Goal: Contribute content: Contribute content

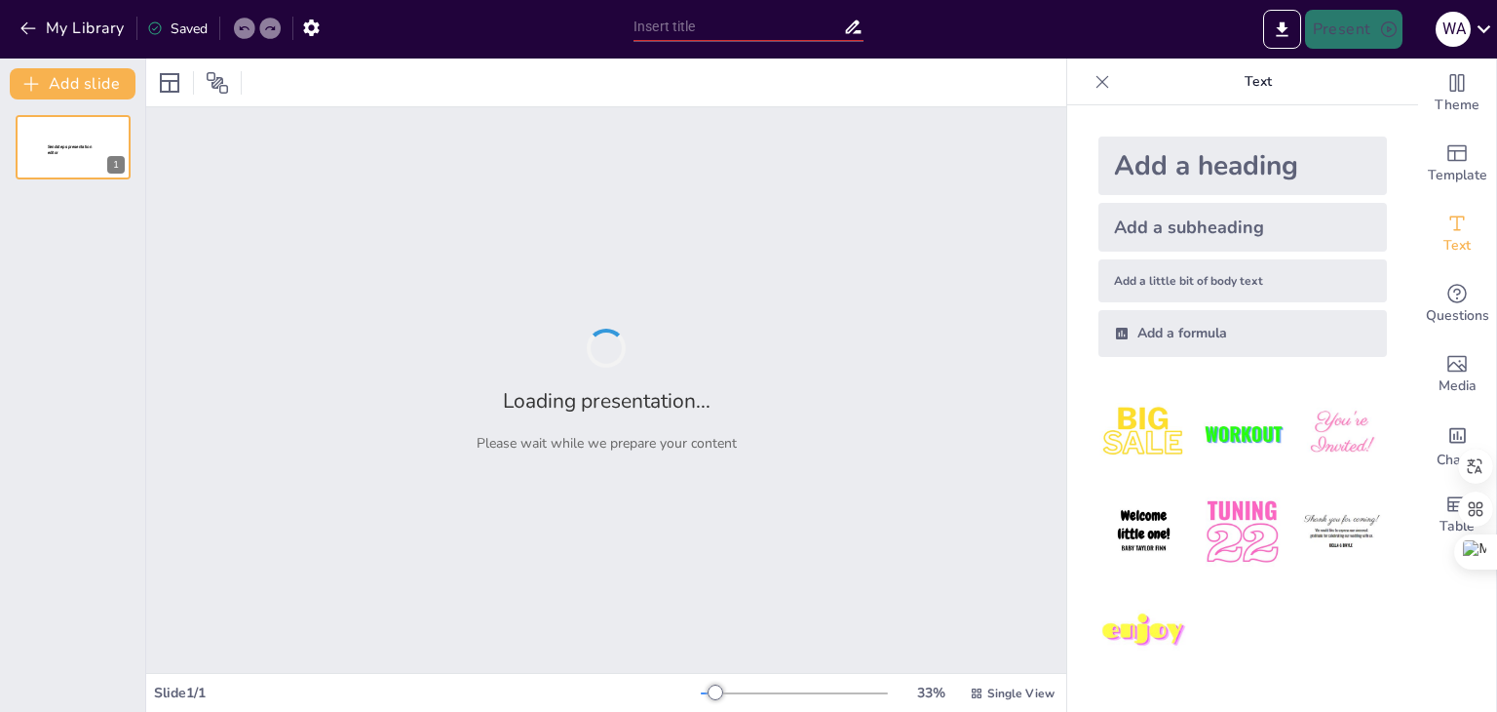
type input "¿QUÉ ES Y PARA QUÉ SIRVE LA MINERIA DE DATOS EN LAS ORGANIZACIONES?"
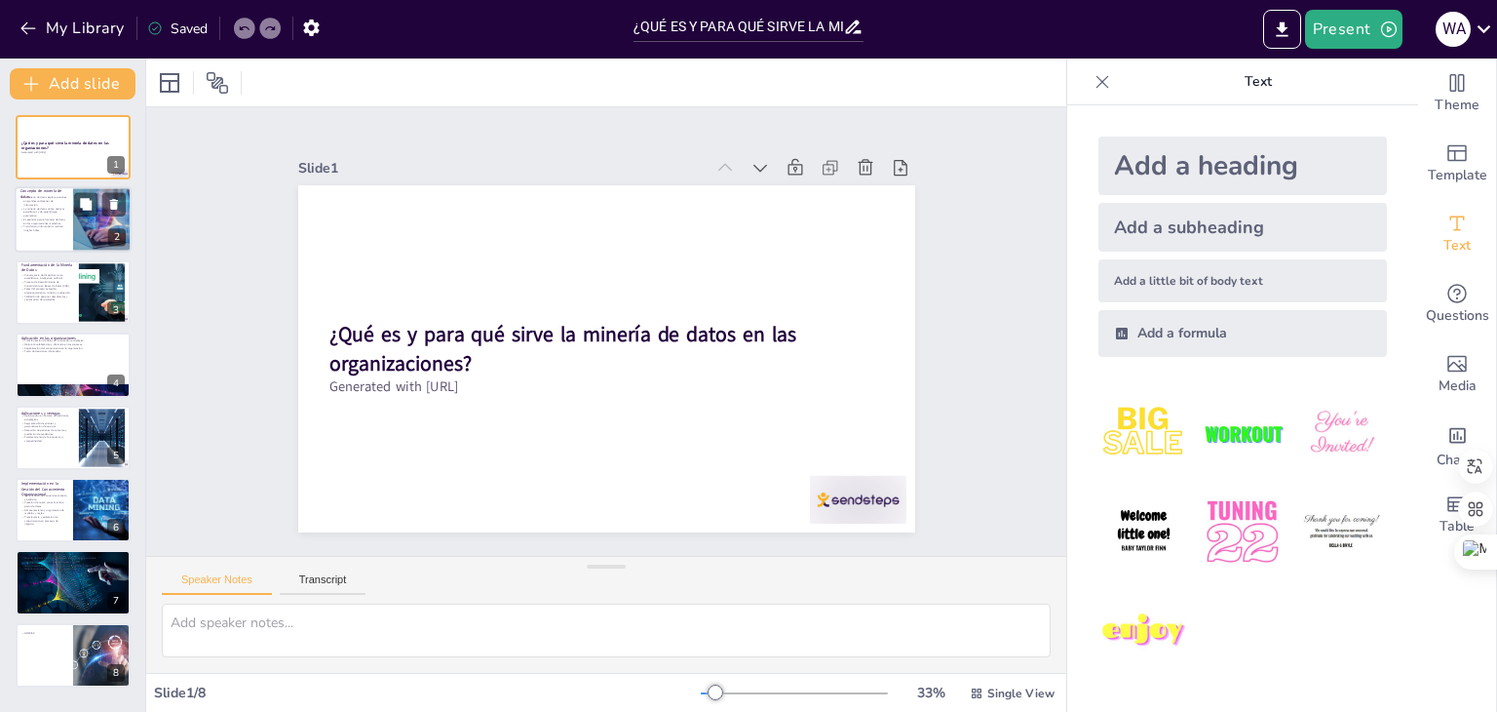
click at [58, 219] on p "Es esencial para el manejo de datos en las organizaciones modernas." at bounding box center [43, 221] width 47 height 7
type textarea "La minería de datos permite a las organizaciones descubrir patrones ocultos en …"
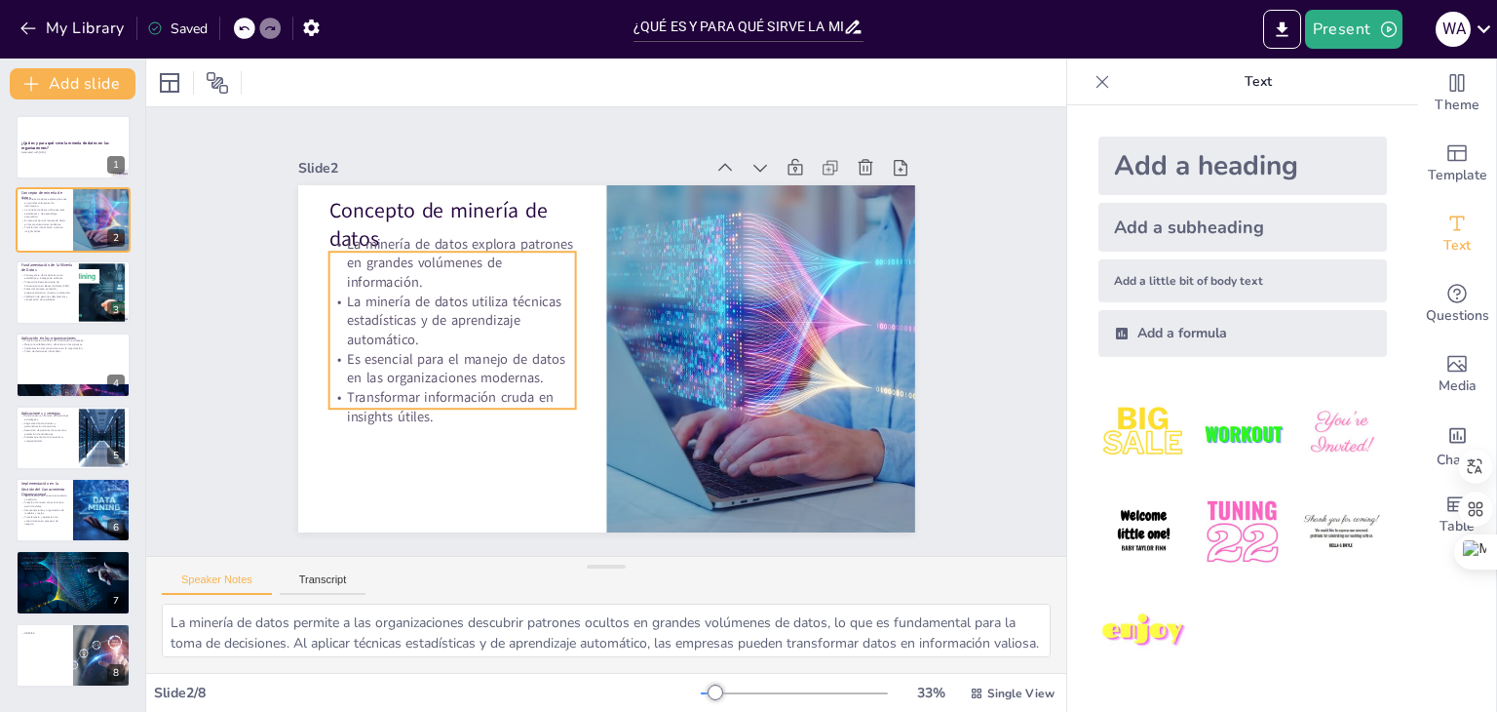
click at [467, 245] on p "La minería de datos explora patrones en grandes volúmenes de información." at bounding box center [451, 263] width 247 height 58
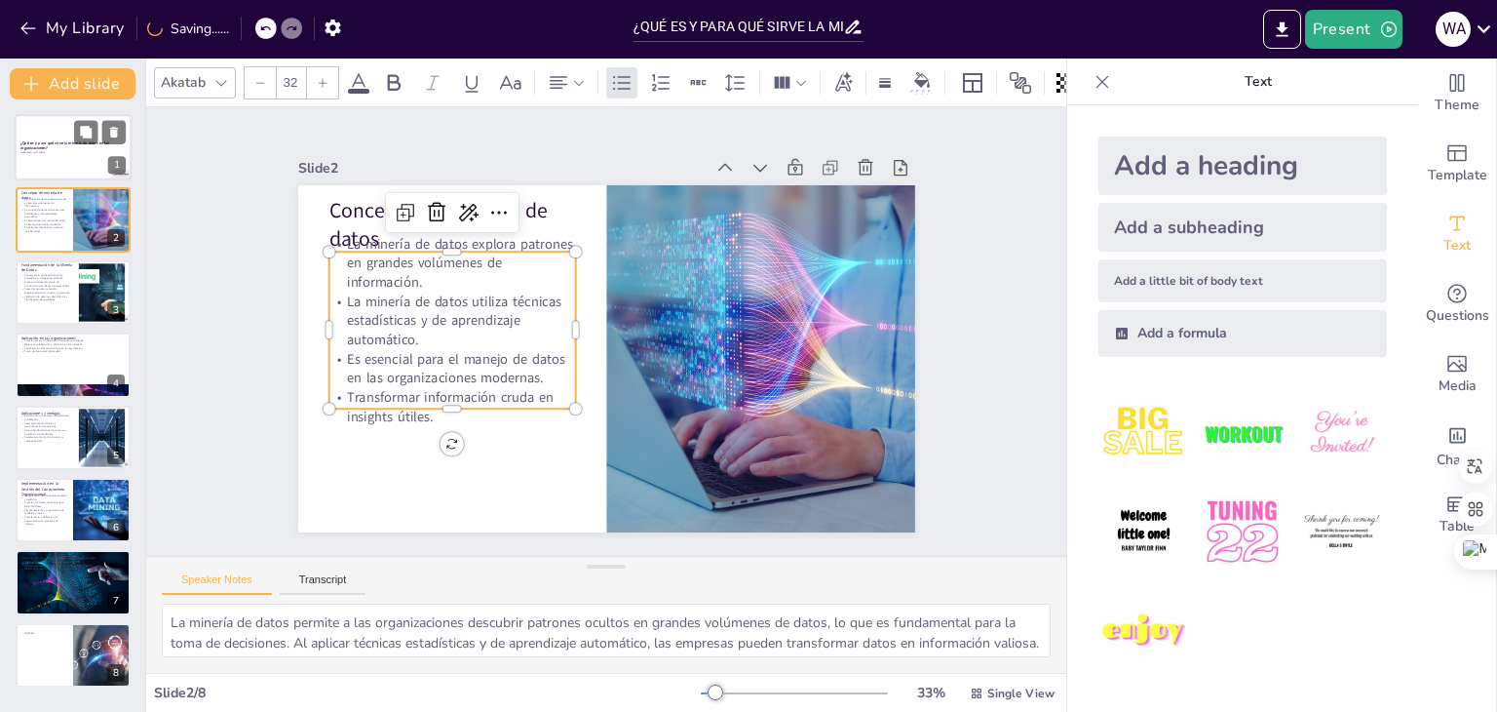
click at [44, 161] on div at bounding box center [73, 147] width 117 height 66
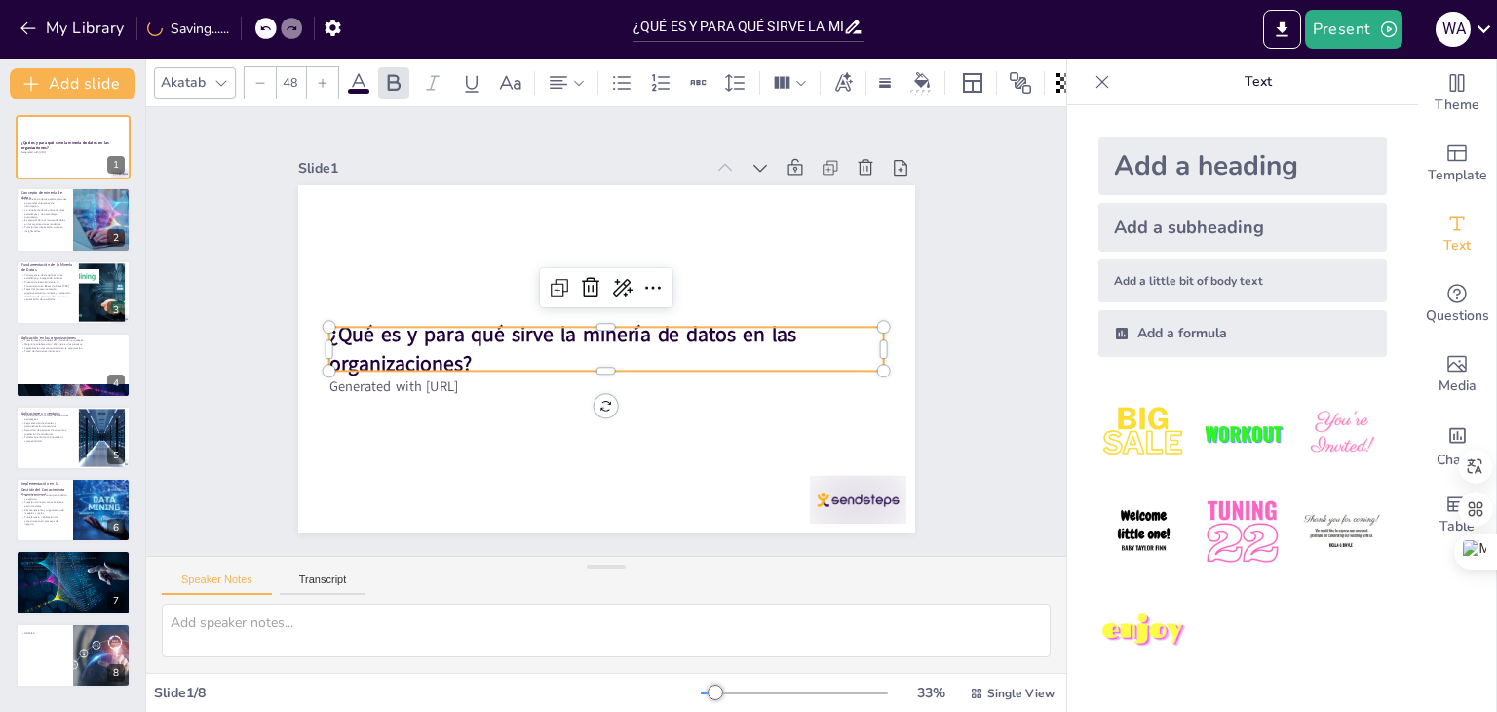
click at [653, 328] on strong "¿Qué es y para qué sirve la minería de datos en las organizaciones?" at bounding box center [562, 349] width 468 height 57
click at [674, 318] on div at bounding box center [606, 319] width 556 height 16
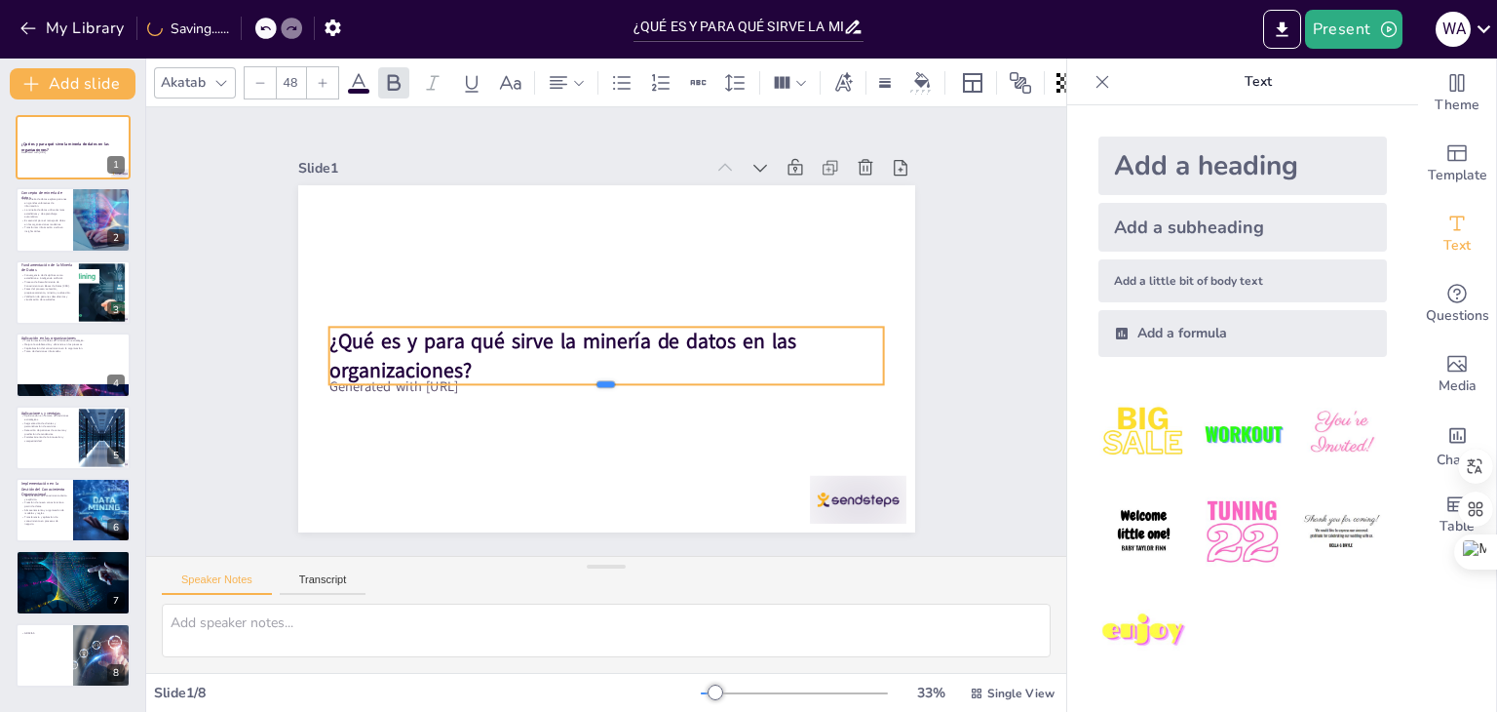
click at [612, 384] on div at bounding box center [606, 392] width 556 height 16
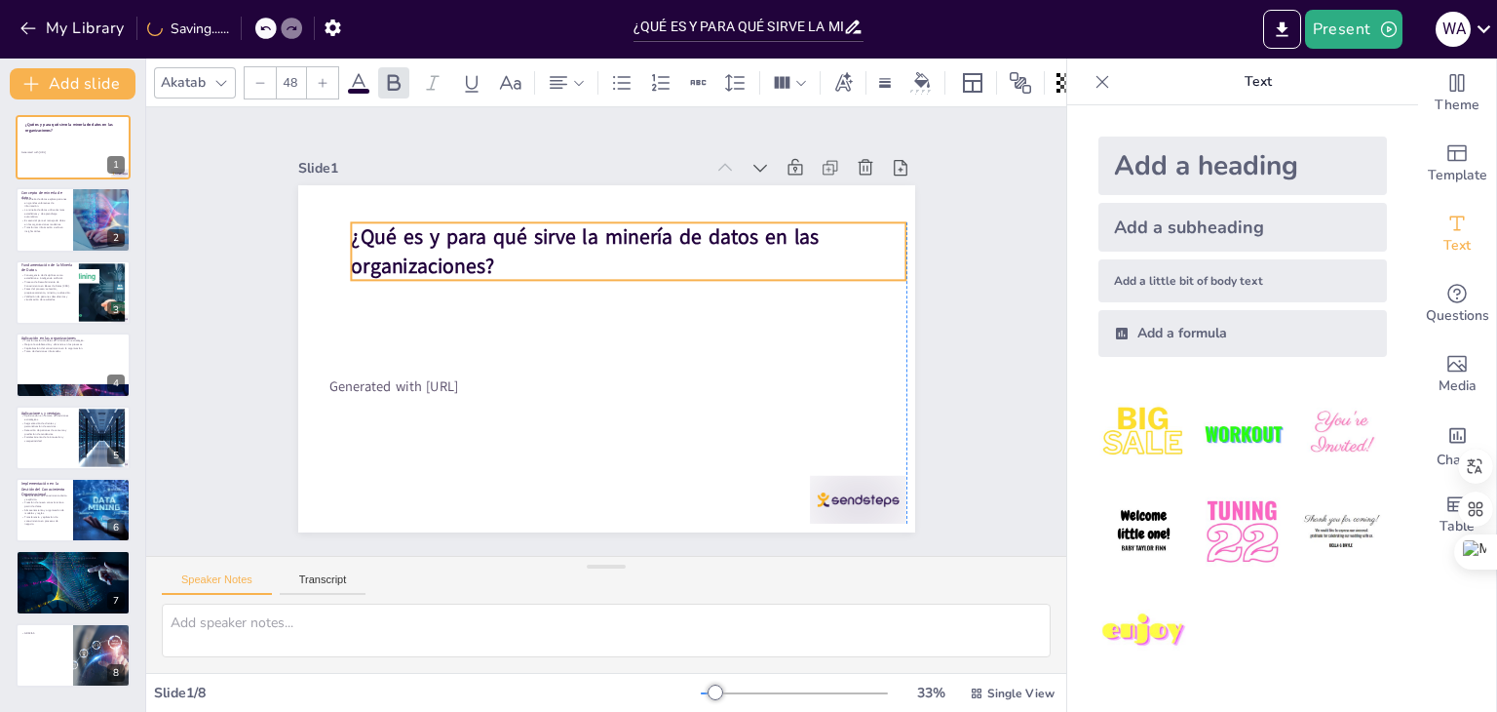
drag, startPoint x: 635, startPoint y: 322, endPoint x: 651, endPoint y: 217, distance: 105.6
click at [651, 223] on strong "¿Qué es y para qué sirve la minería de datos en las organizaciones?" at bounding box center [585, 251] width 468 height 57
click at [497, 256] on p "¿Qué es y para qué sirve la minería de datos en las organizaciones?" at bounding box center [629, 251] width 556 height 58
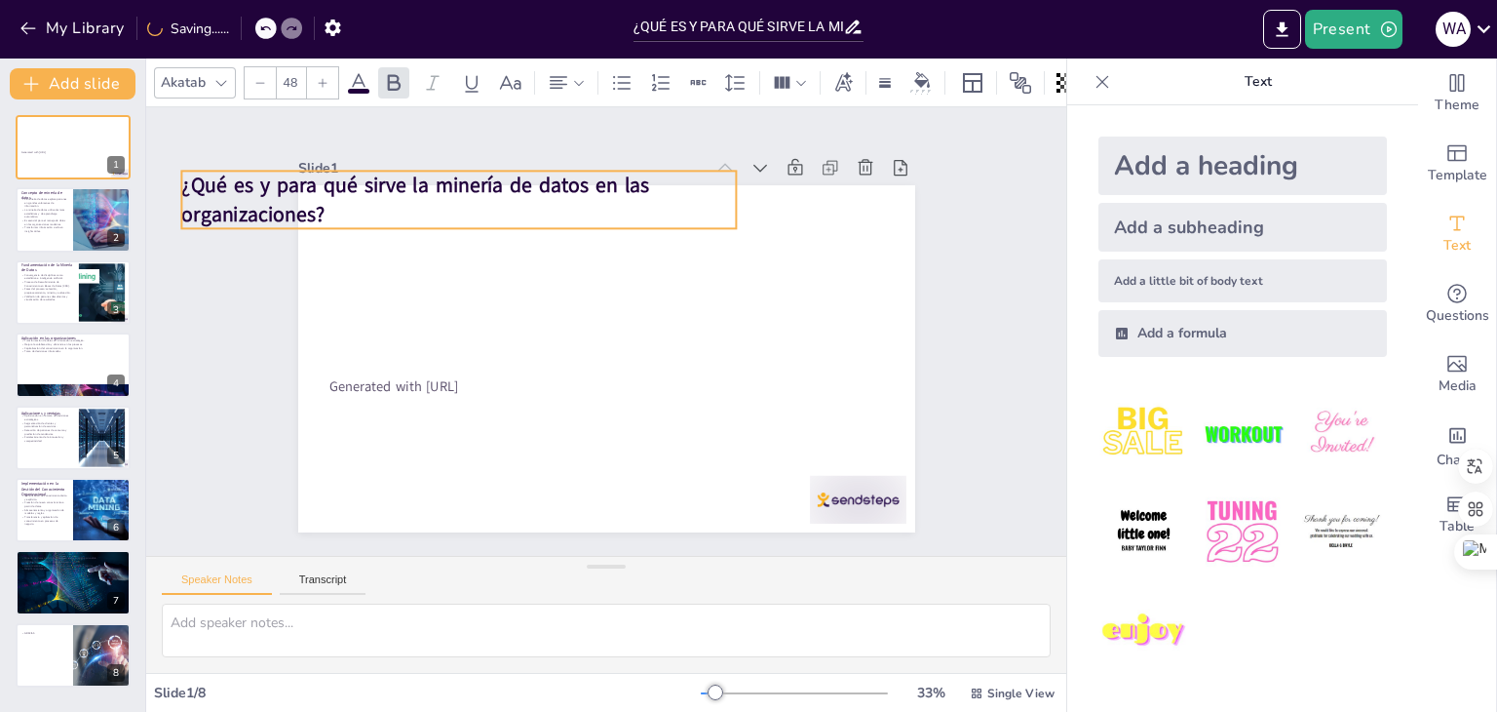
drag, startPoint x: 482, startPoint y: 258, endPoint x: 275, endPoint y: 195, distance: 217.1
click at [275, 195] on p "¿Qué es y para qué sirve la minería de datos en las organizaciones?" at bounding box center [507, 161] width 546 height 226
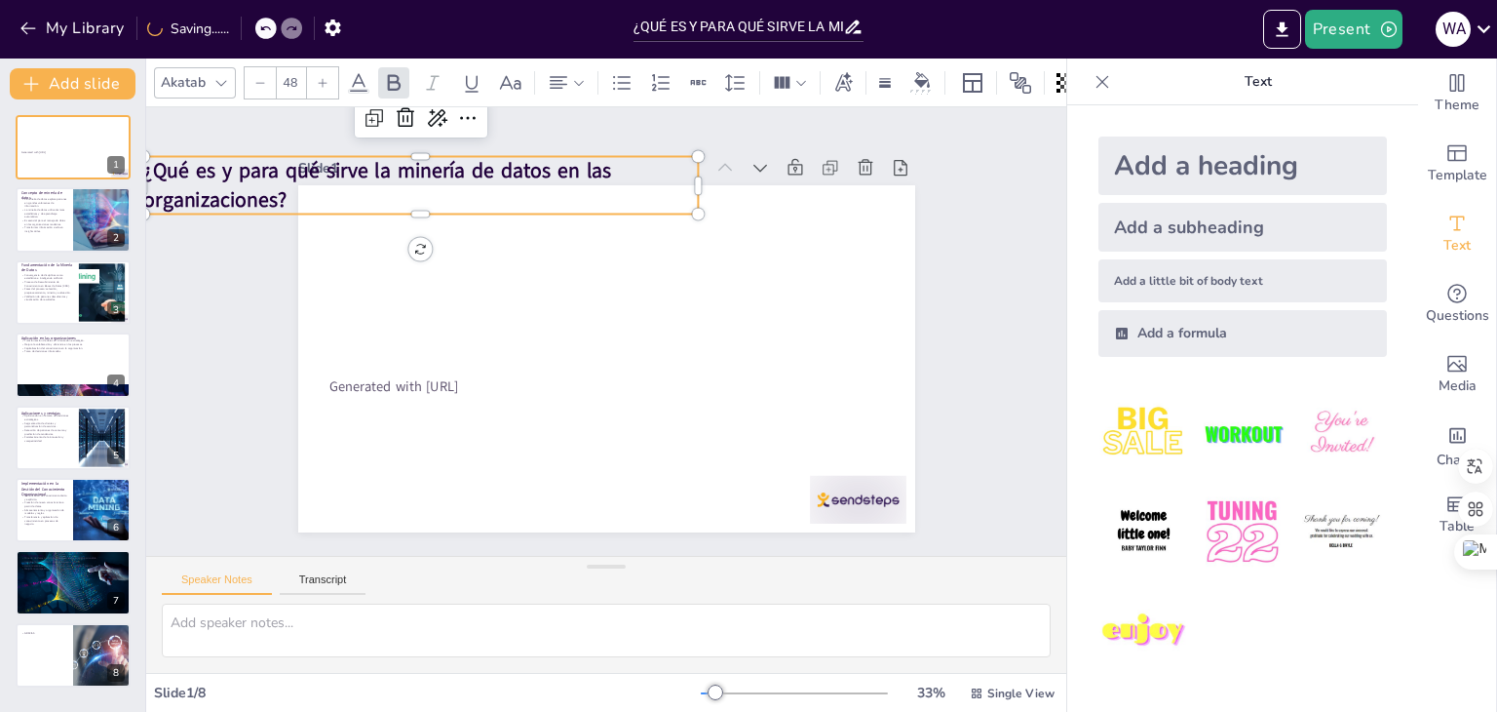
click at [275, 195] on p "¿Qué es y para qué sirve la minería de datos en las organizaciones?" at bounding box center [421, 185] width 556 height 58
click at [368, 150] on strong "¿Qué es y para qué sirve la minería de datos en las organizaciones?" at bounding box center [393, 147] width 471 height 77
click at [369, 157] on strong "¿Qué es y para qué sirve la minería de datos en las organizaciones?" at bounding box center [377, 185] width 468 height 57
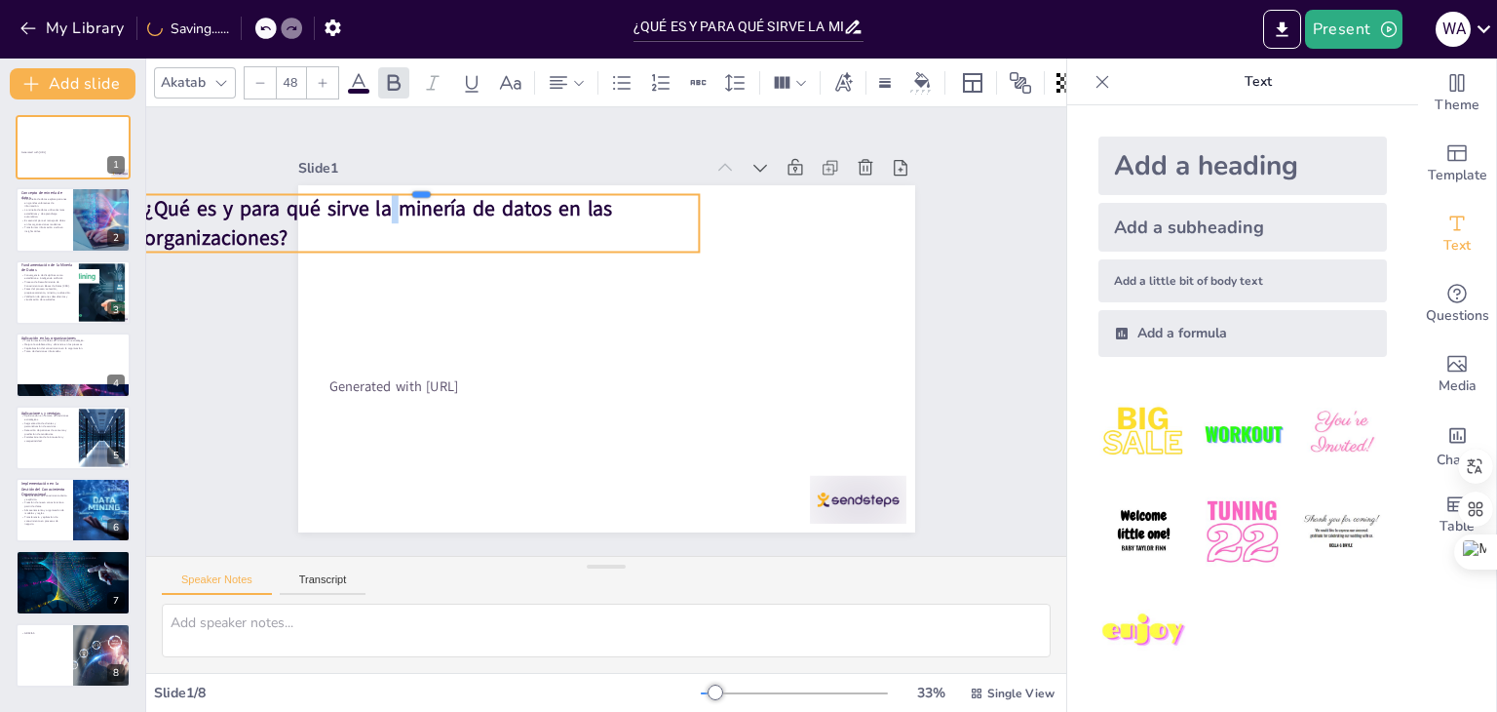
drag, startPoint x: 442, startPoint y: 147, endPoint x: 489, endPoint y: 185, distance: 61.0
click at [489, 185] on div at bounding box center [422, 186] width 556 height 16
drag, startPoint x: 370, startPoint y: 245, endPoint x: 538, endPoint y: 242, distance: 167.7
click at [538, 242] on div "Generated with [URL] ¿Qué es y para qué sirve la minería de datos en las organi…" at bounding box center [580, 340] width 520 height 694
click at [540, 176] on div at bounding box center [477, 132] width 533 height 186
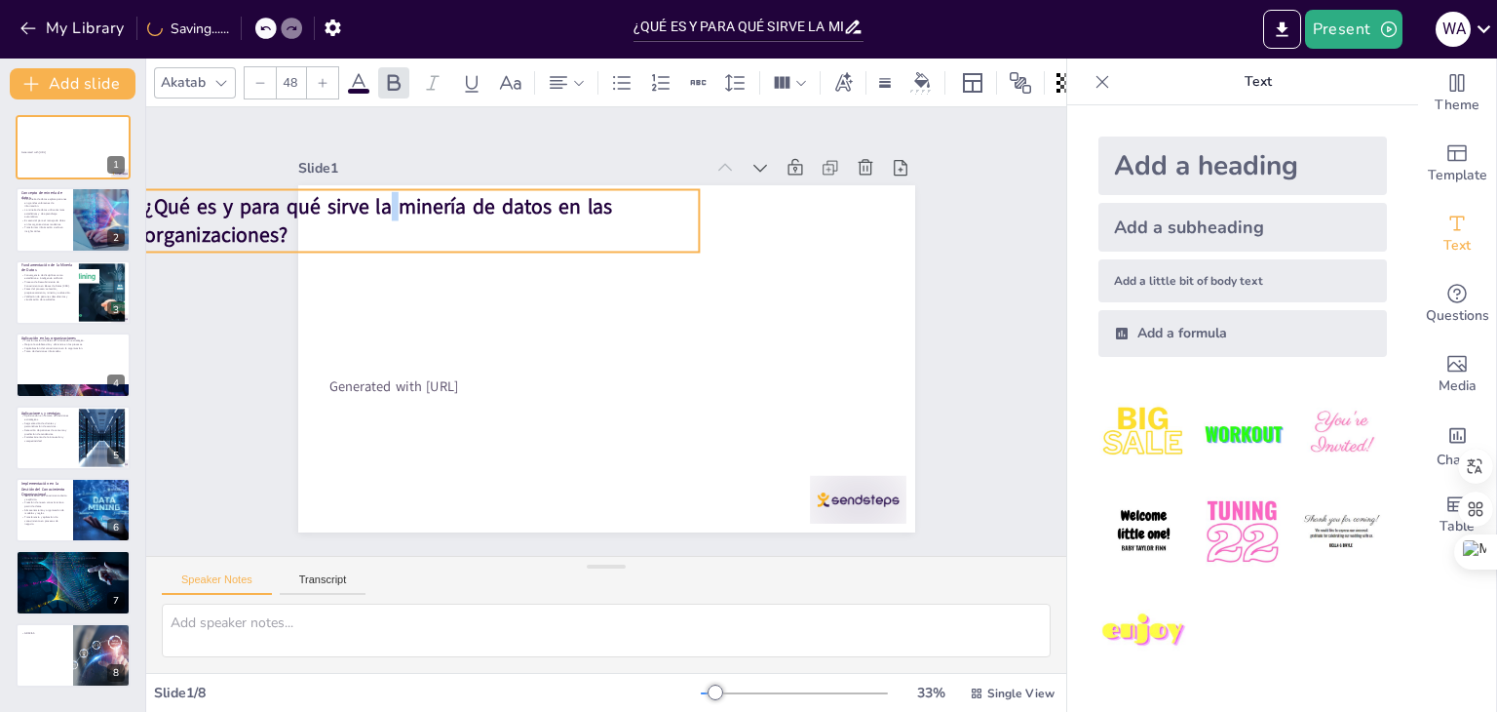
drag, startPoint x: 404, startPoint y: 278, endPoint x: 407, endPoint y: 289, distance: 11.4
click at [460, 289] on div "Generated with [URL] 0 ° ¿Qué es y para qué sirve la minería de datos en las or…" at bounding box center [633, 330] width 347 height 617
drag, startPoint x: 414, startPoint y: 278, endPoint x: 407, endPoint y: 286, distance: 10.4
click at [407, 286] on div "Generated with [URL] 0 ° ¿Qué es y para qué sirve la minería de datos en las or…" at bounding box center [604, 358] width 650 height 409
click at [408, 286] on div "Generated with [URL] 0 ° ¿Qué es y para qué sirve la minería de datos en las or…" at bounding box center [606, 358] width 617 height 347
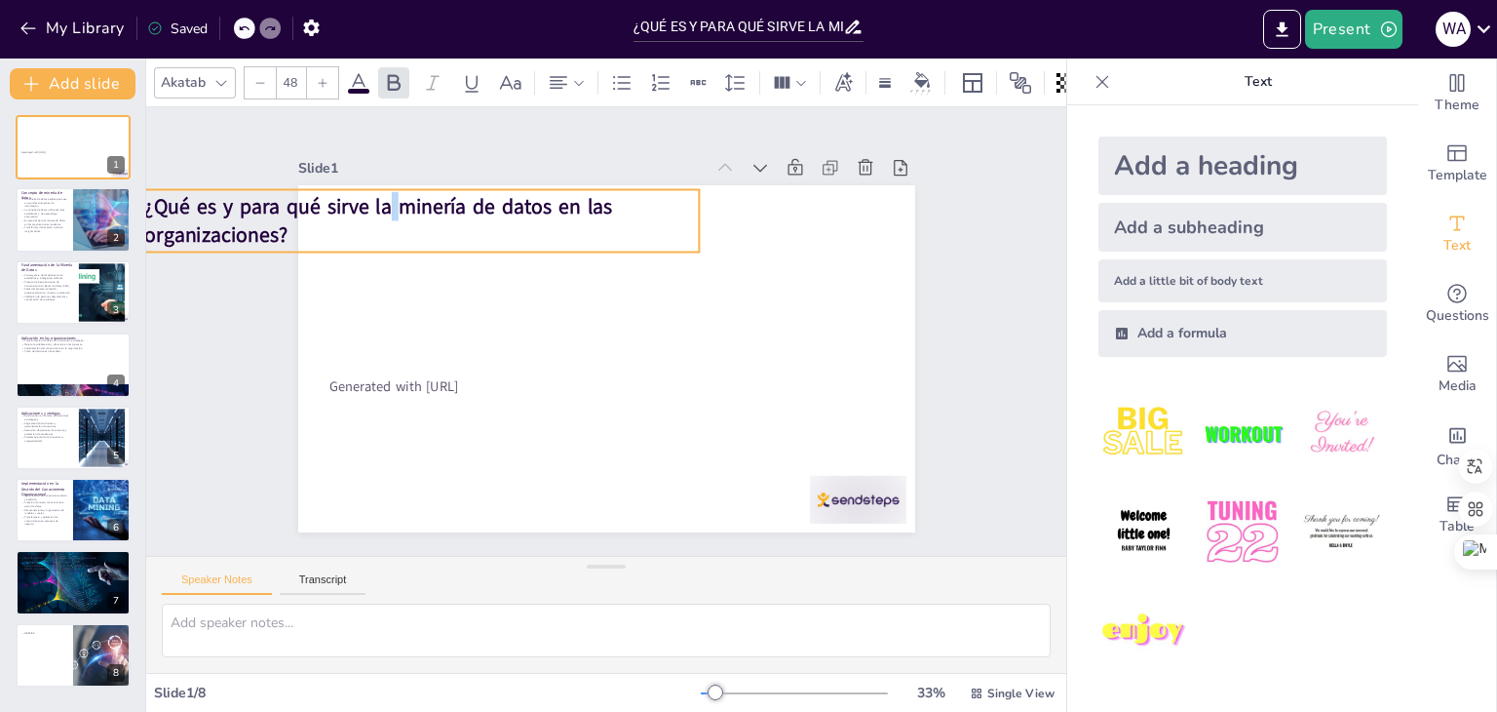
click at [406, 287] on div "Generated with [URL] 0 ° ¿Qué es y para qué sirve la minería de datos en las or…" at bounding box center [578, 335] width 409 height 650
click at [407, 287] on div "Generated with [URL] 0 ° ¿Qué es y para qué sirve la minería de datos en las or…" at bounding box center [606, 358] width 617 height 347
click at [407, 286] on div "Generated with [URL] 0 ° ¿Qué es y para qué sirve la minería de datos en las or…" at bounding box center [606, 358] width 617 height 347
click at [406, 283] on div "Generated with [URL] 0 ° ¿Qué es y para qué sirve la minería de datos en las or…" at bounding box center [606, 358] width 617 height 347
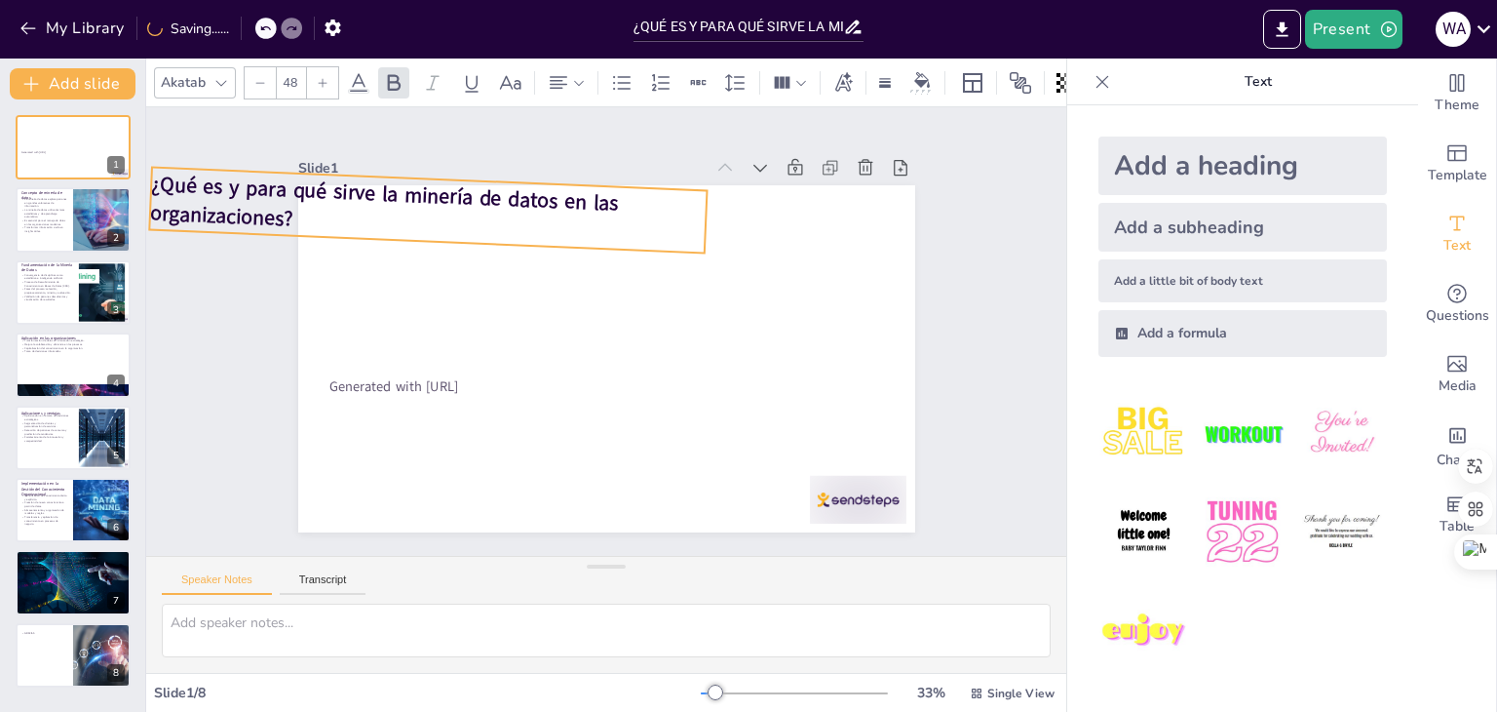
drag, startPoint x: 454, startPoint y: 211, endPoint x: 460, endPoint y: 200, distance: 12.2
click at [460, 200] on strong "¿Qué es y para qué sirve la minería de datos en las organizaciones?" at bounding box center [384, 201] width 470 height 62
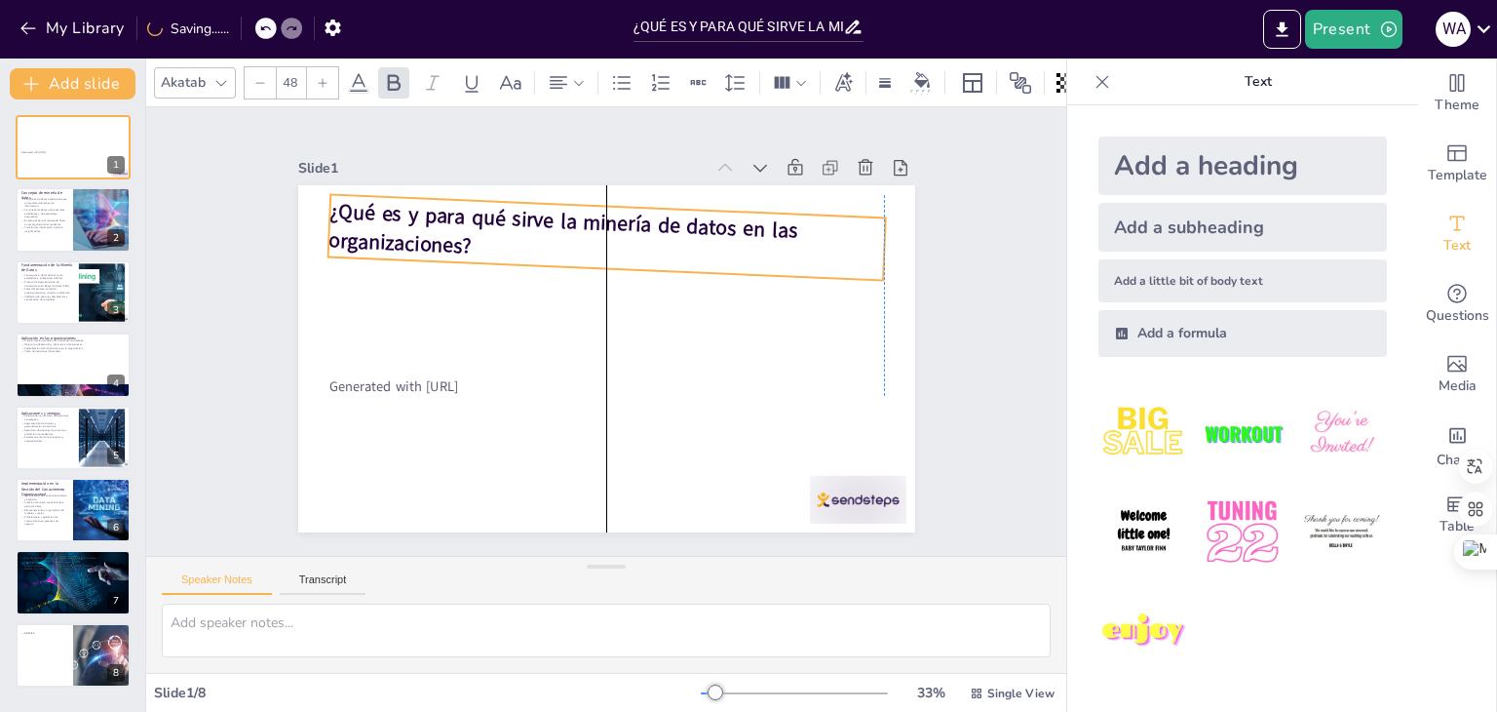
drag, startPoint x: 483, startPoint y: 188, endPoint x: 655, endPoint y: 215, distance: 173.7
click at [655, 215] on strong "¿Qué es y para qué sirve la minería de datos en las organizaciones?" at bounding box center [562, 228] width 470 height 62
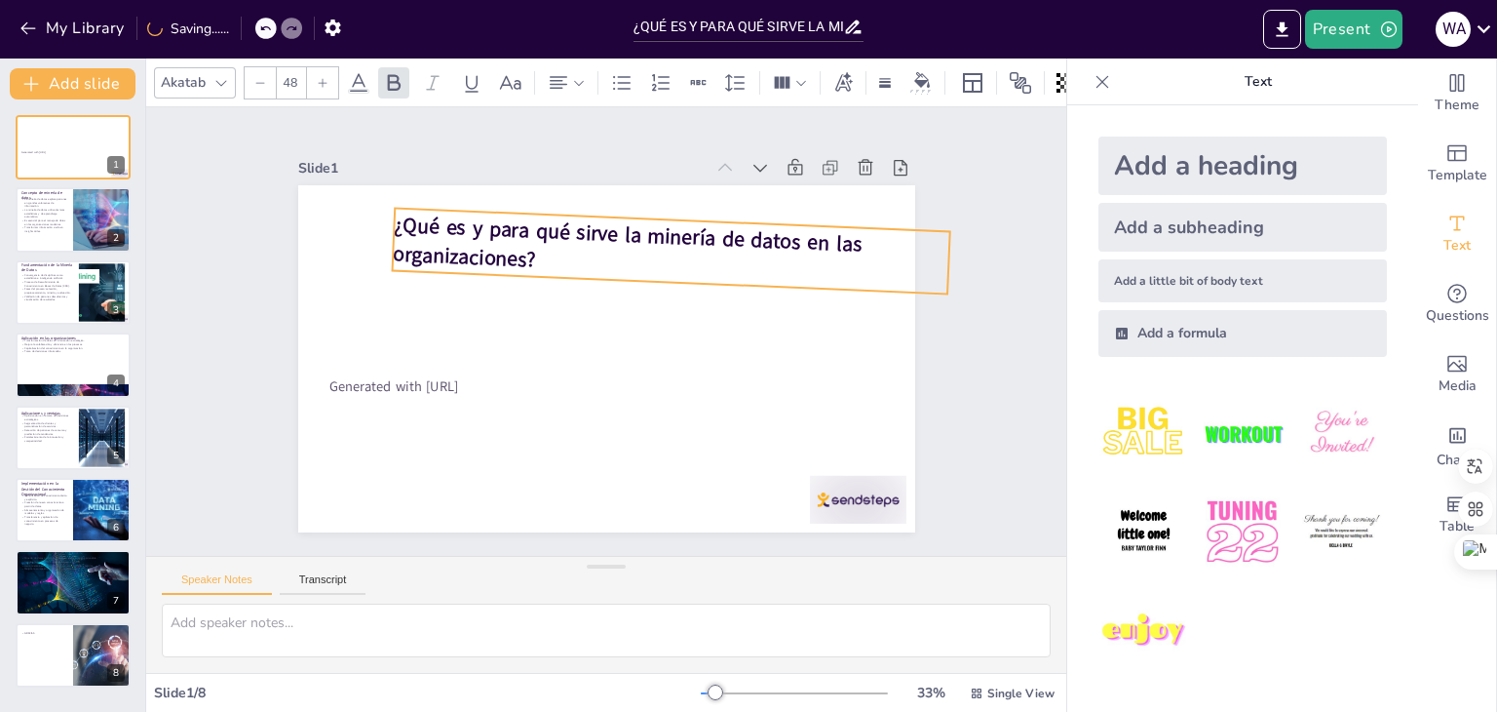
drag, startPoint x: 474, startPoint y: 245, endPoint x: 538, endPoint y: 258, distance: 65.8
click at [538, 258] on p "¿Qué es y para qué sirve la minería de datos en las organizaciones?" at bounding box center [679, 258] width 558 height 138
click at [523, 251] on p "¿Qué es y para qué sirve la minería de datos en las organizaciones?" at bounding box center [671, 251] width 558 height 81
click at [523, 251] on p "¿Qué es y para qué sirve la minería de datos en las organizaciones?" at bounding box center [698, 284] width 522 height 298
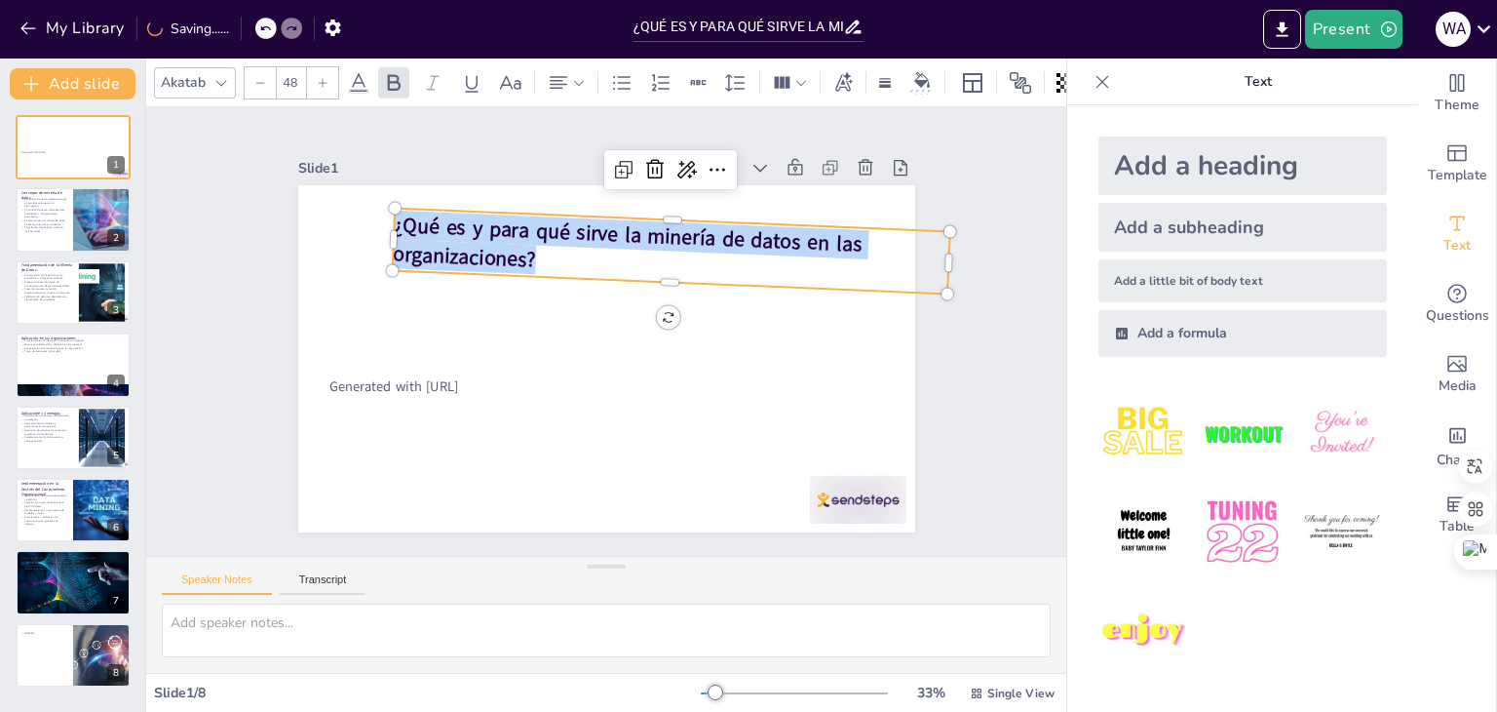
click at [523, 251] on p "¿Qué es y para qué sirve la minería de datos en las organizaciones?" at bounding box center [671, 251] width 558 height 81
click at [581, 81] on icon at bounding box center [579, 83] width 14 height 14
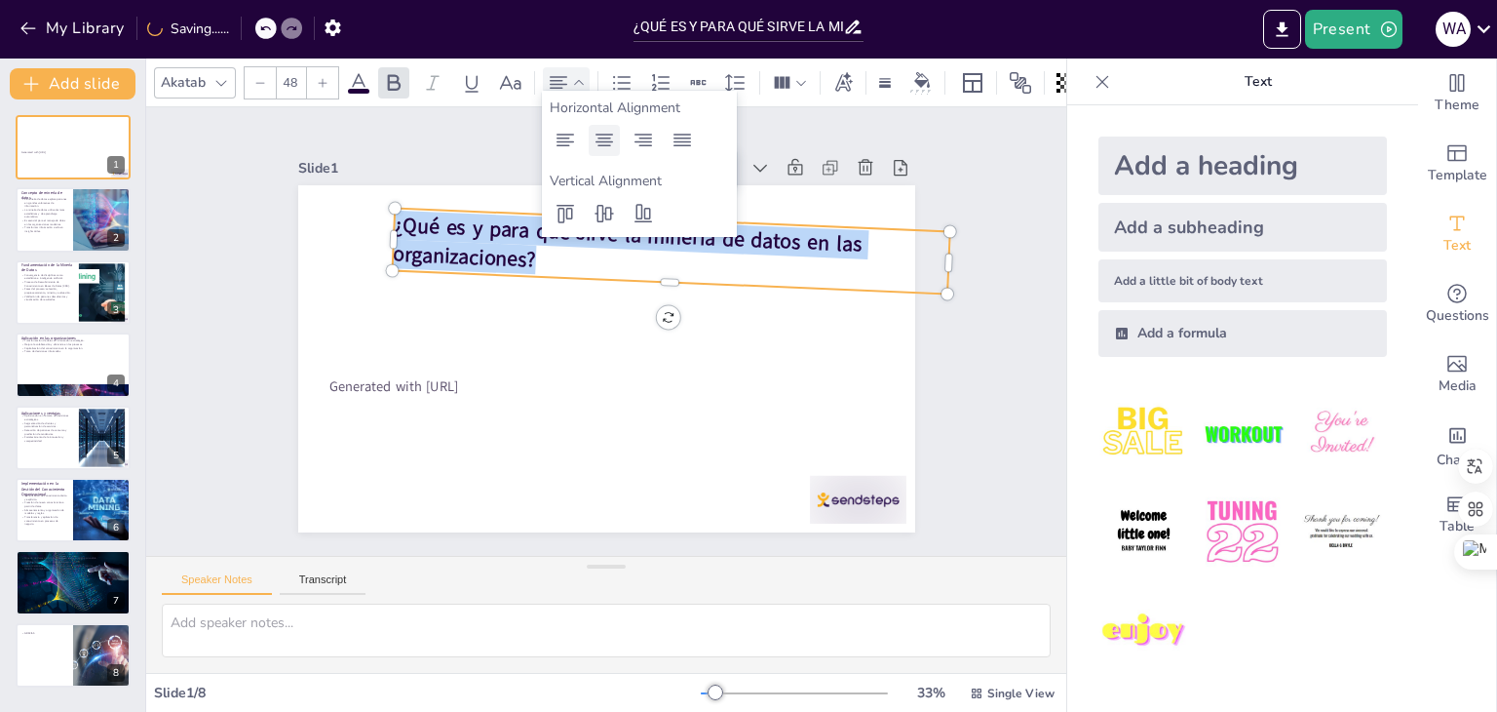
click at [608, 138] on icon at bounding box center [605, 140] width 18 height 13
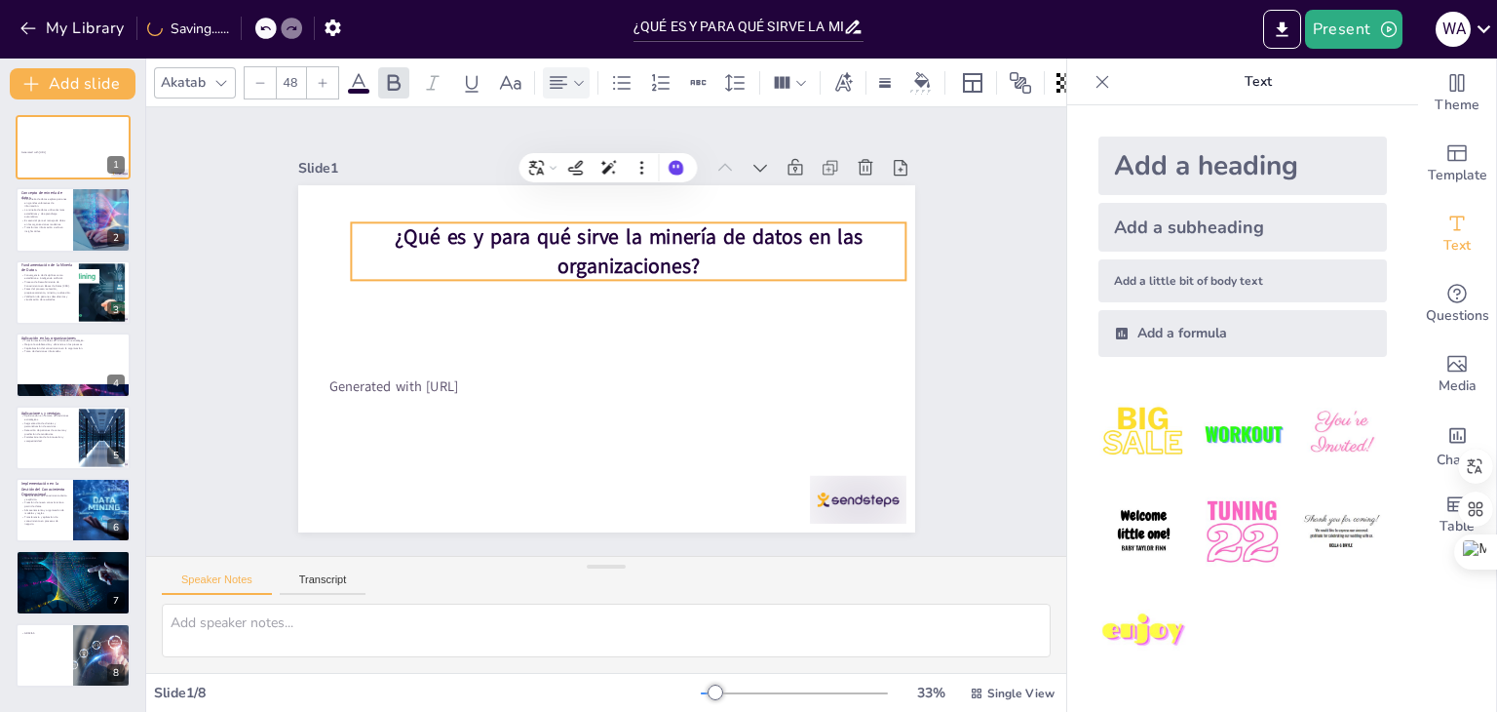
click at [614, 311] on div "Generated with [URL] 0 ° ¿Qué es y para qué sirve la minería de datos en las or…" at bounding box center [606, 358] width 617 height 347
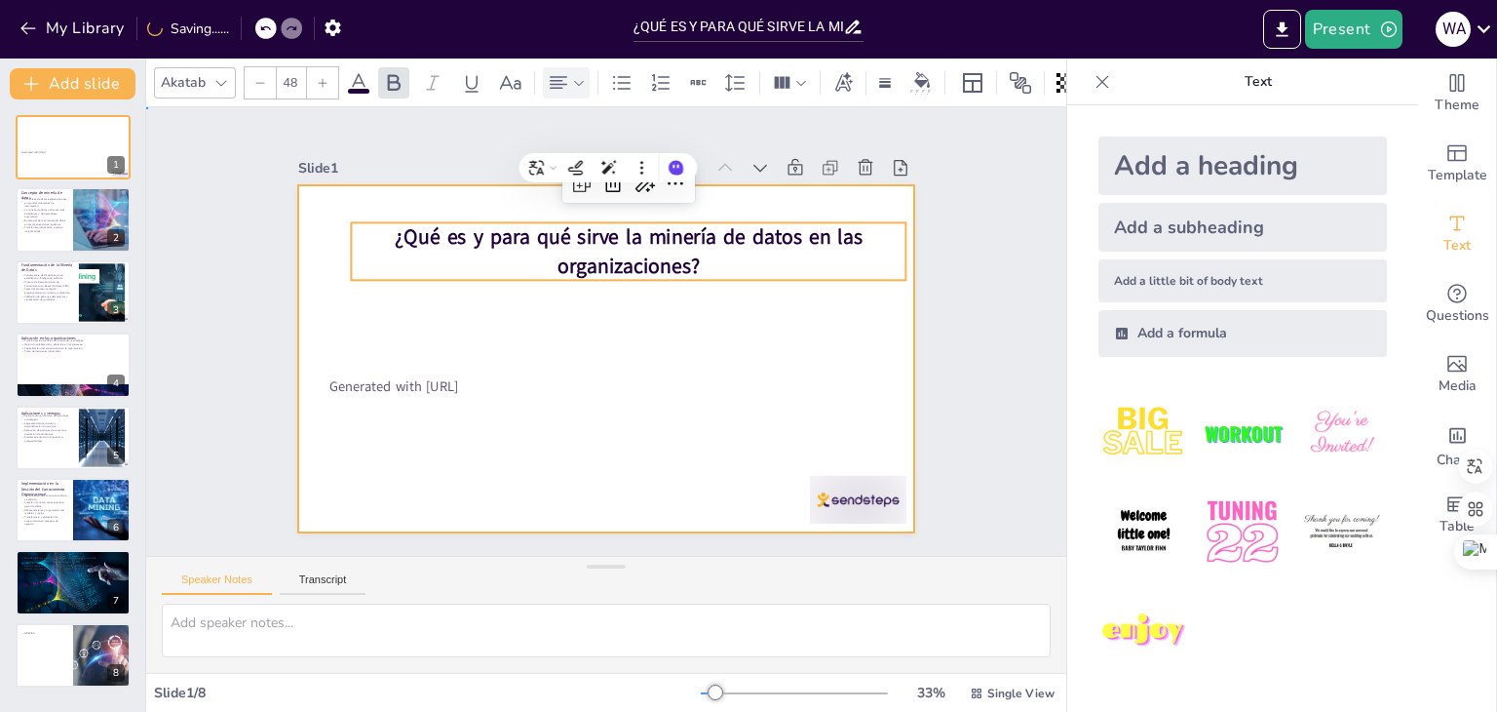
click at [700, 352] on div at bounding box center [606, 358] width 617 height 347
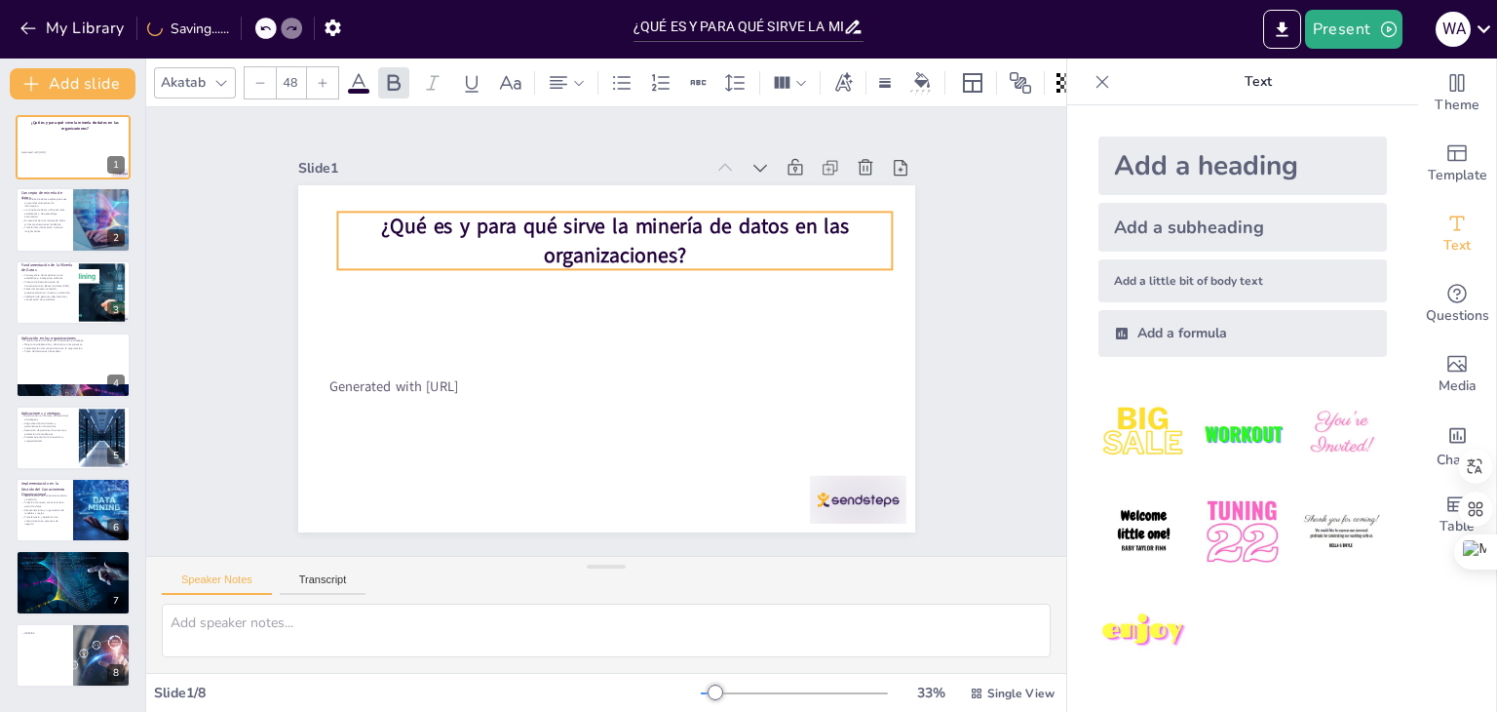
drag, startPoint x: 682, startPoint y: 259, endPoint x: 669, endPoint y: 249, distance: 17.4
click at [669, 249] on strong "¿Qué es y para qué sirve la minería de datos en las organizaciones?" at bounding box center [615, 240] width 468 height 57
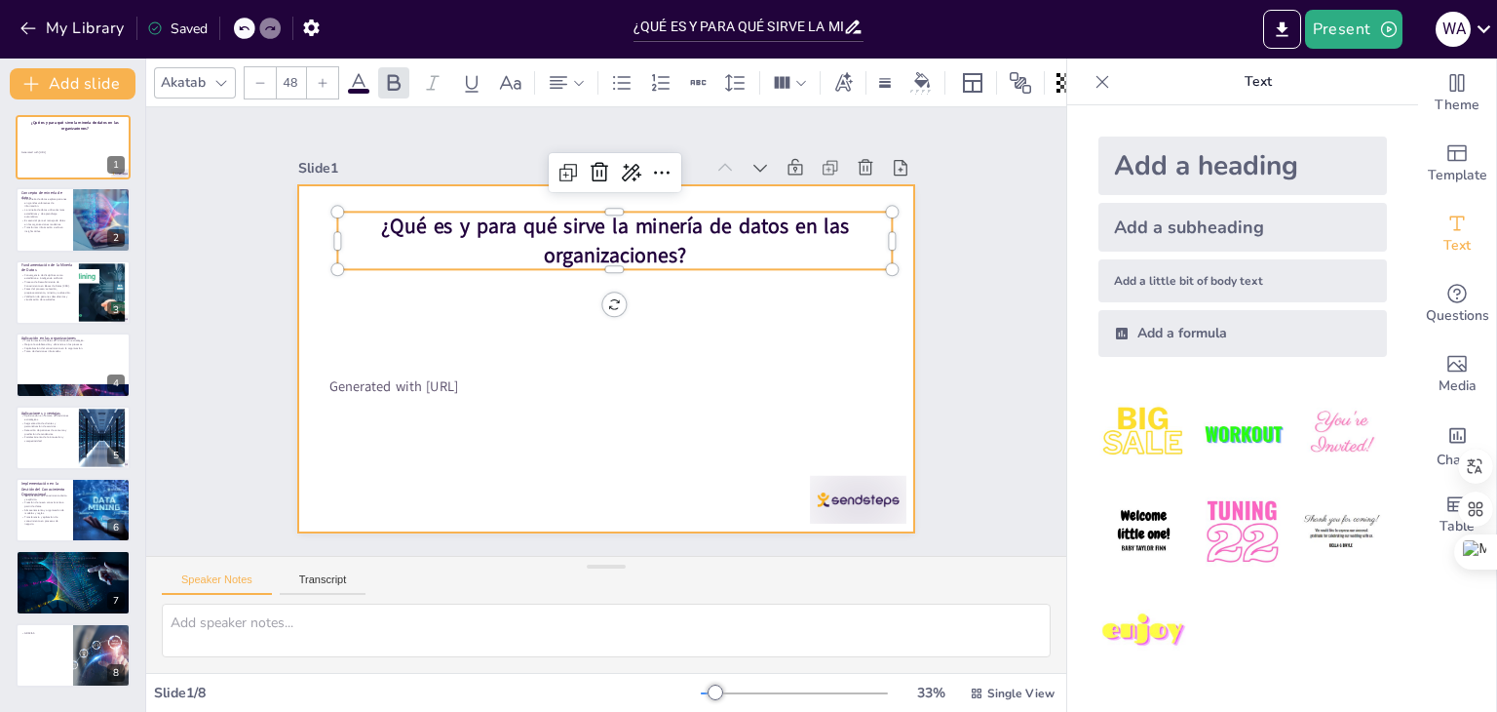
click at [503, 315] on div at bounding box center [606, 358] width 617 height 347
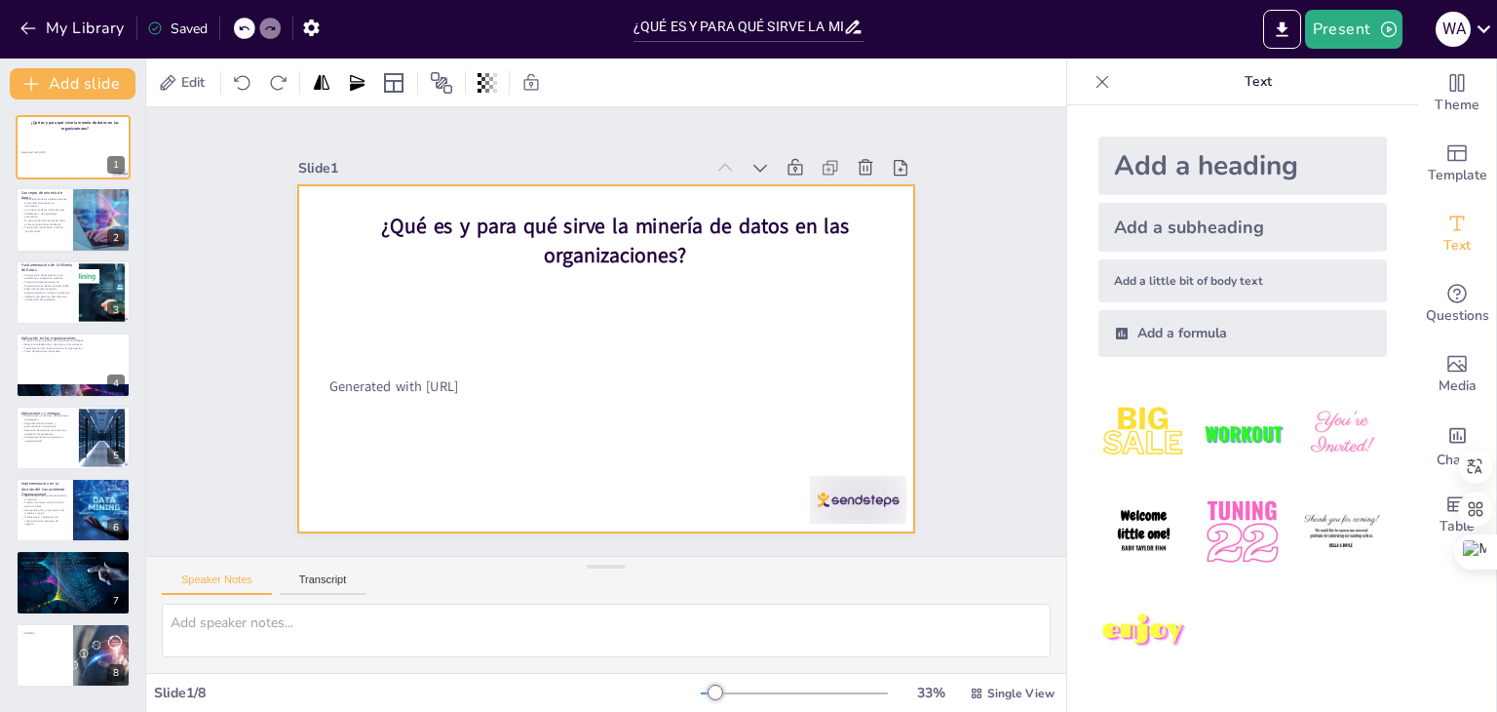
click at [503, 321] on div at bounding box center [606, 358] width 617 height 347
click at [503, 321] on div at bounding box center [604, 358] width 650 height 409
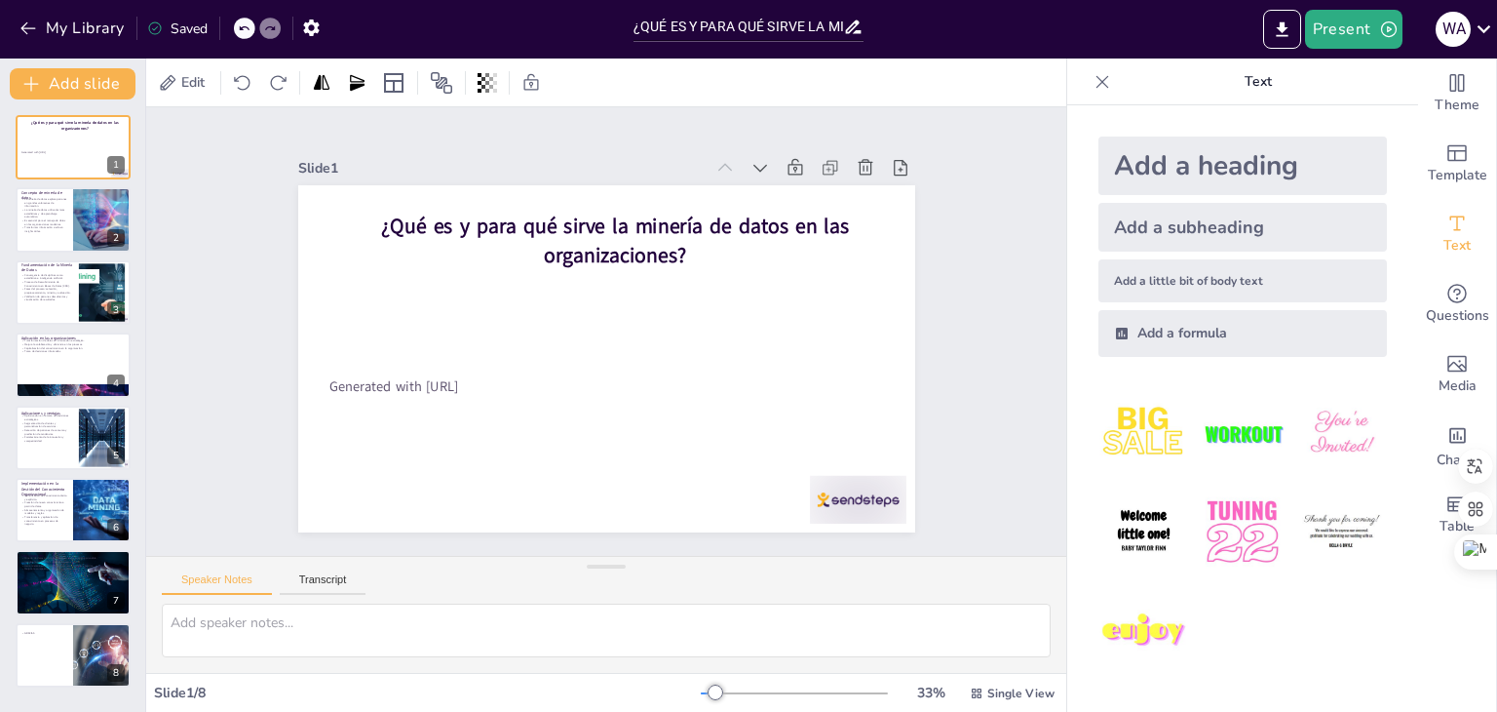
click at [524, 350] on div at bounding box center [606, 358] width 617 height 347
click at [1443, 235] on span "Text" at bounding box center [1456, 245] width 27 height 21
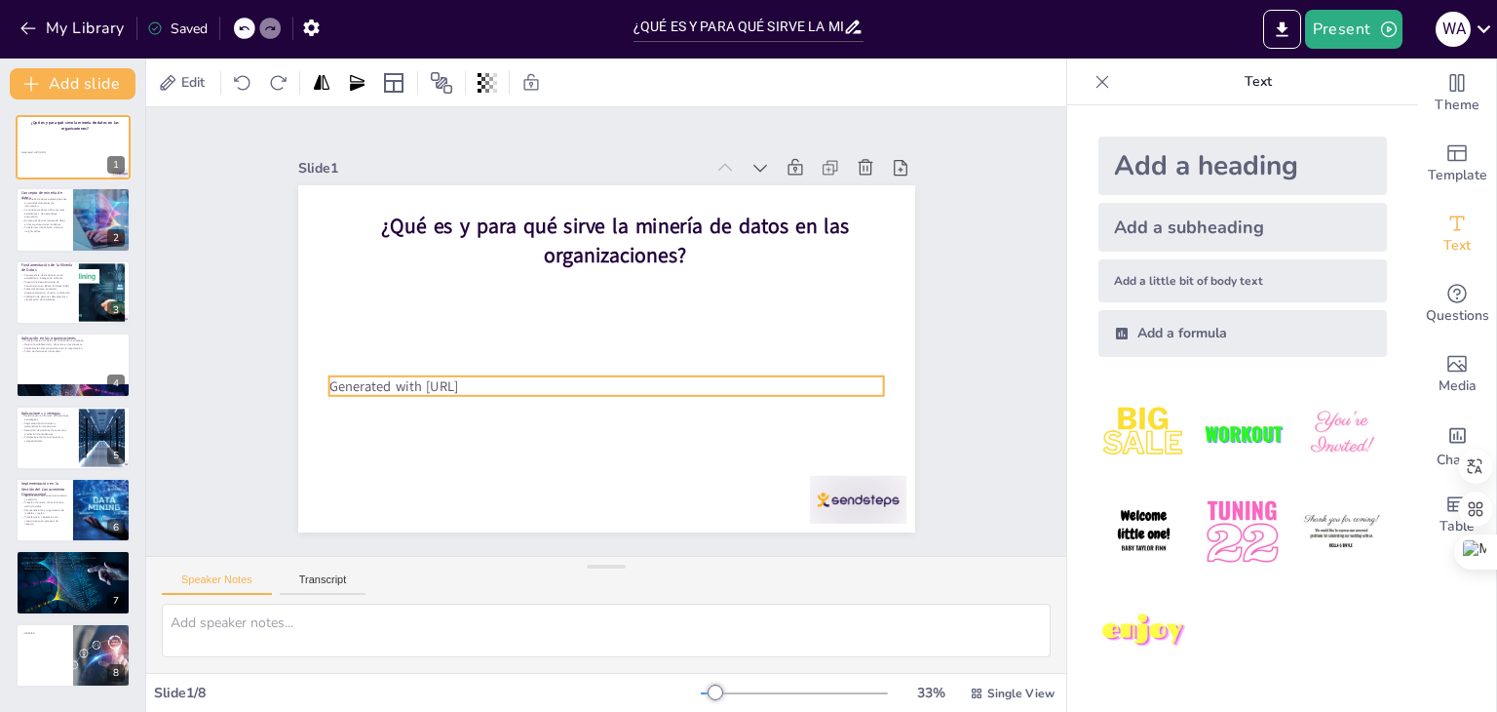
click at [480, 379] on p "Generated with [URL]" at bounding box center [606, 385] width 556 height 19
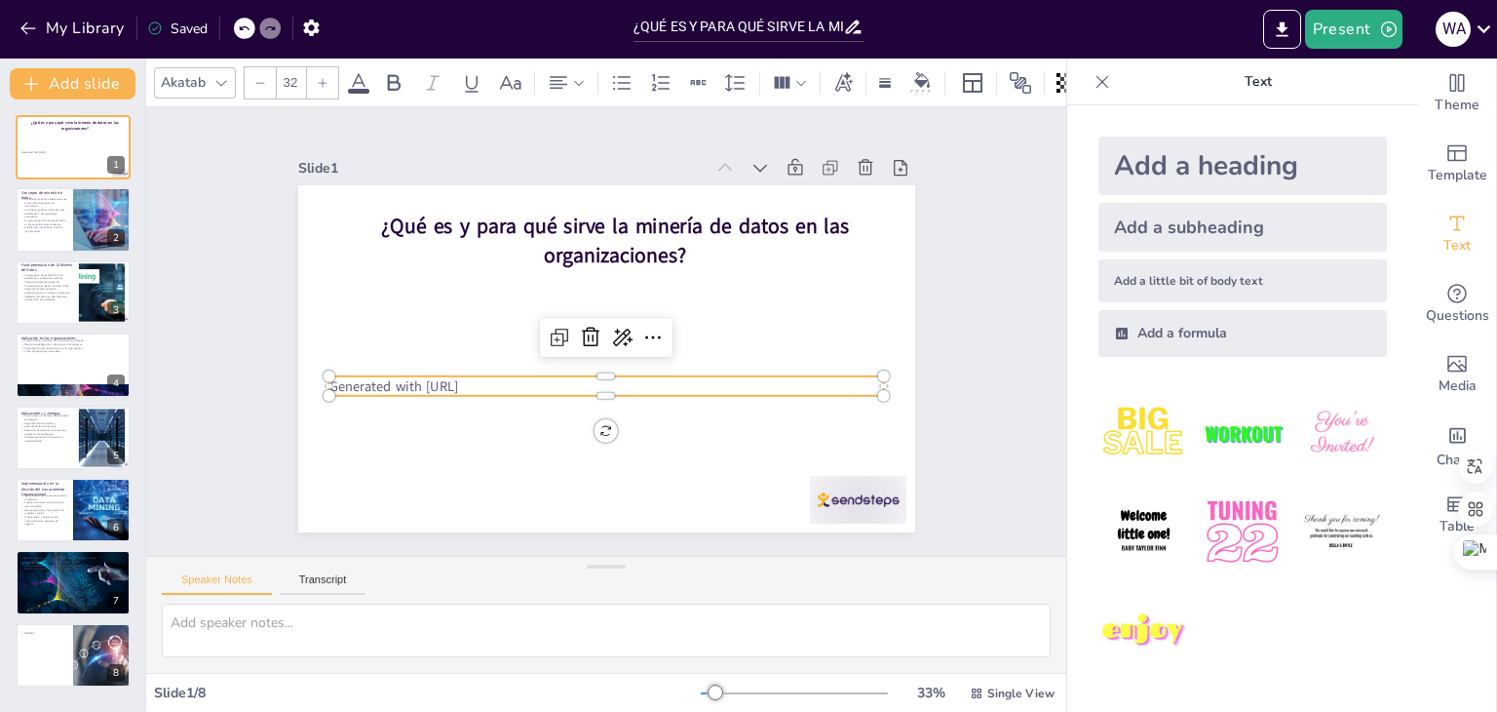
click at [499, 379] on p "Generated with [URL]" at bounding box center [606, 385] width 556 height 19
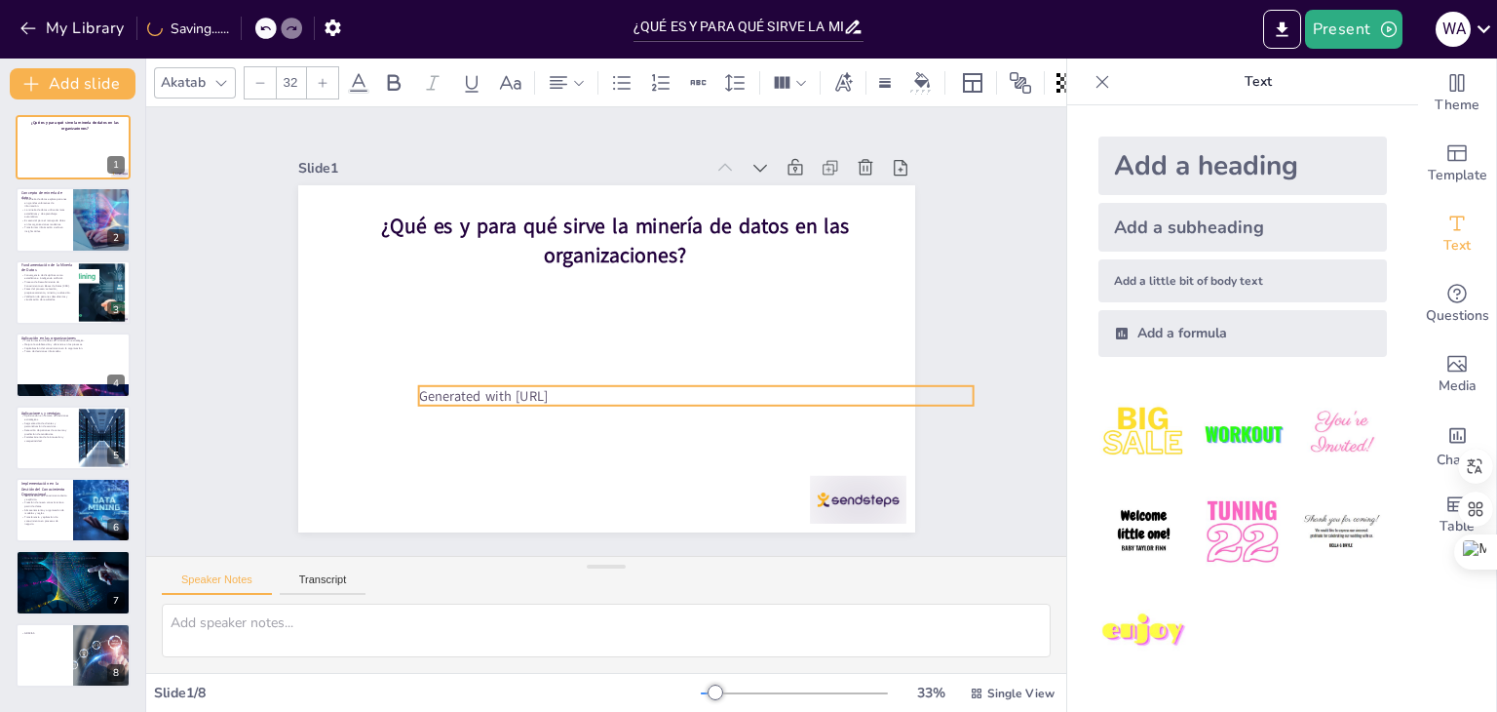
drag, startPoint x: 499, startPoint y: 379, endPoint x: 589, endPoint y: 389, distance: 90.2
click at [589, 389] on p "Generated with [URL]" at bounding box center [696, 395] width 556 height 19
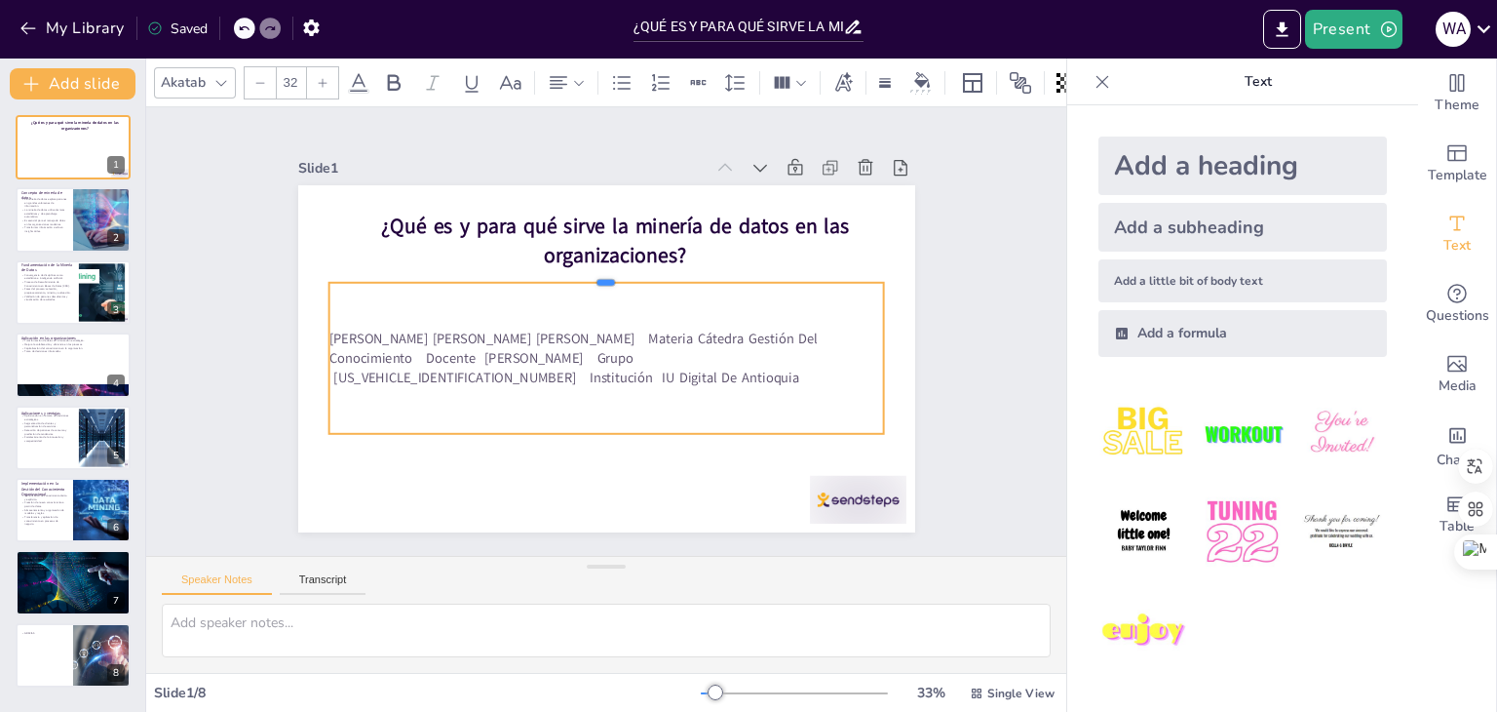
drag, startPoint x: 591, startPoint y: 367, endPoint x: 589, endPoint y: 274, distance: 93.6
click at [589, 274] on div at bounding box center [606, 275] width 556 height 16
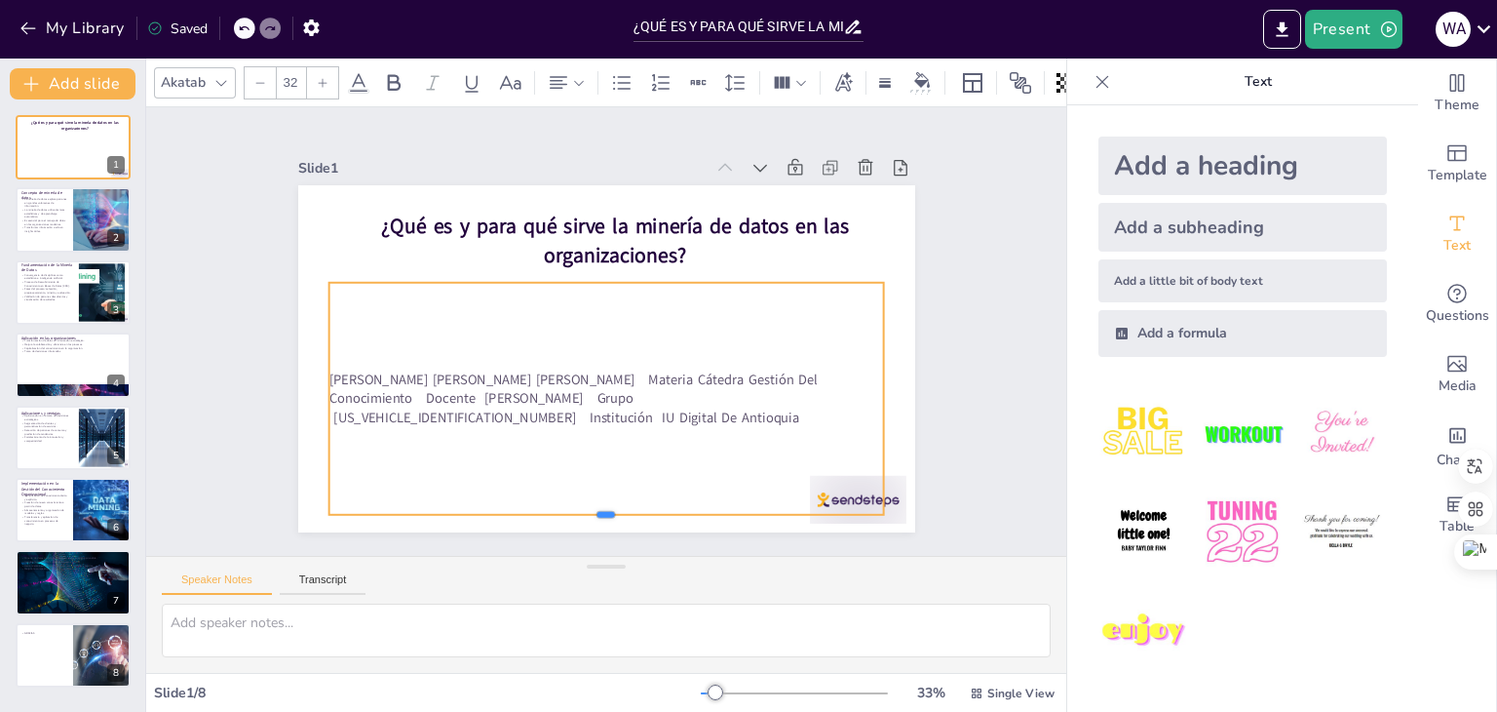
drag, startPoint x: 589, startPoint y: 426, endPoint x: 588, endPoint y: 507, distance: 80.9
click at [588, 515] on div at bounding box center [606, 523] width 556 height 16
click at [520, 375] on p "[PERSON_NAME] [PERSON_NAME] [PERSON_NAME] Materia Cátedra Gestión Del Conocimie…" at bounding box center [606, 398] width 556 height 58
click at [520, 369] on p "[PERSON_NAME] [PERSON_NAME] [PERSON_NAME] Materia Cátedra Gestión Del Conocimie…" at bounding box center [606, 398] width 556 height 58
click at [516, 369] on p "[PERSON_NAME] [PERSON_NAME] [PERSON_NAME] Materia Cátedra Gestión Del Conocimie…" at bounding box center [606, 398] width 556 height 58
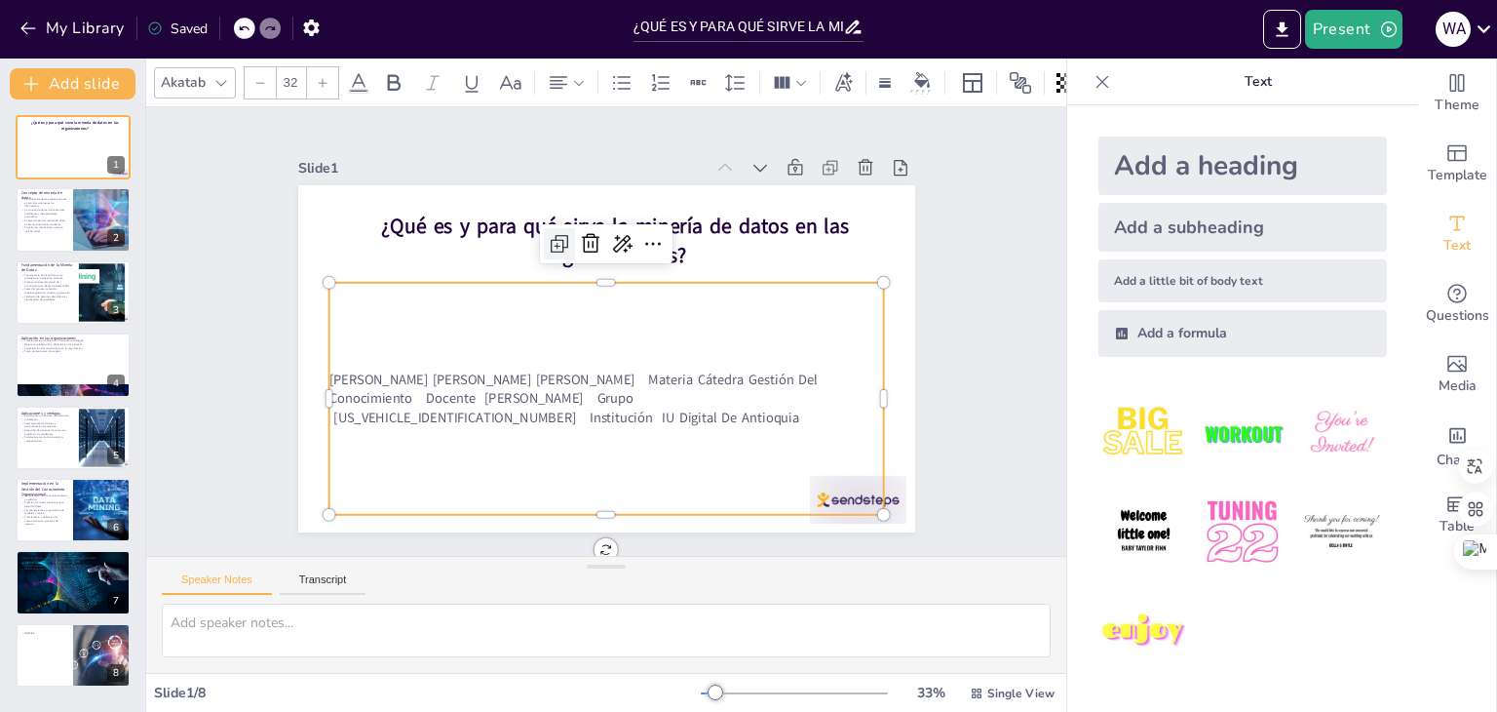
type textarea "La minería de datos permite a las organizaciones descubrir patrones ocultos en …"
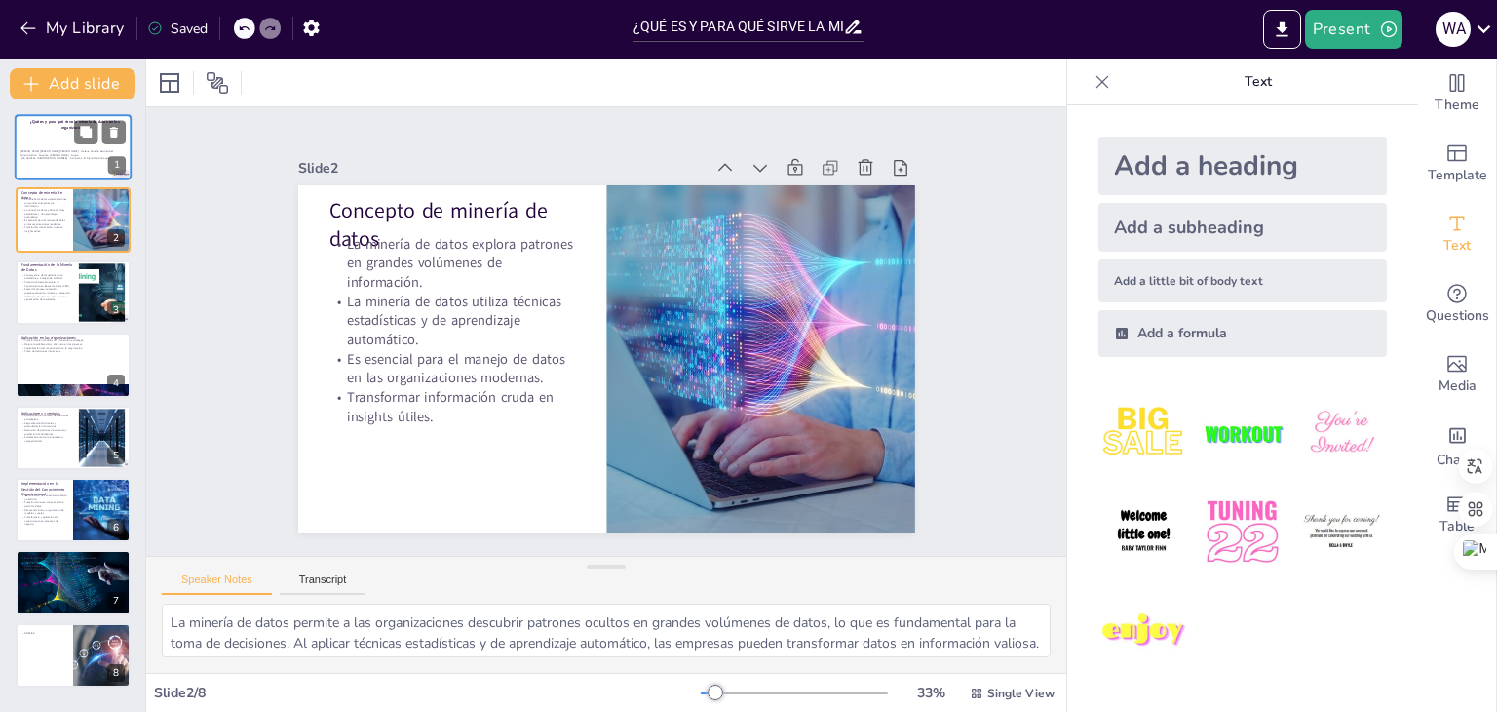
click at [57, 151] on p "[PERSON_NAME] [PERSON_NAME] [PERSON_NAME] Materia Cátedra Gestión Del Conocimie…" at bounding box center [72, 154] width 105 height 11
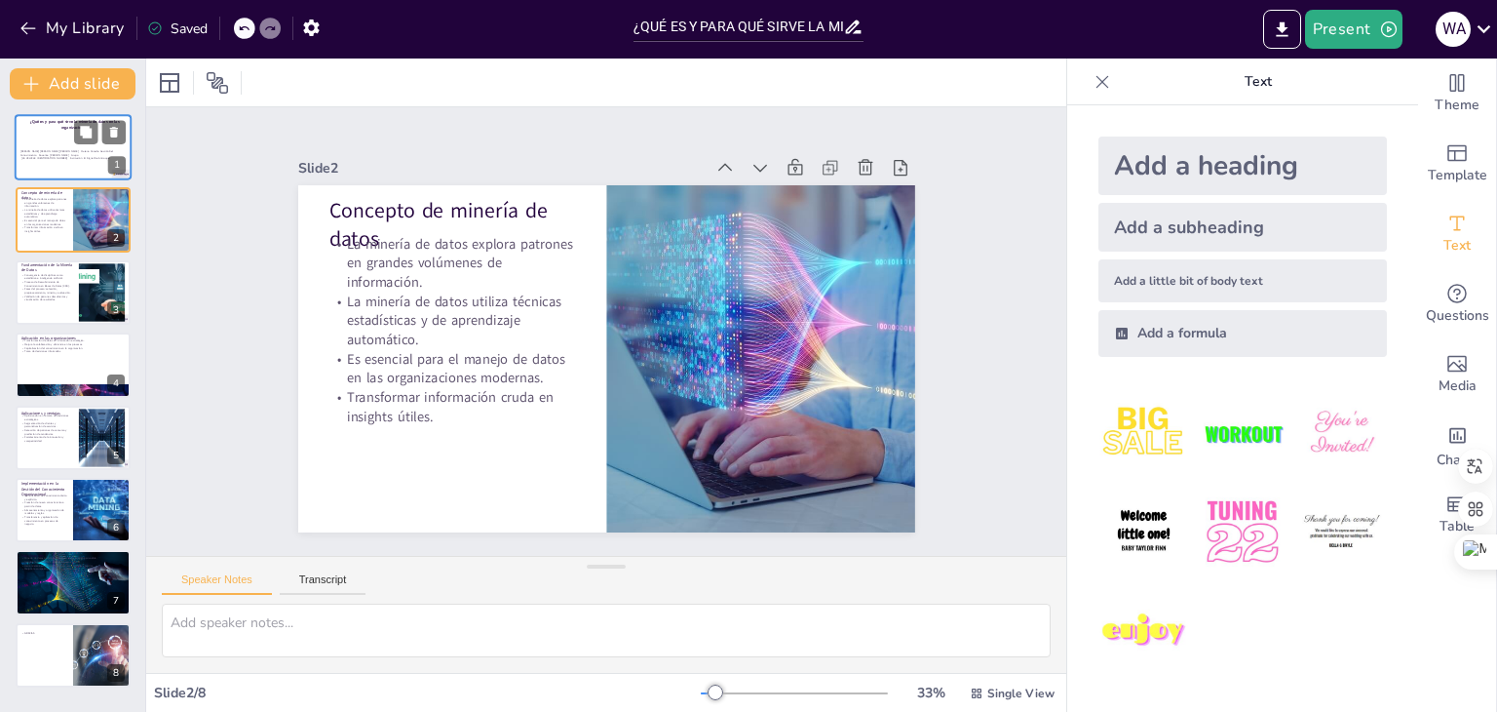
type textarea "La minería de datos permite a las organizaciones descubrir patrones ocultos en …"
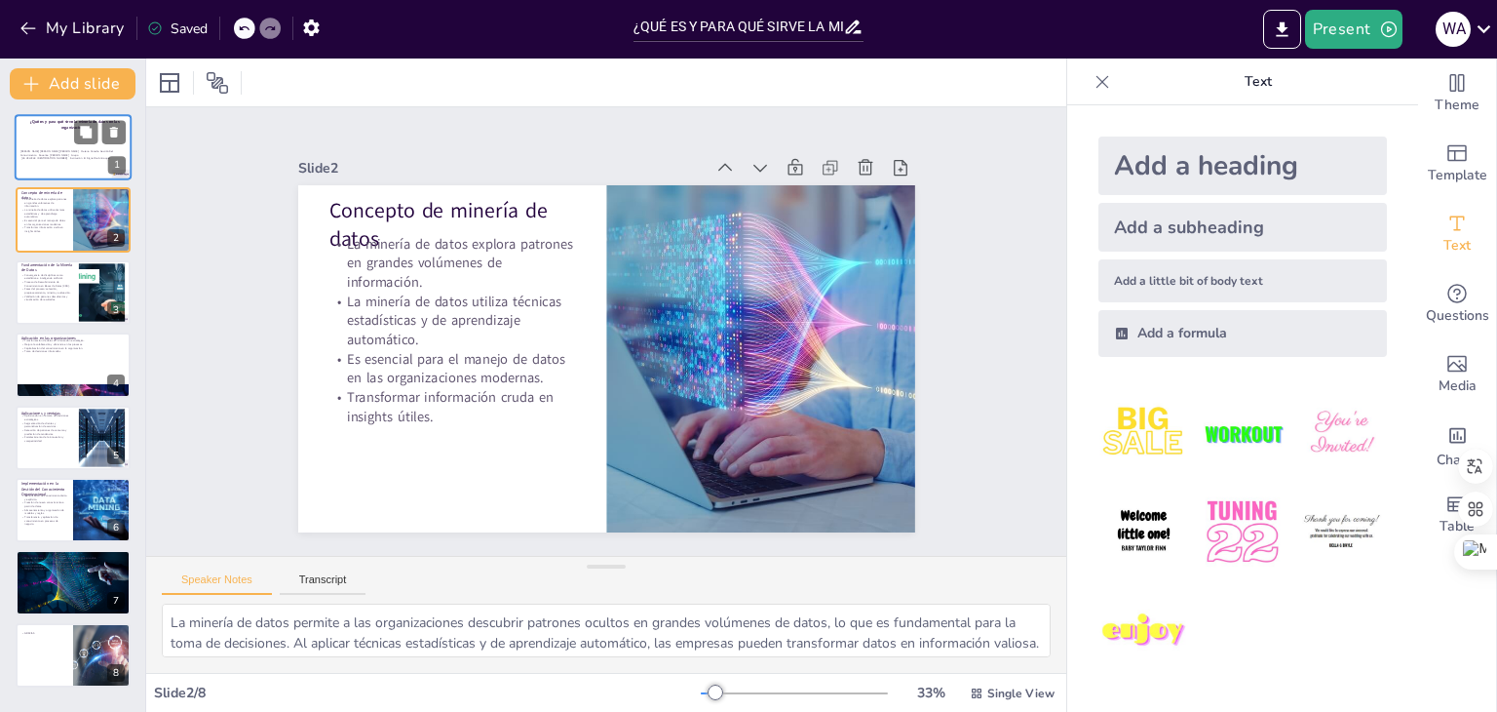
click at [75, 152] on p "[PERSON_NAME] [PERSON_NAME] [PERSON_NAME] Materia Cátedra Gestión Del Conocimie…" at bounding box center [72, 154] width 105 height 11
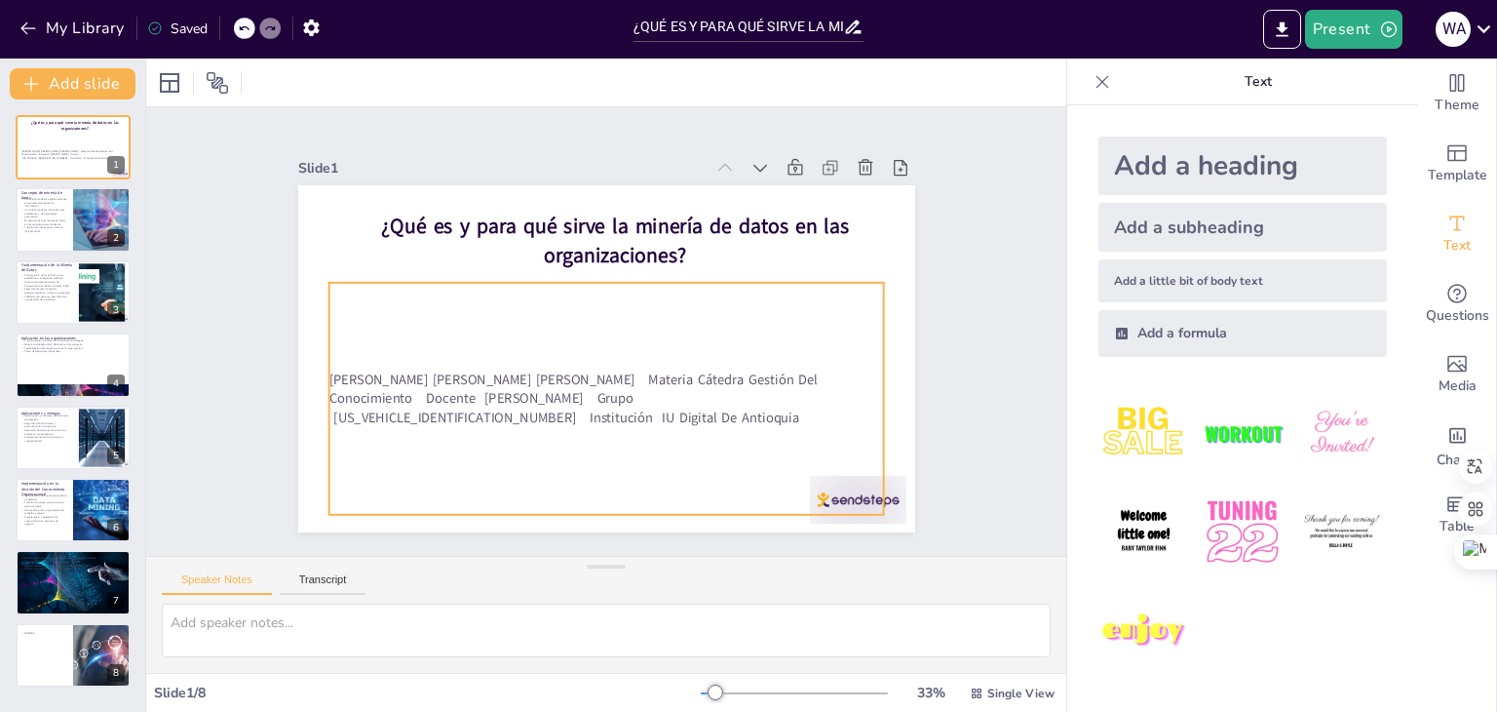
click at [442, 373] on p "[PERSON_NAME] [PERSON_NAME] [PERSON_NAME] Materia Cátedra Gestión Del Conocimie…" at bounding box center [606, 398] width 556 height 58
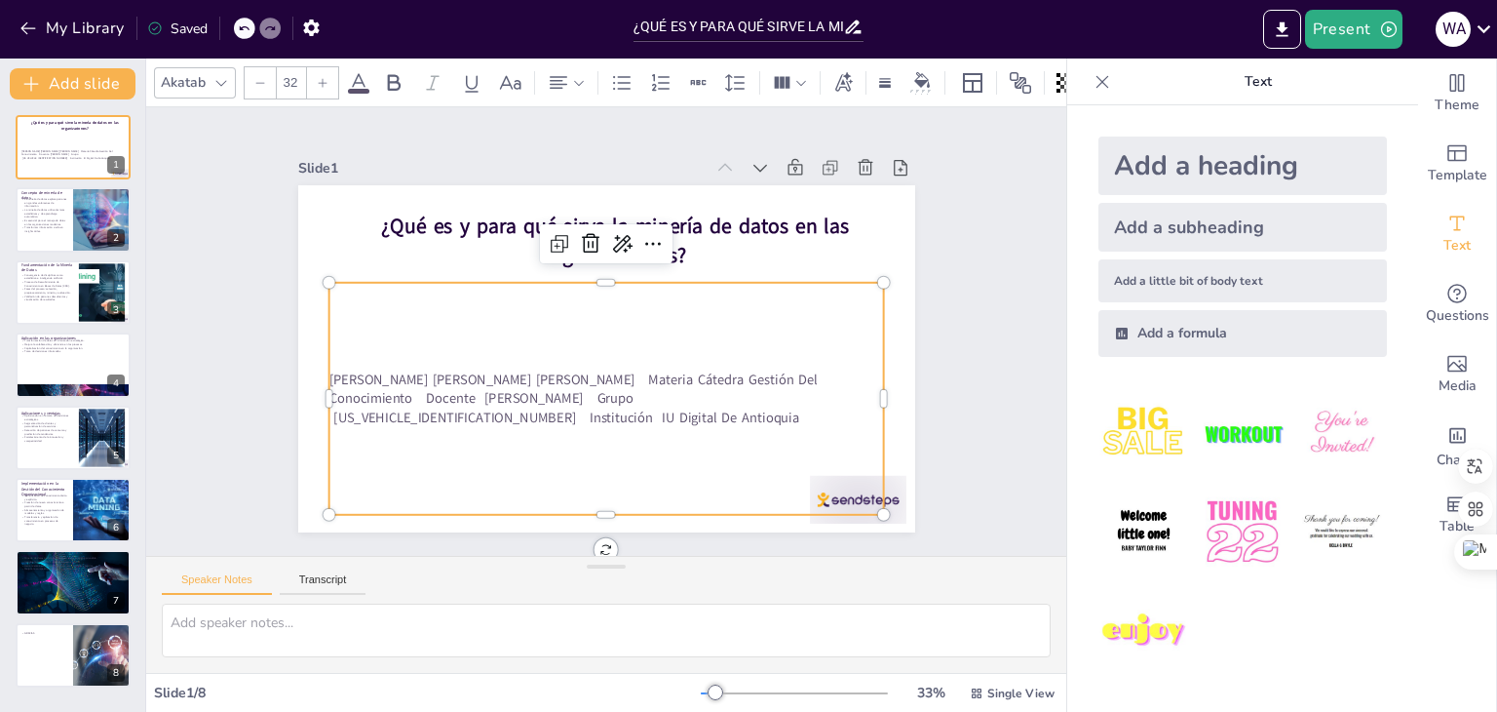
type textarea "La minería de datos permite a las organizaciones descubrir patrones ocultos en …"
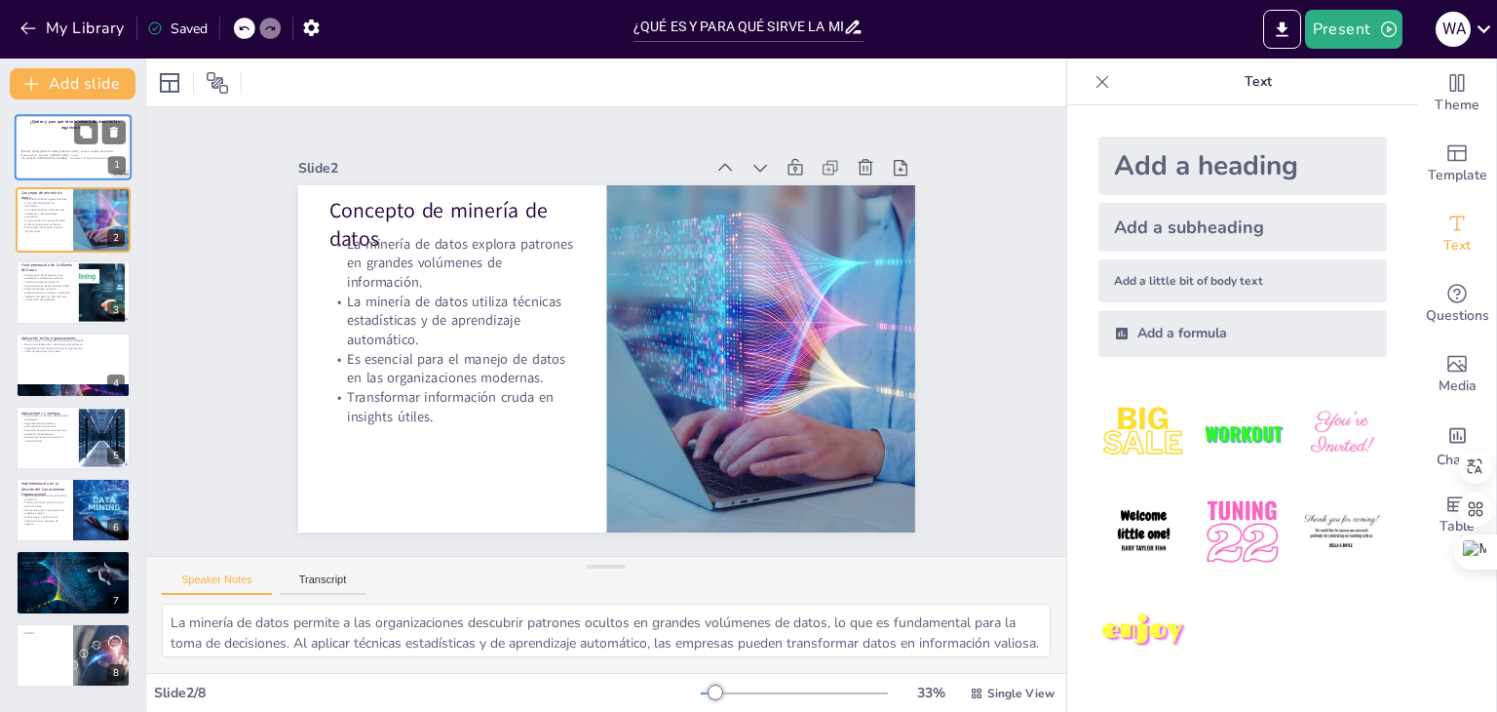
click at [74, 155] on p "[PERSON_NAME] [PERSON_NAME] [PERSON_NAME] Materia Cátedra Gestión Del Conocimie…" at bounding box center [72, 154] width 105 height 11
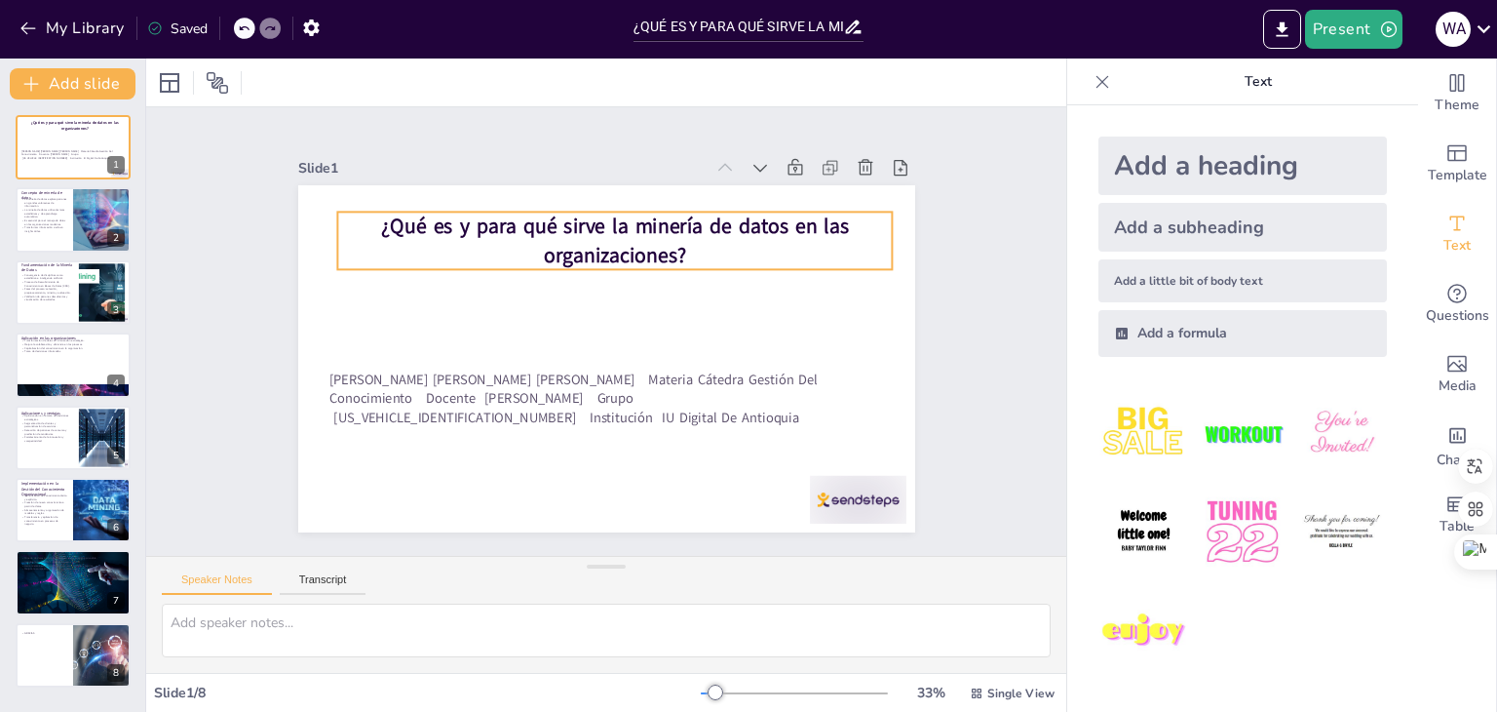
type textarea "La minería de datos permite a las organizaciones descubrir patrones ocultos en …"
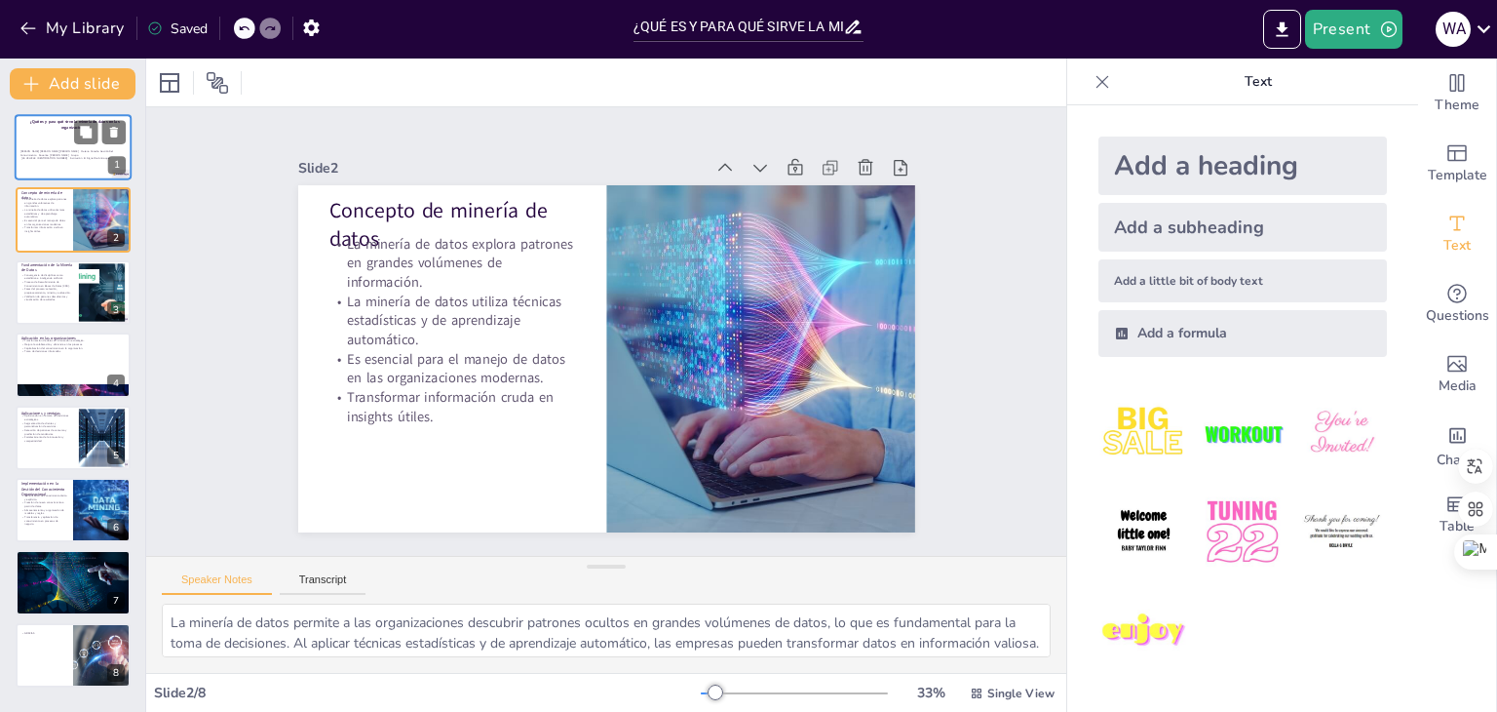
click at [46, 152] on p "[PERSON_NAME] [PERSON_NAME] [PERSON_NAME] Materia Cátedra Gestión Del Conocimie…" at bounding box center [72, 154] width 105 height 11
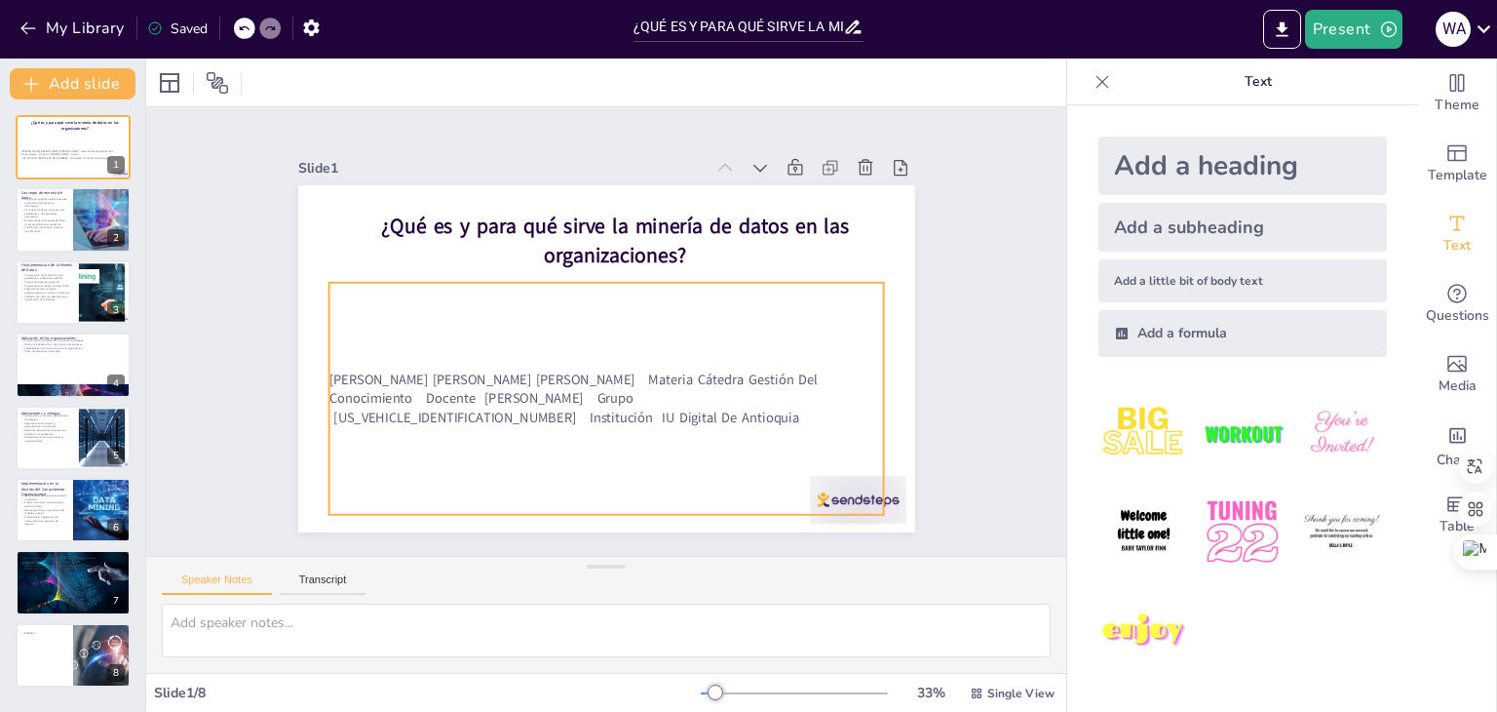
type textarea "La minería de datos permite a las organizaciones descubrir patrones ocultos en …"
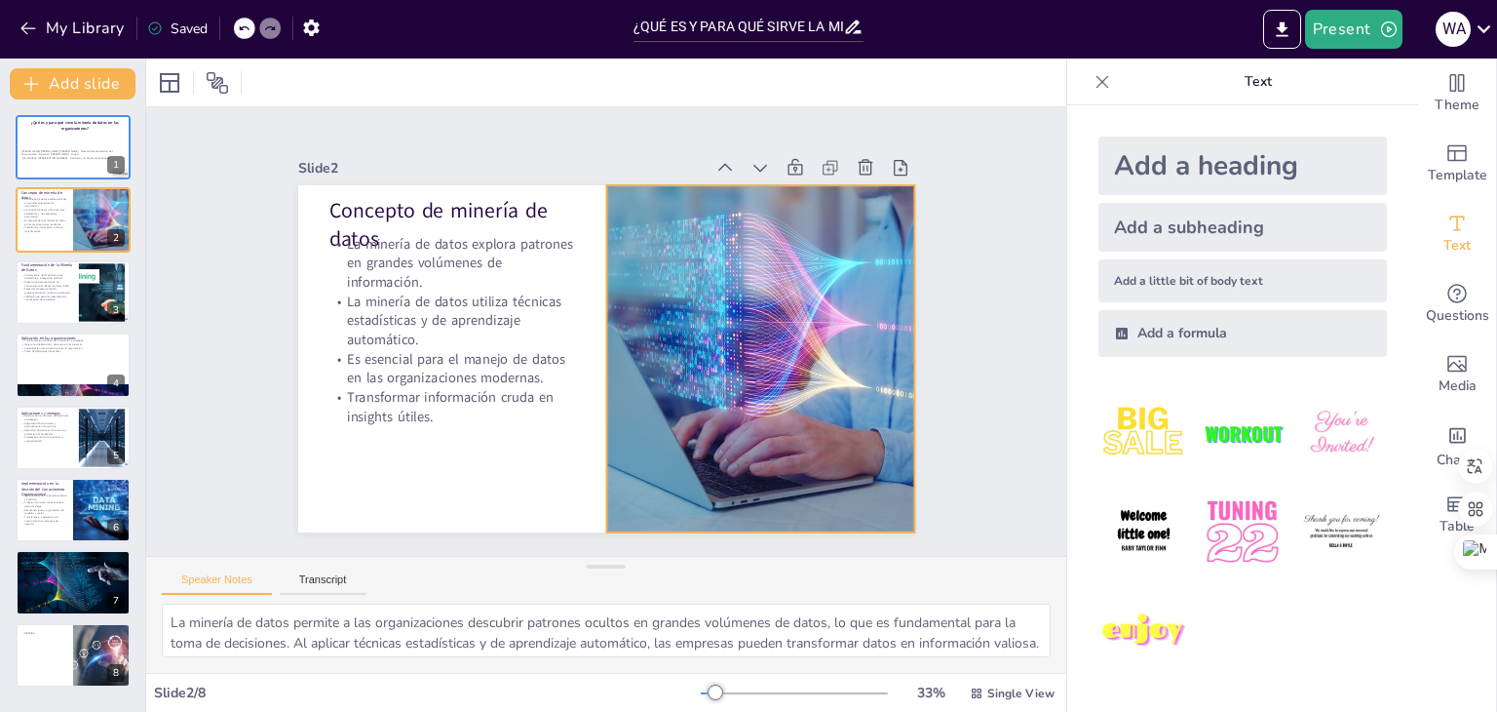
click at [662, 418] on div at bounding box center [758, 375] width 554 height 400
click at [65, 161] on div "[PERSON_NAME] [PERSON_NAME] [PERSON_NAME] Materia Cátedra Gestión Del Conocimie…" at bounding box center [72, 155] width 105 height 44
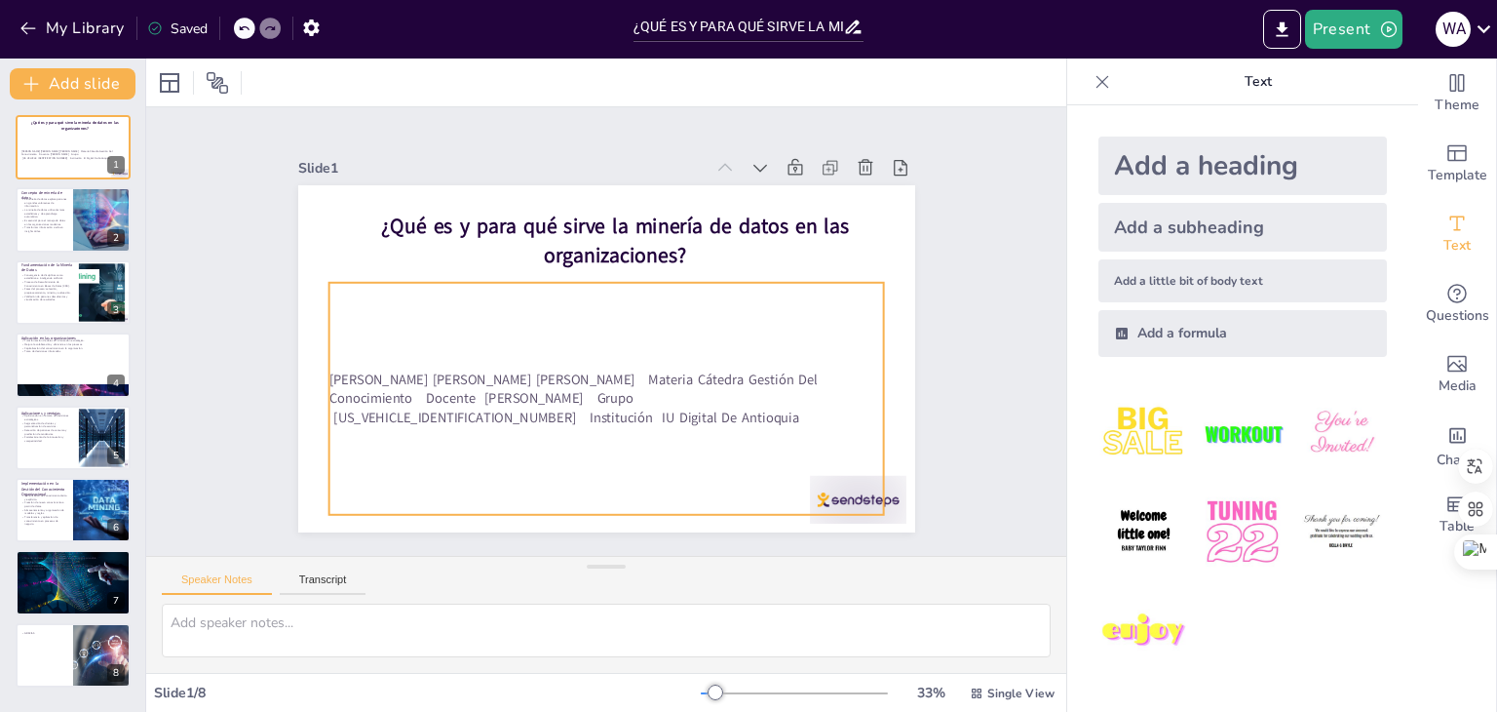
click at [580, 375] on div "Slide 1 ¿Qué es y para qué sirve la minería de datos en las organizaciones? [PE…" at bounding box center [606, 331] width 521 height 687
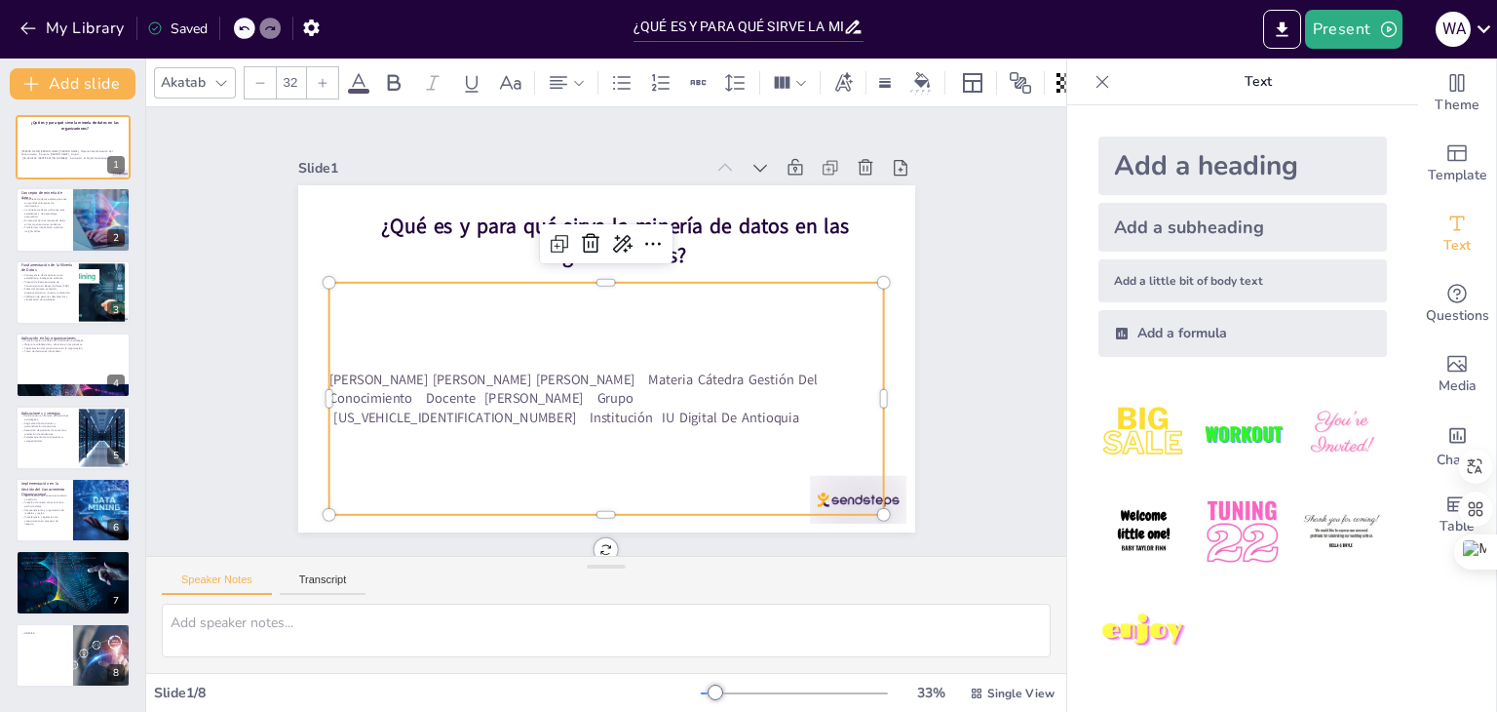
click at [580, 375] on p "[PERSON_NAME] [PERSON_NAME] [PERSON_NAME] Materia Cátedra Gestión Del Conocimie…" at bounding box center [579, 392] width 530 height 279
click at [580, 375] on p "[PERSON_NAME] [PERSON_NAME] [PERSON_NAME] Materia Cátedra Gestión Del Conocimie…" at bounding box center [599, 397] width 558 height 115
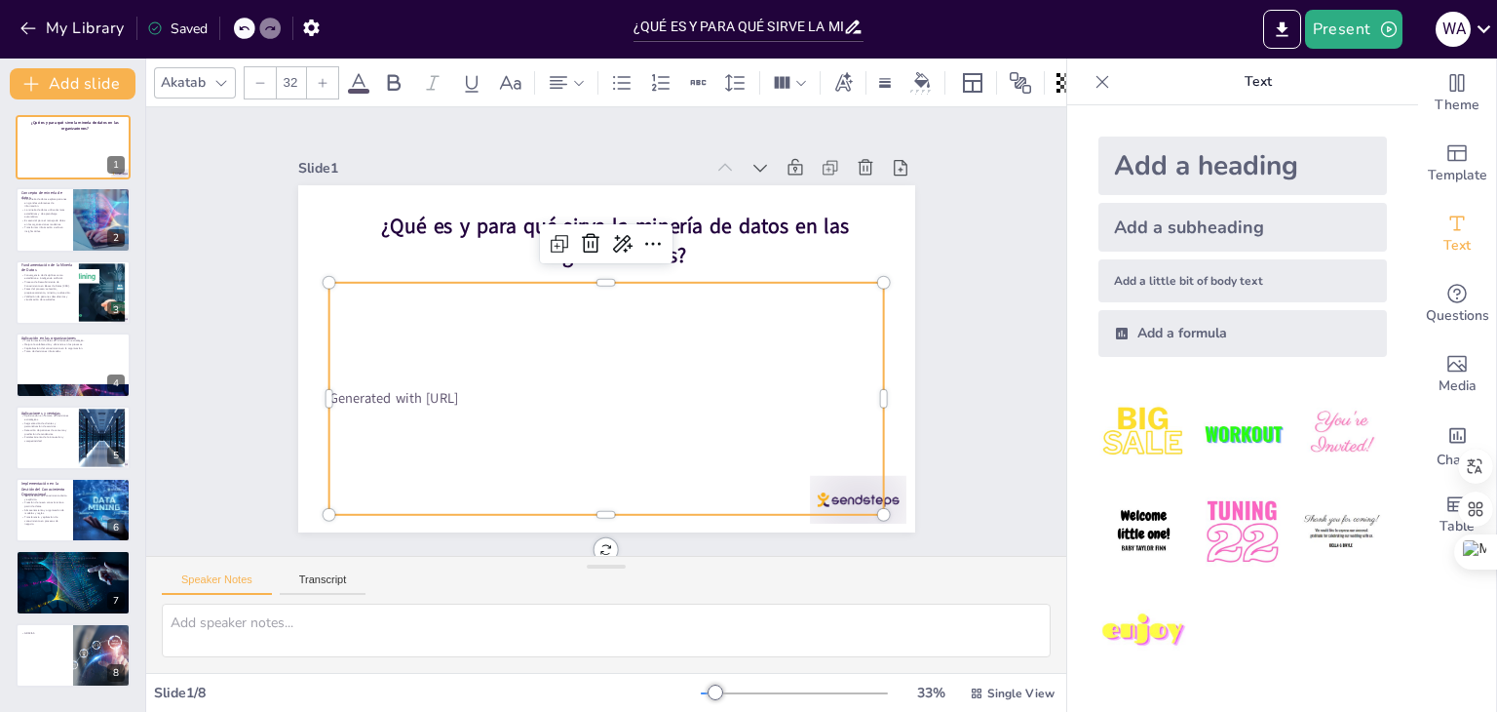
type textarea "La minería de datos permite a las organizaciones descubrir patrones ocultos en …"
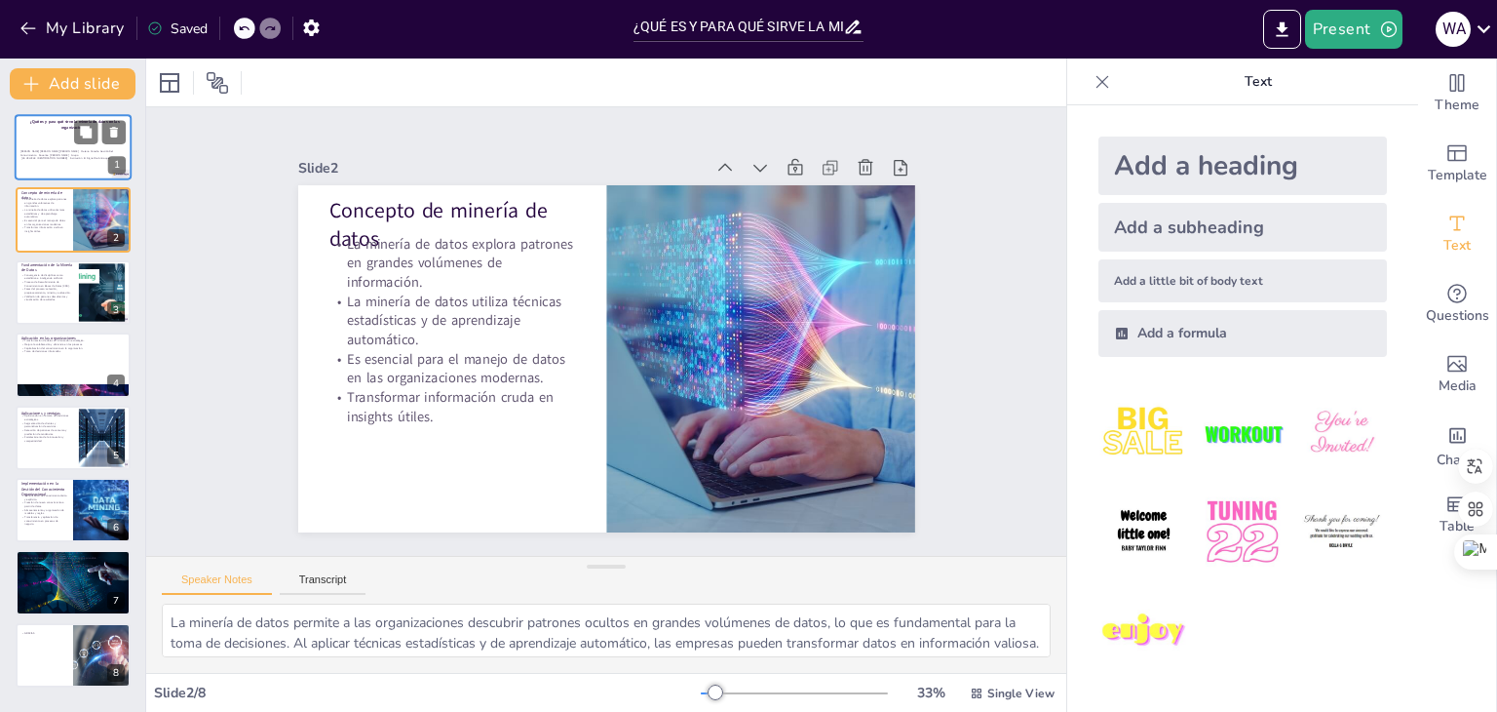
click at [70, 153] on p "[PERSON_NAME] [PERSON_NAME] [PERSON_NAME] Materia Cátedra Gestión Del Conocimie…" at bounding box center [72, 154] width 105 height 11
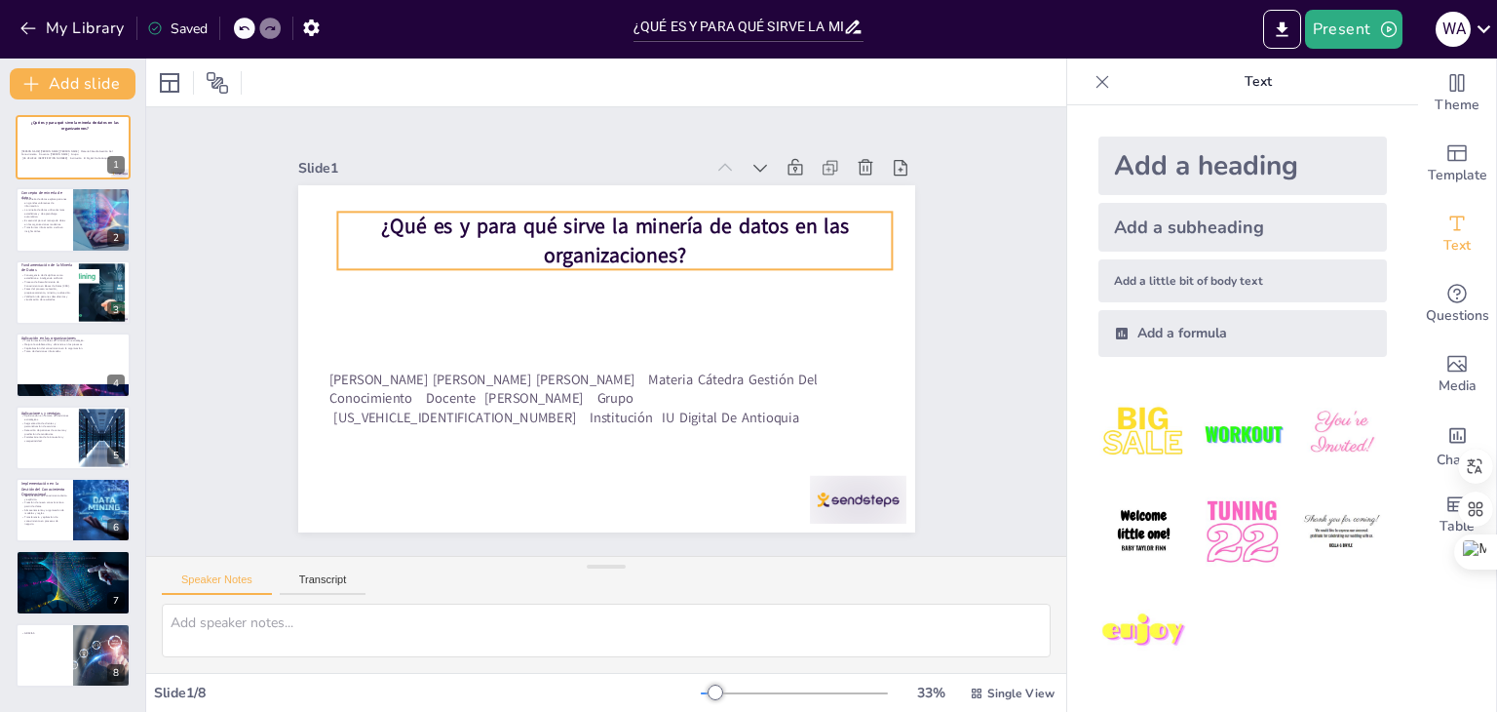
type textarea "La minería de datos permite a las organizaciones descubrir patrones ocultos en …"
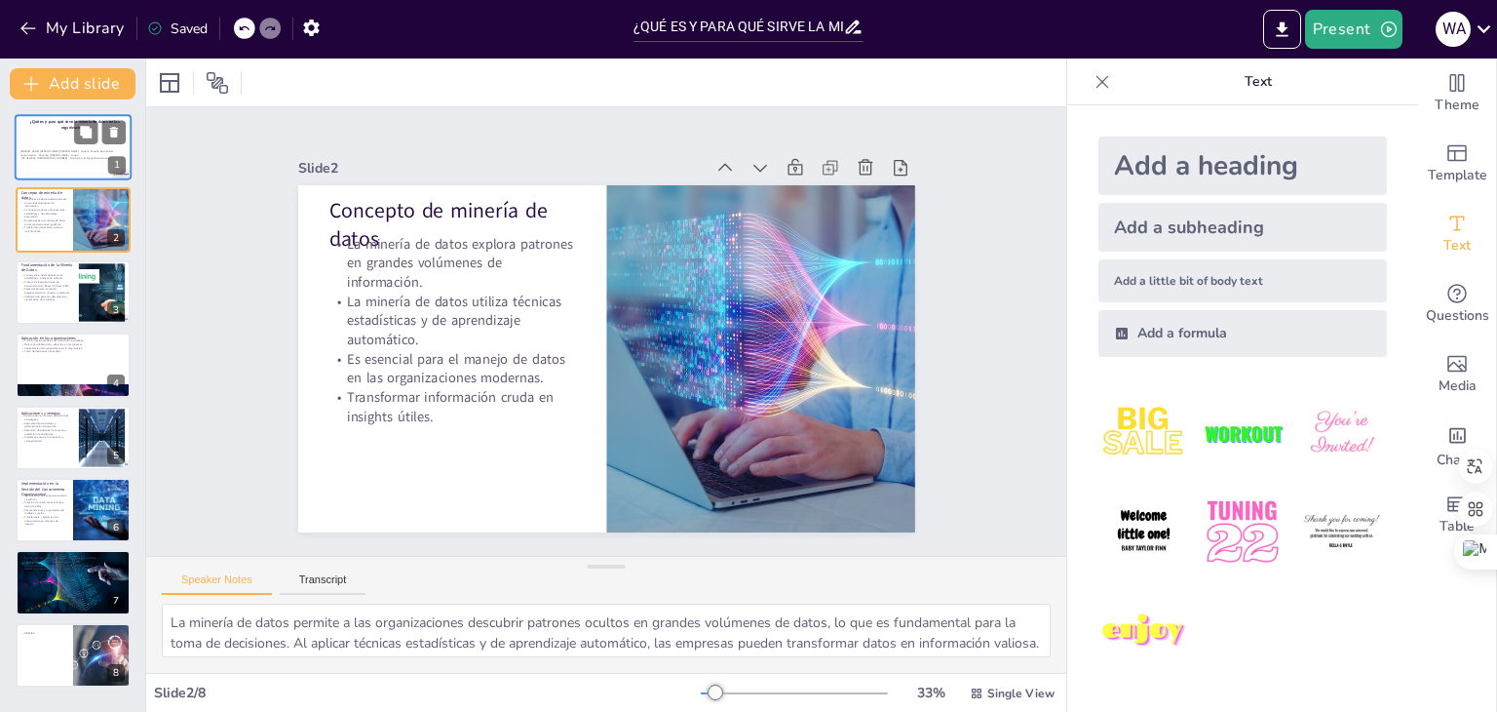
click at [87, 170] on div "[PERSON_NAME] [PERSON_NAME] [PERSON_NAME] Materia Cátedra Gestión Del Conocimie…" at bounding box center [72, 155] width 105 height 44
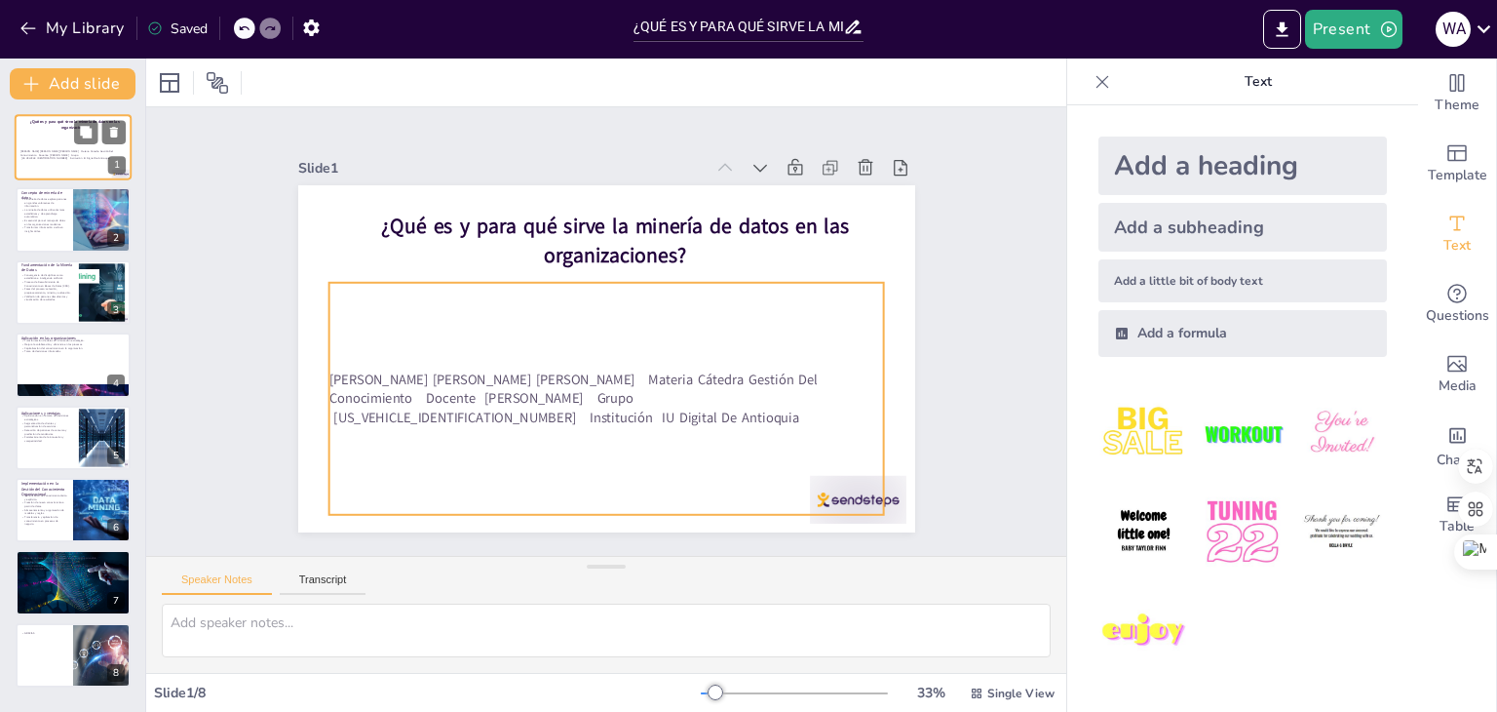
click at [61, 159] on p "[PERSON_NAME] [PERSON_NAME] [PERSON_NAME] Materia Cátedra Gestión Del Conocimie…" at bounding box center [72, 154] width 105 height 11
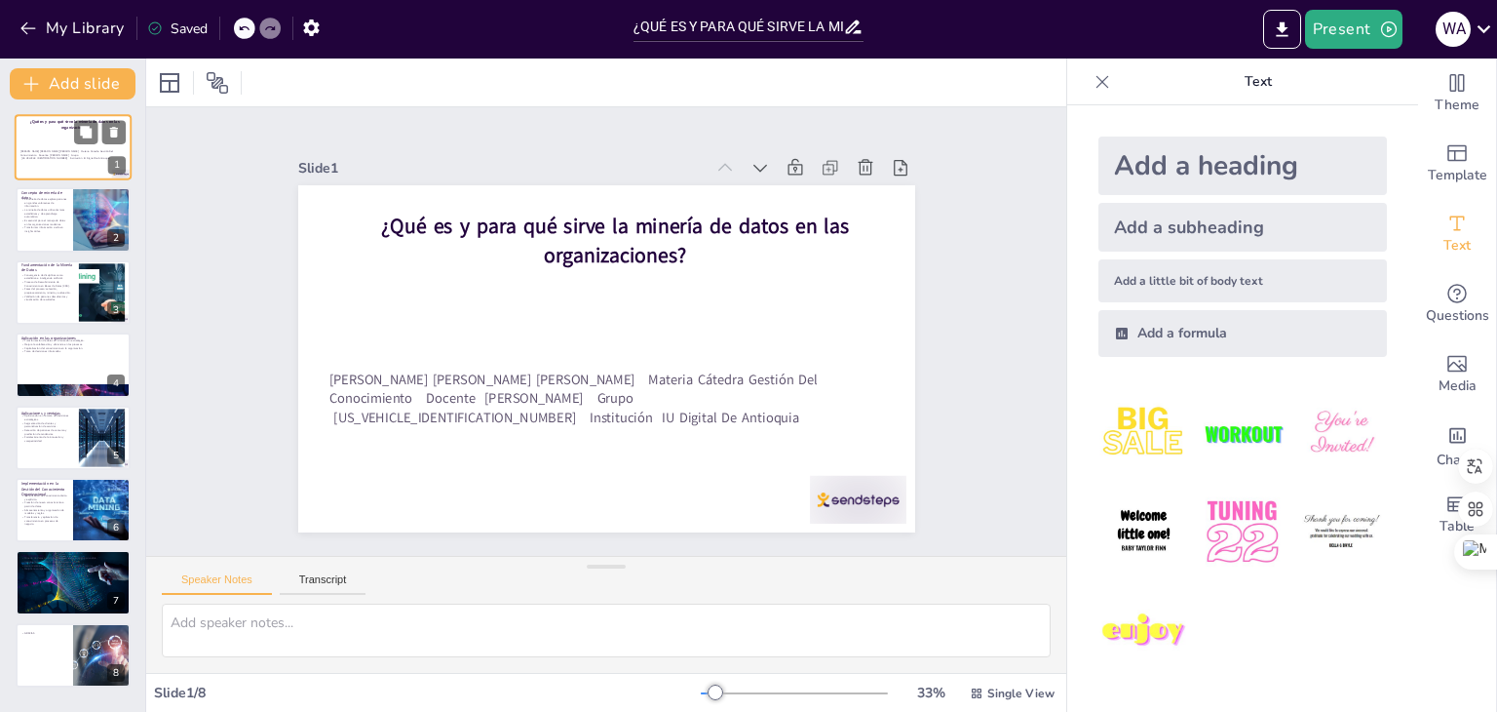
click at [61, 159] on p "[PERSON_NAME] [PERSON_NAME] [PERSON_NAME] Materia Cátedra Gestión Del Conocimie…" at bounding box center [72, 154] width 105 height 11
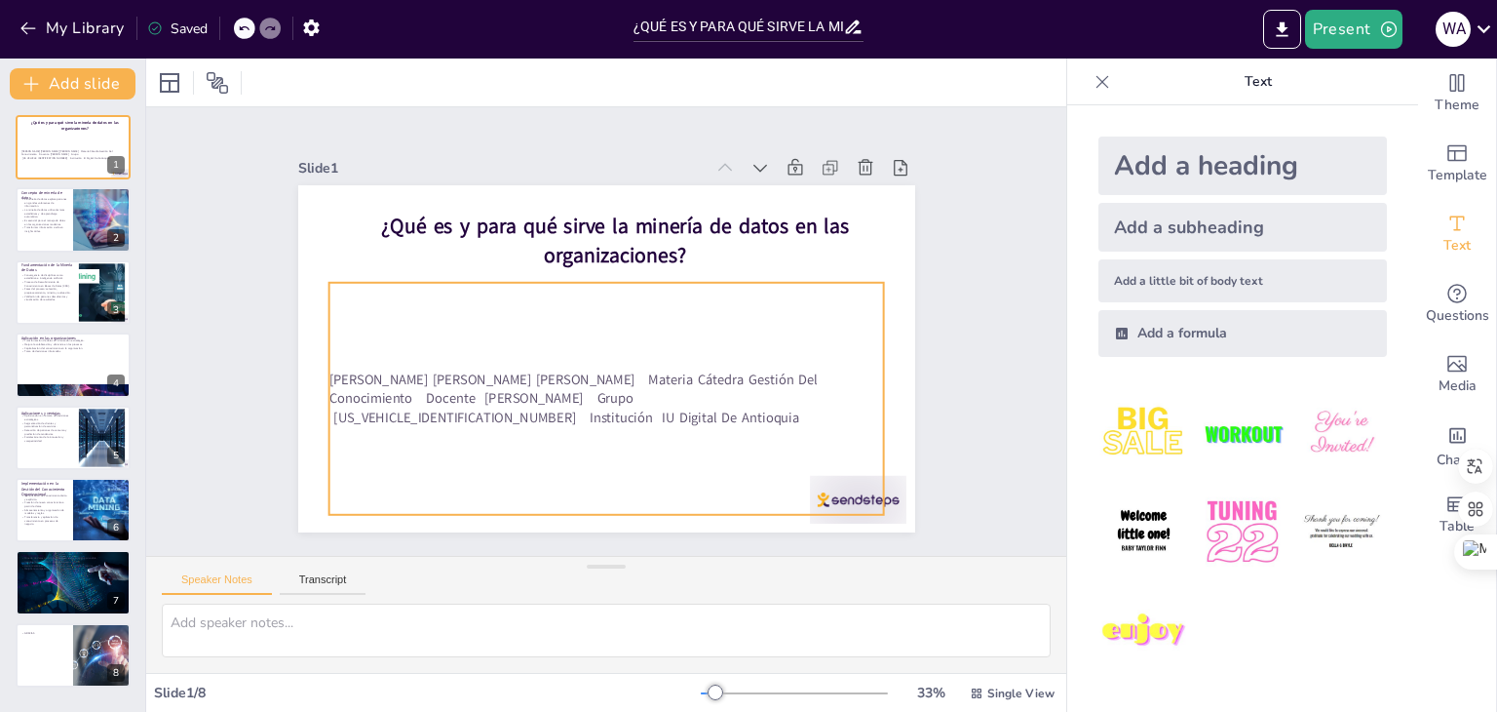
type textarea "La minería de datos permite a las organizaciones descubrir patrones ocultos en …"
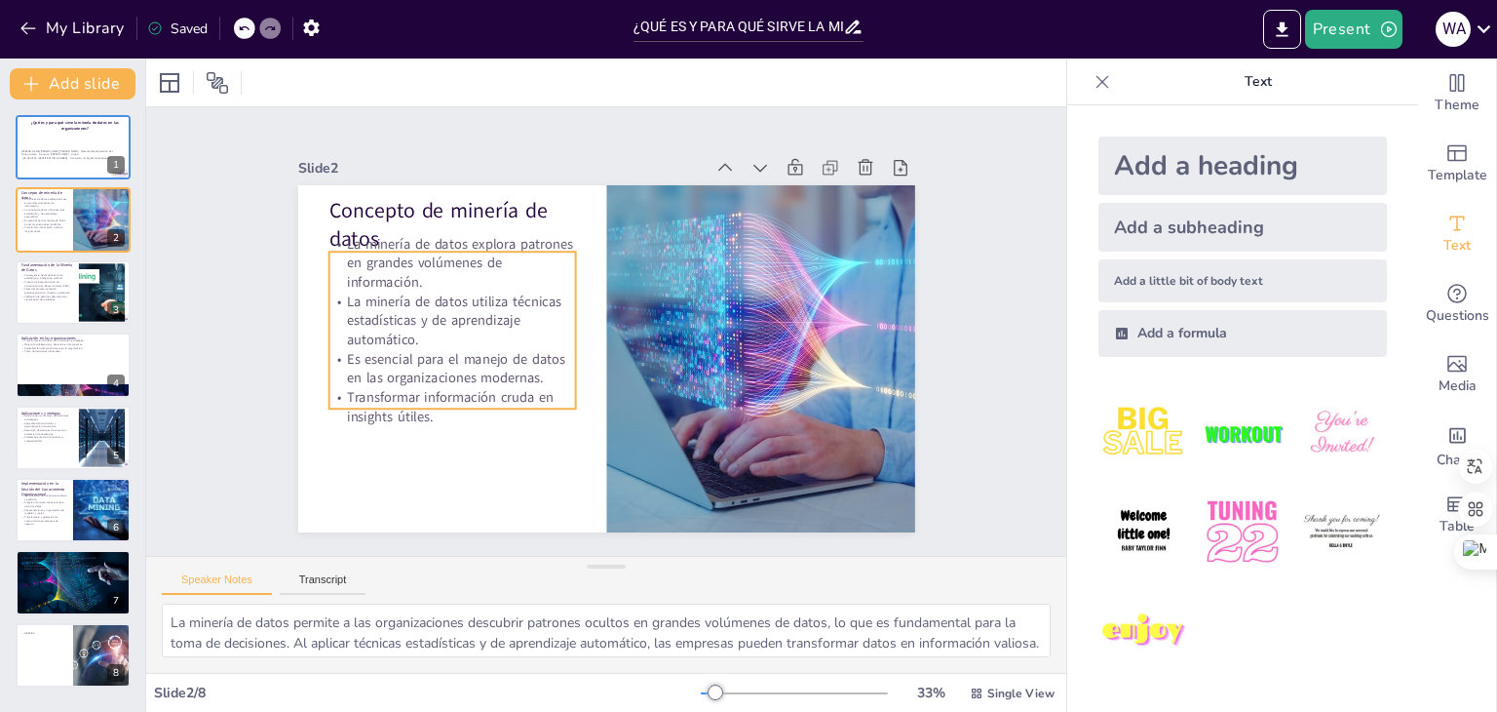
click at [481, 389] on p "Transformar información cruda en insights útiles." at bounding box center [451, 407] width 247 height 38
click at [58, 160] on p "[PERSON_NAME] [PERSON_NAME] [PERSON_NAME] Materia Cátedra Gestión Del Conocimie…" at bounding box center [72, 154] width 105 height 11
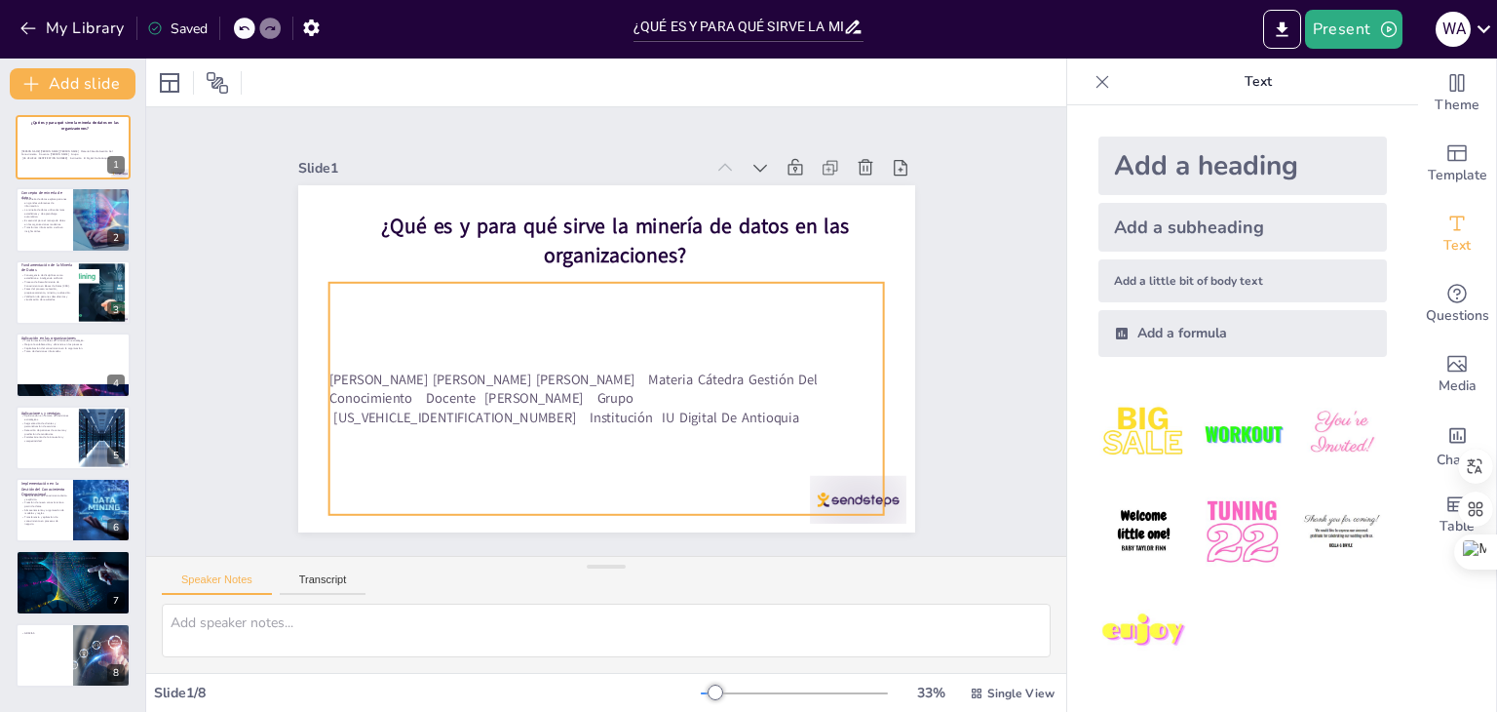
click at [416, 391] on p "[PERSON_NAME] [PERSON_NAME] [PERSON_NAME] Materia Cátedra Gestión Del Conocimie…" at bounding box center [606, 398] width 556 height 58
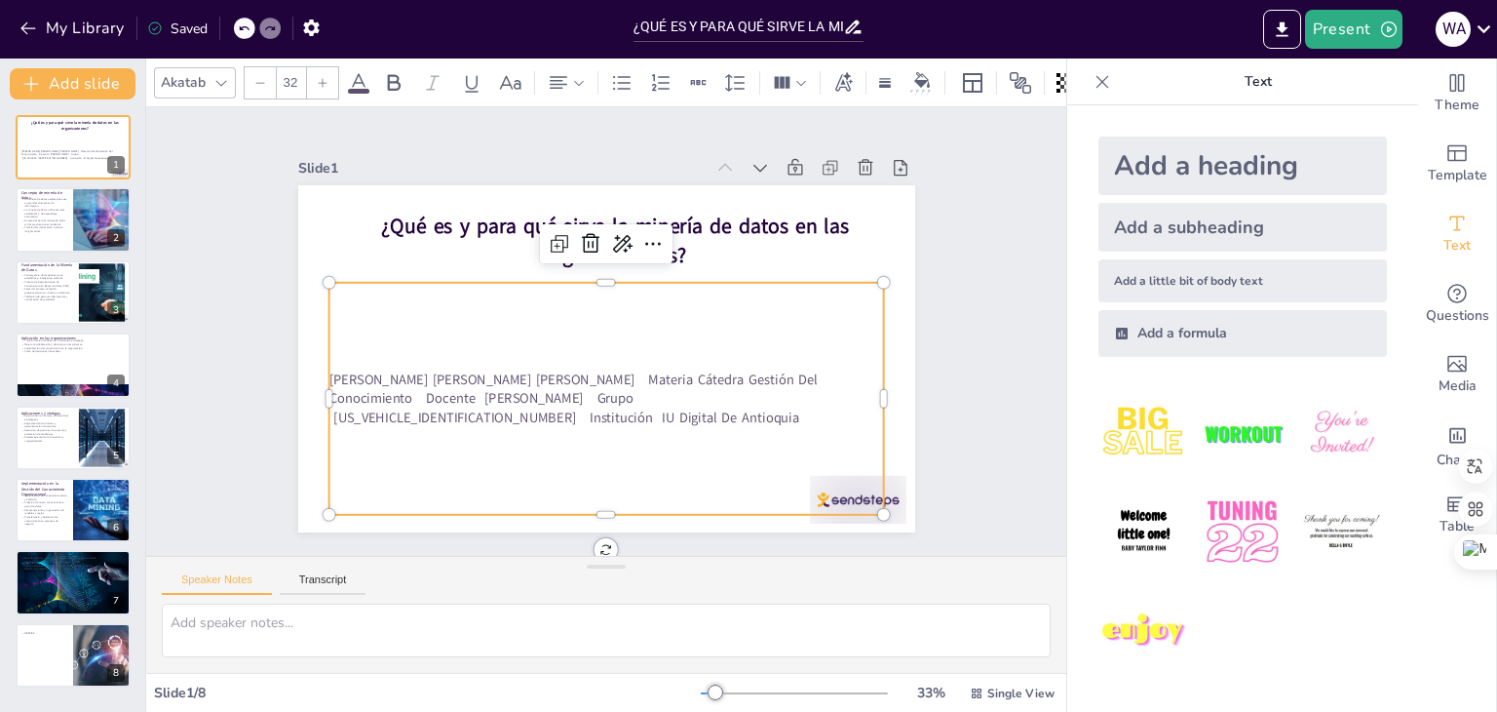
click at [420, 378] on p "[PERSON_NAME] [PERSON_NAME] [PERSON_NAME] Materia Cátedra Gestión Del Conocimie…" at bounding box center [606, 398] width 556 height 58
type textarea "La minería de datos permite a las organizaciones descubrir patrones ocultos en …"
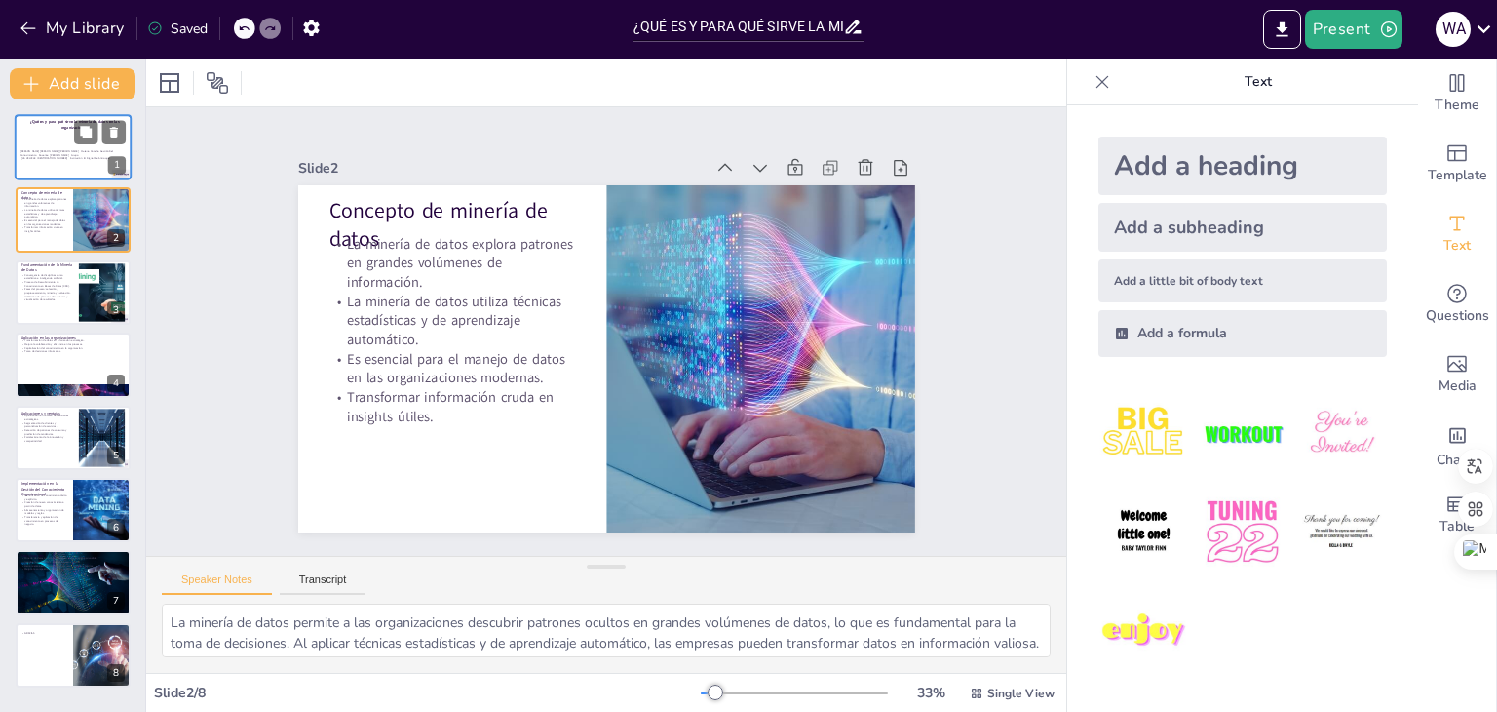
click at [64, 165] on div "[PERSON_NAME] [PERSON_NAME] [PERSON_NAME] Materia Cátedra Gestión Del Conocimie…" at bounding box center [72, 155] width 105 height 44
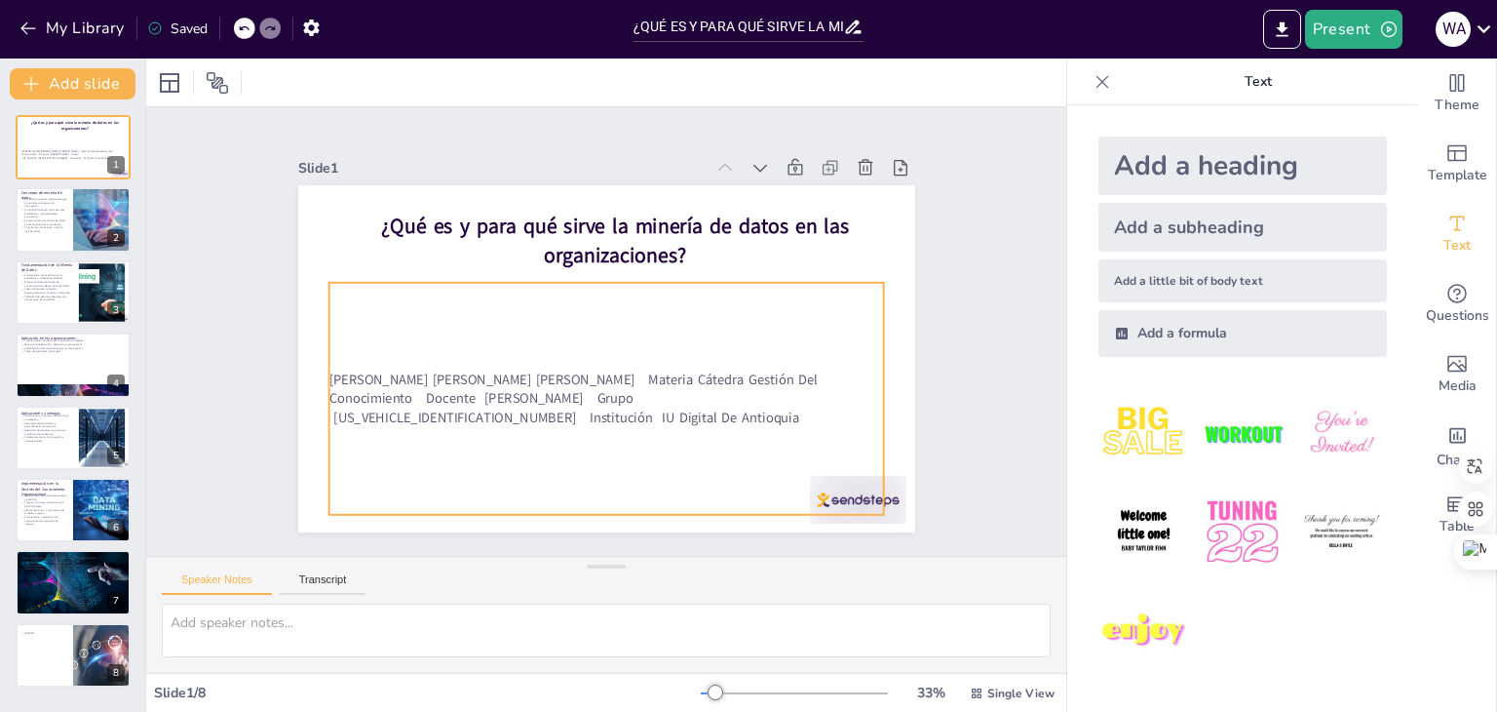
click at [405, 366] on p "[PERSON_NAME] [PERSON_NAME] [PERSON_NAME] Materia Cátedra Gestión Del Conocimie…" at bounding box center [599, 397] width 558 height 115
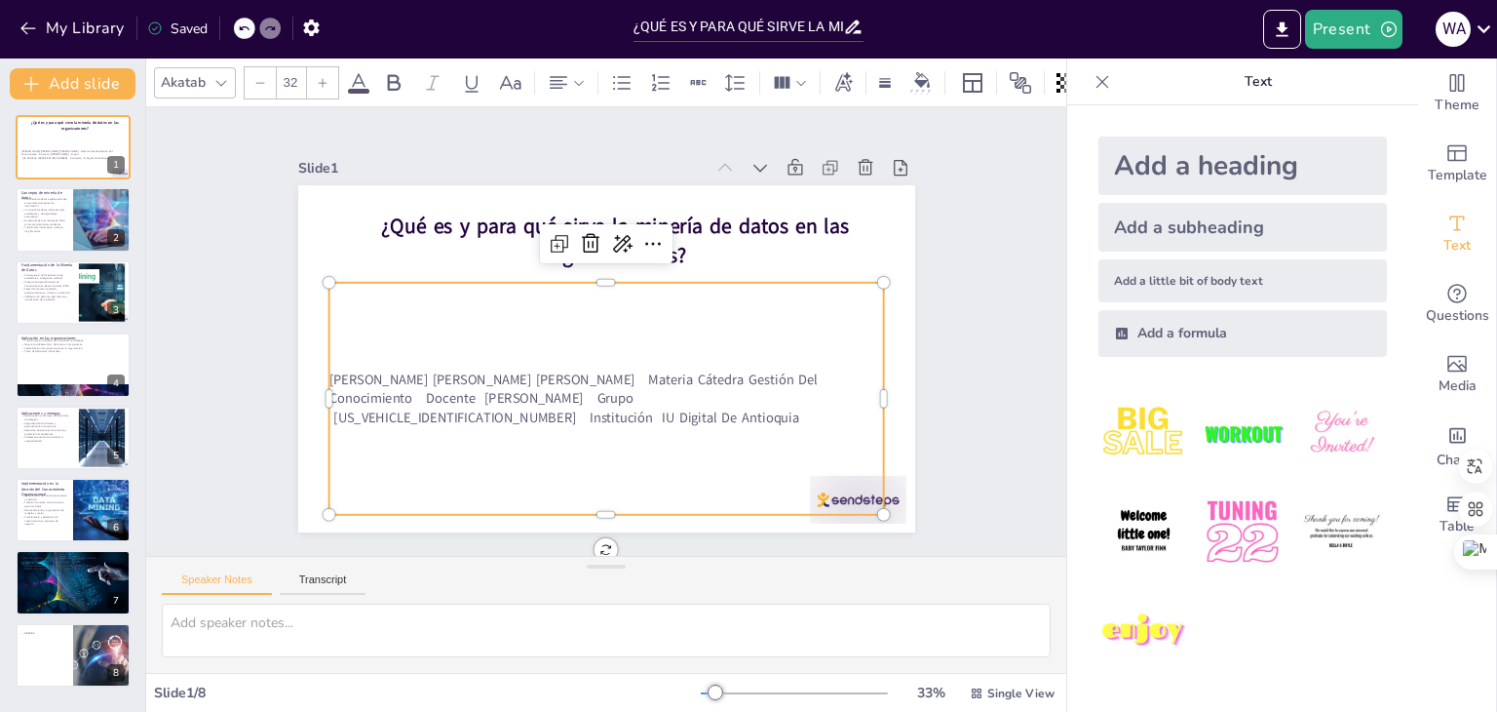
type textarea "La minería de datos permite a las organizaciones descubrir patrones ocultos en …"
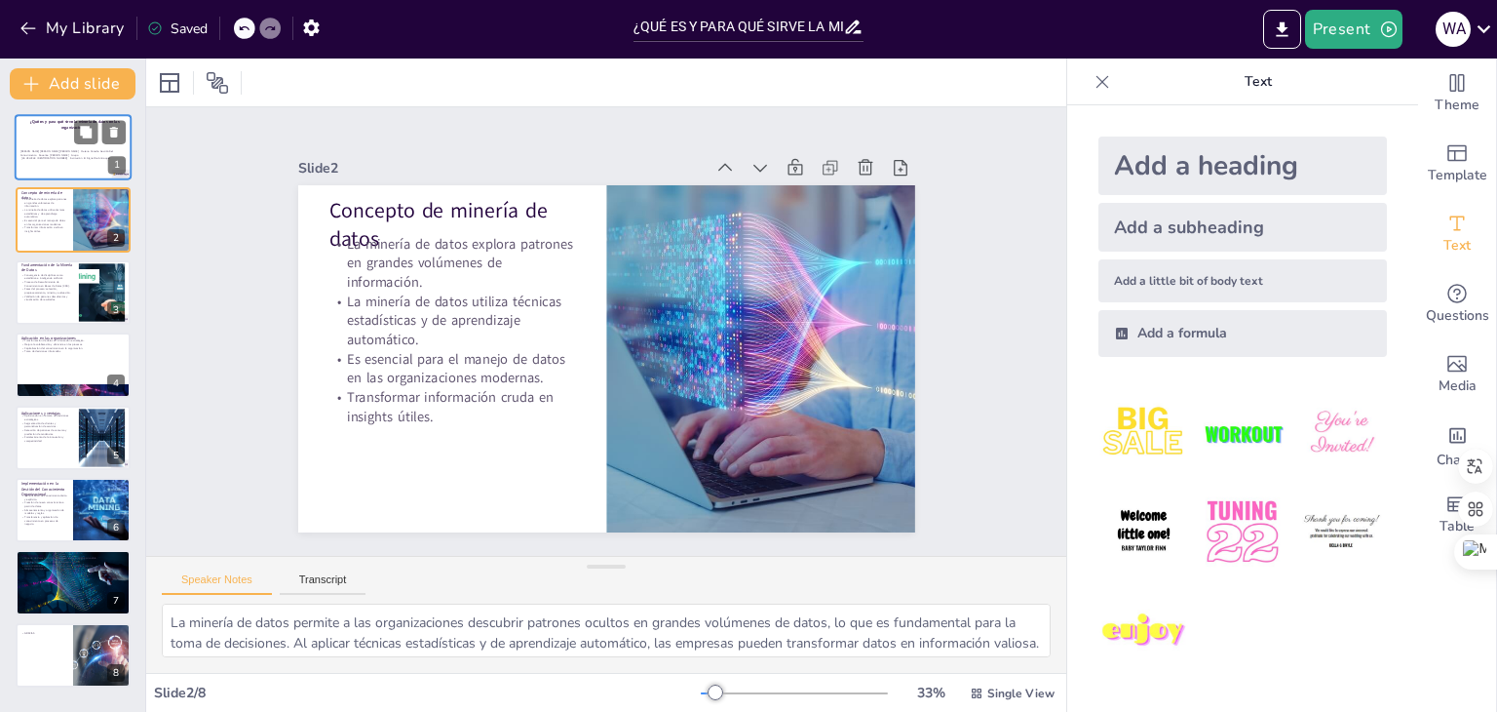
click at [82, 157] on p "[PERSON_NAME] [PERSON_NAME] [PERSON_NAME] Materia Cátedra Gestión Del Conocimie…" at bounding box center [72, 154] width 105 height 11
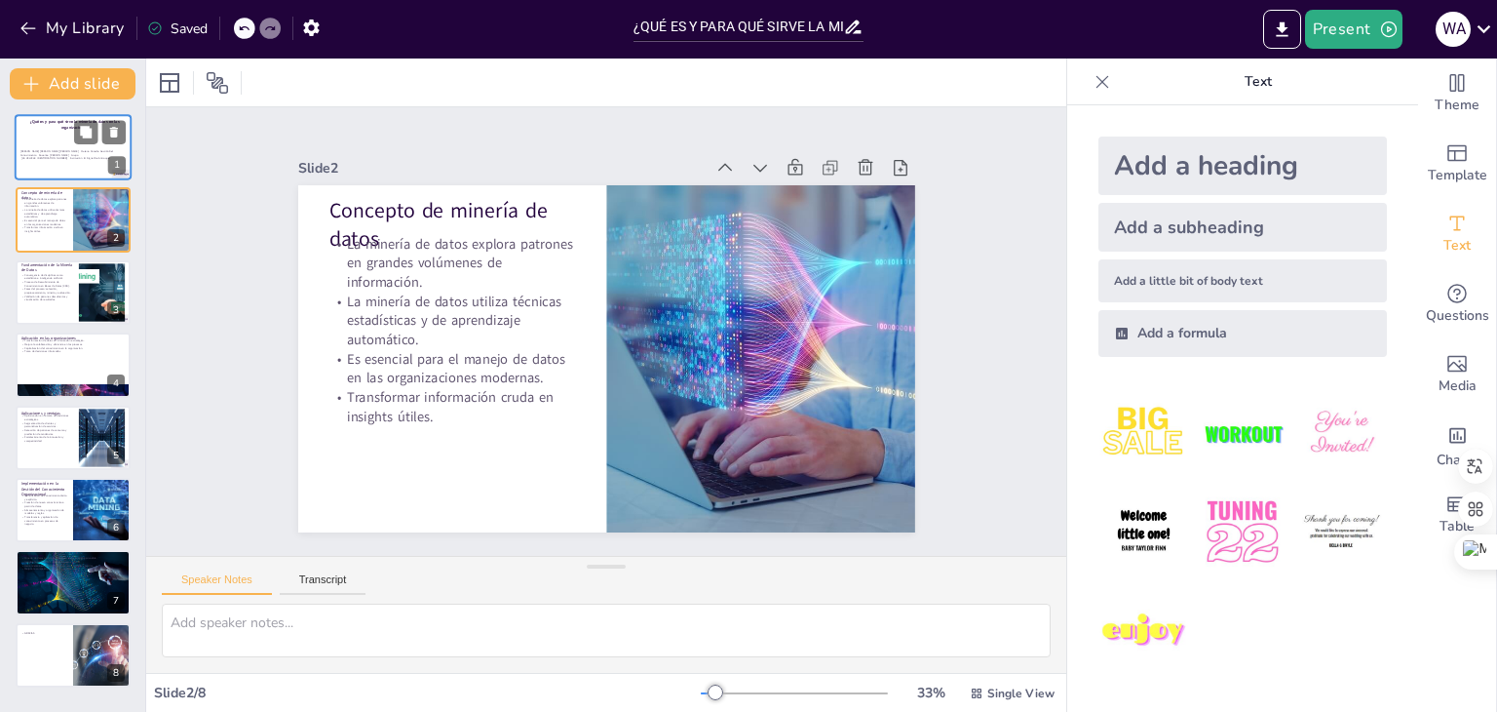
type textarea "La minería de datos permite a las organizaciones descubrir patrones ocultos en …"
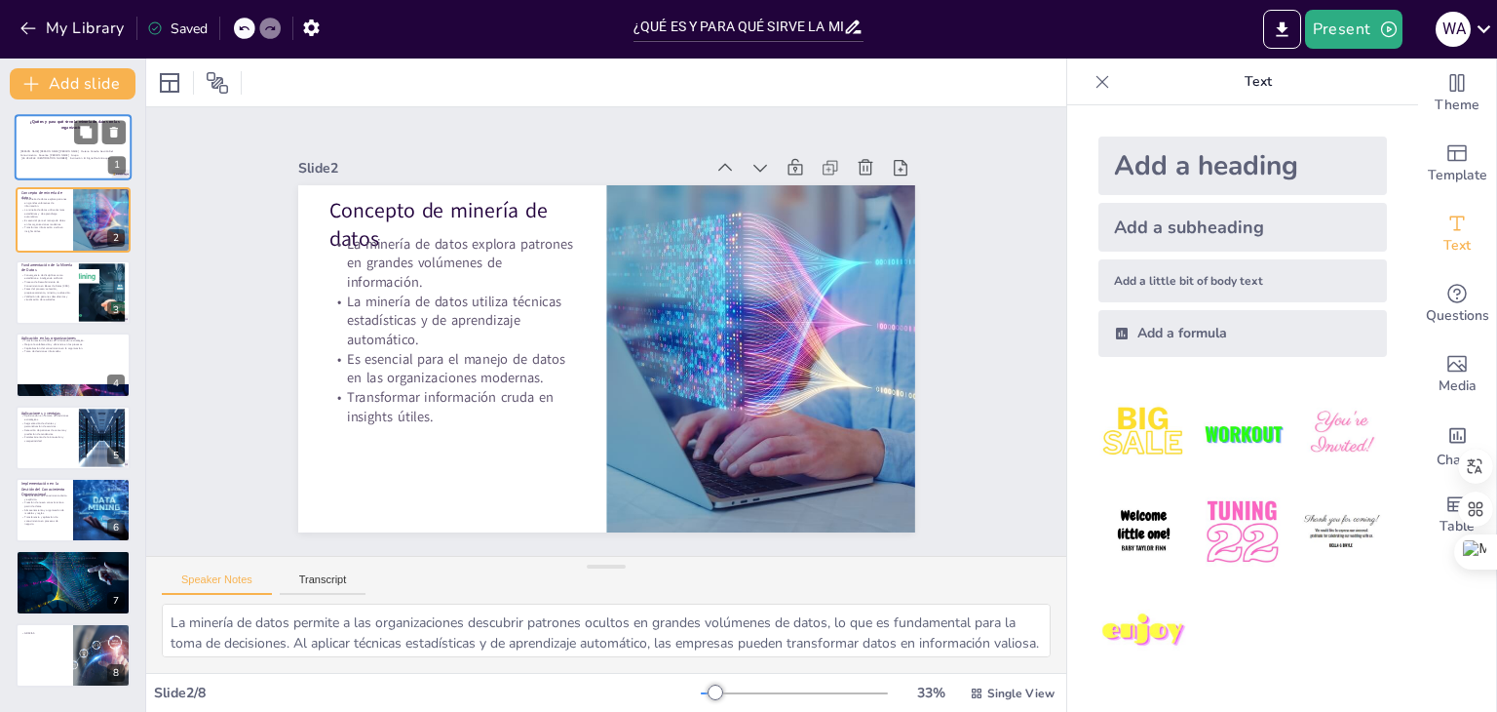
click at [42, 143] on div "[PERSON_NAME] [PERSON_NAME] [PERSON_NAME] Materia Cátedra Gestión Del Conocimie…" at bounding box center [72, 155] width 105 height 44
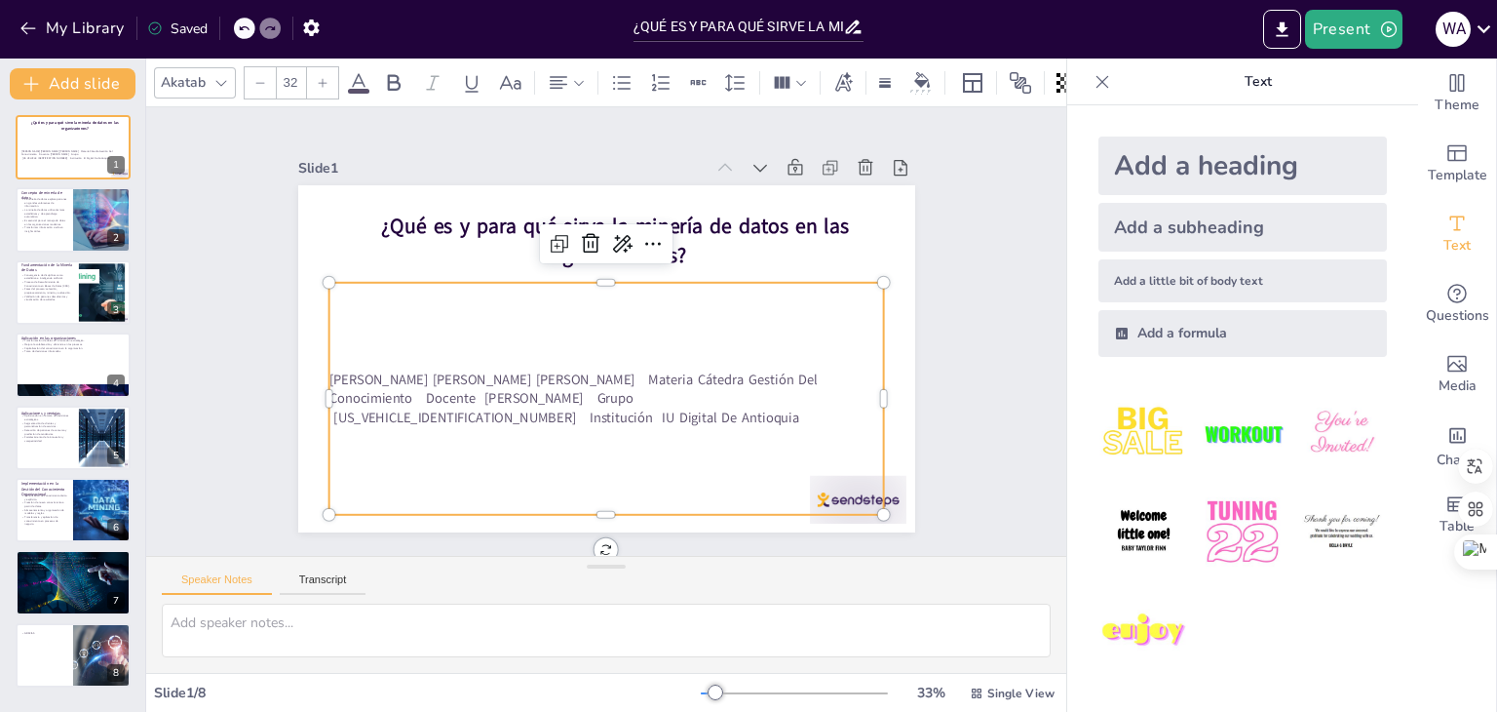
click at [483, 379] on p "[PERSON_NAME] [PERSON_NAME] [PERSON_NAME] Materia Cátedra Gestión Del Conocimie…" at bounding box center [599, 397] width 558 height 115
type textarea "La minería de datos permite a las organizaciones descubrir patrones ocultos en …"
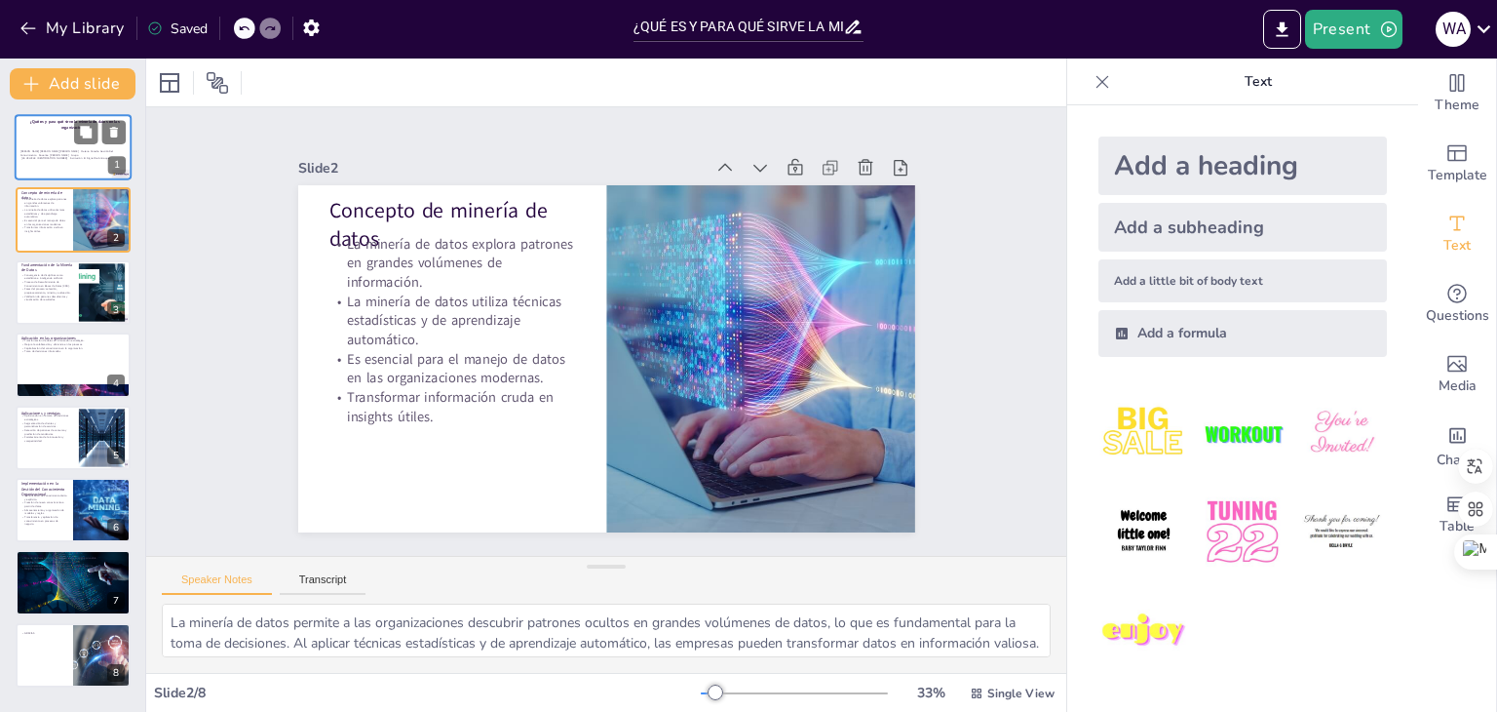
click at [58, 138] on div "[PERSON_NAME] [PERSON_NAME] [PERSON_NAME] Materia Cátedra Gestión Del Conocimie…" at bounding box center [72, 155] width 105 height 44
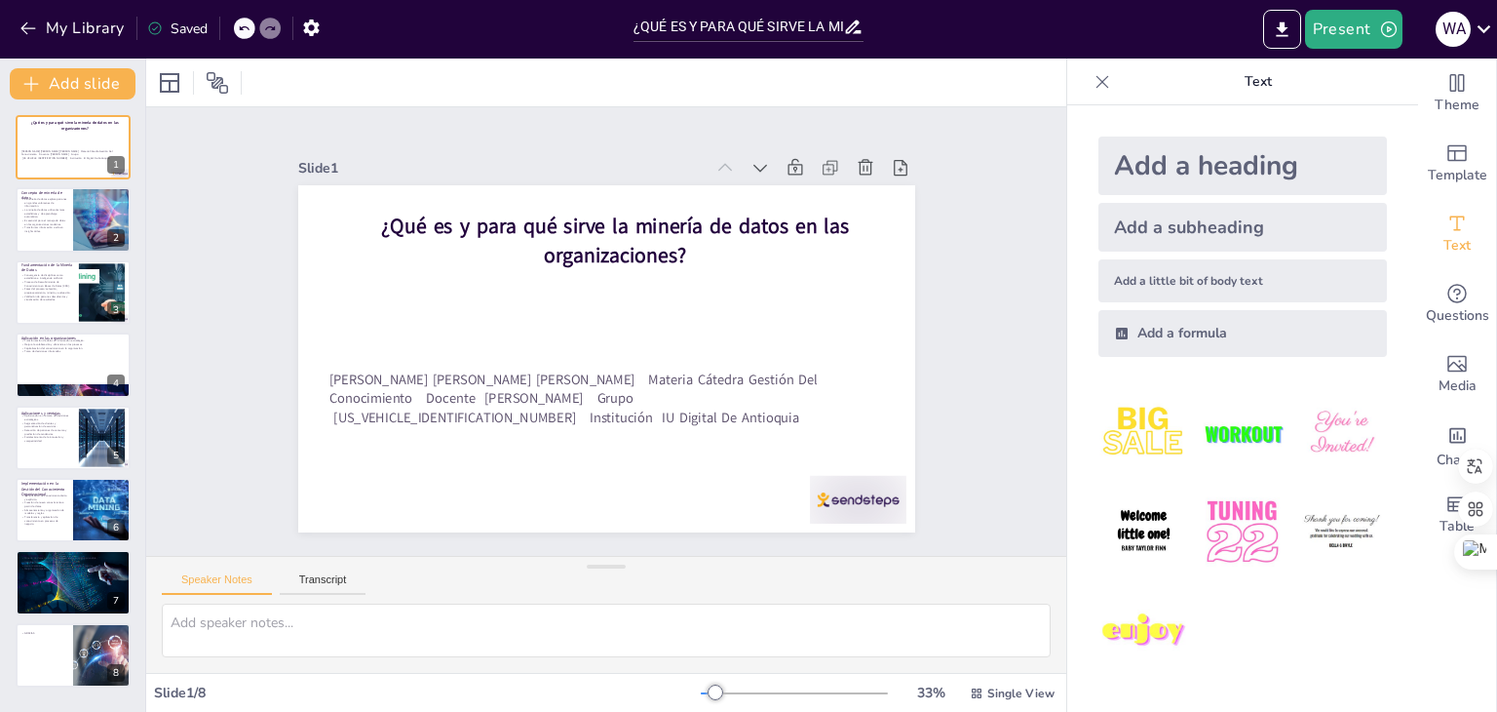
type textarea "La minería de datos permite a las organizaciones descubrir patrones ocultos en …"
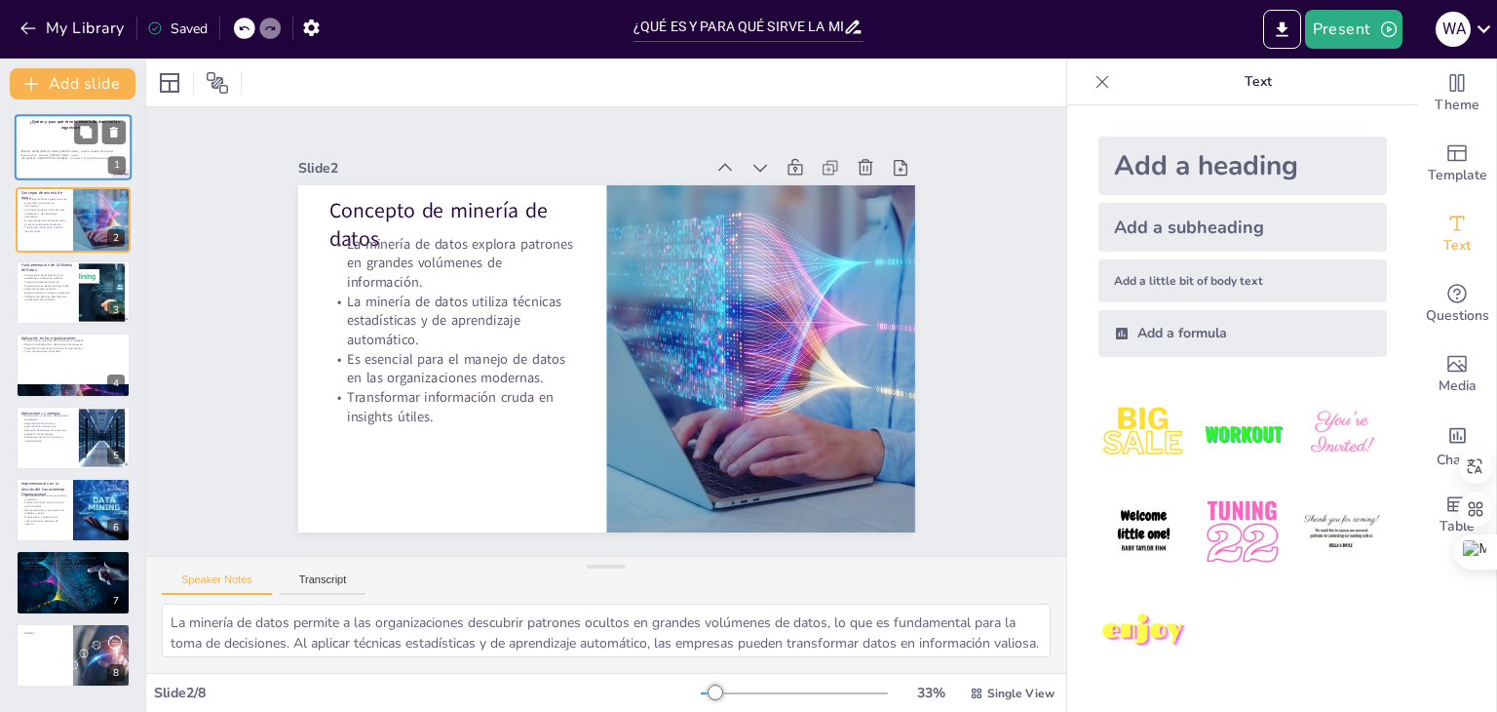
click at [67, 149] on p "[PERSON_NAME] [PERSON_NAME] [PERSON_NAME] Materia Cátedra Gestión Del Conocimie…" at bounding box center [72, 154] width 105 height 11
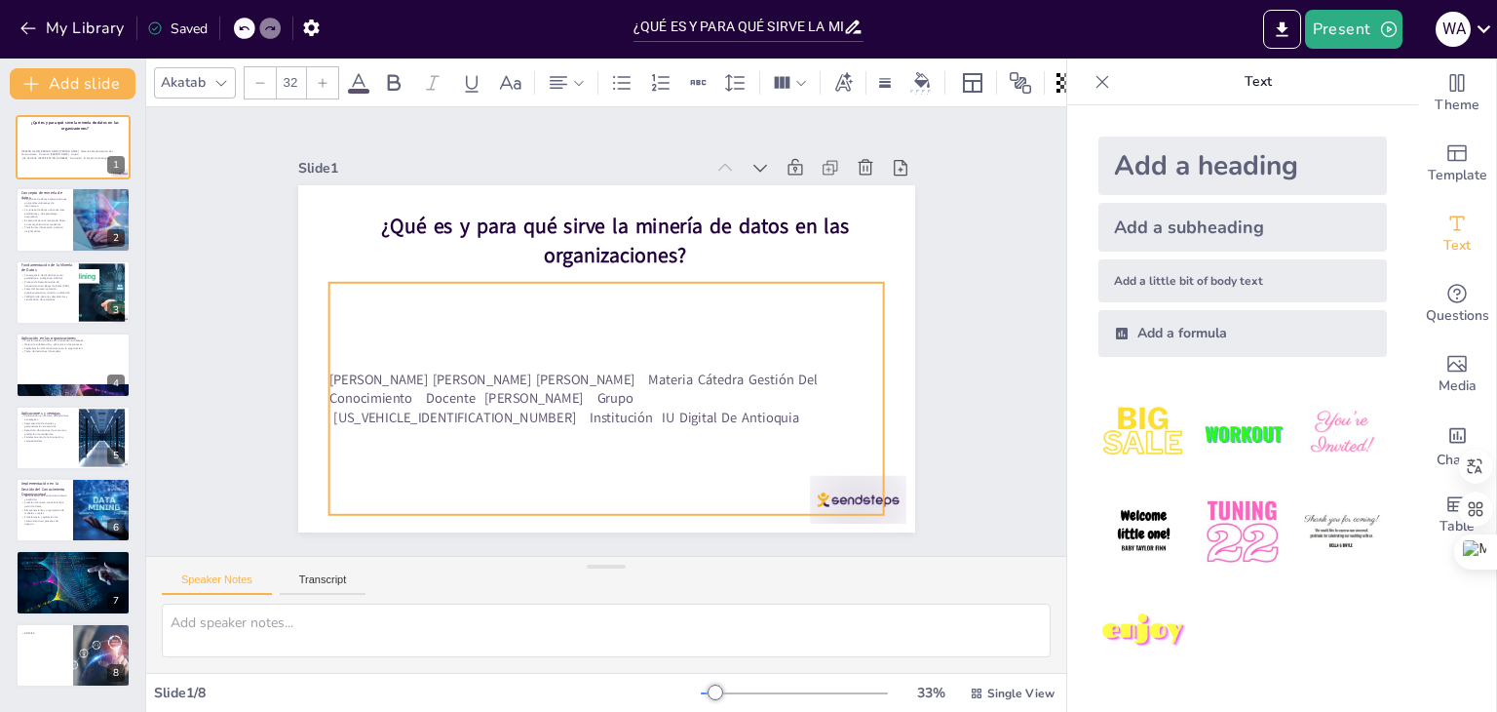
click at [359, 383] on p "[PERSON_NAME] [PERSON_NAME] [PERSON_NAME] Materia Cátedra Gestión Del Conocimie…" at bounding box center [606, 398] width 556 height 58
type textarea "La minería de datos permite a las organizaciones descubrir patrones ocultos en …"
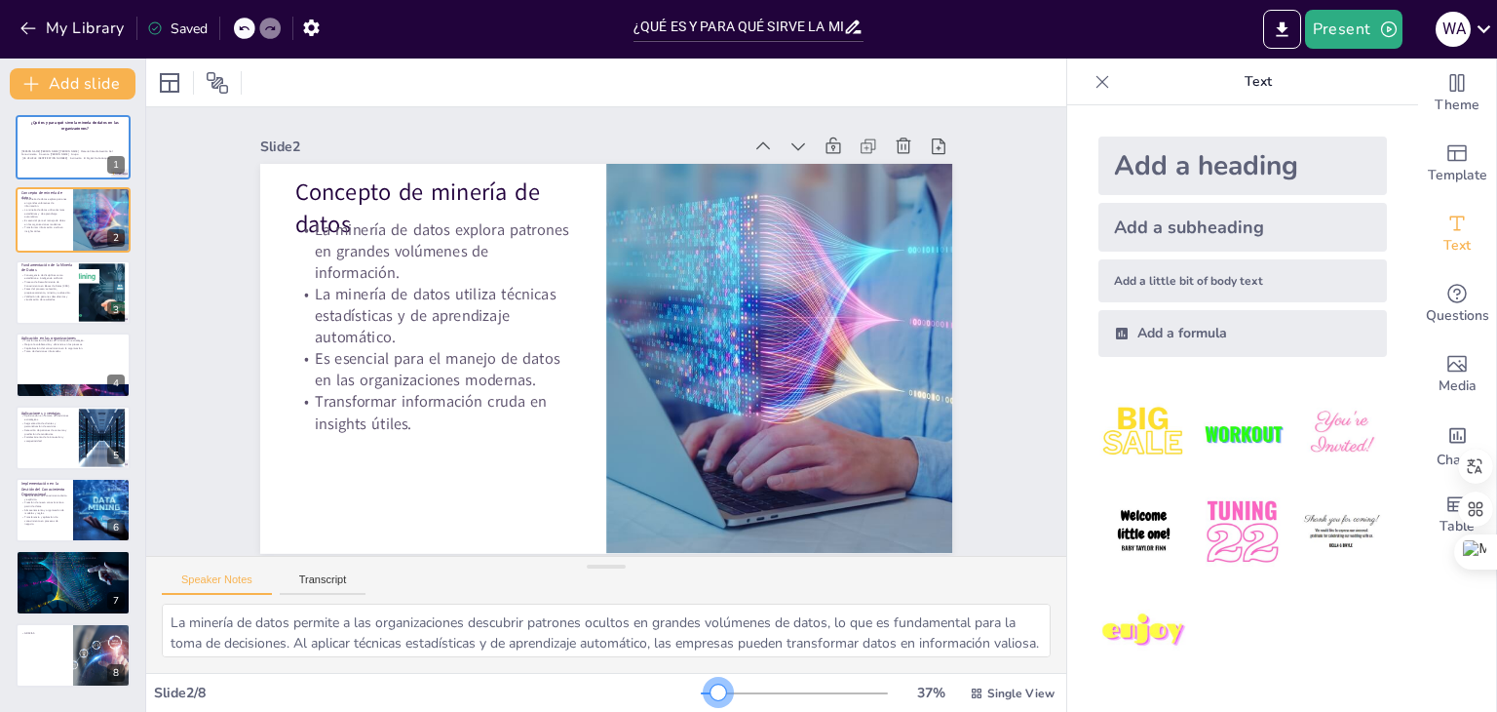
click at [711, 685] on div at bounding box center [719, 692] width 16 height 16
click at [72, 147] on div "[PERSON_NAME] [PERSON_NAME] [PERSON_NAME] Materia Cátedra Gestión Del Conocimie…" at bounding box center [72, 155] width 105 height 44
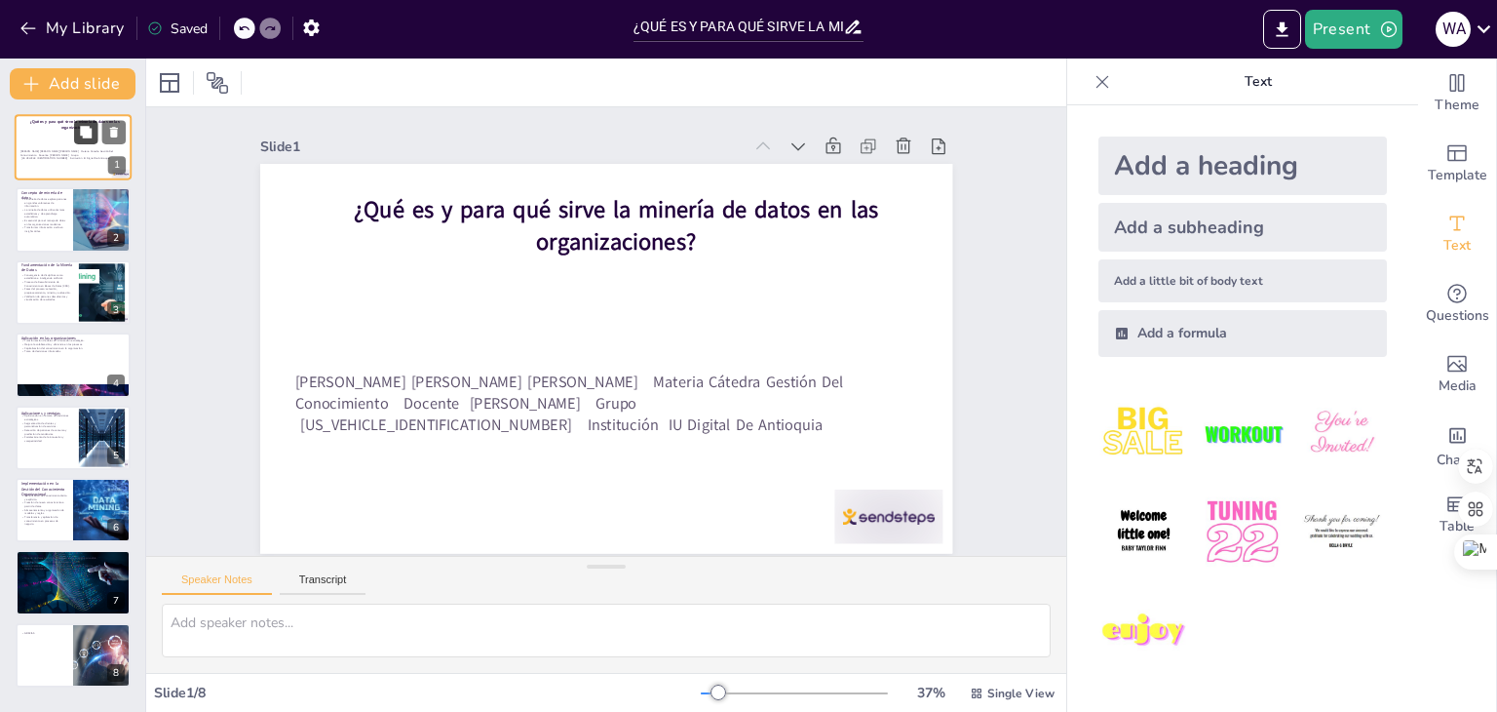
click at [85, 131] on icon at bounding box center [86, 132] width 12 height 12
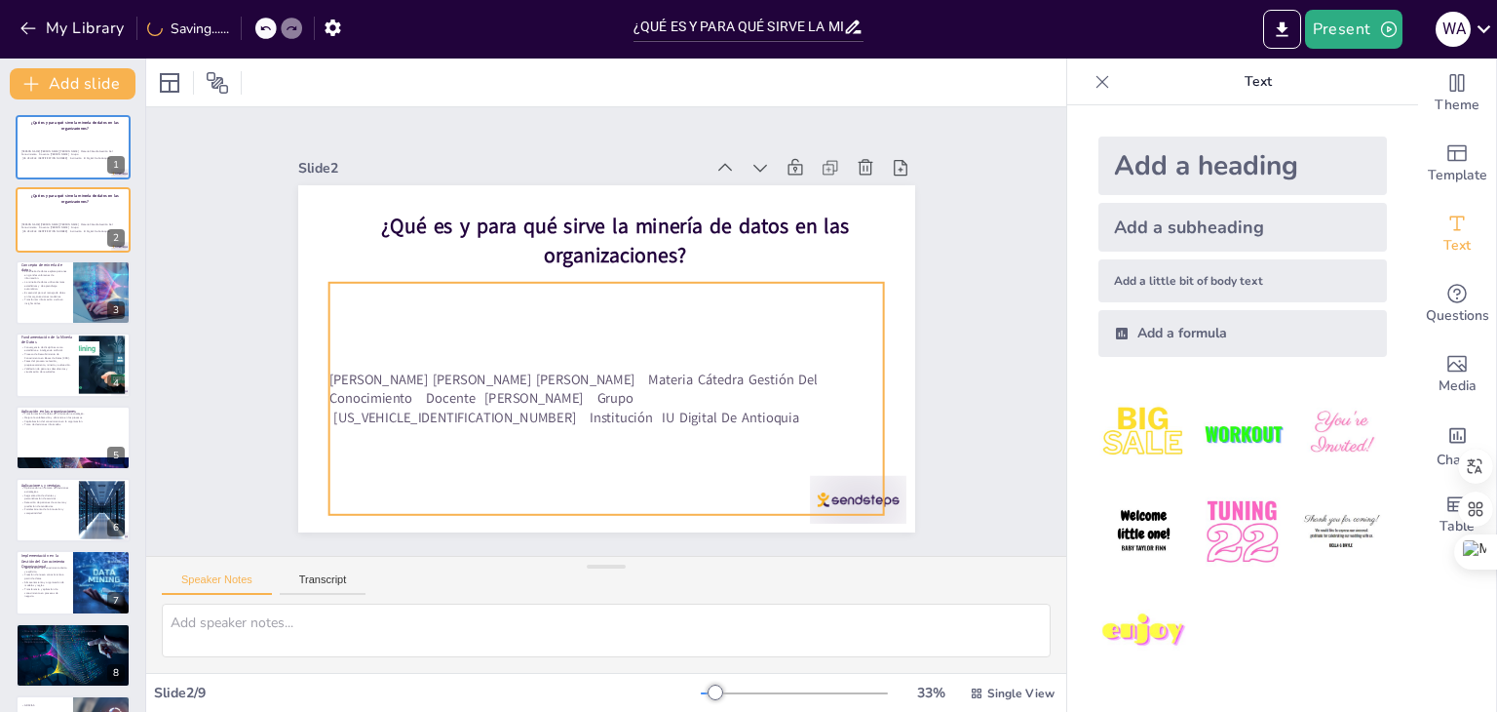
click at [405, 303] on div "[PERSON_NAME] [PERSON_NAME] [PERSON_NAME] Materia Cátedra Gestión Del Conocimie…" at bounding box center [599, 397] width 576 height 289
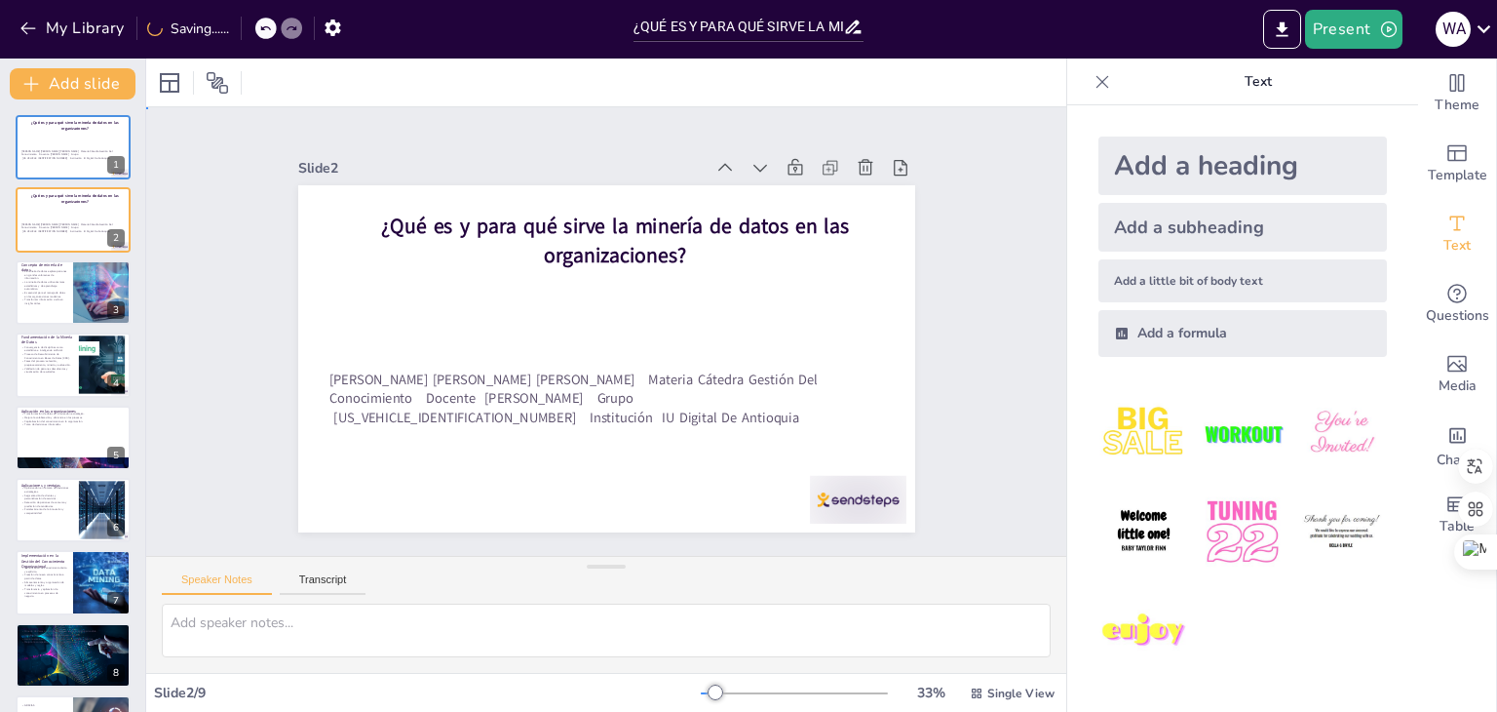
click at [534, 376] on p "[PERSON_NAME] [PERSON_NAME] [PERSON_NAME] Materia Cátedra Gestión Del Conocimie…" at bounding box center [586, 395] width 546 height 226
click at [534, 376] on p "[PERSON_NAME] [PERSON_NAME] [PERSON_NAME] Materia Cátedra Gestión Del Conocimie…" at bounding box center [599, 397] width 558 height 115
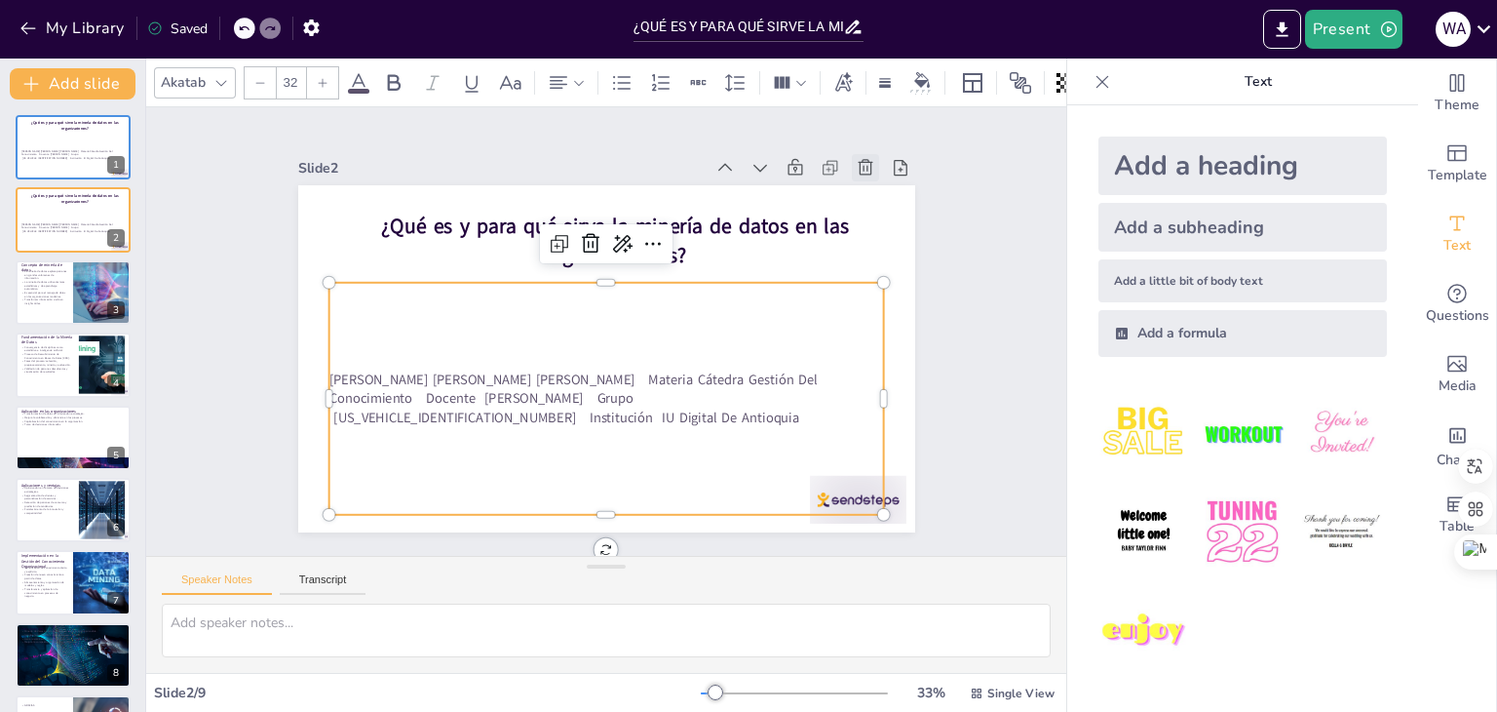
click at [873, 186] on icon at bounding box center [881, 195] width 17 height 18
type textarea "La minería de datos permite a las organizaciones descubrir patrones ocultos en …"
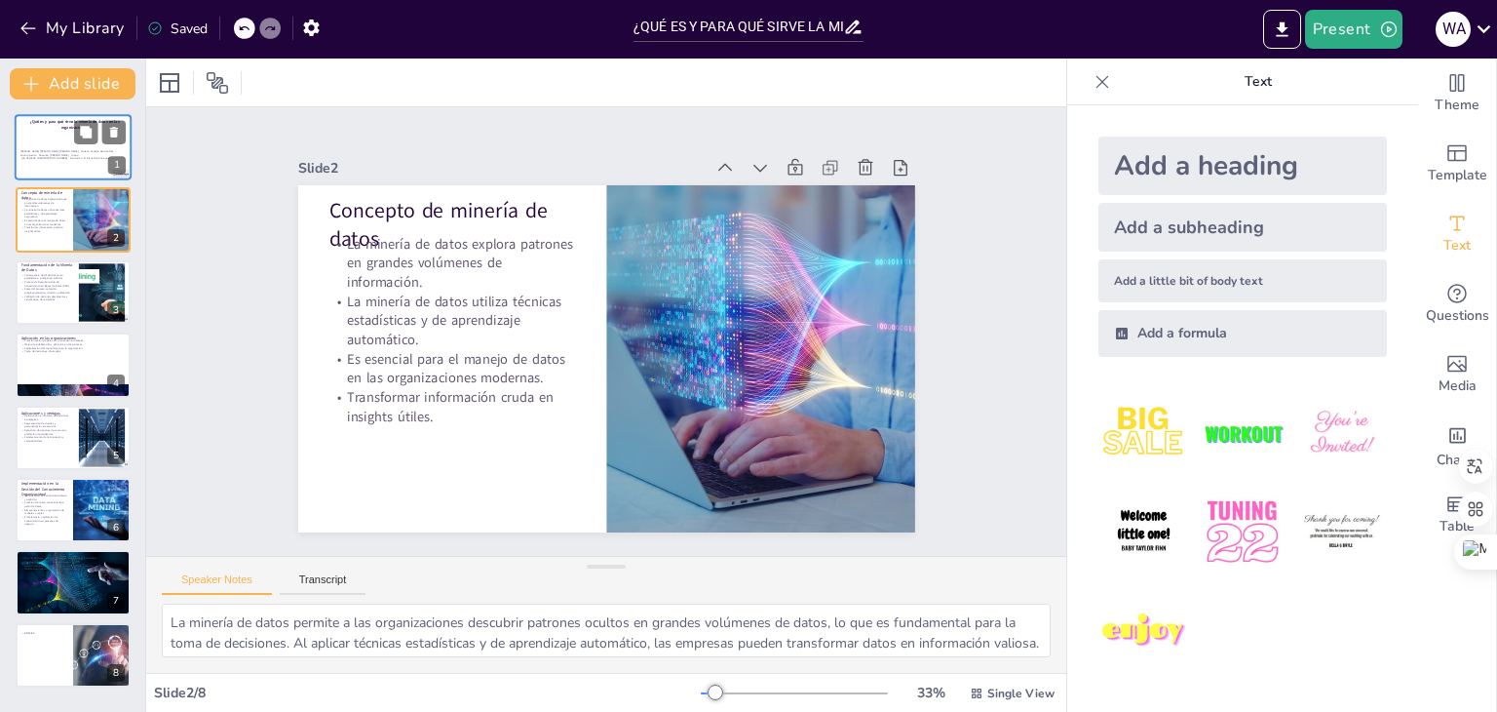
click at [52, 153] on p "[PERSON_NAME] [PERSON_NAME] [PERSON_NAME] Materia Cátedra Gestión Del Conocimie…" at bounding box center [72, 154] width 105 height 11
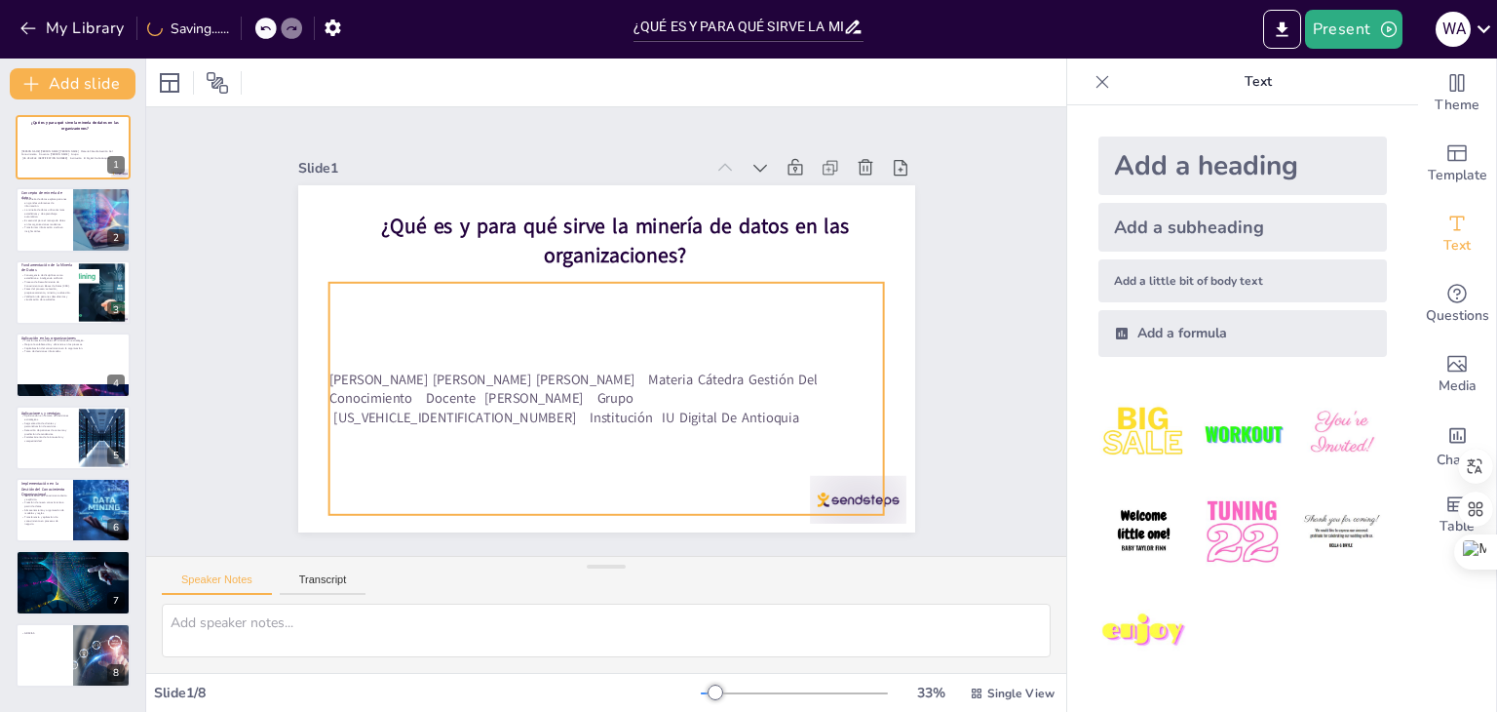
click at [460, 383] on p "[PERSON_NAME] [PERSON_NAME] [PERSON_NAME] Materia Cátedra Gestión Del Conocimie…" at bounding box center [606, 398] width 556 height 58
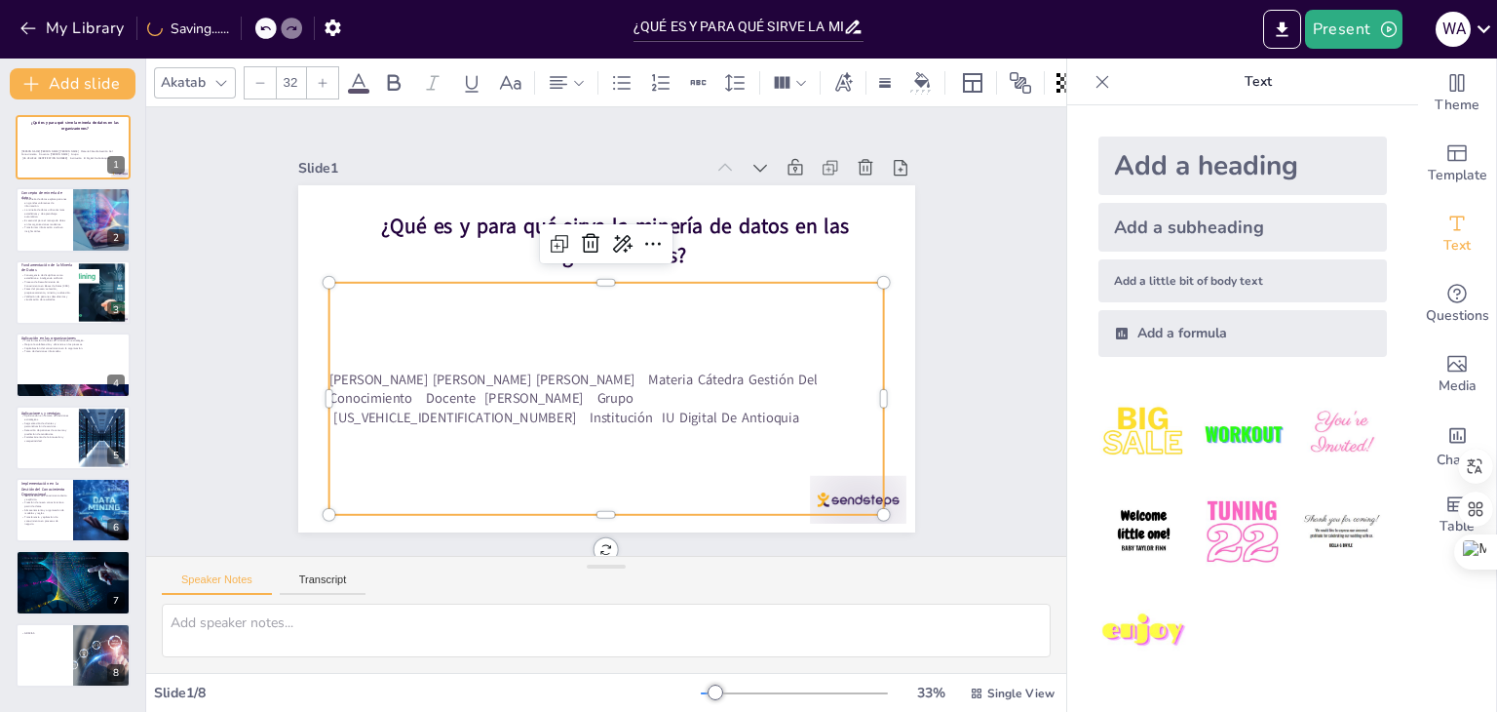
type textarea "La minería de datos permite a las organizaciones descubrir patrones ocultos en …"
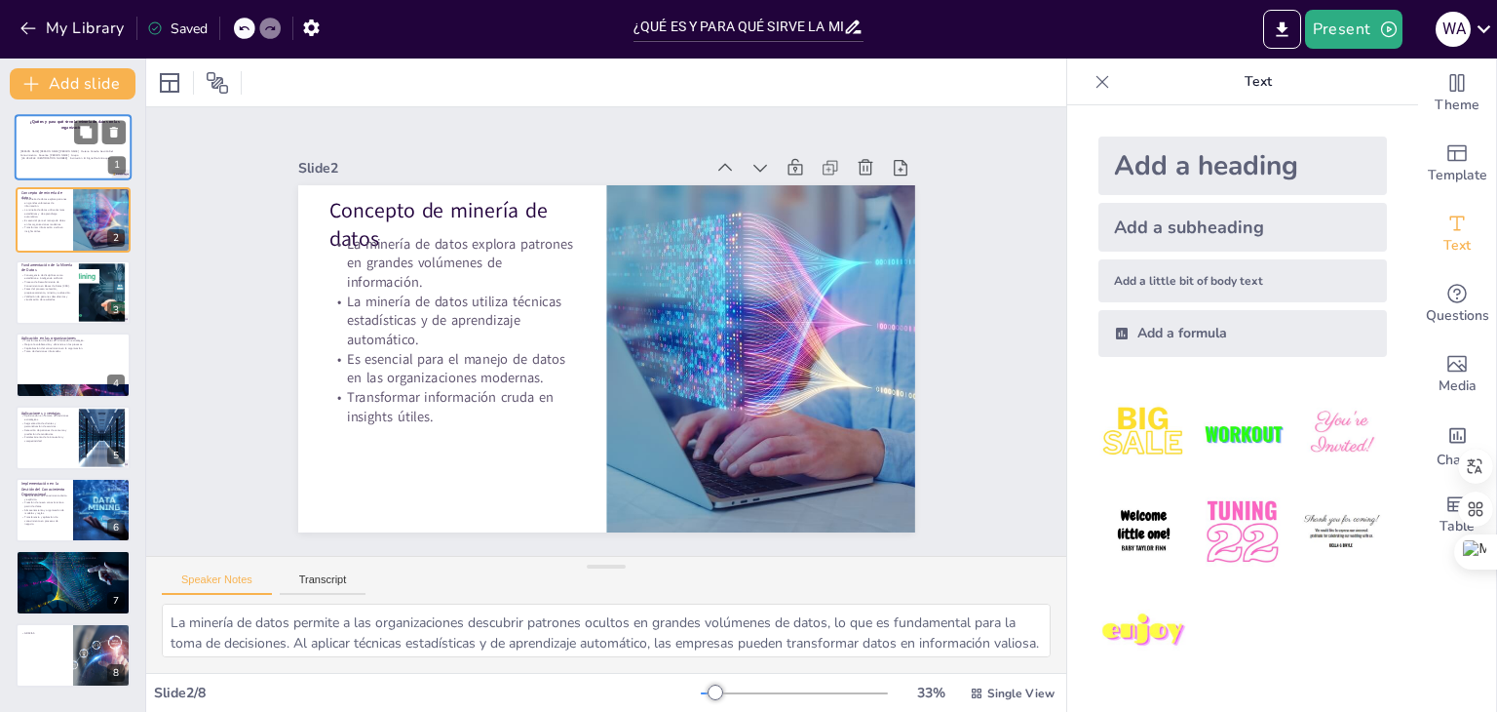
click at [35, 134] on div "[PERSON_NAME] [PERSON_NAME] [PERSON_NAME] Materia Cátedra Gestión Del Conocimie…" at bounding box center [72, 155] width 105 height 44
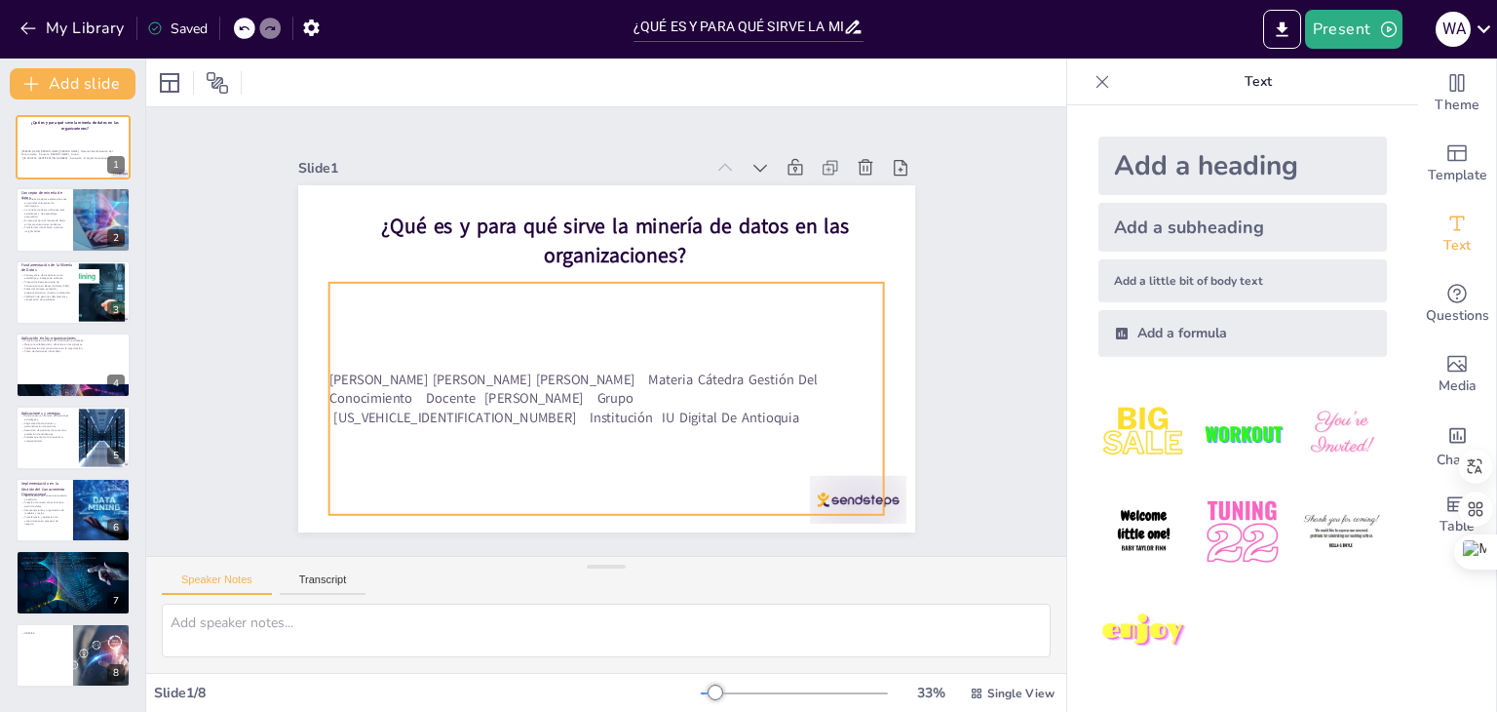
type textarea "La minería de datos permite a las organizaciones descubrir patrones ocultos en …"
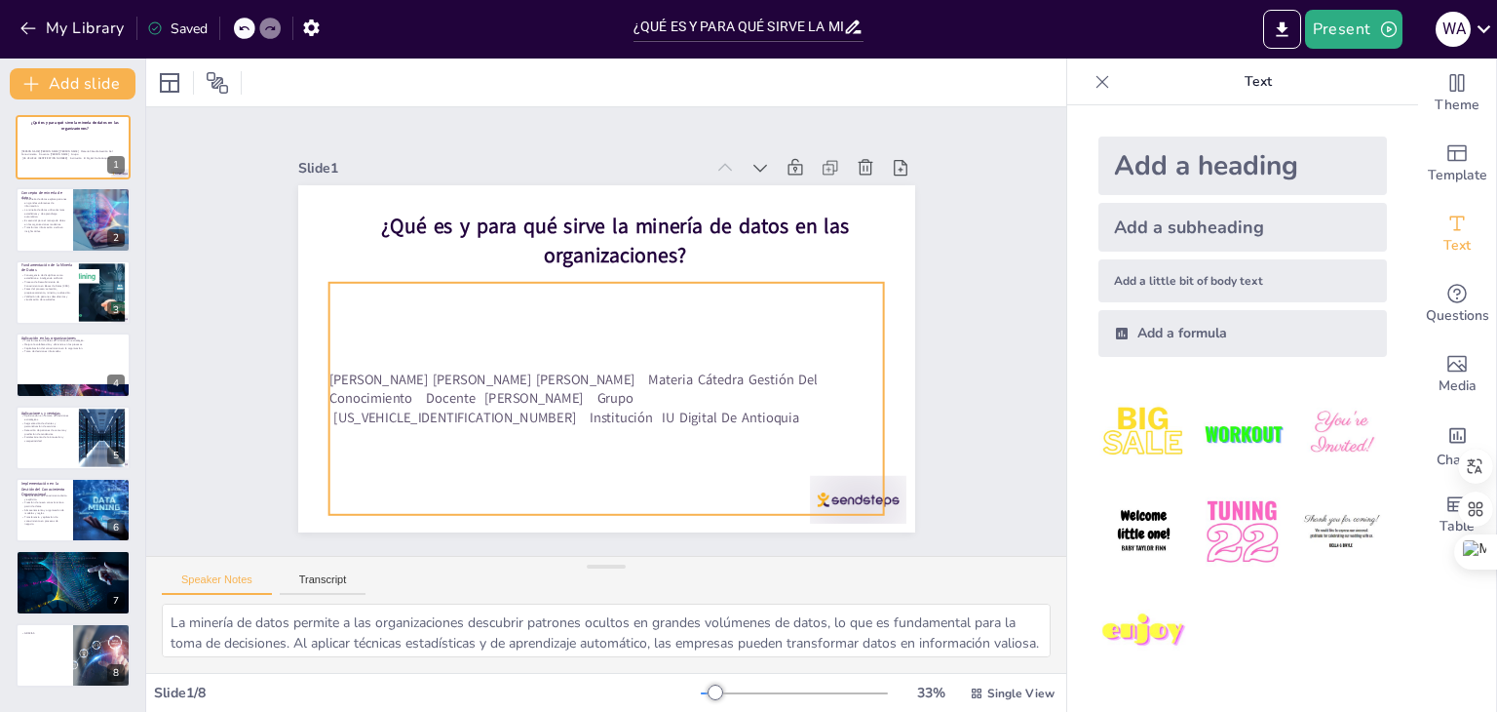
click at [378, 373] on div "Slide 1 ¿Qué es y para qué sirve la minería de datos en las organizaciones? [PE…" at bounding box center [606, 332] width 617 height 402
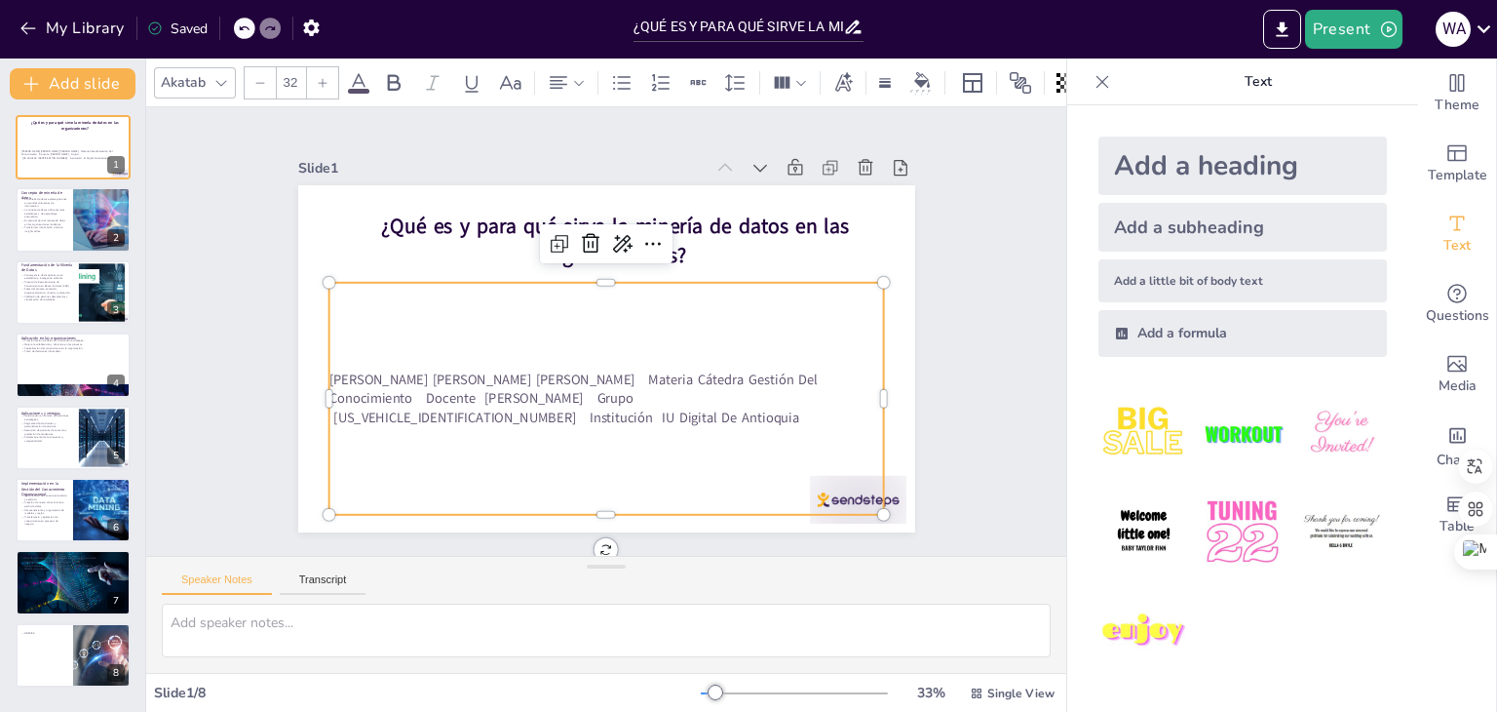
type textarea "La minería de datos permite a las organizaciones descubrir patrones ocultos en …"
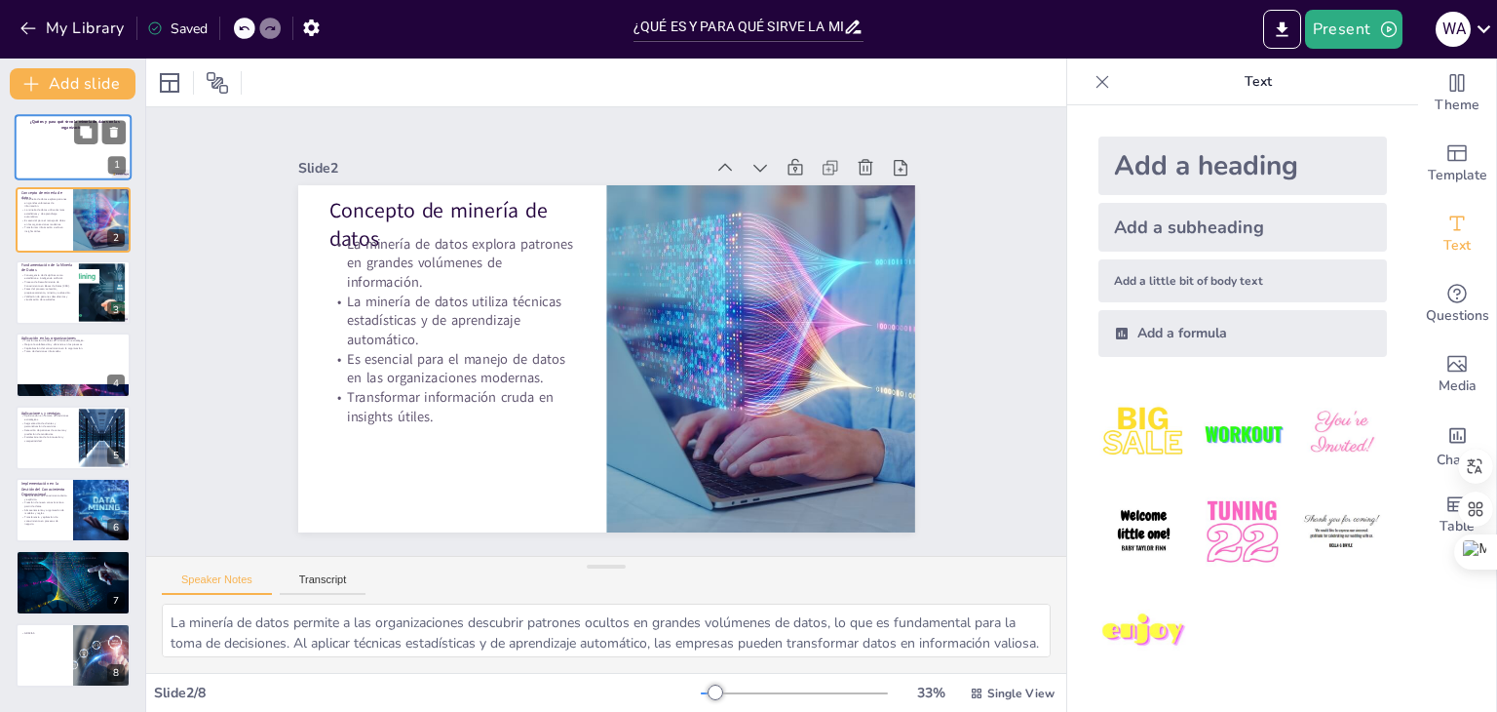
click at [66, 153] on div at bounding box center [73, 147] width 117 height 66
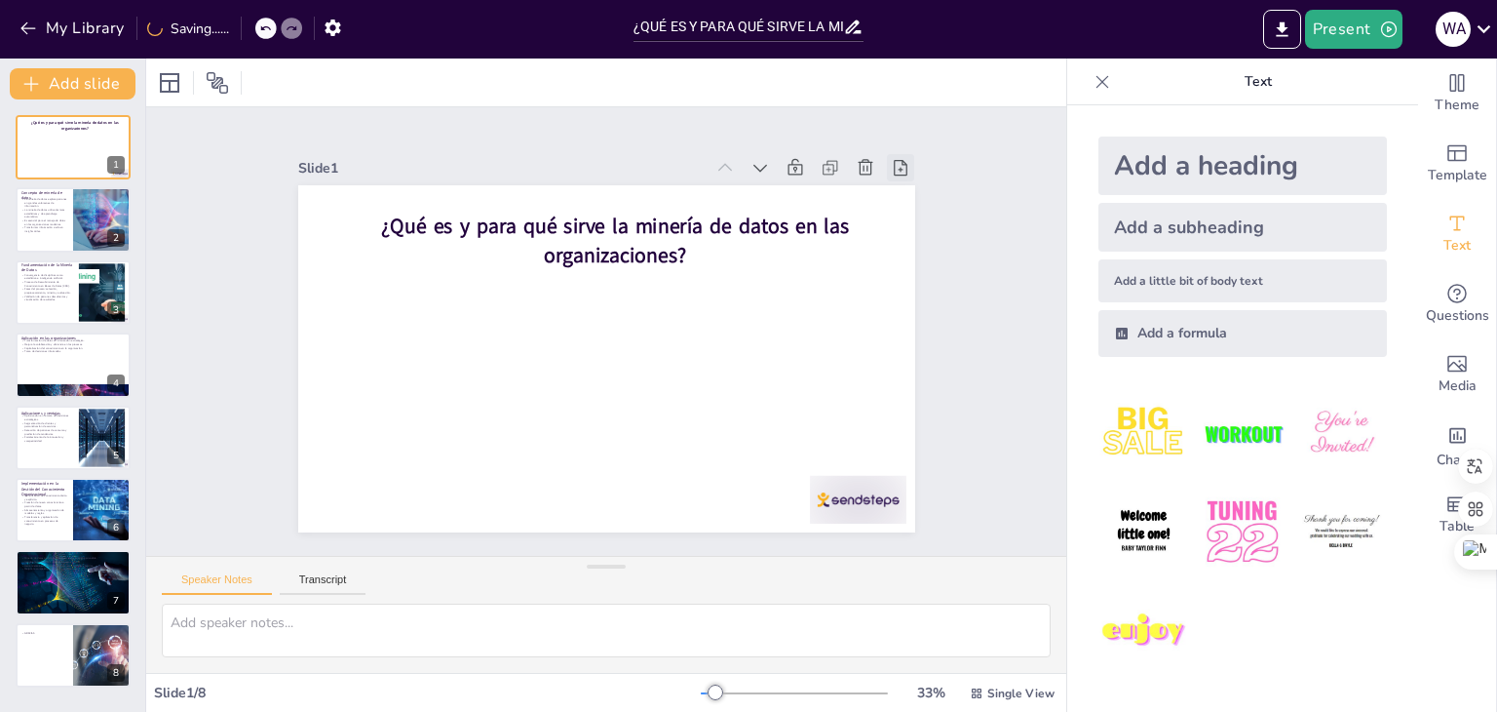
type textarea "La minería de datos permite a las organizaciones descubrir patrones ocultos en …"
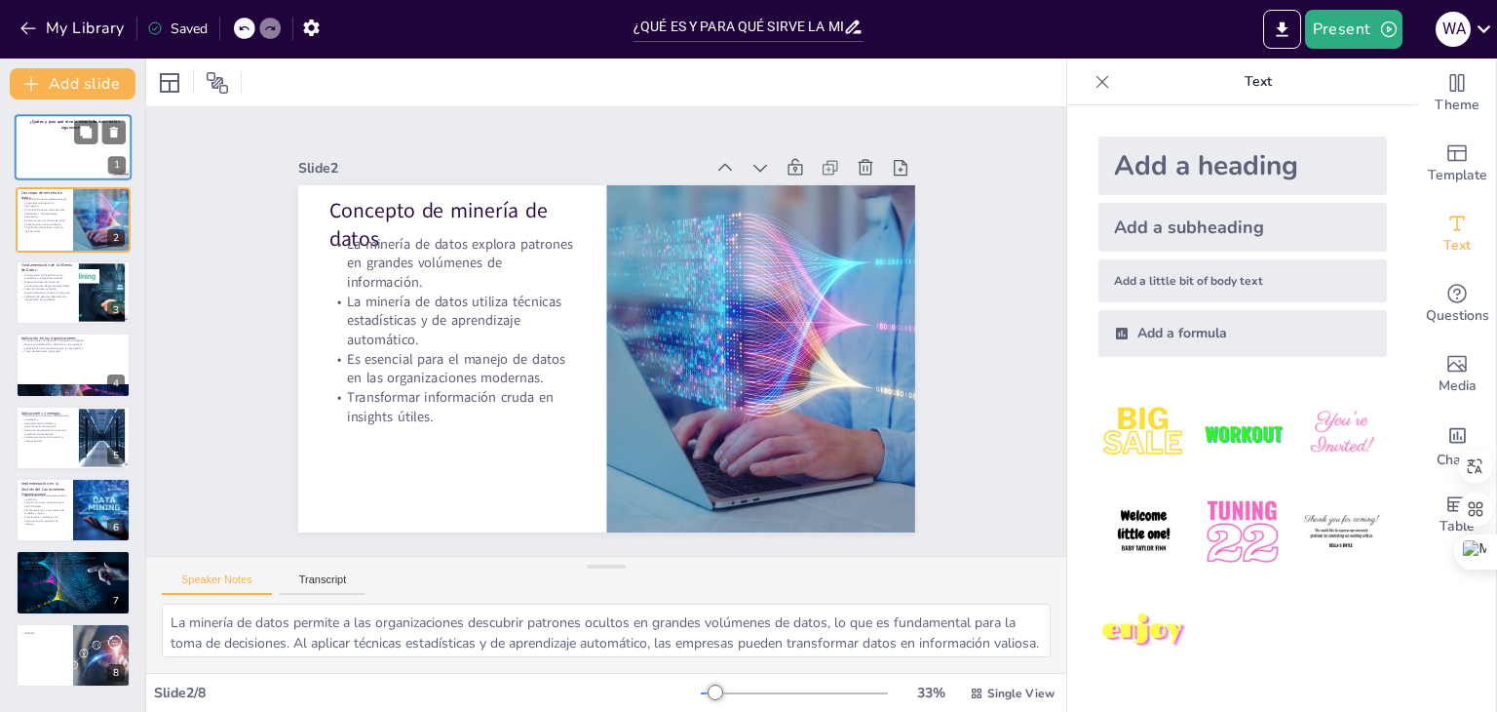
click at [55, 161] on div at bounding box center [73, 147] width 117 height 66
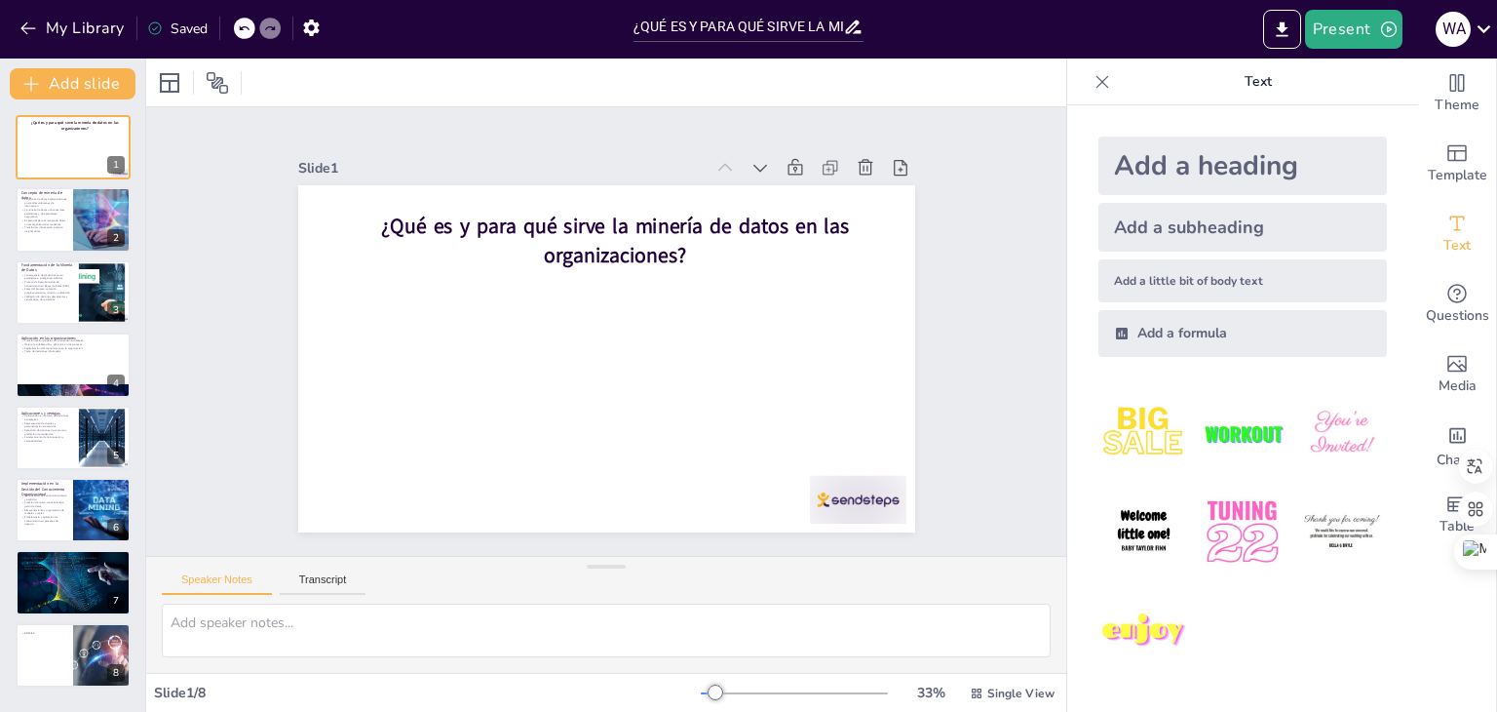
type textarea "La minería de datos permite a las organizaciones descubrir patrones ocultos en …"
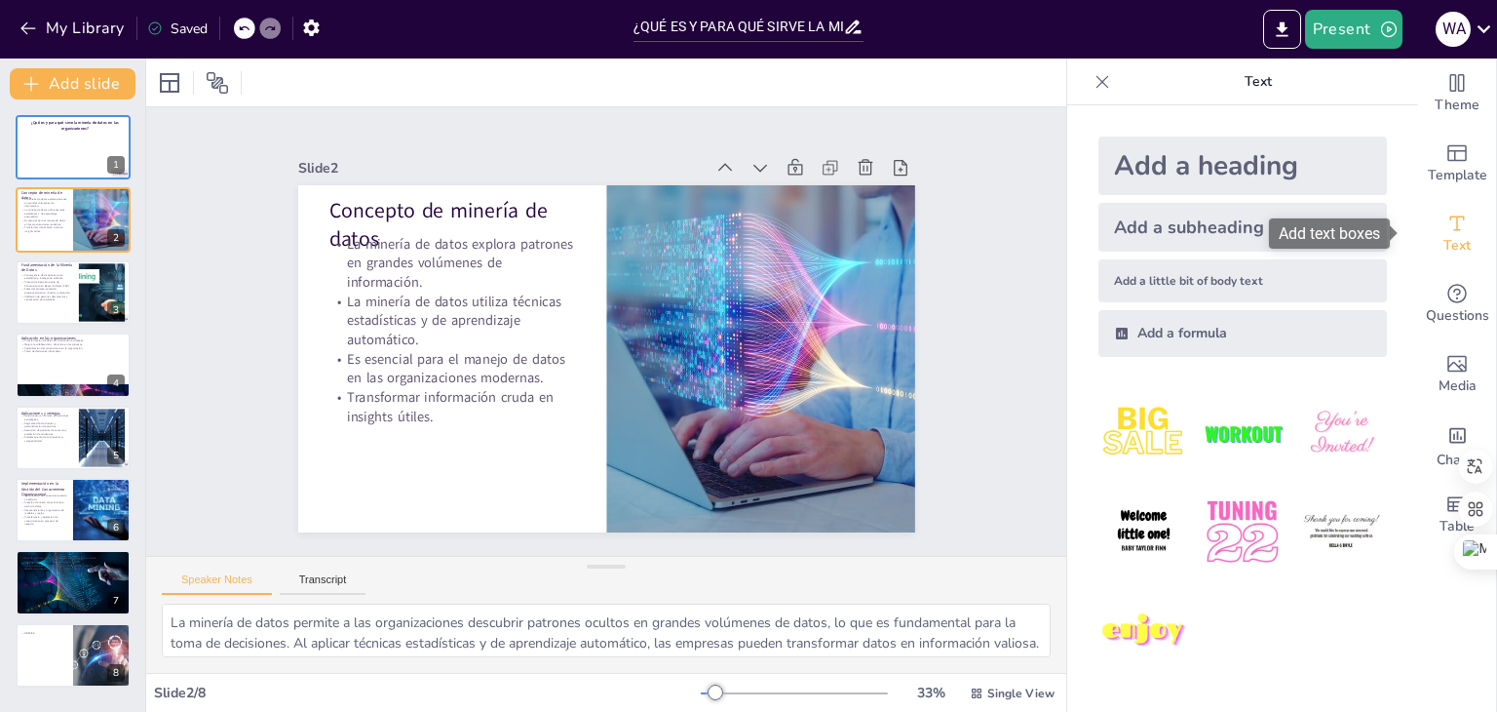
click at [1445, 231] on icon "Add text boxes" at bounding box center [1456, 223] width 23 height 23
click at [68, 161] on div at bounding box center [73, 147] width 117 height 66
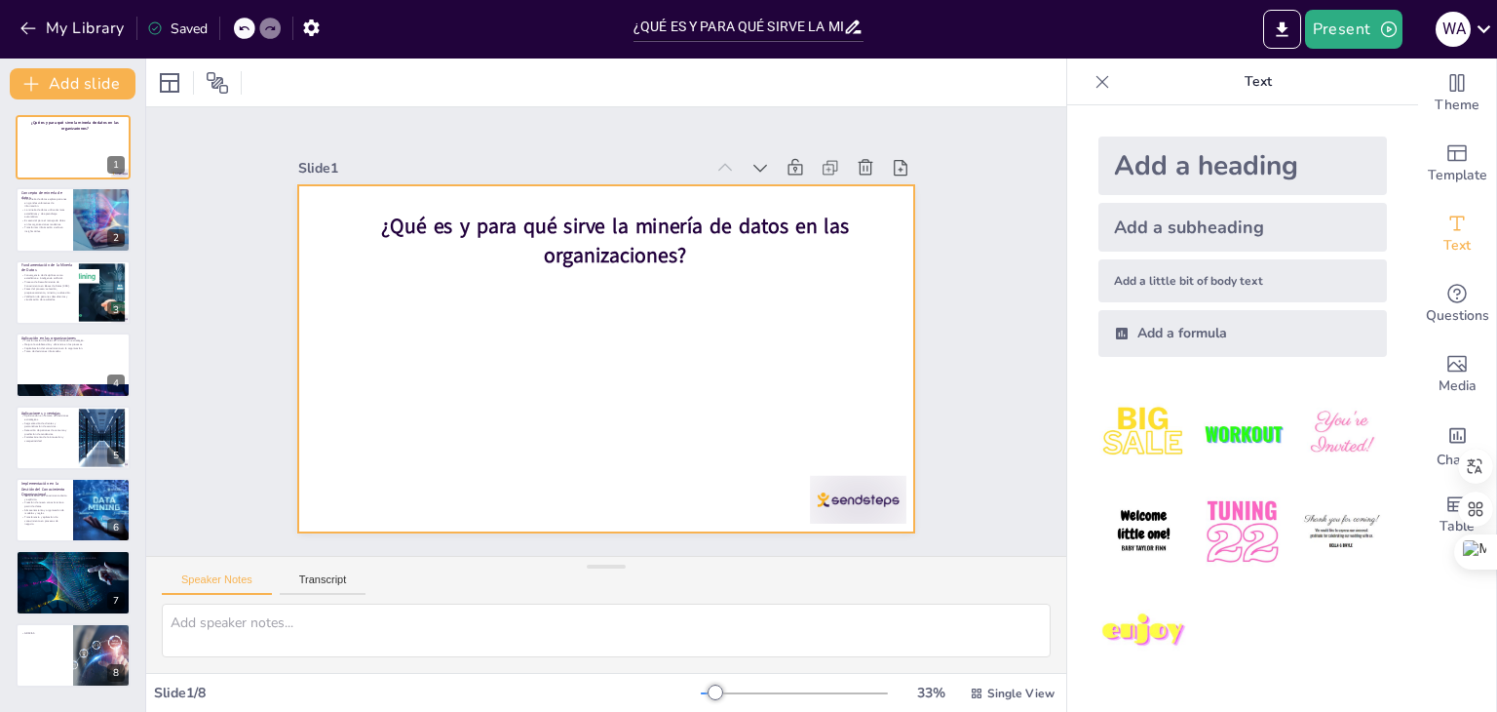
click at [433, 313] on div at bounding box center [606, 358] width 617 height 347
type textarea "La minería de datos permite a las organizaciones descubrir patrones ocultos en …"
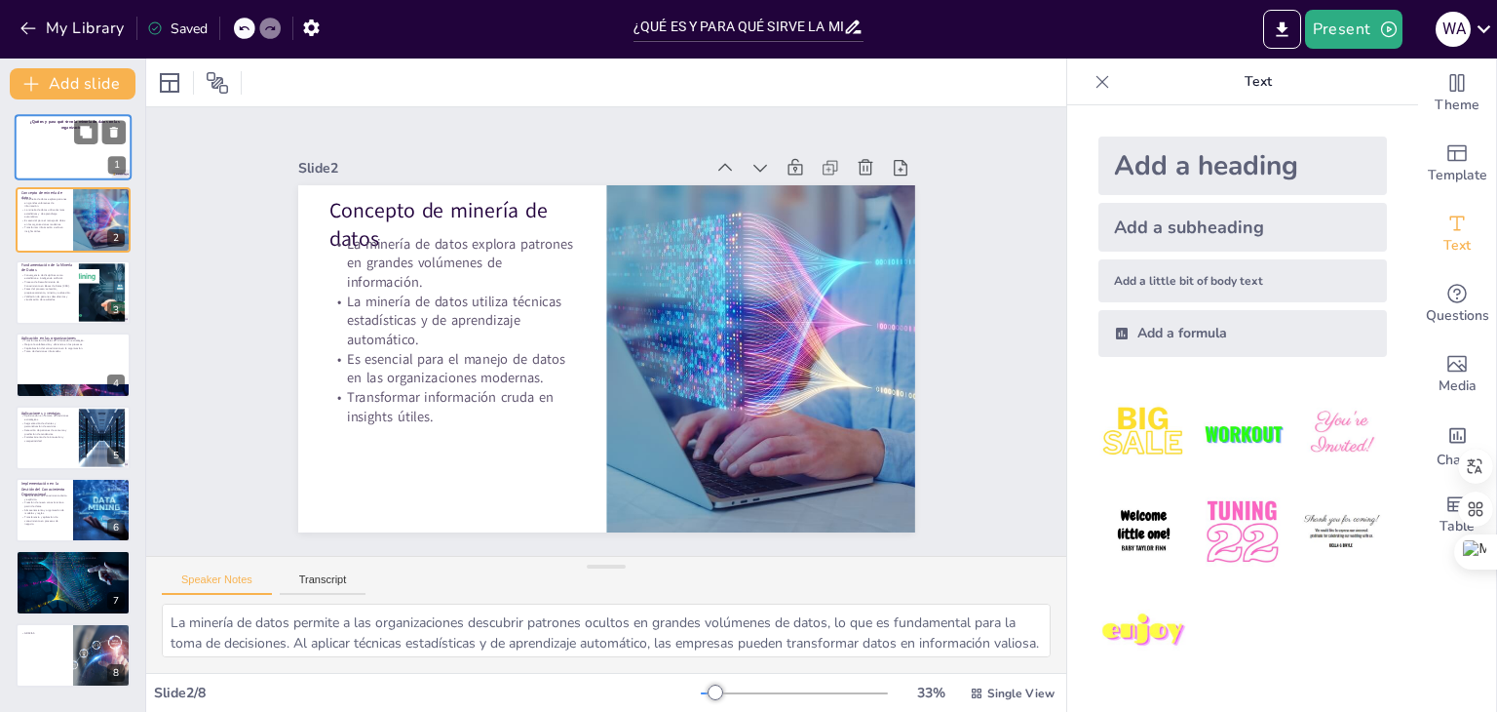
click at [47, 147] on div at bounding box center [73, 147] width 117 height 66
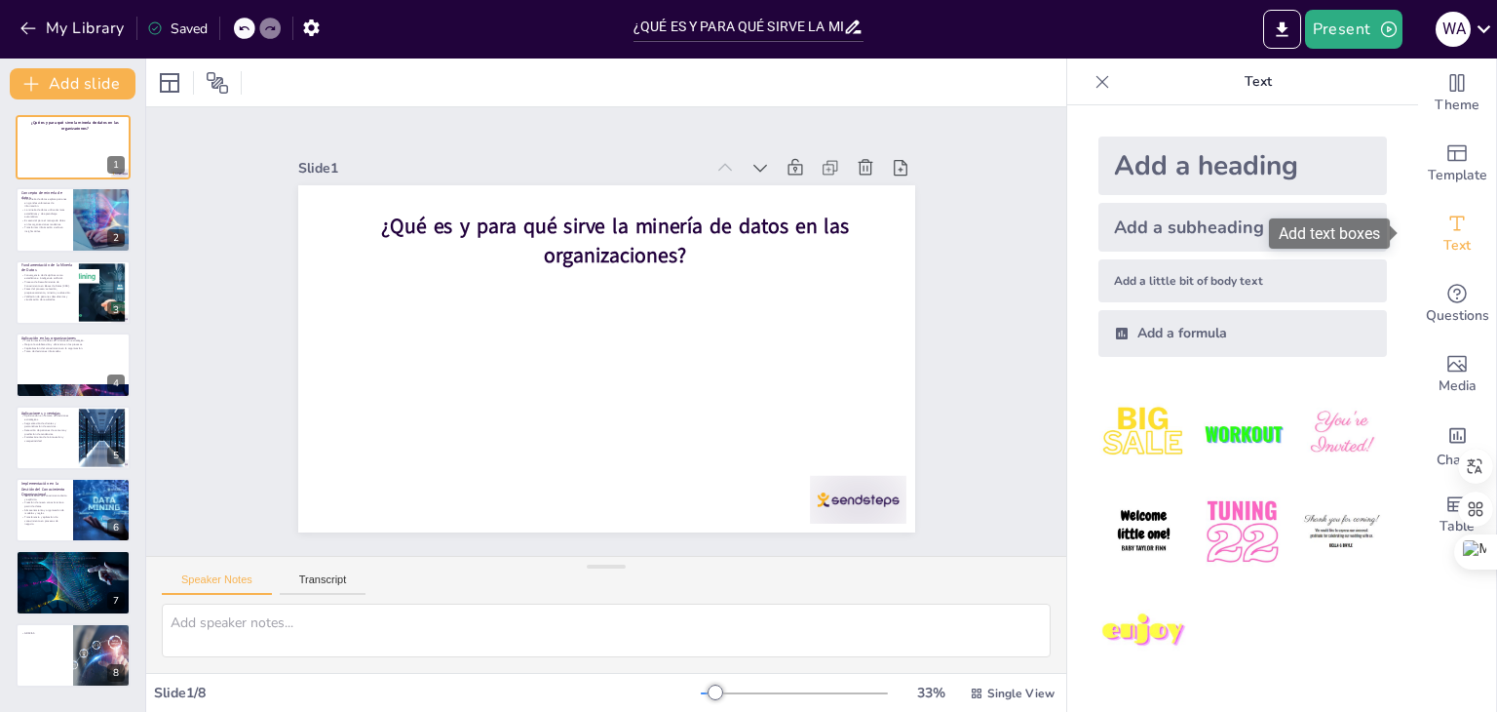
click at [1448, 230] on icon "Add text boxes" at bounding box center [1456, 223] width 23 height 23
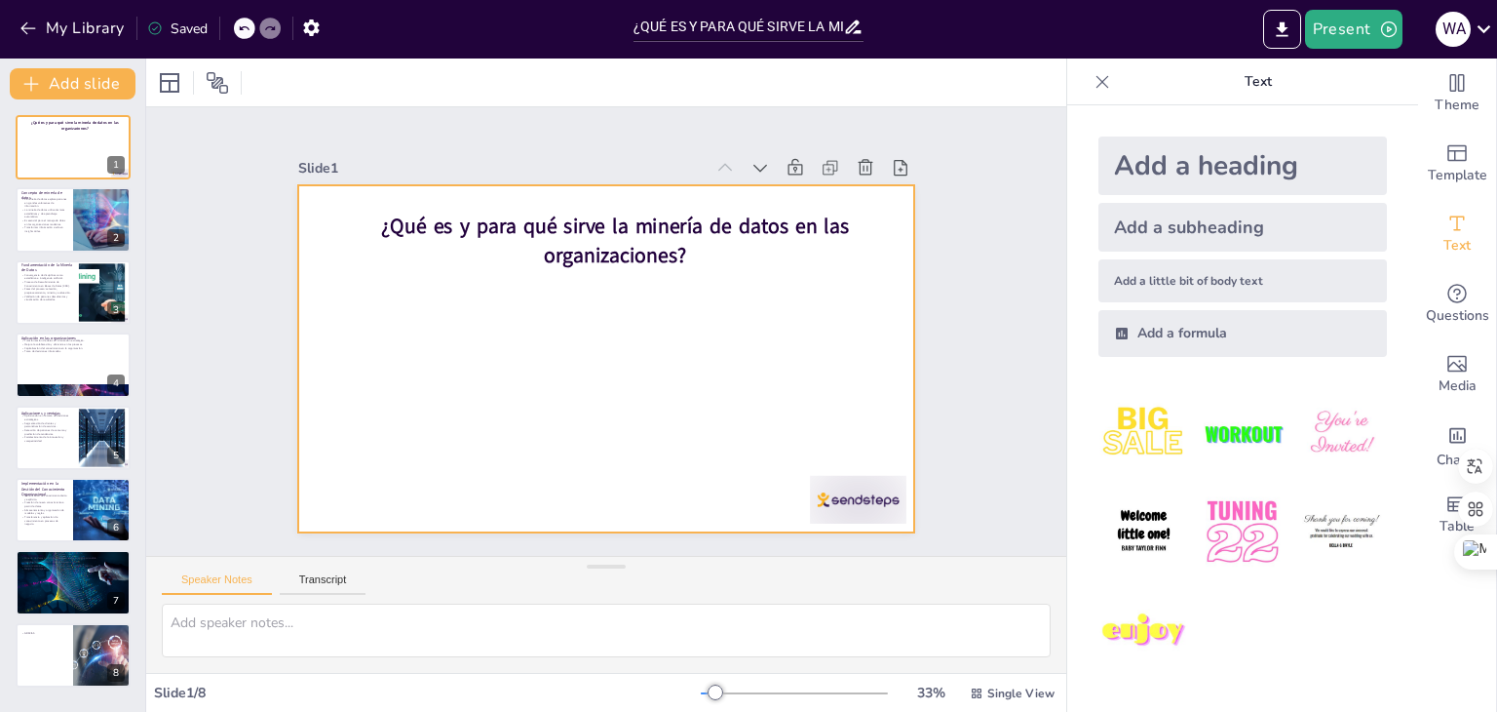
click at [673, 312] on div at bounding box center [606, 358] width 617 height 347
type textarea "La minería de datos permite a las organizaciones descubrir patrones ocultos en …"
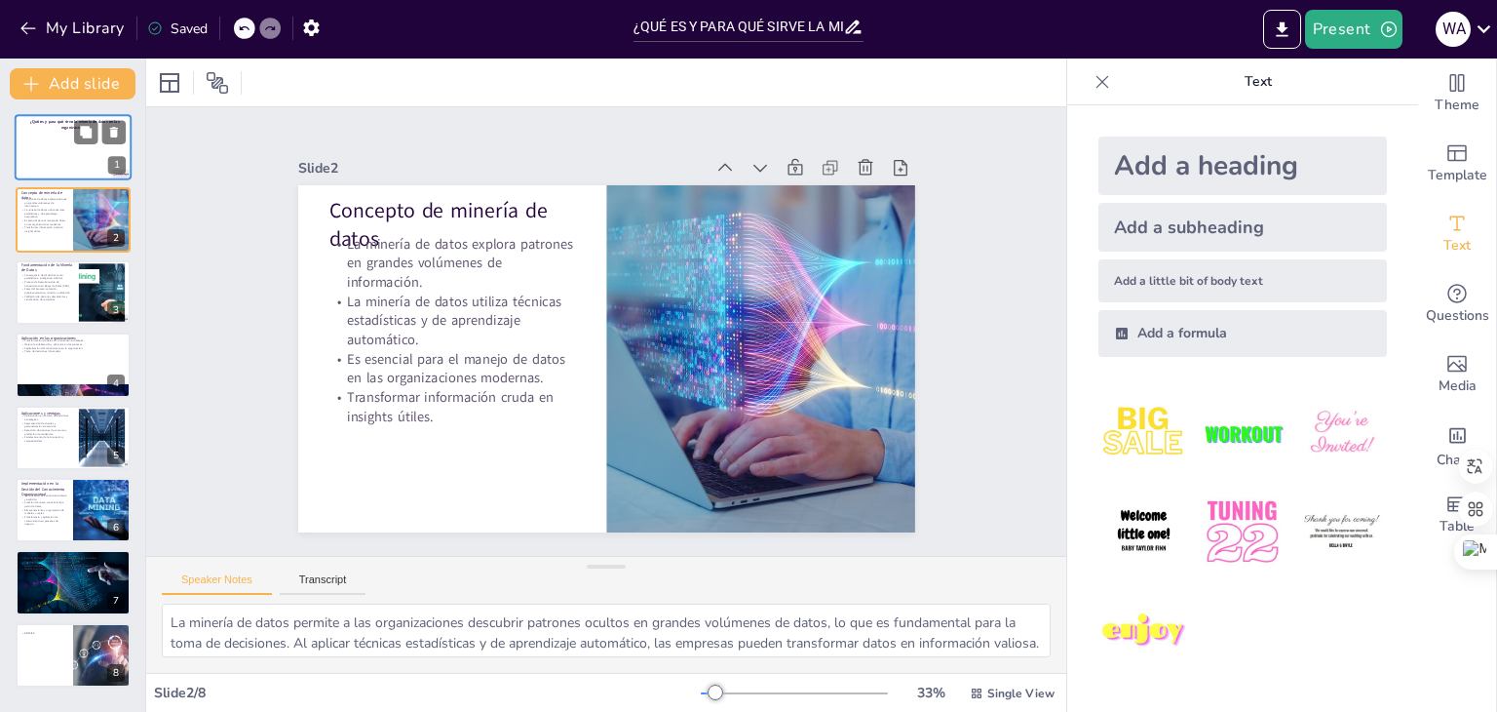
click at [45, 144] on div at bounding box center [73, 147] width 117 height 66
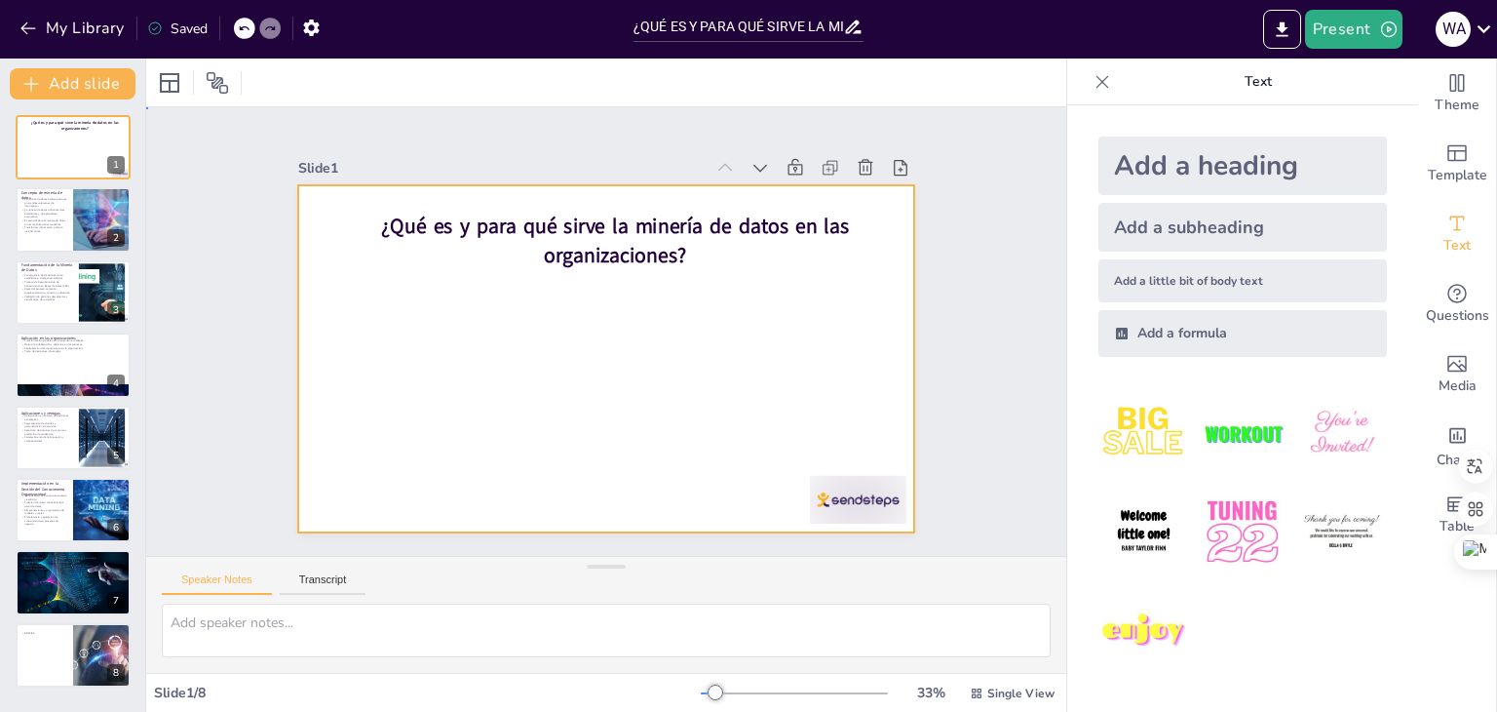
click at [523, 409] on div at bounding box center [606, 358] width 617 height 347
click at [523, 409] on div at bounding box center [600, 359] width 675 height 468
type textarea "La minería de datos permite a las organizaciones descubrir patrones ocultos en …"
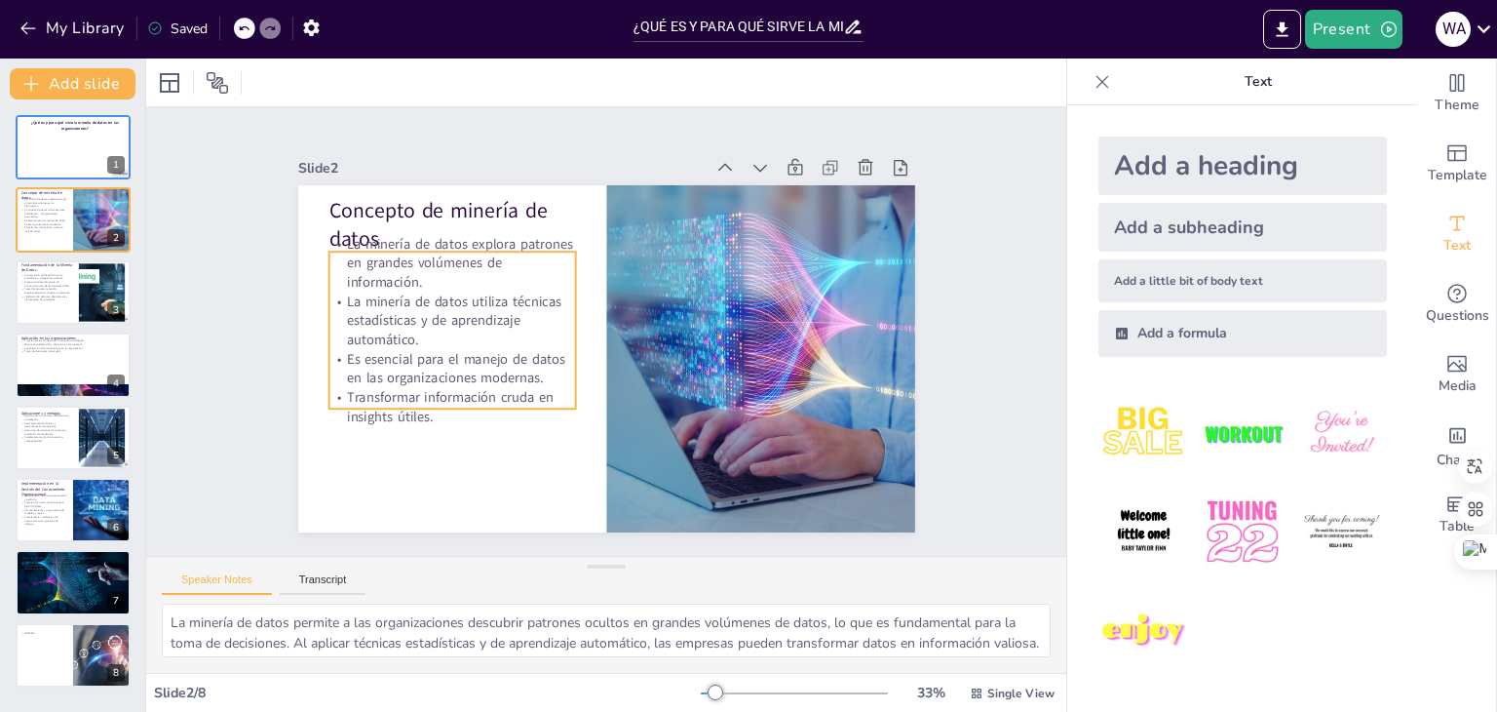
click at [523, 409] on p "Transformar información cruda en insights útiles." at bounding box center [451, 407] width 247 height 38
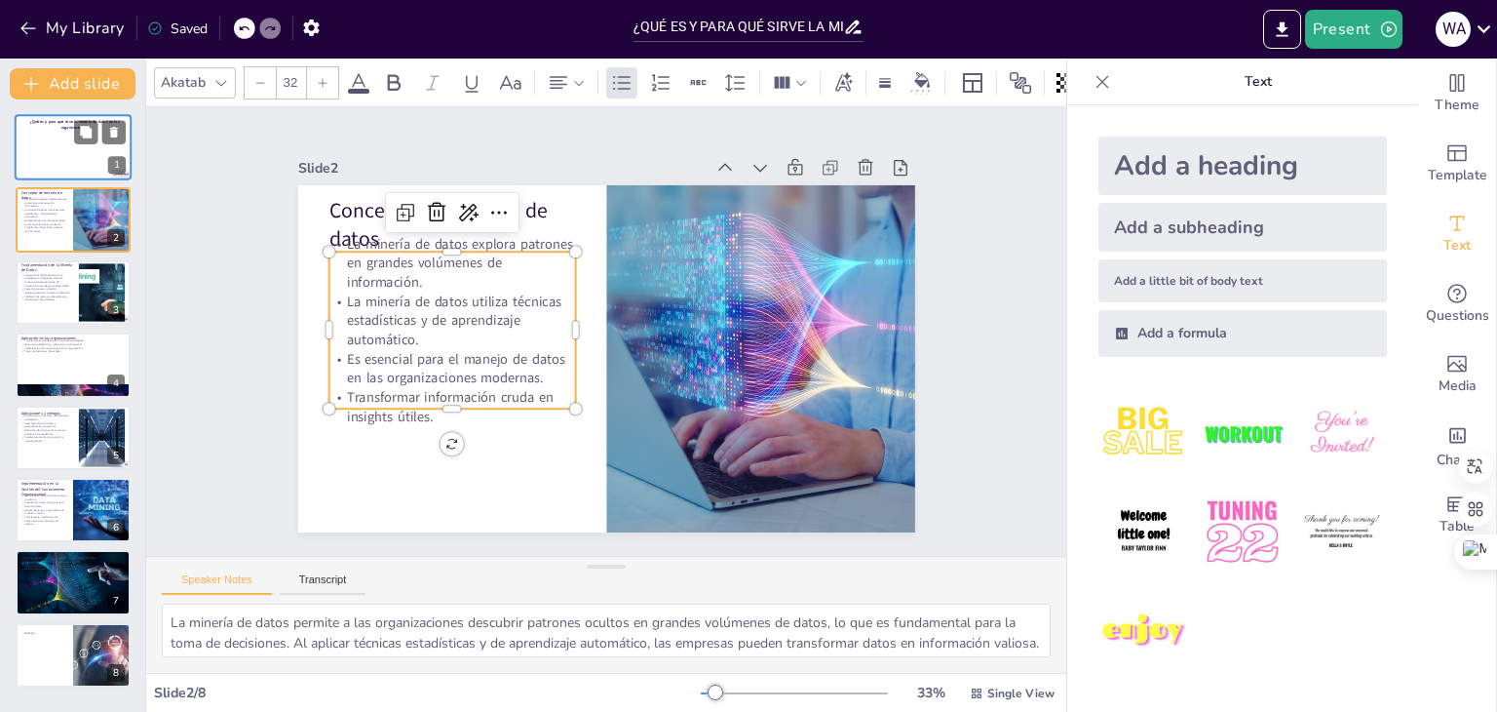
click at [56, 173] on div at bounding box center [73, 147] width 117 height 66
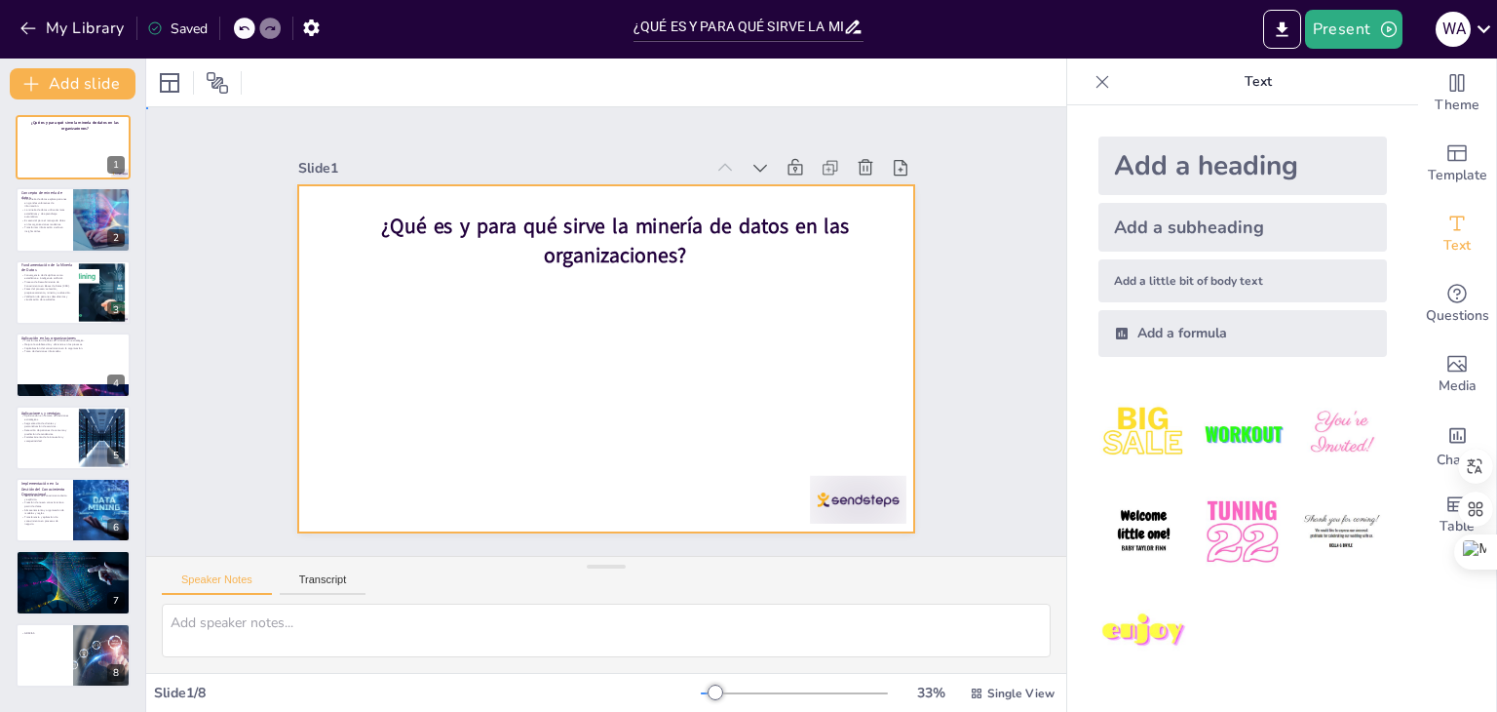
click at [583, 392] on div at bounding box center [604, 358] width 650 height 409
type textarea "La minería de datos permite a las organizaciones descubrir patrones ocultos en …"
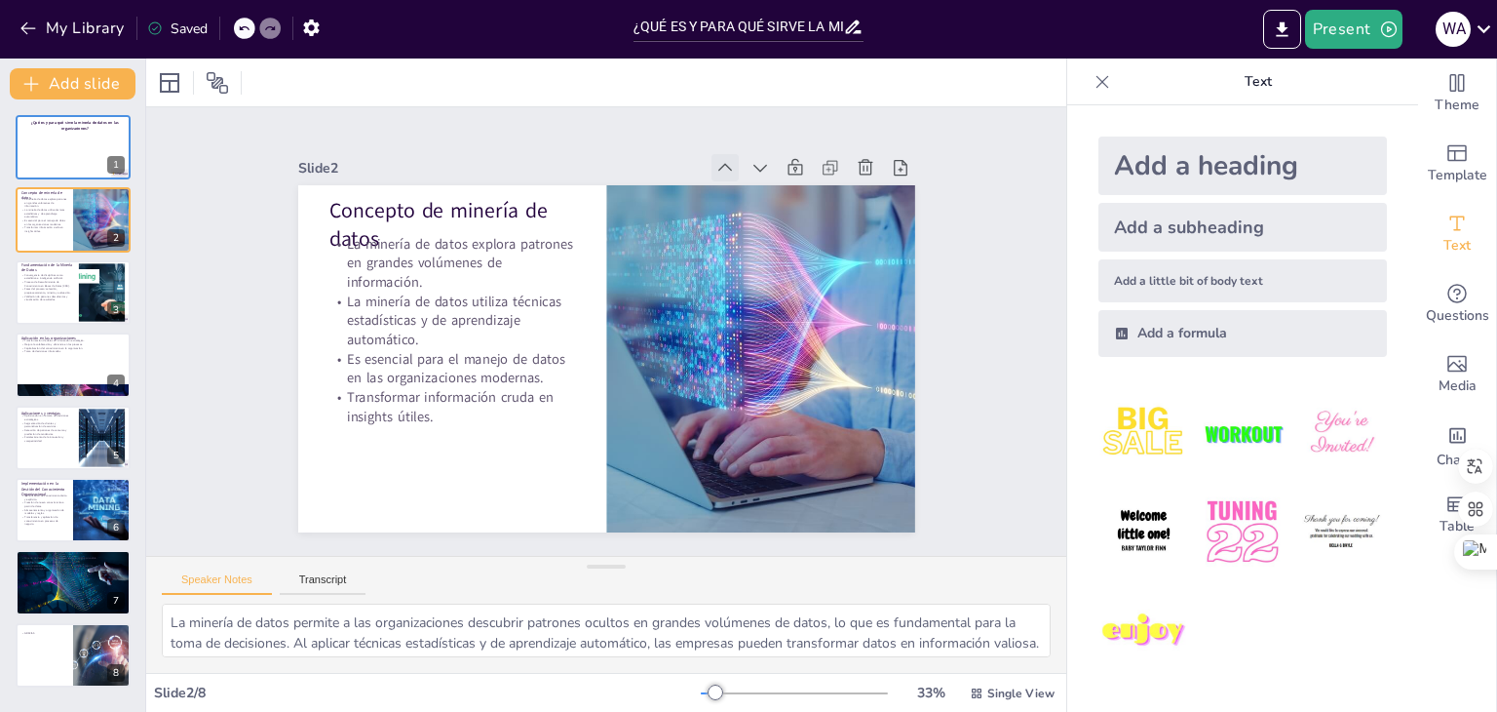
click at [780, 403] on icon at bounding box center [791, 414] width 23 height 23
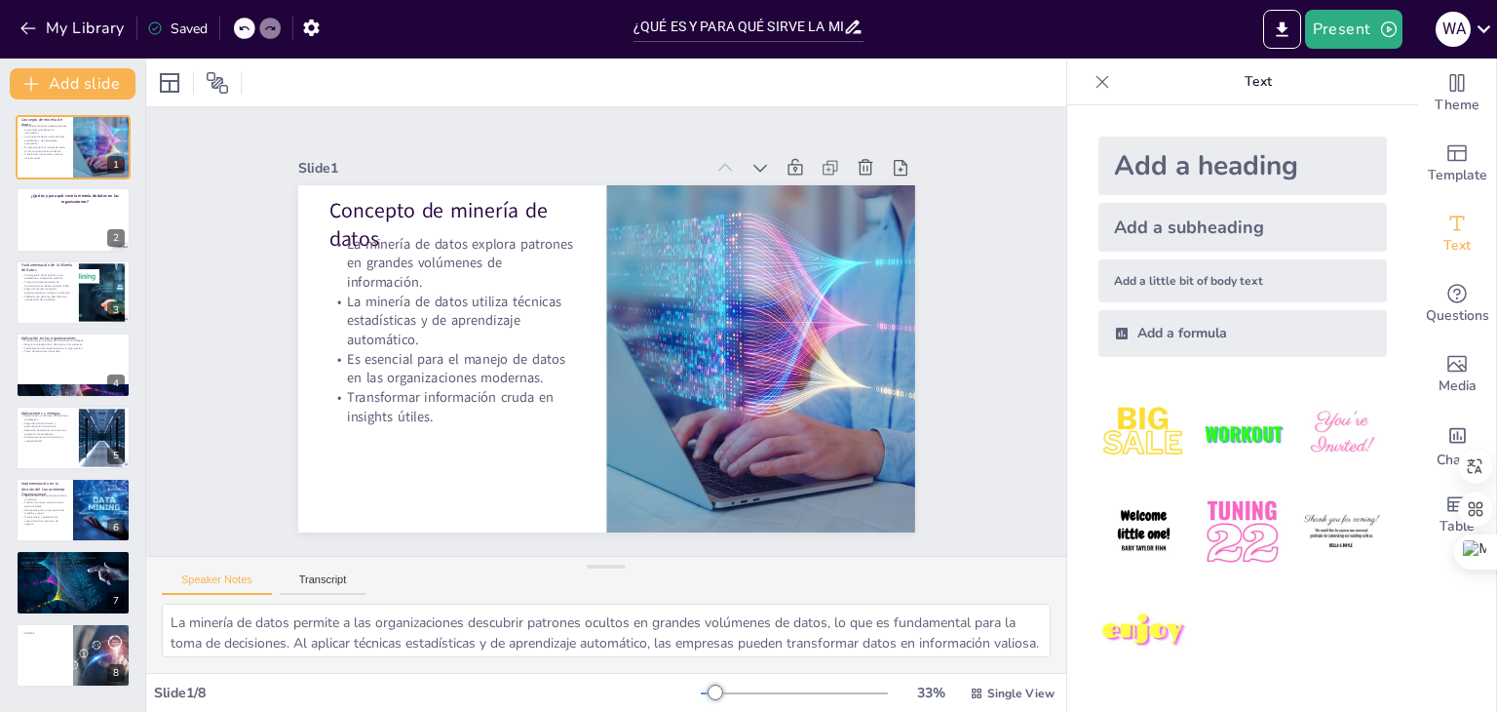
click at [746, 193] on div at bounding box center [850, 238] width 209 height 91
click at [791, 212] on icon at bounding box center [803, 224] width 24 height 24
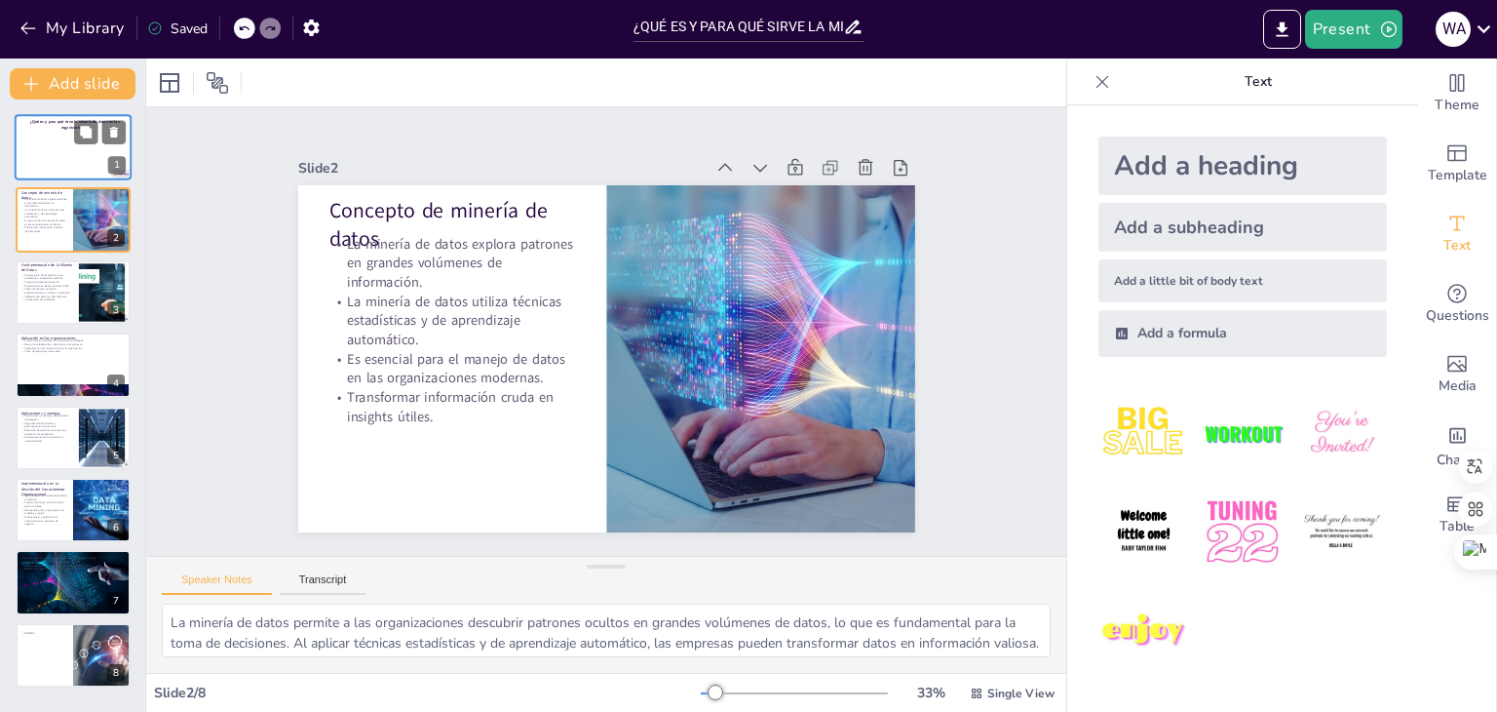
click at [77, 165] on div at bounding box center [73, 147] width 117 height 66
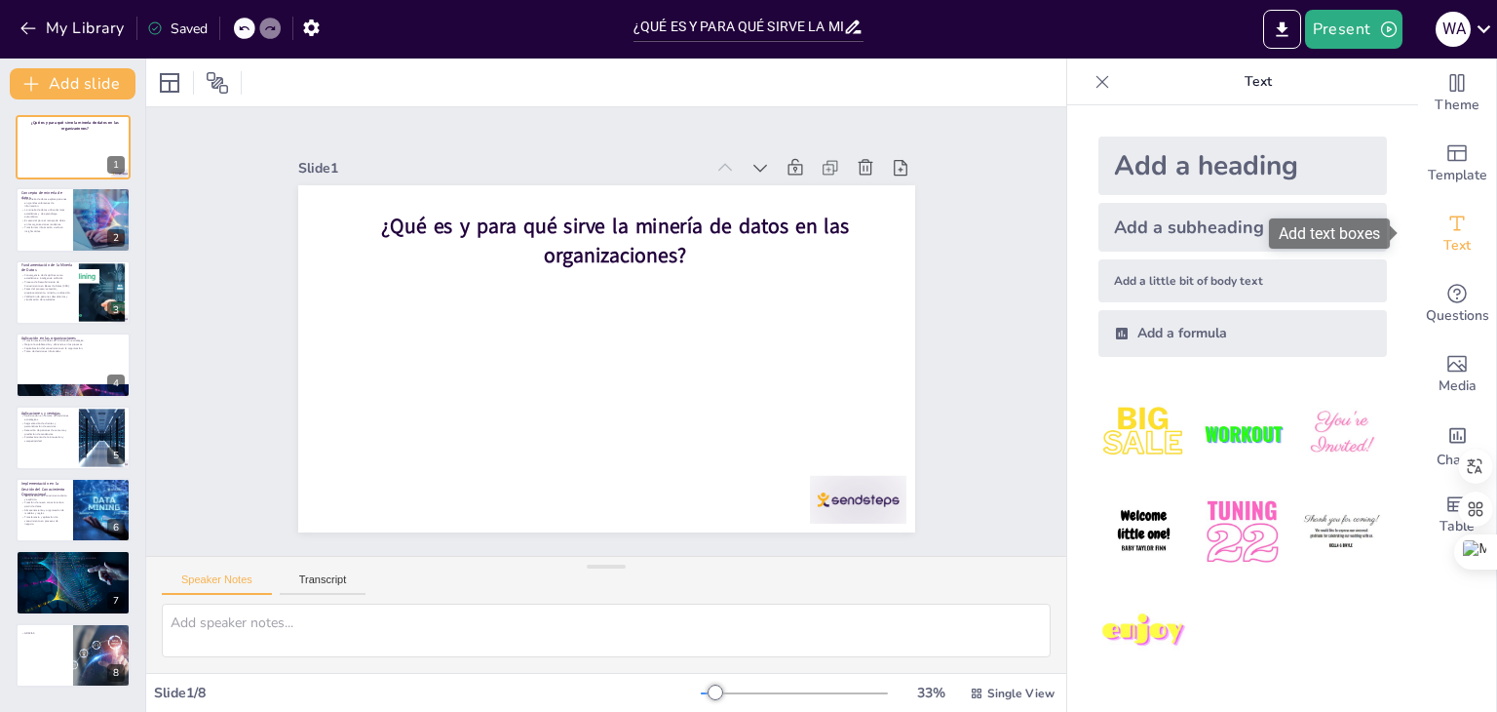
click at [1453, 239] on span "Text" at bounding box center [1456, 245] width 27 height 21
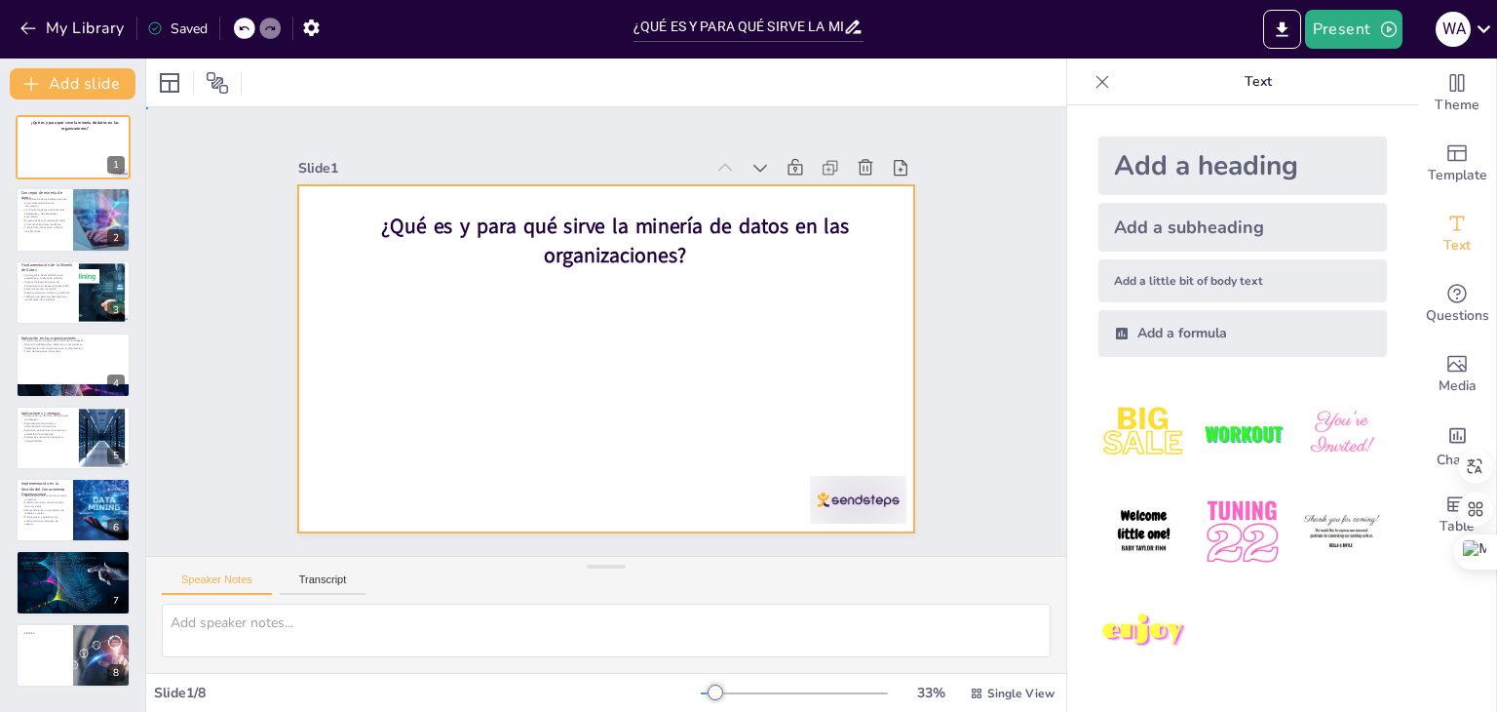
click at [593, 312] on div at bounding box center [600, 358] width 675 height 468
type textarea "La minería de datos permite a las organizaciones descubrir patrones ocultos en …"
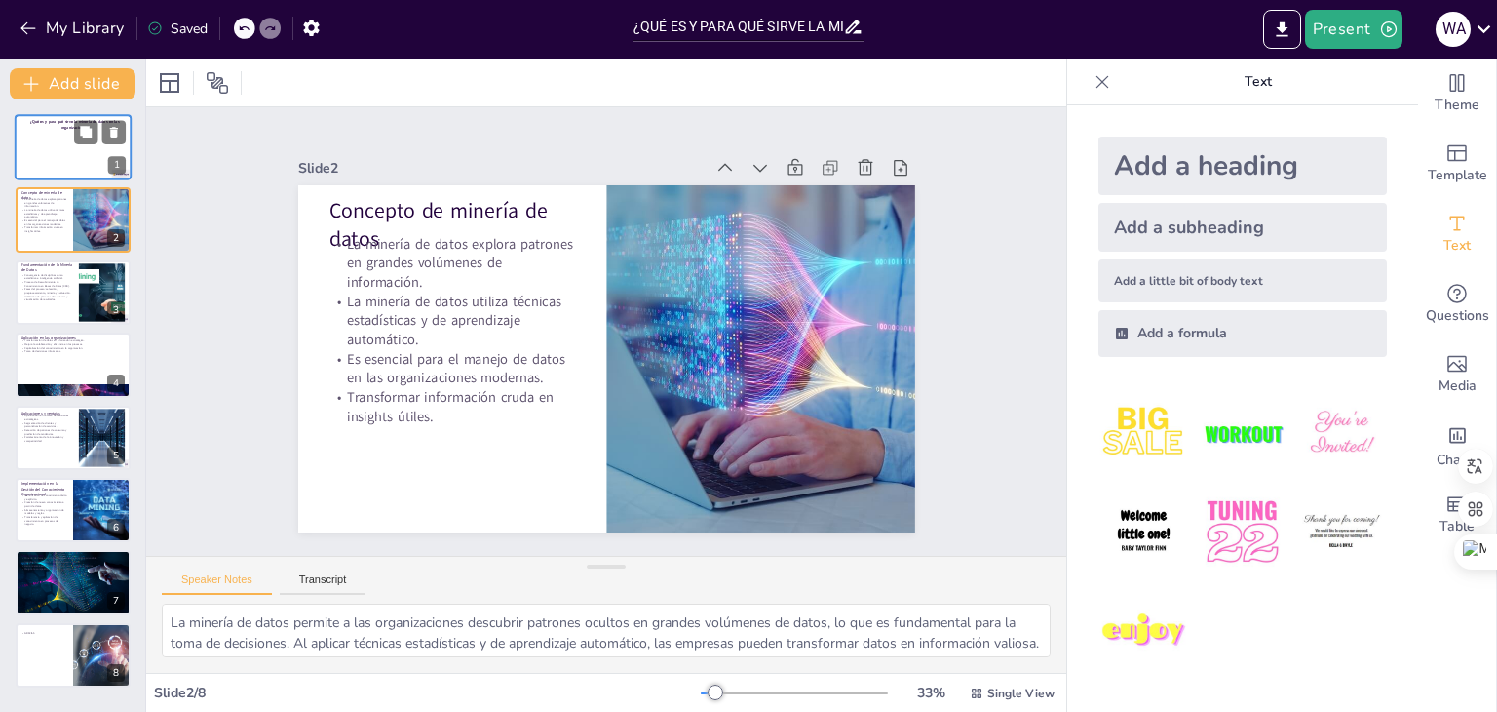
click at [69, 153] on div at bounding box center [73, 147] width 117 height 66
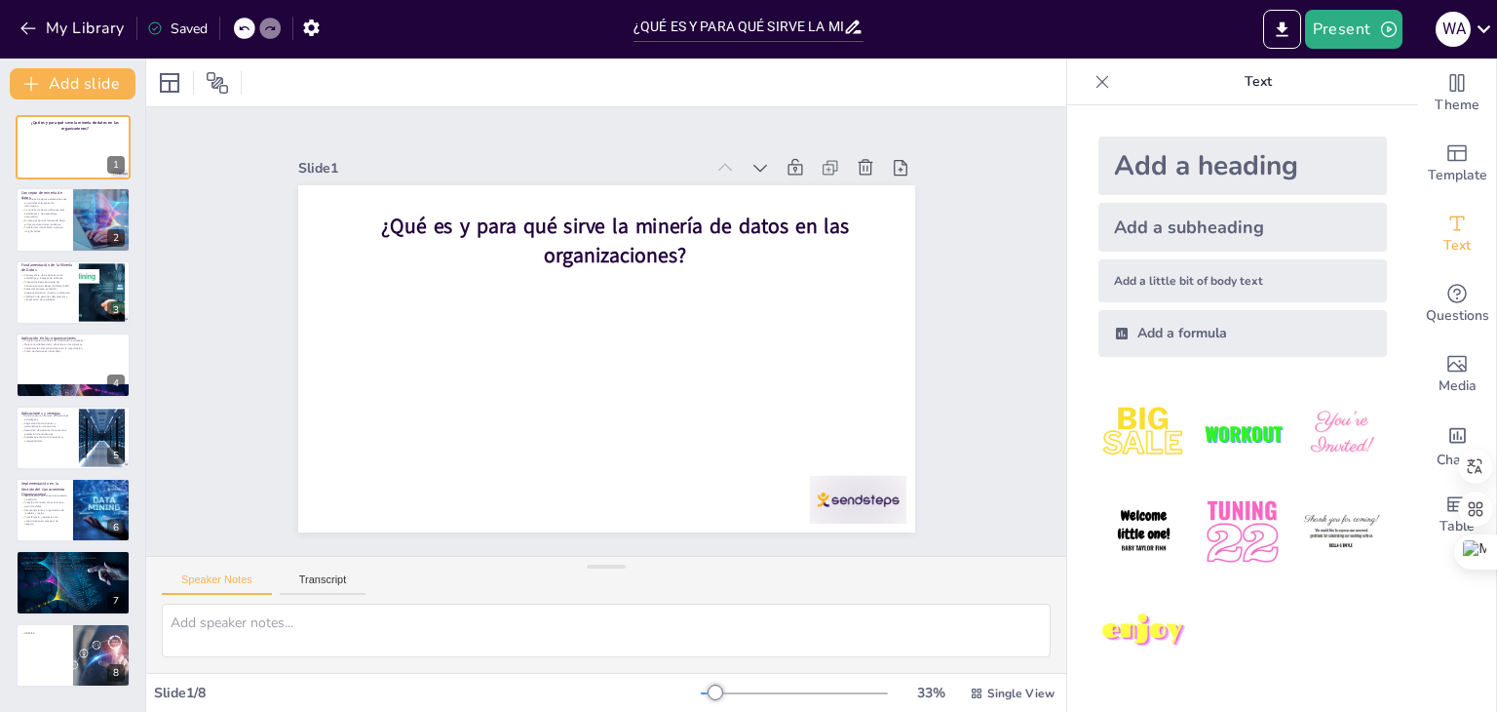
click at [1116, 332] on icon at bounding box center [1122, 333] width 12 height 12
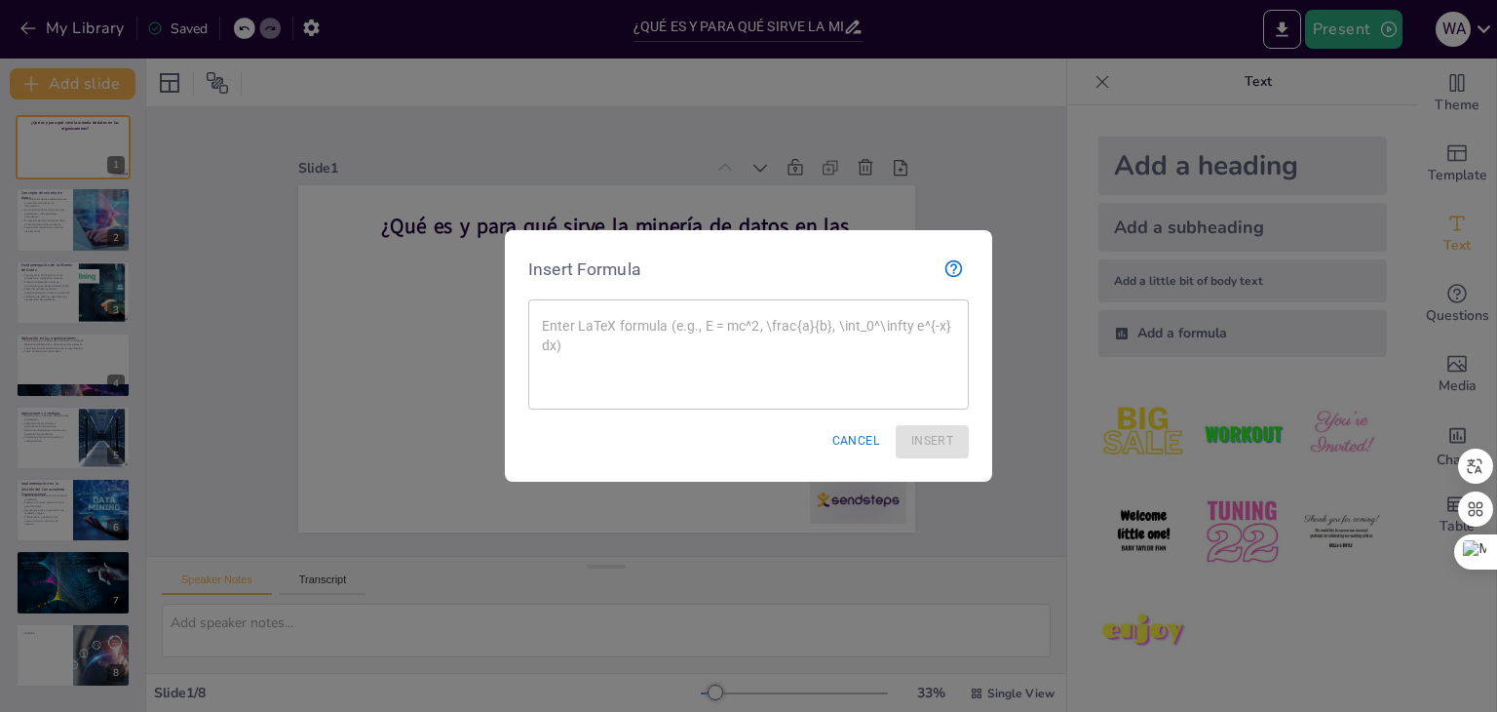
type textarea "La minería de datos permite a las organizaciones descubrir patrones ocultos en …"
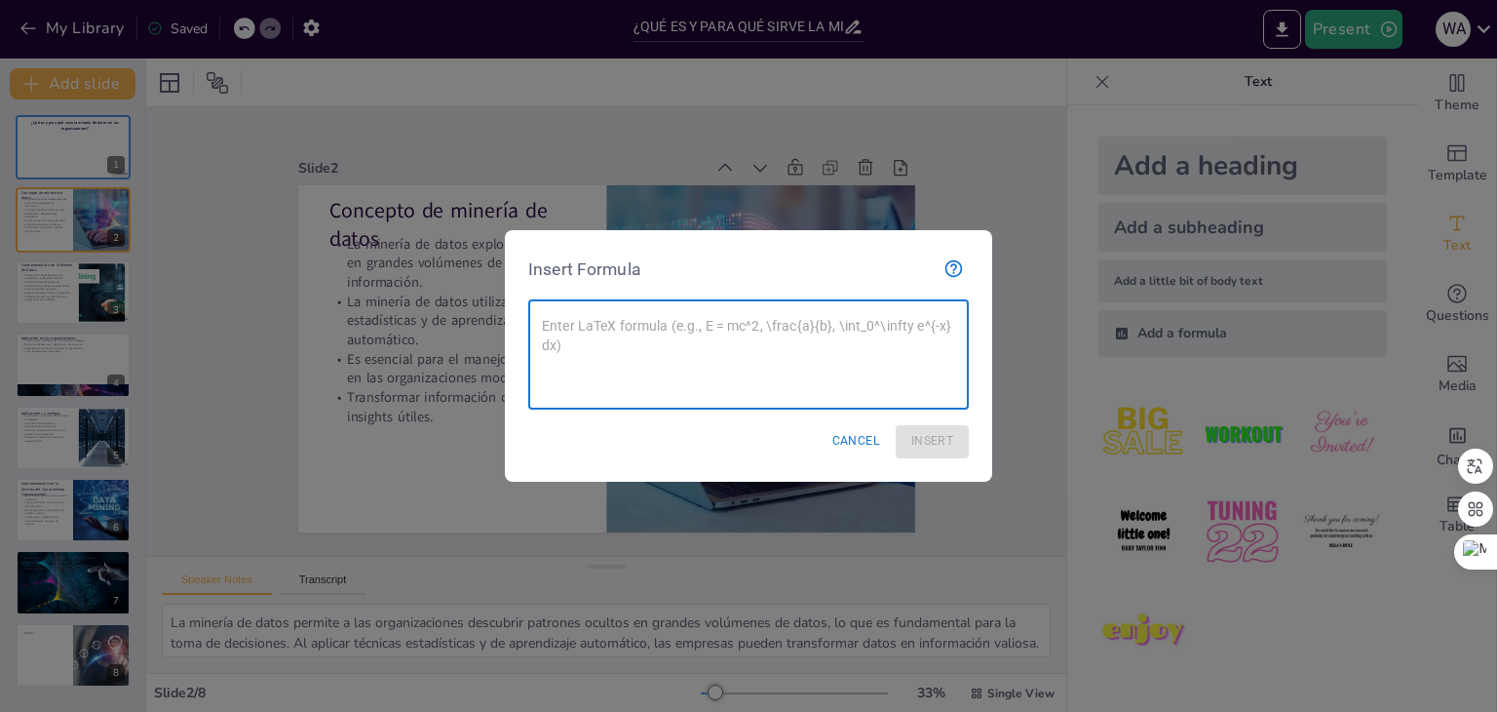
click at [651, 340] on textarea at bounding box center [748, 355] width 413 height 78
paste textarea "[PERSON_NAME] [PERSON_NAME] [PERSON_NAME] Materia Cátedra Gestión Del Conocimie…"
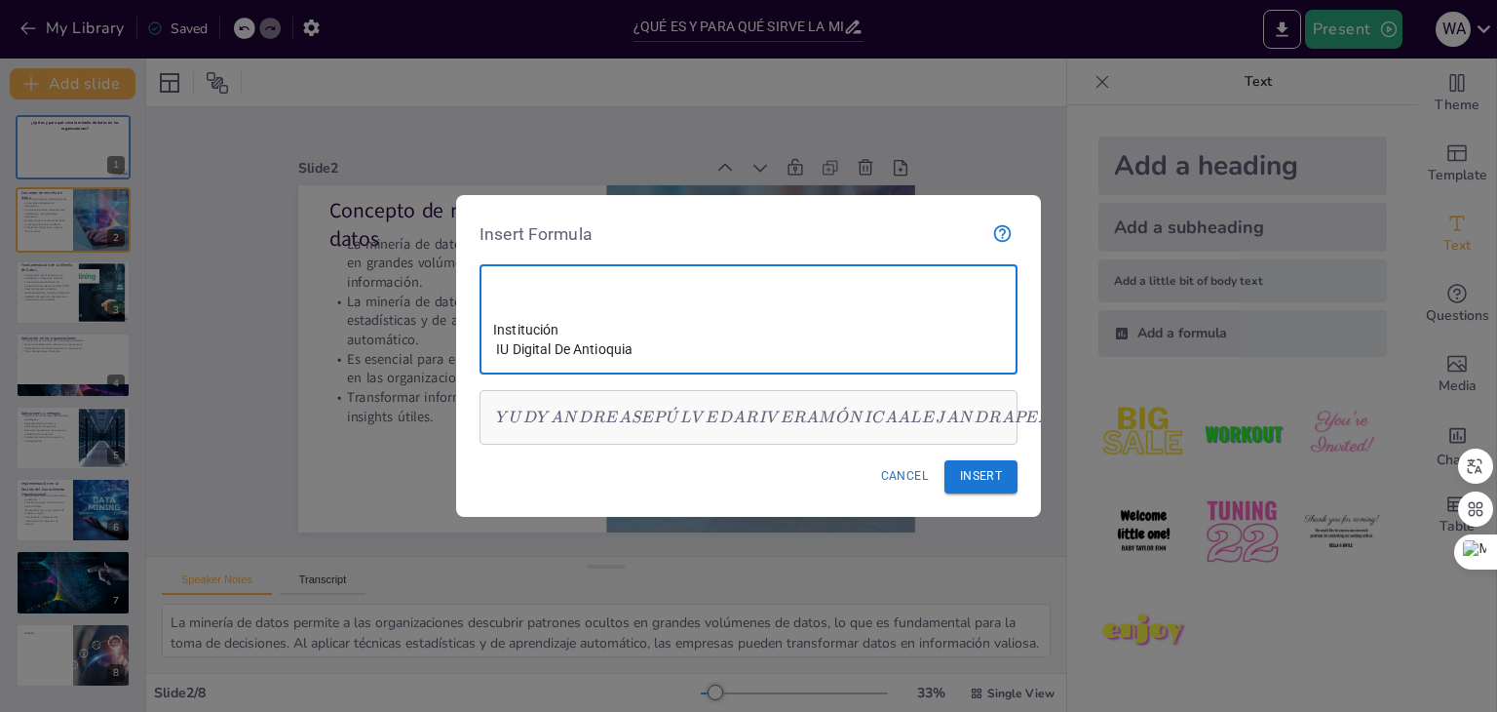
type textarea "[PERSON_NAME] [PERSON_NAME] [PERSON_NAME] Materia Cátedra Gestión Del Conocimie…"
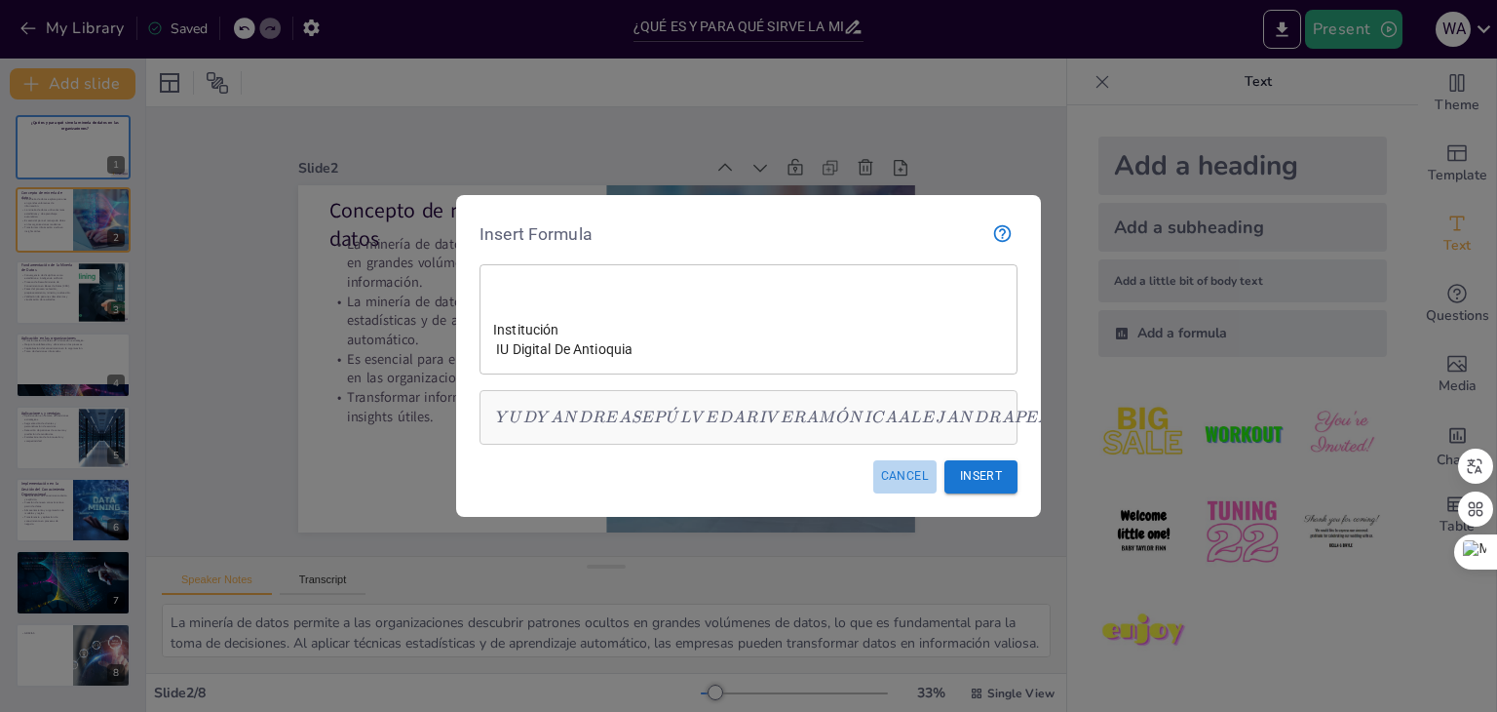
click at [902, 473] on button "Cancel" at bounding box center [904, 476] width 63 height 32
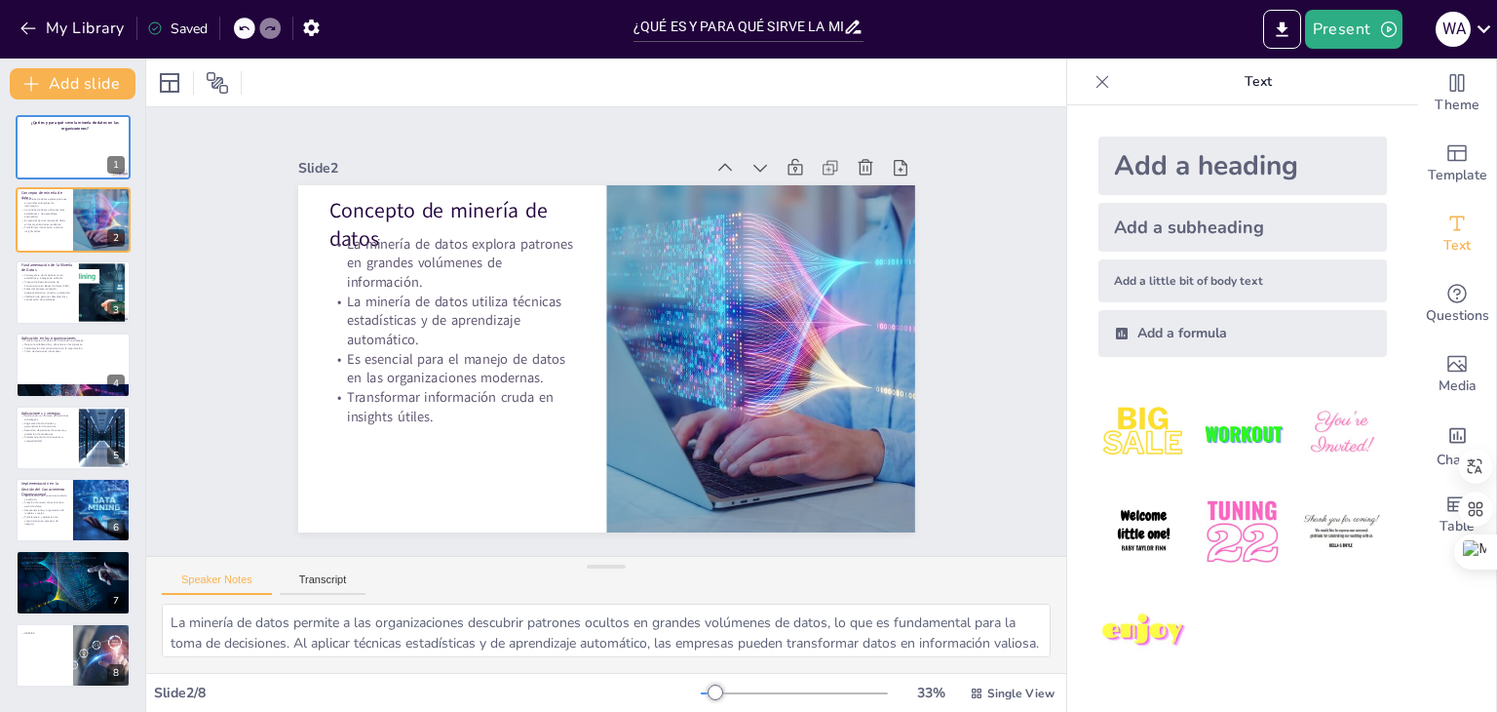
click at [1130, 282] on div "Add a little bit of body text" at bounding box center [1242, 280] width 289 height 43
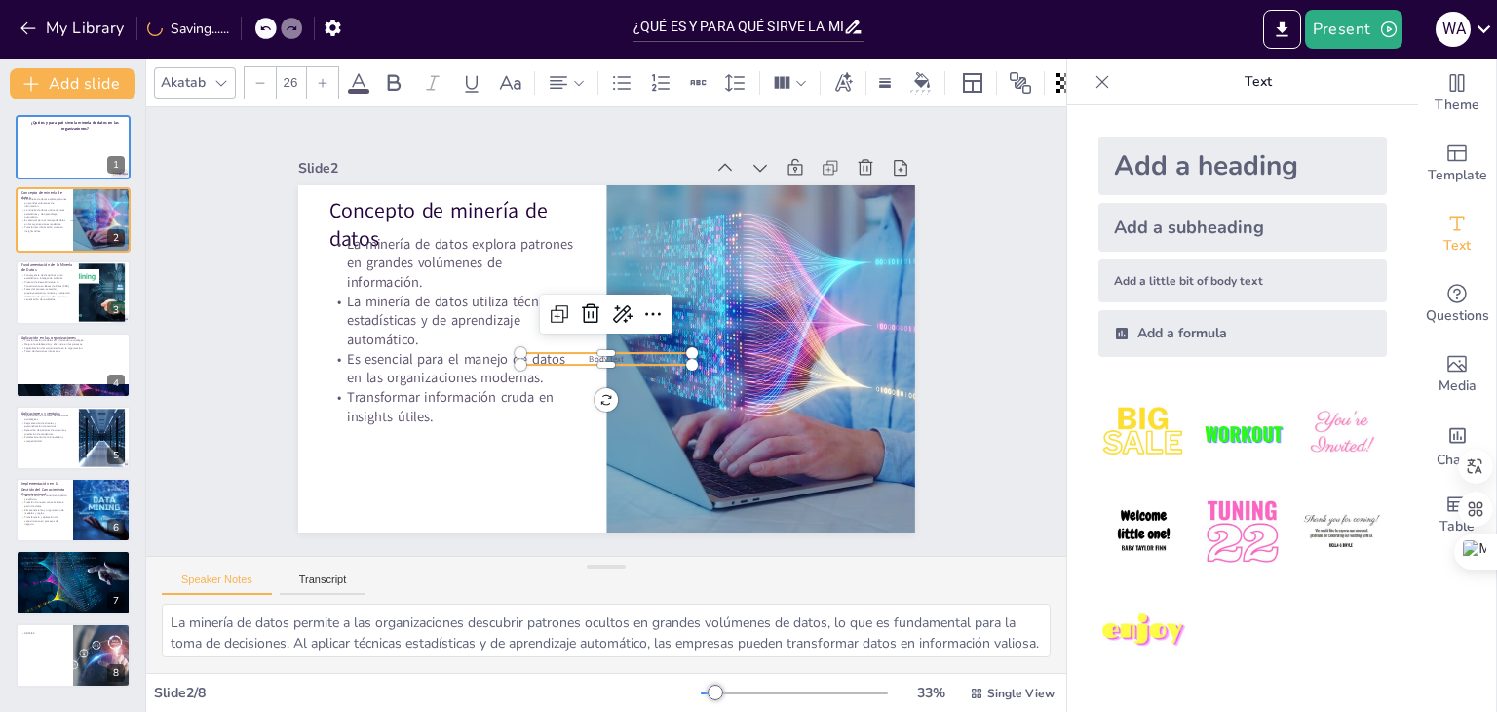
click at [586, 351] on span "Body text" at bounding box center [604, 359] width 36 height 16
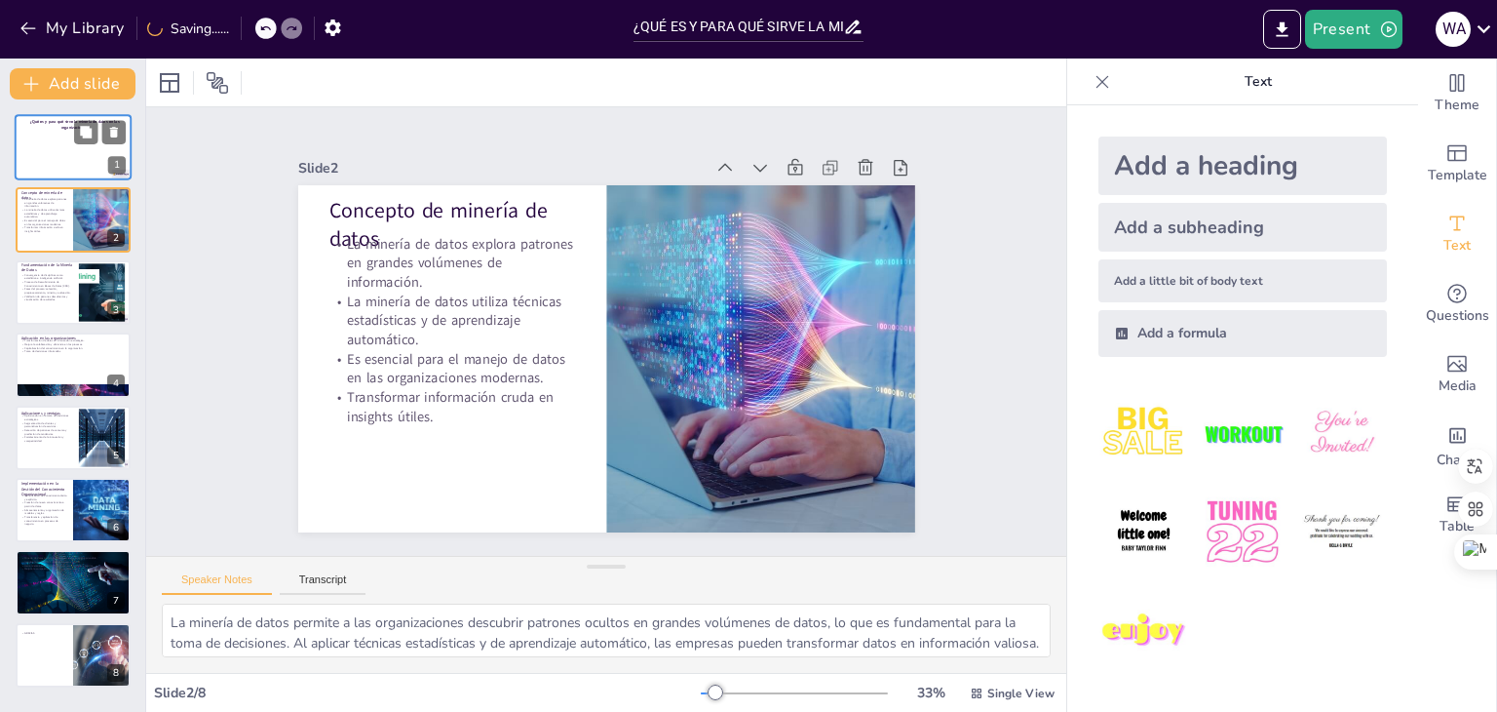
click at [75, 149] on div at bounding box center [73, 147] width 117 height 66
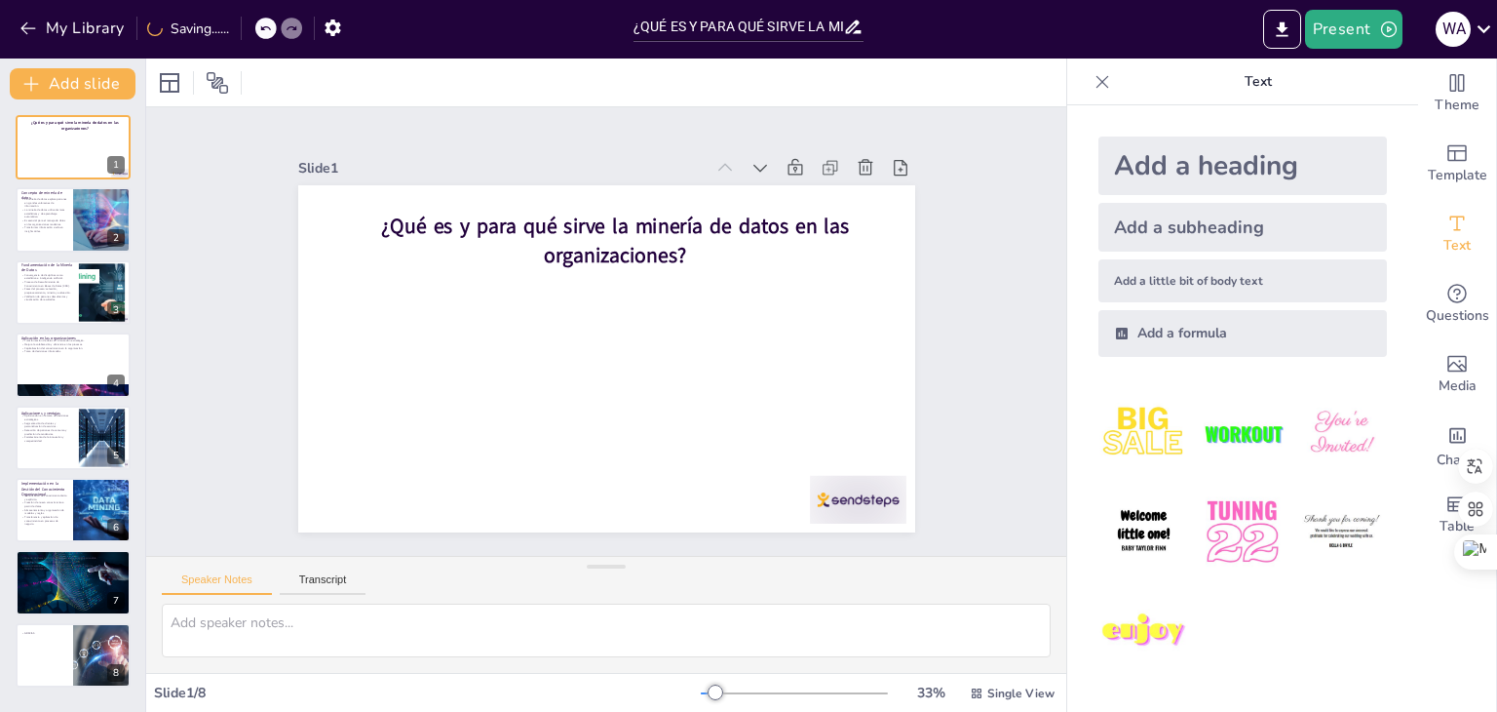
click at [1204, 235] on div "Add a subheading" at bounding box center [1242, 227] width 289 height 49
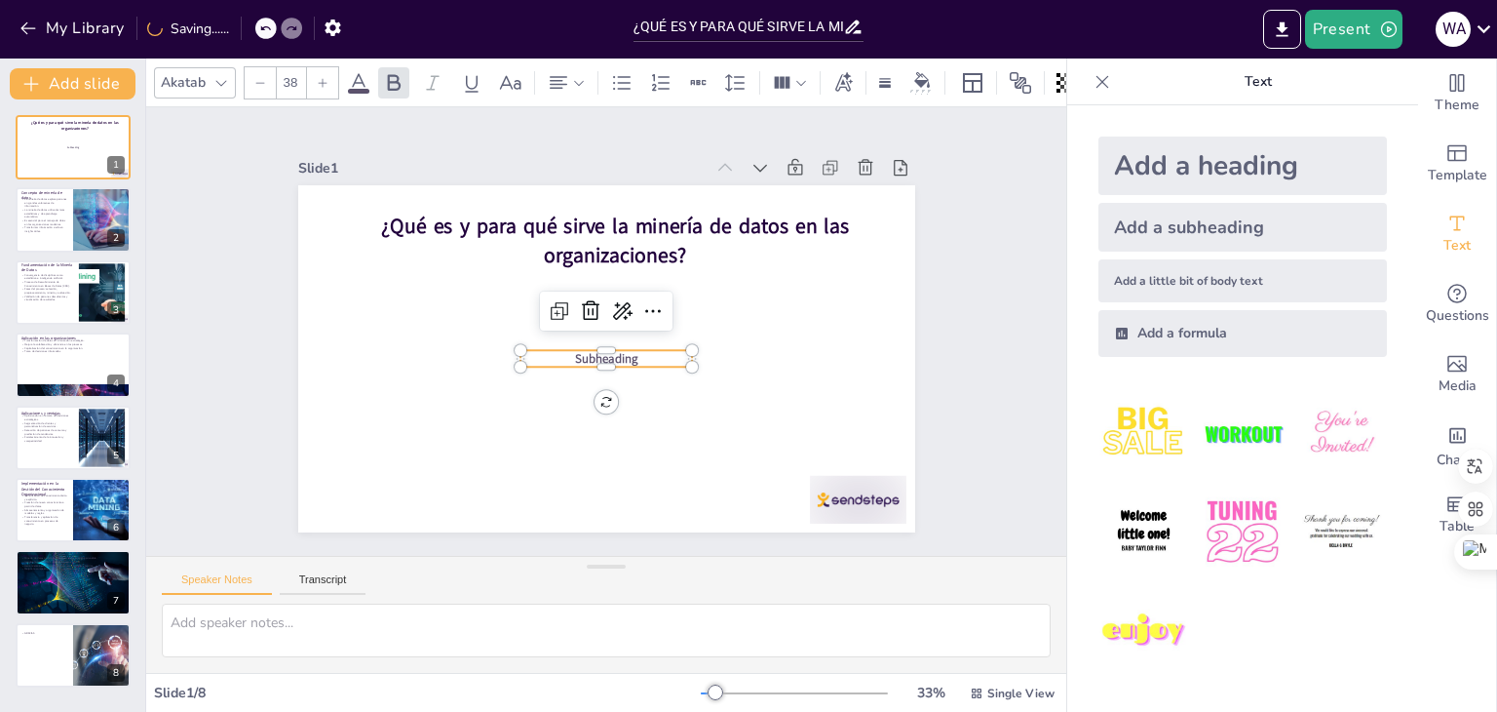
click at [631, 347] on p "Subheading" at bounding box center [603, 358] width 173 height 35
type textarea "La minería de datos permite a las organizaciones descubrir patrones ocultos en …"
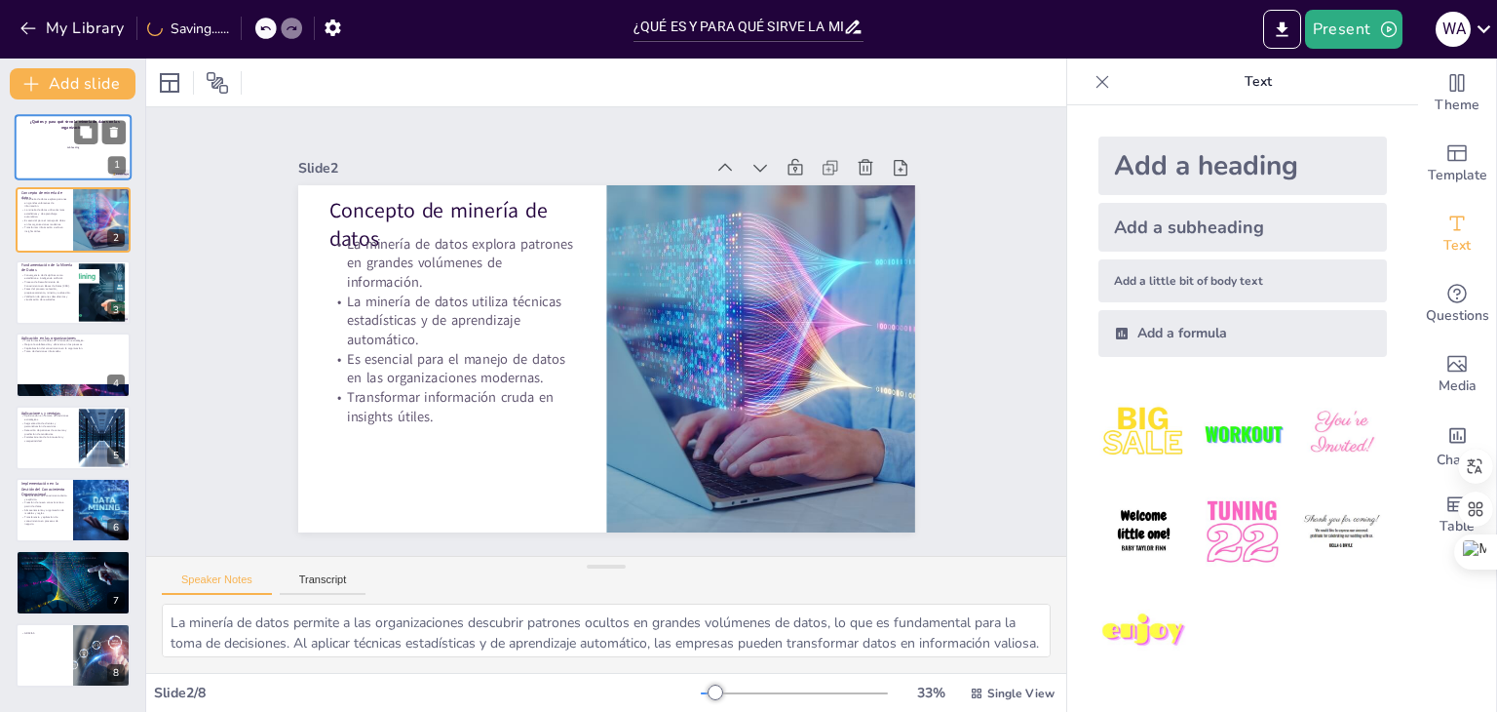
click at [59, 153] on div at bounding box center [73, 147] width 117 height 66
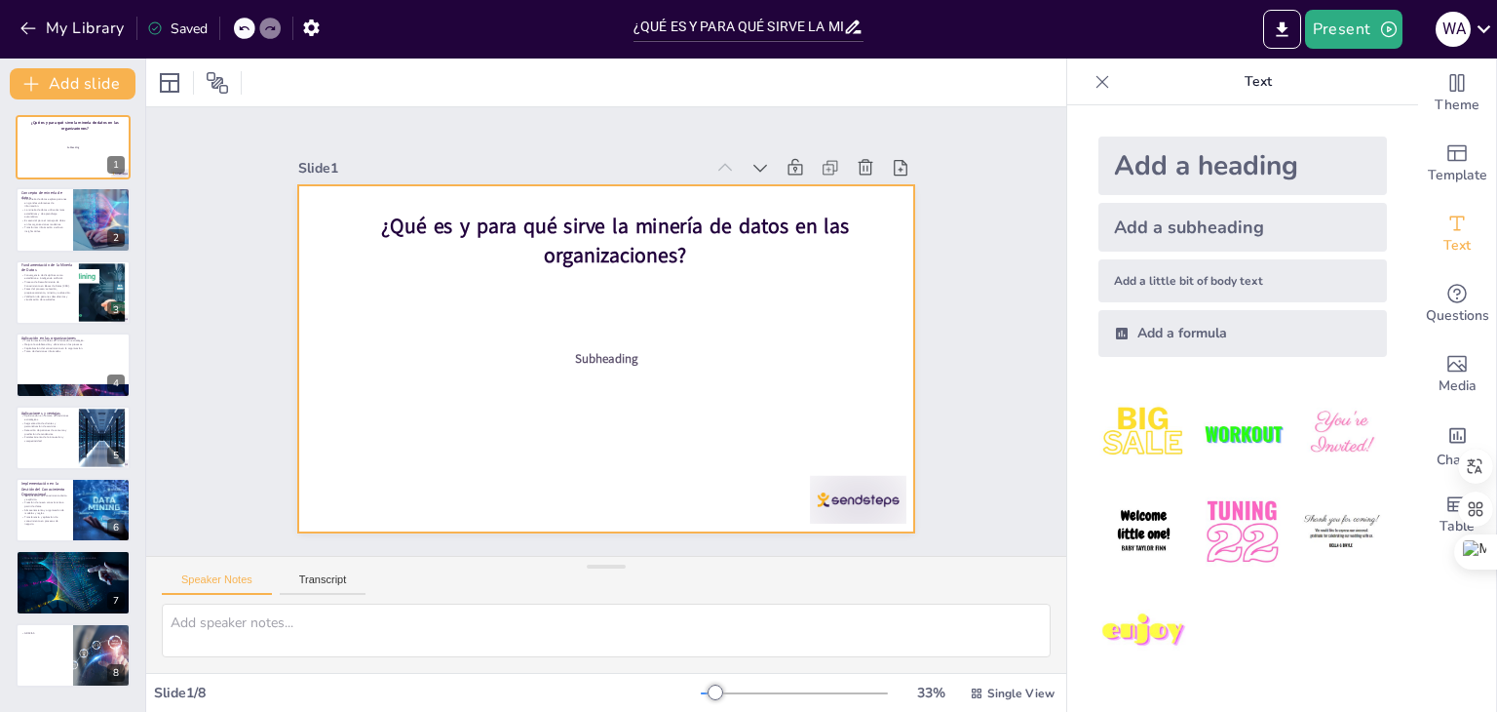
type textarea "La minería de datos permite a las organizaciones descubrir patrones ocultos en …"
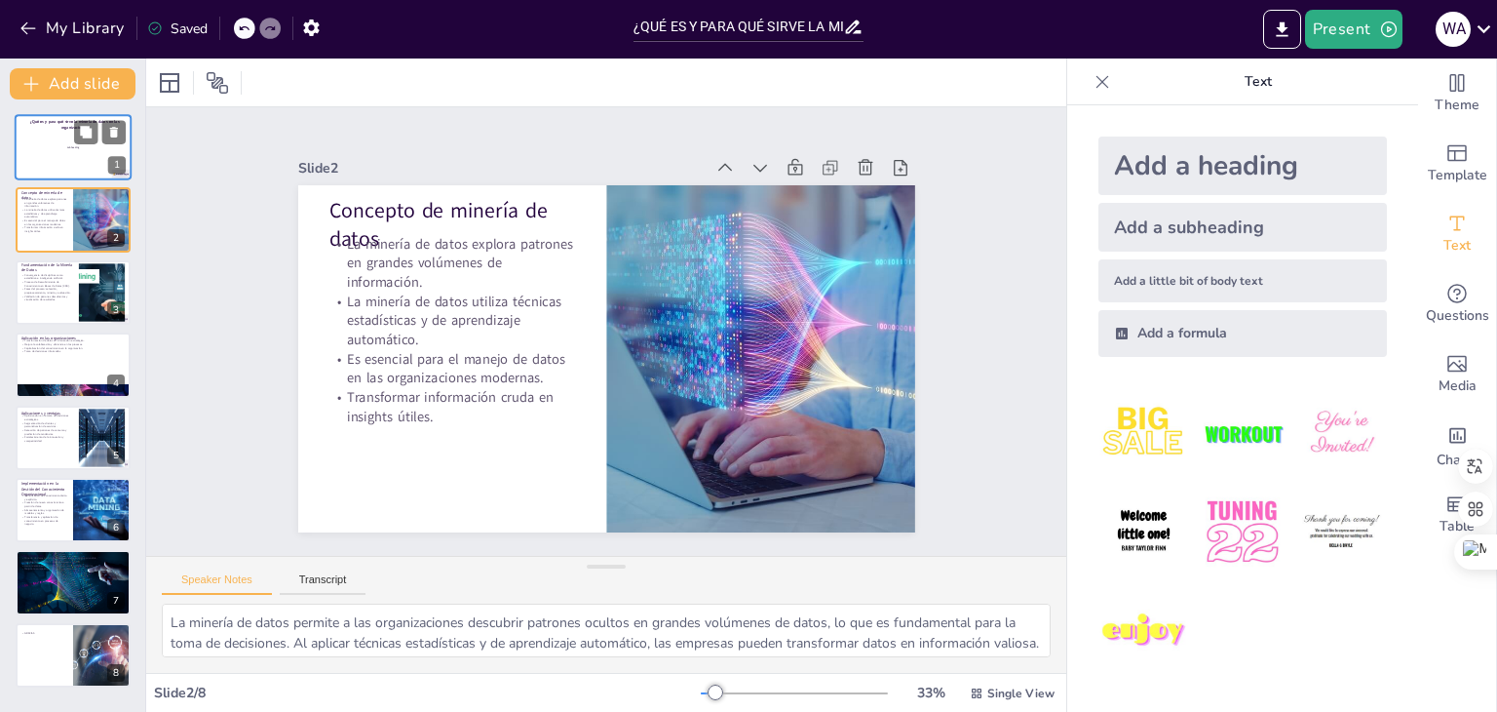
click at [95, 159] on div at bounding box center [73, 147] width 117 height 66
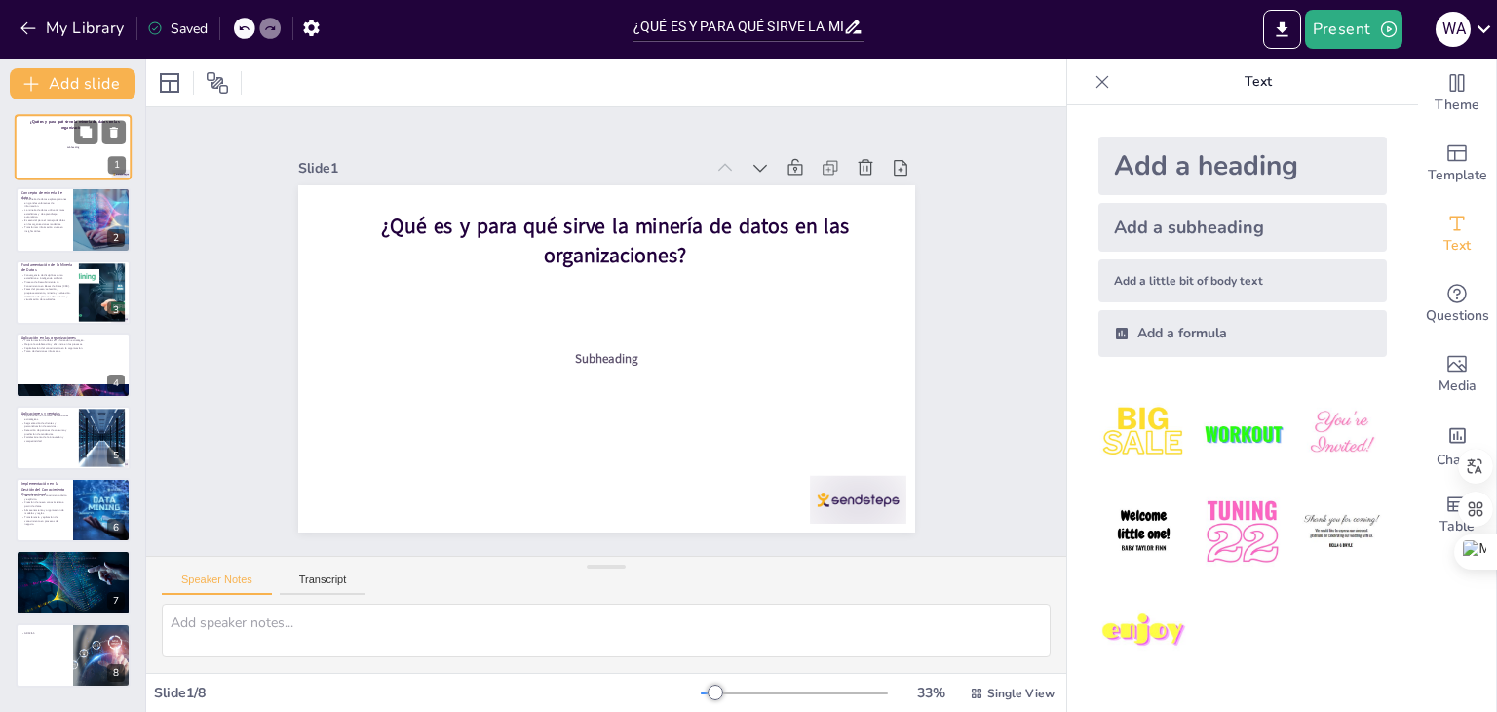
type textarea "La minería de datos permite a las organizaciones descubrir patrones ocultos en …"
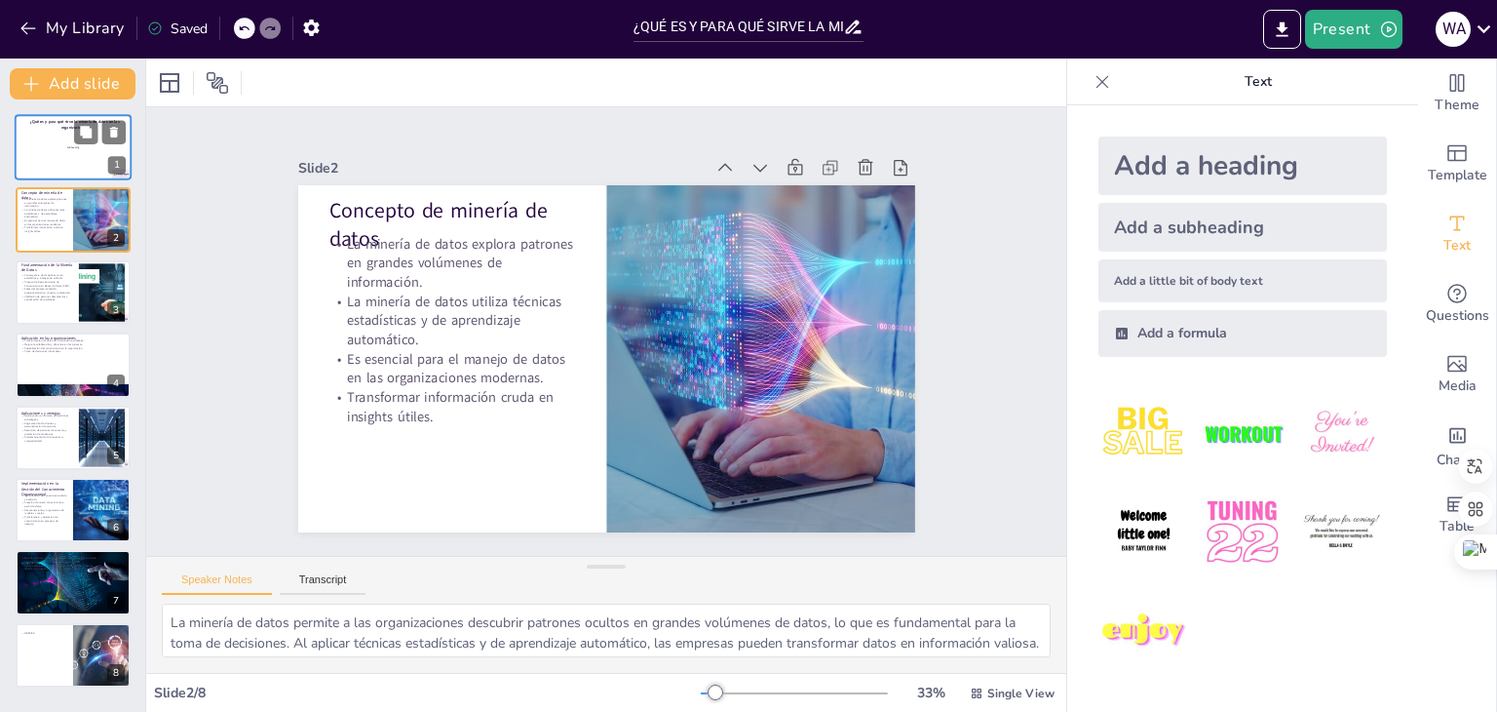
click at [76, 148] on span "Subheading" at bounding box center [73, 147] width 12 height 3
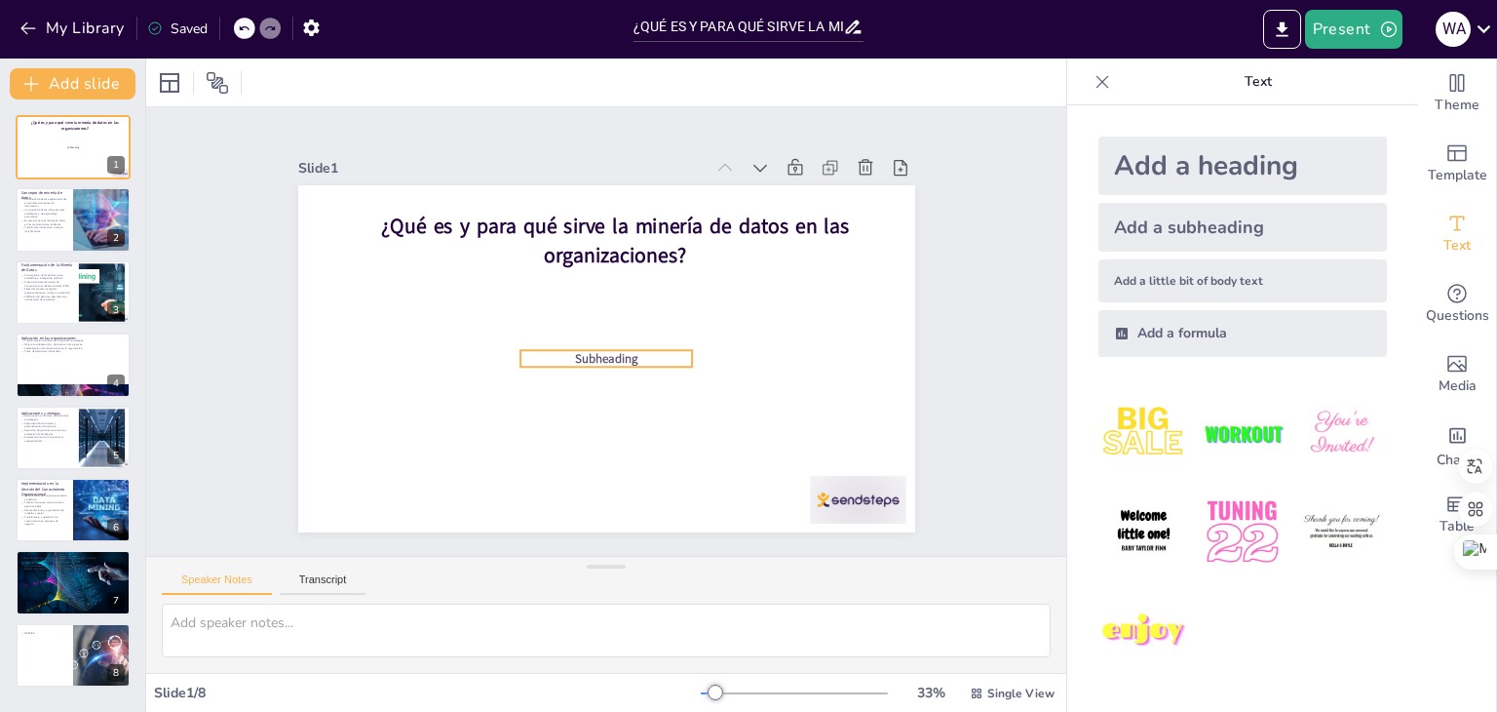
click at [608, 352] on span "Subheading" at bounding box center [606, 358] width 63 height 17
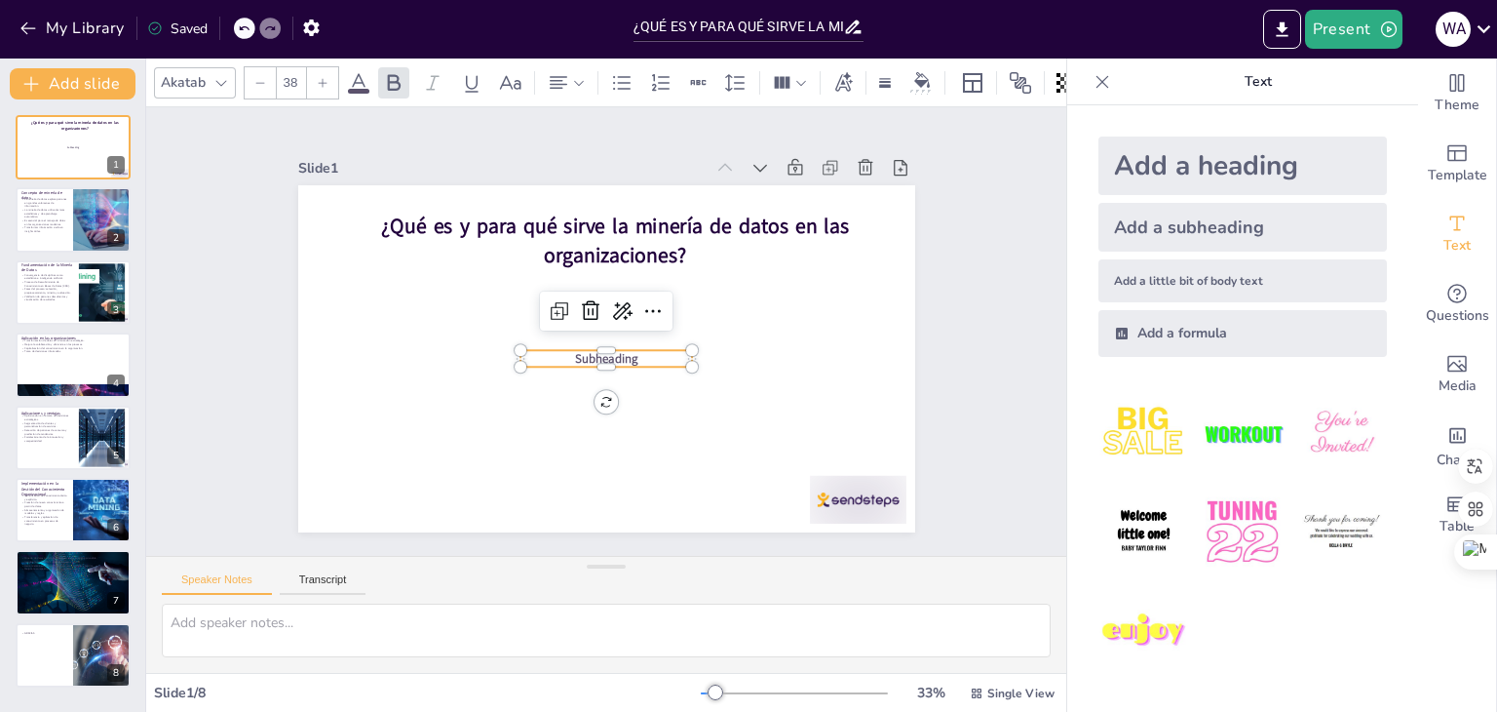
click at [608, 352] on span "Subheading" at bounding box center [606, 358] width 63 height 17
type textarea "La minería de datos permite a las organizaciones descubrir patrones ocultos en …"
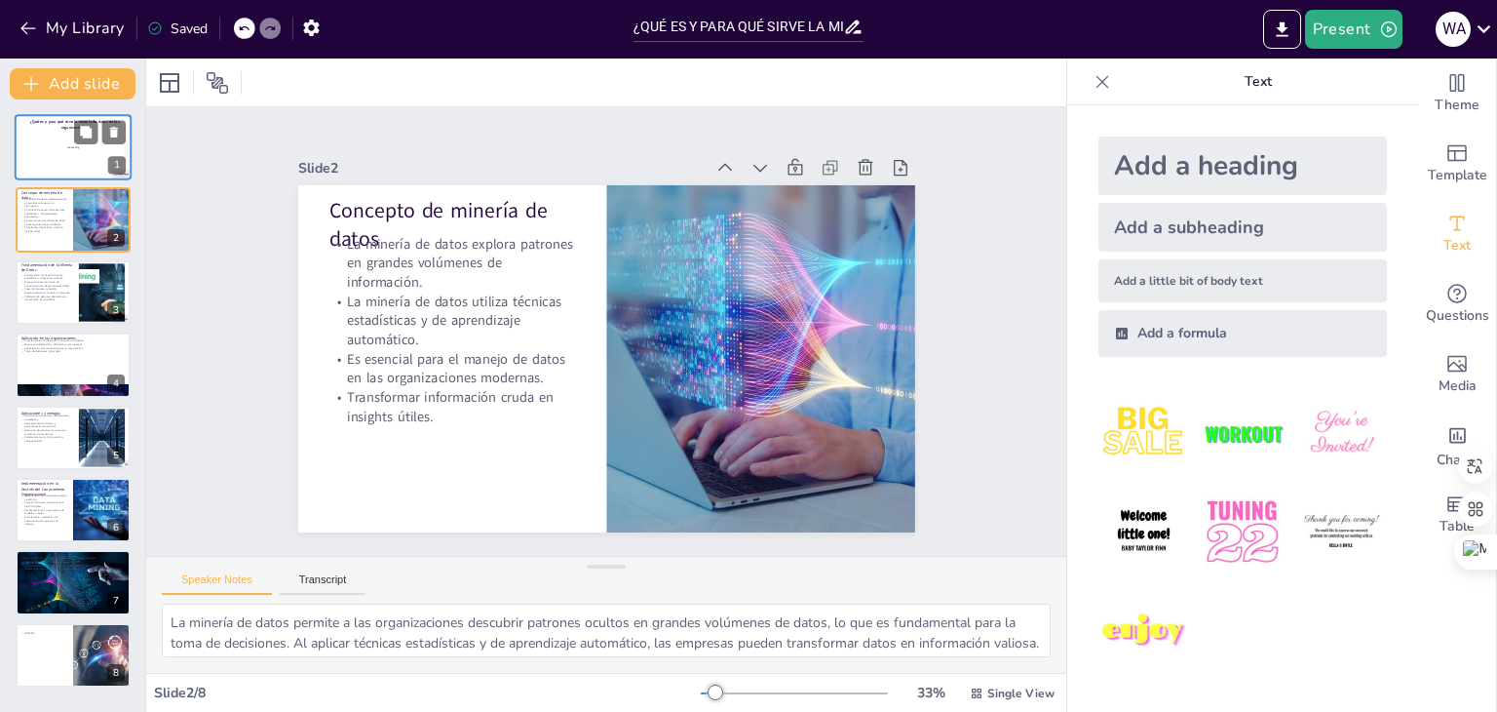
click at [71, 146] on span "Subheading" at bounding box center [73, 147] width 12 height 3
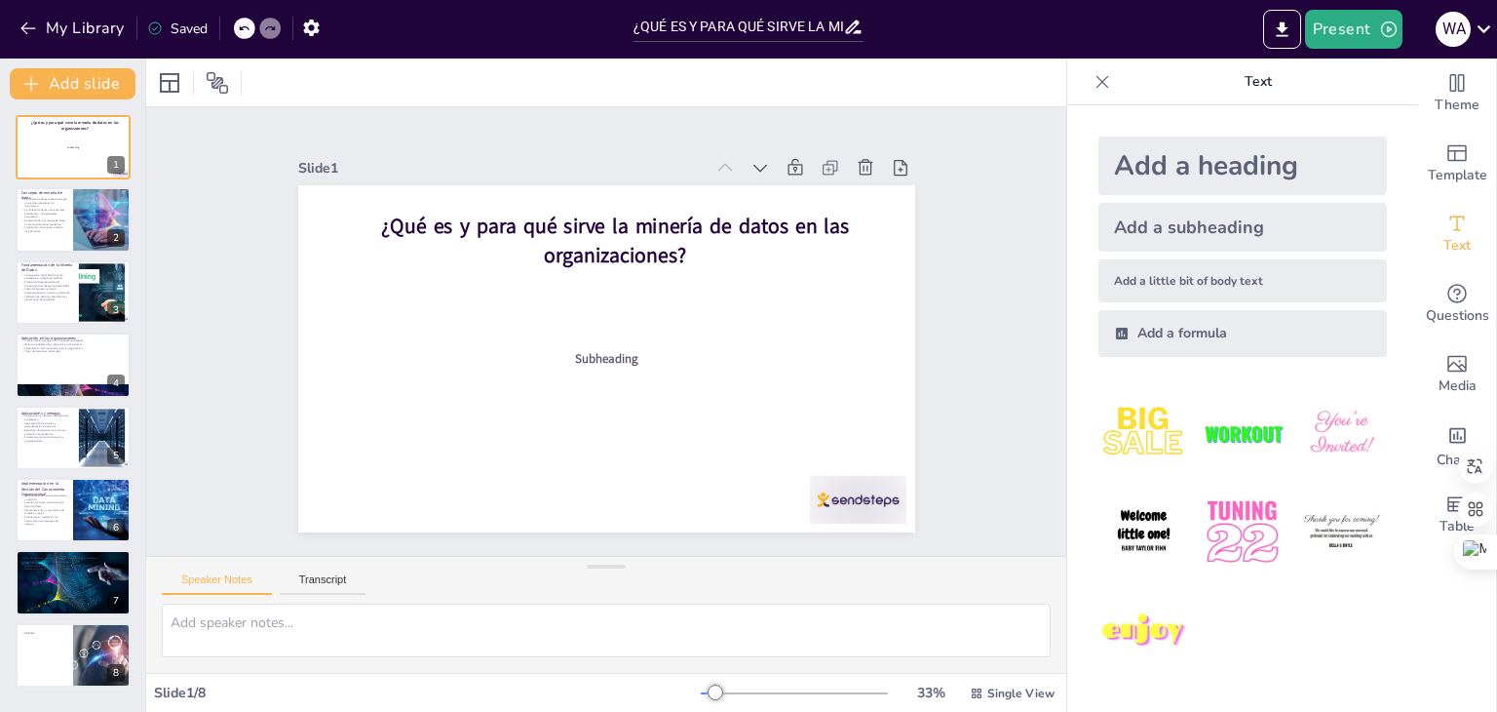
type textarea "La minería de datos permite a las organizaciones descubrir patrones ocultos en …"
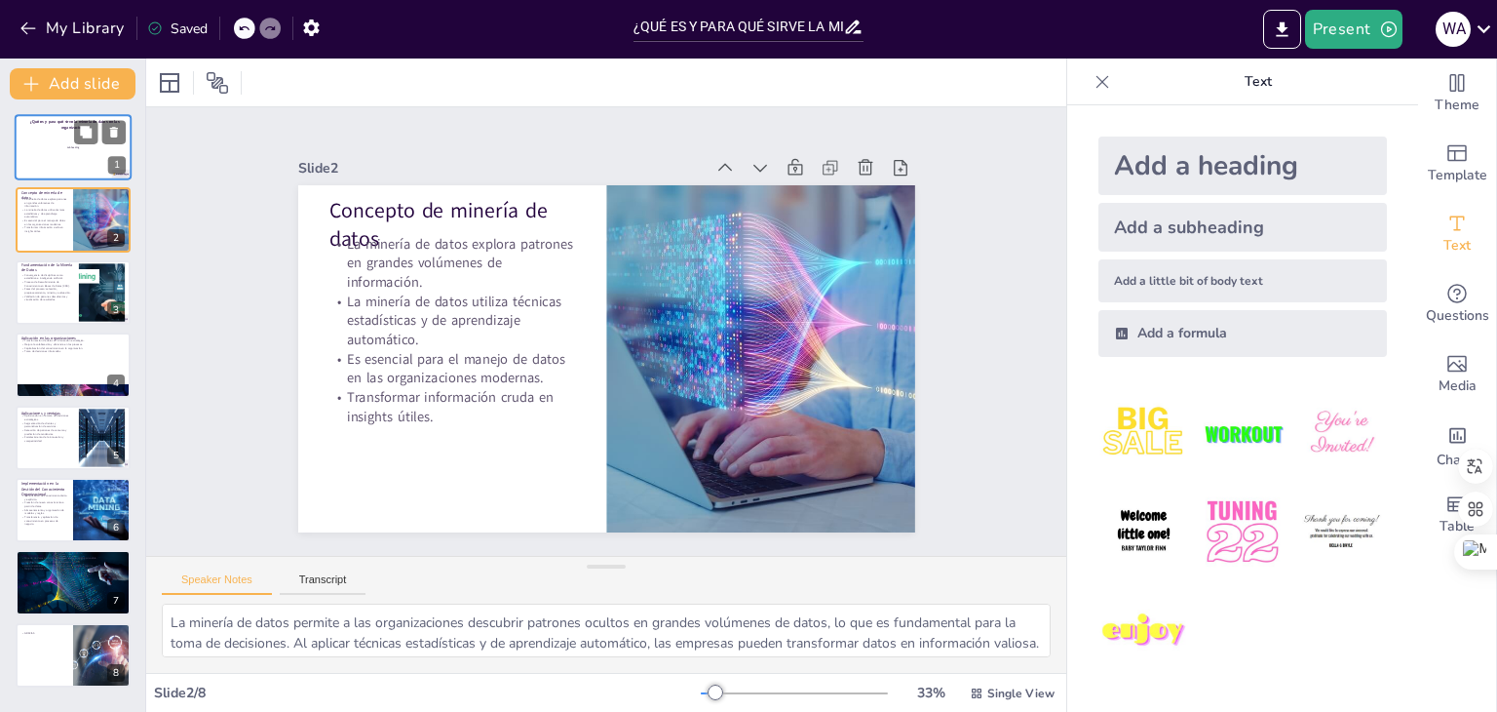
click at [58, 158] on div at bounding box center [73, 147] width 117 height 66
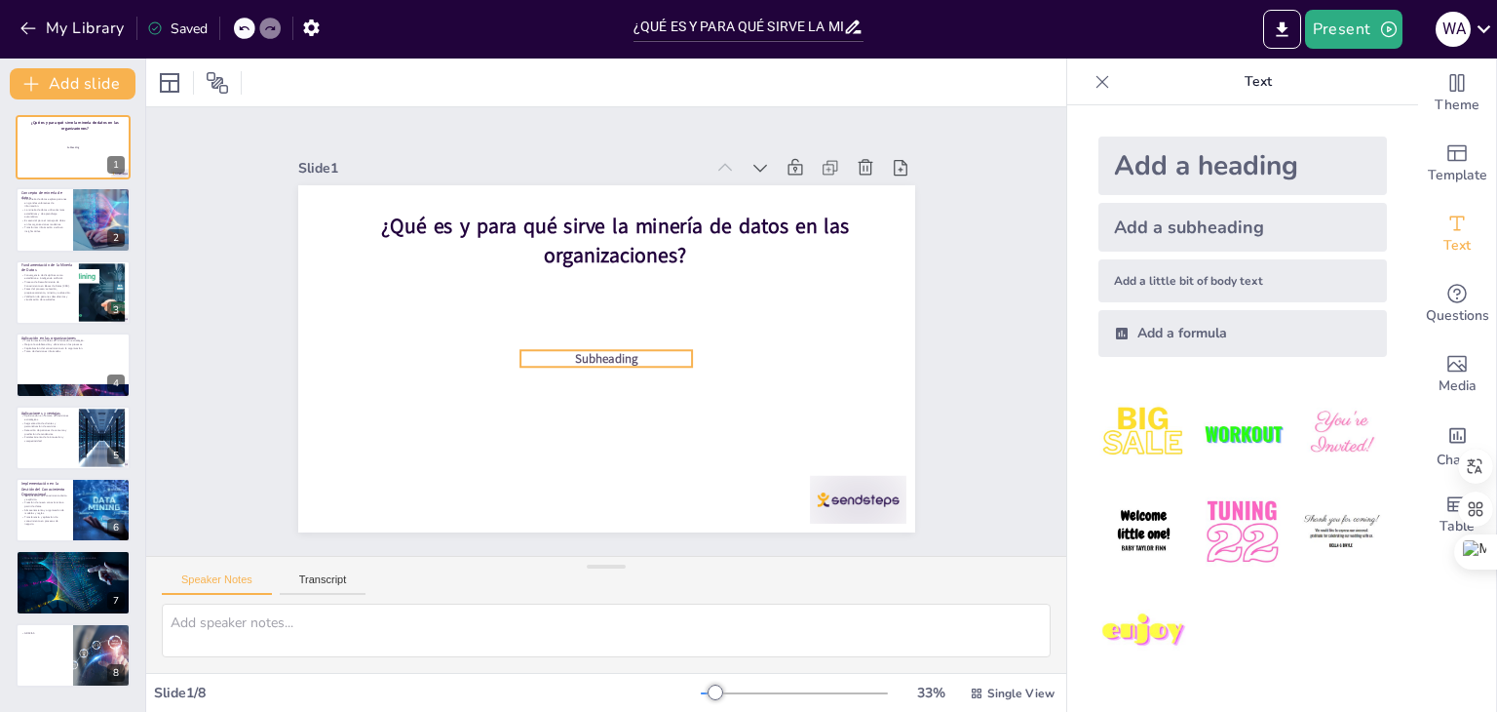
click at [620, 352] on span "Subheading" at bounding box center [606, 358] width 63 height 17
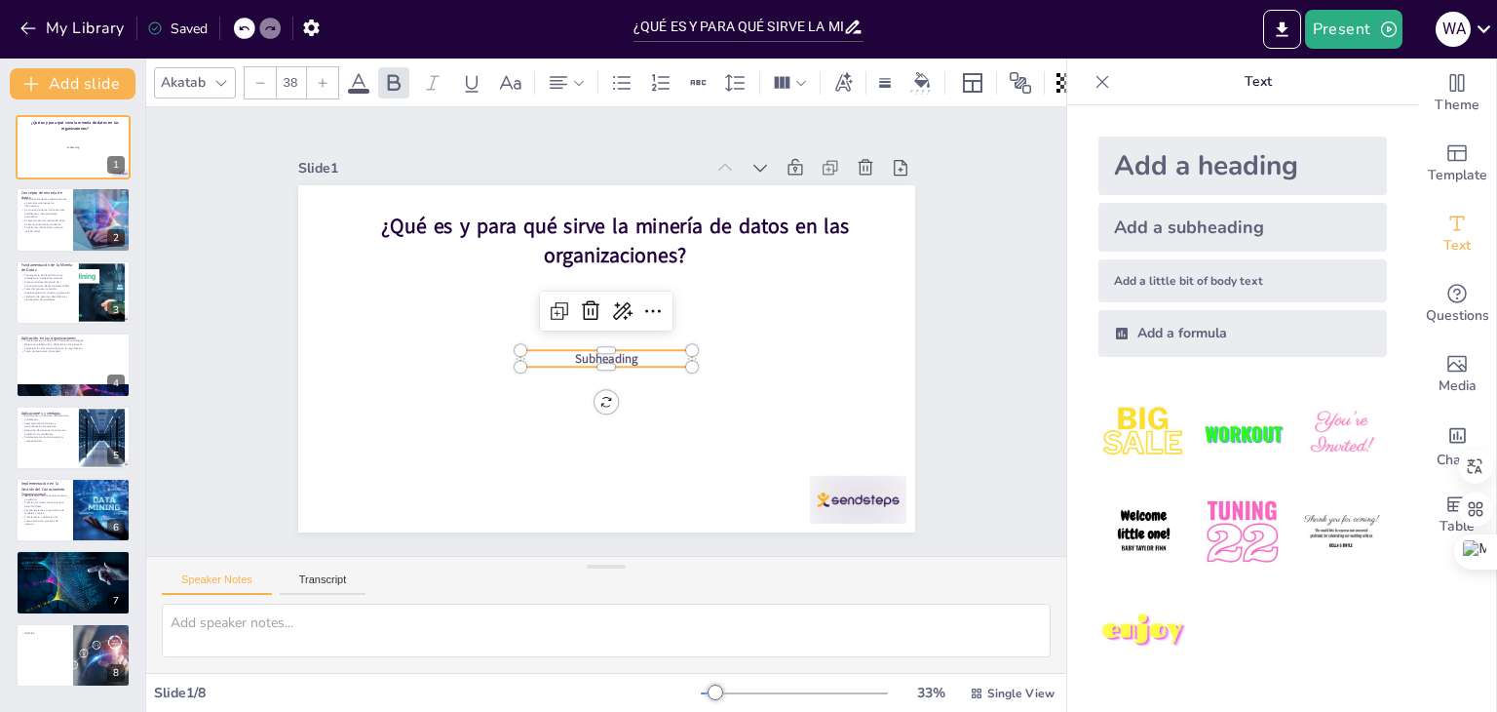
click at [620, 352] on span "Subheading" at bounding box center [603, 358] width 64 height 23
type textarea "La minería de datos permite a las organizaciones descubrir patrones ocultos en …"
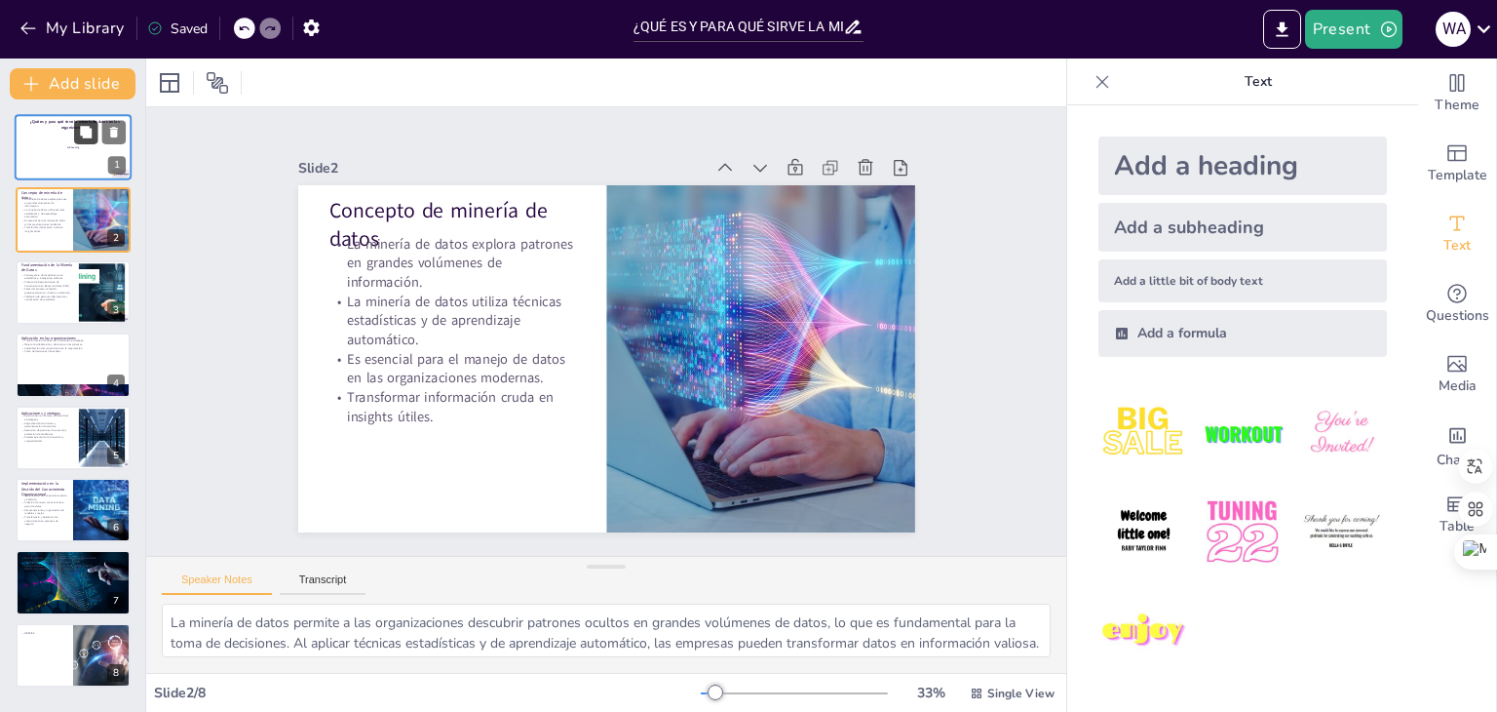
click at [95, 122] on button at bounding box center [85, 131] width 23 height 23
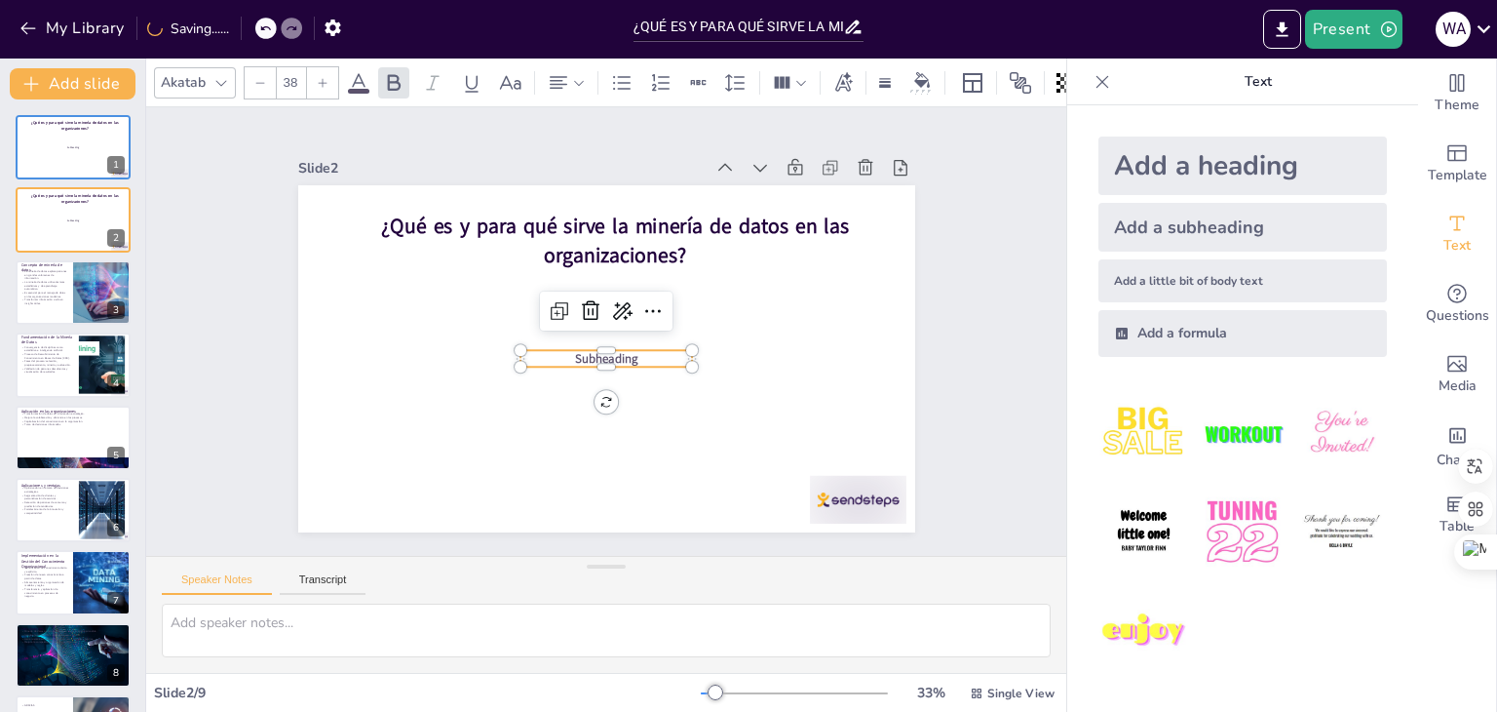
click at [584, 351] on span "Subheading" at bounding box center [579, 339] width 35 height 65
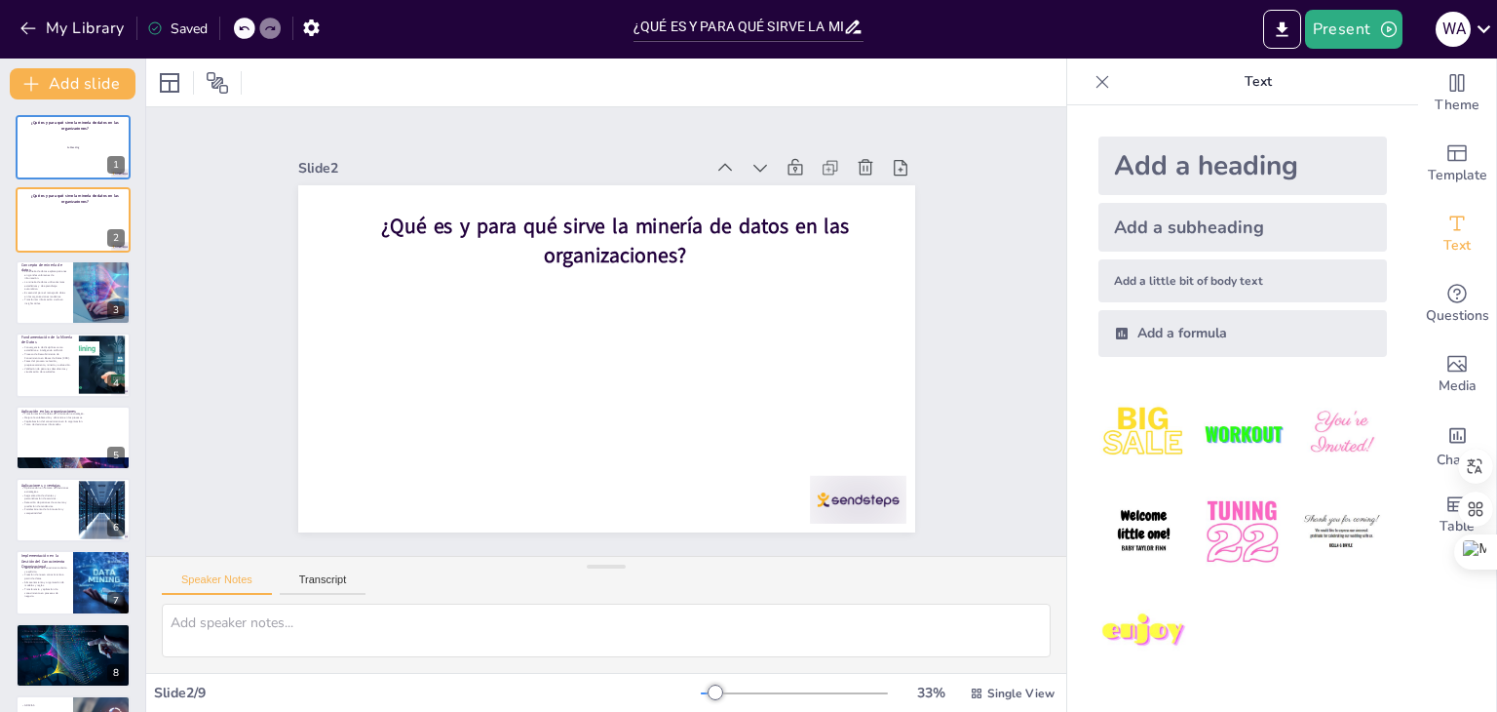
click at [1135, 231] on div "Add a subheading" at bounding box center [1242, 227] width 289 height 49
click at [635, 352] on p "Subheading" at bounding box center [606, 359] width 173 height 18
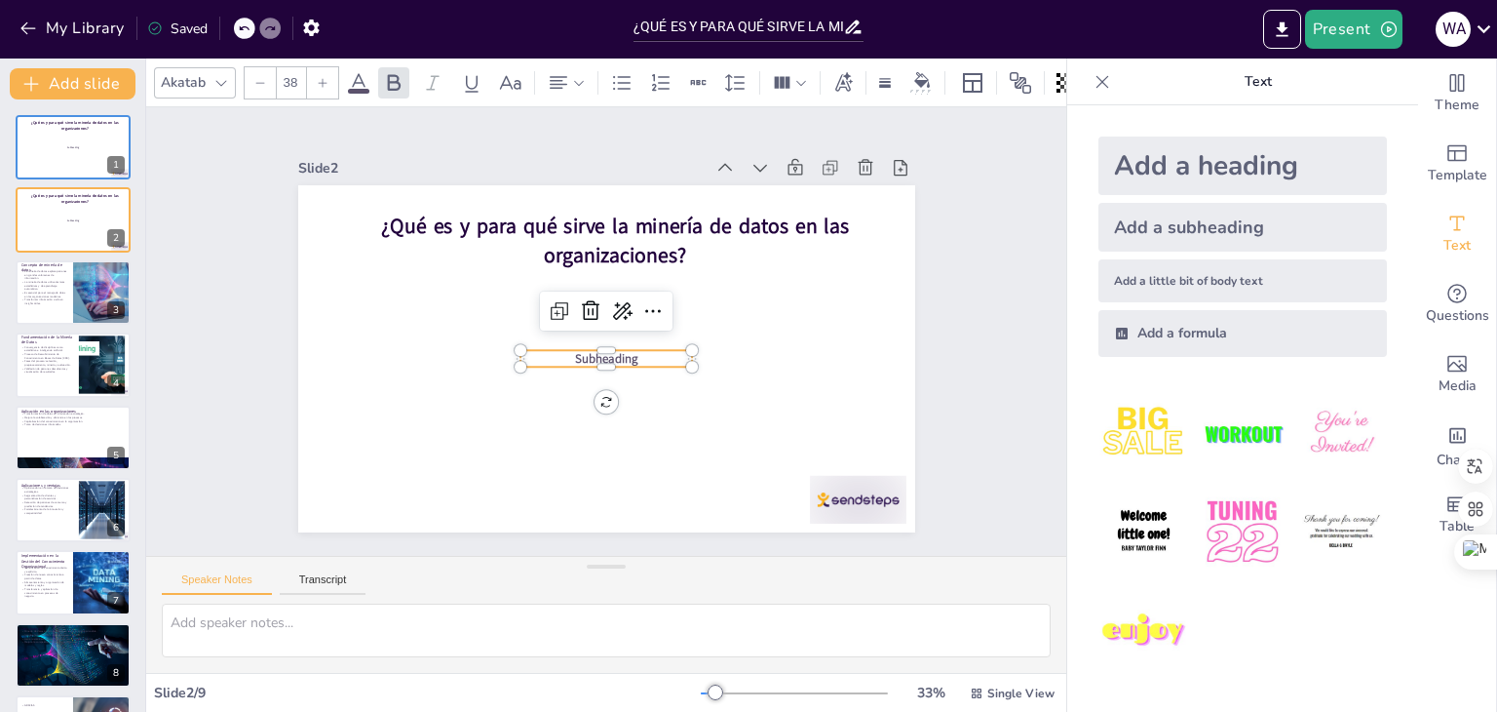
click at [635, 352] on p "Subheading" at bounding box center [606, 359] width 173 height 18
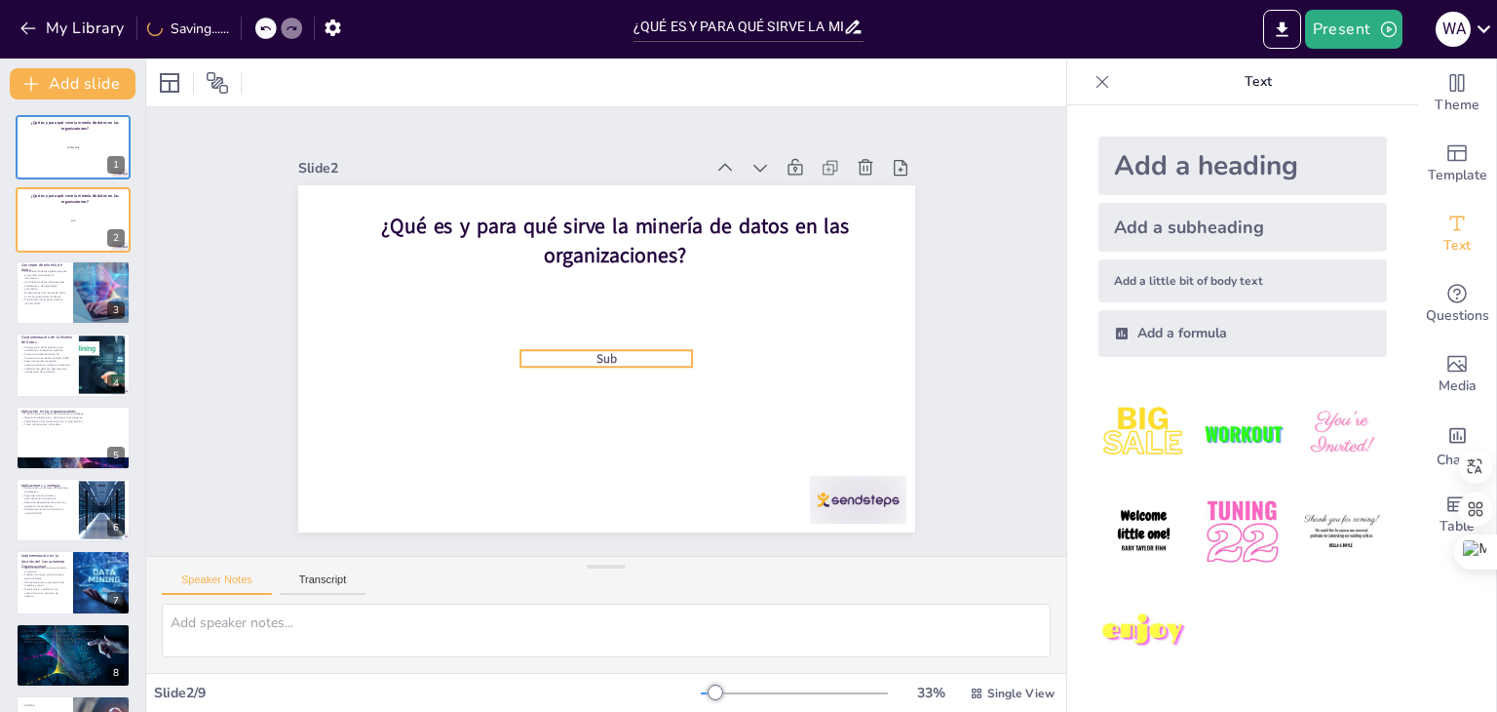
click at [635, 352] on p "Sub" at bounding box center [606, 359] width 173 height 18
click at [597, 353] on span "Sub" at bounding box center [606, 358] width 20 height 17
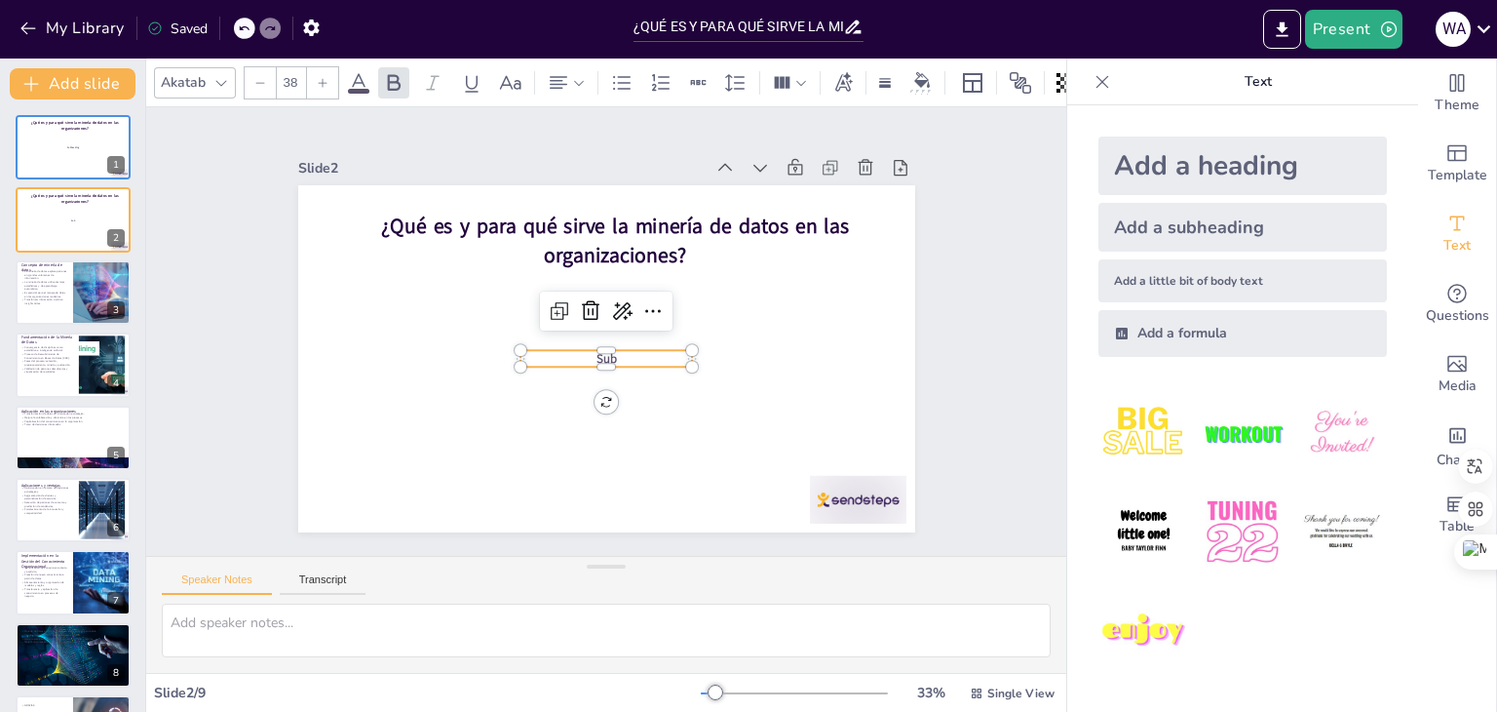
click at [607, 350] on p "Sub" at bounding box center [606, 359] width 173 height 18
click at [607, 348] on p "Sub" at bounding box center [603, 358] width 173 height 35
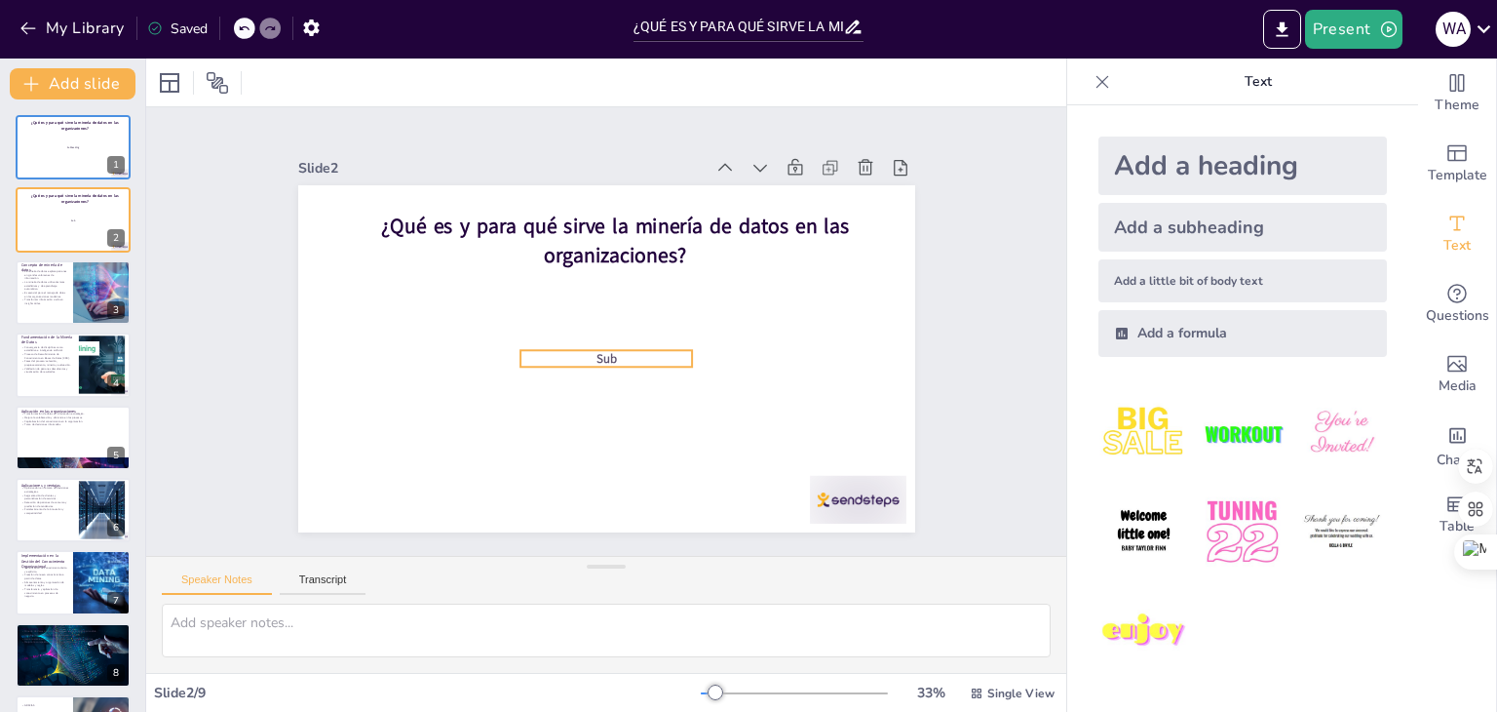
click at [607, 348] on p "Sub" at bounding box center [601, 357] width 172 height 53
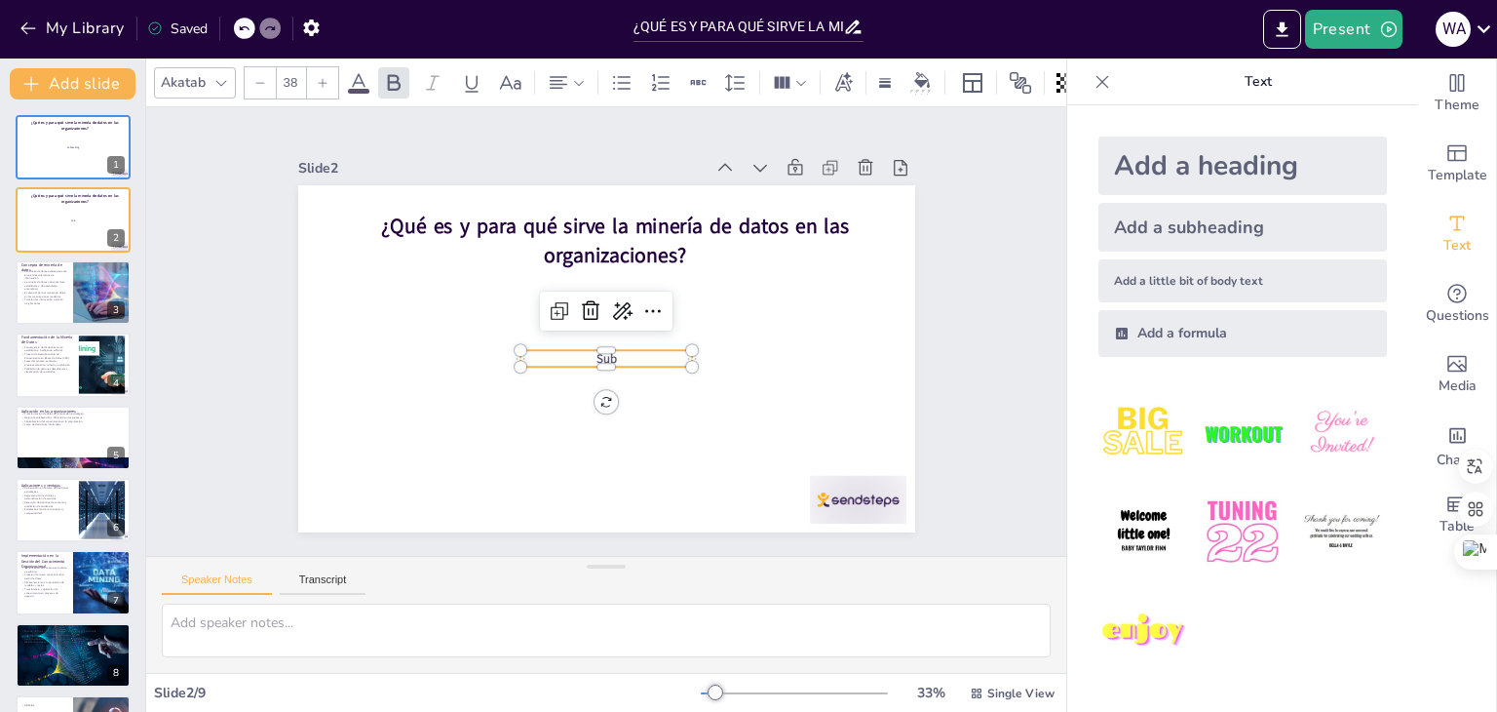
click at [607, 348] on p "Sub" at bounding box center [603, 358] width 173 height 35
click at [624, 346] on p "Subheading" at bounding box center [601, 357] width 172 height 53
click at [606, 350] on p "Sub" at bounding box center [606, 359] width 173 height 18
click at [606, 350] on p "Sub" at bounding box center [603, 358] width 173 height 35
click at [606, 350] on p "Sub" at bounding box center [601, 357] width 172 height 53
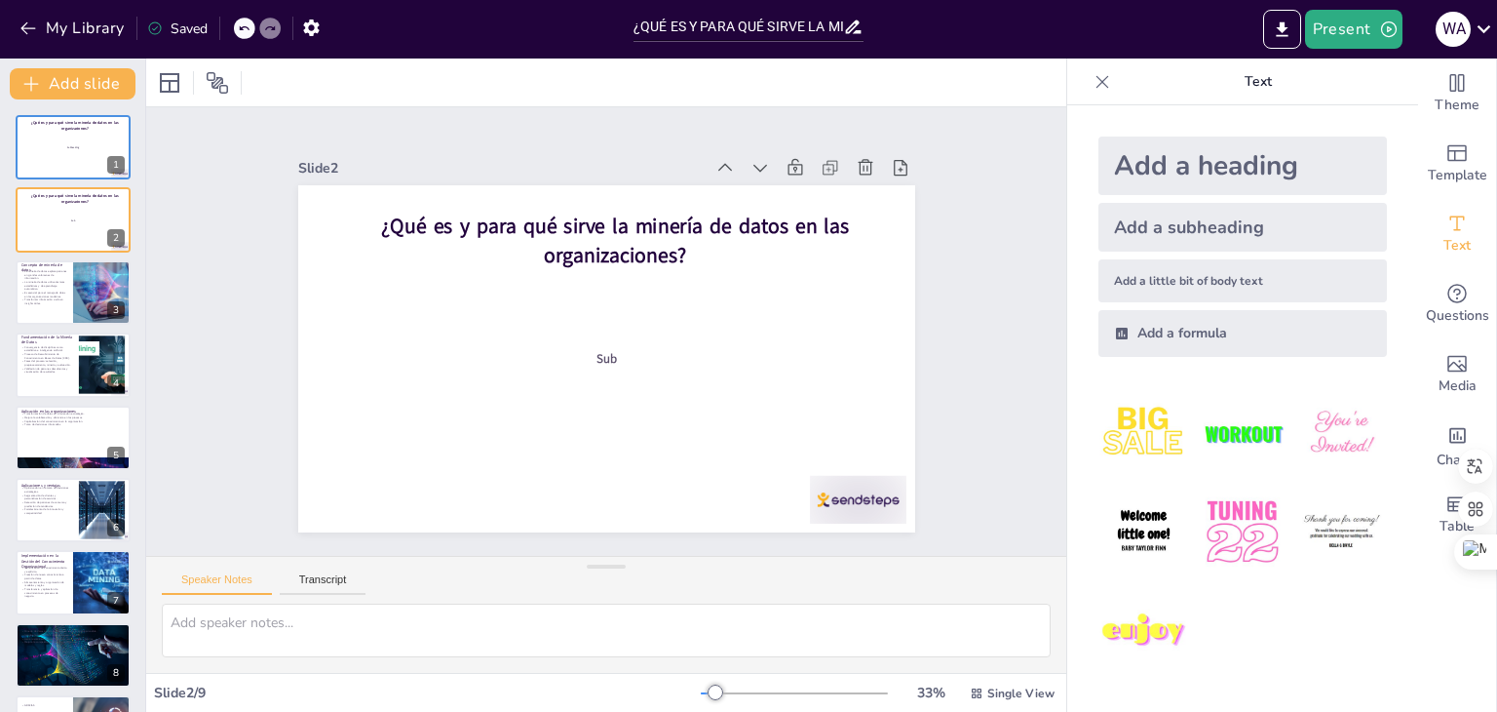
click at [1157, 223] on div "Add a subheading" at bounding box center [1242, 227] width 289 height 49
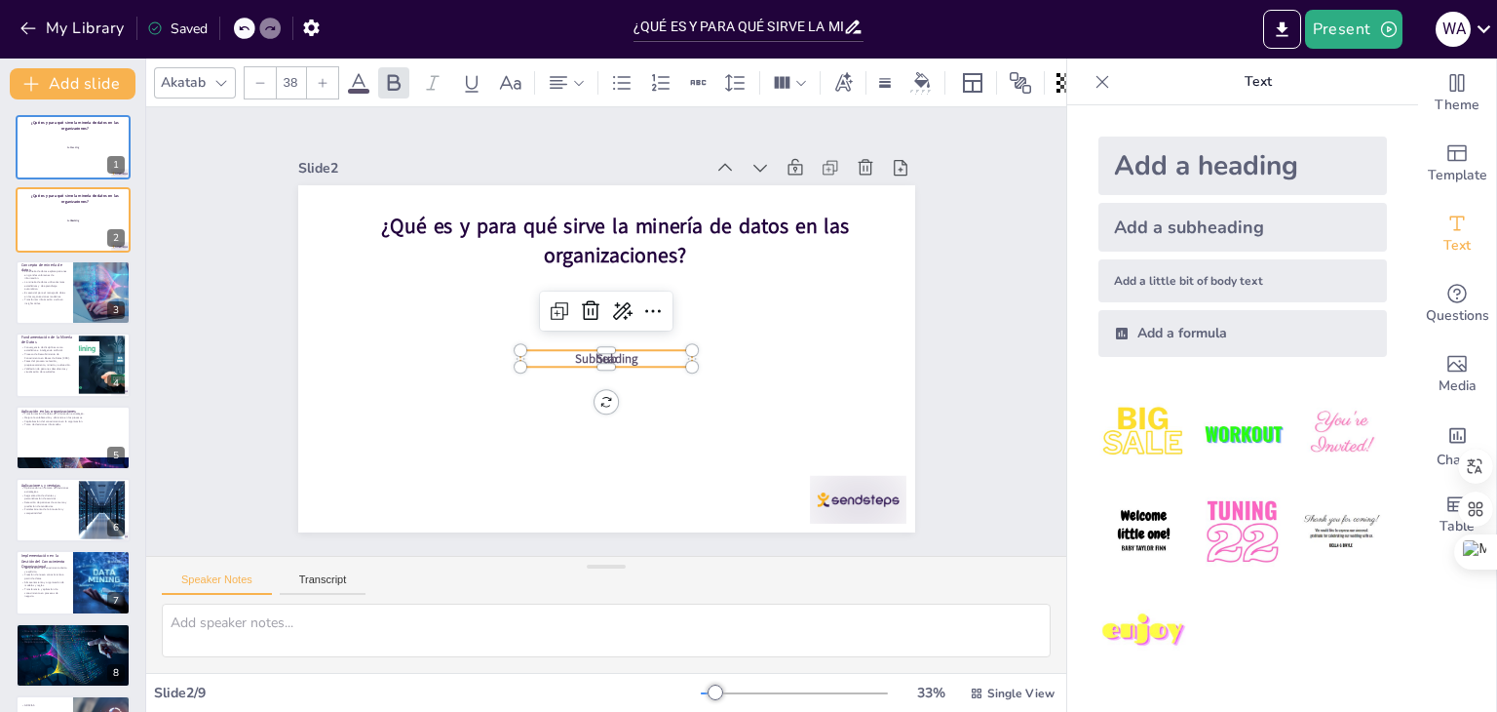
click at [621, 352] on span "Subheading" at bounding box center [630, 321] width 41 height 64
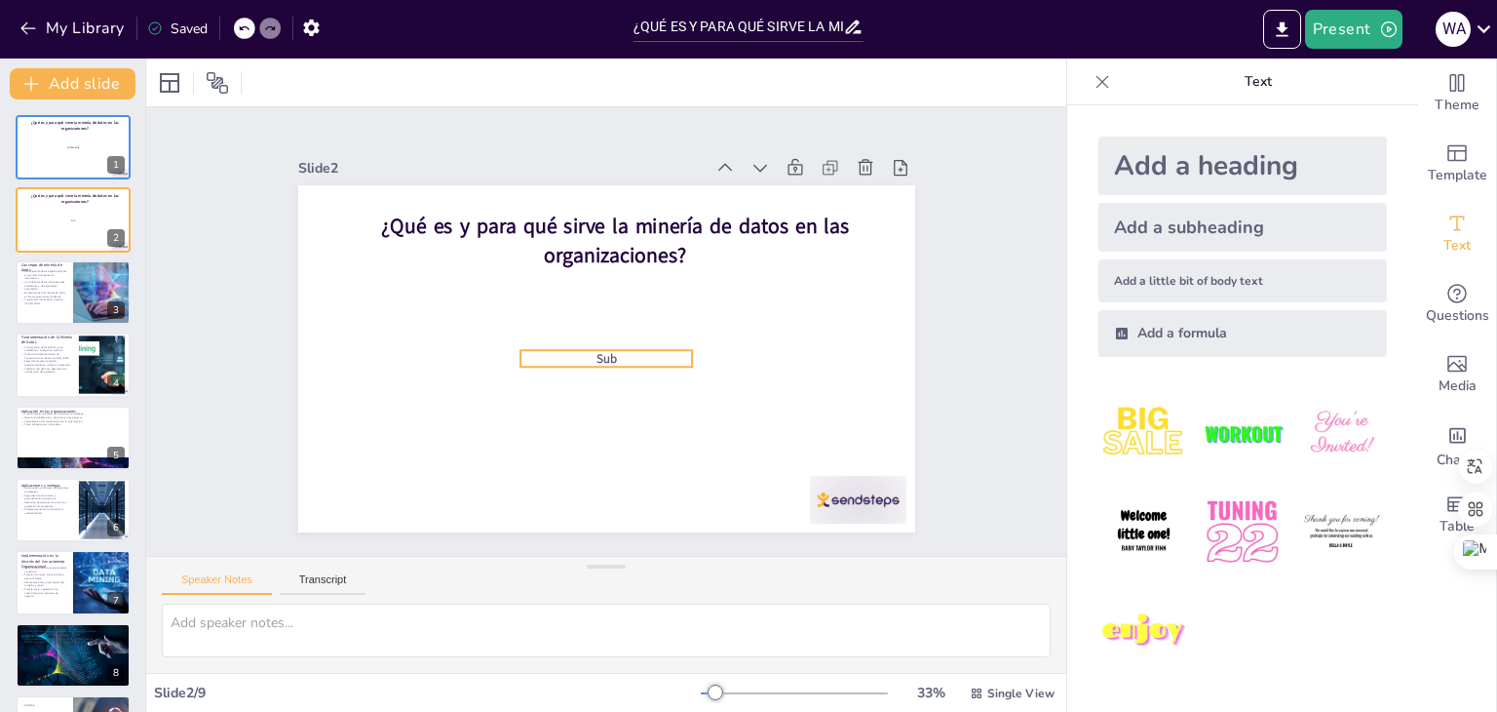
click at [596, 353] on span "Sub" at bounding box center [606, 358] width 20 height 17
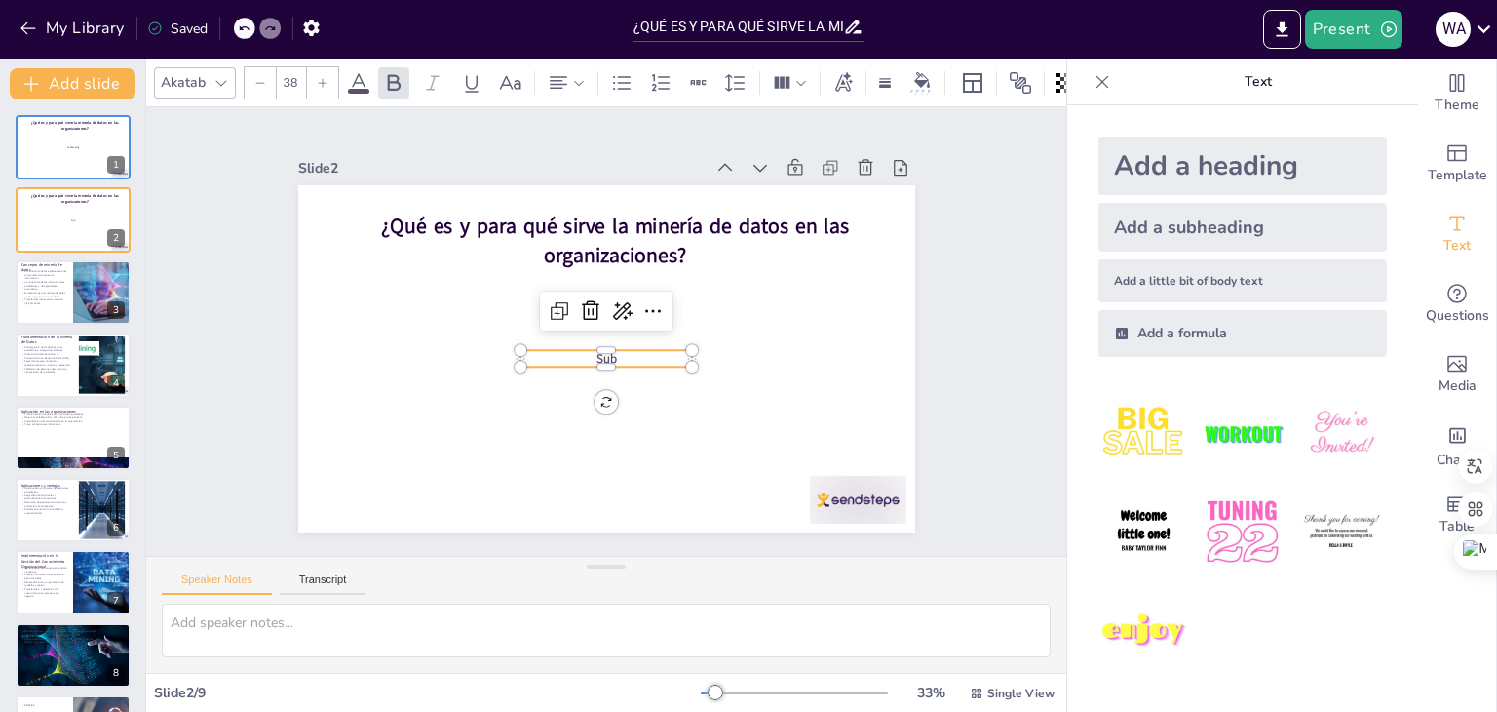
click at [621, 352] on p "Sub" at bounding box center [603, 358] width 173 height 35
click at [621, 352] on p "Sub" at bounding box center [606, 359] width 173 height 18
click at [621, 352] on p "Sub" at bounding box center [603, 358] width 173 height 35
click at [621, 352] on p "Sub" at bounding box center [606, 359] width 173 height 18
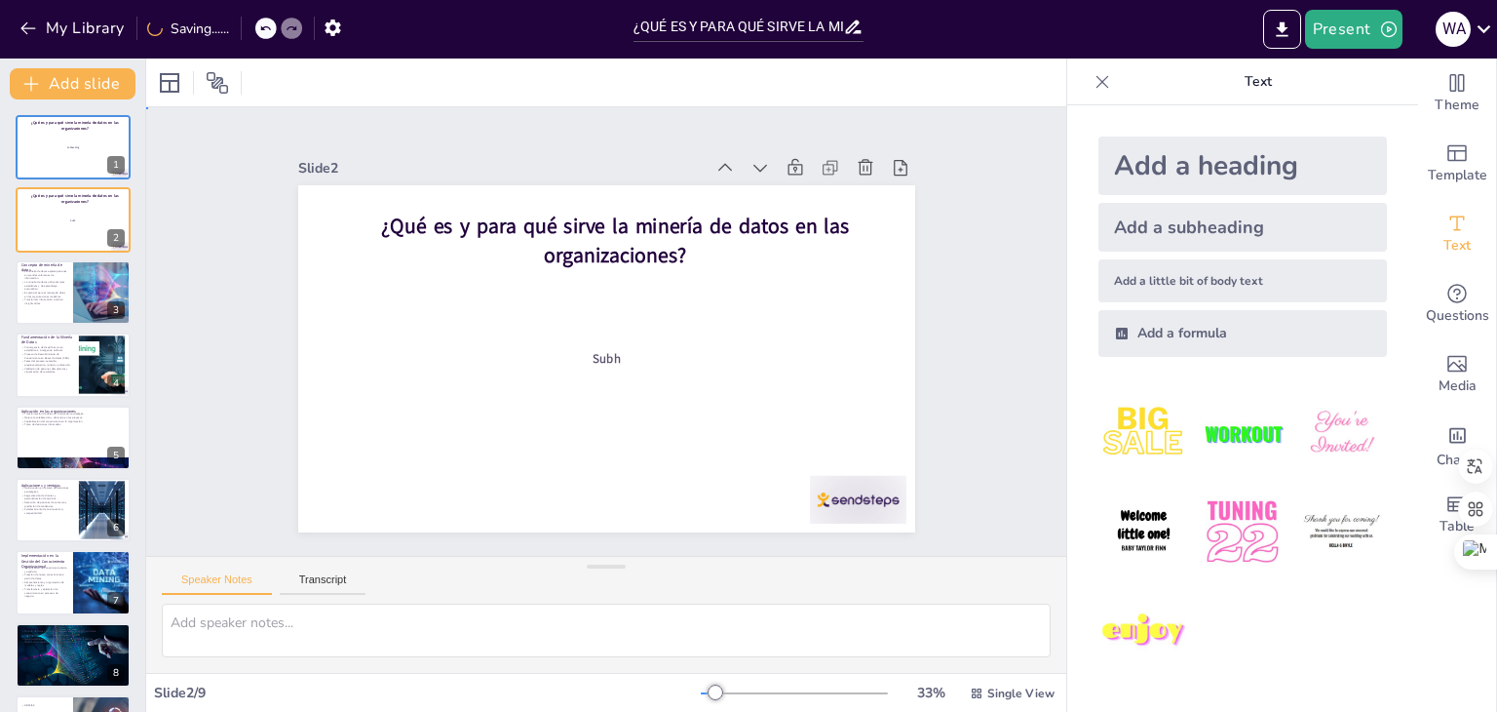
click at [616, 352] on p "Subh" at bounding box center [606, 359] width 173 height 18
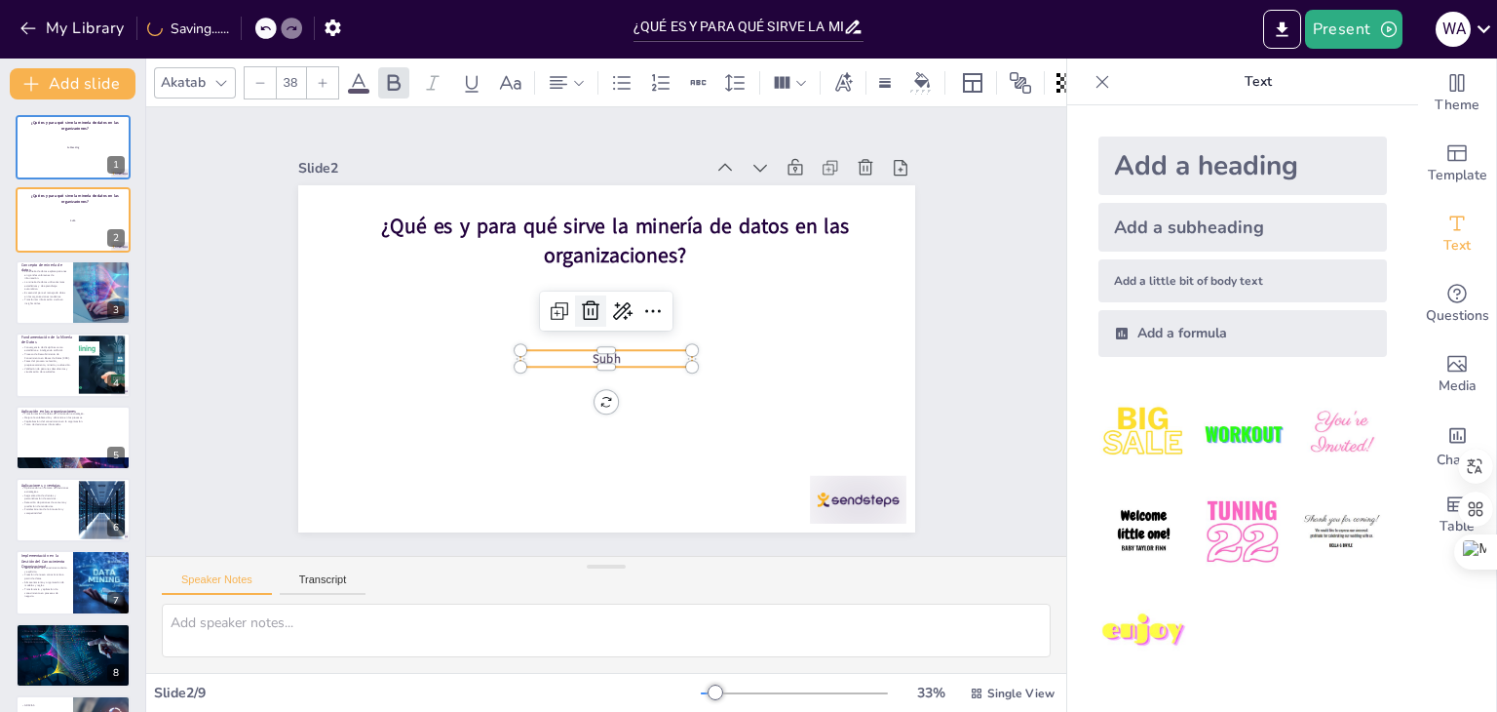
click at [575, 299] on div at bounding box center [590, 310] width 31 height 31
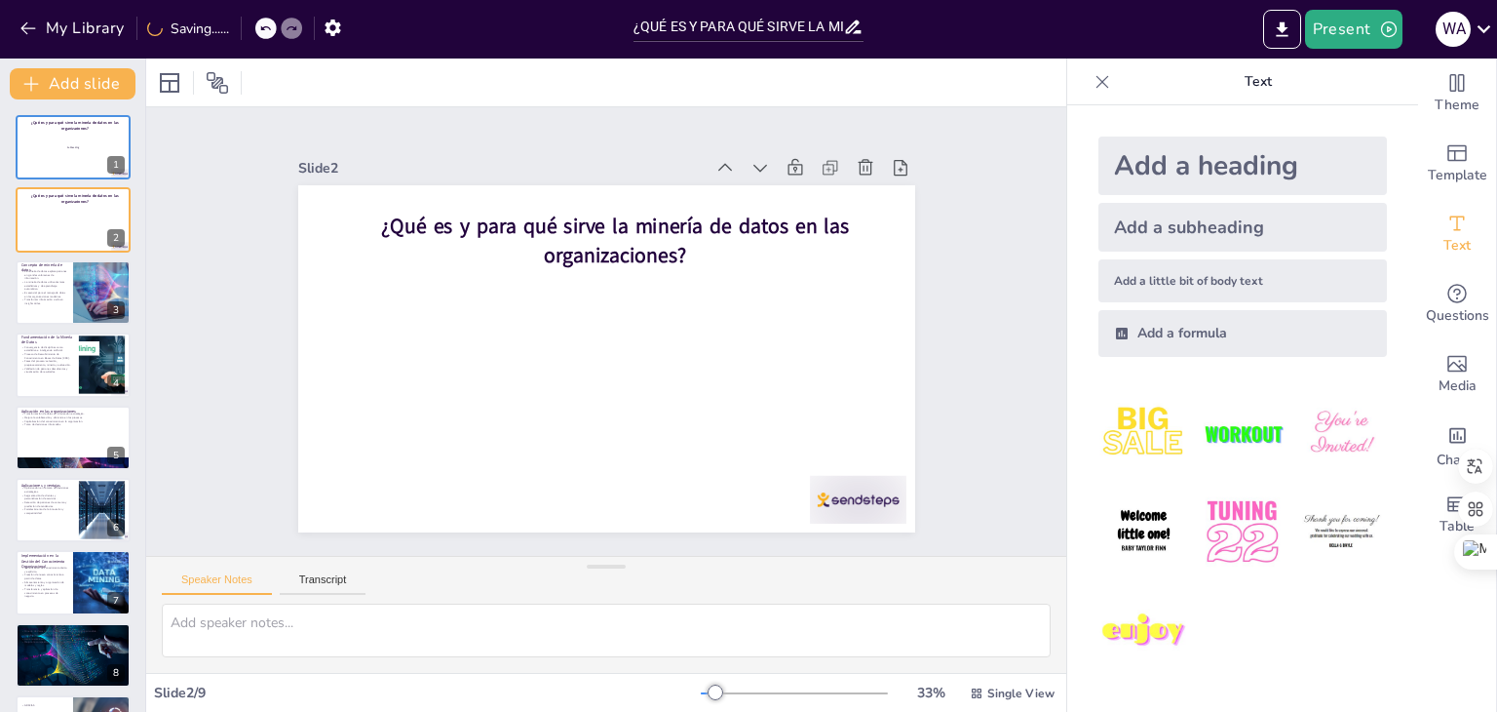
click at [1170, 220] on div "Add a subheading" at bounding box center [1242, 227] width 289 height 49
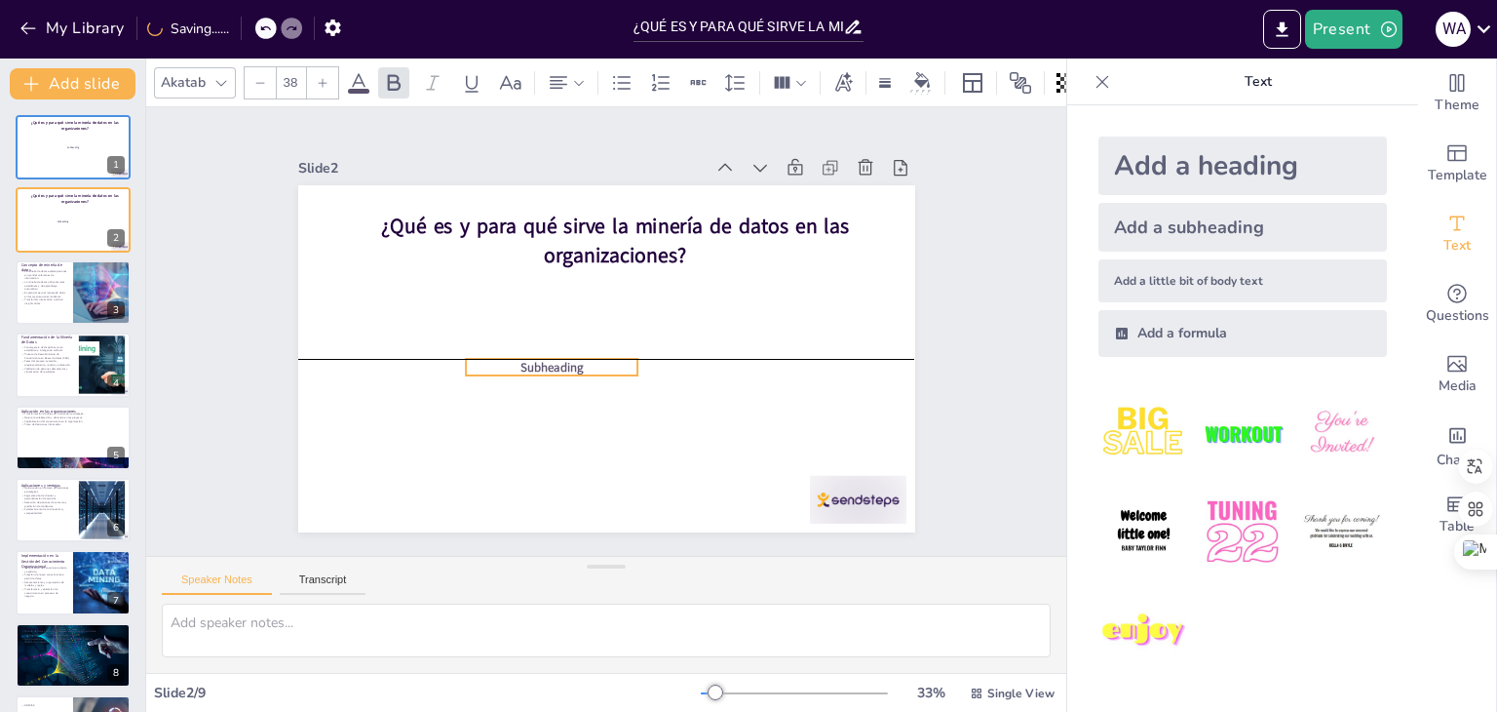
drag, startPoint x: 629, startPoint y: 346, endPoint x: 574, endPoint y: 351, distance: 54.8
click at [574, 359] on p "Subheading" at bounding box center [552, 368] width 173 height 18
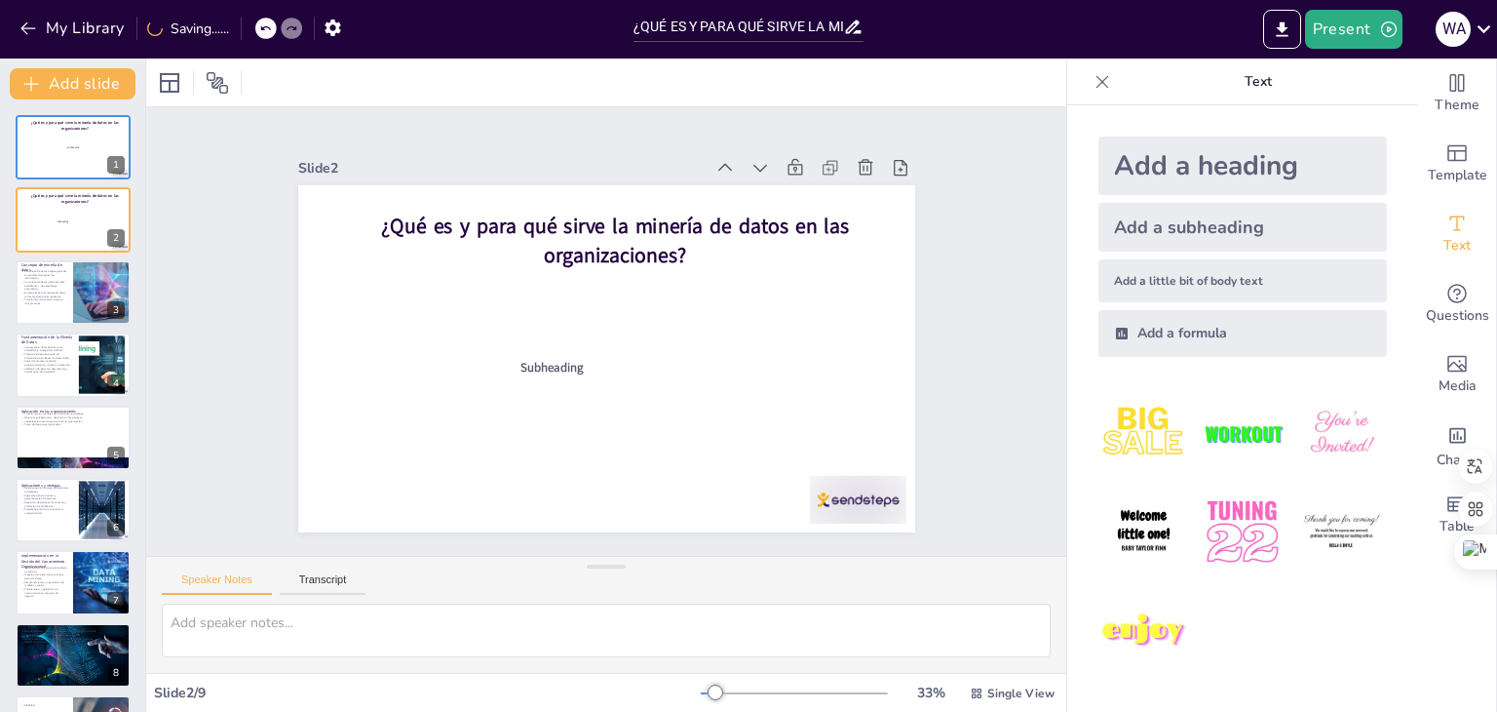
click at [577, 360] on p "Subheading" at bounding box center [552, 368] width 173 height 18
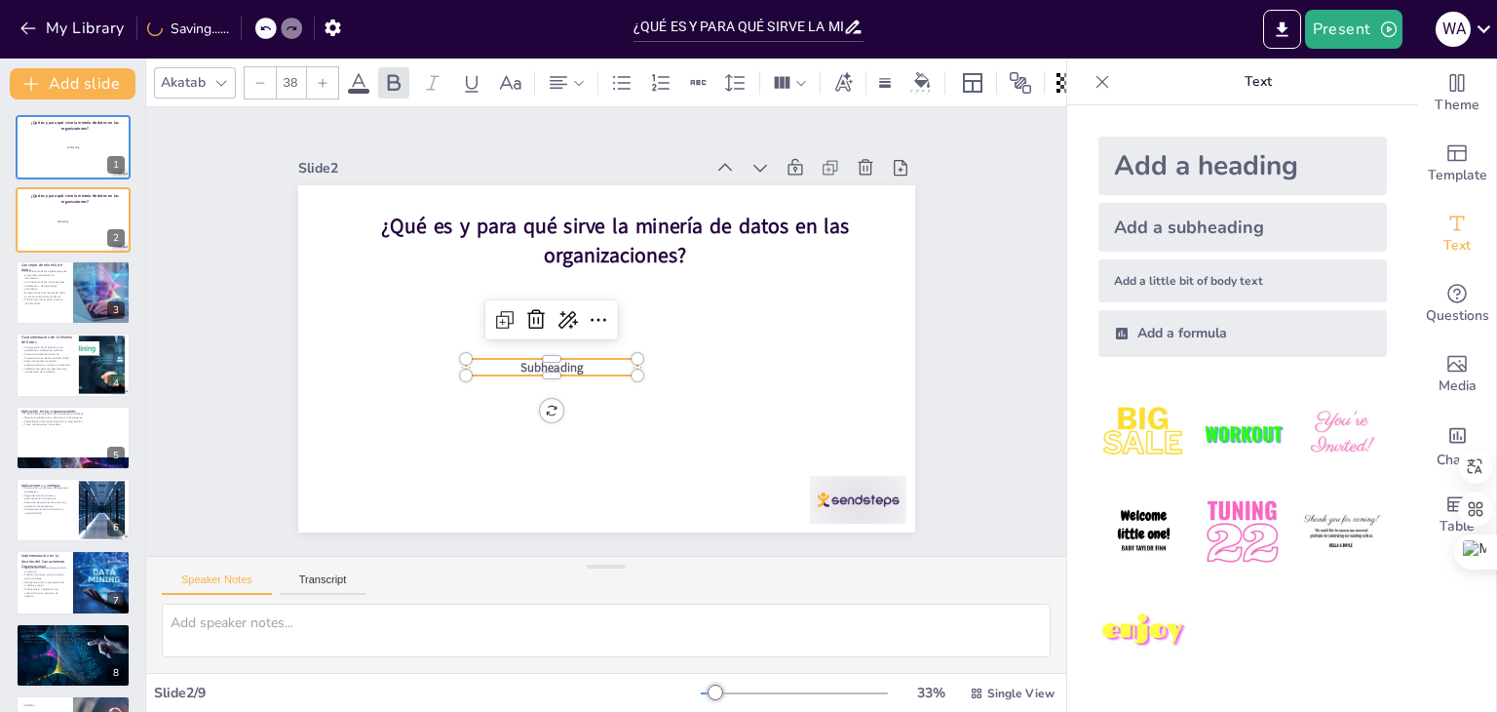
click at [577, 360] on p "Subheading" at bounding box center [552, 368] width 173 height 18
drag, startPoint x: 577, startPoint y: 360, endPoint x: 420, endPoint y: 348, distance: 157.4
click at [420, 348] on p "Subheading" at bounding box center [412, 356] width 173 height 18
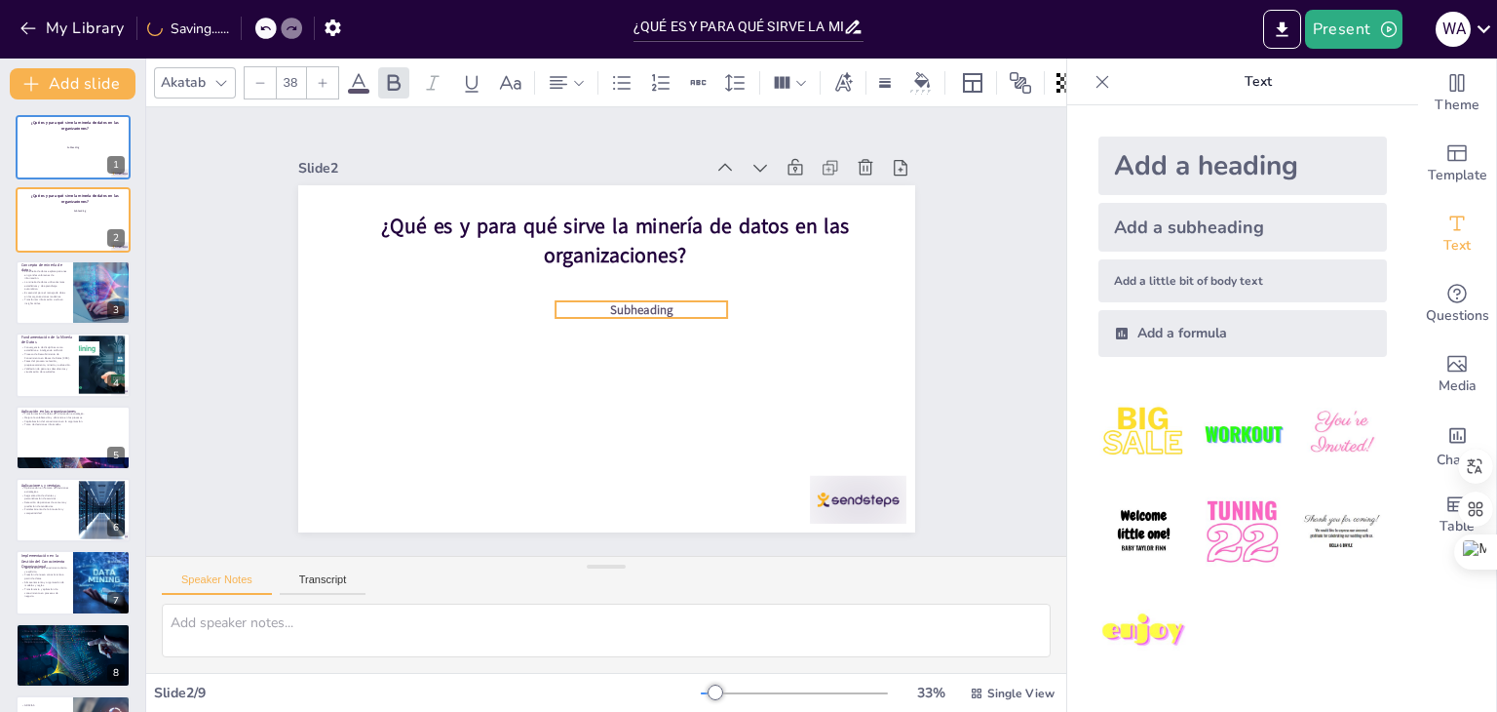
drag, startPoint x: 420, startPoint y: 348, endPoint x: 658, endPoint y: 302, distance: 242.2
click at [658, 302] on p "Subheading" at bounding box center [646, 342] width 128 height 139
click at [651, 301] on p "Subheading" at bounding box center [633, 310] width 173 height 18
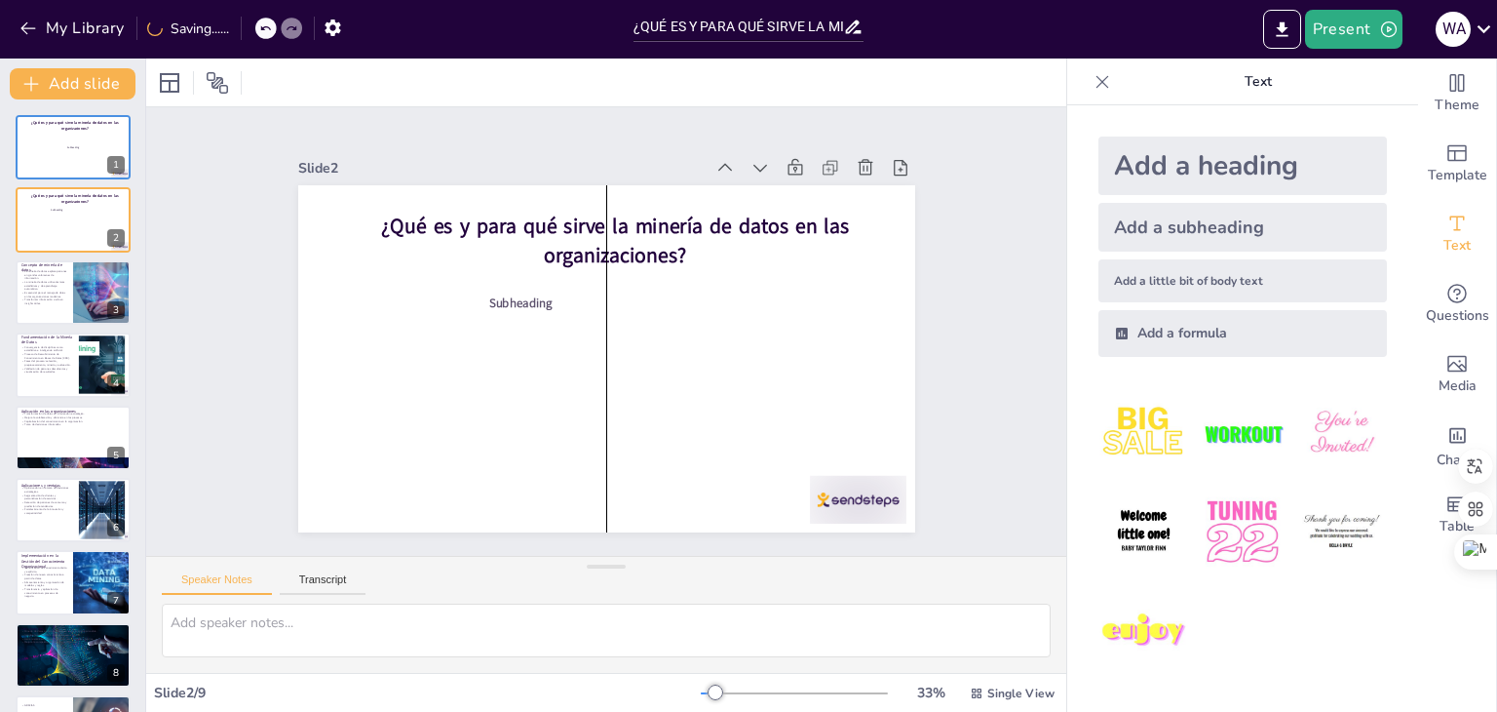
drag, startPoint x: 651, startPoint y: 301, endPoint x: 545, endPoint y: 294, distance: 106.5
click at [531, 295] on span "Subheading" at bounding box center [519, 302] width 63 height 17
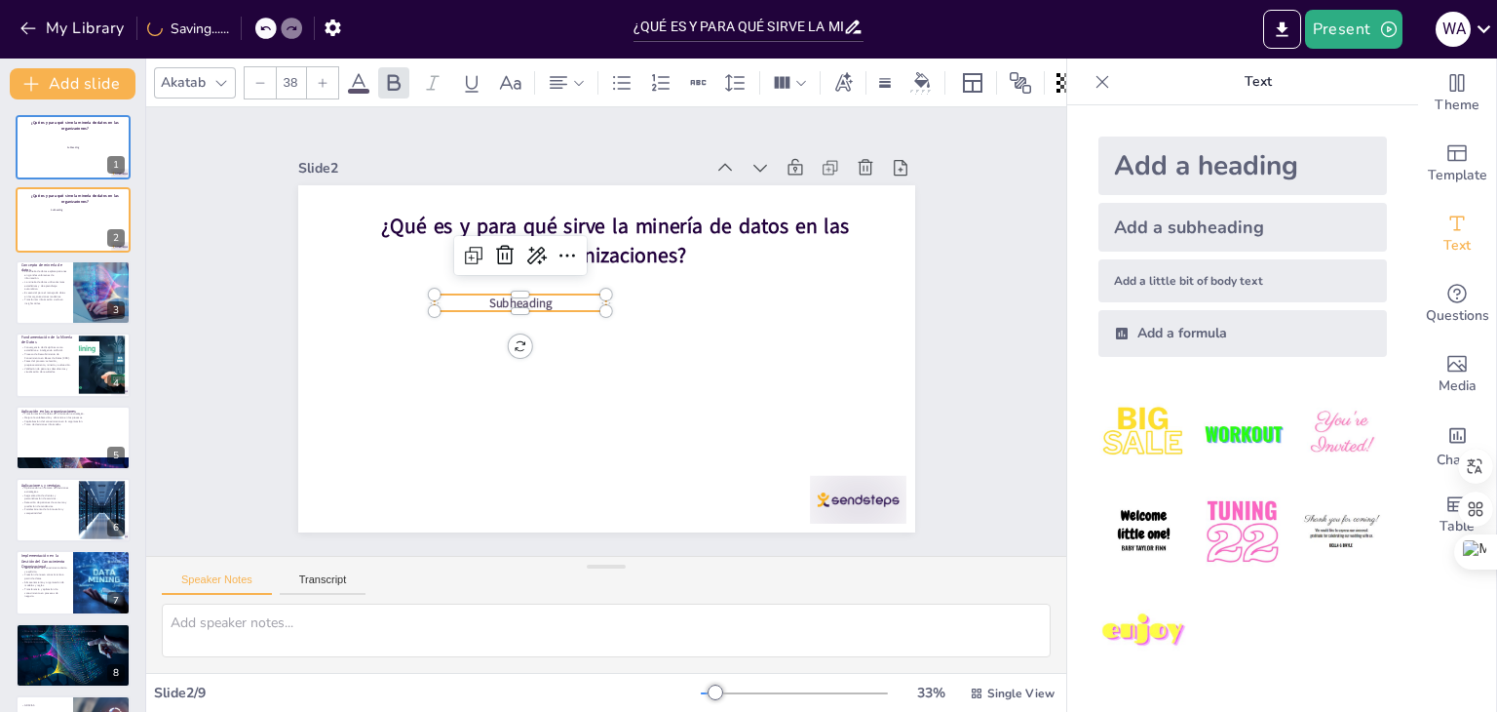
click at [541, 294] on p "Subheading" at bounding box center [520, 303] width 173 height 18
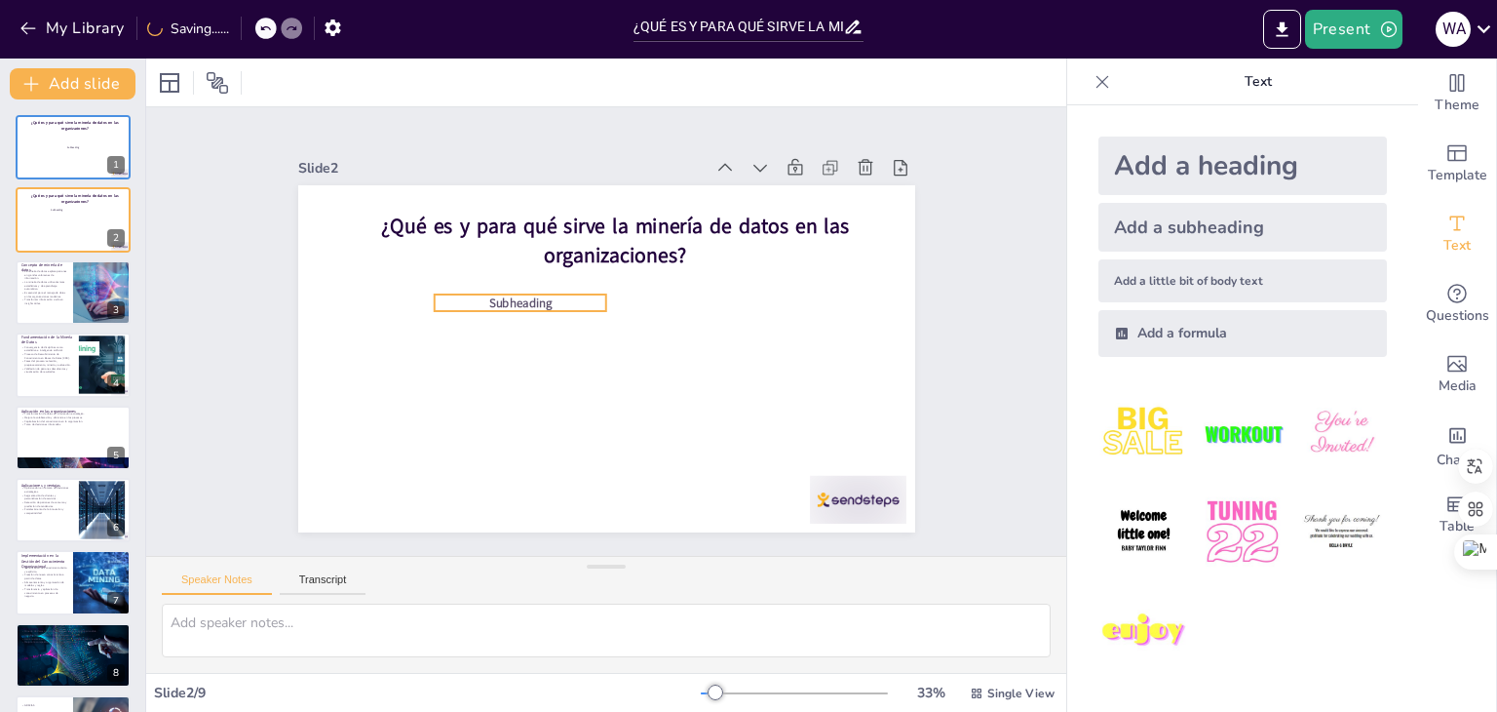
click at [519, 294] on span "Subheading" at bounding box center [519, 302] width 63 height 17
click at [528, 296] on span "Subheading" at bounding box center [519, 302] width 63 height 17
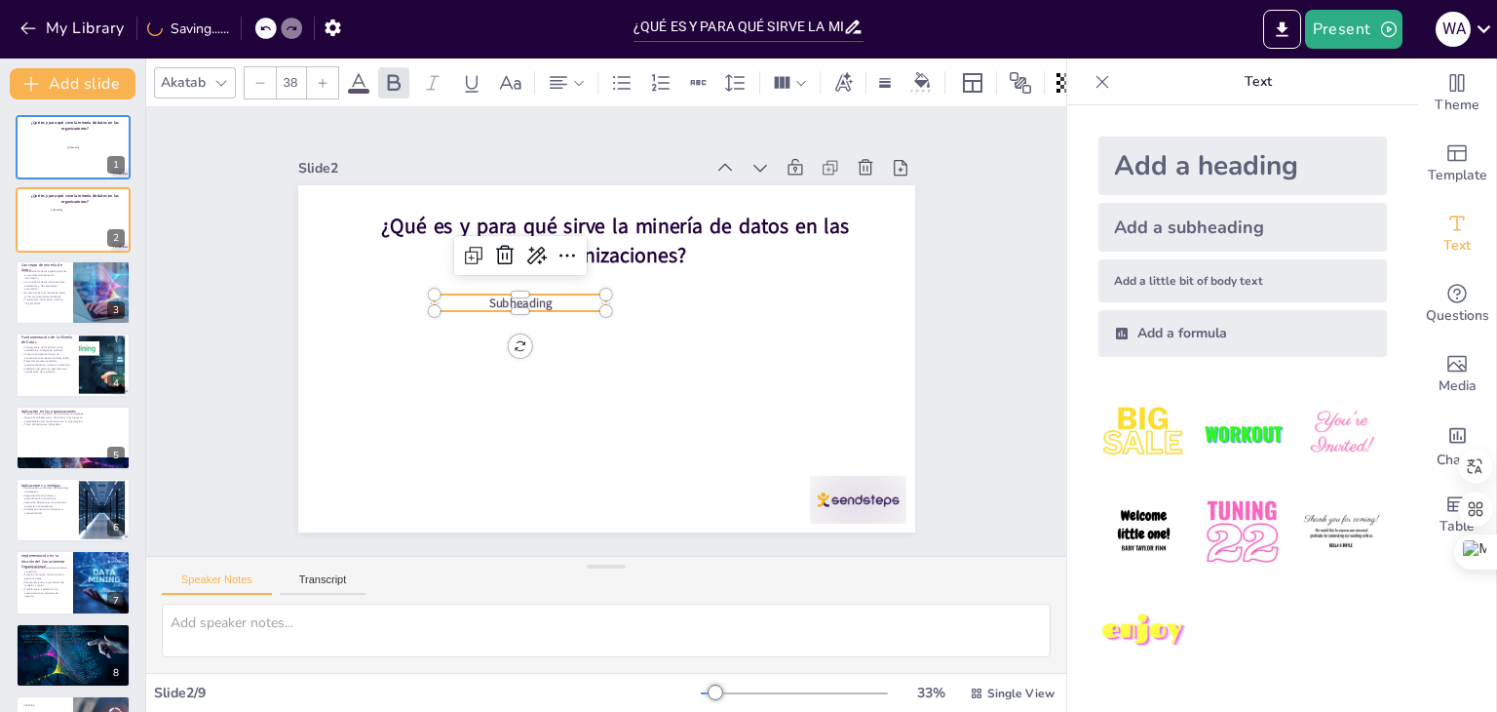
click at [532, 296] on span "Subheading" at bounding box center [523, 293] width 64 height 23
click at [532, 296] on span "Subheading" at bounding box center [519, 302] width 63 height 17
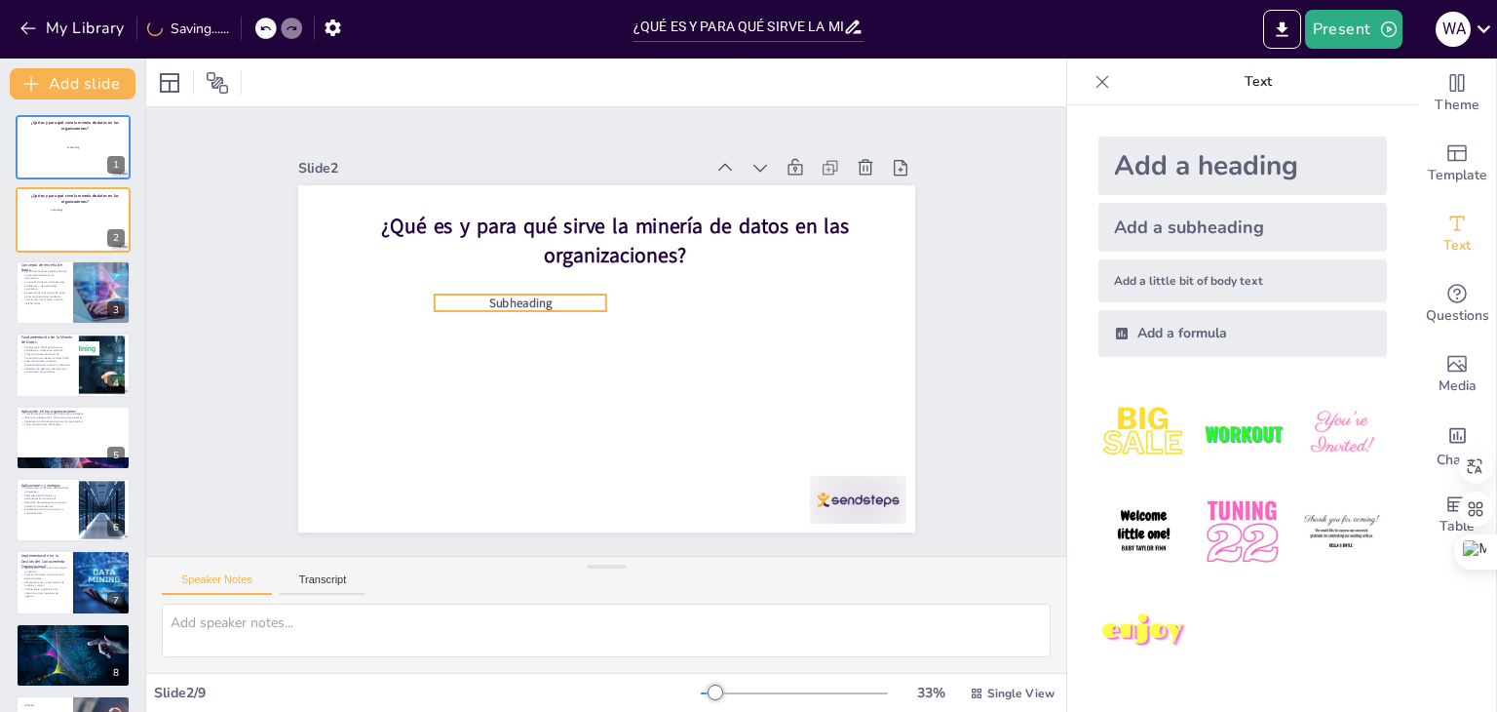
click at [532, 301] on span "Subheading" at bounding box center [519, 302] width 63 height 17
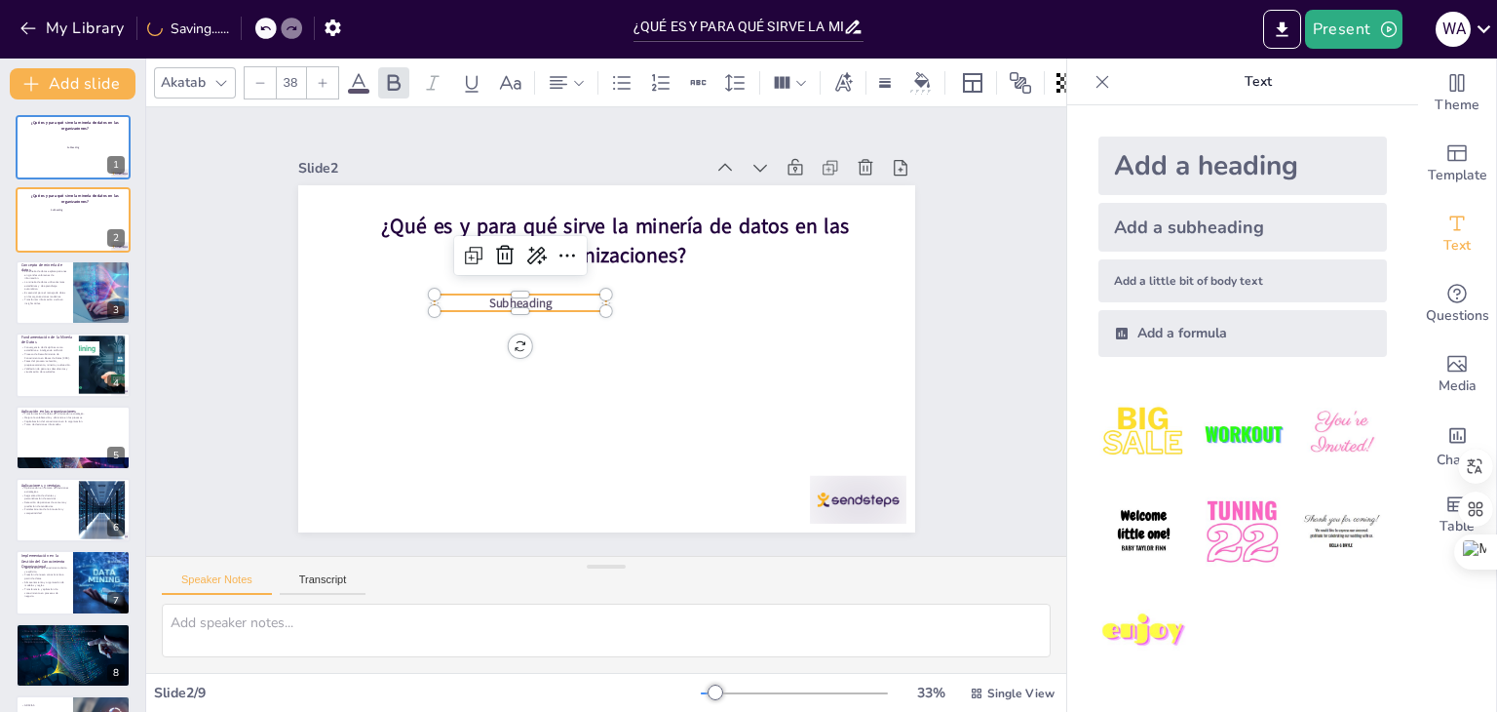
click at [532, 301] on span "Subheading" at bounding box center [523, 294] width 64 height 23
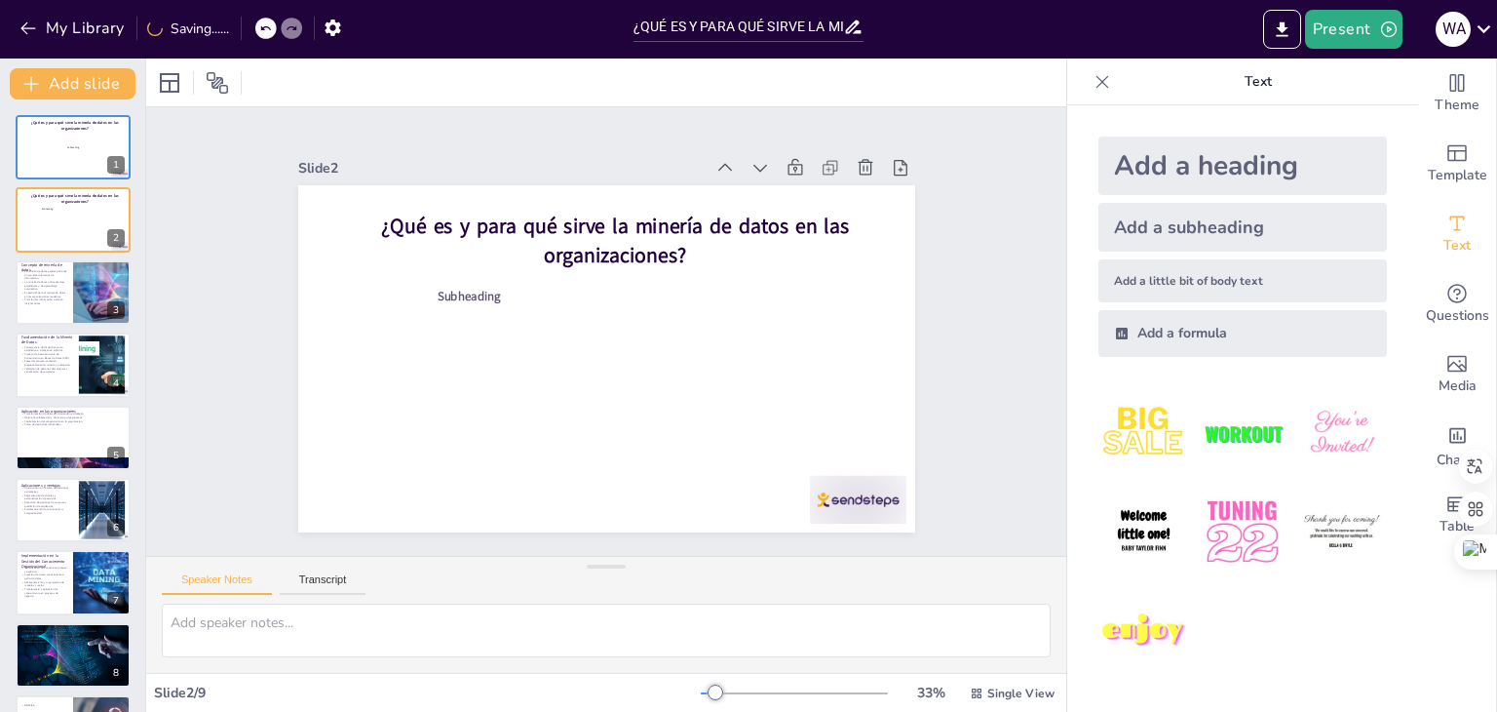
drag, startPoint x: 534, startPoint y: 297, endPoint x: 482, endPoint y: 290, distance: 52.1
click at [482, 289] on span "Subheading" at bounding box center [468, 296] width 63 height 17
click at [467, 289] on span "Subheading" at bounding box center [468, 296] width 63 height 17
drag, startPoint x: 458, startPoint y: 292, endPoint x: 561, endPoint y: 342, distance: 114.7
click at [561, 185] on div "¿Qué es y para qué sirve la minería de datos en las organizaciones? Subheading" at bounding box center [606, 185] width 617 height 0
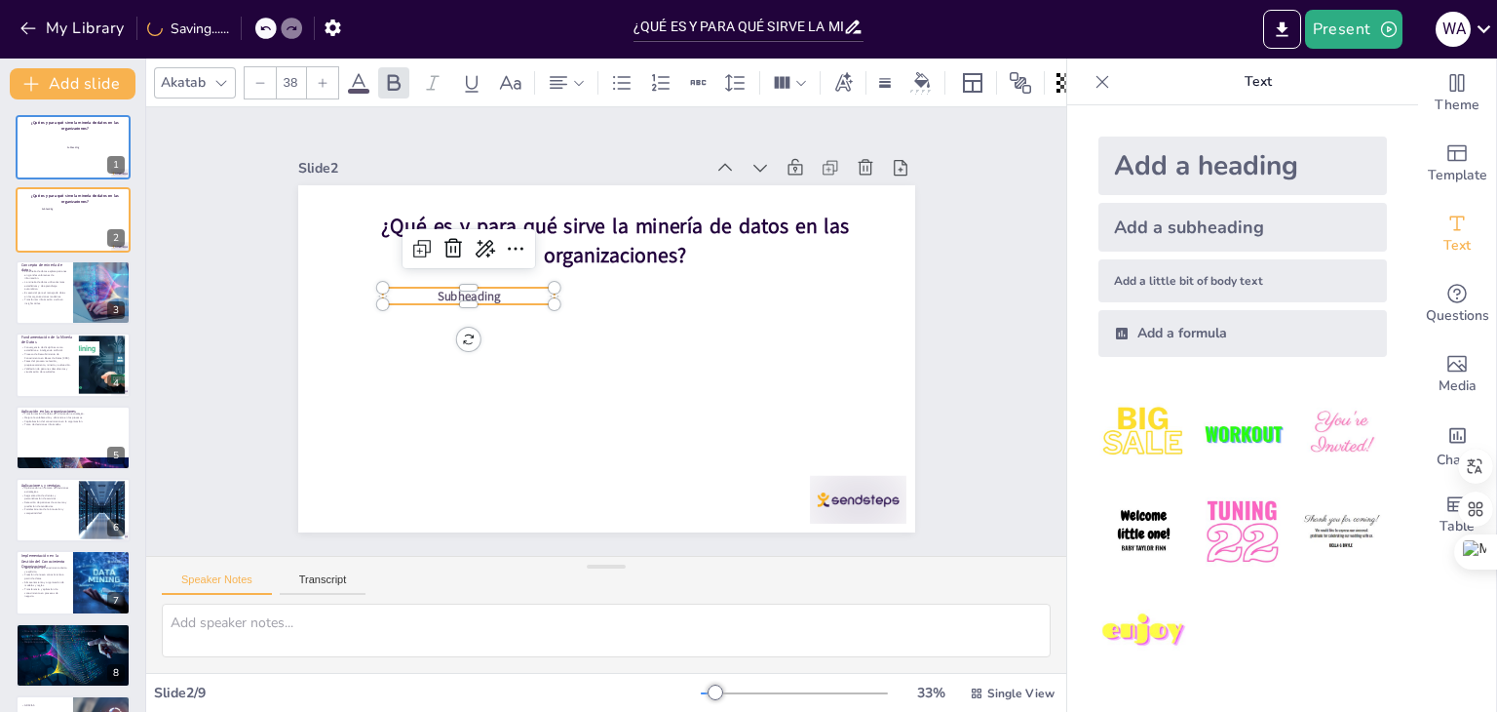
click at [465, 288] on span "Subheading" at bounding box center [468, 296] width 63 height 17
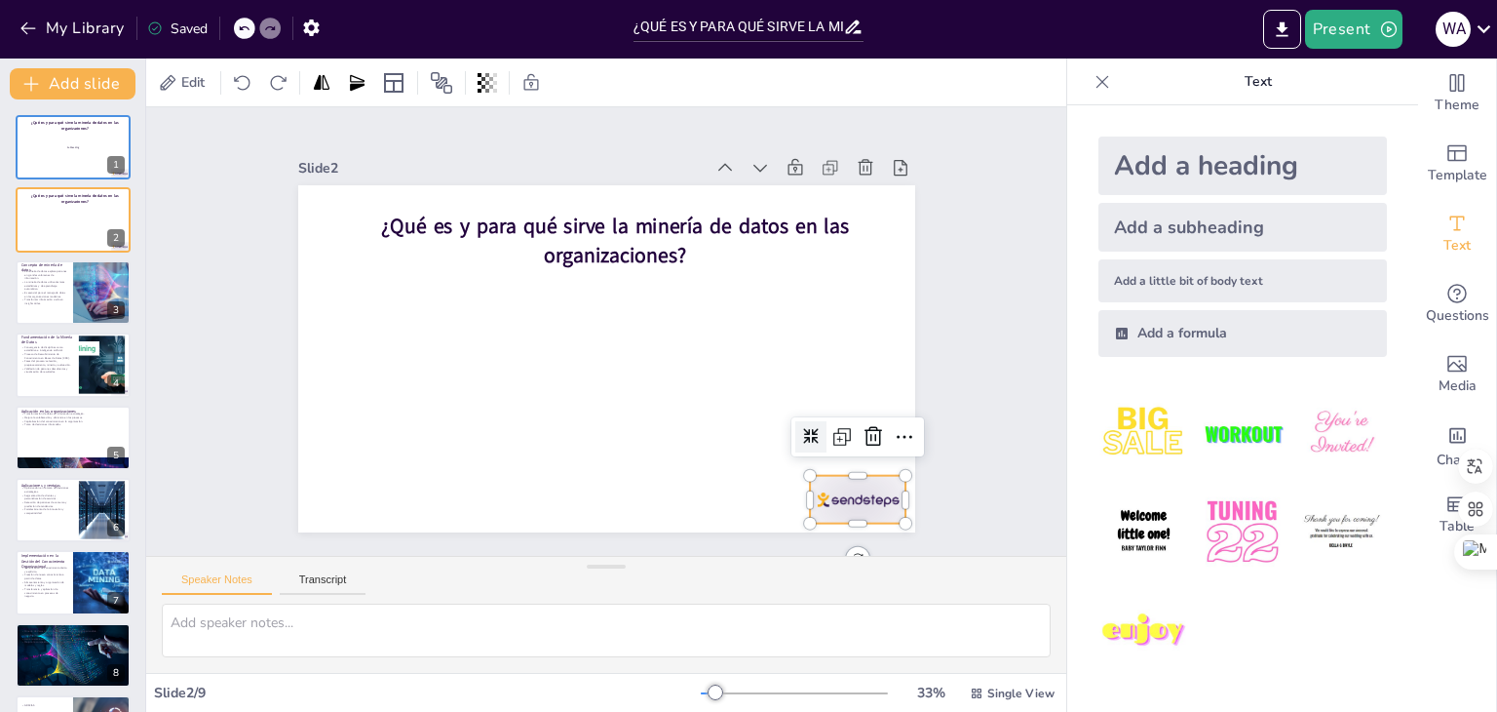
click at [823, 491] on div at bounding box center [858, 500] width 96 height 48
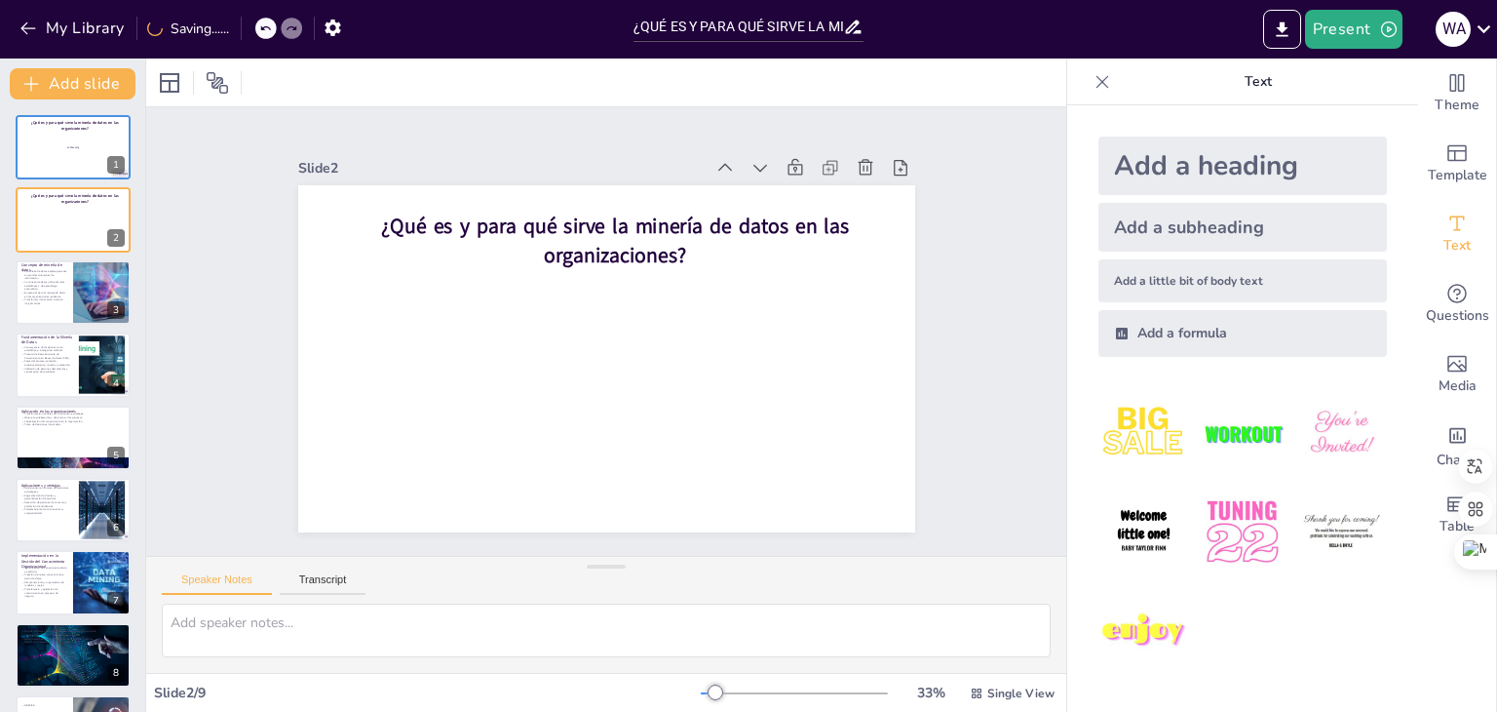
click at [1242, 76] on p "Text" at bounding box center [1258, 81] width 281 height 47
click at [1443, 235] on span "Text" at bounding box center [1456, 245] width 27 height 21
click at [1166, 286] on div "Add a little bit of body text" at bounding box center [1242, 280] width 289 height 43
drag, startPoint x: 612, startPoint y: 350, endPoint x: 594, endPoint y: 350, distance: 18.5
click at [594, 185] on div "¿Qué es y para qué sirve la minería de datos en las organizaciones? Body text" at bounding box center [606, 185] width 617 height 0
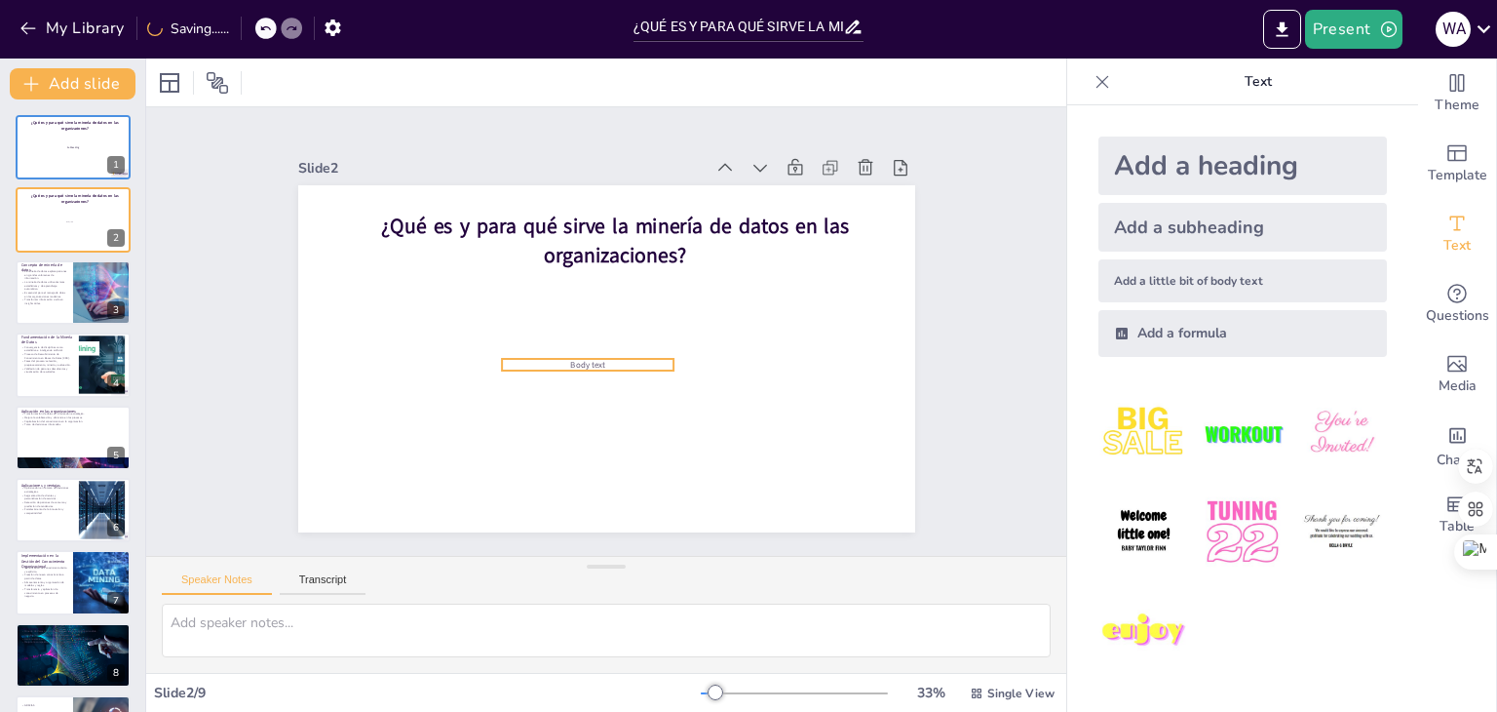
click at [592, 359] on p "Body text" at bounding box center [588, 365] width 173 height 12
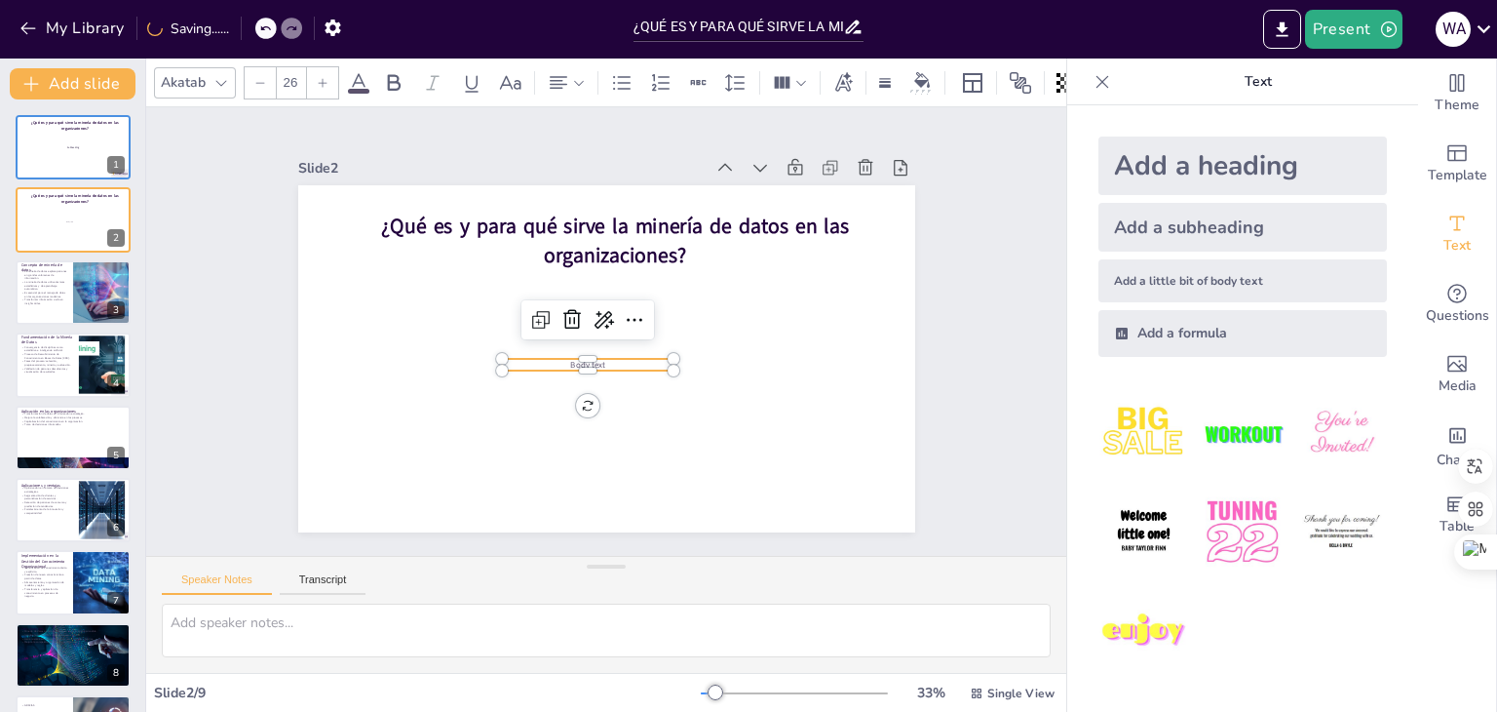
click at [592, 359] on p "Body text" at bounding box center [588, 365] width 173 height 12
drag, startPoint x: 592, startPoint y: 356, endPoint x: 543, endPoint y: 356, distance: 48.7
click at [543, 356] on p "Body text" at bounding box center [535, 356] width 173 height 29
click at [530, 353] on span "Body text" at bounding box center [536, 358] width 36 height 16
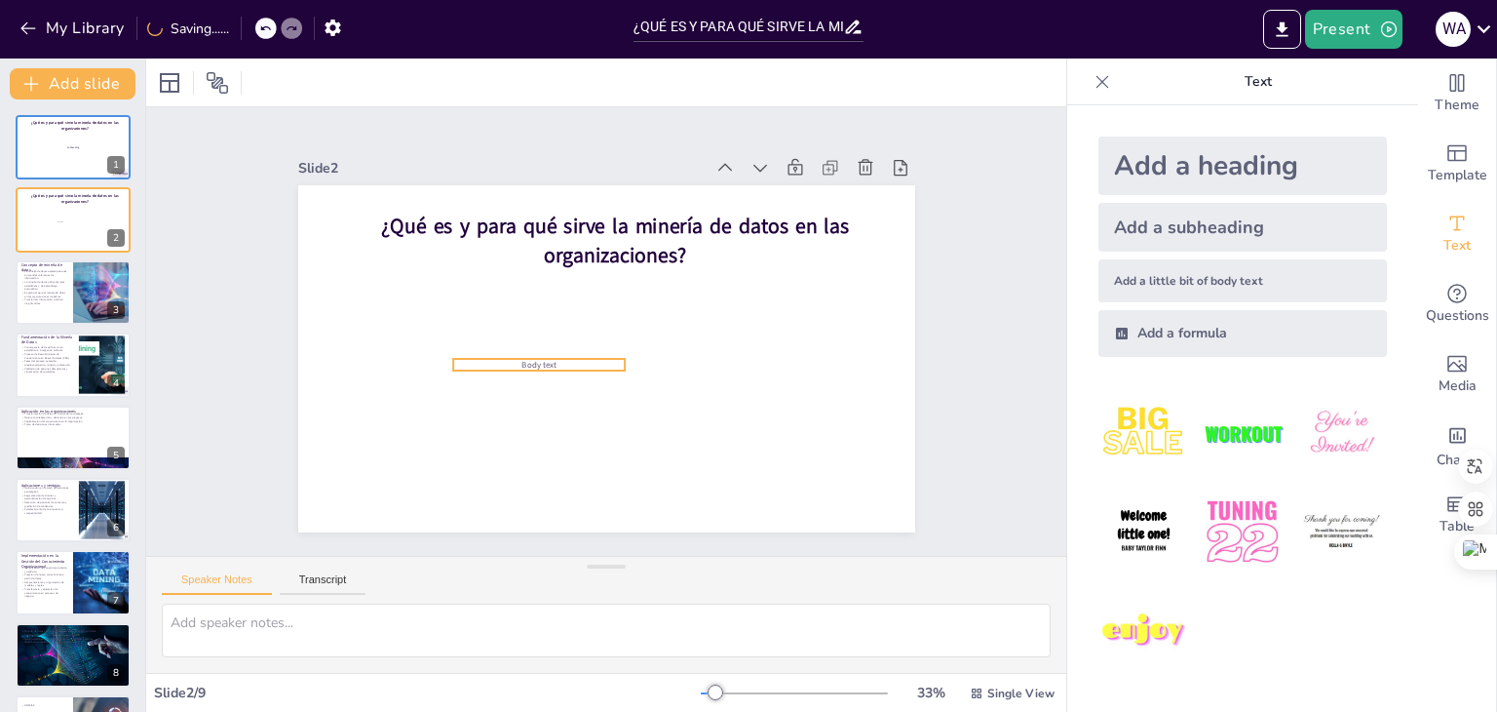
click at [530, 353] on span "Body text" at bounding box center [536, 358] width 36 height 16
click at [530, 359] on span "Body text" at bounding box center [538, 365] width 35 height 12
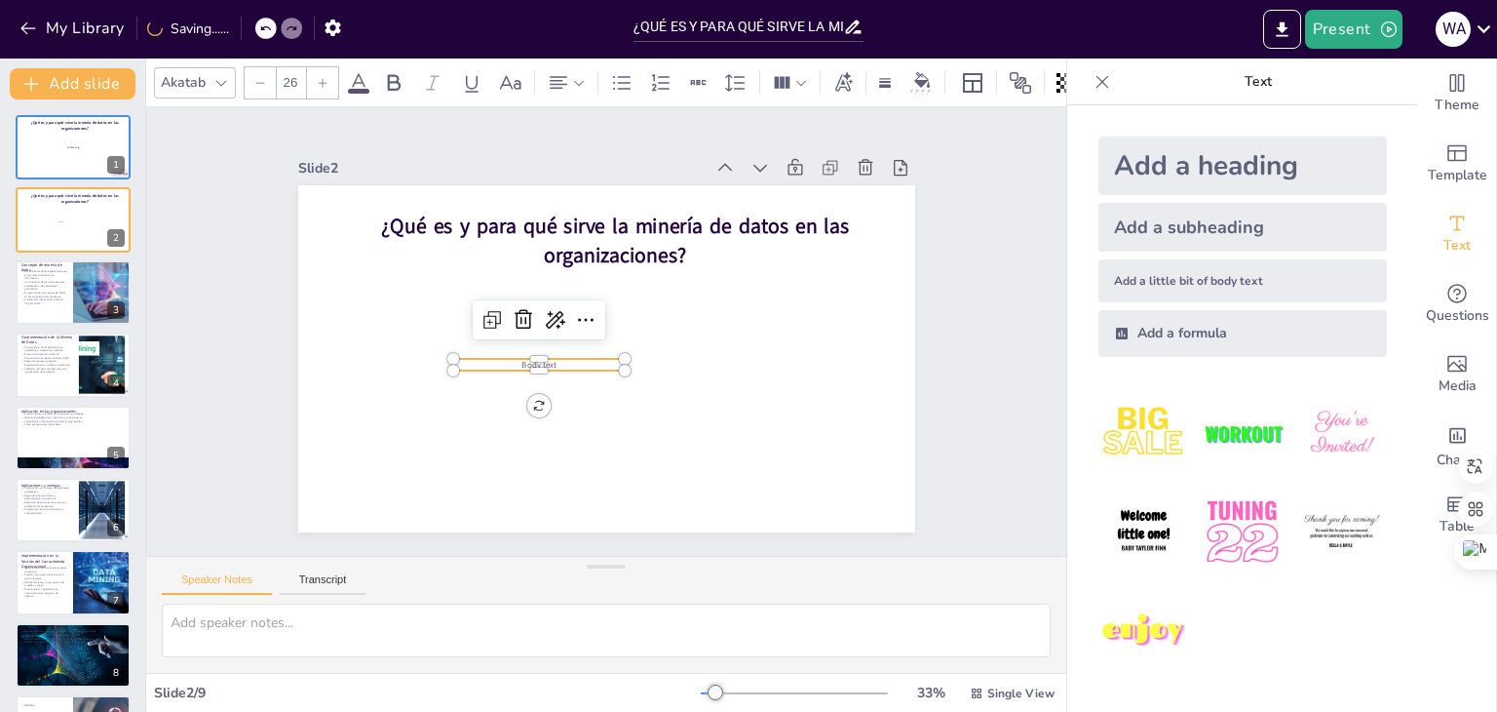
click at [530, 359] on span "Body text" at bounding box center [538, 365] width 35 height 12
click at [530, 353] on span "Body text" at bounding box center [534, 349] width 37 height 19
click at [530, 359] on span "Body text" at bounding box center [538, 365] width 35 height 12
click at [536, 359] on span "Body text" at bounding box center [538, 365] width 35 height 12
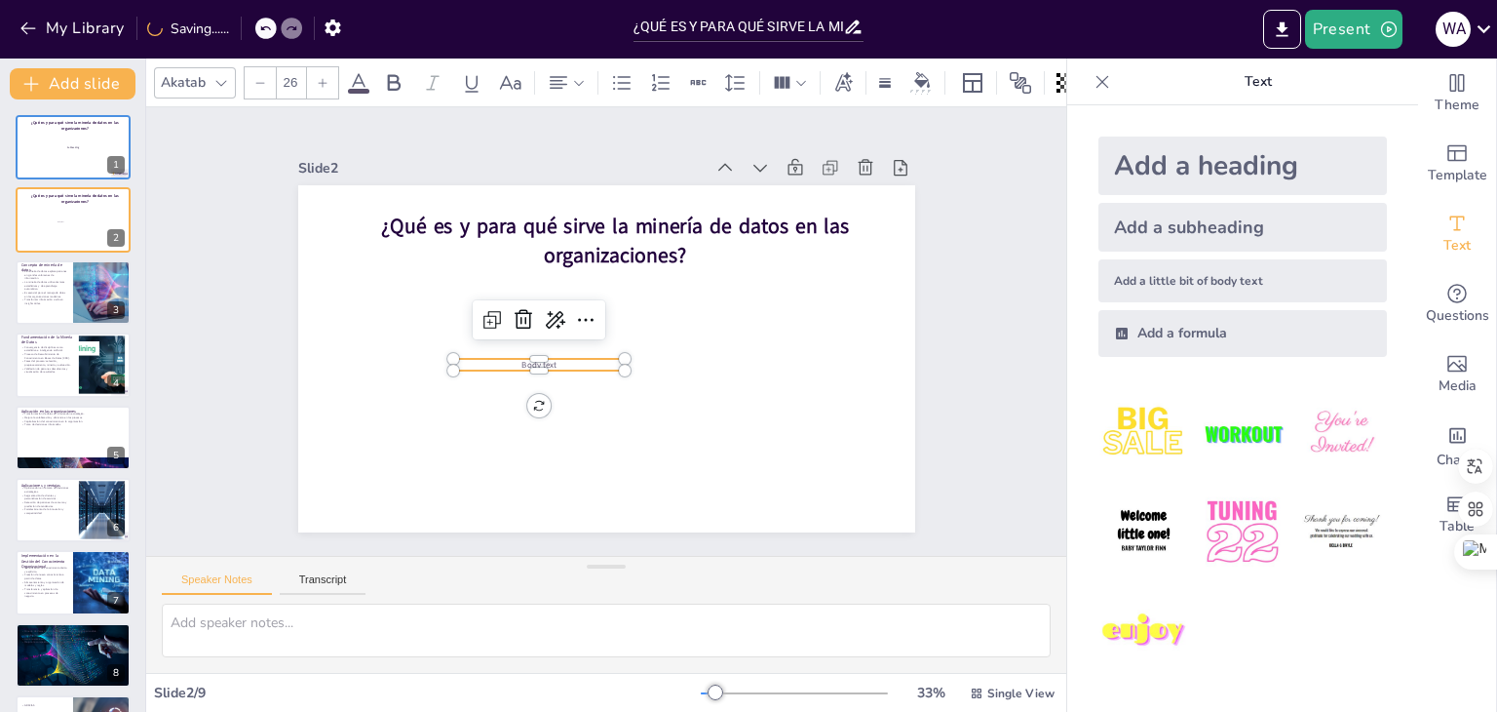
click at [542, 359] on p "Body text" at bounding box center [539, 365] width 173 height 12
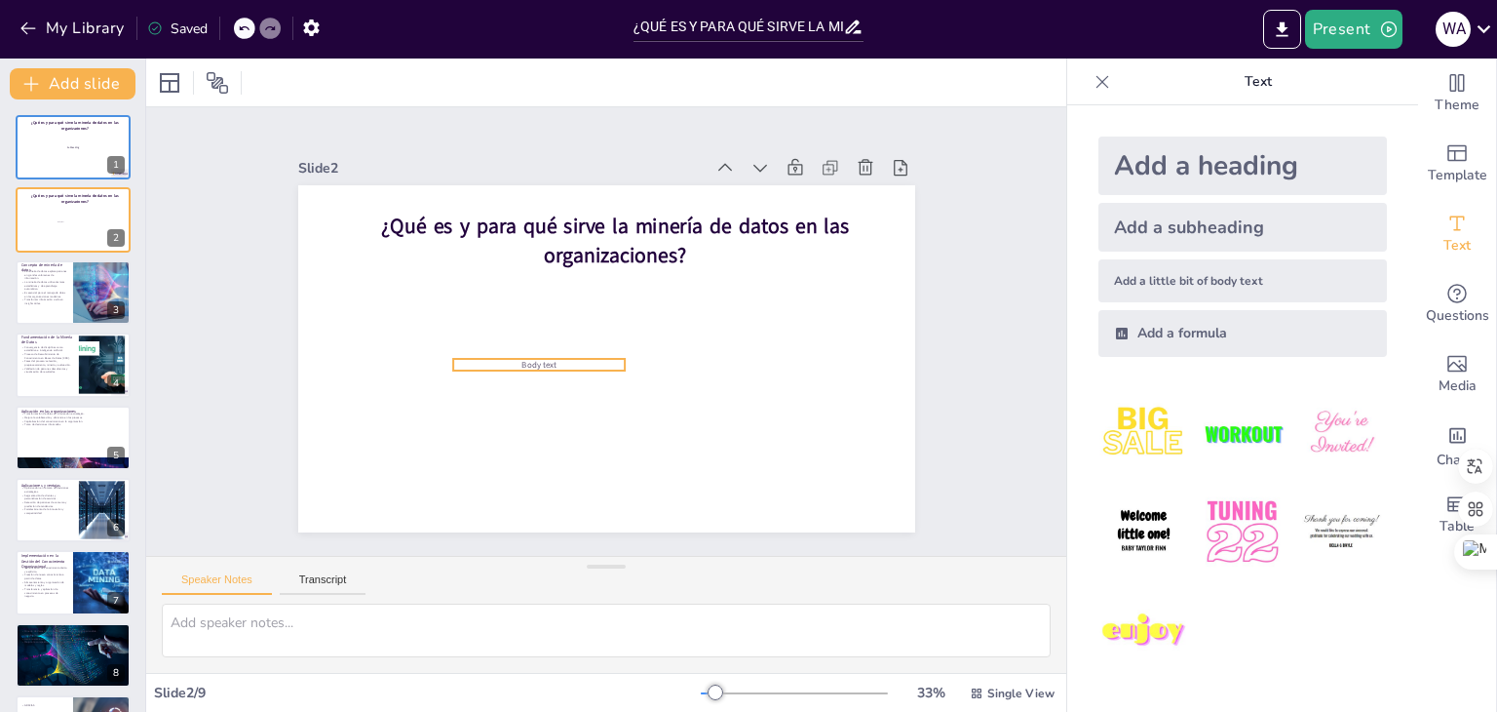
click at [542, 358] on p "Body text" at bounding box center [535, 356] width 173 height 29
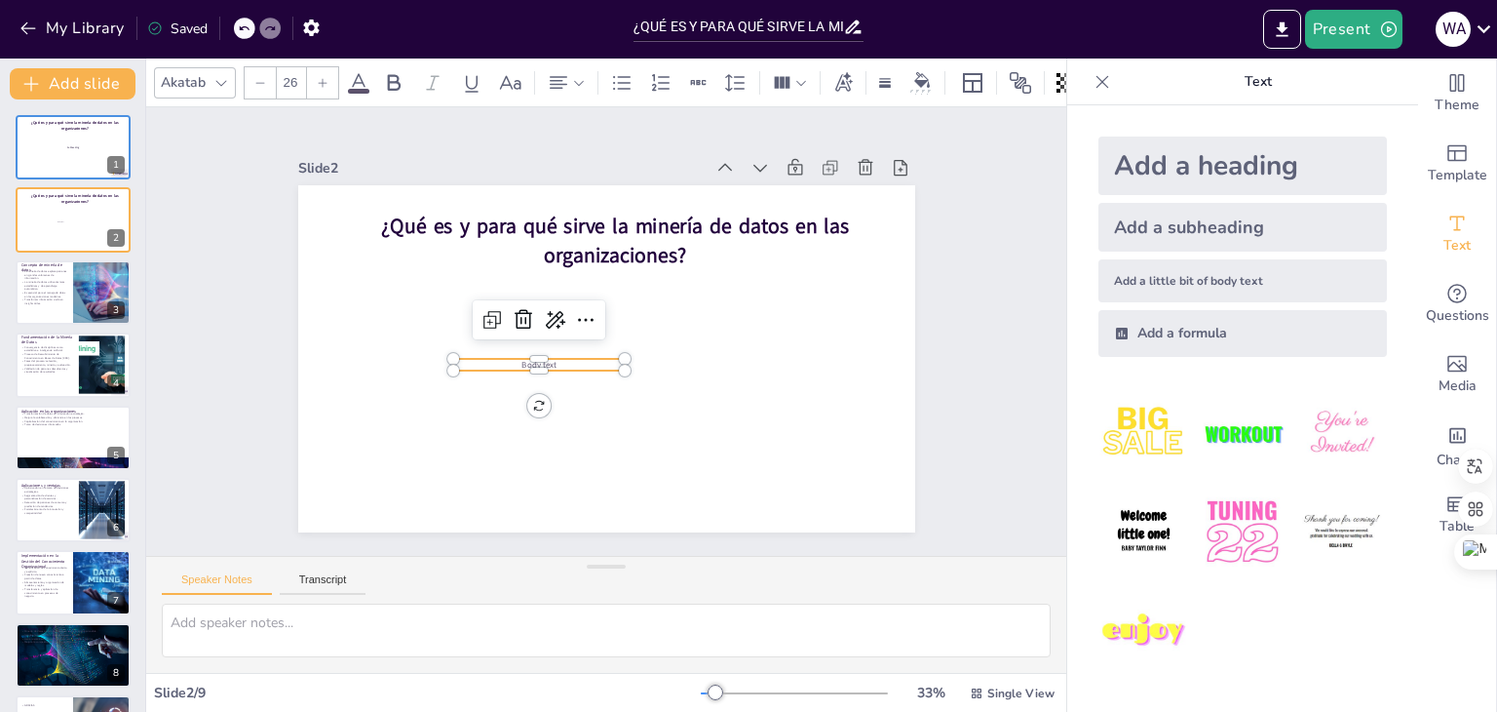
click at [542, 359] on p "Body text" at bounding box center [539, 365] width 173 height 12
click at [548, 354] on p "Body text" at bounding box center [533, 351] width 171 height 48
click at [526, 351] on span "Body text" at bounding box center [534, 349] width 37 height 19
click at [542, 359] on p "Body text" at bounding box center [539, 365] width 173 height 12
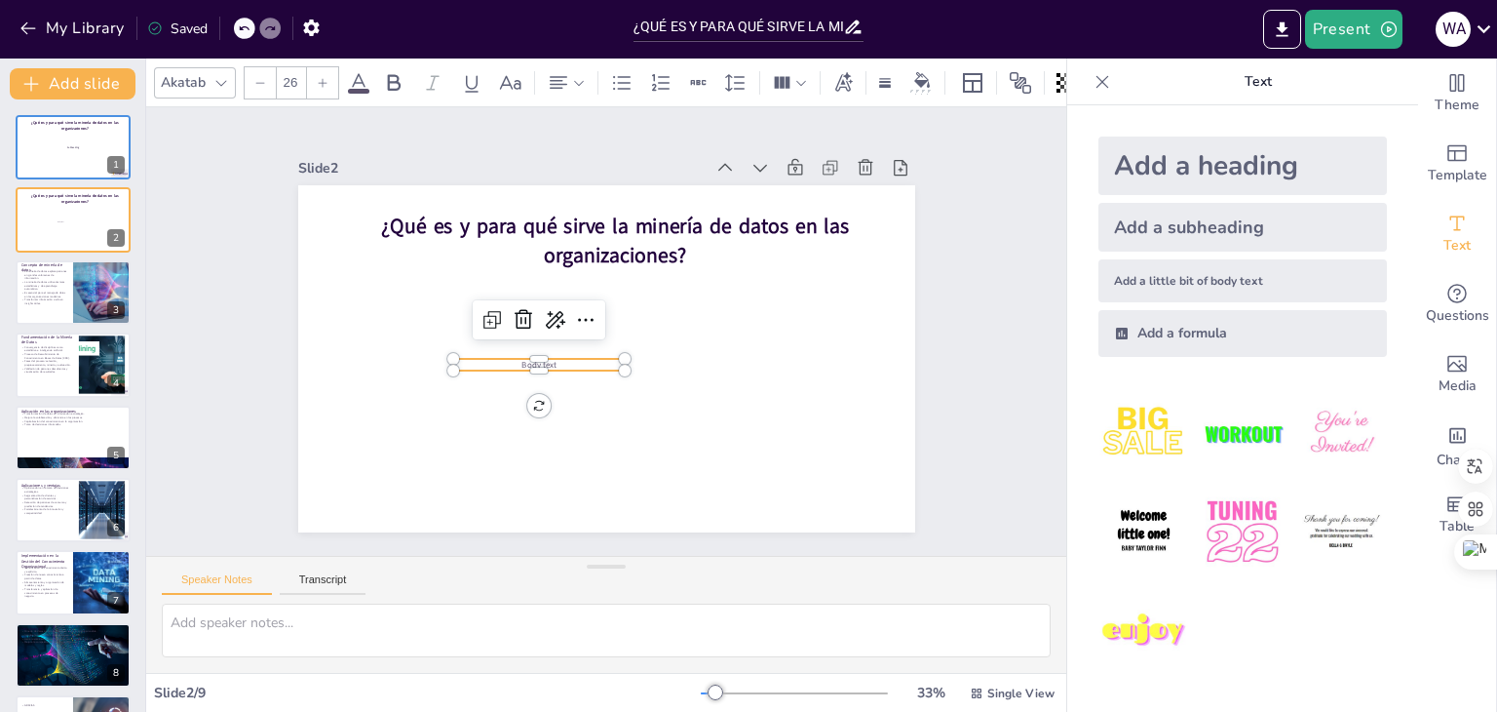
click at [544, 356] on p "Body text" at bounding box center [535, 356] width 173 height 29
click at [549, 357] on p "Body text" at bounding box center [535, 356] width 173 height 29
type input "50.1"
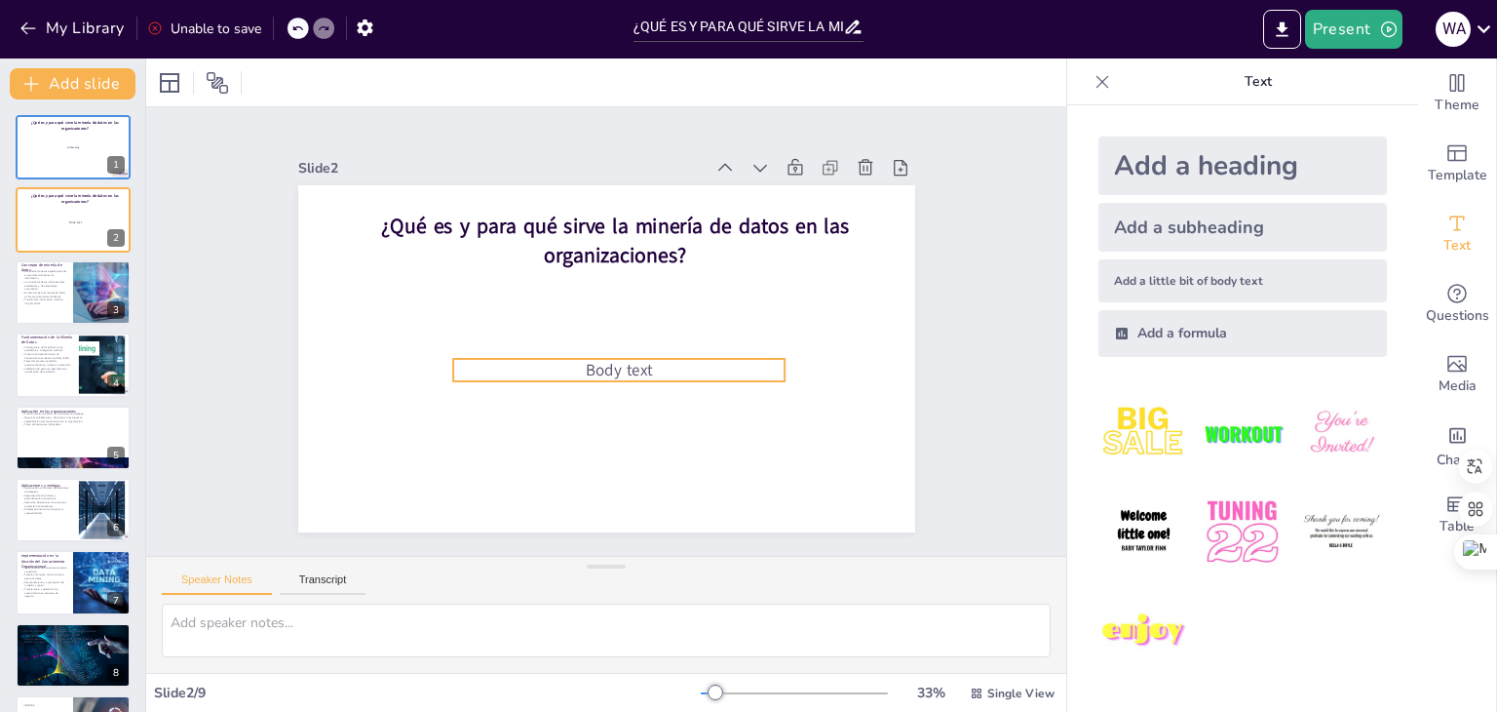
click at [625, 366] on span "Body text" at bounding box center [618, 370] width 67 height 22
click at [595, 366] on span "Body text" at bounding box center [618, 370] width 67 height 22
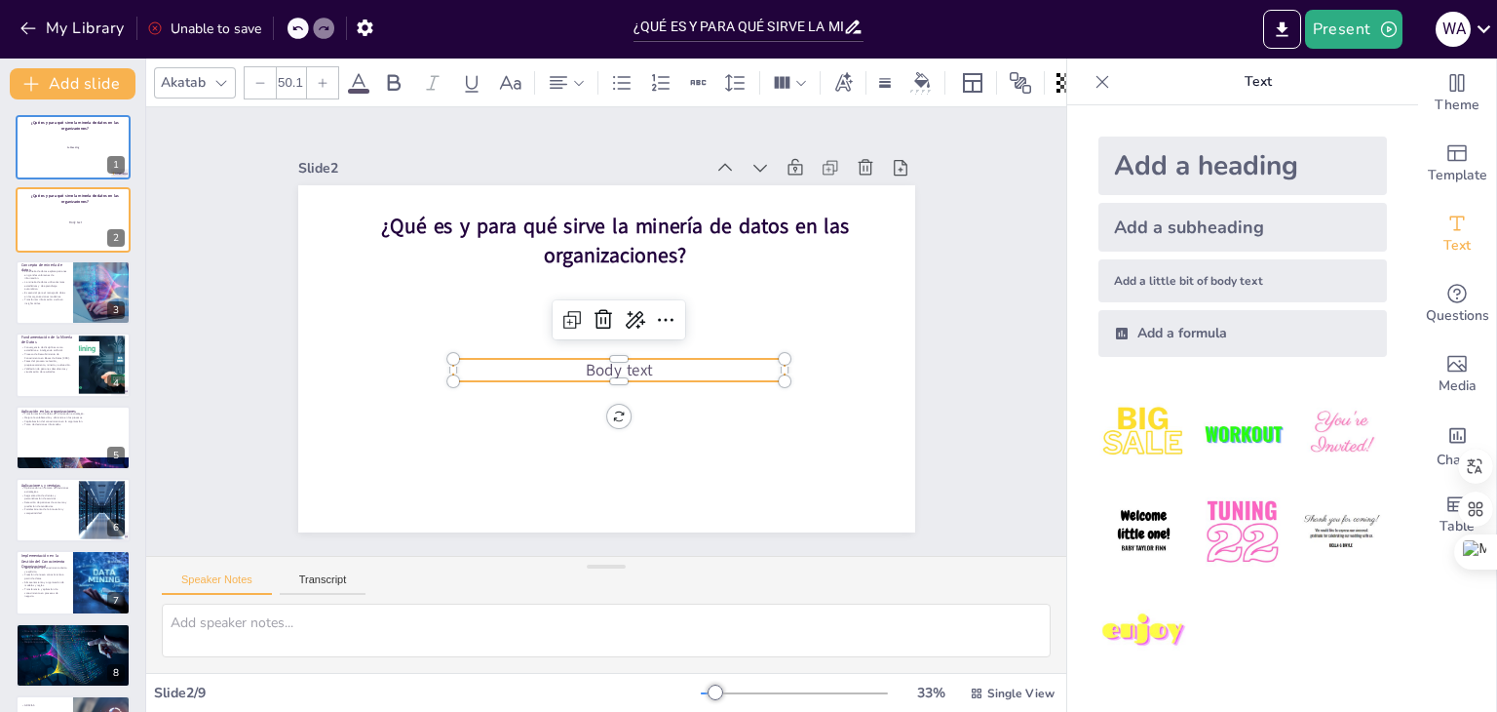
click at [628, 361] on span "Body text" at bounding box center [614, 370] width 69 height 29
click at [646, 340] on icon at bounding box center [661, 356] width 33 height 33
click at [608, 366] on span "Body text" at bounding box center [618, 370] width 67 height 22
click at [608, 366] on span "Body text" at bounding box center [614, 370] width 69 height 29
click at [617, 371] on span "Body text" at bounding box center [618, 370] width 67 height 22
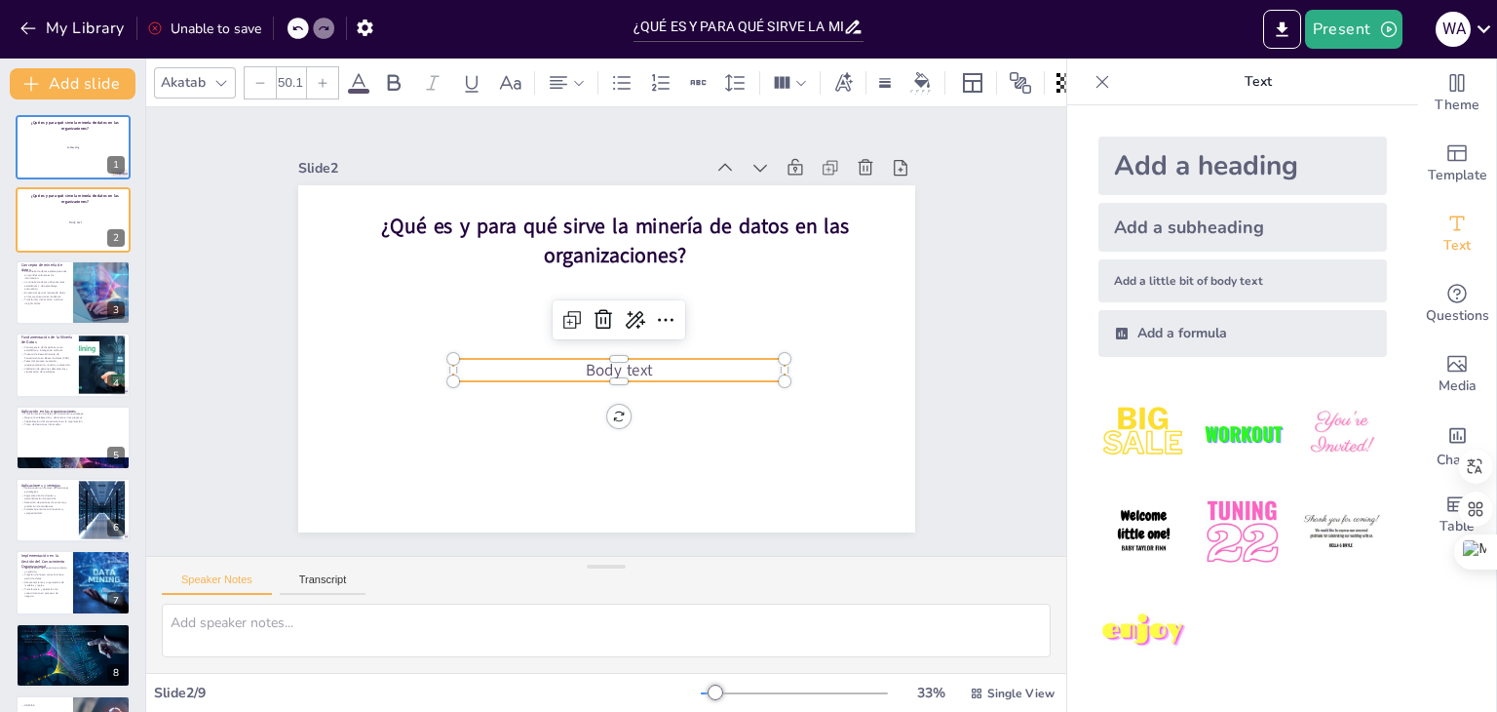
click at [595, 371] on span "Body text" at bounding box center [574, 355] width 42 height 71
click at [640, 364] on p "Body text" at bounding box center [618, 370] width 331 height 22
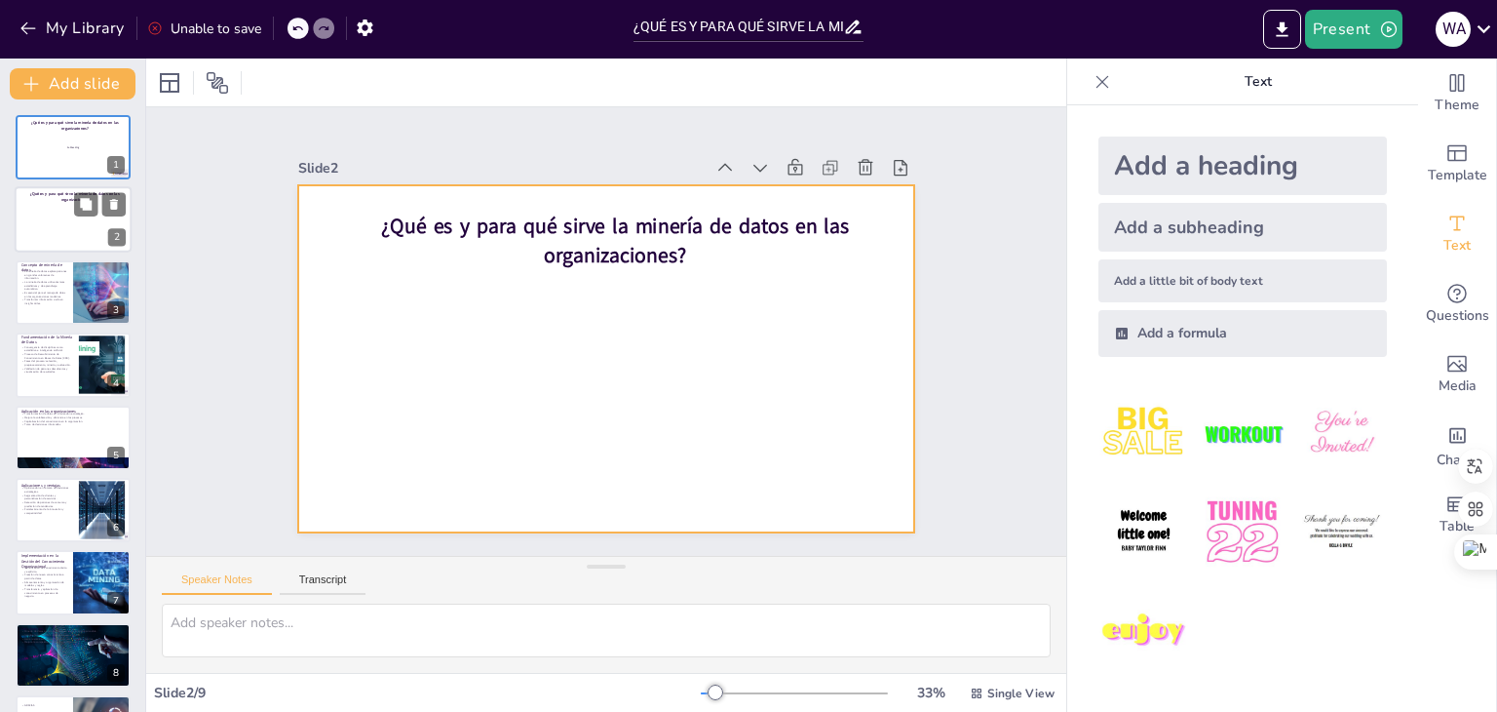
click at [58, 231] on div at bounding box center [73, 220] width 117 height 66
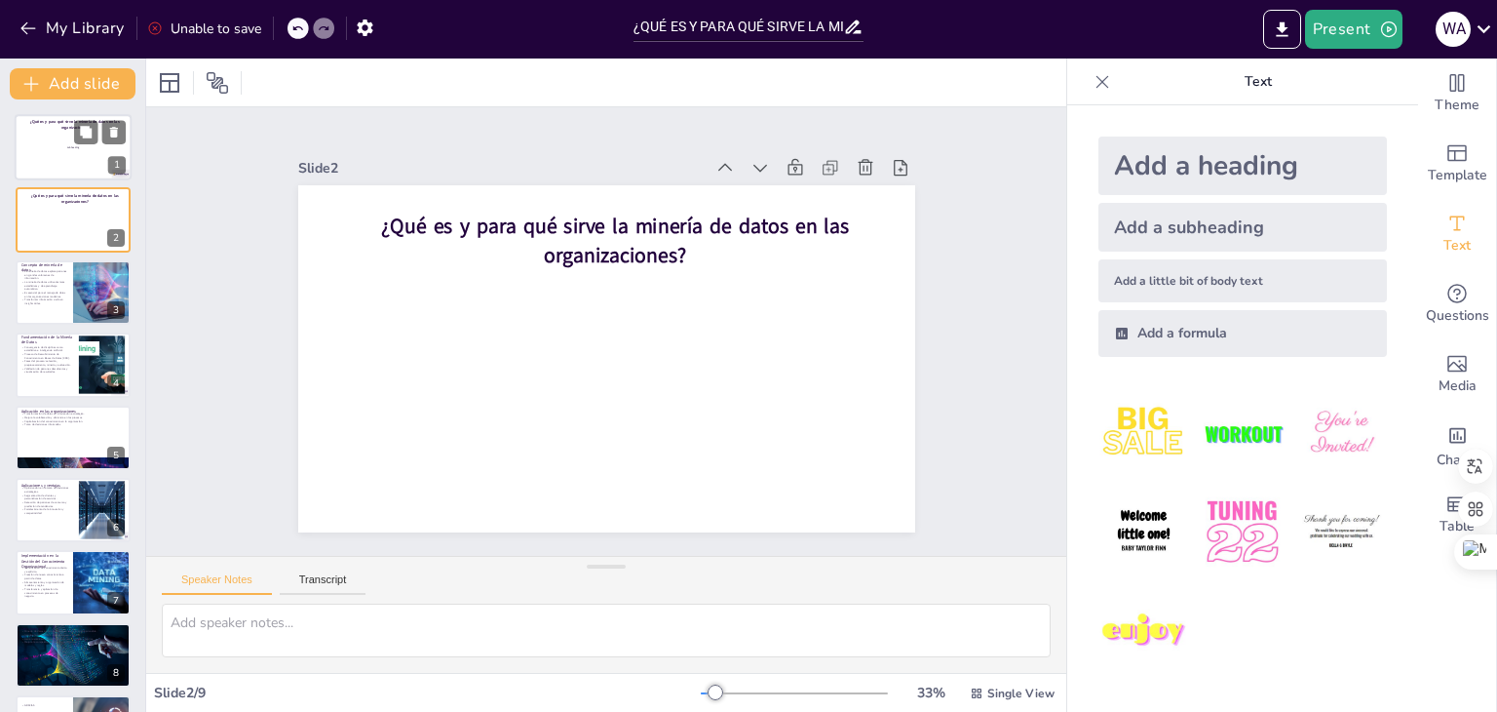
click at [43, 145] on div at bounding box center [73, 147] width 117 height 66
click at [46, 153] on div at bounding box center [73, 147] width 117 height 66
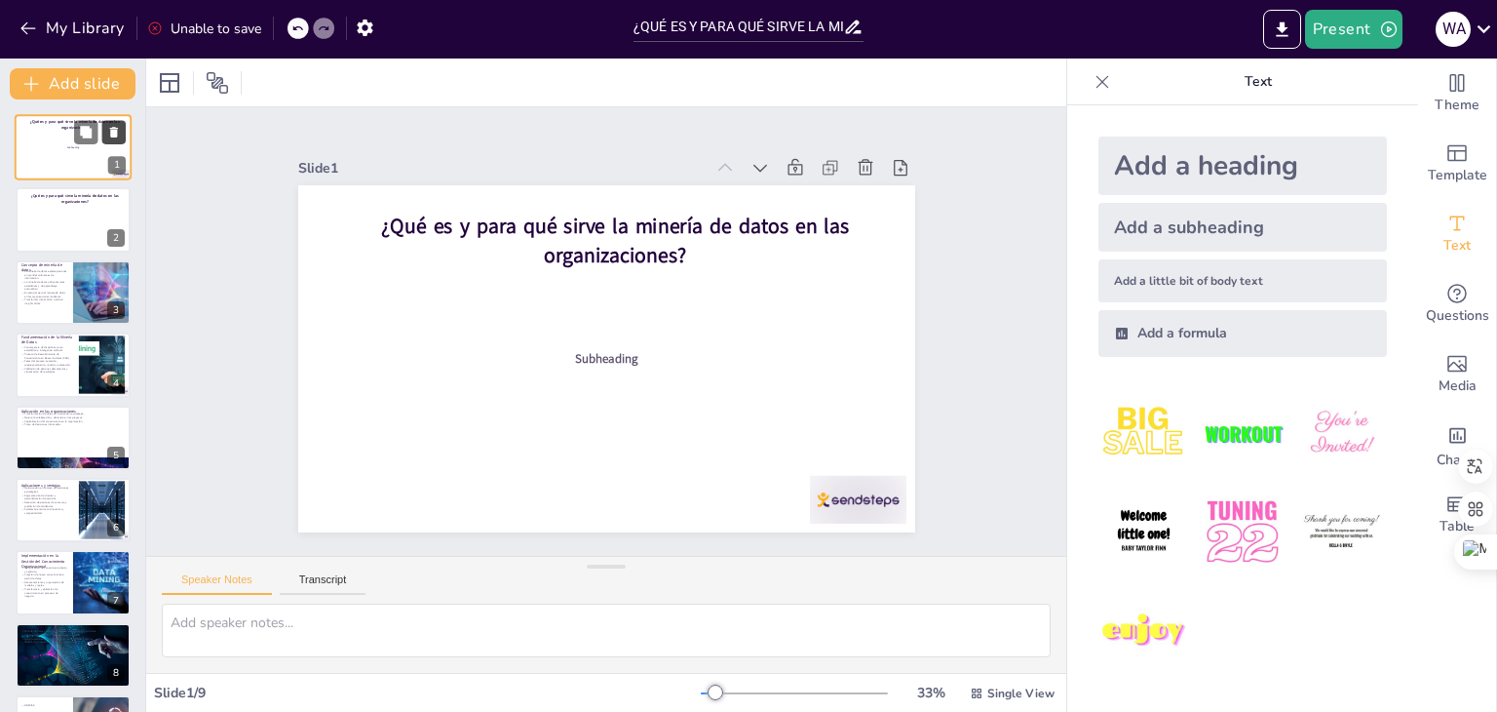
click at [116, 126] on icon at bounding box center [114, 133] width 14 height 14
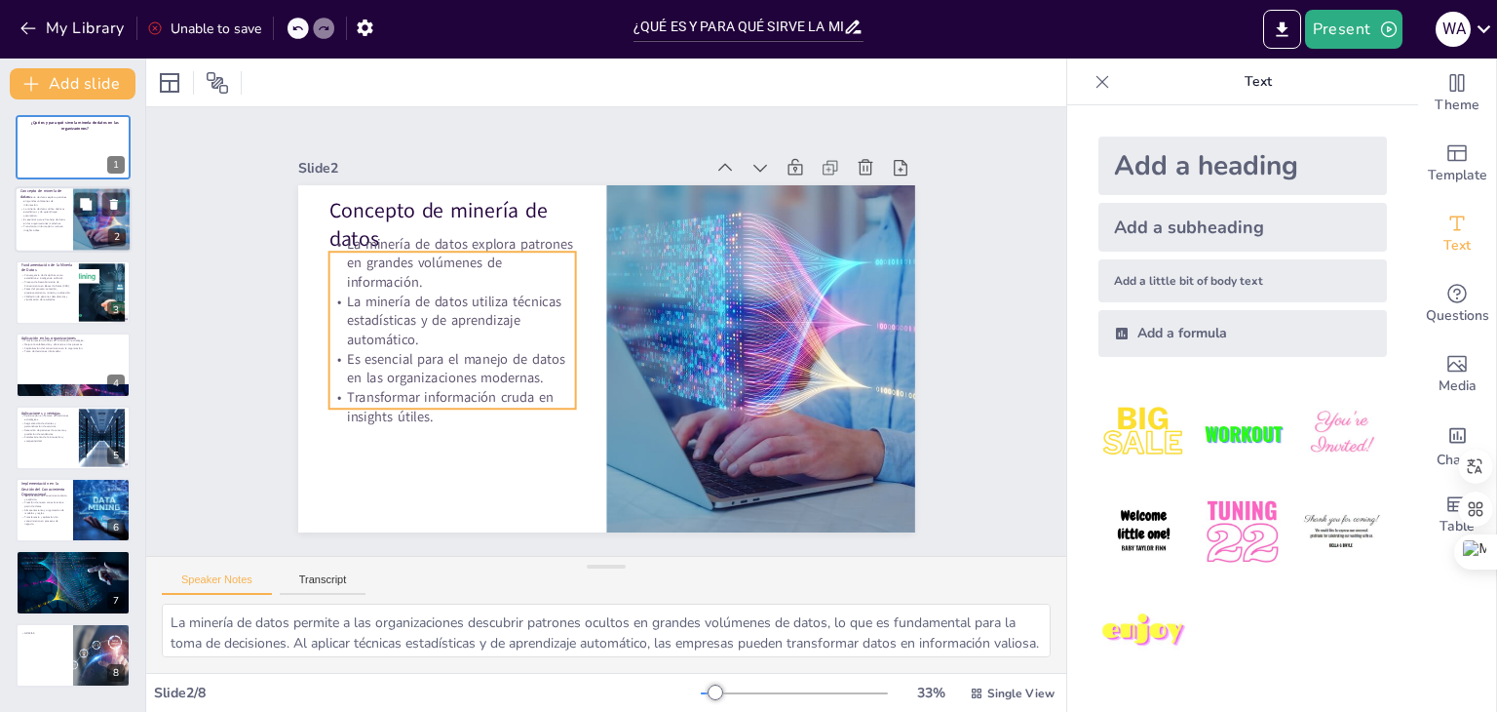
click at [46, 212] on p "La minería de datos utiliza técnicas estadísticas y de aprendizaje automático." at bounding box center [43, 212] width 47 height 11
click at [470, 326] on p "Es esencial para el manejo de datos en las organizaciones modernas." at bounding box center [509, 205] width 135 height 241
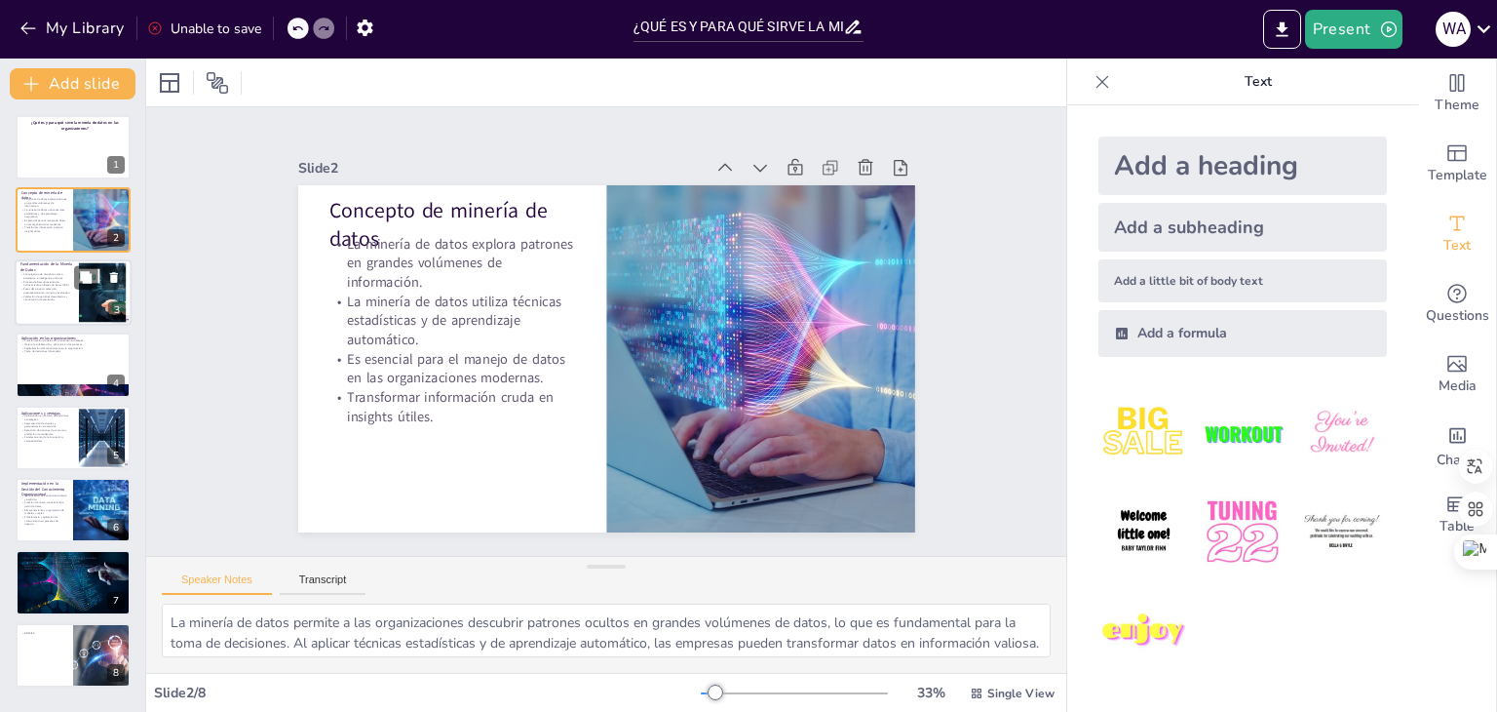
click at [44, 292] on p "Fases del proceso: selección, preprocesamiento, minería y evaluación." at bounding box center [46, 290] width 53 height 7
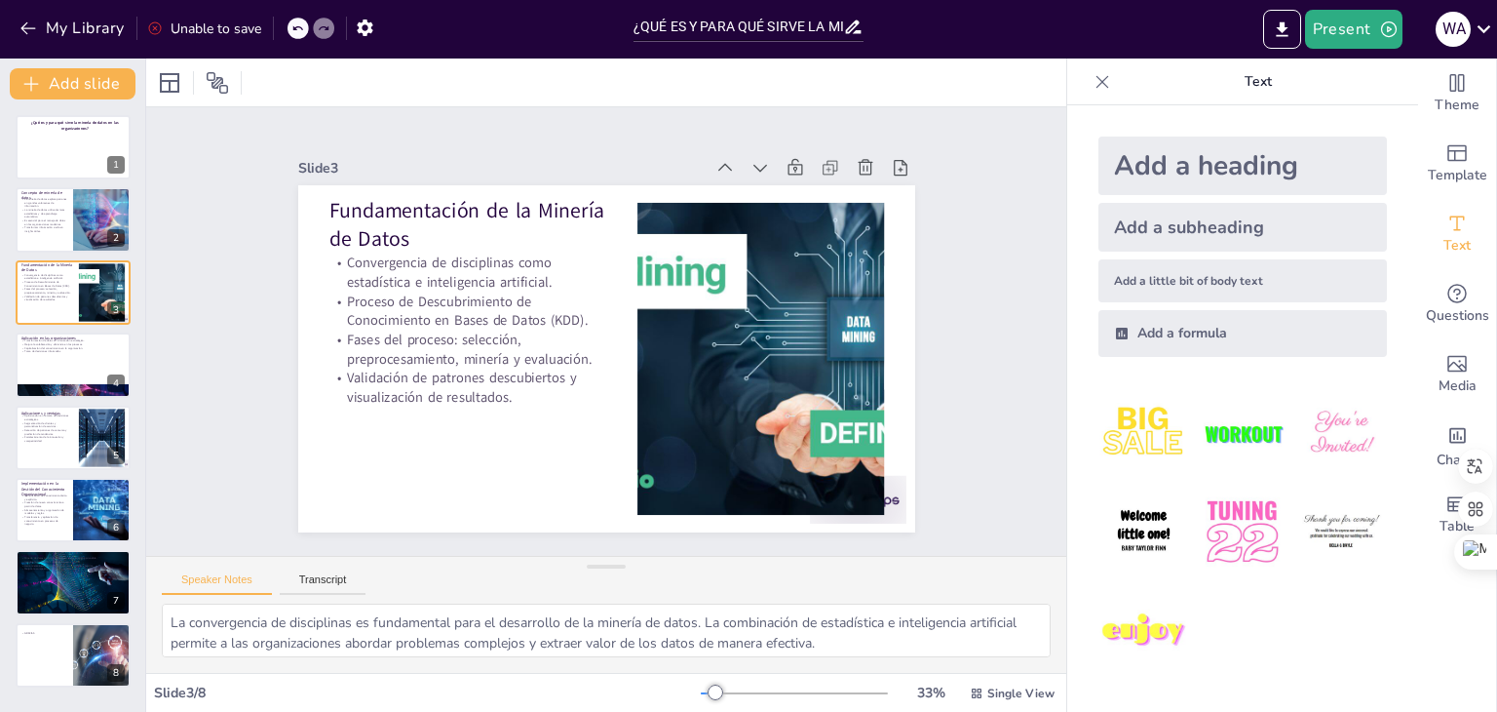
type textarea "La minería de datos permite a las organizaciones descubrir patrones ocultos en …"
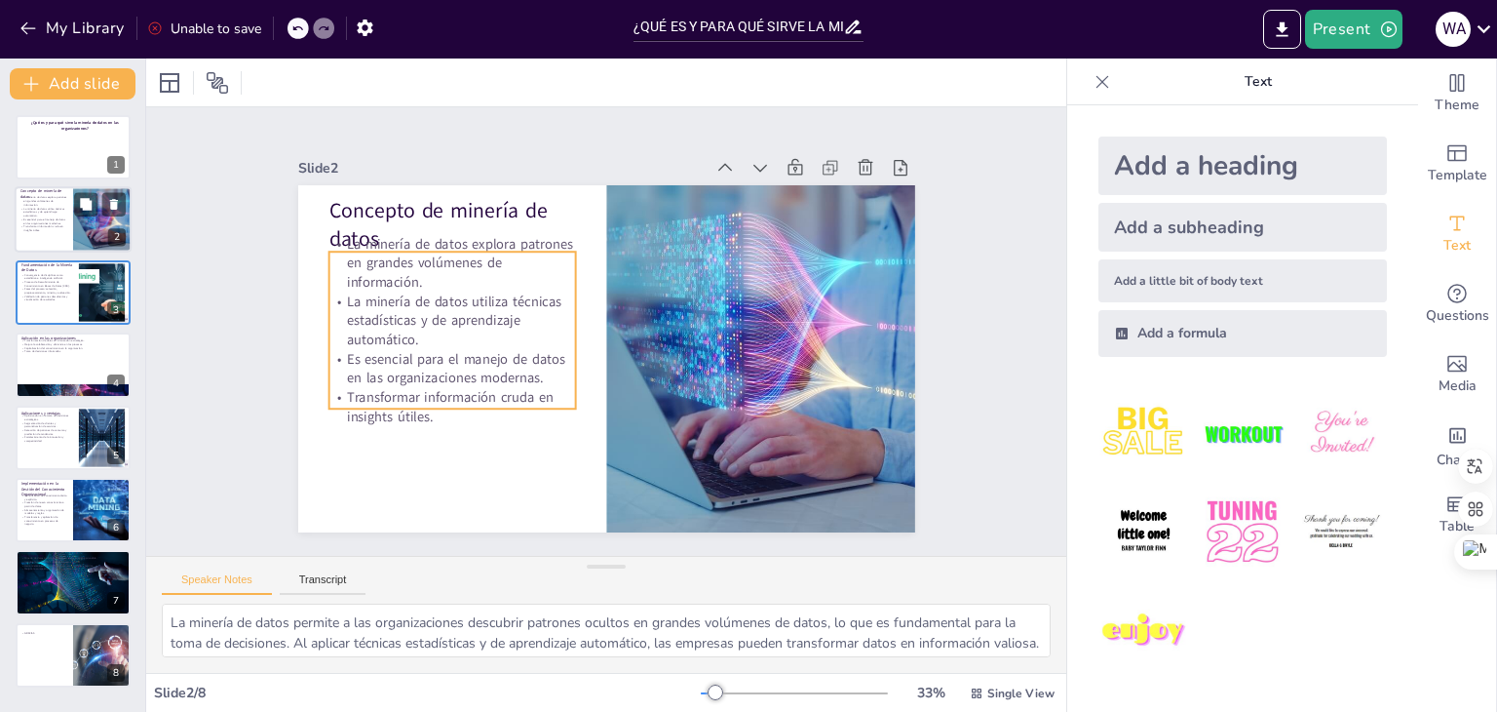
click at [41, 219] on p "Es esencial para el manejo de datos en las organizaciones modernas." at bounding box center [43, 221] width 47 height 7
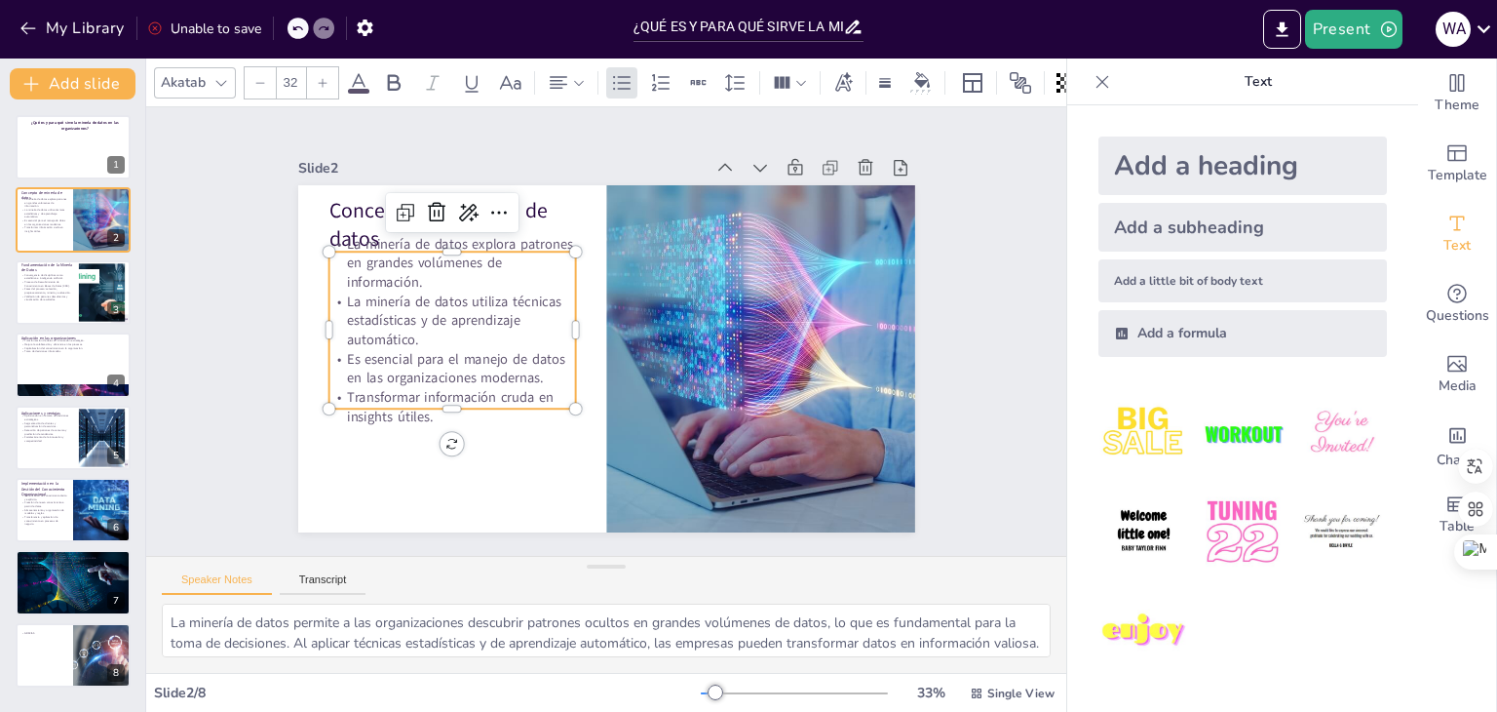
click at [366, 289] on p "La minería de datos utiliza técnicas estadísticas y de aprendizaje automático." at bounding box center [462, 273] width 252 height 131
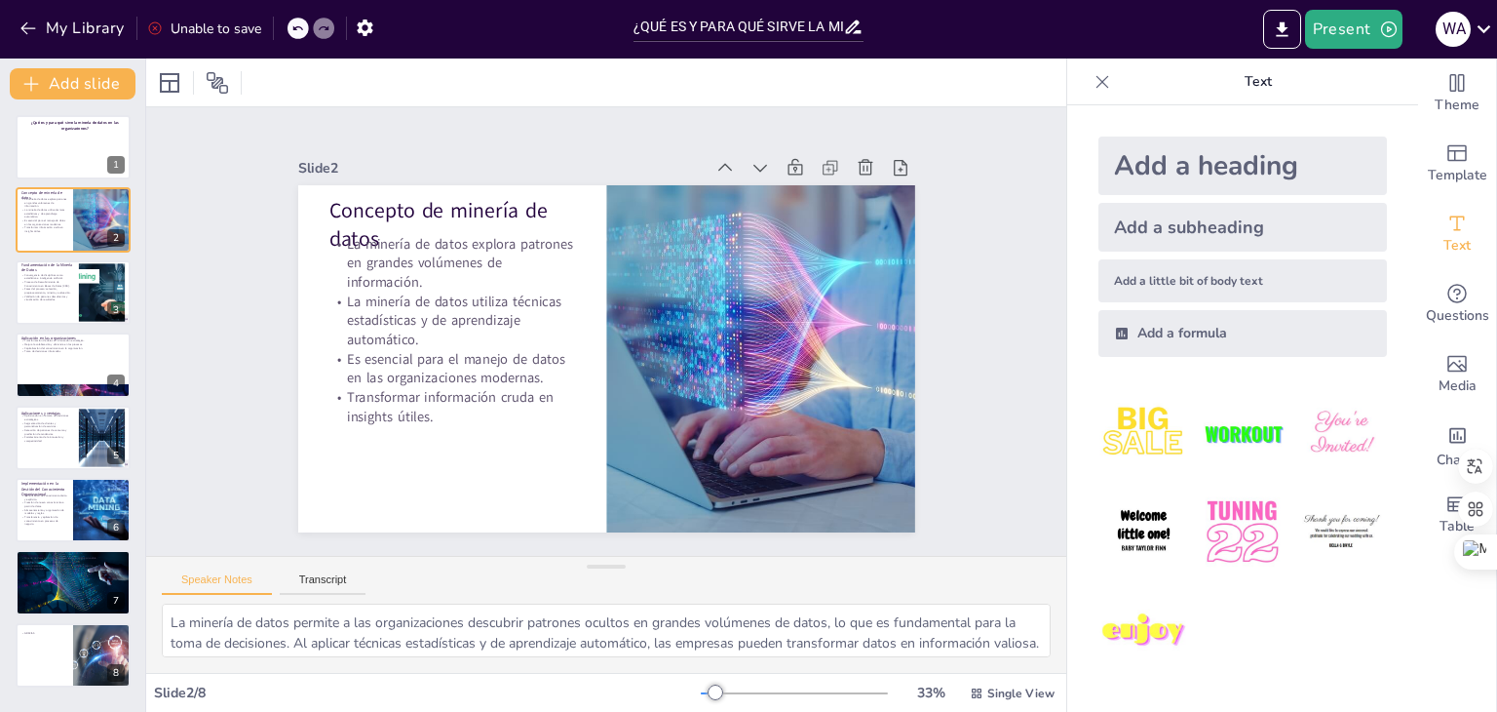
click at [384, 235] on p "La minería de datos explora patrones en grandes volúmenes de información." at bounding box center [469, 231] width 253 height 107
click at [362, 232] on p "La minería de datos explora patrones en grandes volúmenes de información." at bounding box center [459, 247] width 251 height 83
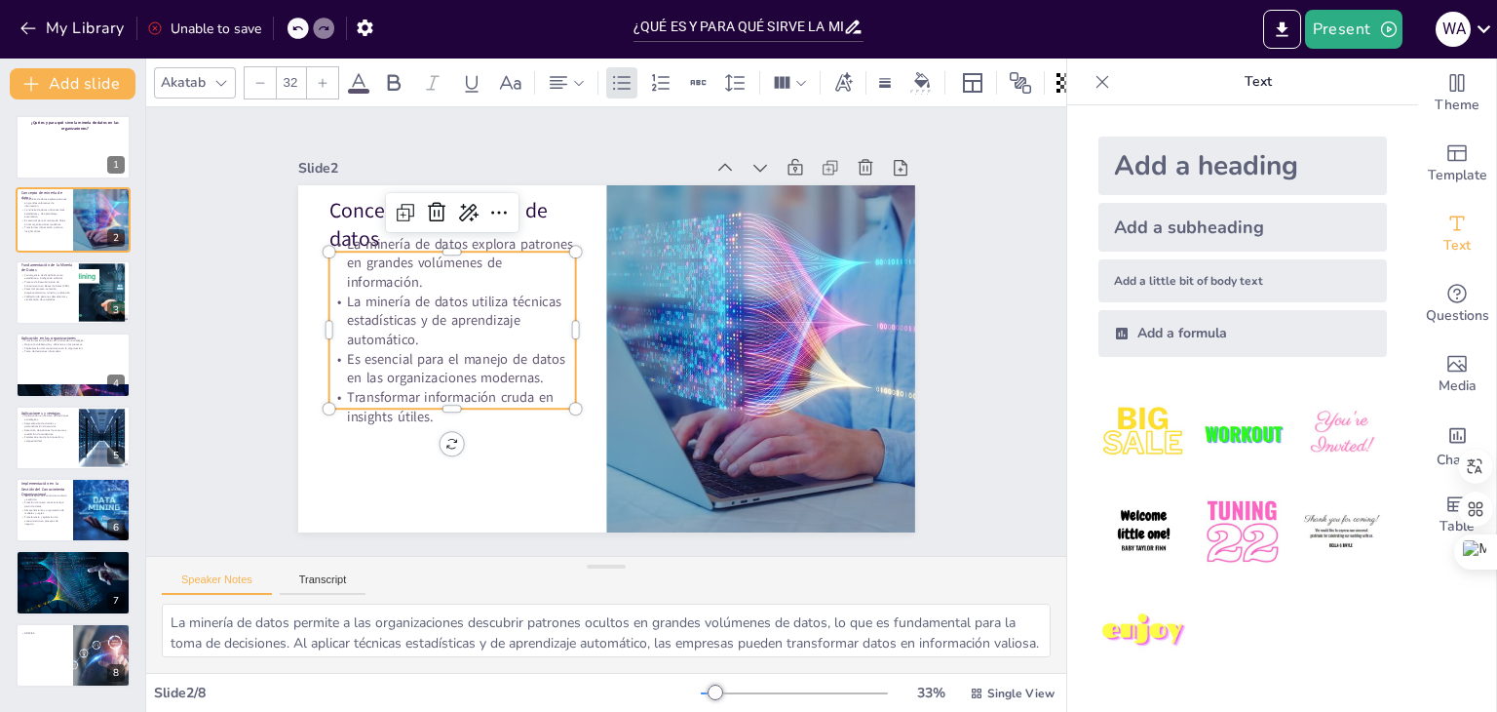
click at [362, 234] on p "La minería de datos explora patrones en grandes volúmenes de información." at bounding box center [451, 263] width 247 height 58
type input "48"
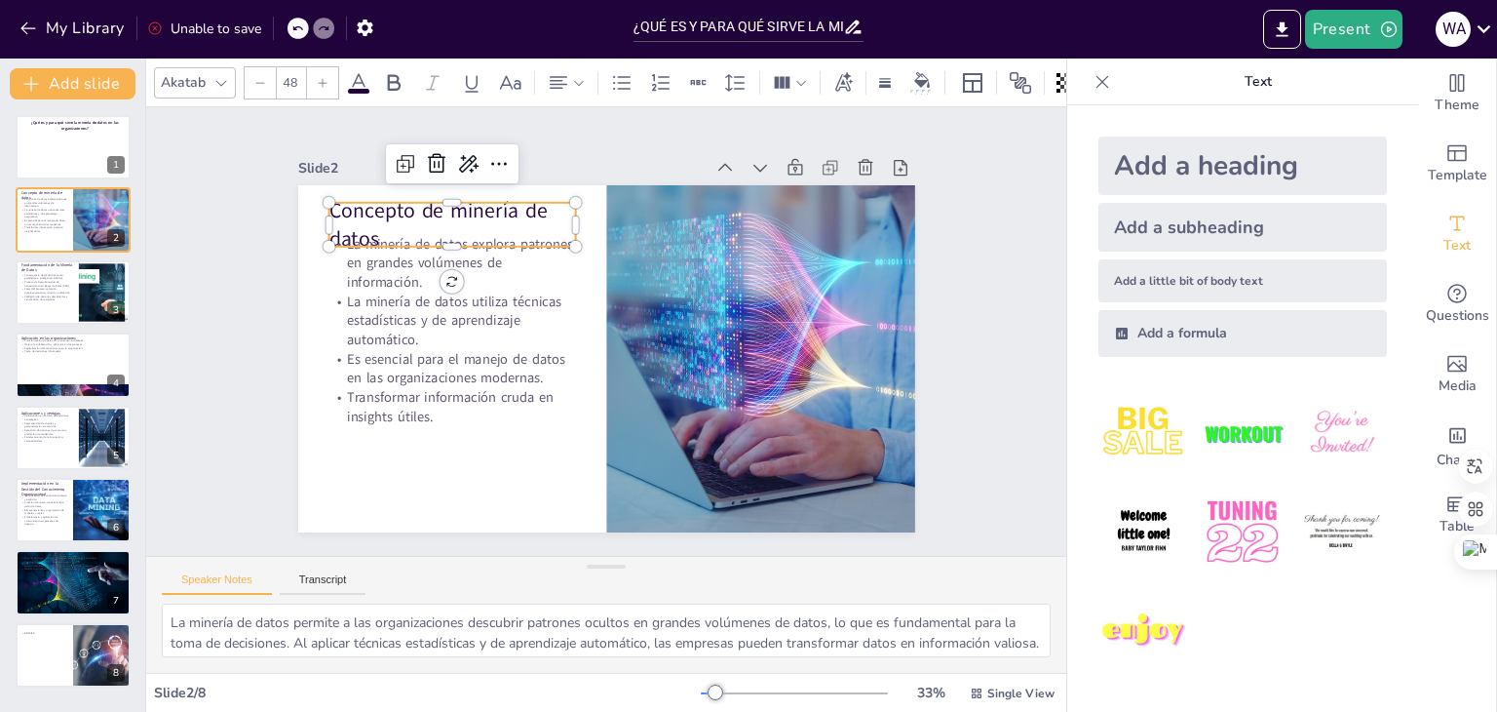
click at [361, 231] on p "La minería de datos explora patrones en grandes volúmenes de información." at bounding box center [459, 247] width 251 height 83
click at [361, 234] on p "La minería de datos explora patrones en grandes volúmenes de información." at bounding box center [451, 263] width 247 height 58
click at [363, 201] on p "Concepto de minería de datos" at bounding box center [463, 209] width 251 height 83
click at [363, 201] on p "Concepto de minería de datos" at bounding box center [477, 194] width 253 height 107
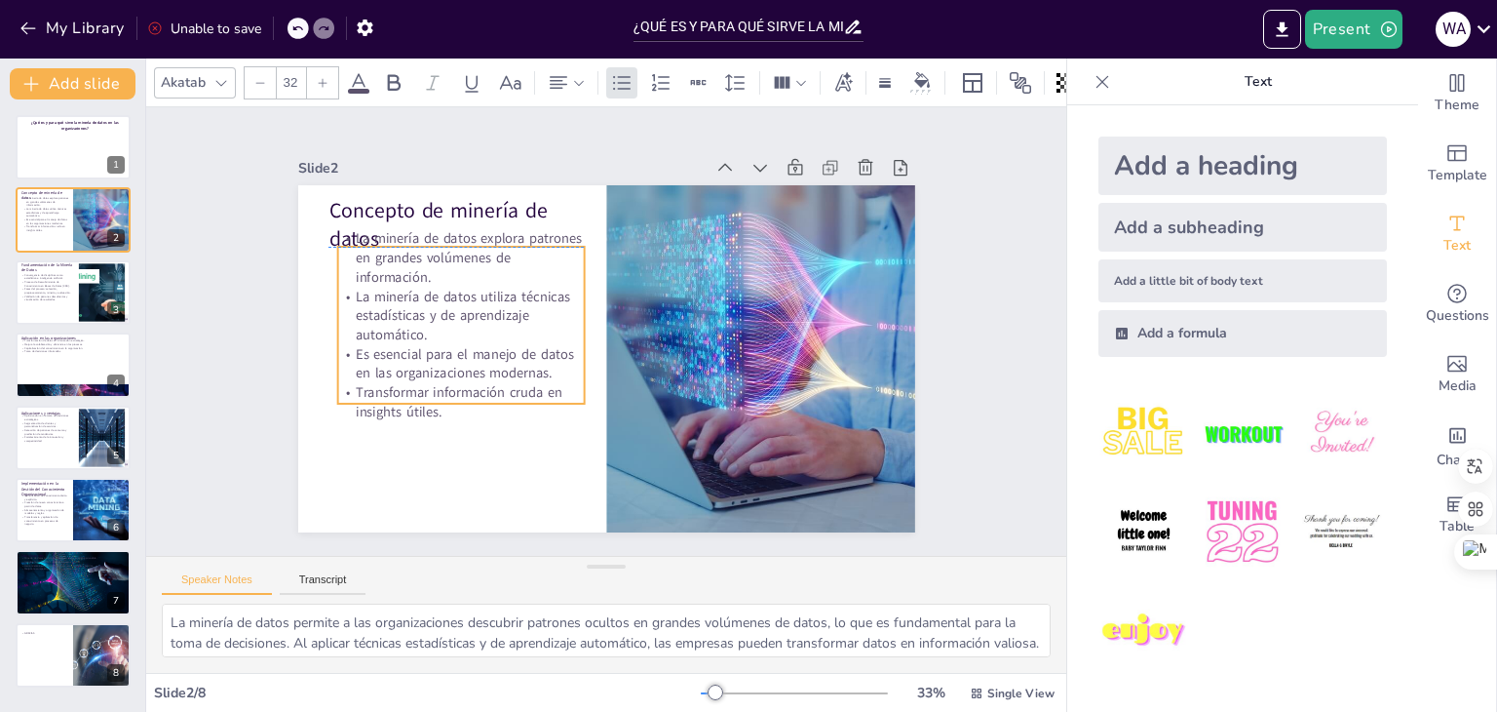
drag, startPoint x: 351, startPoint y: 231, endPoint x: 360, endPoint y: 223, distance: 11.7
click at [360, 229] on p "La minería de datos explora patrones en grandes volúmenes de información." at bounding box center [460, 258] width 247 height 58
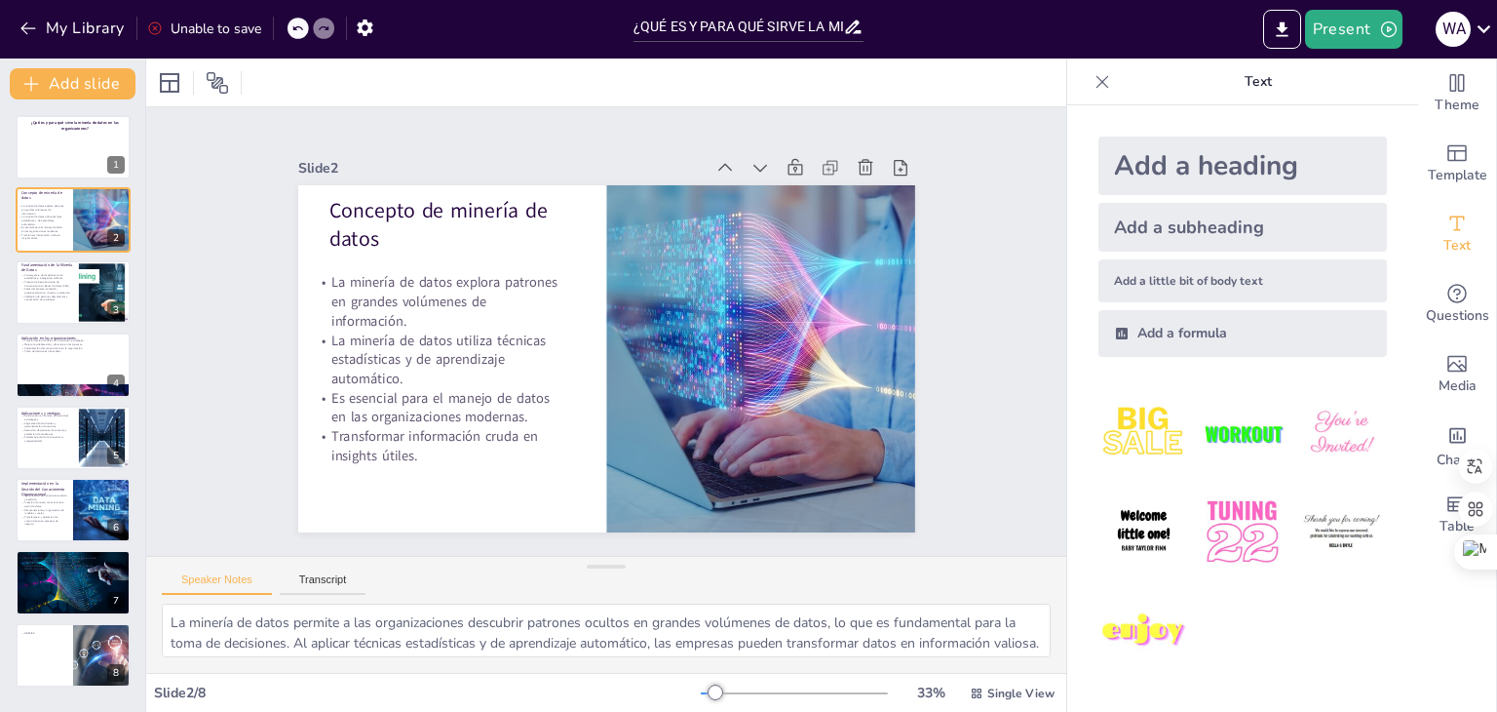
drag, startPoint x: 373, startPoint y: 253, endPoint x: 349, endPoint y: 297, distance: 50.2
click at [349, 297] on p "La minería de datos explora patrones en grandes volúmenes de información." at bounding box center [436, 302] width 247 height 58
click at [355, 209] on p "Concepto de minería de datos" at bounding box center [451, 225] width 247 height 58
click at [685, 208] on p "Concepto de minería de datos" at bounding box center [789, 288] width 208 height 222
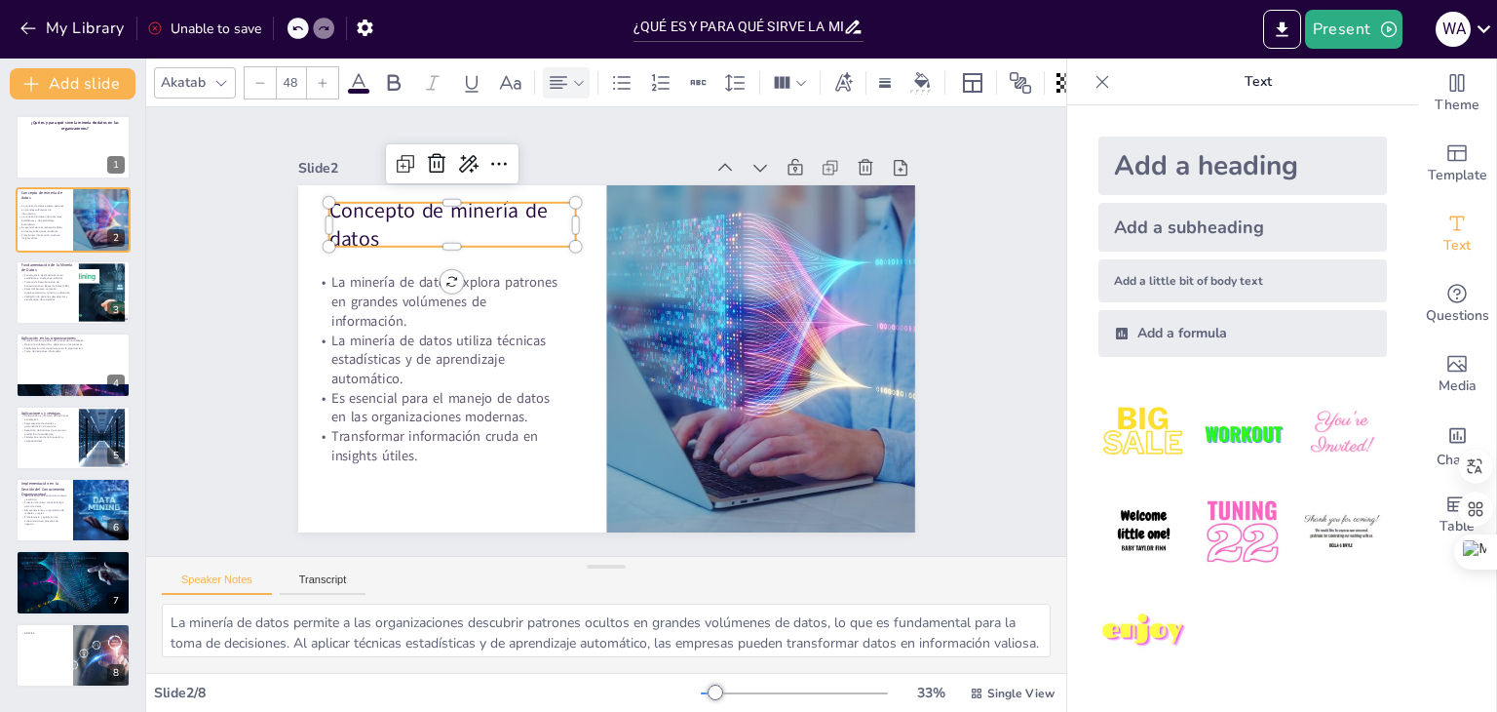
click at [583, 76] on icon at bounding box center [579, 83] width 14 height 14
type input "48"
click at [513, 196] on p "Concepto de minería de datos" at bounding box center [463, 209] width 251 height 83
click at [582, 76] on icon at bounding box center [579, 83] width 14 height 14
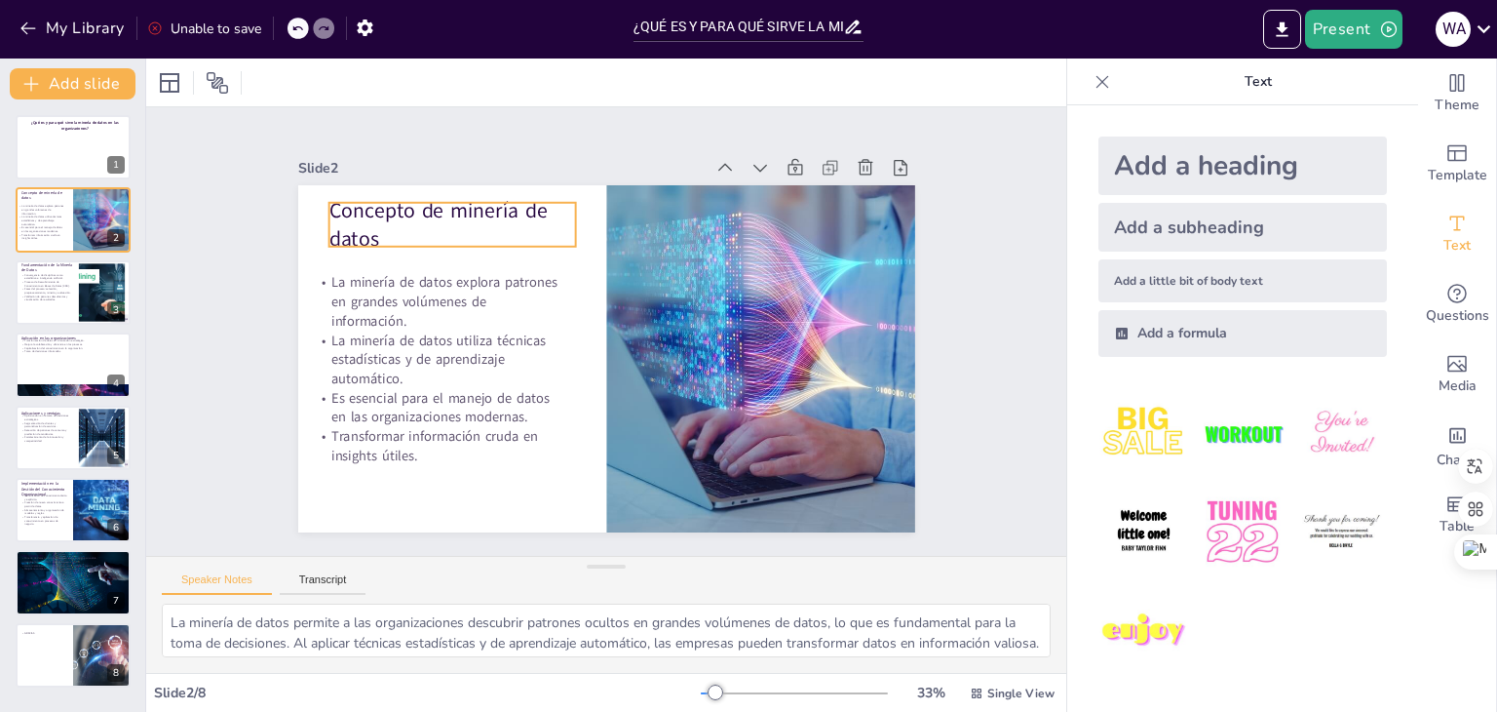
click at [486, 201] on p "Concepto de minería de datos" at bounding box center [463, 209] width 251 height 83
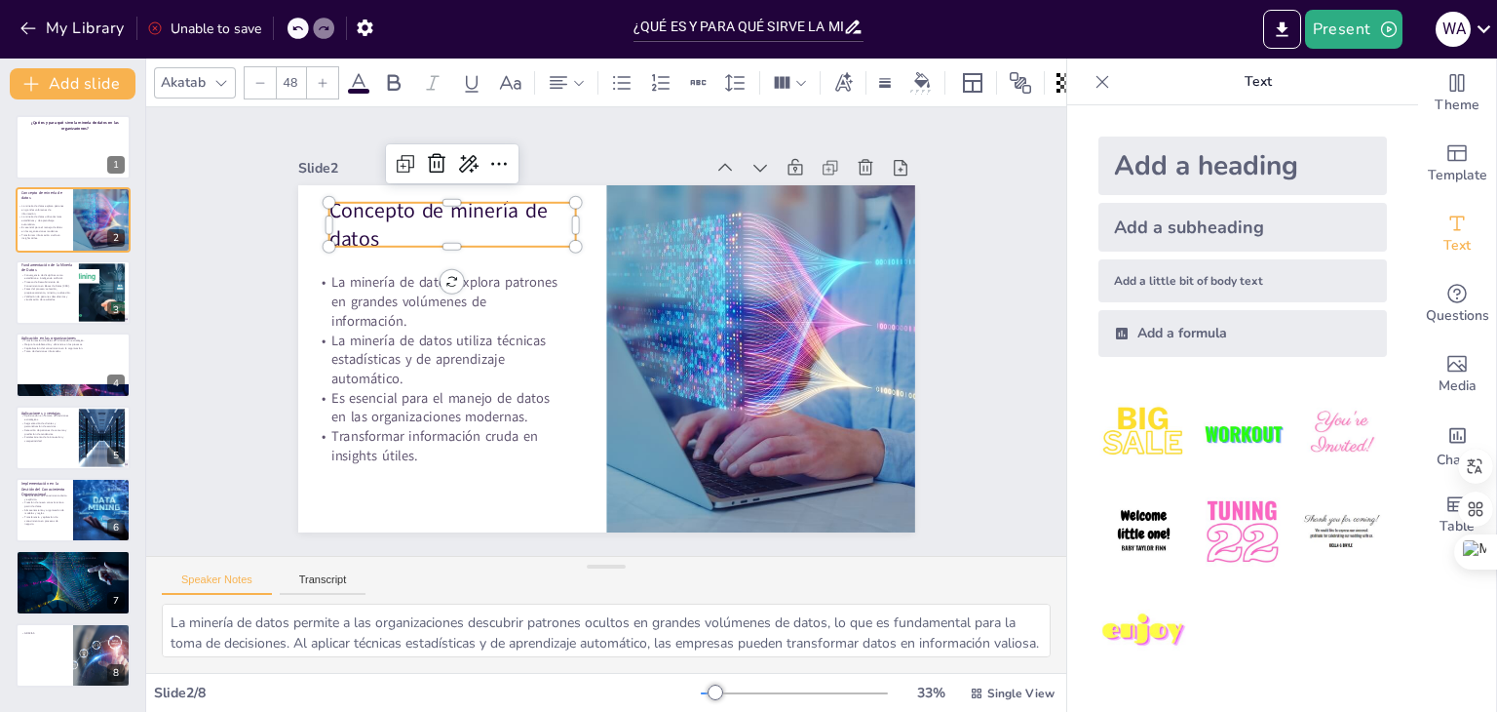
click at [486, 201] on p "Concepto de minería de datos" at bounding box center [451, 225] width 247 height 58
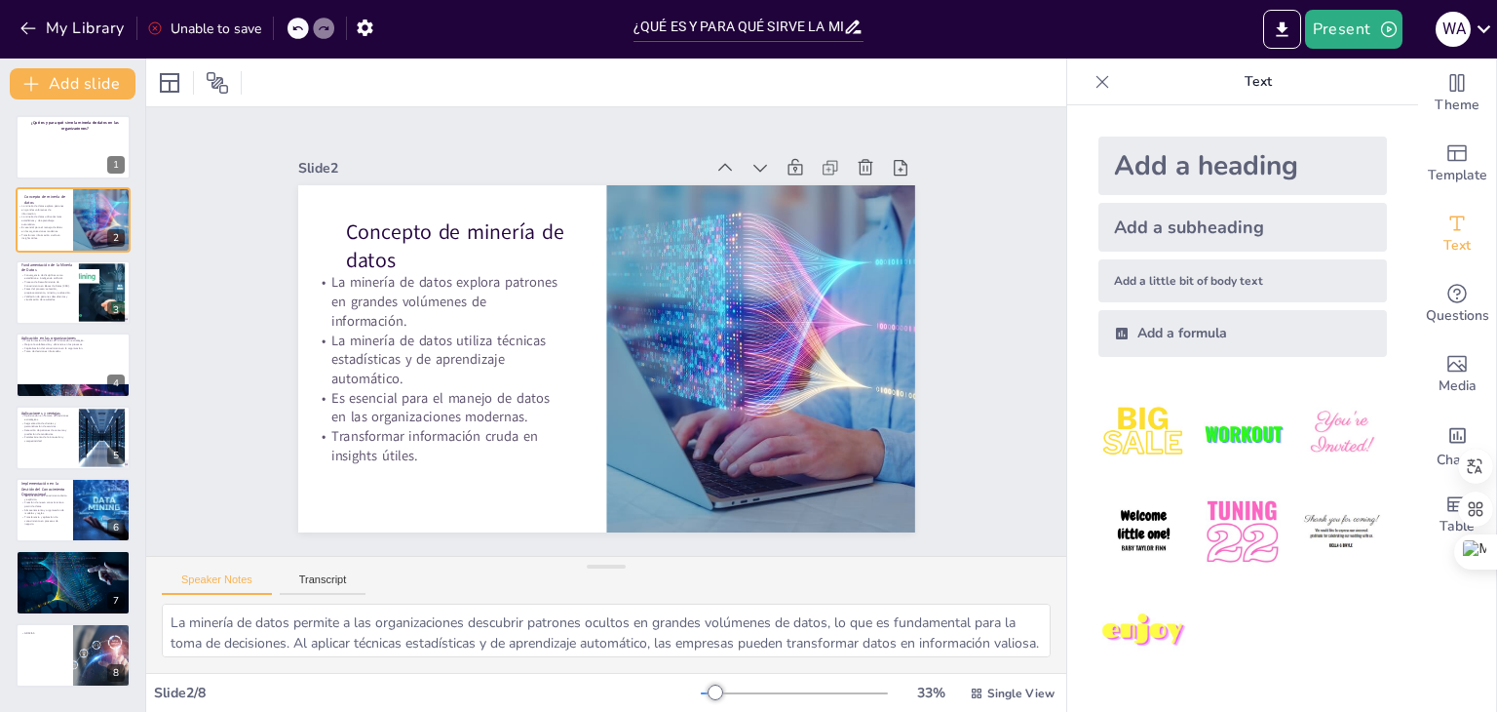
drag, startPoint x: 360, startPoint y: 231, endPoint x: 378, endPoint y: 257, distance: 32.2
drag, startPoint x: 366, startPoint y: 230, endPoint x: 348, endPoint y: 219, distance: 21.4
click at [348, 222] on p "Concepto de minería de datos" at bounding box center [470, 251] width 247 height 58
drag, startPoint x: 356, startPoint y: 232, endPoint x: 322, endPoint y: 213, distance: 38.8
click at [322, 212] on div "Concepto de minería de datos La minería de datos explora patrones en grandes vo…" at bounding box center [621, 186] width 613 height 64
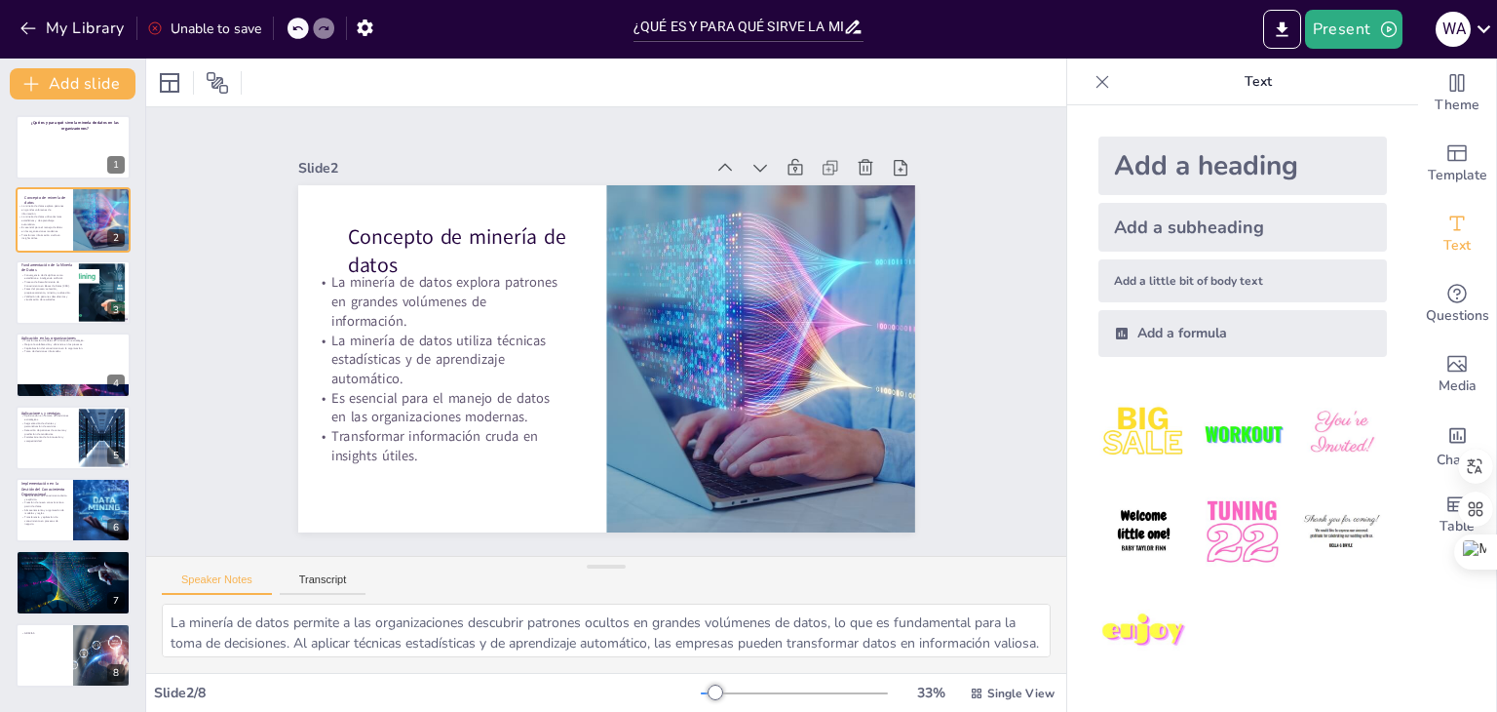
click at [631, 224] on p "Concepto de minería de datos" at bounding box center [672, 187] width 83 height 251
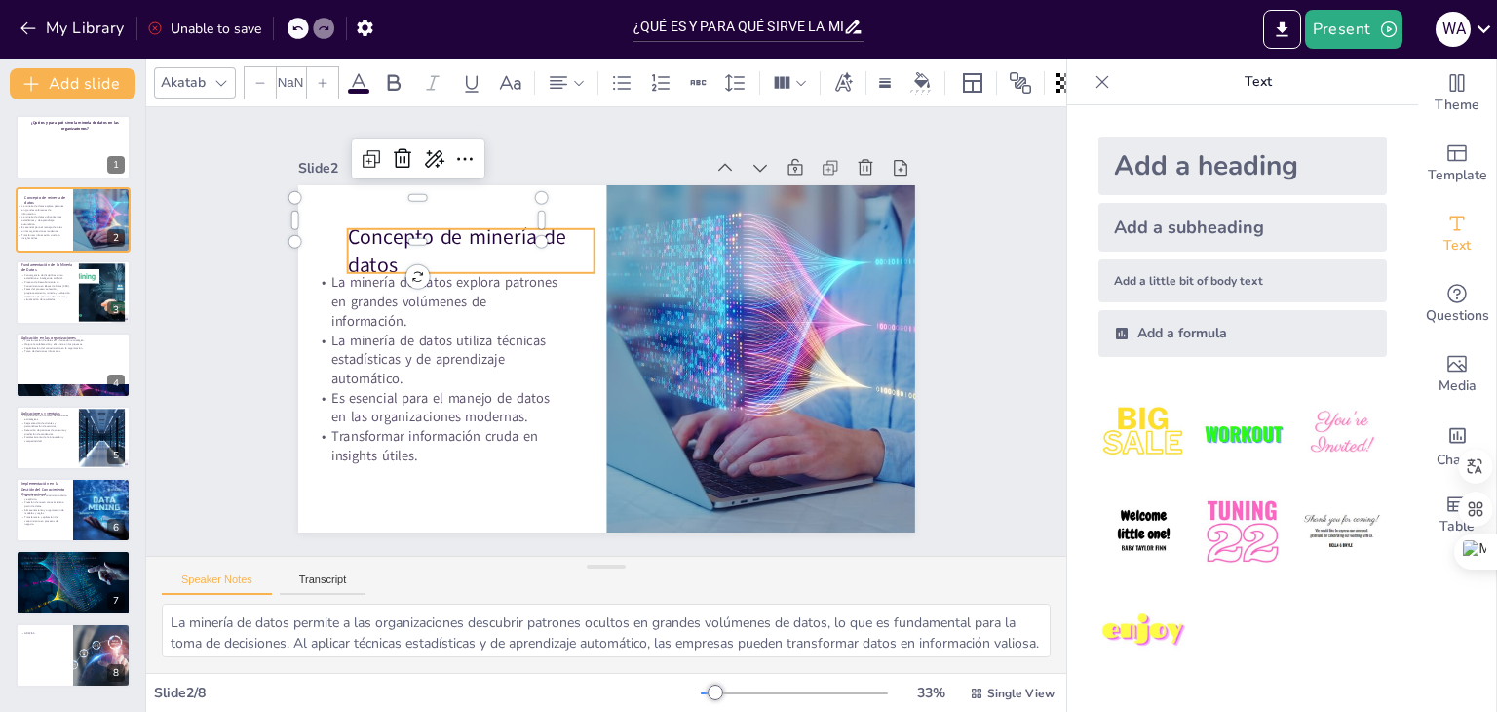
type input "48"
click at [366, 216] on div at bounding box center [470, 220] width 247 height 16
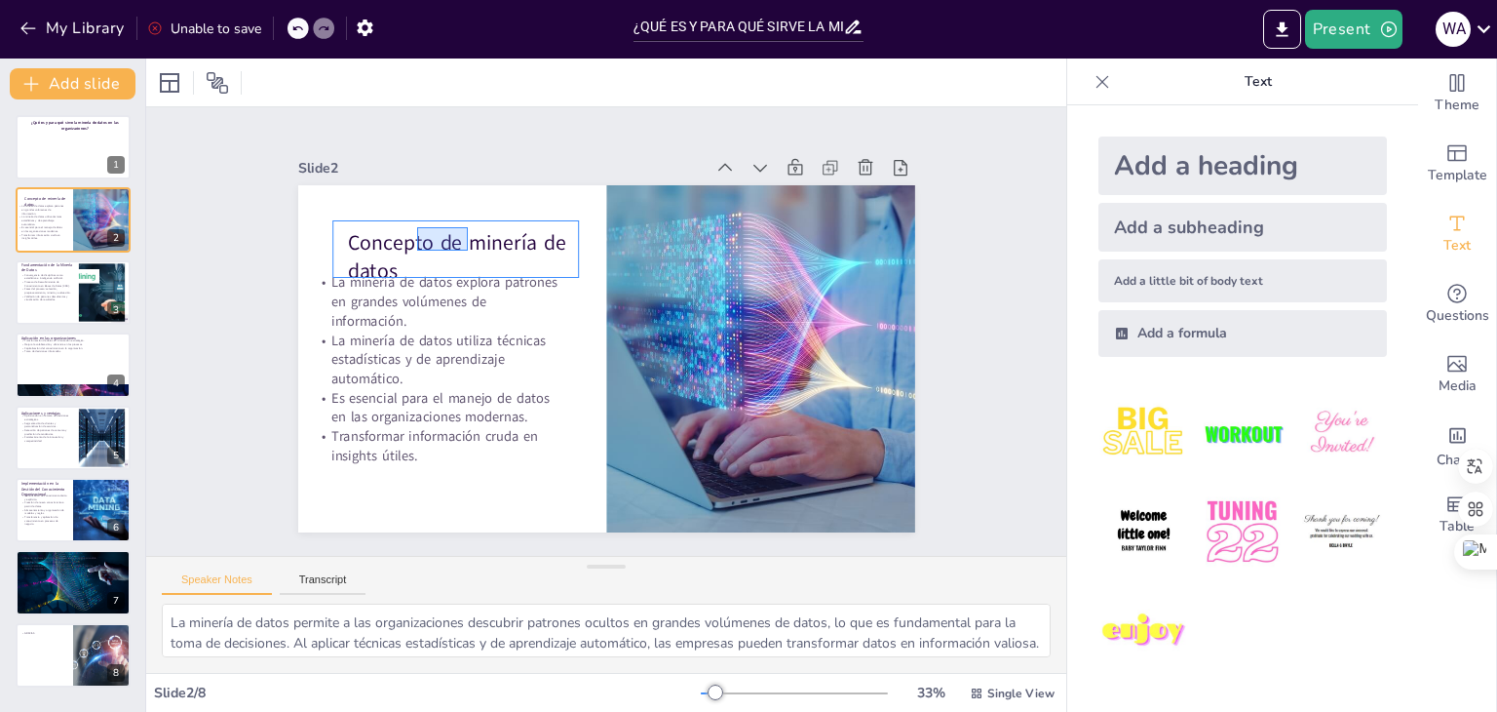
drag, startPoint x: 468, startPoint y: 250, endPoint x: 417, endPoint y: 227, distance: 55.8
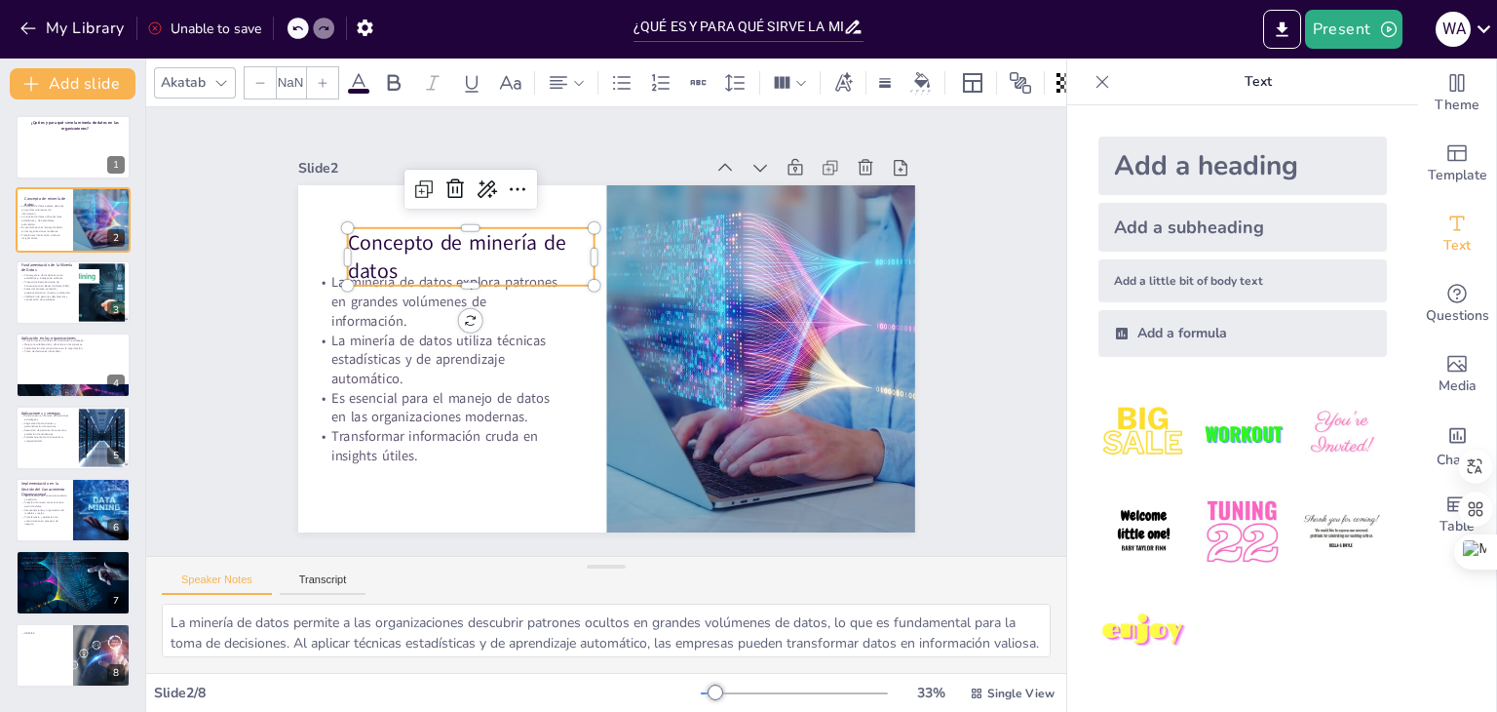
type input "48"
click at [398, 260] on p "Concepto de minería de datos" at bounding box center [479, 243] width 251 height 83
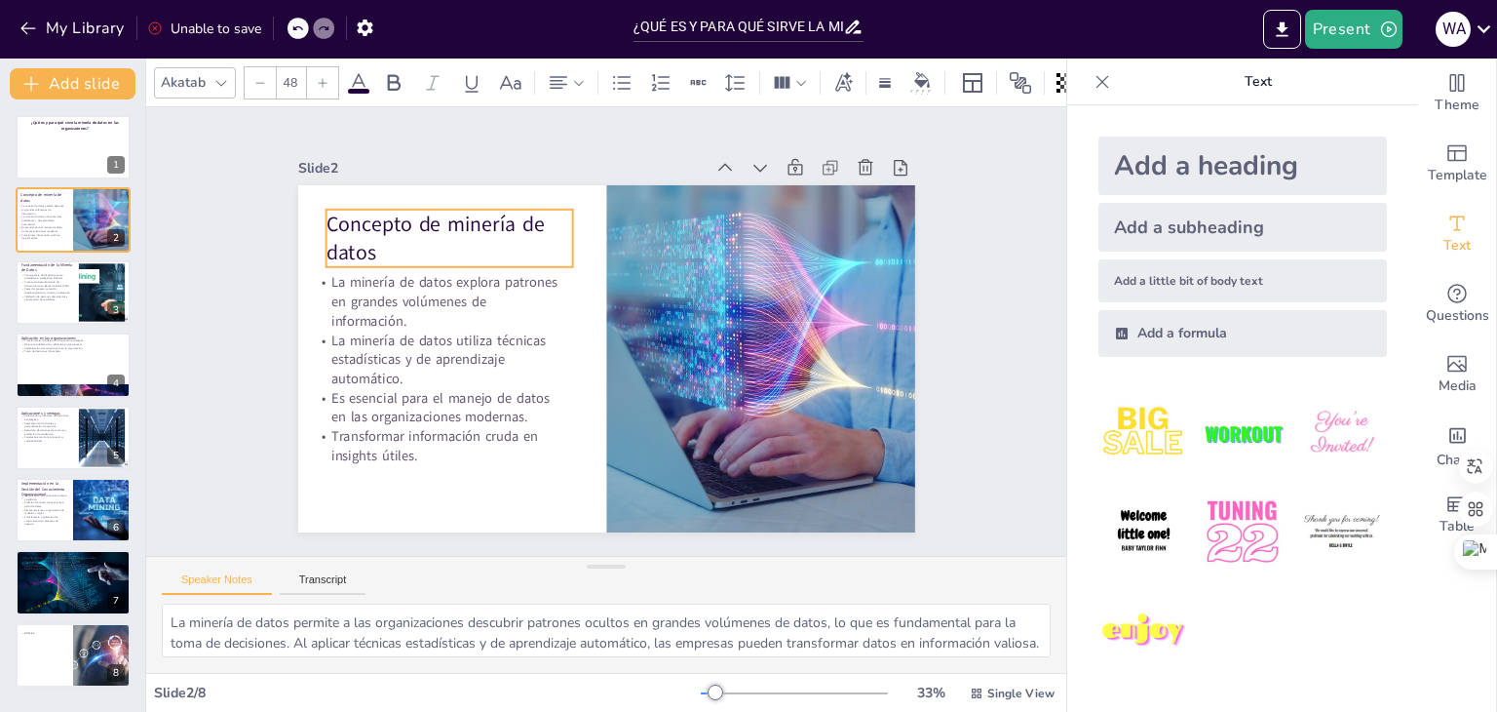
drag, startPoint x: 446, startPoint y: 242, endPoint x: 425, endPoint y: 223, distance: 28.3
click at [425, 223] on p "Concepto de minería de datos" at bounding box center [459, 221] width 251 height 83
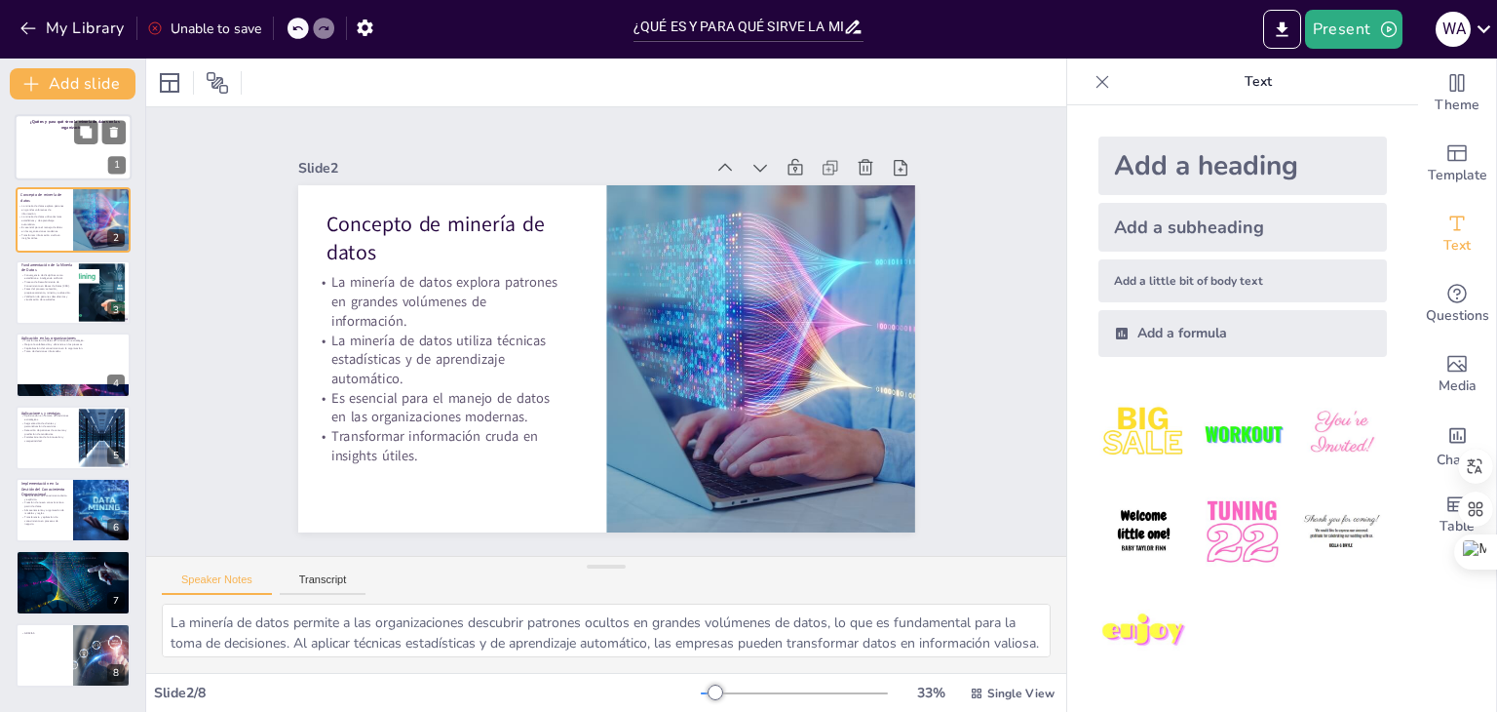
click at [66, 154] on div at bounding box center [73, 147] width 117 height 66
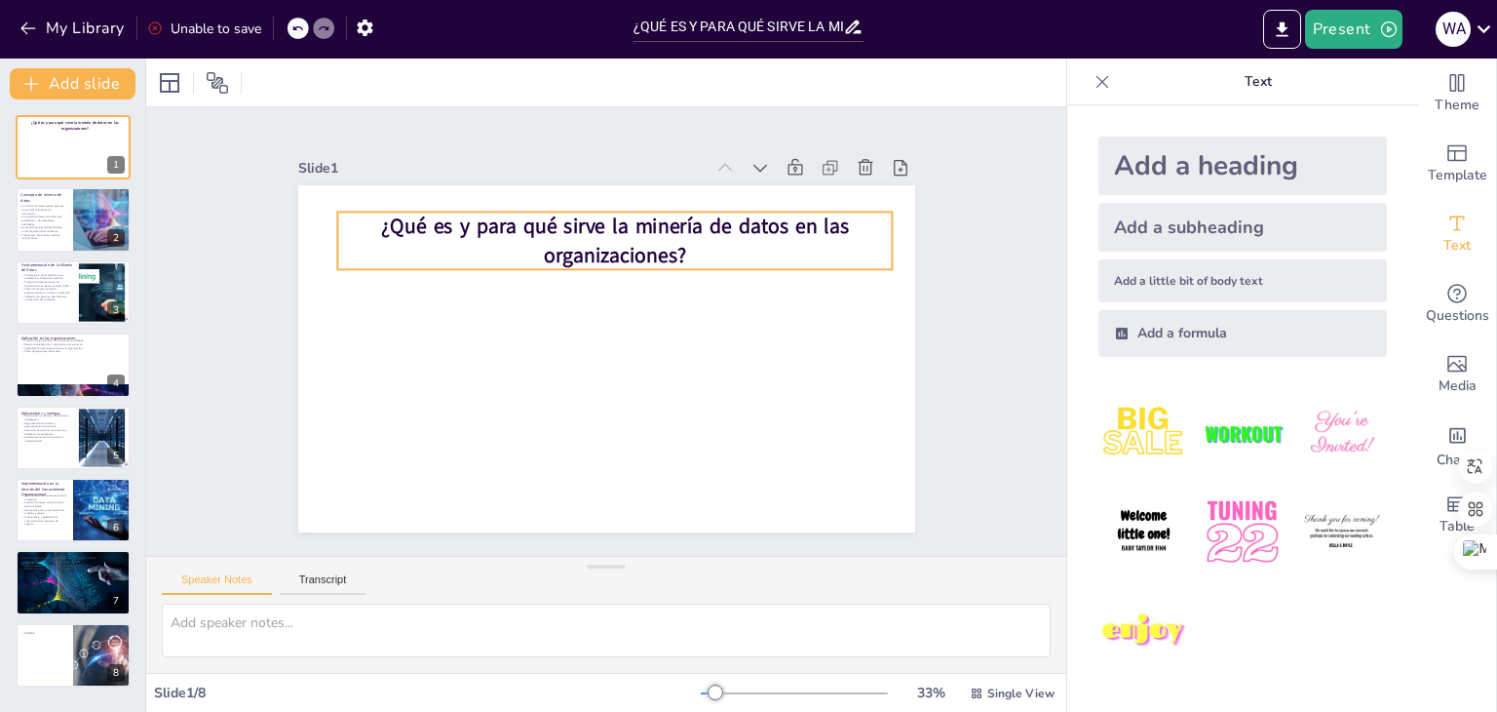
type textarea "La minería de datos permite a las organizaciones descubrir patrones ocultos en …"
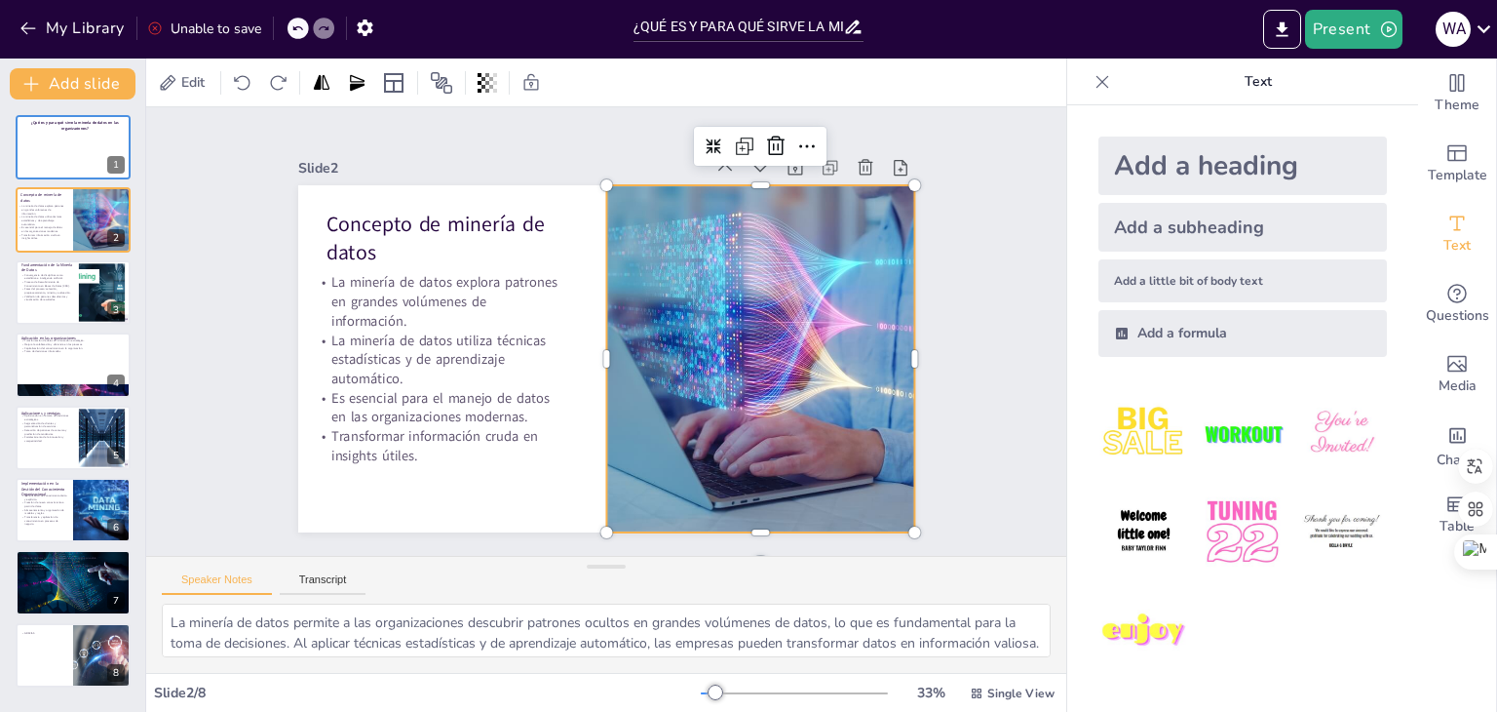
click at [643, 237] on div at bounding box center [757, 374] width 554 height 400
click at [0, 131] on div "¿Qué es y para qué sirve la minería de datos en las organizaciones? 1 Concepto …" at bounding box center [72, 401] width 145 height 572
click at [56, 128] on p "¿Qué es y para qué sirve la minería de datos en las organizaciones?" at bounding box center [74, 125] width 105 height 11
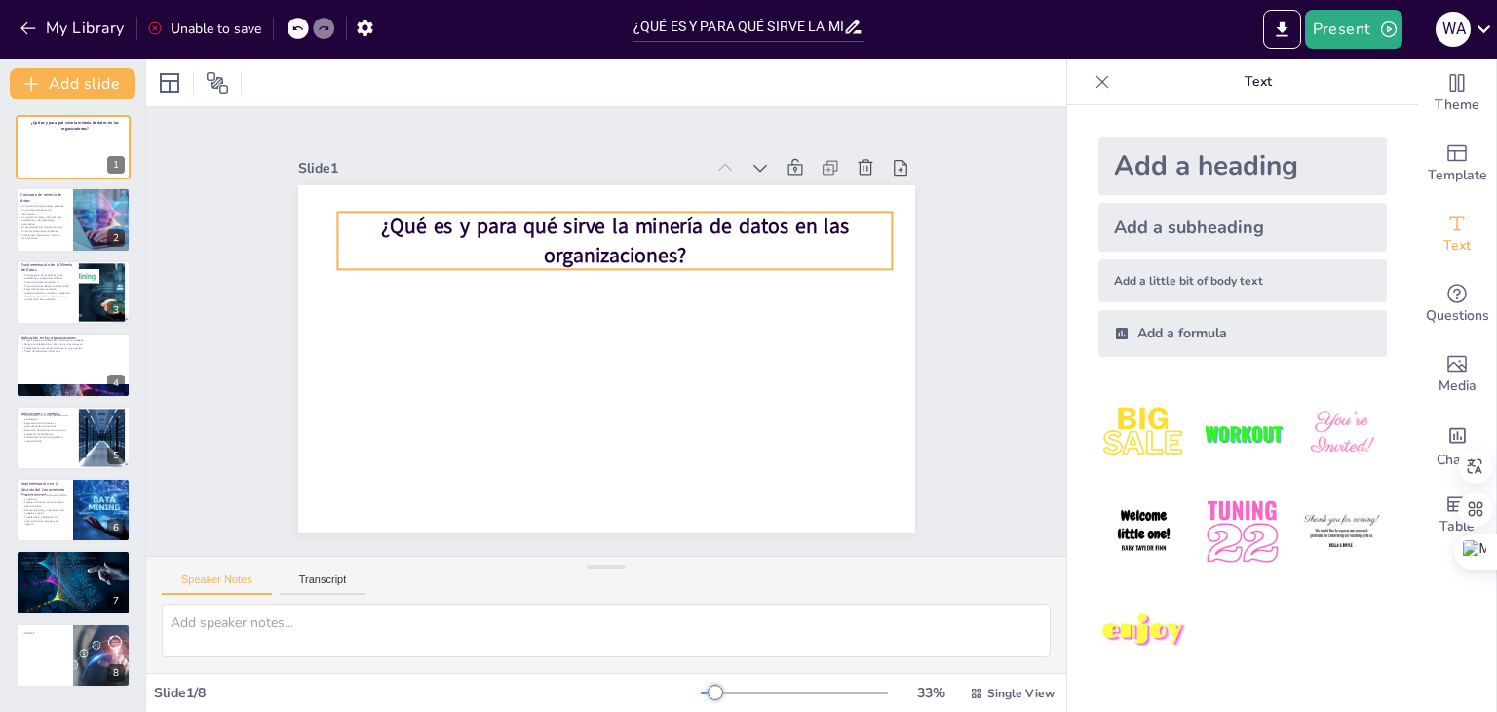
type textarea "La minería de datos permite a las organizaciones descubrir patrones ocultos en …"
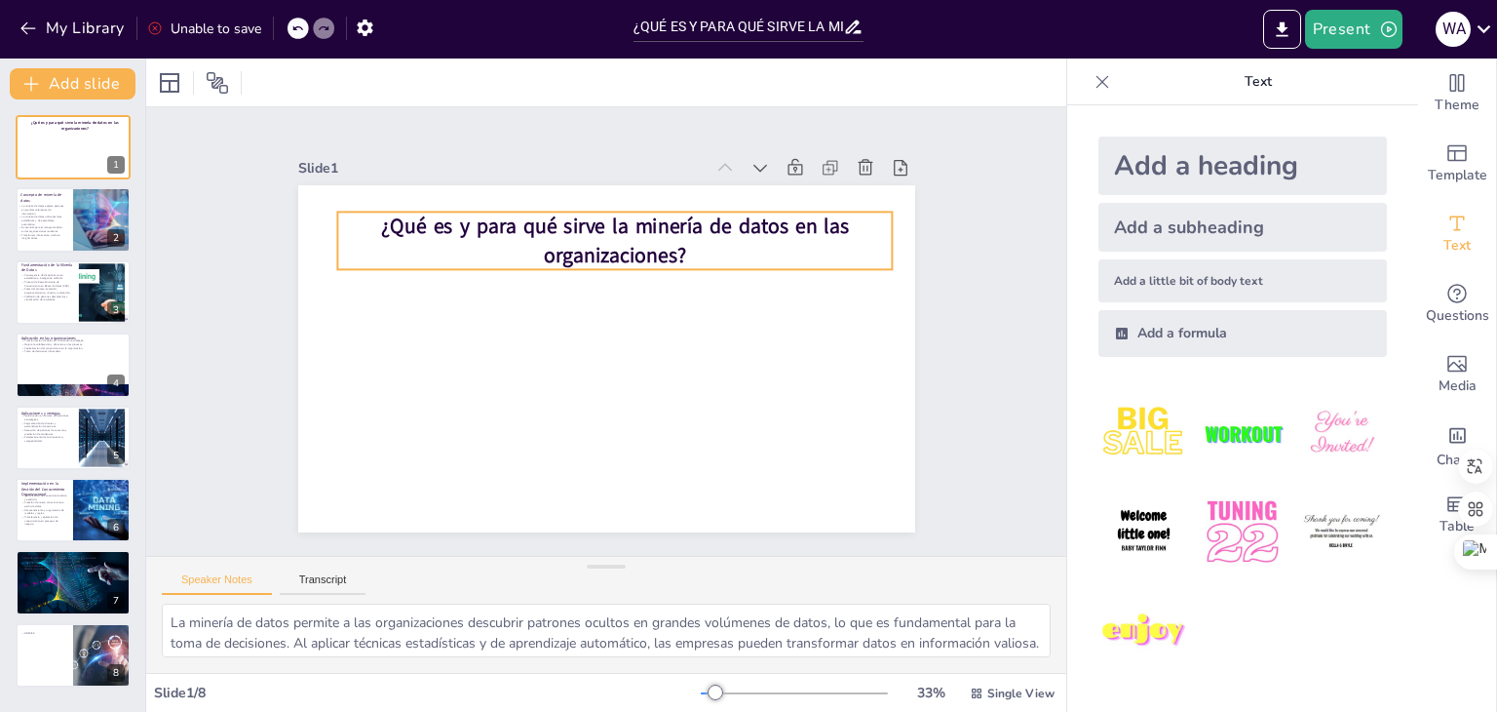
click at [0, 0] on div at bounding box center [0, 0] width 0 height 0
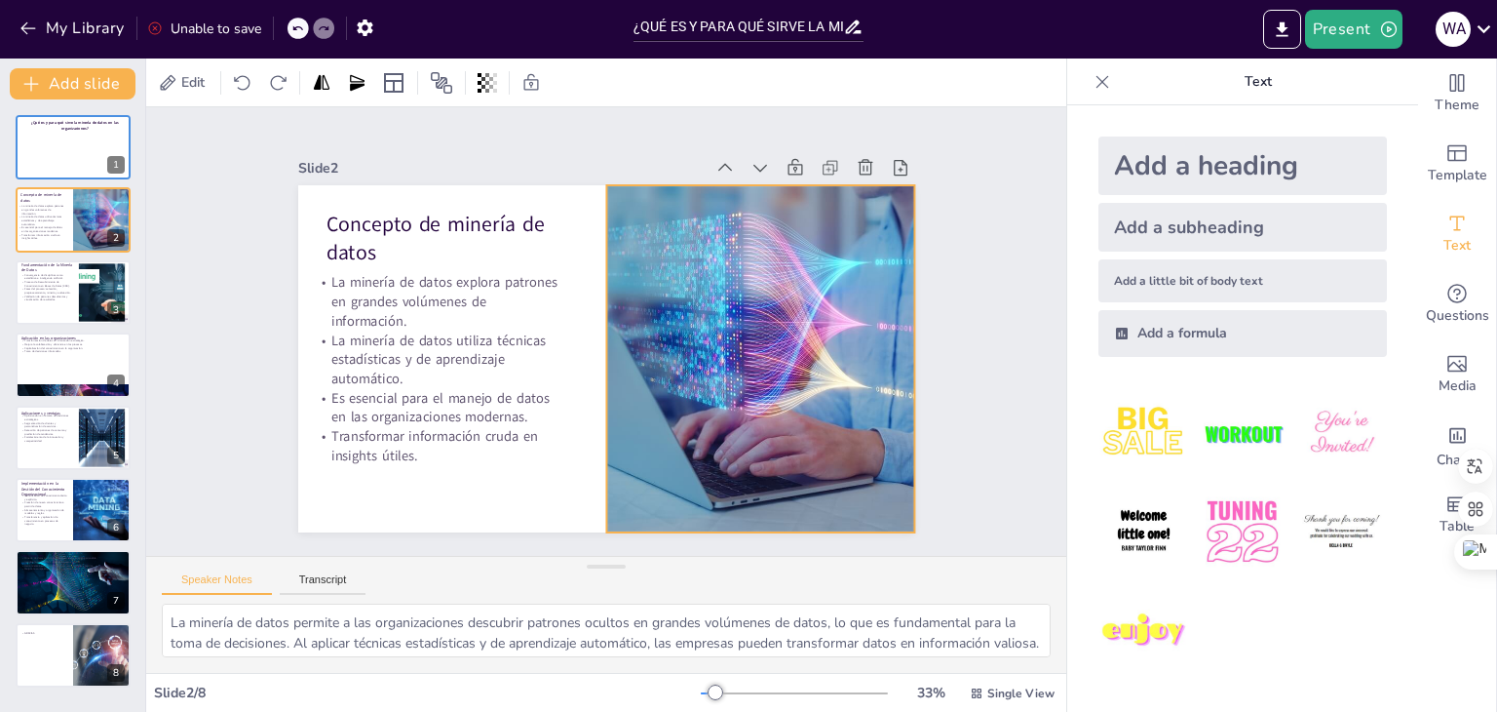
click at [669, 250] on div at bounding box center [757, 374] width 554 height 400
click at [67, 164] on div at bounding box center [73, 147] width 117 height 66
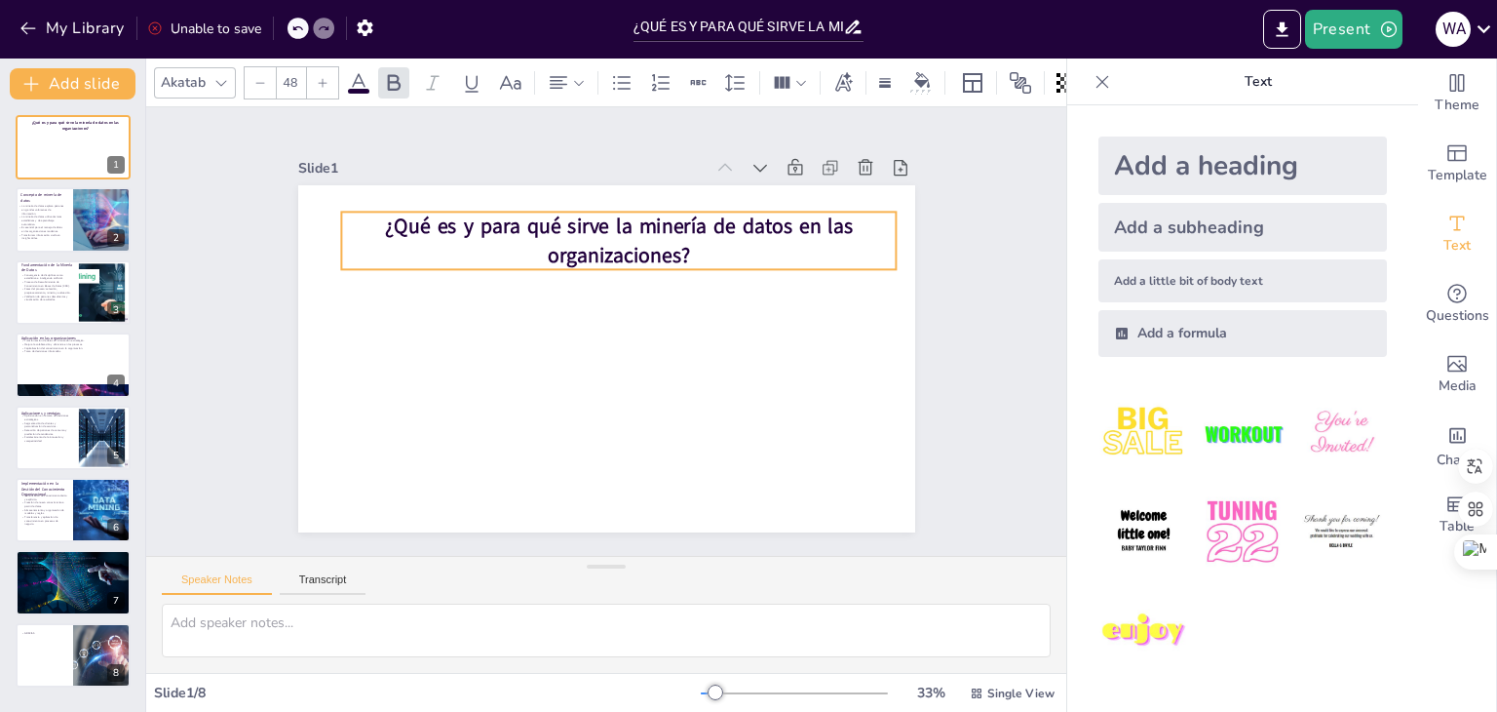
type textarea "La minería de datos permite a las organizaciones descubrir patrones ocultos en …"
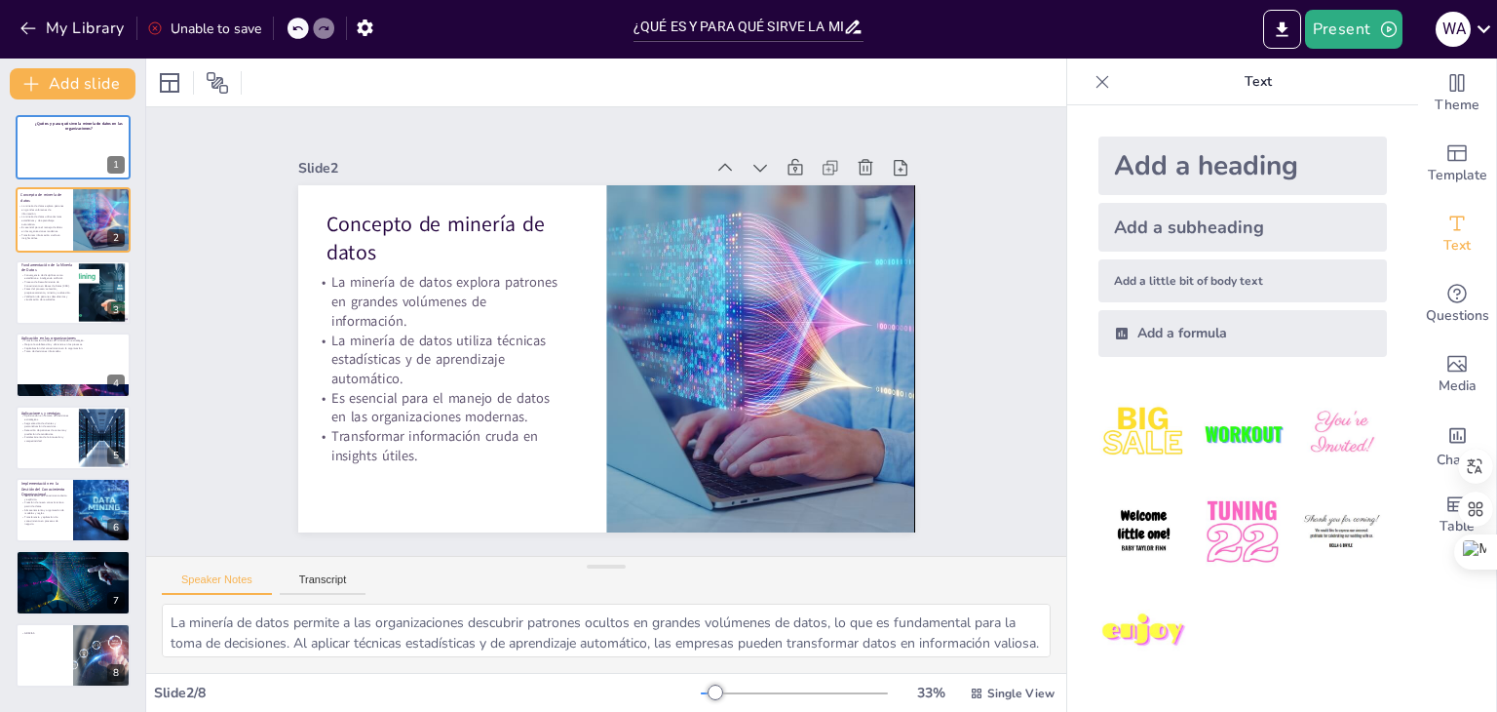
drag, startPoint x: 378, startPoint y: 214, endPoint x: 402, endPoint y: 218, distance: 23.7
click at [402, 218] on div "Slide 1 ¿Qué es y para qué sirve la minería de datos en las organizaciones? Sli…" at bounding box center [606, 331] width 655 height 464
click at [97, 149] on div at bounding box center [73, 147] width 117 height 66
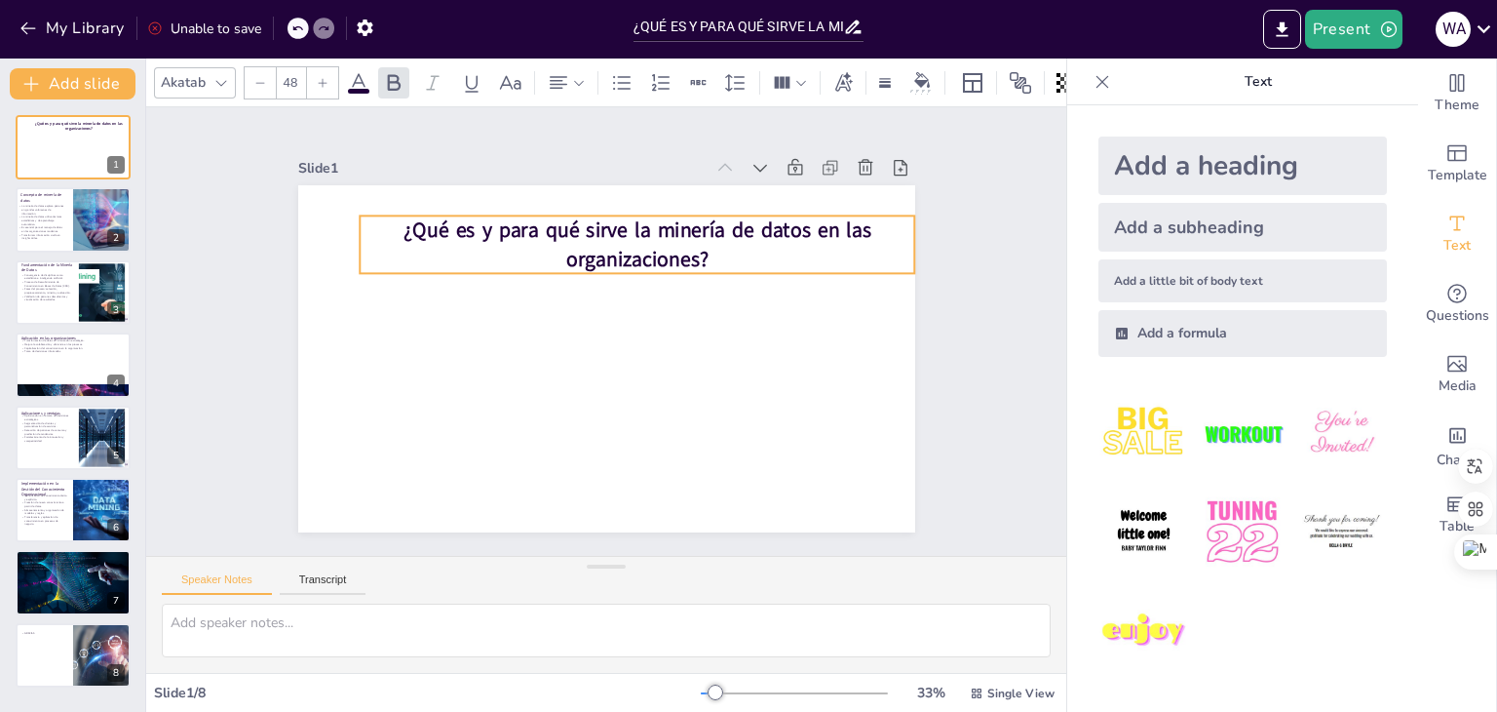
type textarea "La minería de datos permite a las organizaciones descubrir patrones ocultos en …"
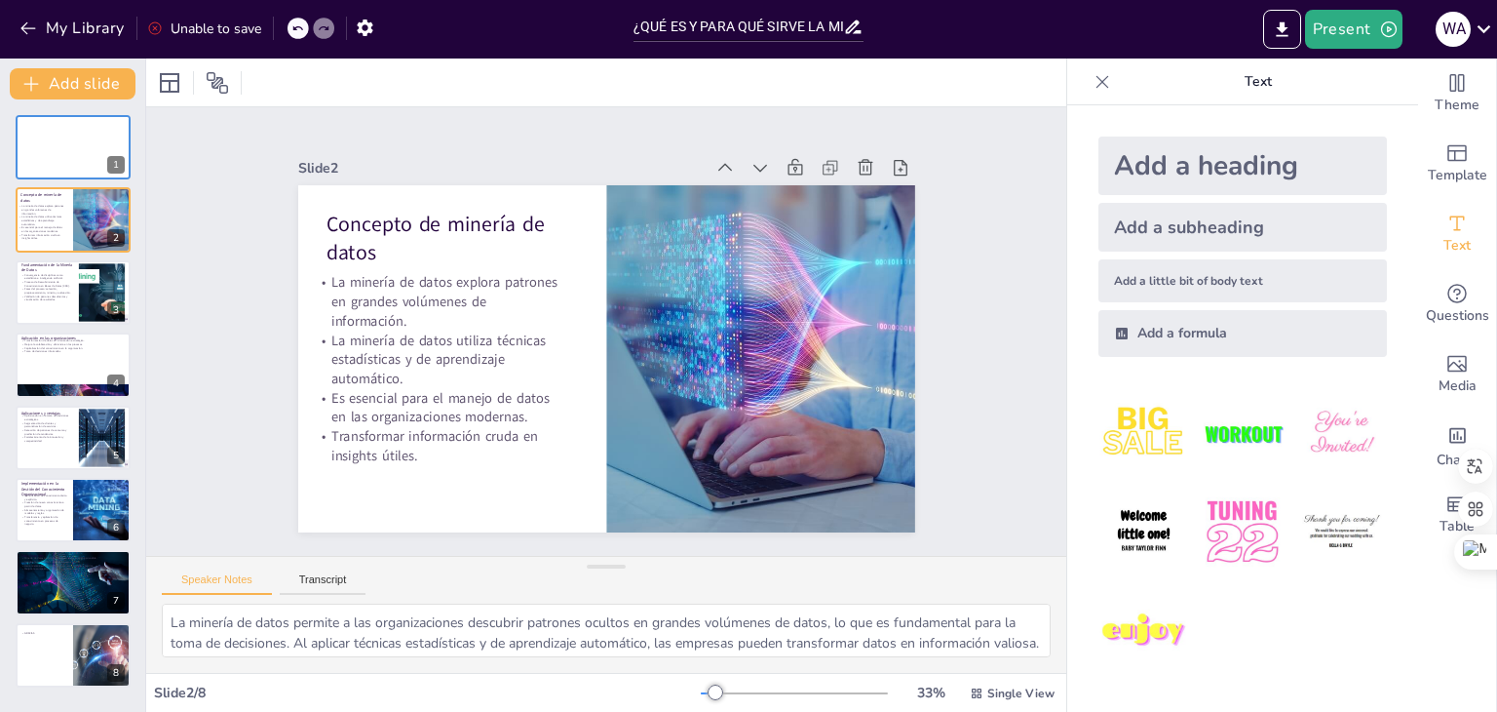
drag, startPoint x: 432, startPoint y: 220, endPoint x: 1054, endPoint y: 737, distance: 808.4
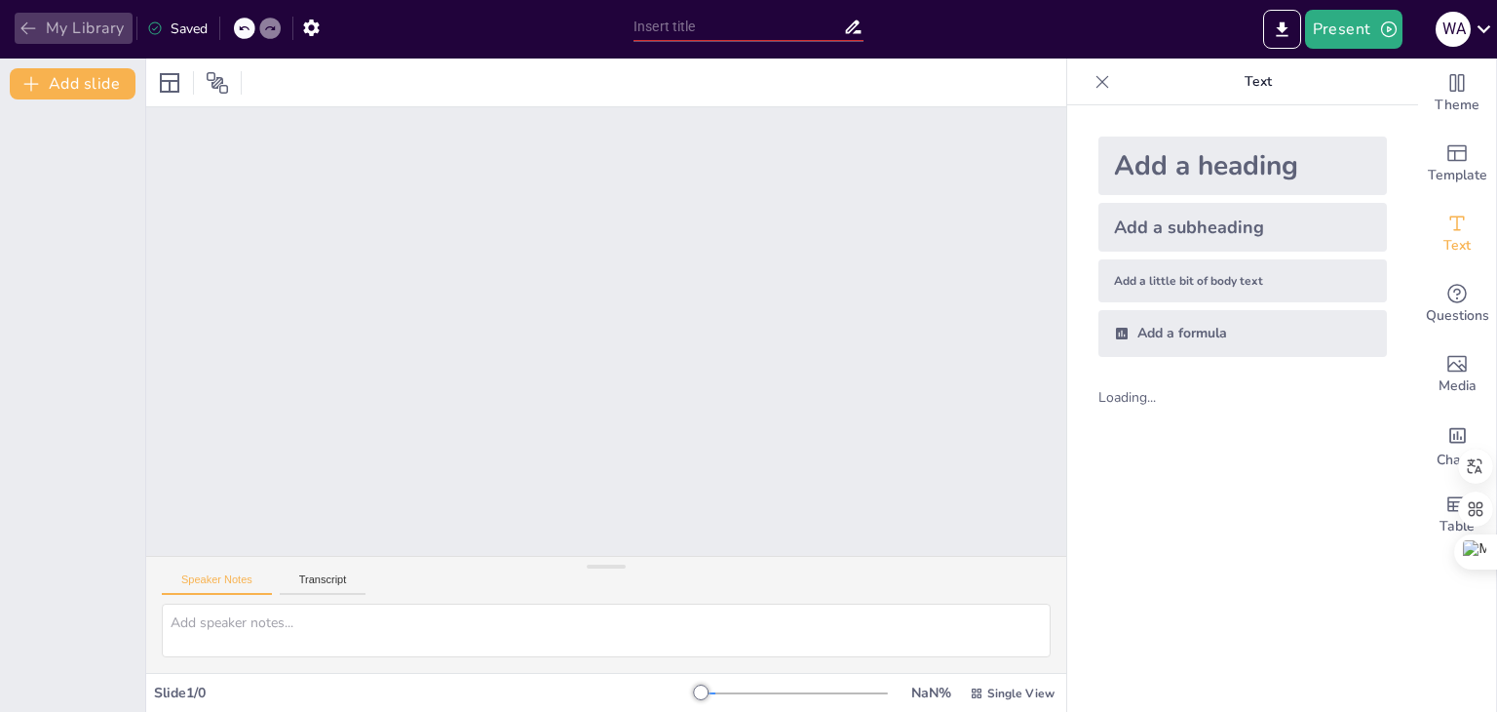
click at [24, 20] on icon "button" at bounding box center [28, 28] width 19 height 19
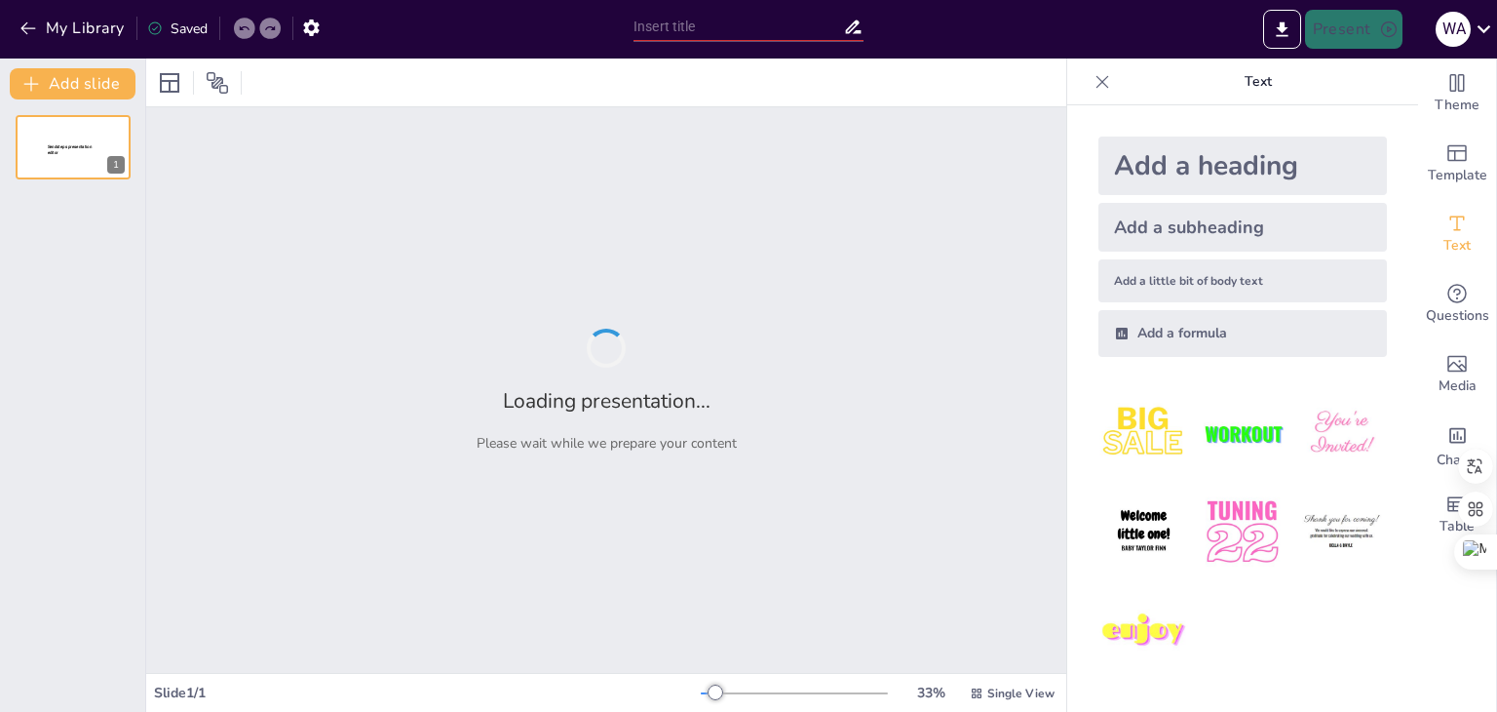
type input "¿QUÉ ES Y PARA QUÉ SIRVE LA MINERIA DE DATOS EN LAS ORGANIZACIONES?"
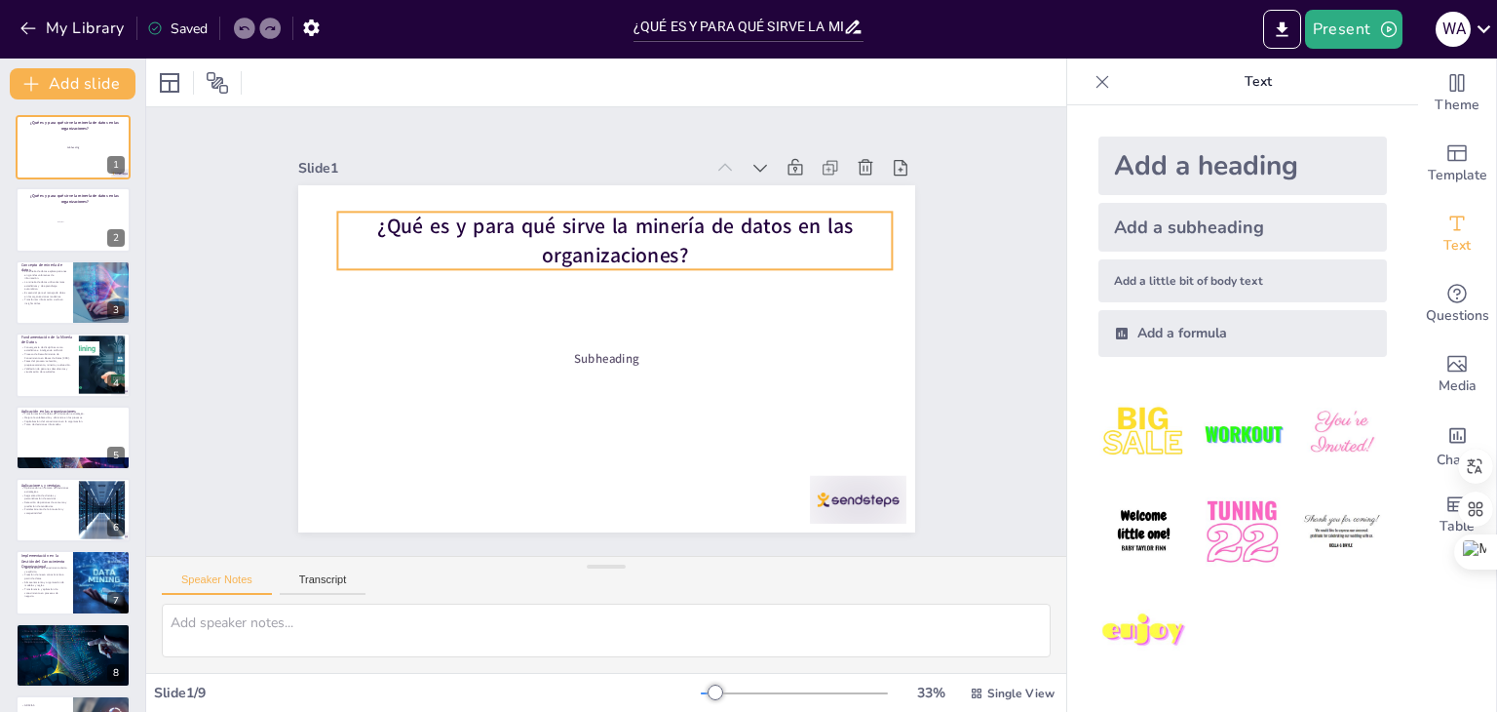
click at [641, 238] on strong "¿Qué es y para qué sirve la minería de datos en las organizaciones?" at bounding box center [615, 240] width 476 height 57
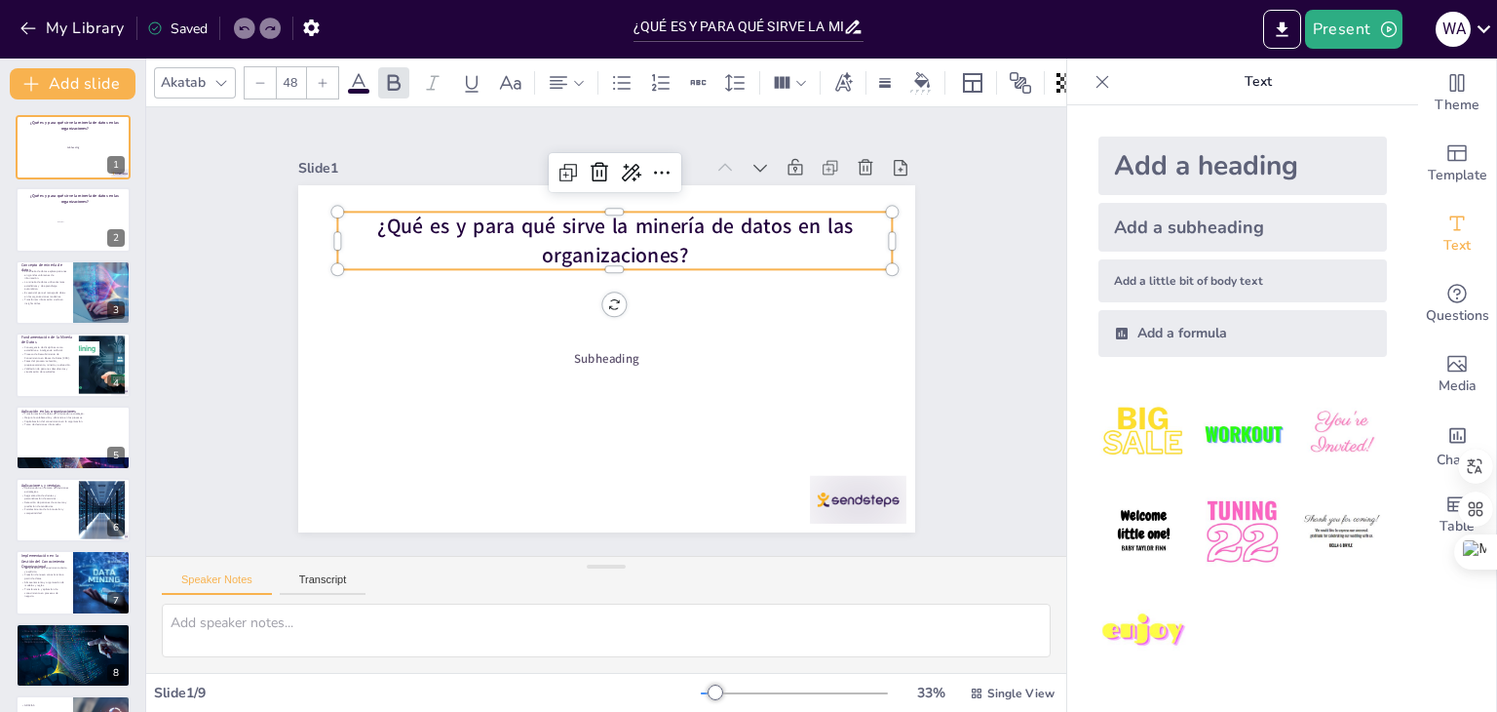
click at [641, 238] on strong "¿Qué es y para qué sirve la minería de datos en las organizaciones?" at bounding box center [615, 240] width 476 height 57
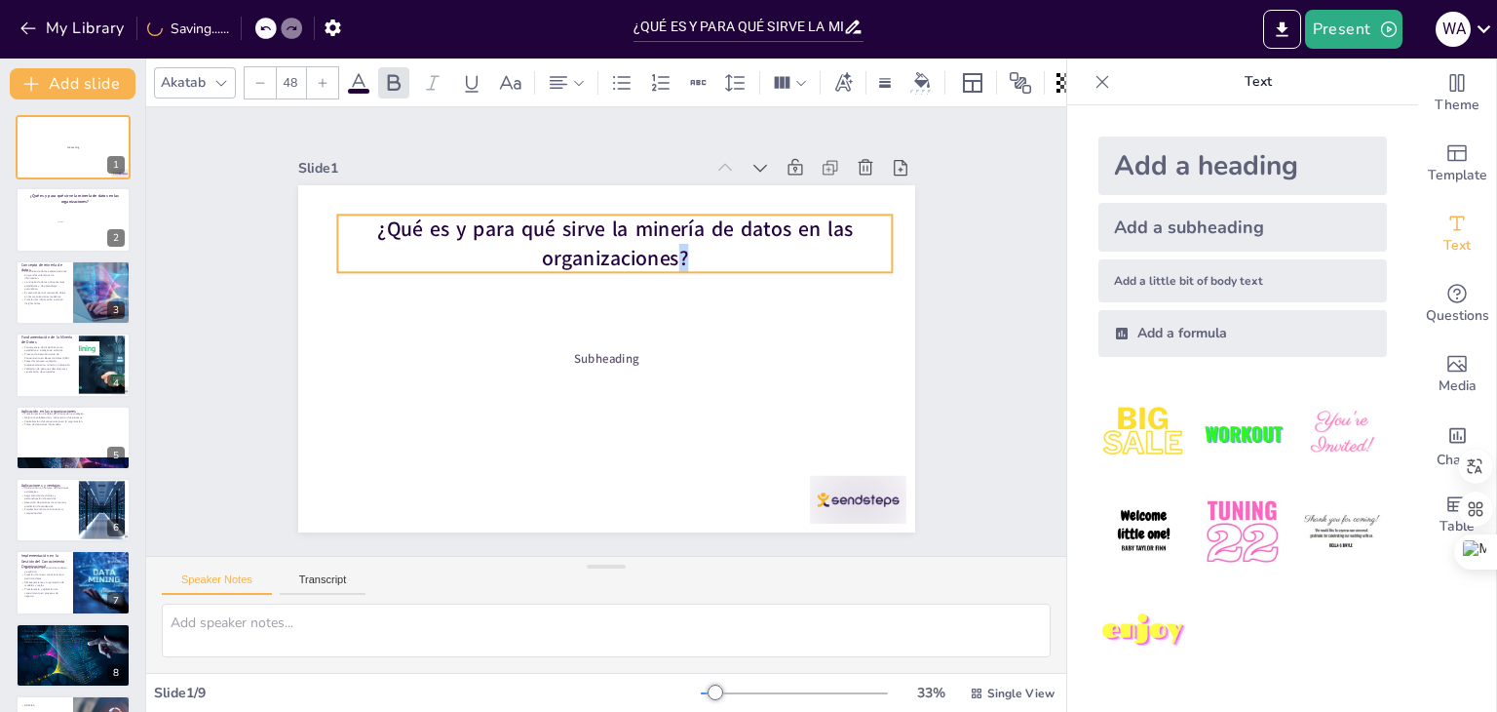
click at [673, 250] on p "¿Qué es y para qué sirve la minería de datos en las organizaciones?" at bounding box center [615, 243] width 556 height 58
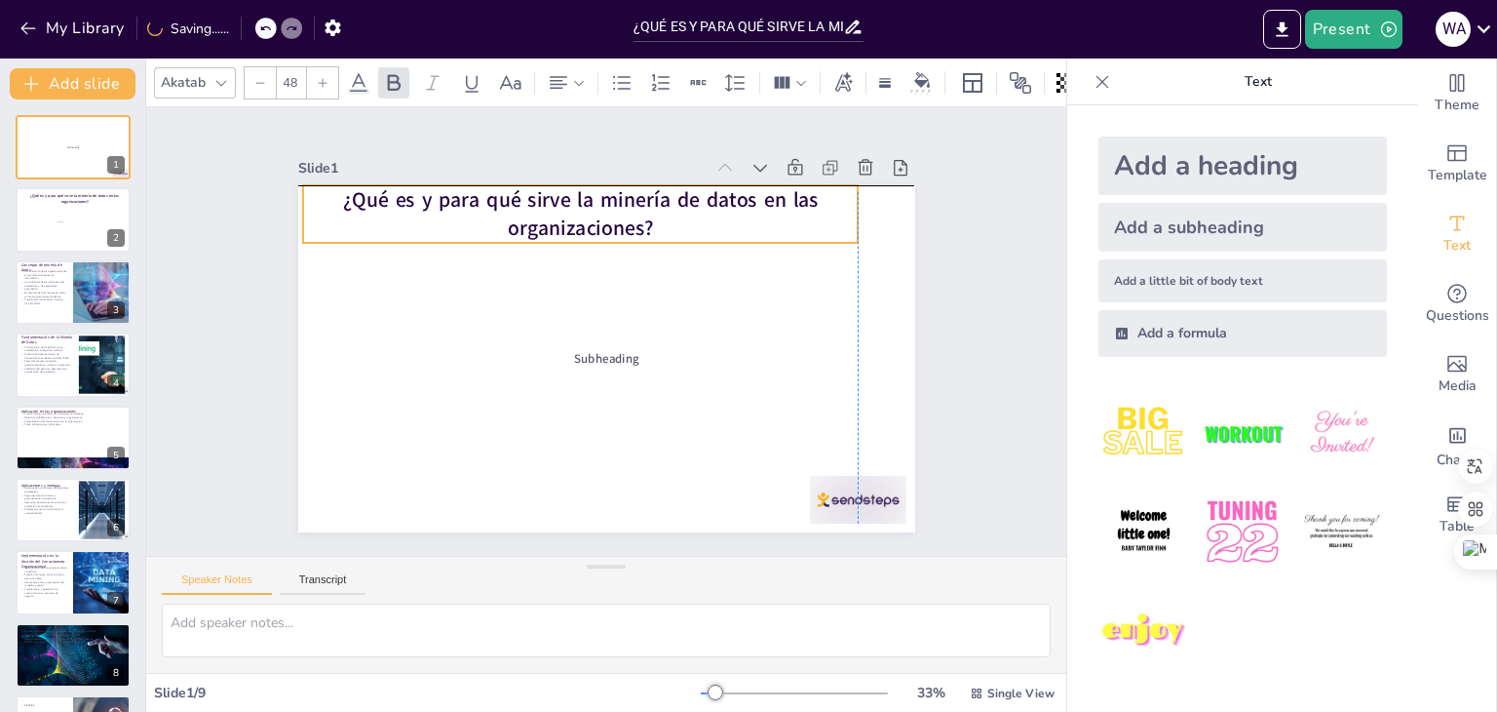
drag, startPoint x: 385, startPoint y: 223, endPoint x: 325, endPoint y: 200, distance: 64.8
click at [325, 200] on p "¿Qué es y para qué sirve la minería de datos en las organizaciones?" at bounding box center [581, 214] width 556 height 58
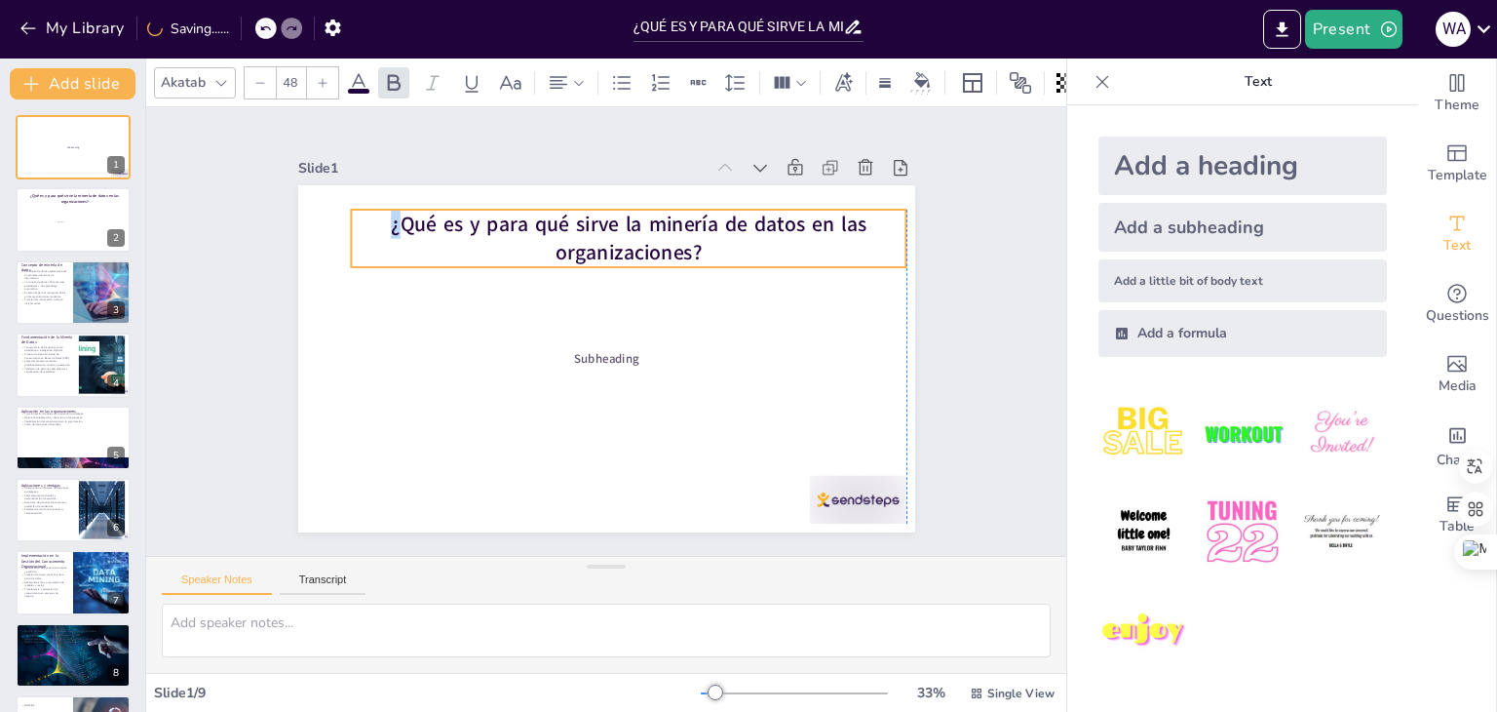
drag, startPoint x: 339, startPoint y: 192, endPoint x: 388, endPoint y: 216, distance: 54.5
click at [402, 216] on strong "¿Qué es y para qué sirve la minería de datos en las organizaciones?" at bounding box center [640, 232] width 476 height 89
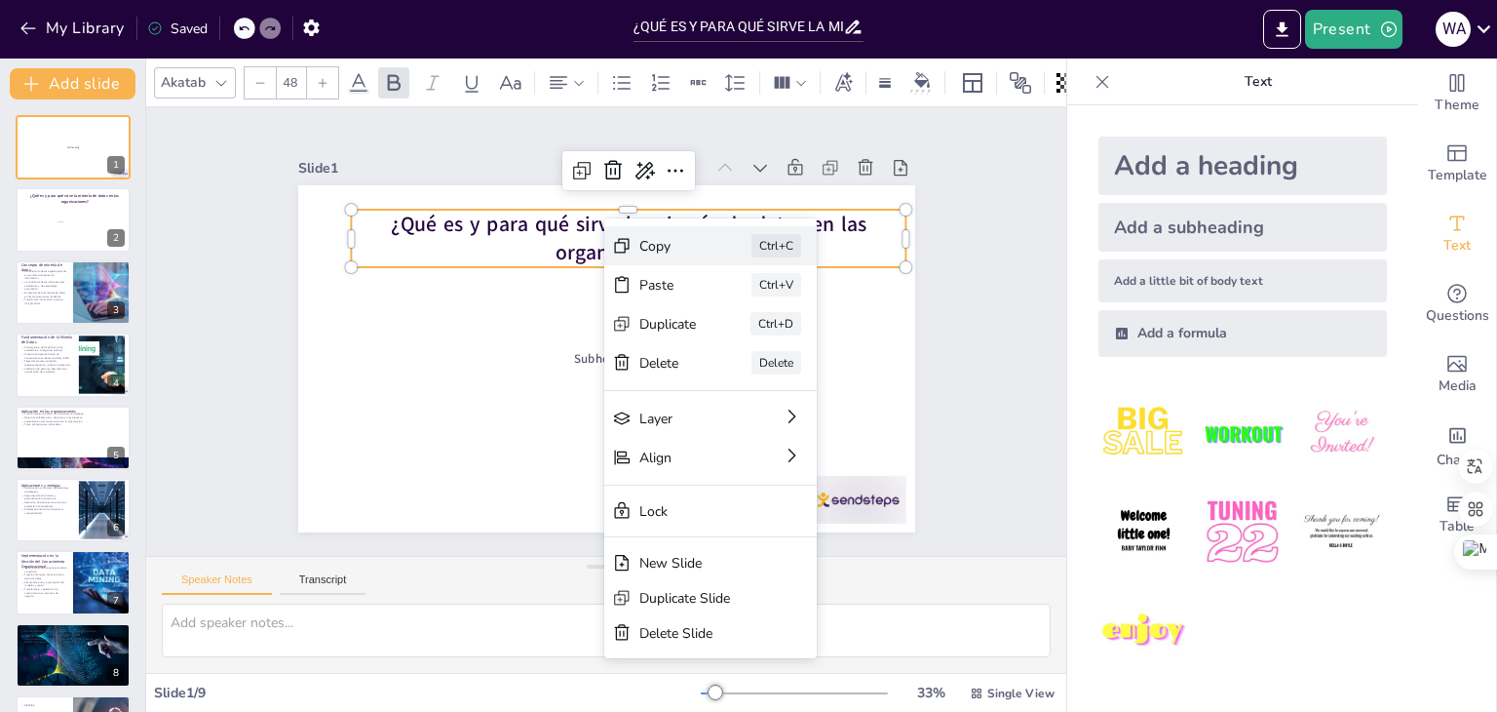
click at [782, 363] on div "Copy" at bounding box center [811, 375] width 59 height 24
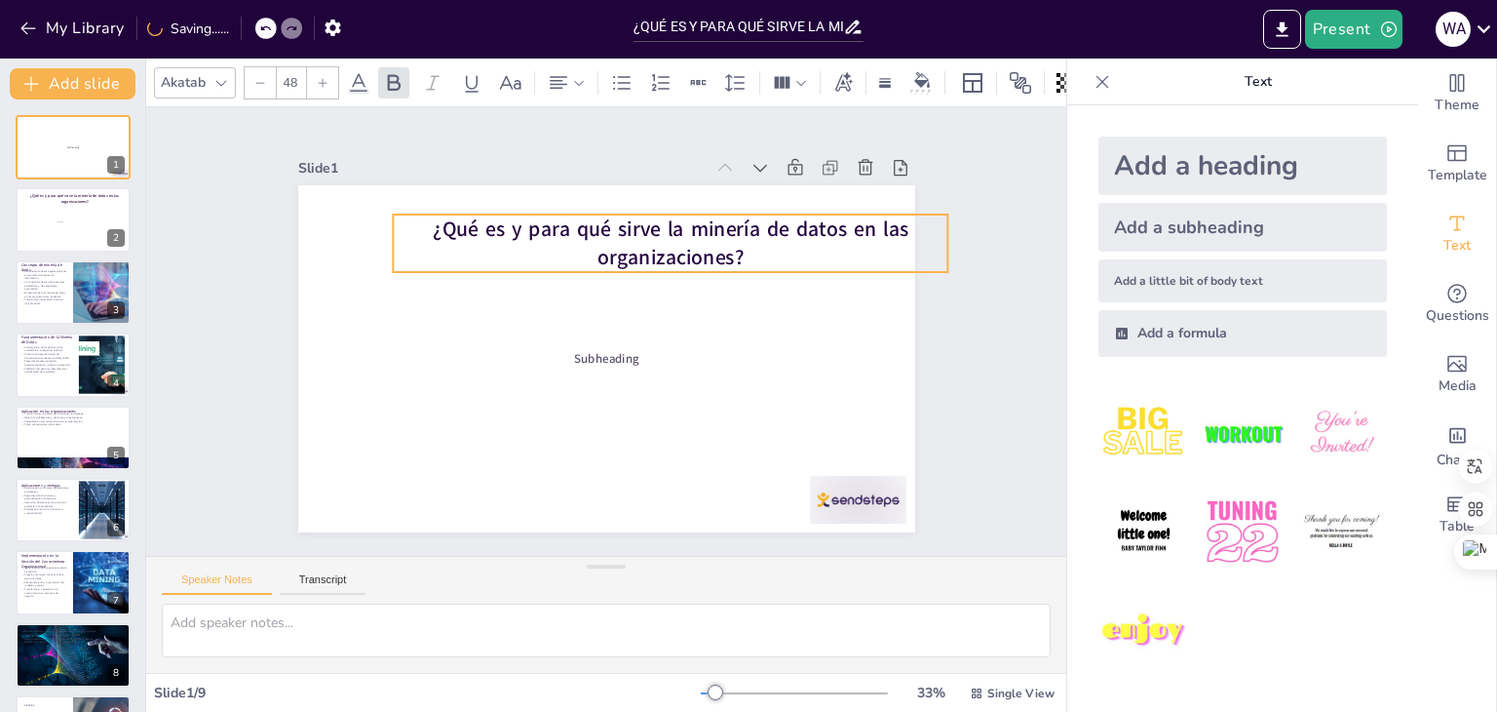
drag, startPoint x: 676, startPoint y: 246, endPoint x: 718, endPoint y: 250, distance: 42.2
click at [718, 250] on strong "¿Qué es y para qué sirve la minería de datos en las organizaciones?" at bounding box center [705, 263] width 445 height 219
click at [728, 249] on p "¿Qué es y para qué sirve la minería de datos en las organizaciones?" at bounding box center [671, 243] width 556 height 58
click at [728, 249] on p "¿Qué es y para qué sirve la minería de datos en las organizaciones?" at bounding box center [680, 250] width 558 height 115
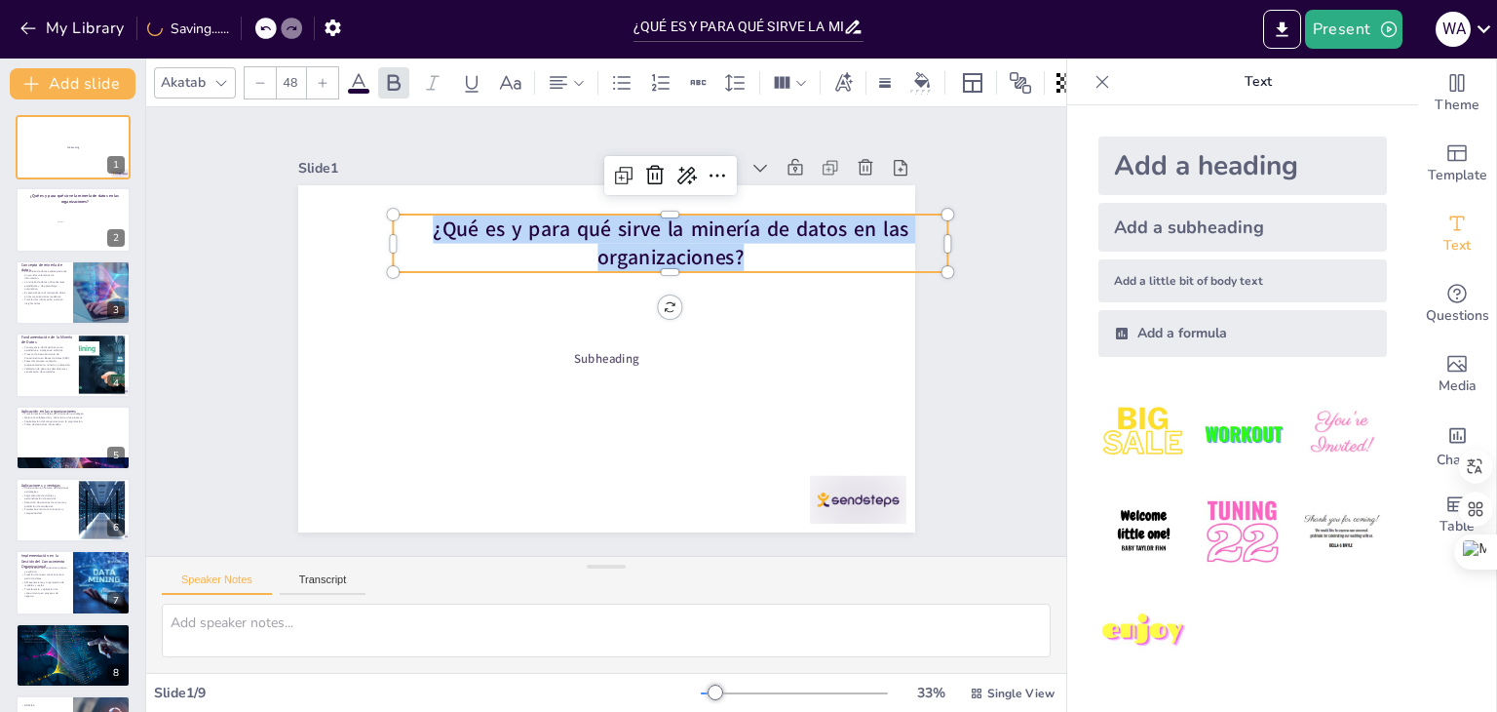
click at [728, 249] on p "¿Qué es y para qué sirve la minería de datos en las organizaciones?" at bounding box center [680, 250] width 558 height 115
click at [728, 249] on p "¿Qué es y para qué sirve la minería de datos en las organizaciones?" at bounding box center [686, 259] width 555 height 172
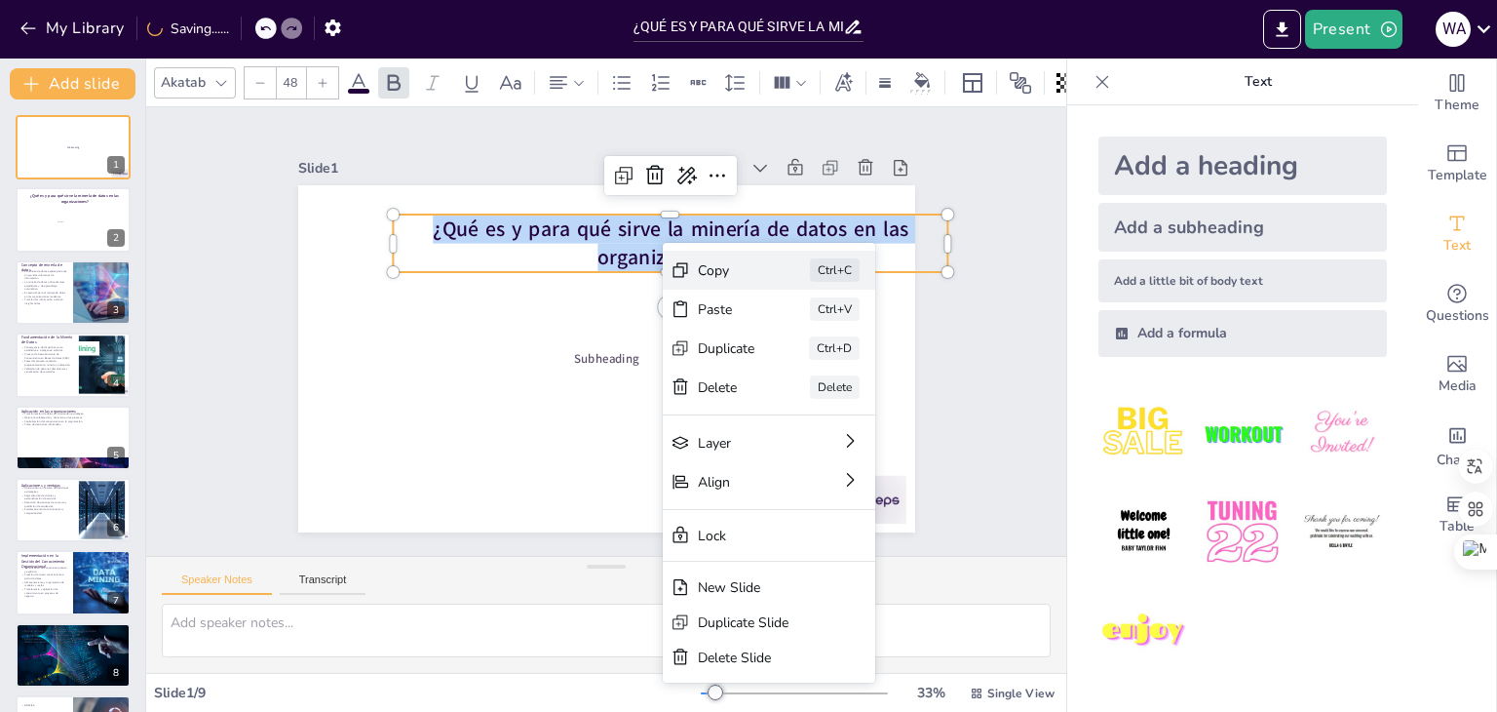
click at [844, 368] on div "Copy" at bounding box center [873, 377] width 58 height 19
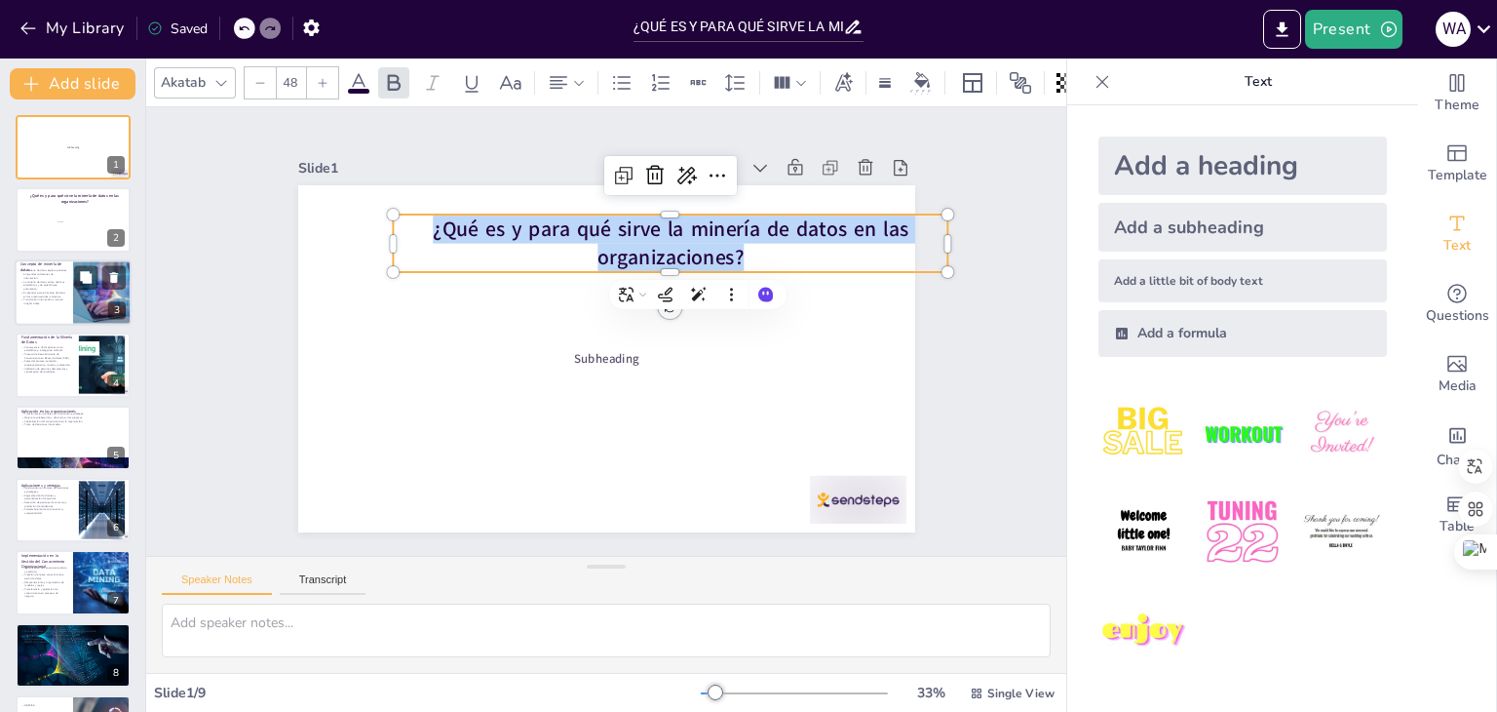
click at [107, 291] on div at bounding box center [102, 292] width 99 height 66
type textarea "La minería de datos permite a las organizaciones descubrir patrones ocultos en …"
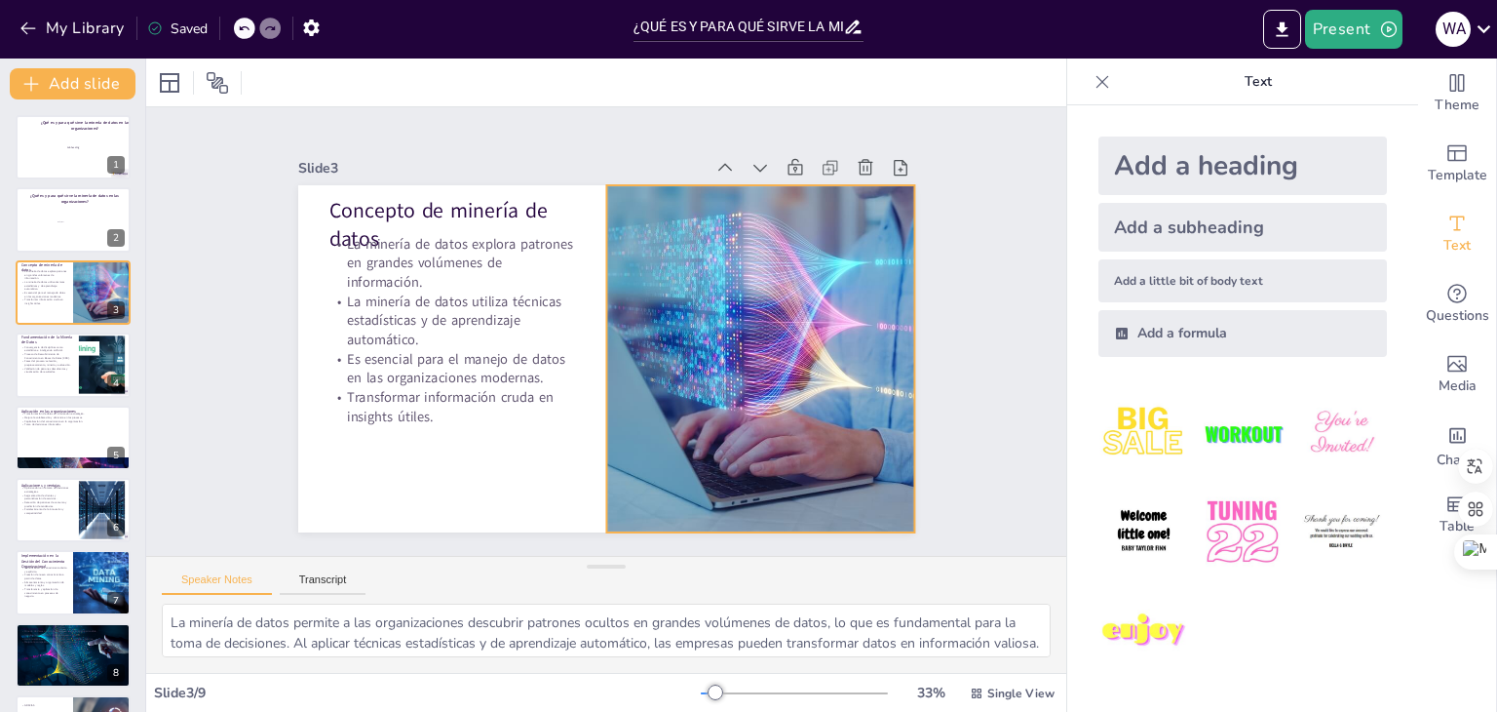
click at [643, 287] on div at bounding box center [760, 358] width 520 height 347
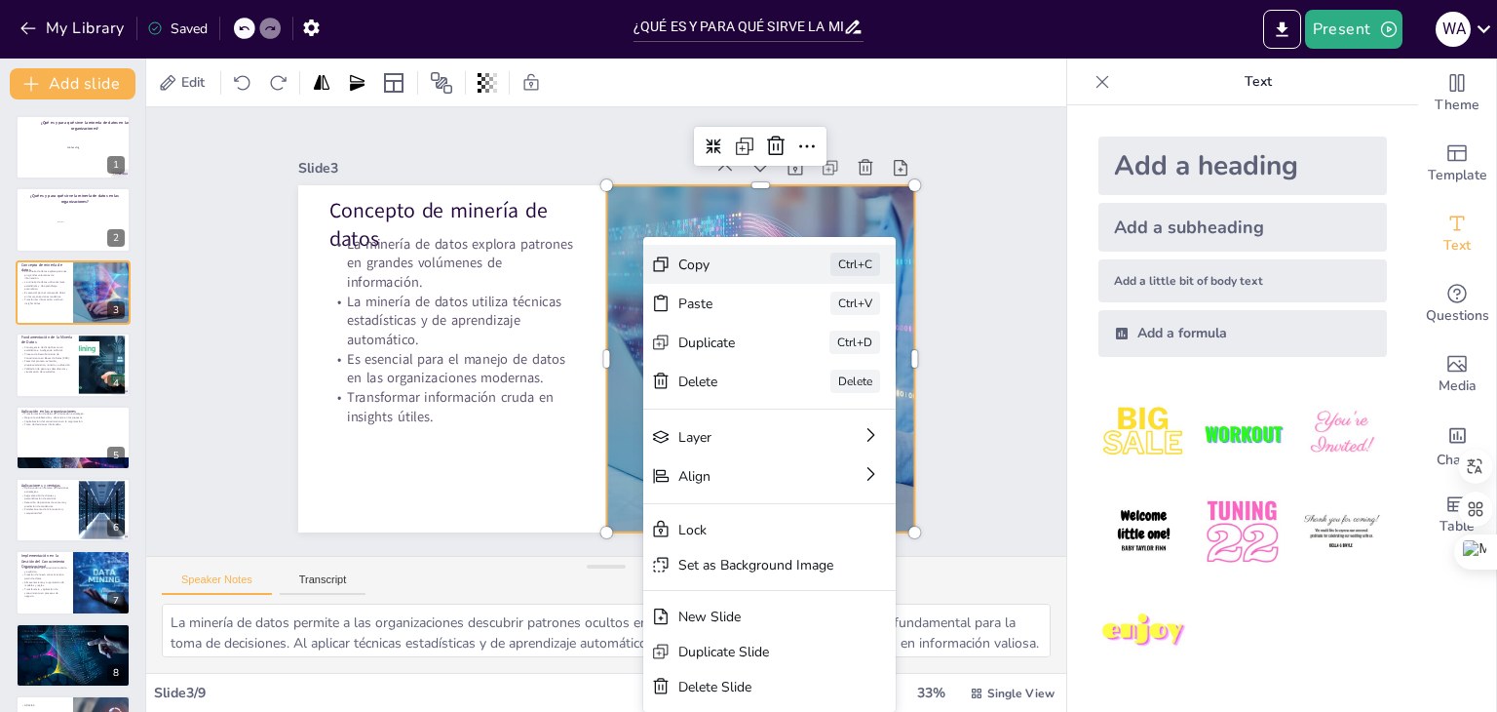
click at [810, 406] on div "Copy" at bounding box center [859, 425] width 99 height 38
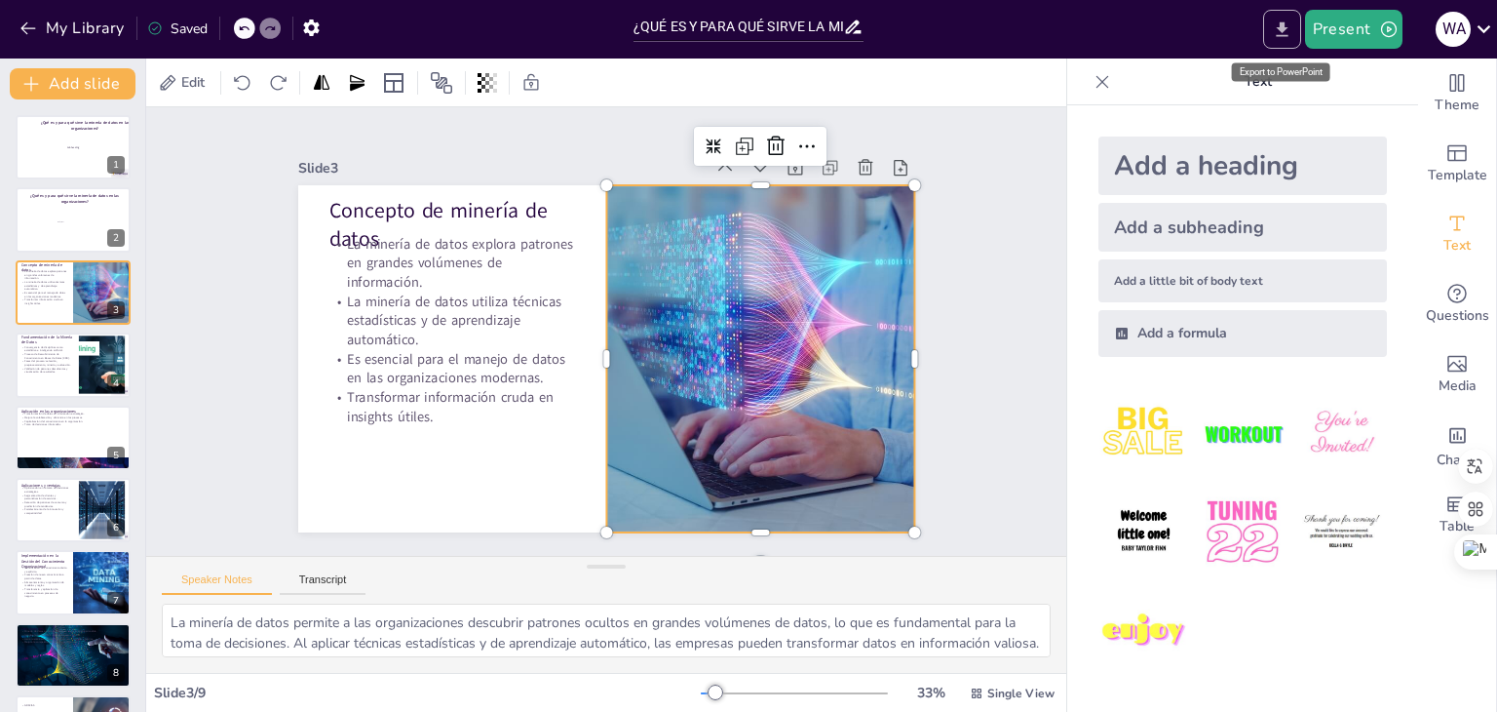
click at [1287, 39] on icon "Export to PowerPoint" at bounding box center [1282, 29] width 20 height 20
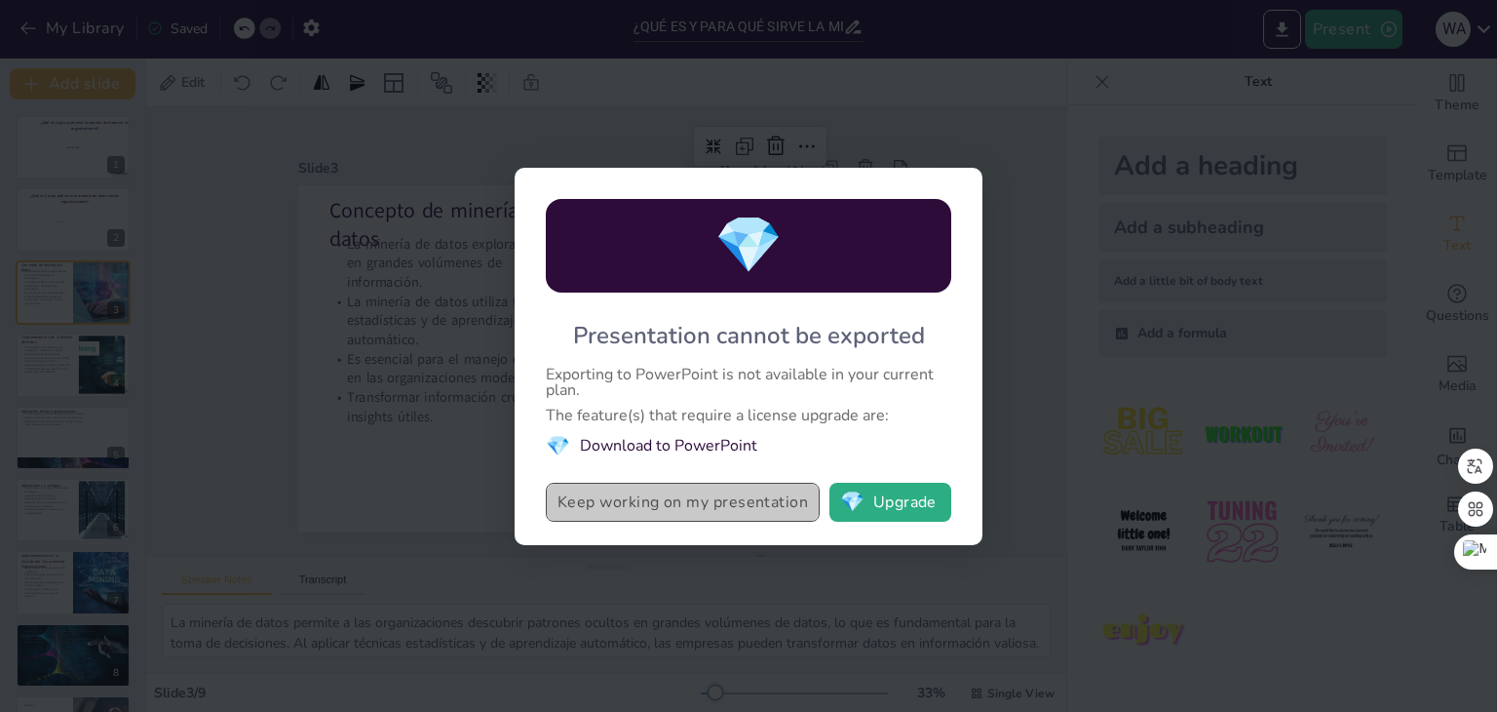
click at [643, 516] on button "Keep working on my presentation" at bounding box center [683, 501] width 274 height 39
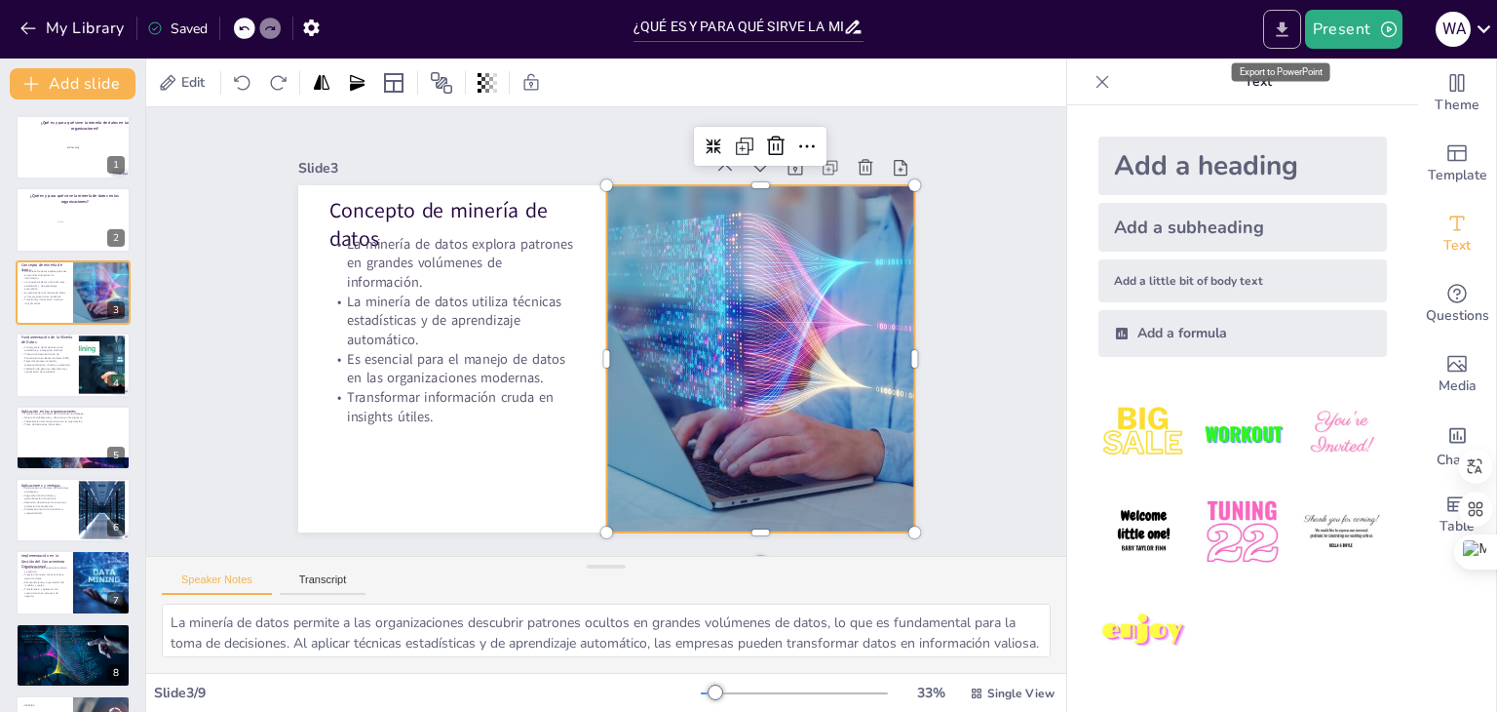
click at [1288, 24] on icon "Export to PowerPoint" at bounding box center [1282, 29] width 20 height 20
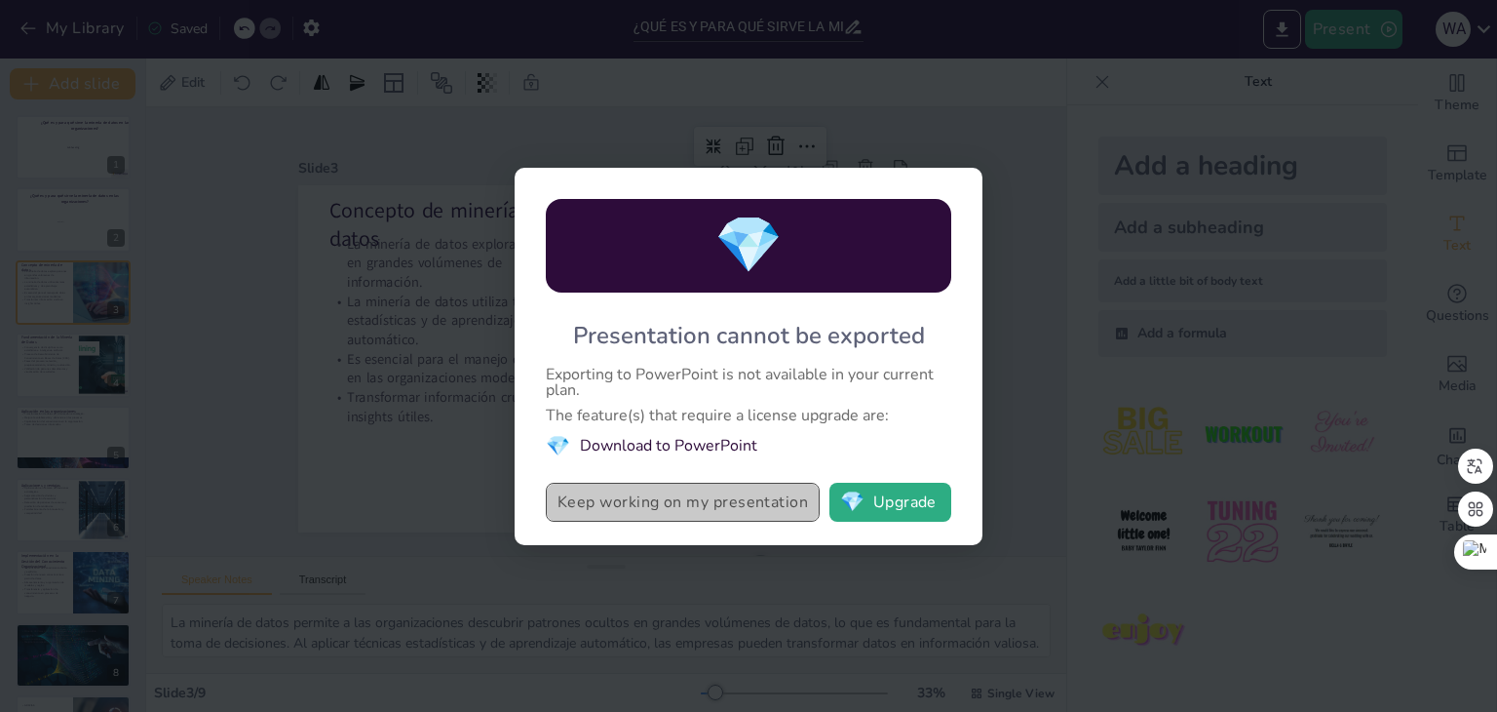
click at [632, 507] on button "Keep working on my presentation" at bounding box center [683, 501] width 274 height 39
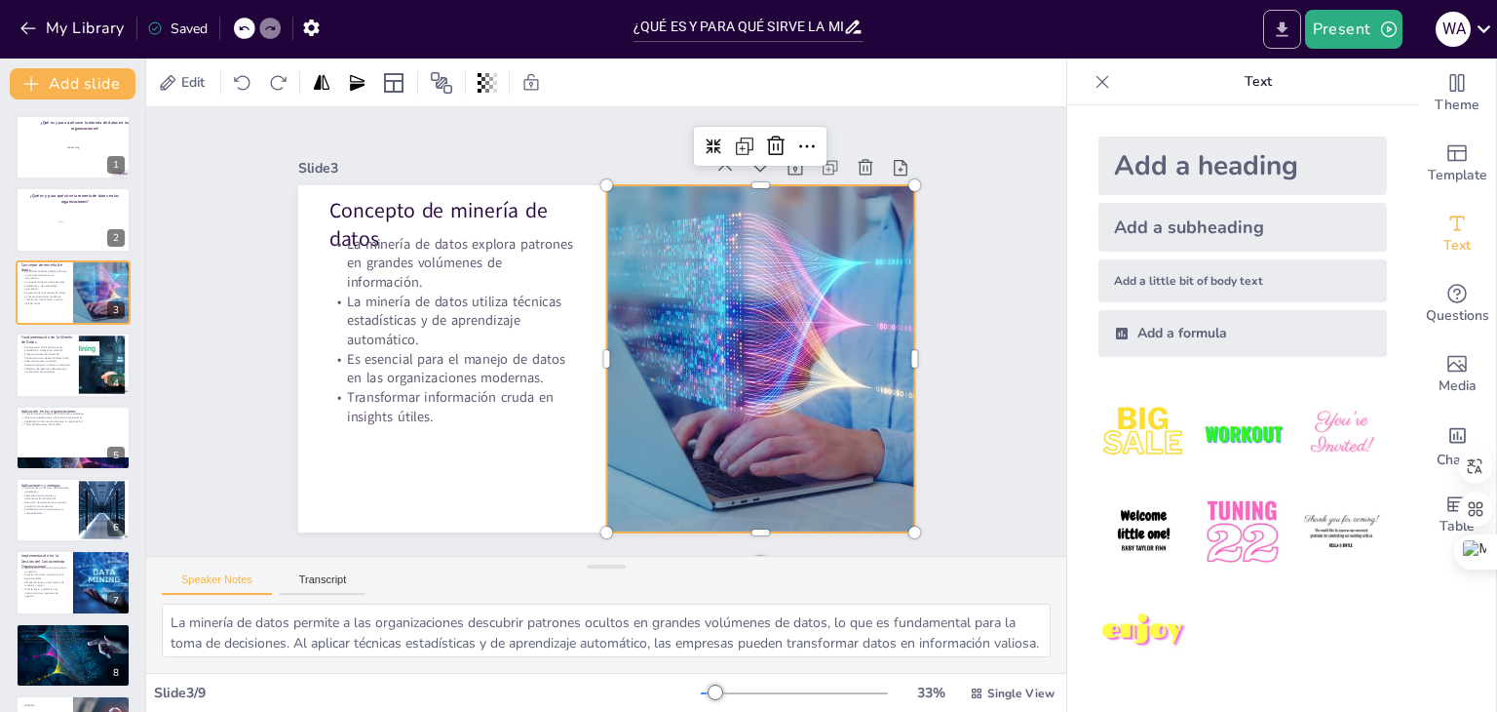
click at [1282, 19] on icon "Export to PowerPoint" at bounding box center [1282, 29] width 20 height 20
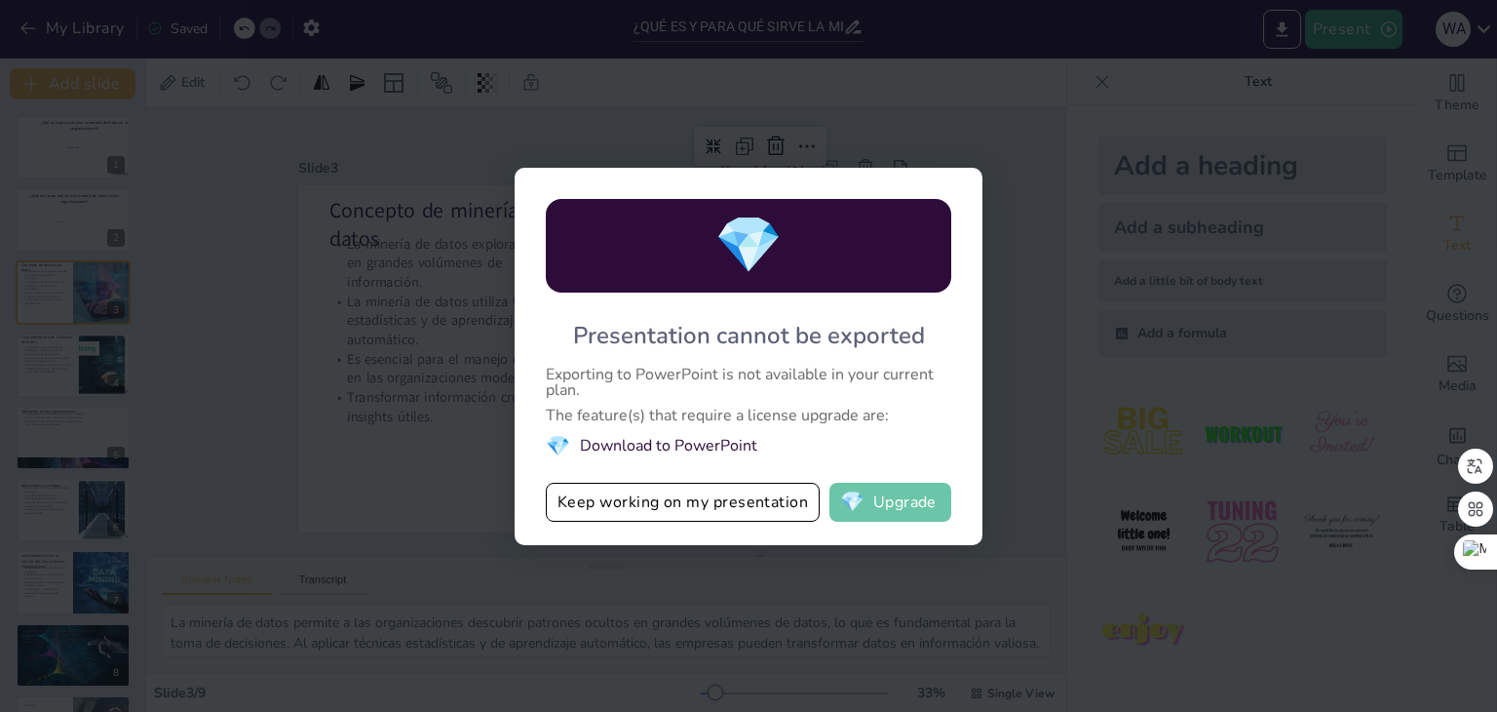
click at [907, 511] on button "💎 Upgrade" at bounding box center [890, 501] width 122 height 39
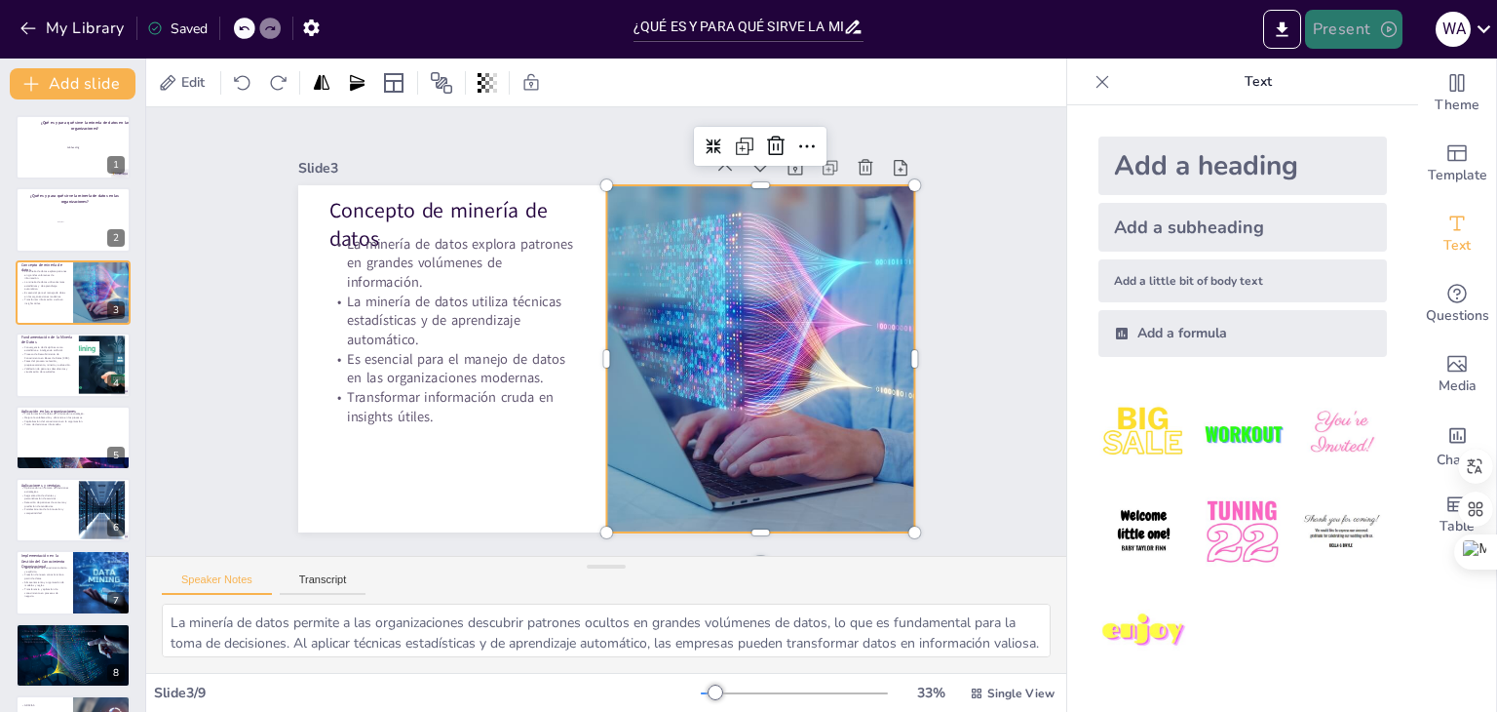
click at [1359, 34] on button "Present" at bounding box center [1353, 29] width 97 height 39
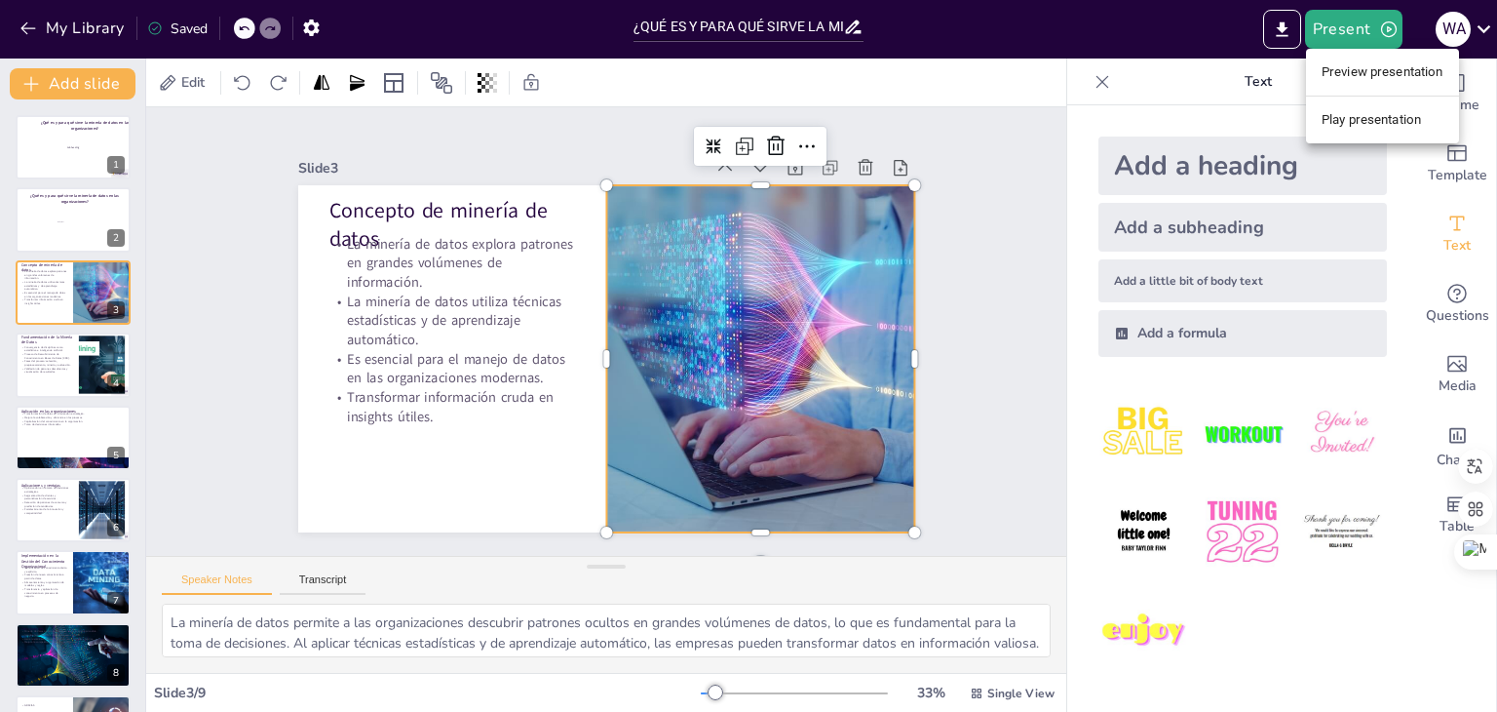
click at [376, 204] on div at bounding box center [748, 356] width 1497 height 712
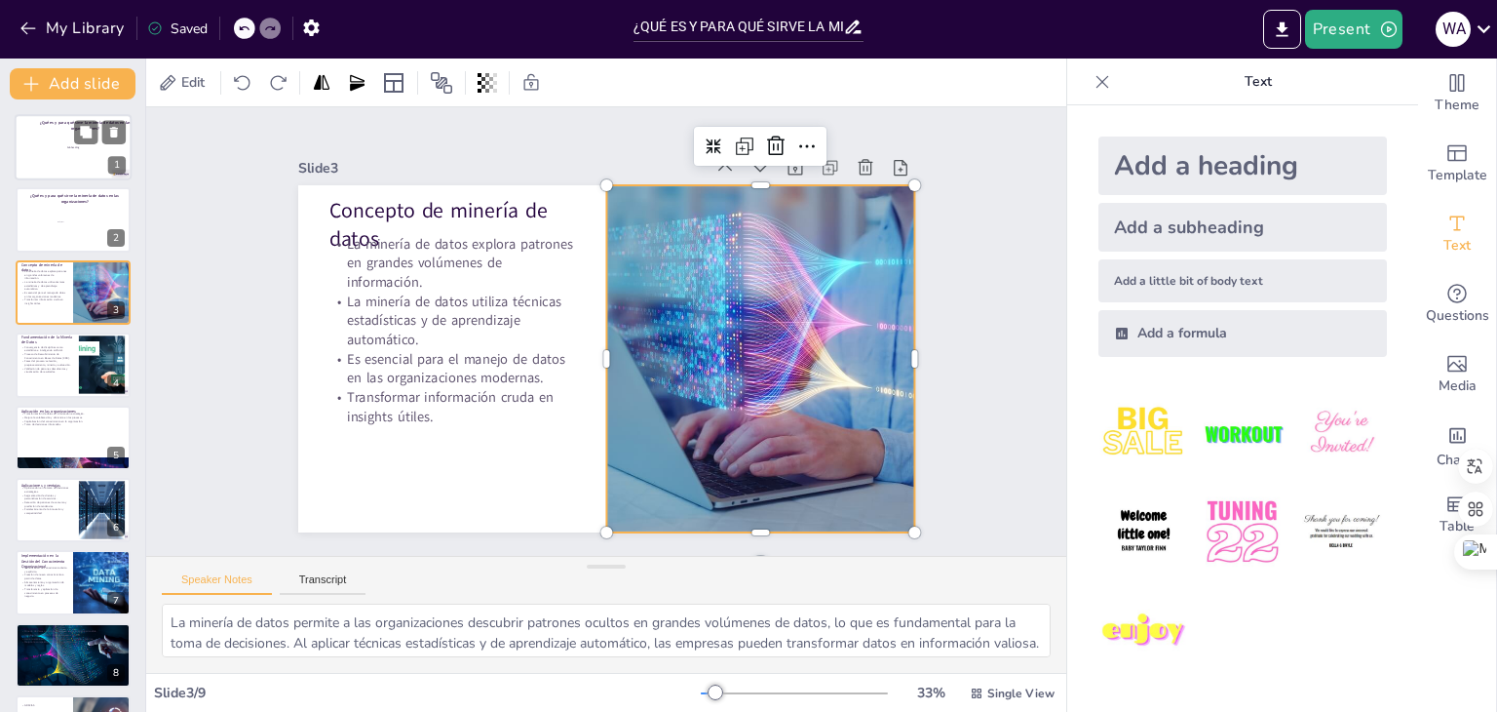
click at [40, 158] on div at bounding box center [73, 147] width 117 height 66
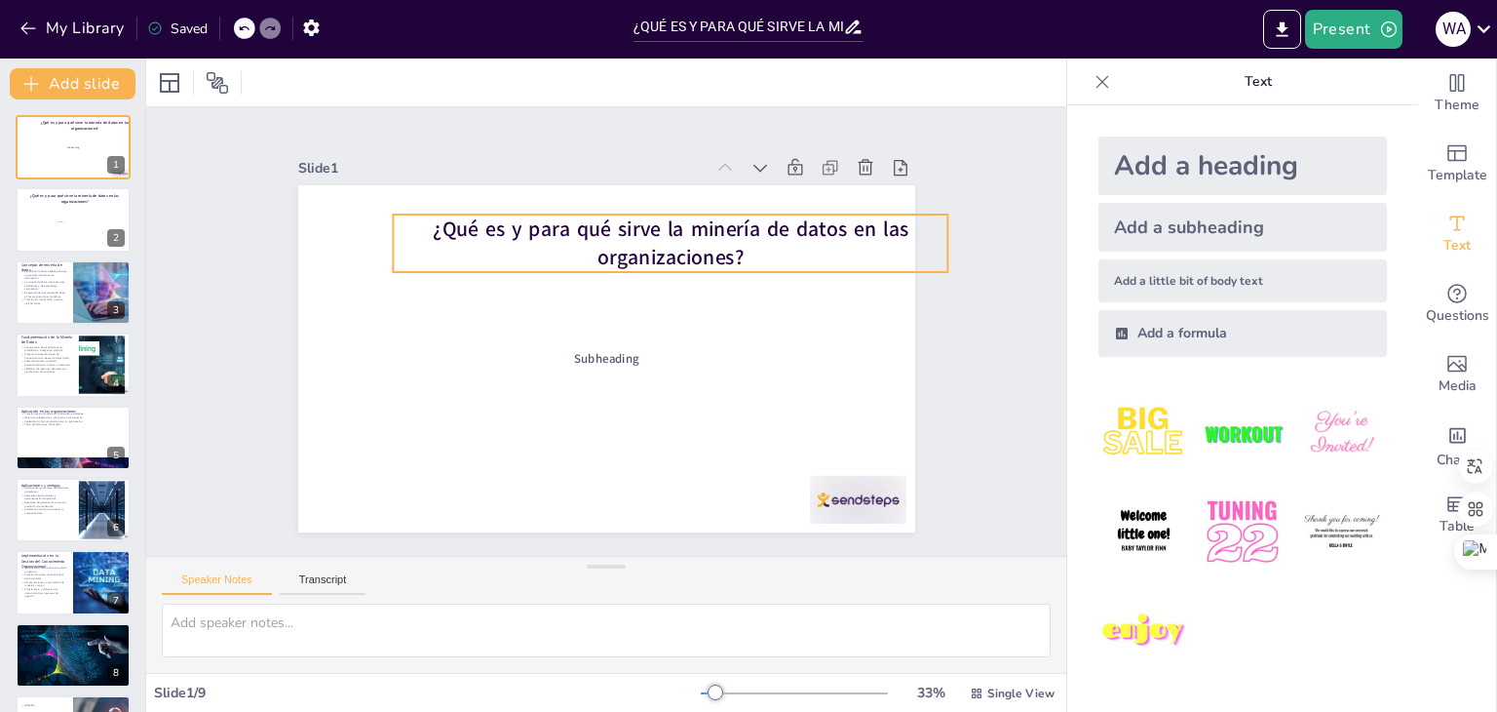
click at [562, 216] on strong "¿Qué es y para qué sirve la minería de datos en las organizaciones?" at bounding box center [671, 242] width 476 height 57
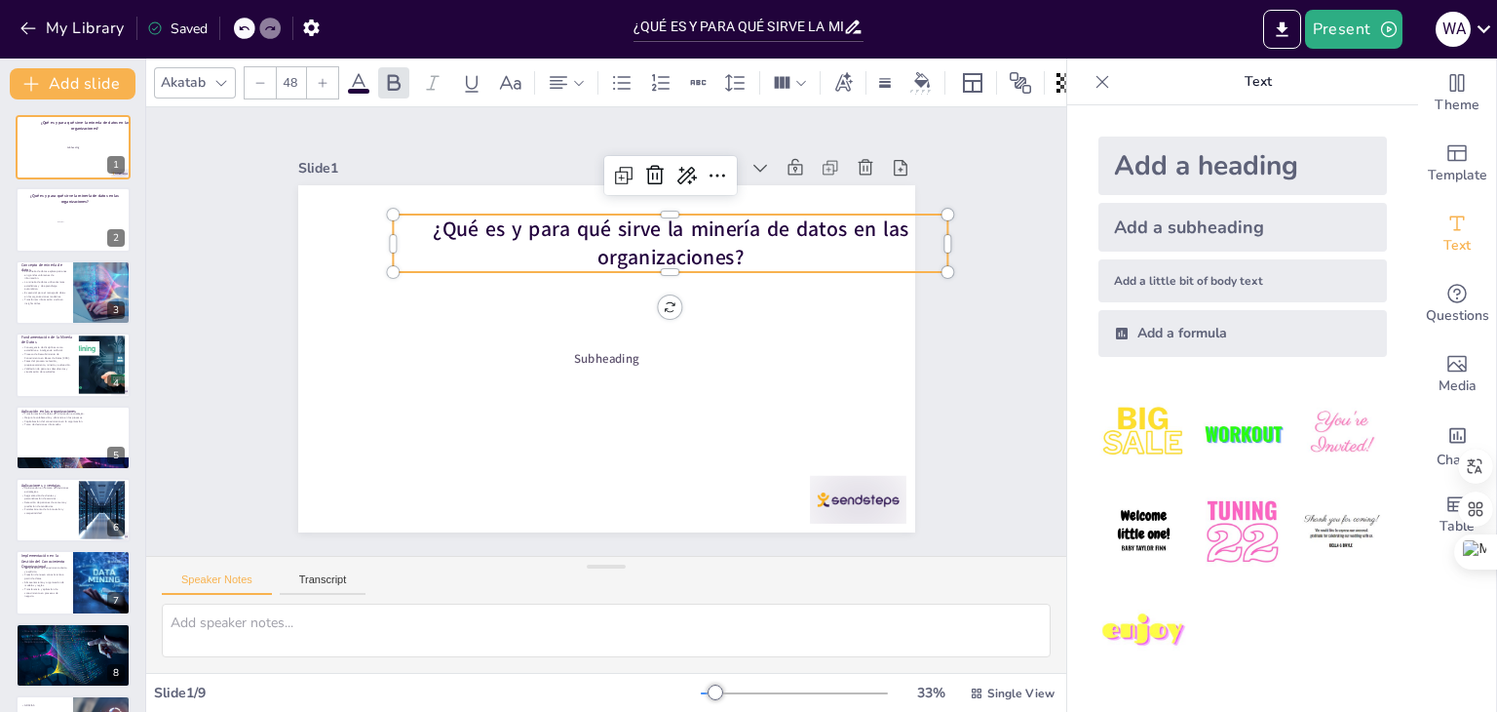
click at [562, 216] on strong "¿Qué es y para qué sirve la minería de datos en las organizaciones?" at bounding box center [681, 241] width 476 height 89
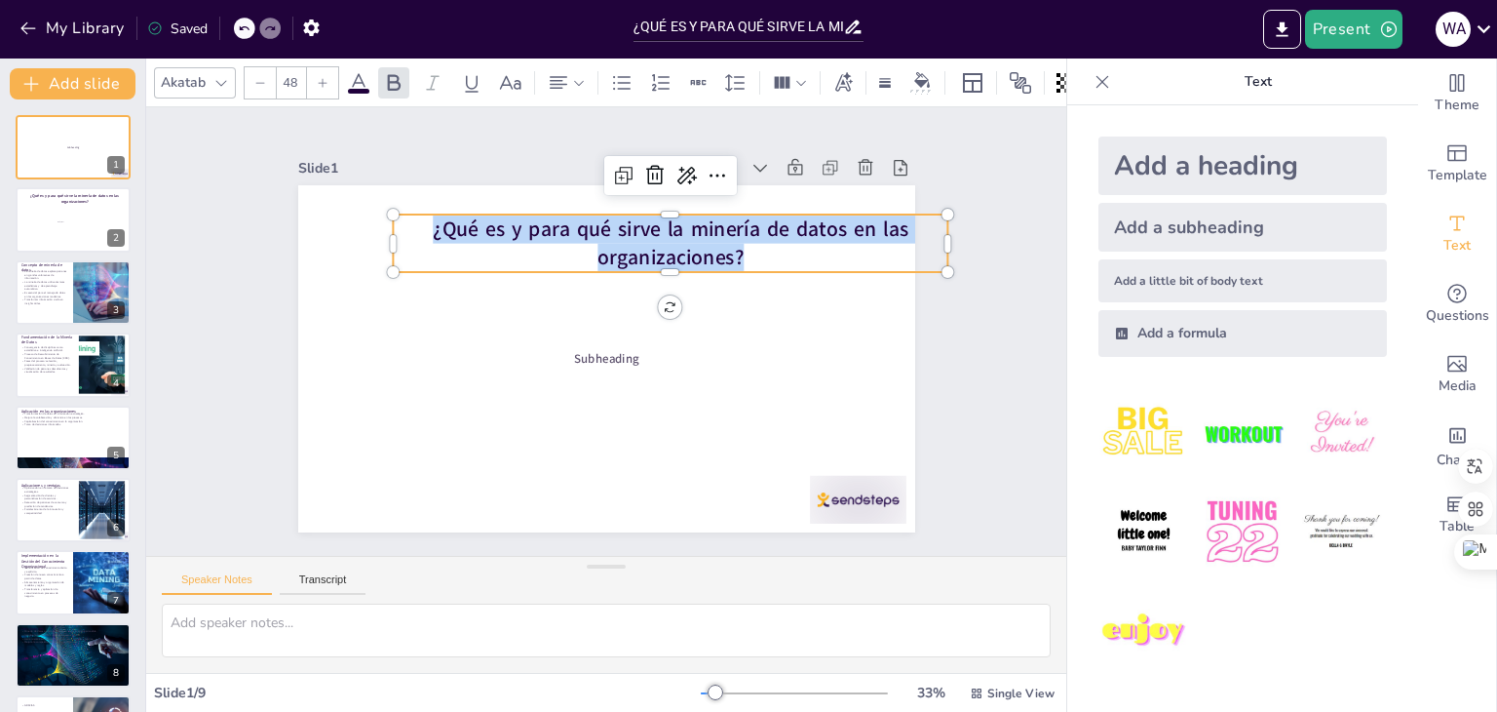
click at [562, 216] on strong "¿Qué es y para qué sirve la minería de datos en las organizaciones?" at bounding box center [671, 242] width 476 height 57
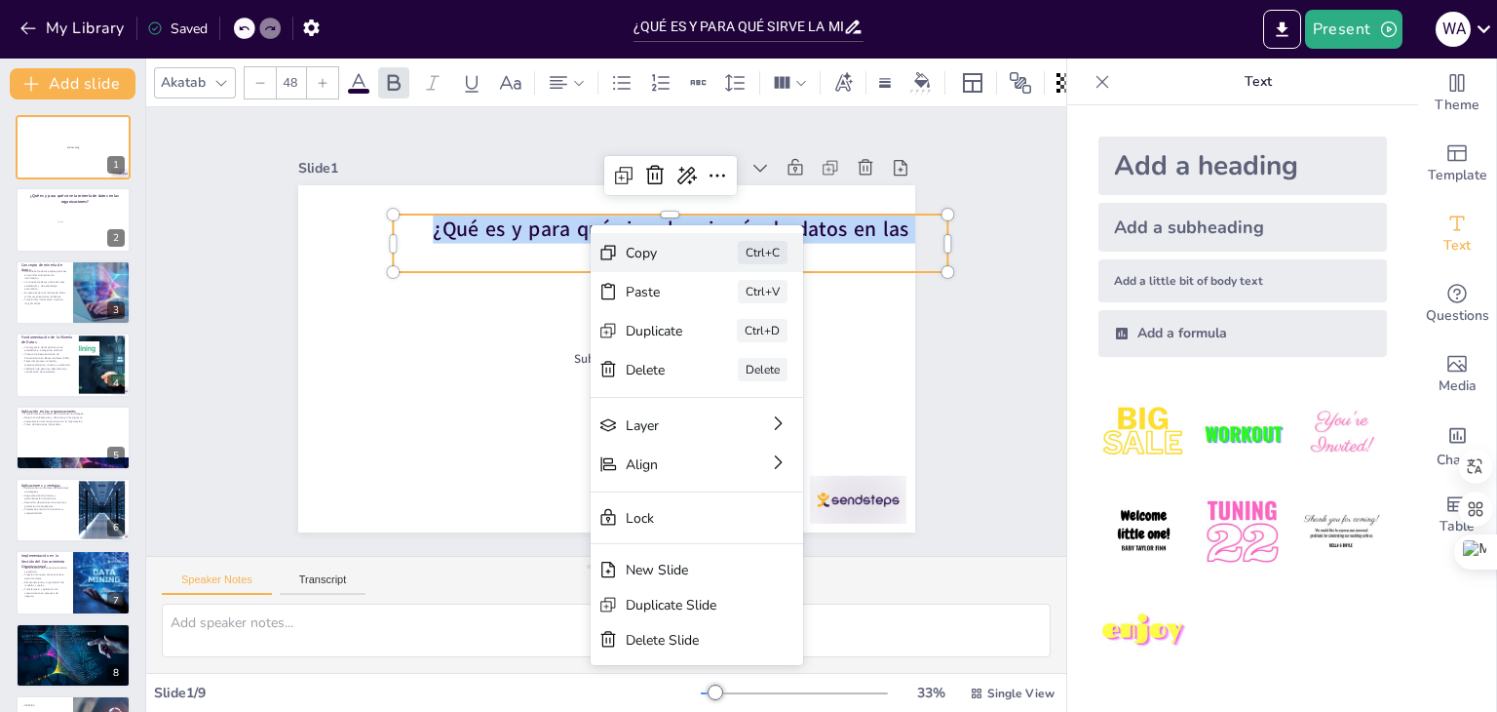
click at [767, 367] on div "Copy" at bounding box center [796, 379] width 59 height 24
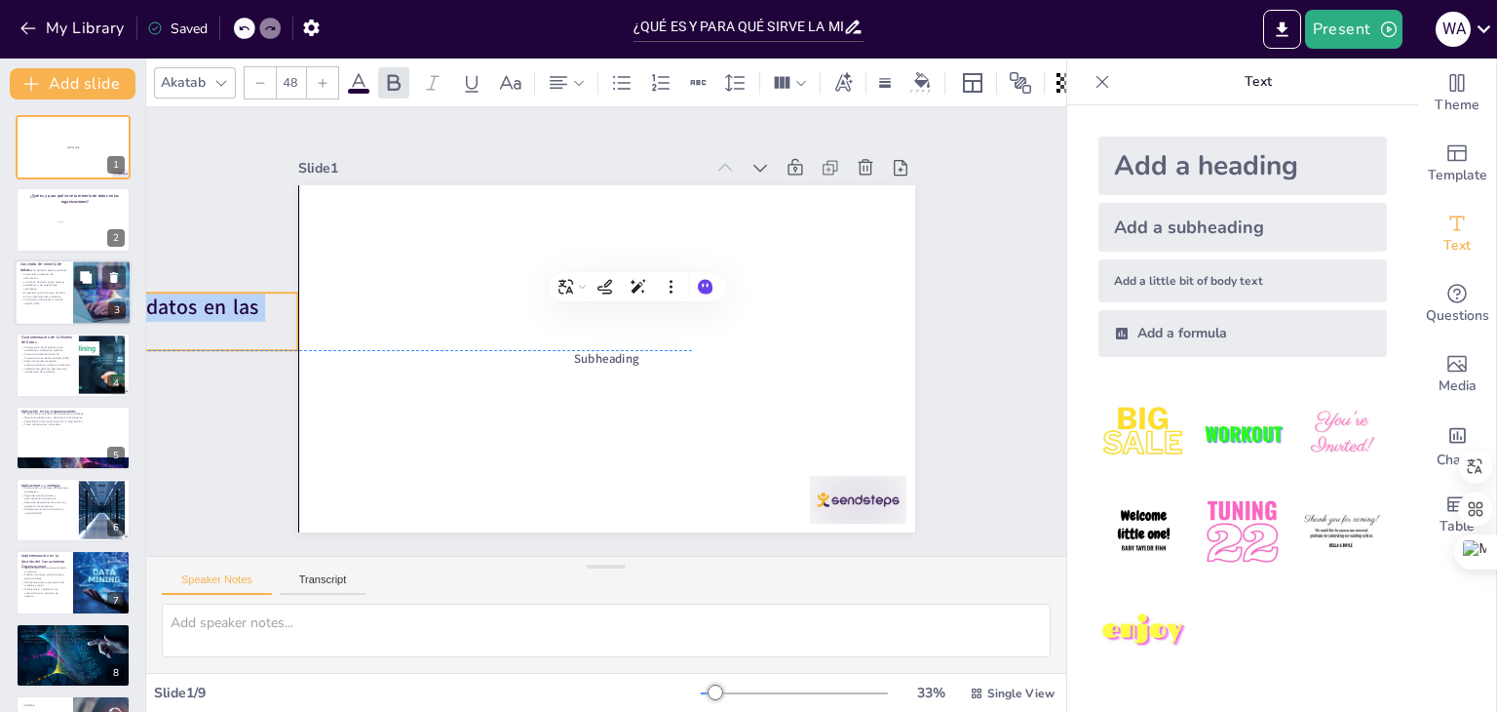
click at [43, 303] on p "Transformar información cruda en insights útiles." at bounding box center [43, 301] width 47 height 7
type textarea "La minería de datos permite a las organizaciones descubrir patrones ocultos en …"
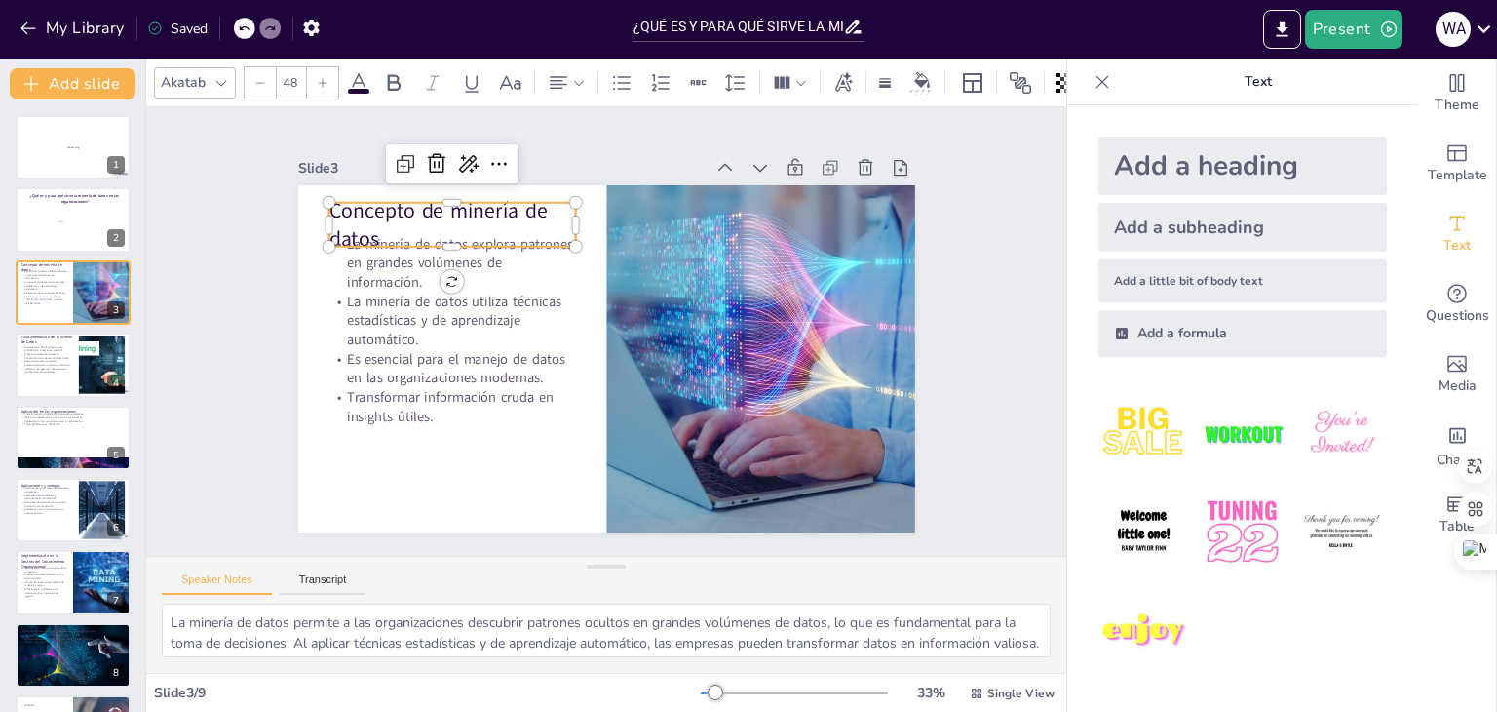
click at [370, 198] on p "Concepto de minería de datos" at bounding box center [451, 225] width 247 height 58
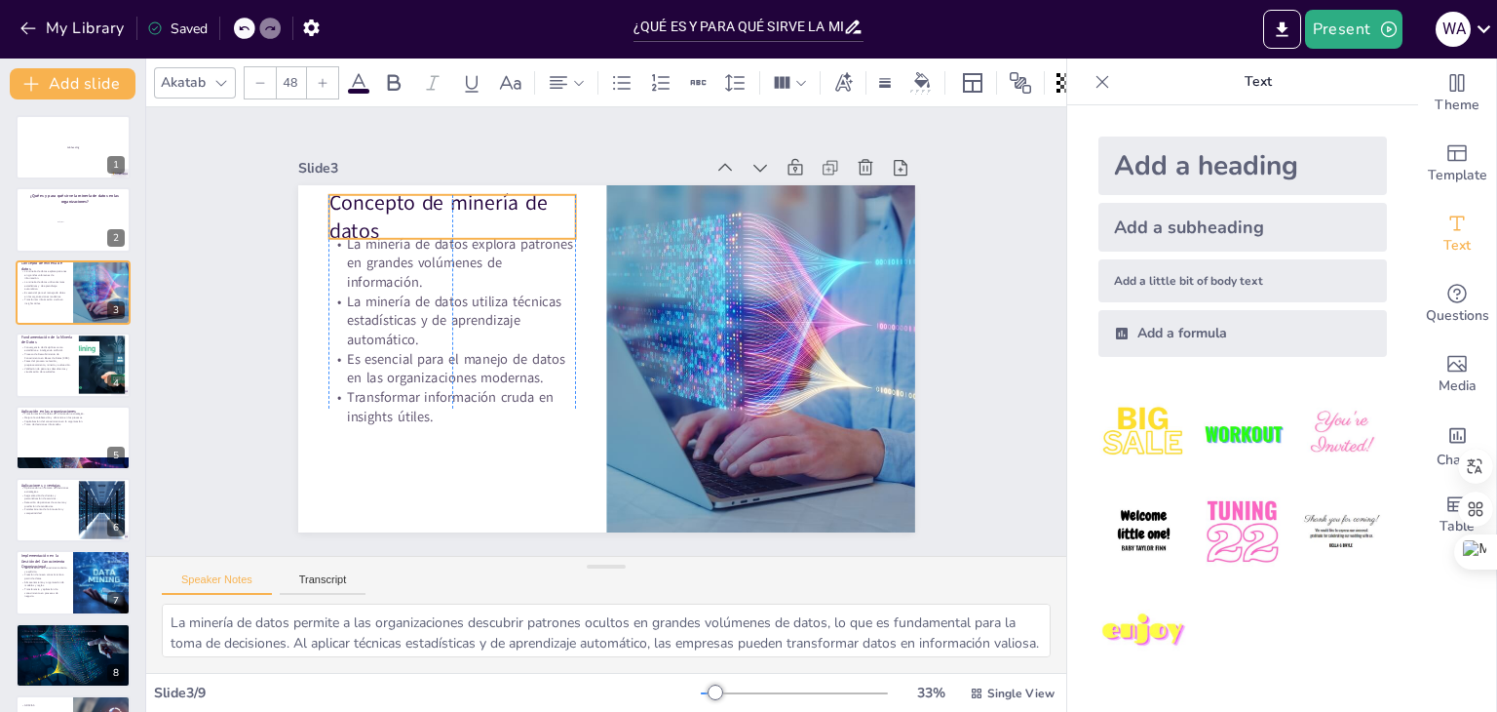
click at [365, 190] on p "Concepto de minería de datos" at bounding box center [451, 217] width 247 height 58
click at [364, 212] on p "Concepto de minería de datos" at bounding box center [464, 201] width 251 height 83
click at [364, 212] on p "Concepto de minería de datos" at bounding box center [451, 217] width 247 height 58
drag, startPoint x: 364, startPoint y: 212, endPoint x: 359, endPoint y: 223, distance: 11.8
click at [359, 223] on p "Concepto de minería de datos" at bounding box center [464, 203] width 251 height 83
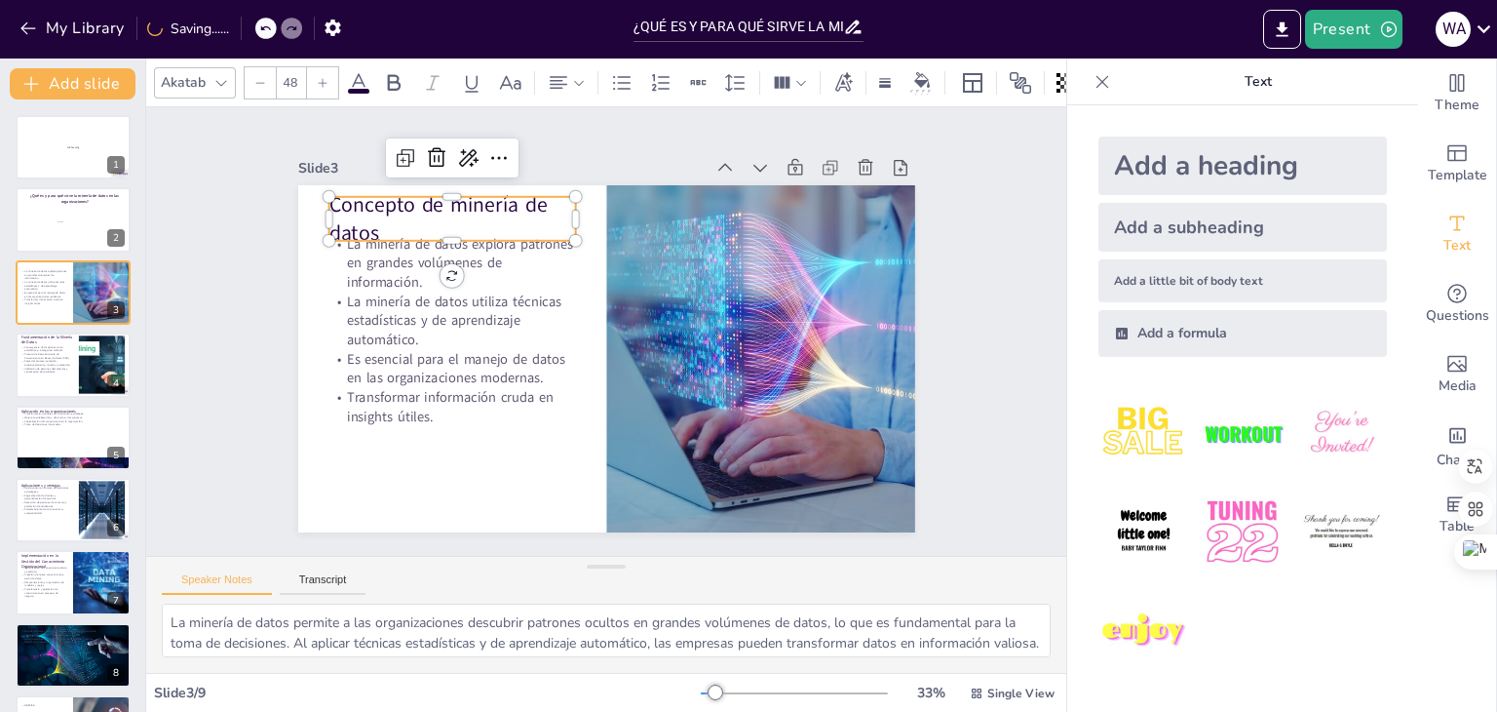
click at [339, 198] on p "Concepto de minería de datos" at bounding box center [464, 203] width 251 height 83
click at [335, 198] on p "Concepto de minería de datos" at bounding box center [451, 219] width 247 height 58
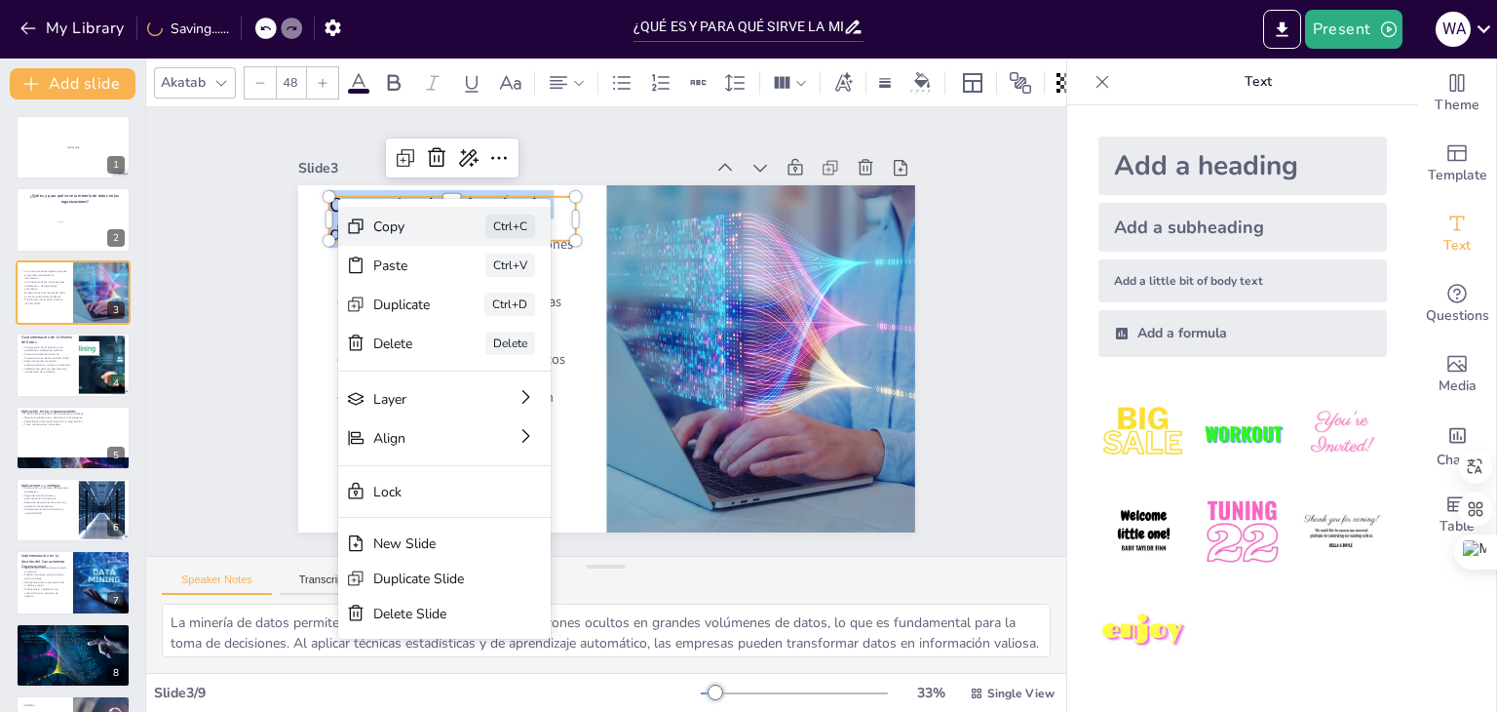
click at [519, 315] on div "Copy" at bounding box center [548, 327] width 59 height 24
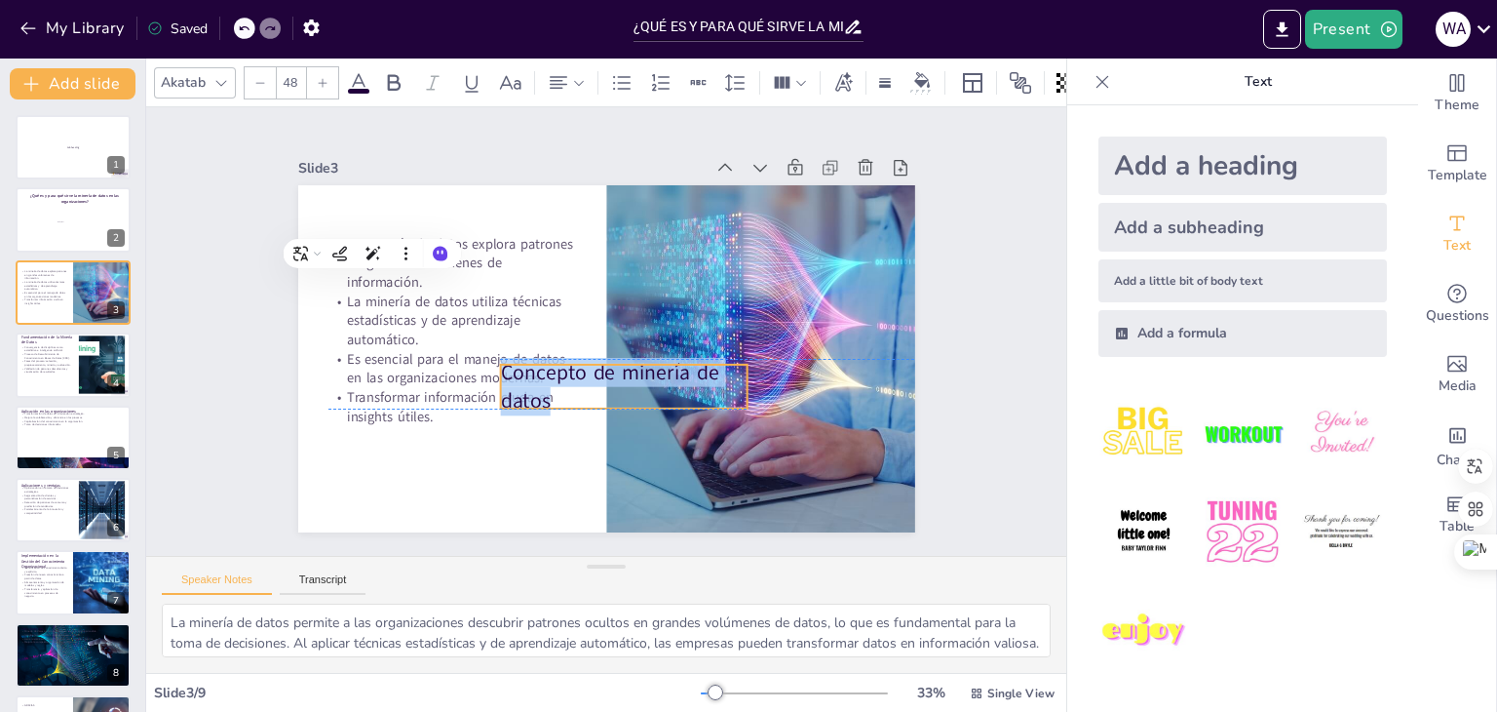
click at [530, 359] on p "Concepto de minería de datos" at bounding box center [611, 388] width 253 height 107
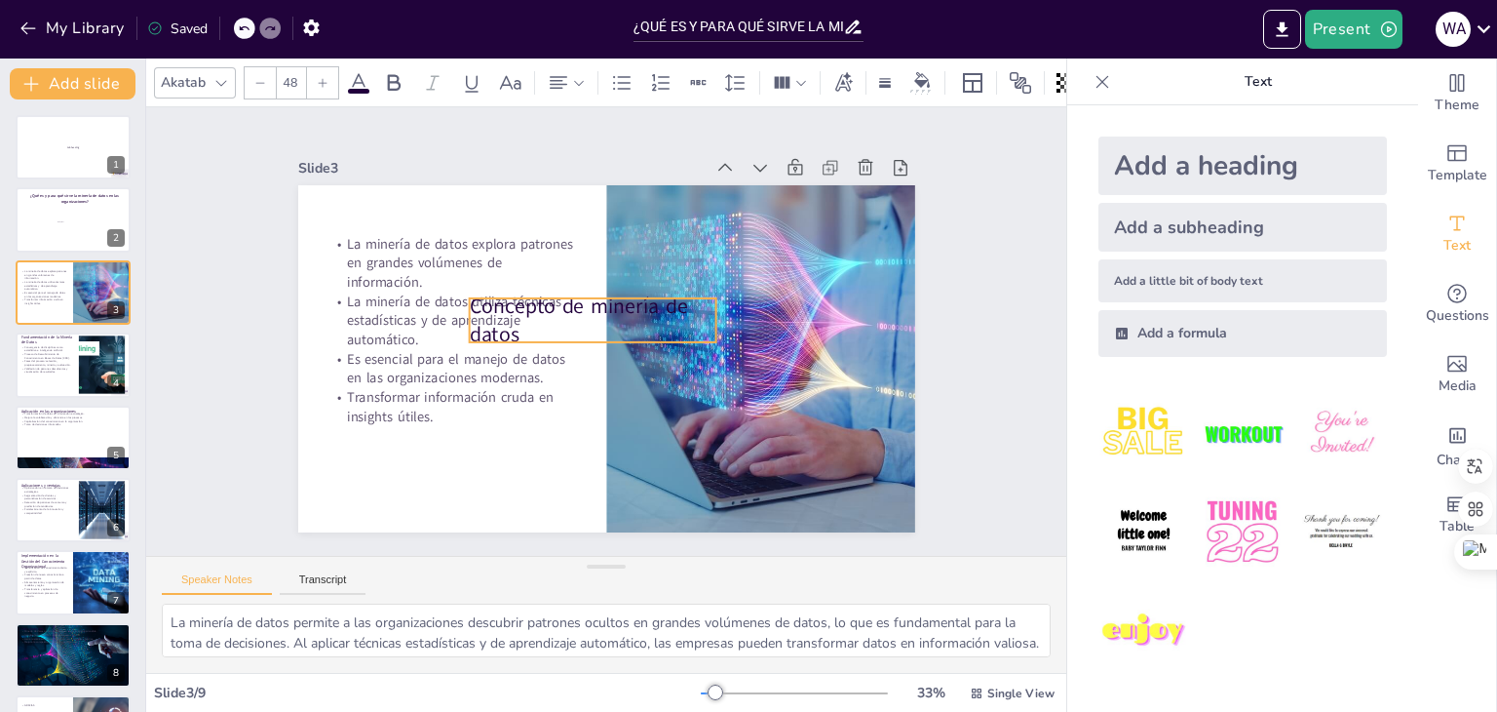
drag, startPoint x: 561, startPoint y: 359, endPoint x: 519, endPoint y: 278, distance: 91.6
click at [519, 278] on p "Concepto de minería de datos" at bounding box center [595, 317] width 253 height 107
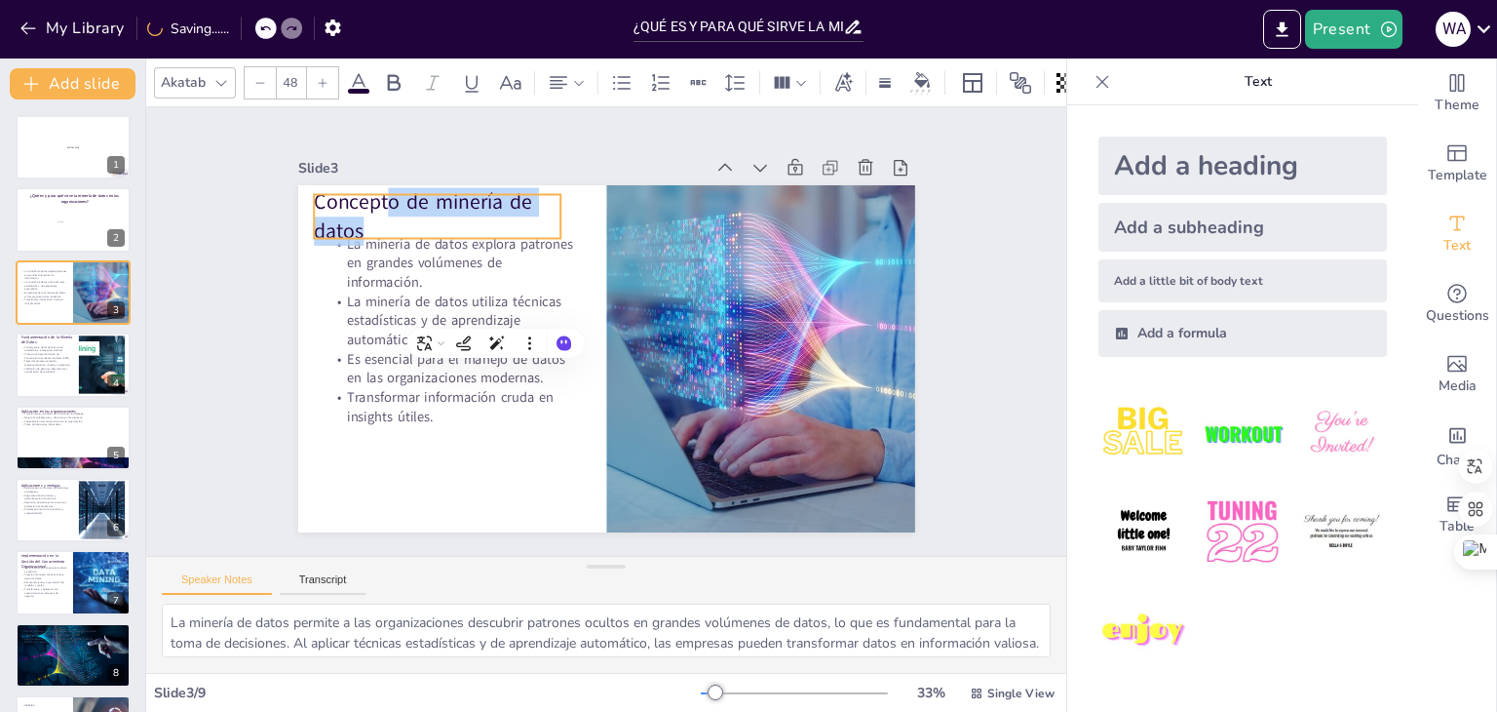
click at [382, 188] on p "Concepto de minería de datos" at bounding box center [450, 199] width 251 height 83
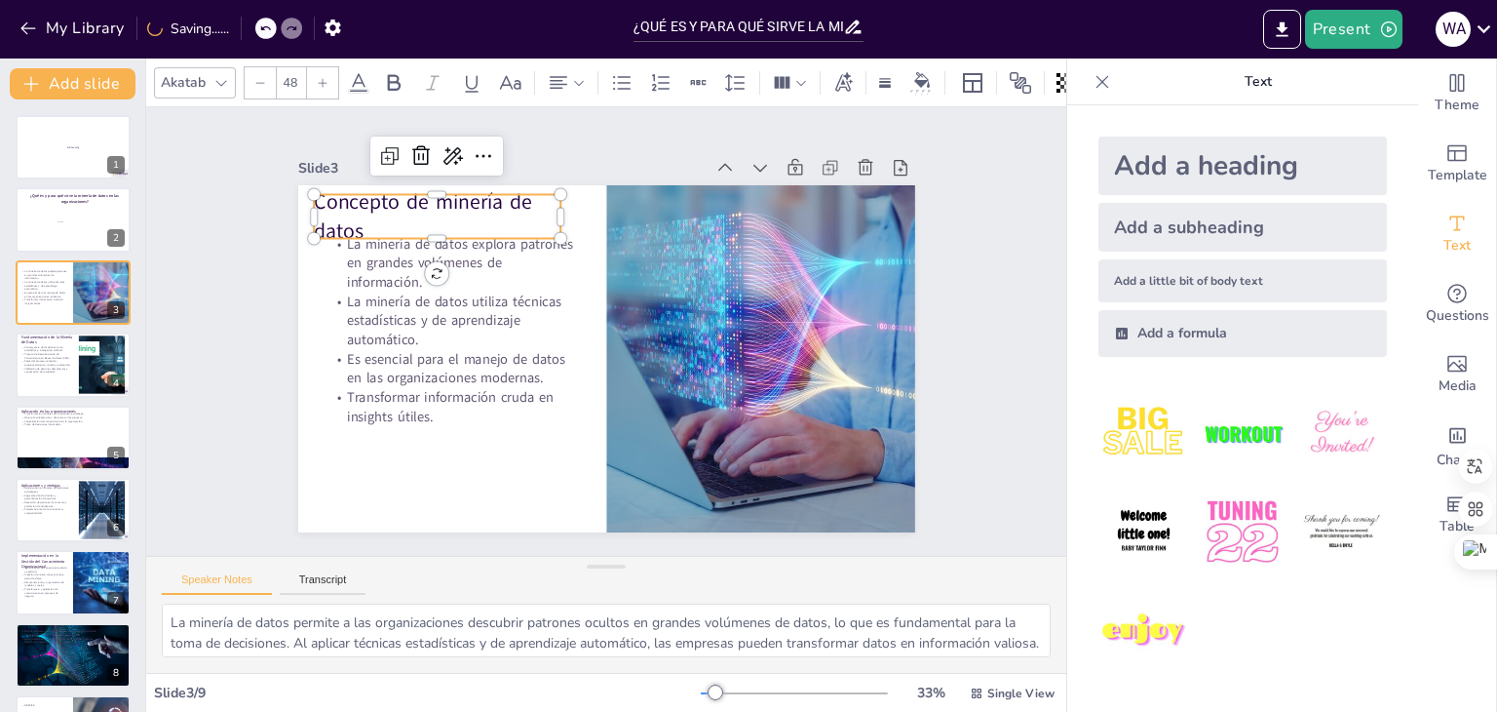
click at [335, 239] on div at bounding box center [437, 247] width 247 height 16
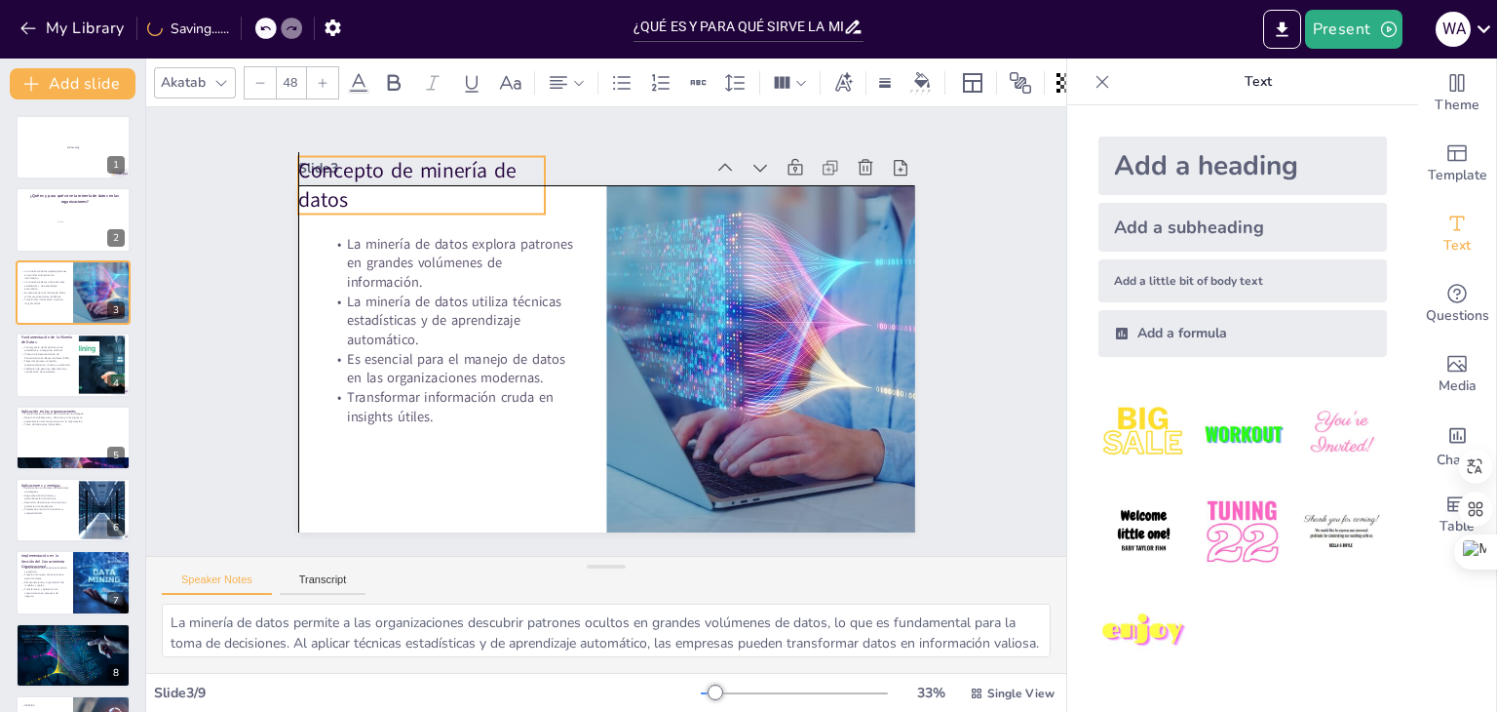
drag, startPoint x: 378, startPoint y: 165, endPoint x: 372, endPoint y: 145, distance: 20.4
click at [372, 145] on div "Slide 3 La minería de datos explora patrones en grandes volúmenes de informació…" at bounding box center [605, 343] width 653 height 441
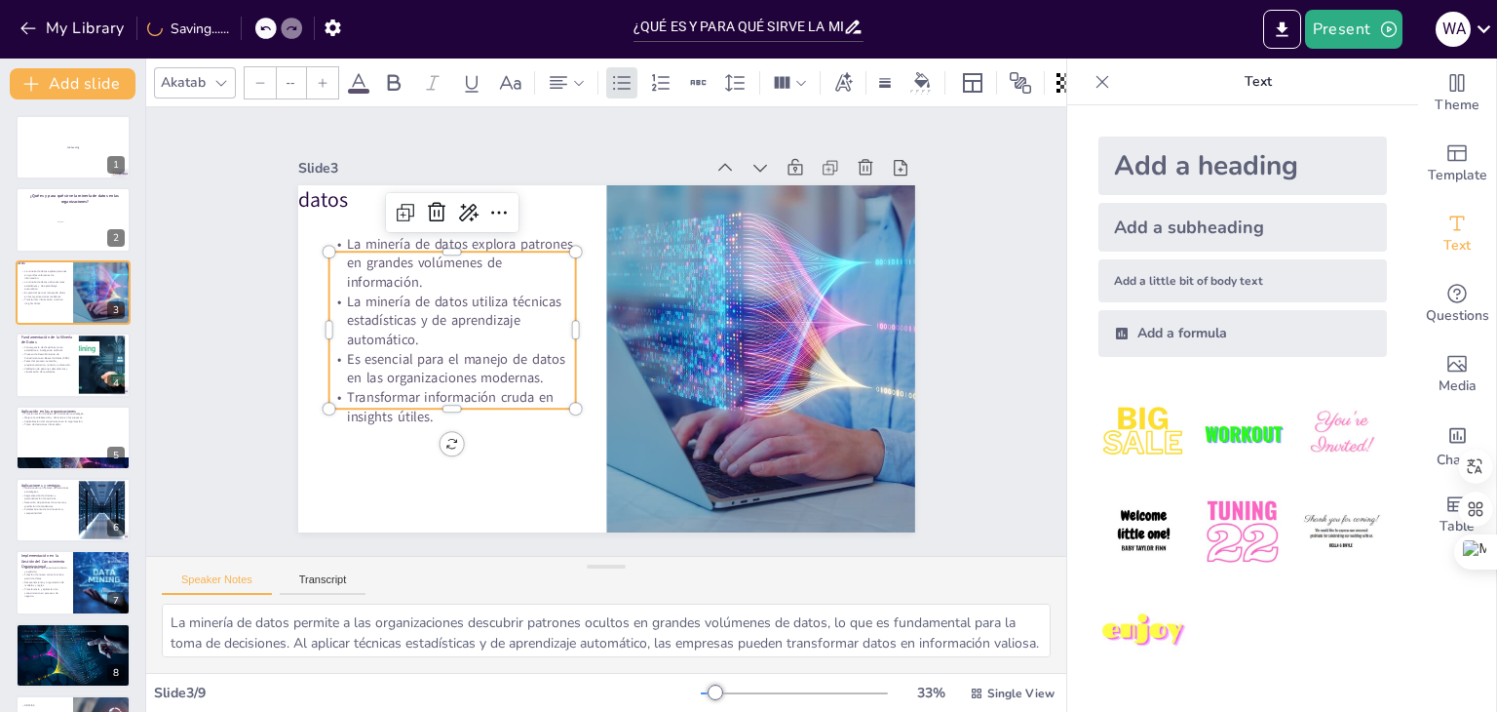
click at [337, 238] on div "Concepto de minería de datos La minería de datos explora patrones en grandes vo…" at bounding box center [597, 357] width 694 height 520
type input "32"
click at [343, 235] on p "La minería de datos explora patrones en grandes volúmenes de información." at bounding box center [469, 231] width 253 height 107
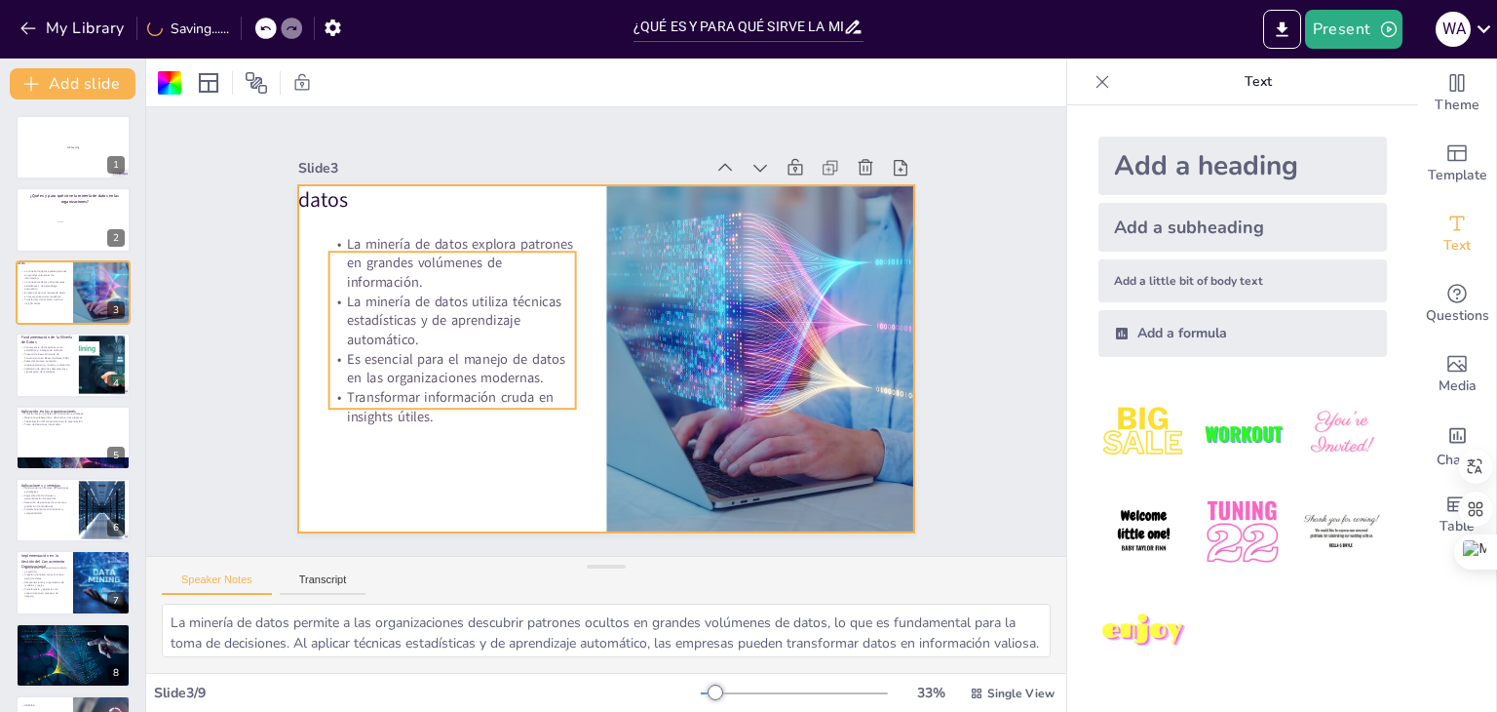
click at [355, 234] on p "La minería de datos explora patrones en grandes volúmenes de información." at bounding box center [481, 219] width 252 height 132
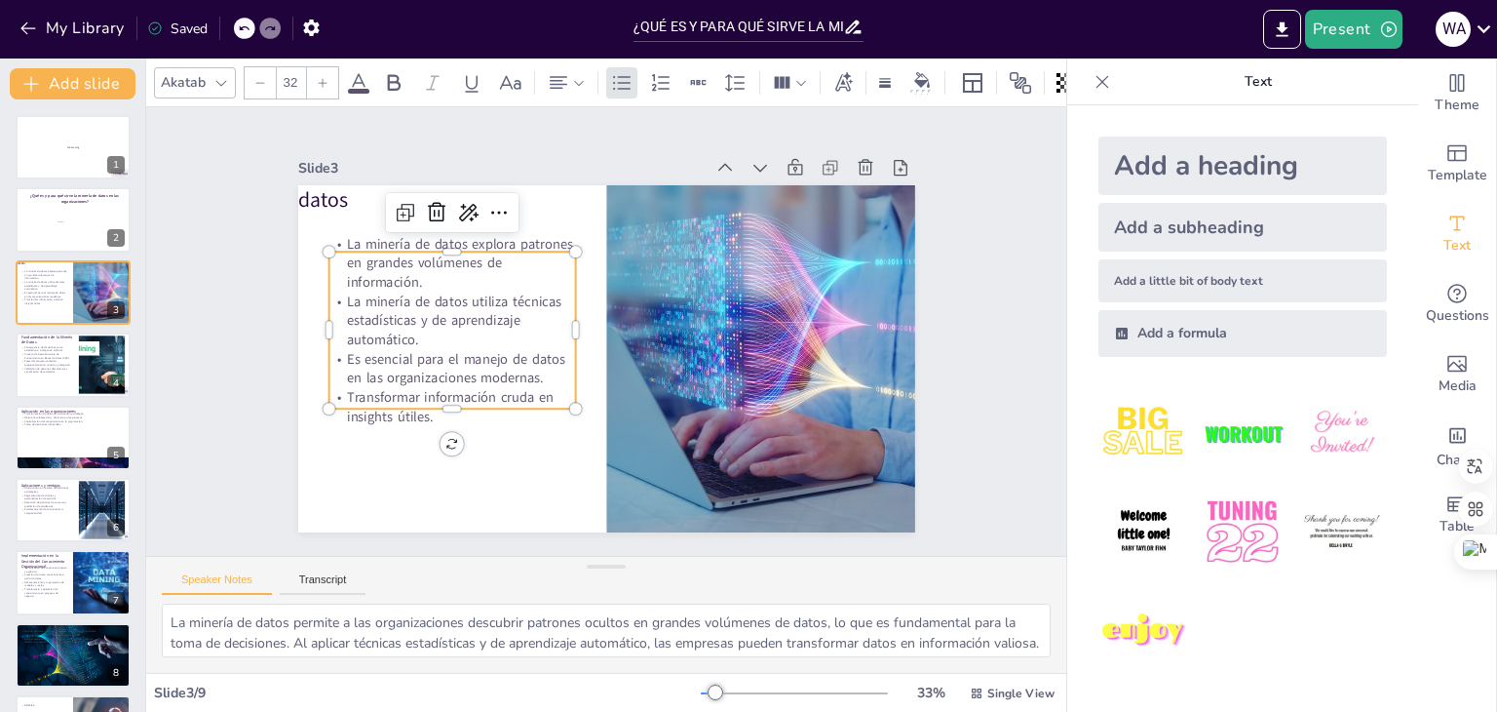
click at [335, 270] on p "La minería de datos explora patrones en grandes volúmenes de información." at bounding box center [459, 247] width 251 height 83
click at [343, 270] on p "La minería de datos explora patrones en grandes volúmenes de información." at bounding box center [469, 231] width 253 height 107
click at [343, 270] on p "La minería de datos explora patrones en grandes volúmenes de información." at bounding box center [469, 232] width 253 height 108
click at [336, 270] on p "La minería de datos explora patrones en grandes volúmenes de información." at bounding box center [459, 247] width 251 height 83
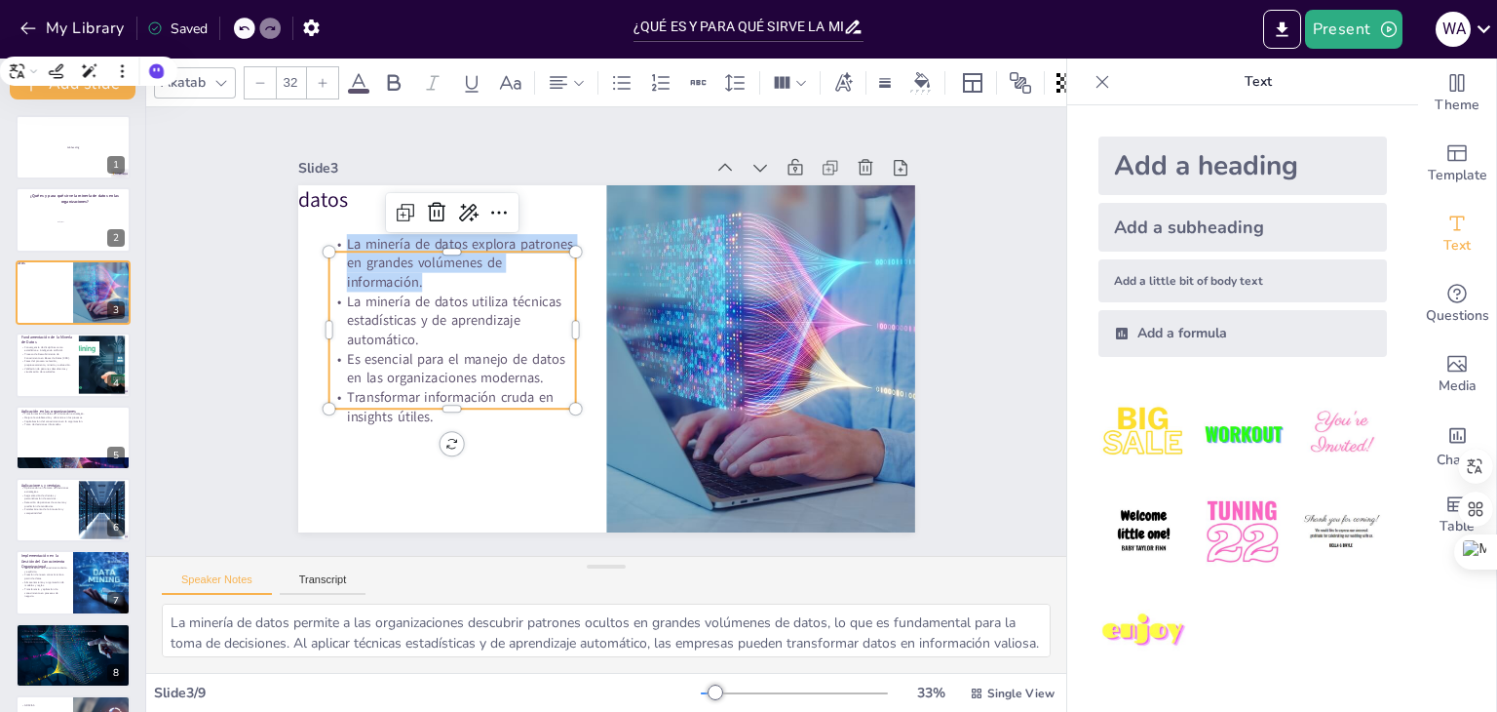
click at [404, 278] on p "La minería de datos explora patrones en grandes volúmenes de información." at bounding box center [459, 247] width 251 height 83
click at [404, 278] on p "La minería de datos explora patrones en grandes volúmenes de información." at bounding box center [451, 263] width 247 height 58
click at [404, 278] on p "La minería de datos explora patrones en grandes volúmenes de información." at bounding box center [459, 247] width 251 height 83
click at [404, 278] on p "La minería de datos explora patrones en grandes volúmenes de información." at bounding box center [451, 263] width 247 height 58
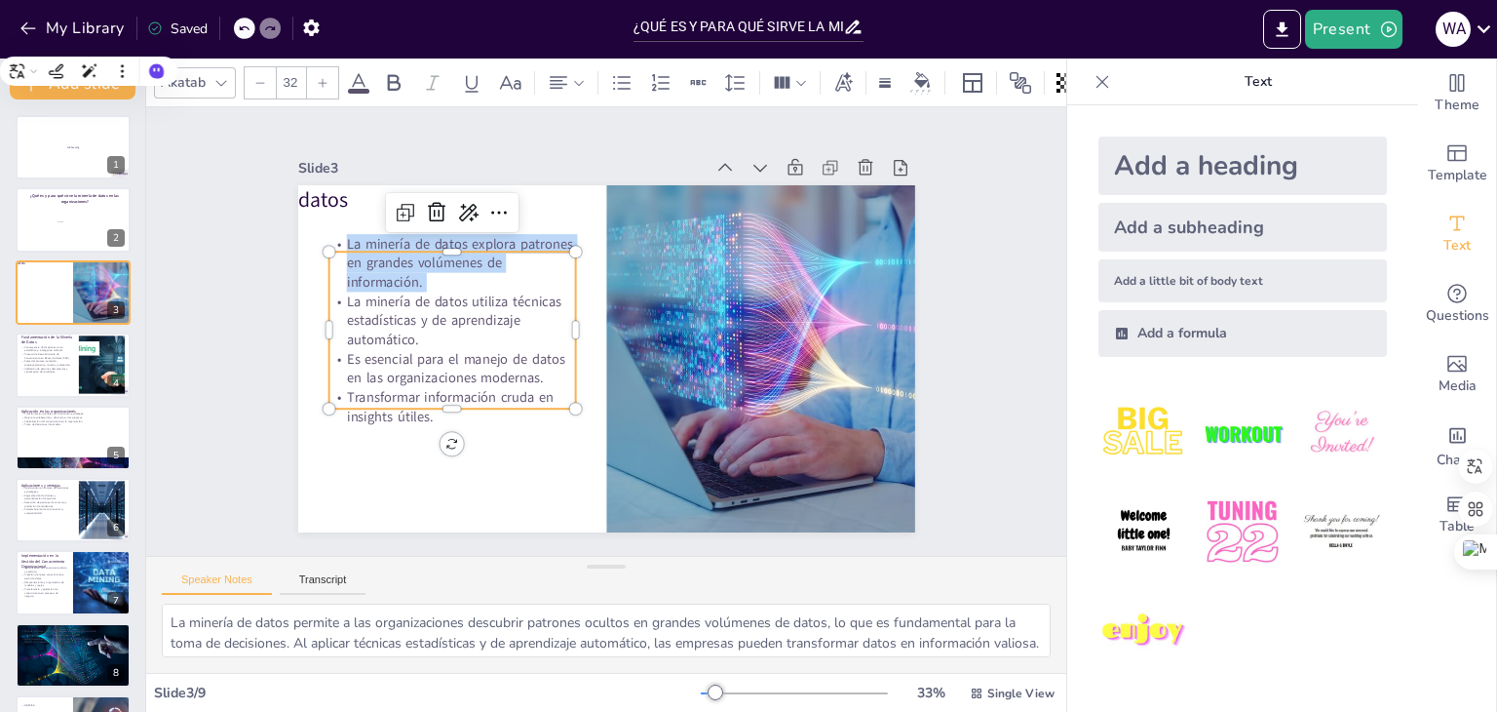
click at [404, 278] on p "La minería de datos explora patrones en grandes volúmenes de información." at bounding box center [451, 263] width 247 height 58
click at [388, 282] on p "La minería de datos explora patrones en grandes volúmenes de información." at bounding box center [459, 247] width 251 height 83
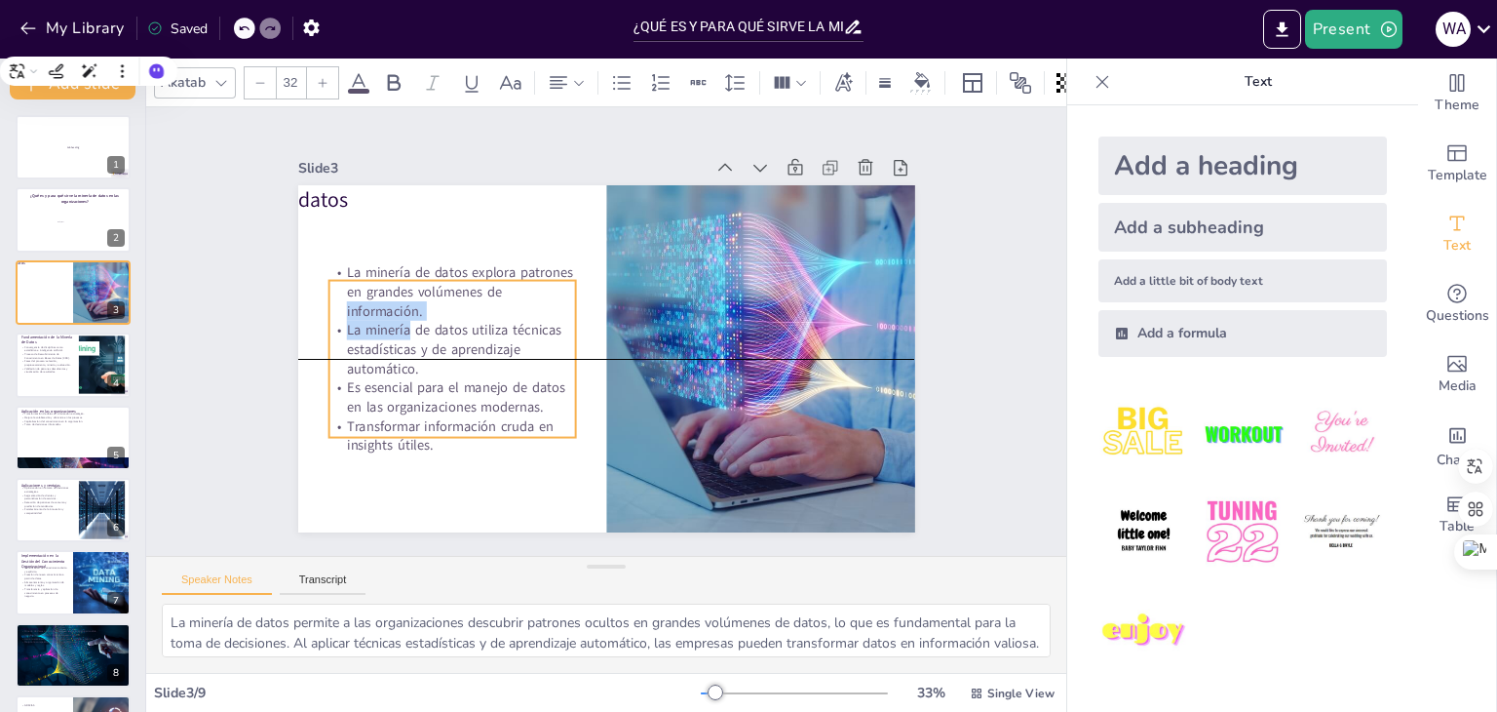
drag, startPoint x: 388, startPoint y: 282, endPoint x: 388, endPoint y: 317, distance: 35.1
click at [388, 317] on div "La minería de datos explora patrones en grandes volúmenes de información. La mi…" at bounding box center [451, 309] width 294 height 259
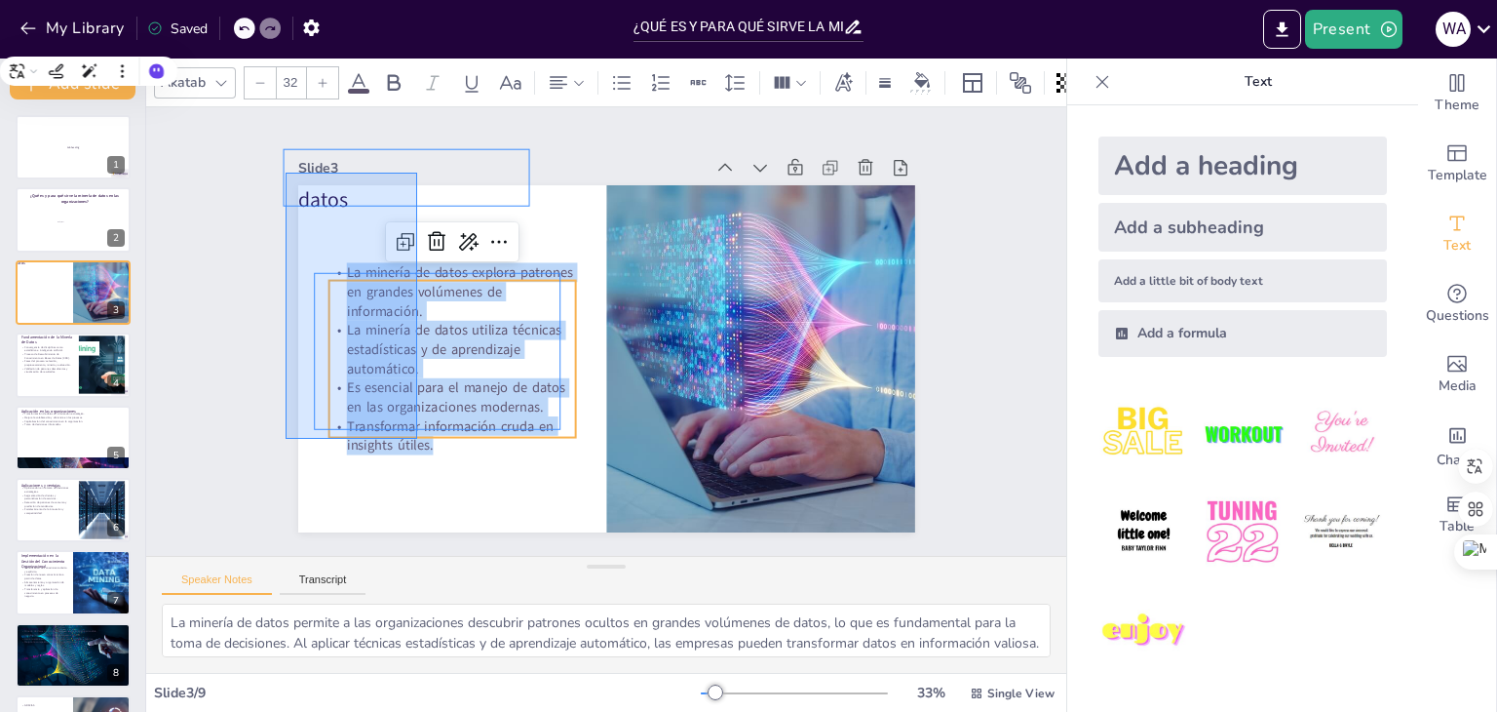
drag, startPoint x: 417, startPoint y: 439, endPoint x: 286, endPoint y: 173, distance: 296.8
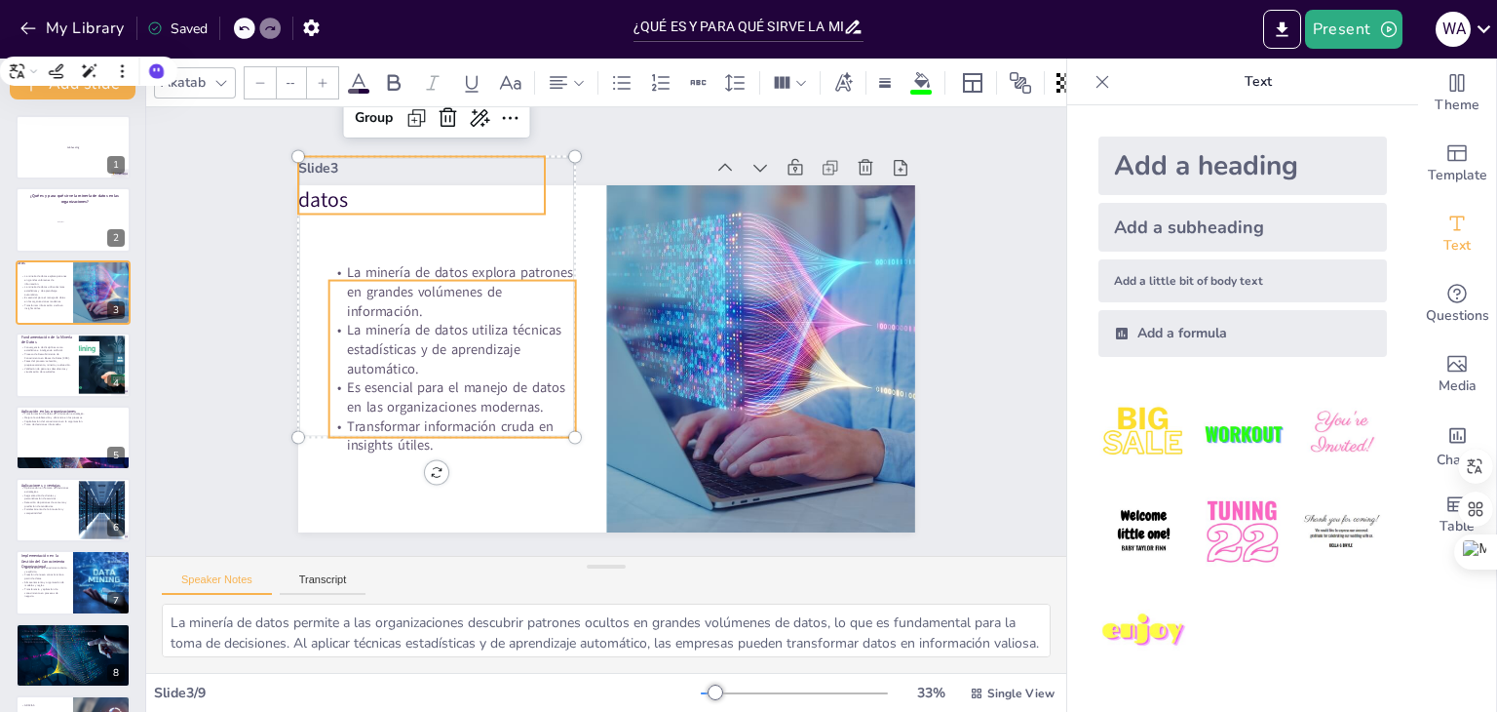
click at [331, 263] on p "La minería de datos explora patrones en grandes volúmenes de información." at bounding box center [456, 275] width 251 height 83
type input "32"
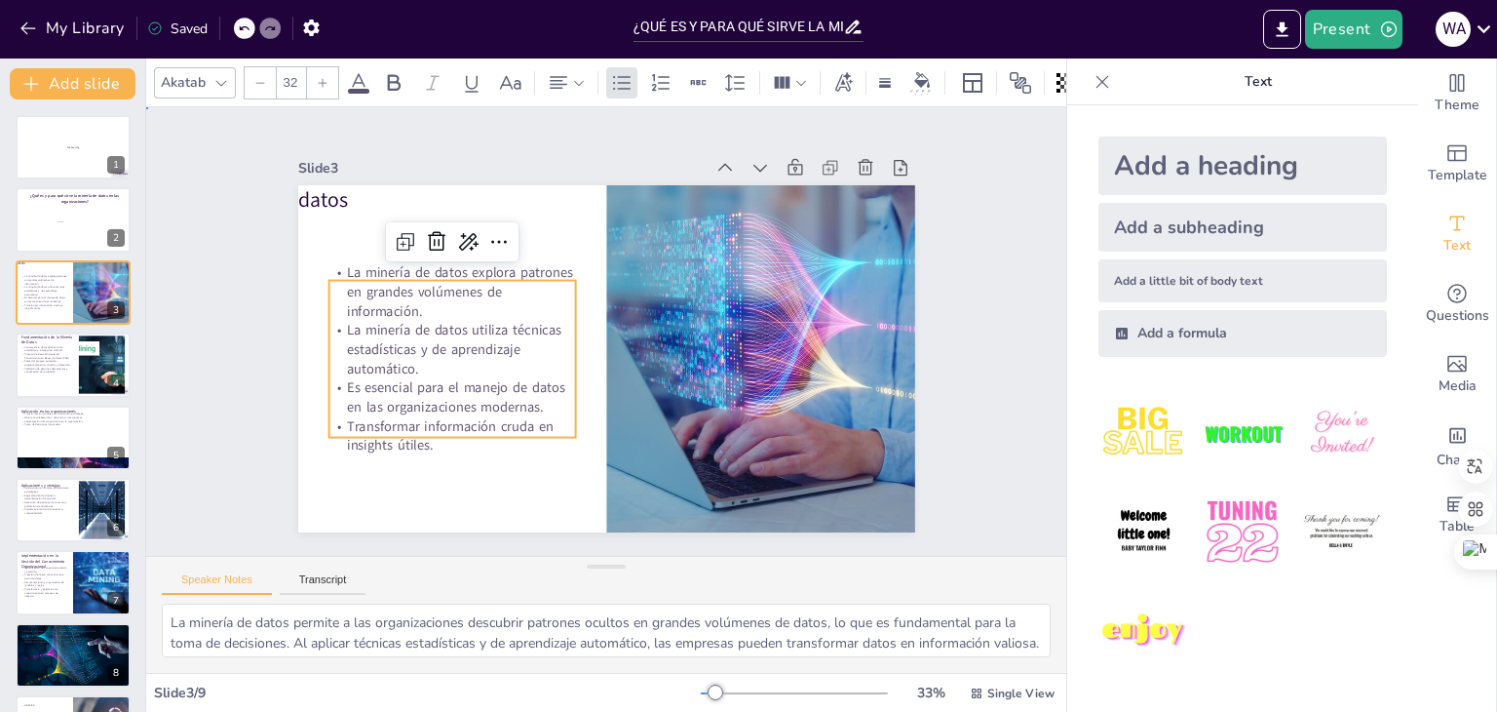
click at [331, 263] on p "La minería de datos explora patrones en grandes volúmenes de información." at bounding box center [456, 275] width 251 height 83
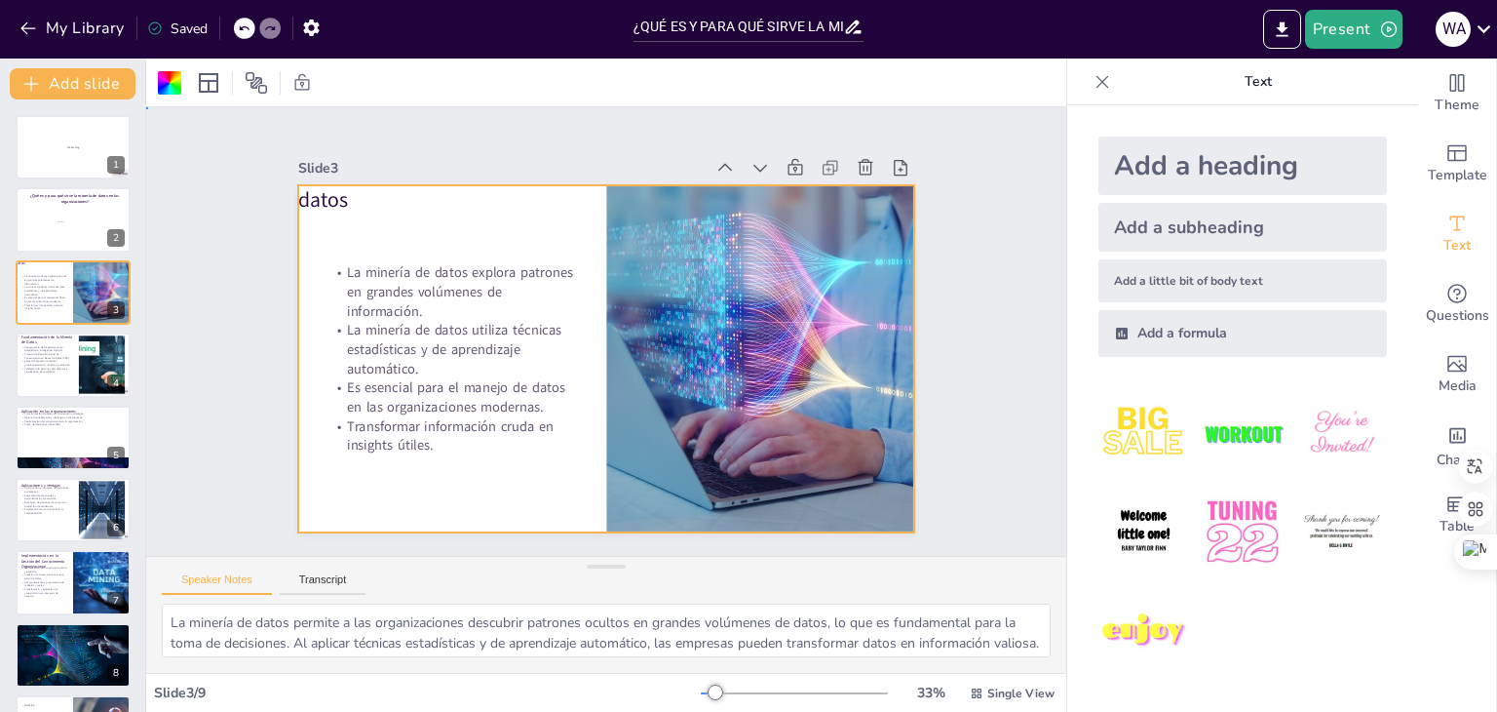
click at [331, 266] on p "La minería de datos explora patrones en grandes volúmenes de información." at bounding box center [451, 292] width 247 height 58
click at [346, 273] on p "La minería de datos explora patrones en grandes volúmenes de información." at bounding box center [472, 245] width 252 height 131
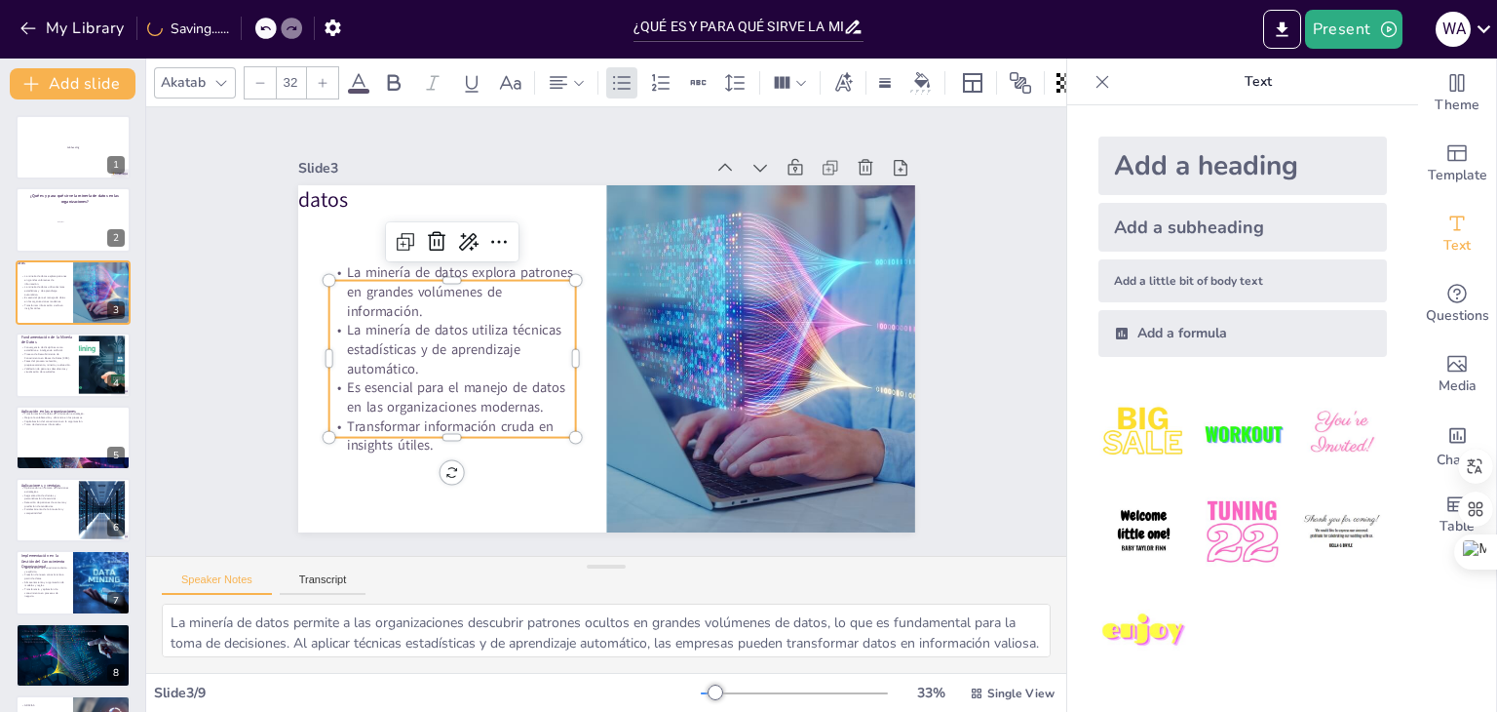
click at [345, 265] on div at bounding box center [467, 242] width 245 height 66
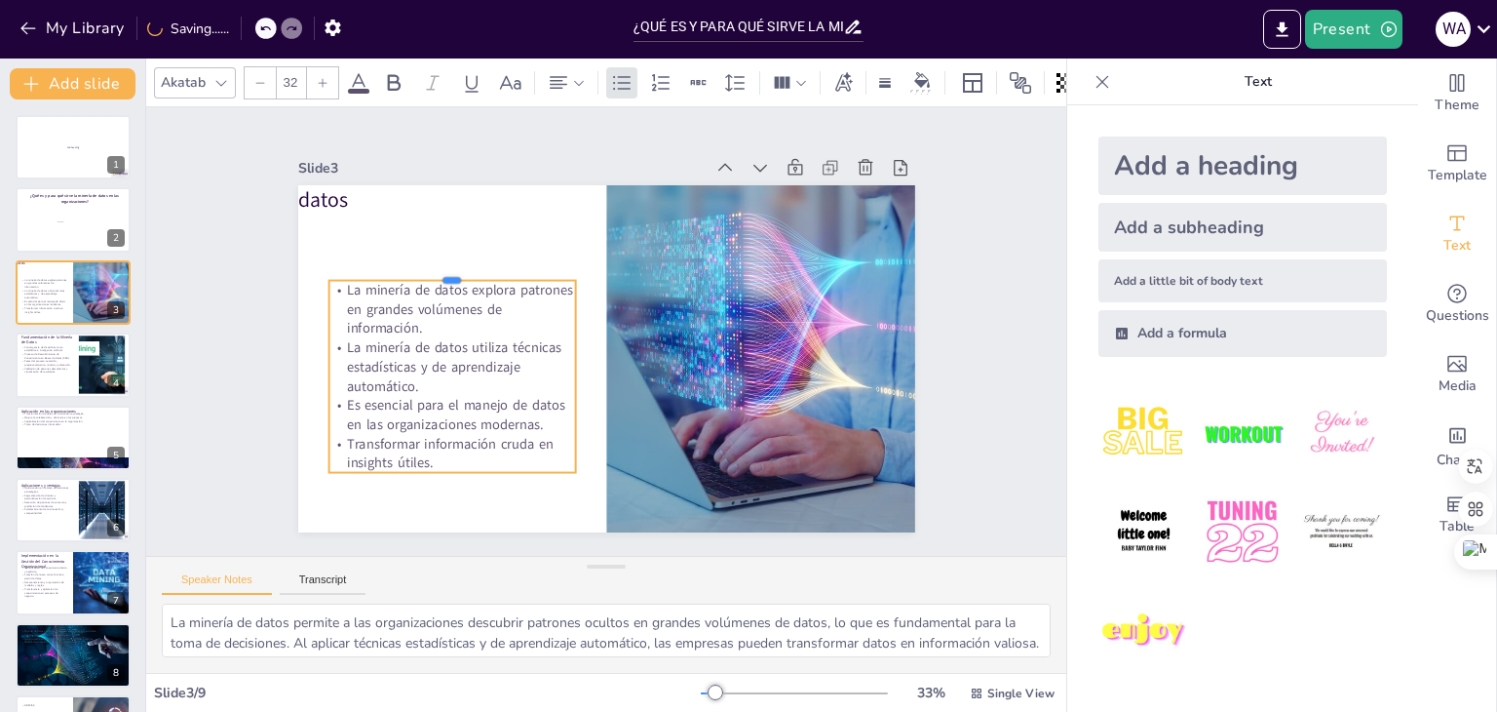
click at [335, 265] on div at bounding box center [458, 256] width 247 height 41
click at [333, 280] on p "La minería de datos explora patrones en grandes volúmenes de información." at bounding box center [459, 277] width 253 height 107
click at [330, 280] on p "La minería de datos explora patrones en grandes volúmenes de información." at bounding box center [454, 292] width 251 height 83
click at [331, 281] on p "La minería de datos explora patrones en grandes volúmenes de información." at bounding box center [454, 292] width 251 height 83
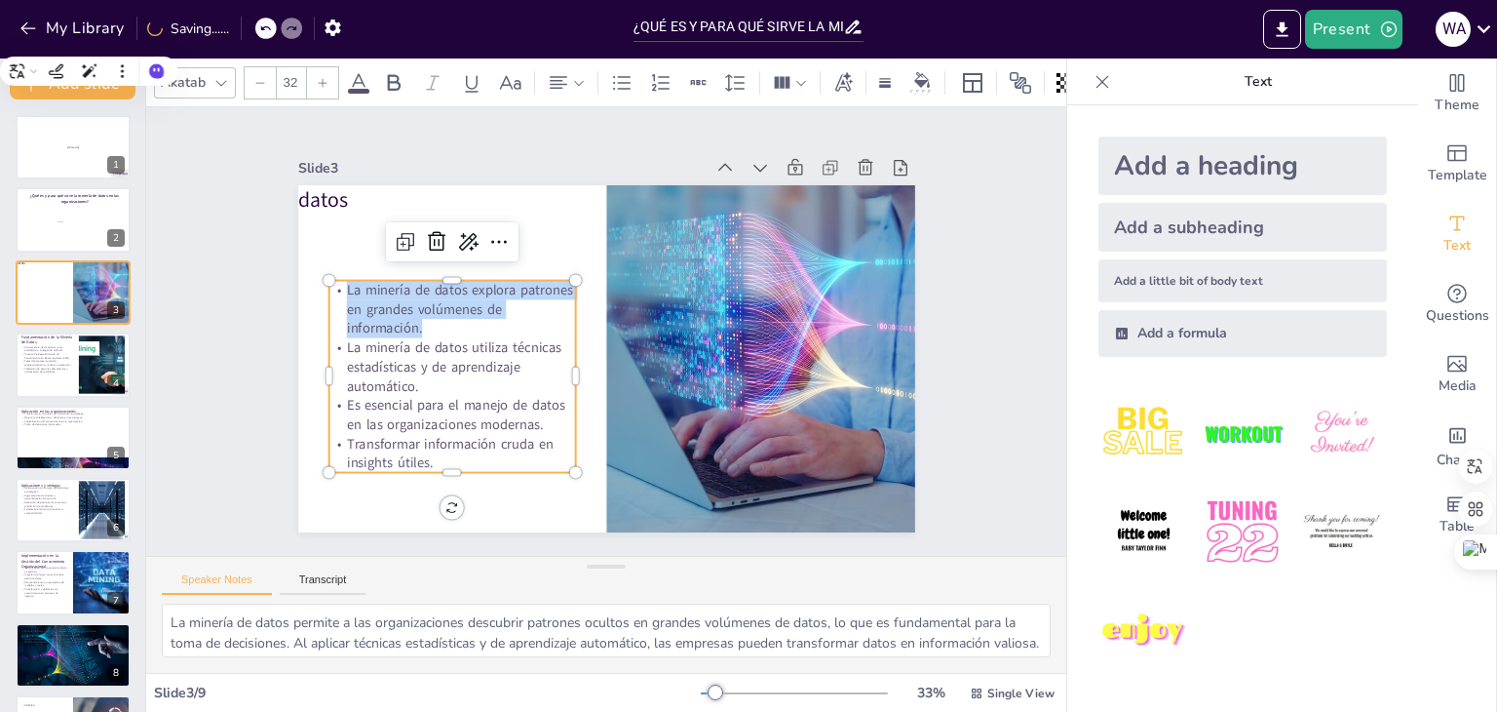
click at [331, 281] on p "La minería de datos explora patrones en grandes volúmenes de información." at bounding box center [454, 292] width 251 height 83
click at [333, 281] on p "La minería de datos explora patrones en grandes volúmenes de información." at bounding box center [459, 277] width 253 height 107
click at [583, 353] on p "La minería de datos explora patrones en grandes volúmenes de información." at bounding box center [679, 469] width 192 height 233
click at [350, 281] on p "La minería de datos explora patrones en grandes volúmenes de información." at bounding box center [474, 248] width 249 height 153
click at [340, 281] on p "La minería de datos explora patrones en grandes volúmenes de información." at bounding box center [466, 262] width 252 height 131
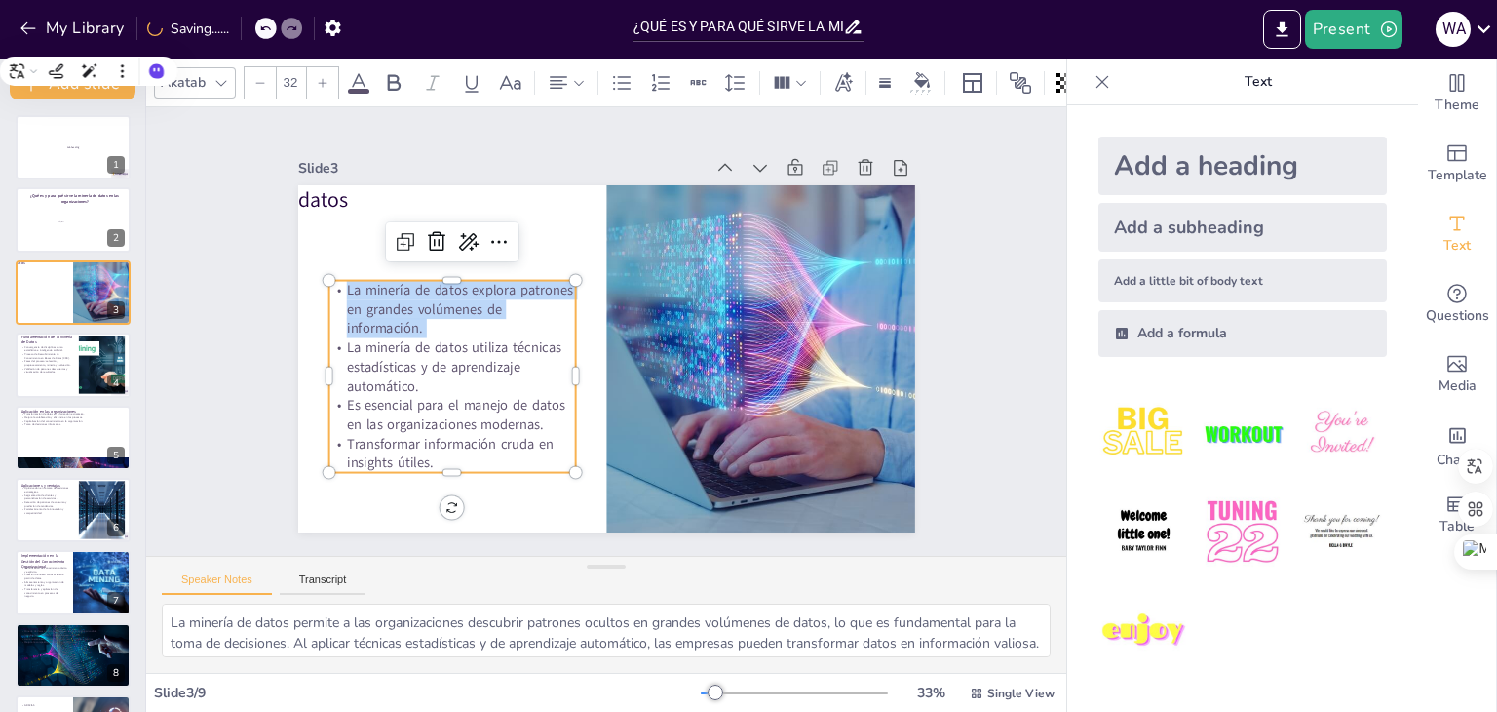
click at [340, 281] on p "La minería de datos explora patrones en grandes volúmenes de información." at bounding box center [466, 262] width 252 height 131
click at [331, 281] on p "La minería de datos explora patrones en grandes volúmenes de información." at bounding box center [454, 292] width 251 height 83
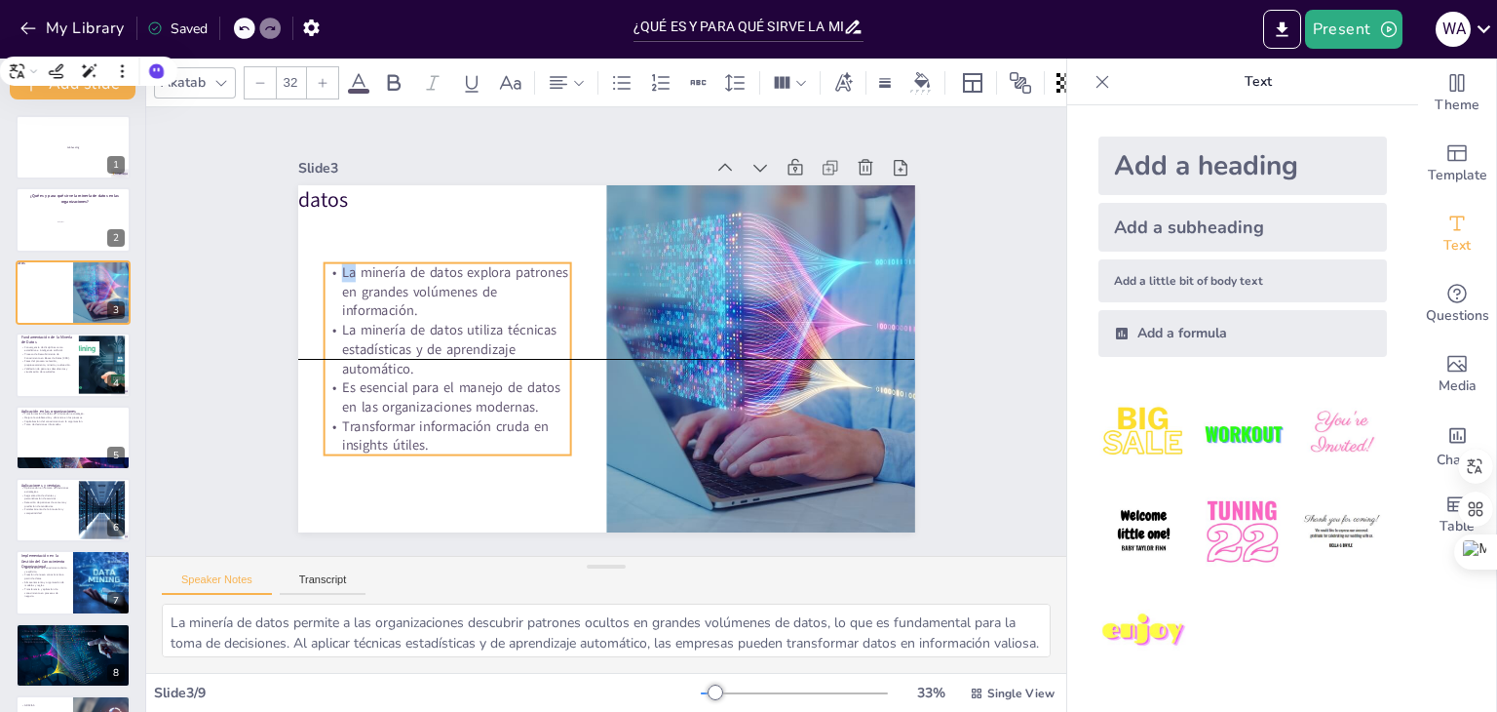
drag, startPoint x: 331, startPoint y: 281, endPoint x: 327, endPoint y: 267, distance: 14.5
click at [353, 267] on p "La minería de datos explora patrones en grandes volúmenes de información." at bounding box center [477, 230] width 249 height 153
click at [332, 267] on p "La minería de datos explora patrones en grandes volúmenes de información." at bounding box center [458, 260] width 253 height 108
click at [332, 267] on p "La minería de datos explora patrones en grandes volúmenes de información." at bounding box center [458, 259] width 253 height 107
click at [327, 267] on p "La minería de datos explora patrones en grandes volúmenes de información." at bounding box center [452, 275] width 251 height 83
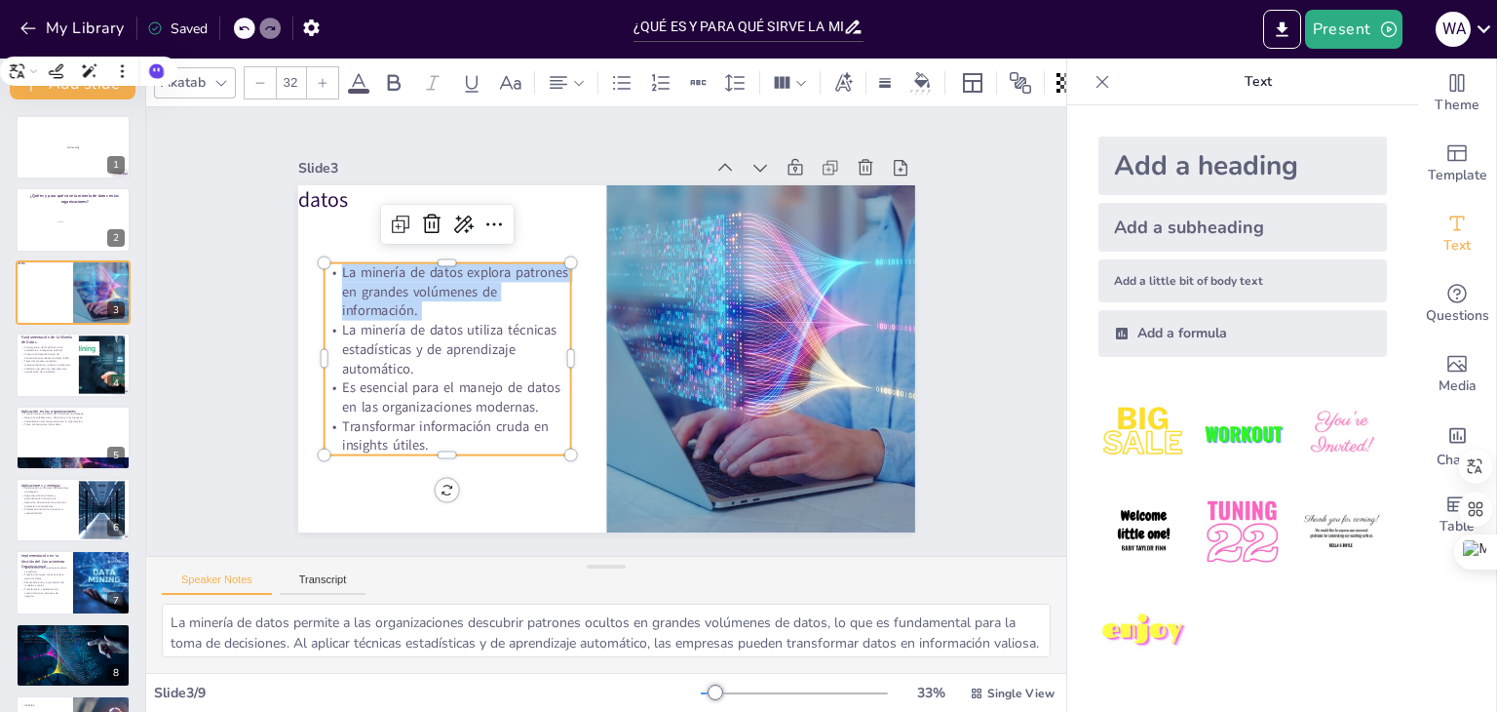
click at [327, 267] on p "La minería de datos explora patrones en grandes volúmenes de información." at bounding box center [452, 275] width 251 height 83
click at [332, 267] on p "La minería de datos explora patrones en grandes volúmenes de información." at bounding box center [458, 259] width 253 height 107
click at [327, 267] on p "La minería de datos explora patrones en grandes volúmenes de información." at bounding box center [452, 275] width 251 height 83
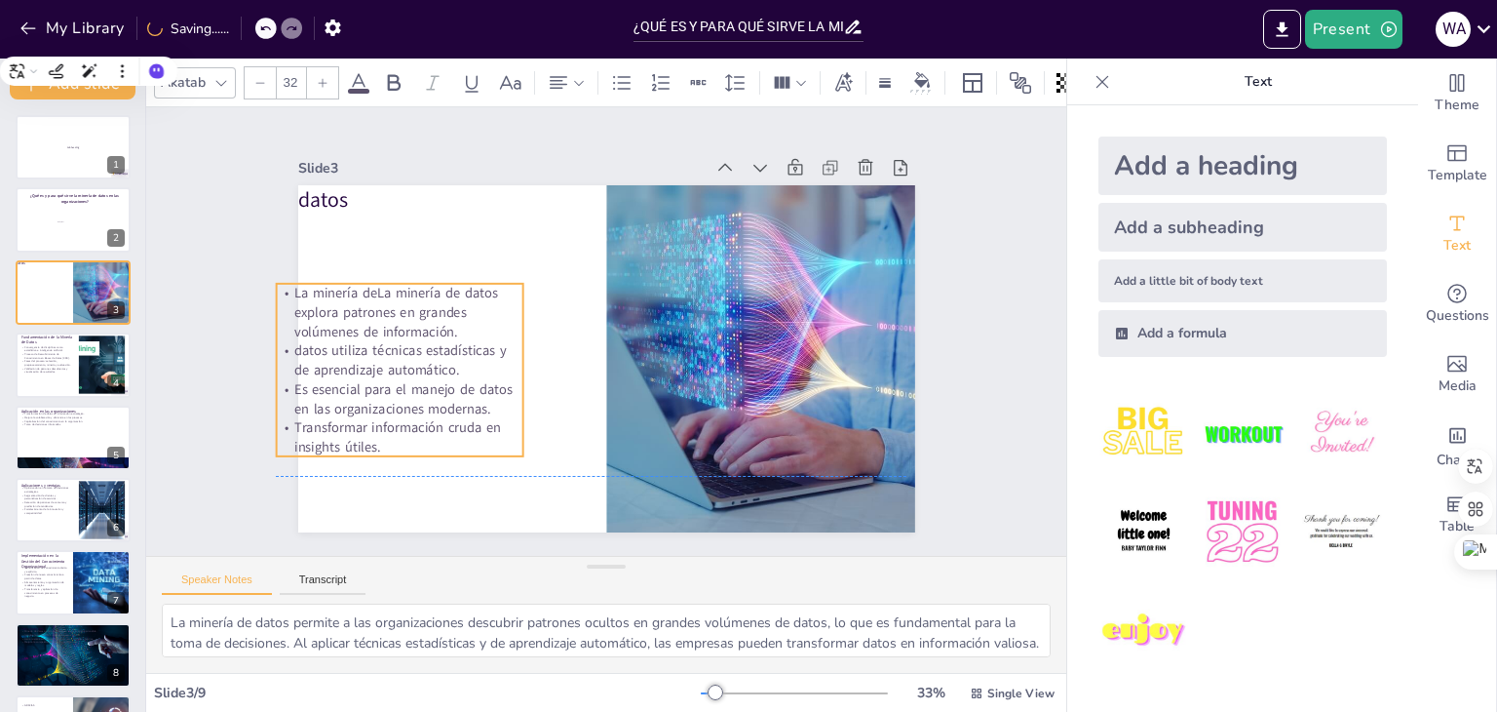
click at [349, 336] on p "datos utiliza técnicas estadísticas y de aprendizaje automático." at bounding box center [398, 338] width 250 height 64
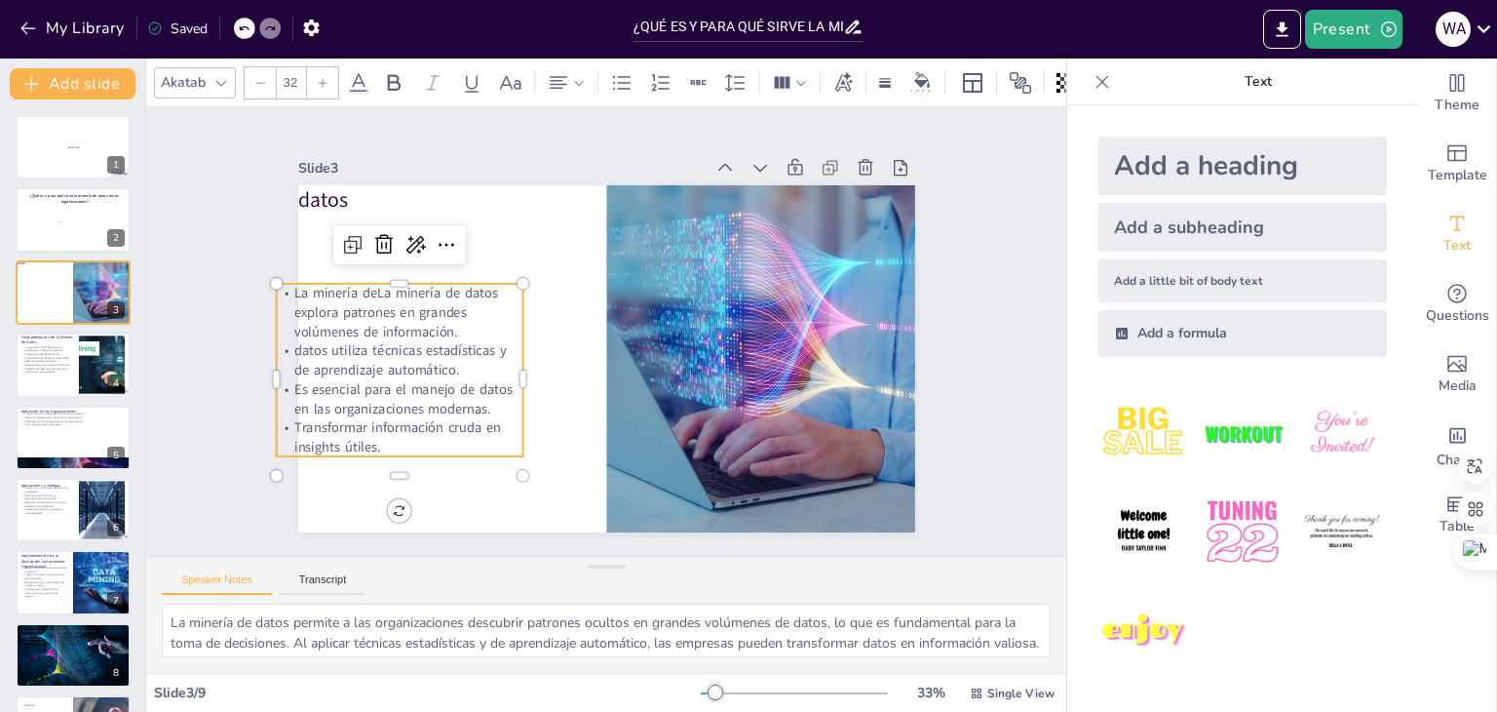
click at [247, 27] on icon at bounding box center [244, 28] width 10 height 5
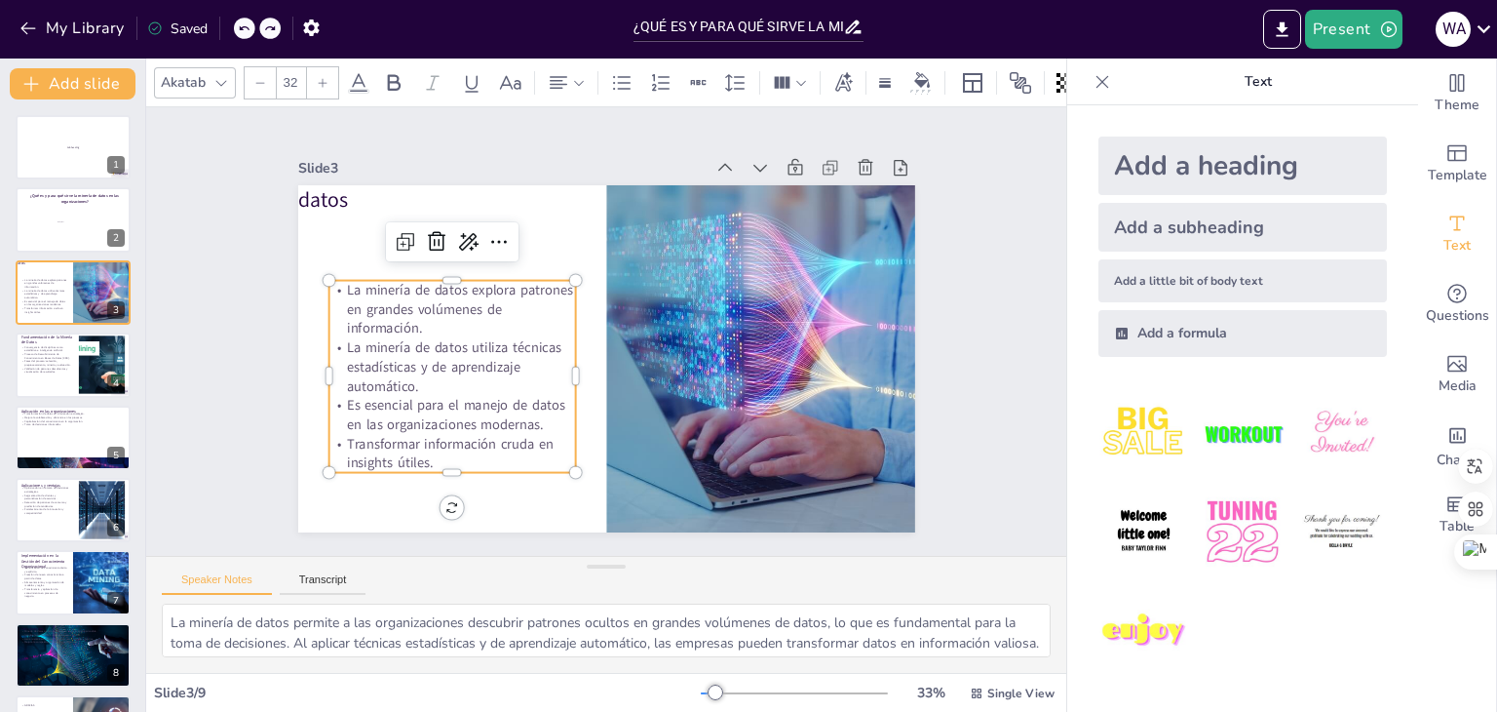
click at [414, 458] on p "Transformar información cruda en insights útiles." at bounding box center [451, 453] width 247 height 38
click at [417, 458] on p "Transformar información cruda en insights útiles." at bounding box center [451, 456] width 247 height 38
click at [417, 347] on p "Transformar información cruda en insights útiles." at bounding box center [439, 223] width 113 height 247
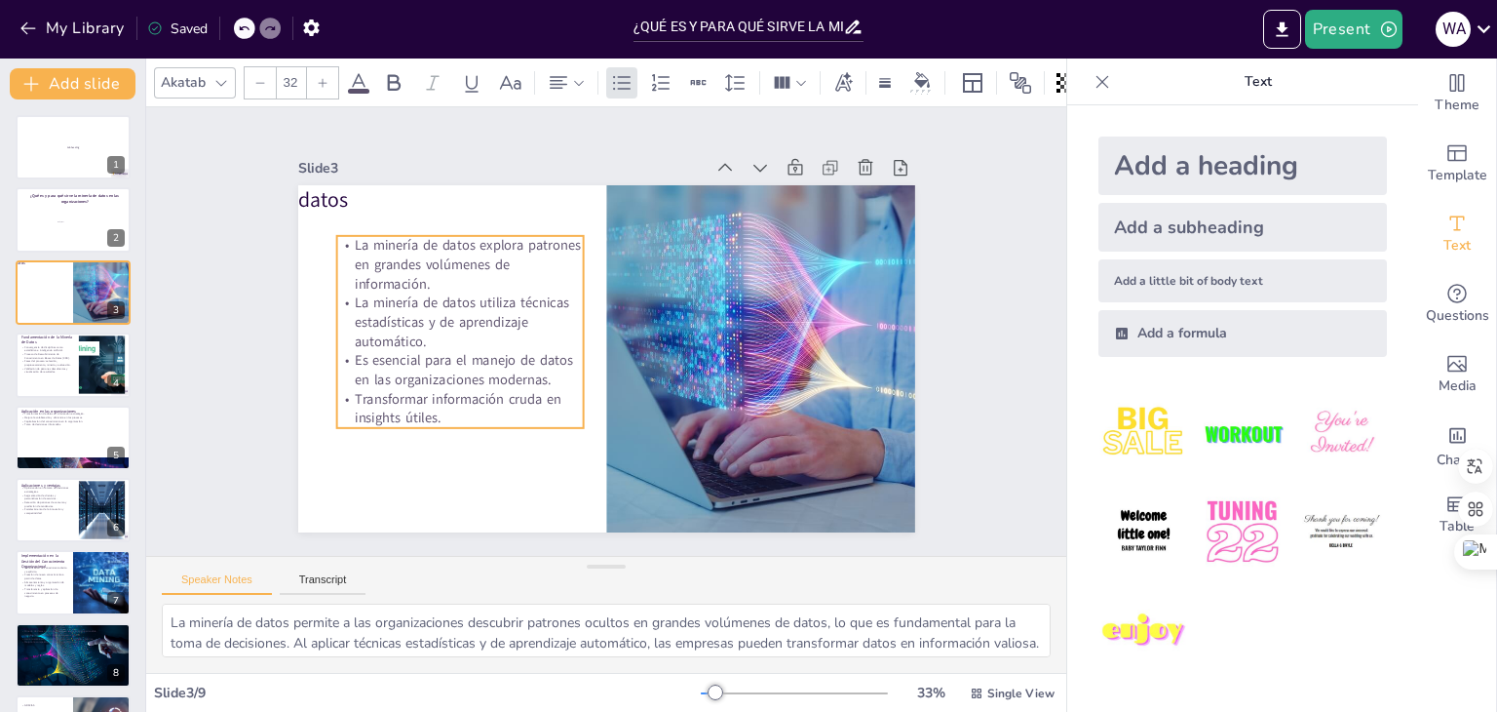
drag, startPoint x: 417, startPoint y: 458, endPoint x: 425, endPoint y: 410, distance: 48.4
click at [425, 410] on p "Transformar información cruda en insights útiles." at bounding box center [459, 408] width 247 height 38
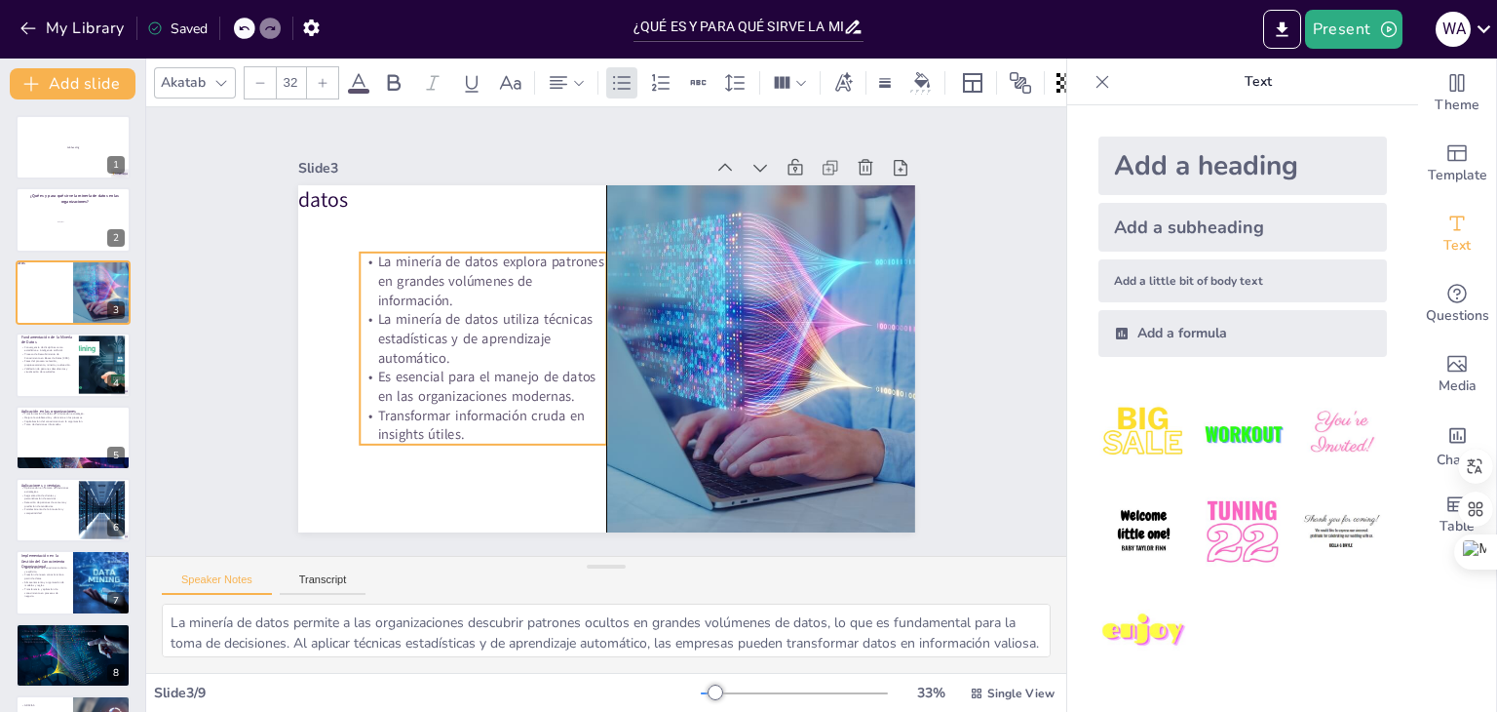
drag, startPoint x: 339, startPoint y: 239, endPoint x: 362, endPoint y: 255, distance: 27.9
click at [381, 255] on span "La minería de datos explora patrones en grandes volúmenes de información." at bounding box center [496, 261] width 231 height 65
click at [459, 391] on span "Es esencial para el manejo de datos en las organizaciones modernas." at bounding box center [486, 386] width 218 height 38
click at [459, 391] on span "Es esencial para el manejo de datos en las organizaciones modernas." at bounding box center [480, 372] width 221 height 58
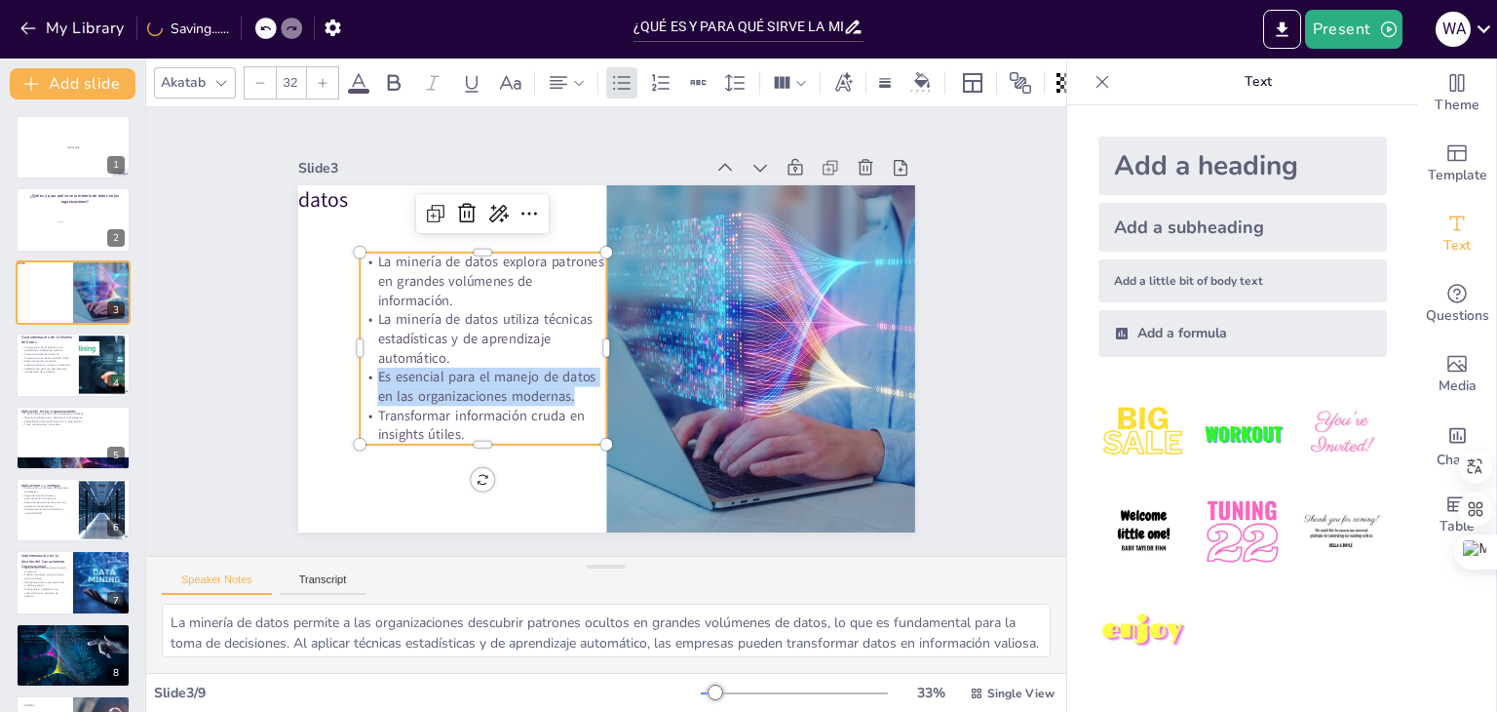
click at [459, 391] on span "Es esencial para el manejo de datos en las organizaciones modernas." at bounding box center [486, 386] width 218 height 38
click at [459, 391] on span "Es esencial para el manejo de datos en las organizaciones modernas." at bounding box center [480, 372] width 221 height 58
click at [621, 320] on span "Es esencial para el manejo de datos en las organizaciones modernas." at bounding box center [731, 290] width 221 height 58
click at [449, 424] on p "Transformar información cruda en insights útiles." at bounding box center [474, 411] width 250 height 64
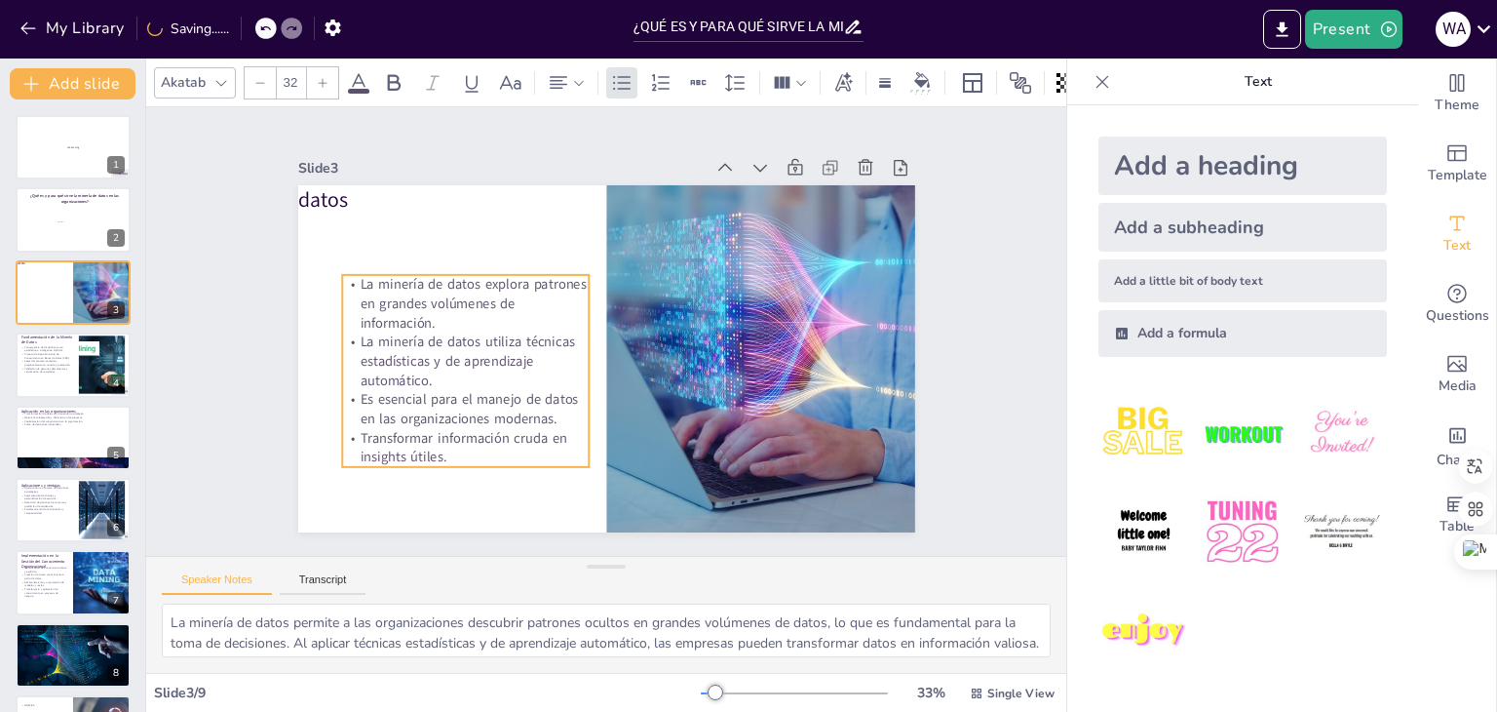
drag, startPoint x: 457, startPoint y: 431, endPoint x: 440, endPoint y: 453, distance: 28.5
click at [440, 453] on p "Transformar información cruda en insights útiles." at bounding box center [454, 433] width 250 height 64
click at [365, 303] on span "La minería de datos explora patrones en grandes volúmenes de información." at bounding box center [476, 282] width 231 height 65
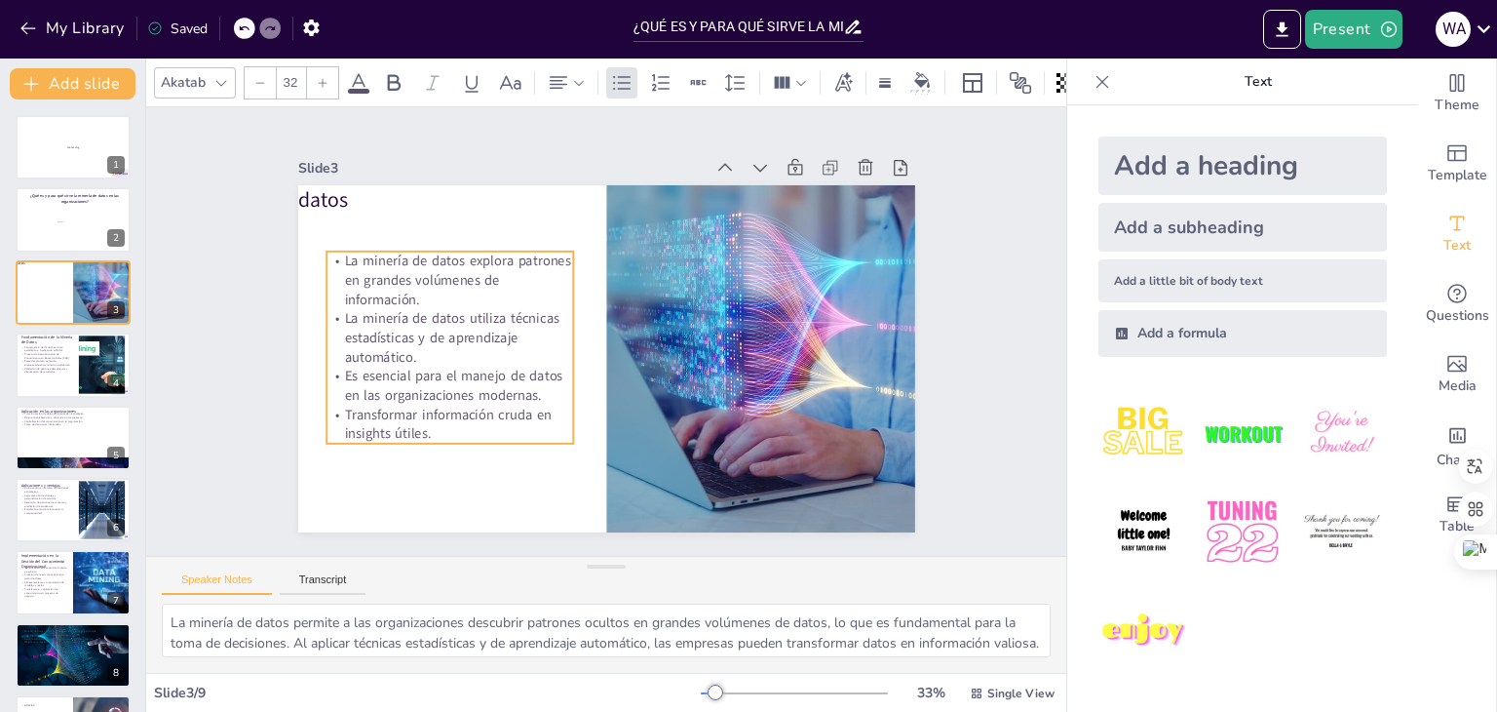
drag, startPoint x: 345, startPoint y: 277, endPoint x: 329, endPoint y: 253, distance: 28.1
click at [348, 253] on span "La minería de datos explora patrones en grandes volúmenes de información." at bounding box center [463, 256] width 231 height 65
click at [420, 429] on p "Transformar información cruda en insights útiles." at bounding box center [441, 407] width 250 height 64
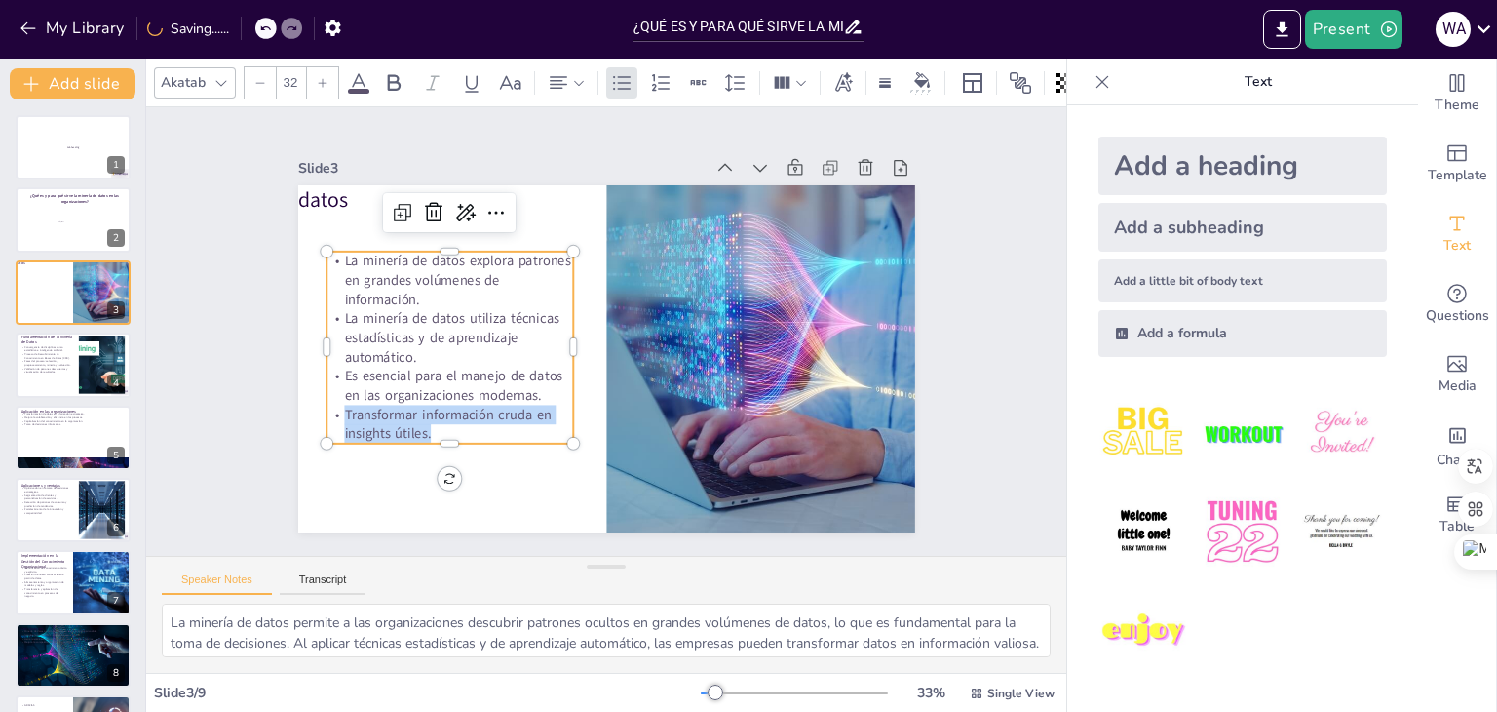
click at [420, 429] on p "Transformar información cruda en insights útiles." at bounding box center [441, 407] width 250 height 64
click at [420, 429] on p "Transformar información cruda en insights útiles." at bounding box center [434, 389] width 250 height 89
click at [420, 429] on p "Transformar información cruda en insights útiles." at bounding box center [441, 407] width 250 height 64
click at [420, 428] on p "Transformar información cruda en insights útiles." at bounding box center [428, 371] width 247 height 113
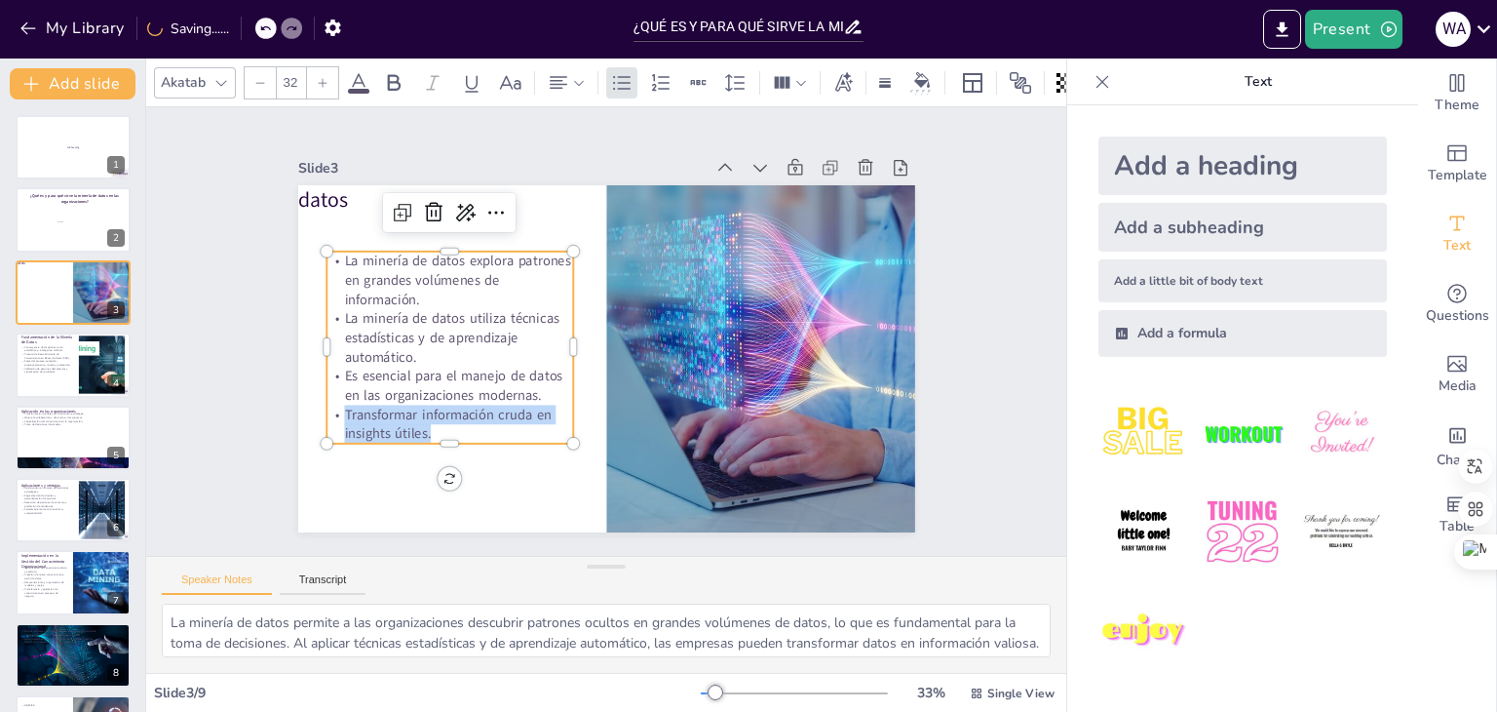
click at [413, 410] on span "Transformar información cruda en insights útiles." at bounding box center [432, 379] width 211 height 61
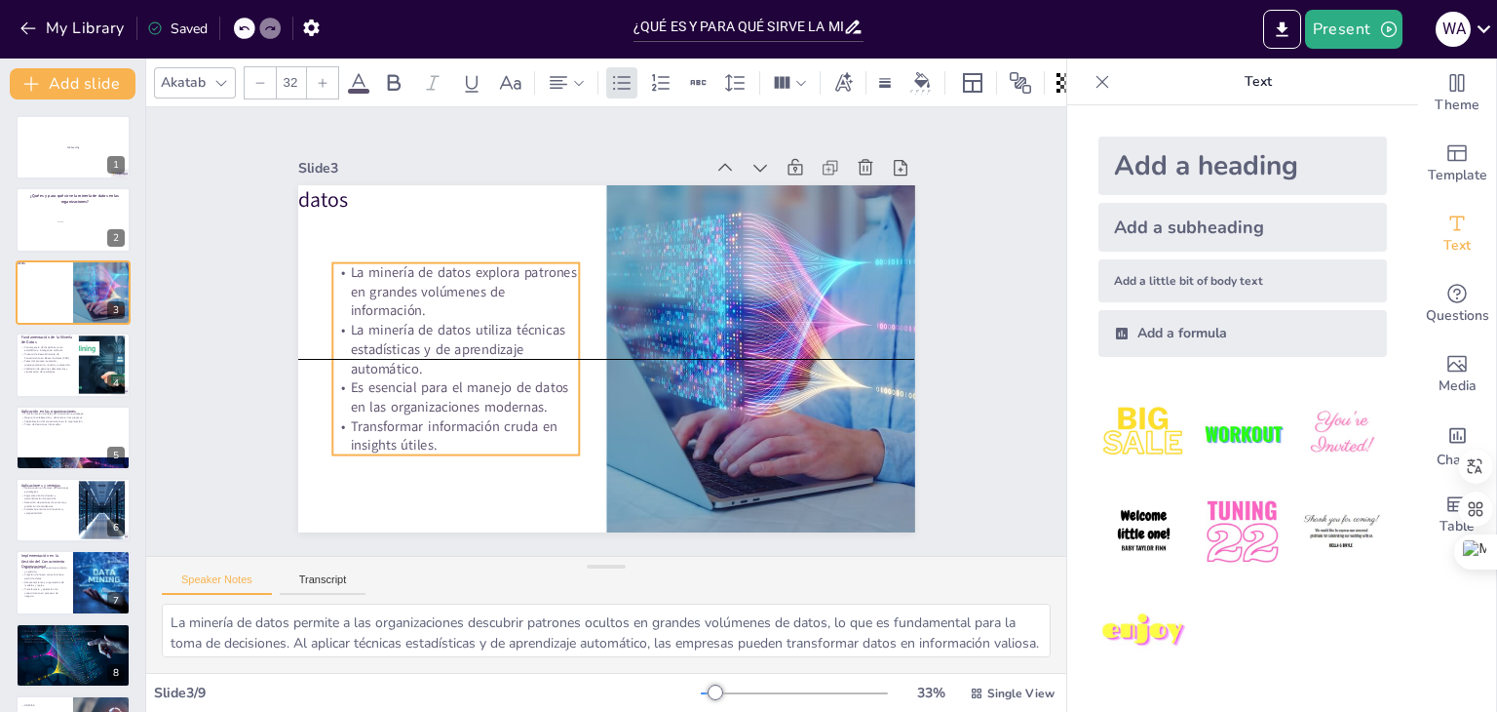
drag, startPoint x: 414, startPoint y: 422, endPoint x: 423, endPoint y: 441, distance: 20.5
click at [423, 441] on p "Transformar información cruda en insights útiles." at bounding box center [446, 419] width 250 height 64
click at [353, 266] on span "La minería de datos explora patrones en grandes volúmenes de información." at bounding box center [468, 268] width 231 height 65
click at [353, 266] on span "La minería de datos explora patrones en grandes volúmenes de información." at bounding box center [468, 269] width 231 height 65
click at [353, 266] on span "La minería de datos explora patrones en grandes volúmenes de información." at bounding box center [468, 268] width 231 height 65
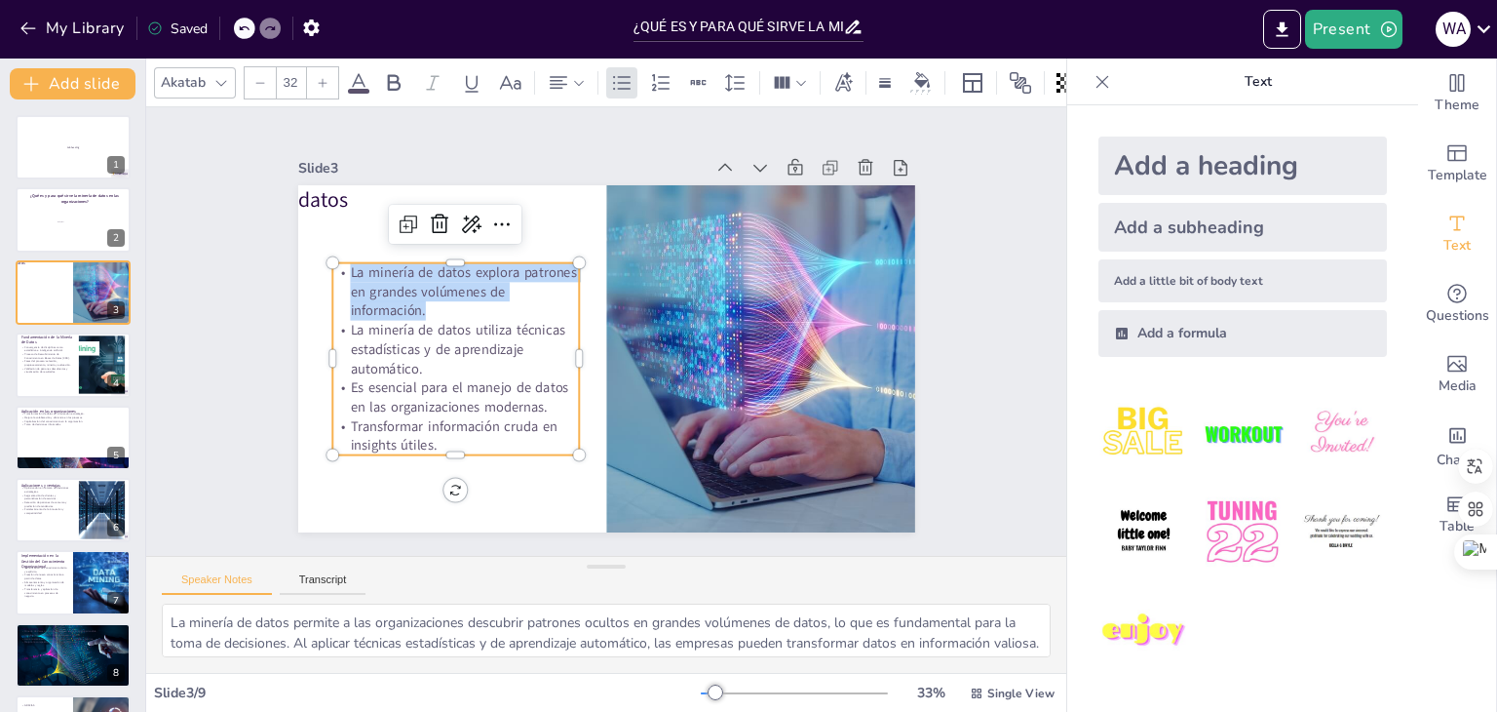
click at [664, 266] on span "La minería de datos explora patrones en grandes volúmenes de información." at bounding box center [738, 239] width 148 height 216
click at [353, 296] on span "La minería de datos explora patrones en grandes volúmenes de información." at bounding box center [468, 268] width 231 height 65
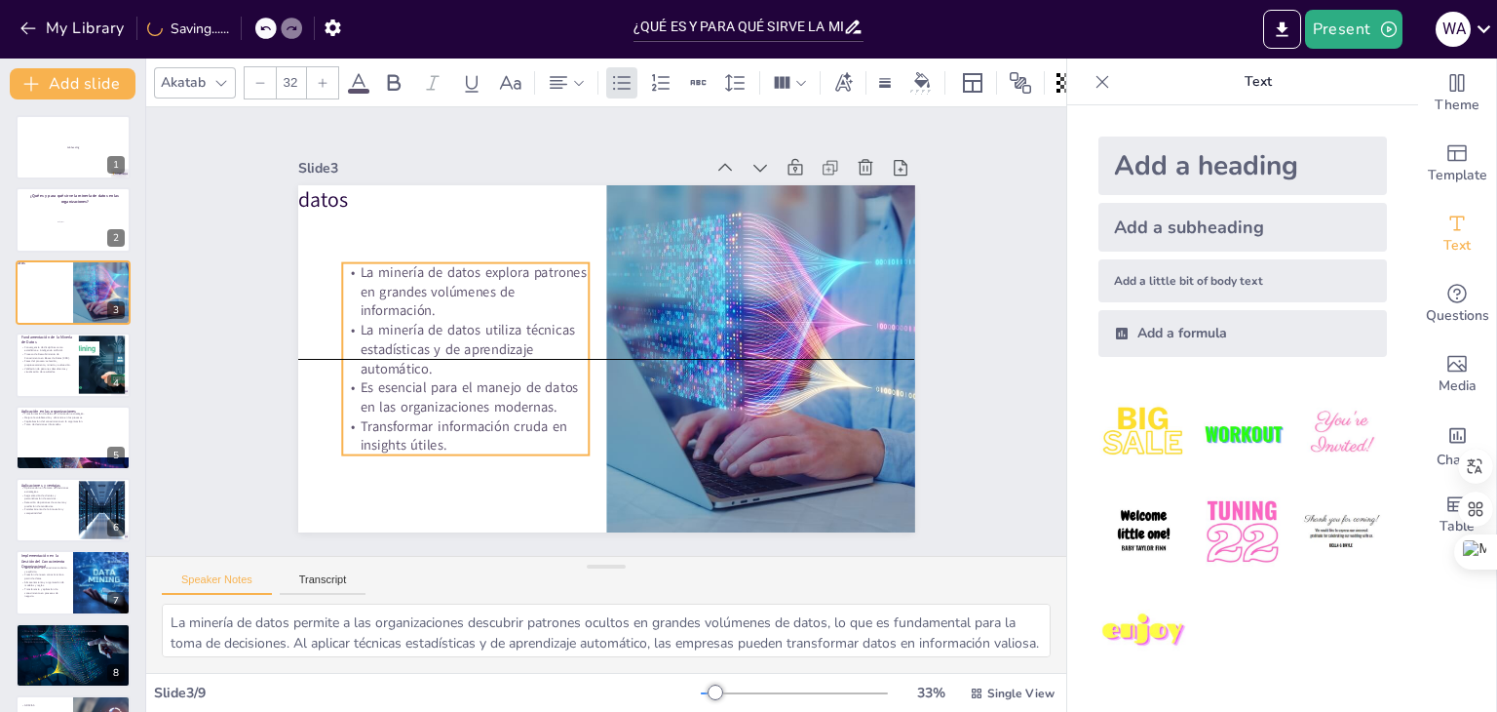
drag, startPoint x: 421, startPoint y: 437, endPoint x: 433, endPoint y: 438, distance: 11.7
click at [433, 438] on p "Transformar información cruda en insights útiles." at bounding box center [448, 404] width 250 height 89
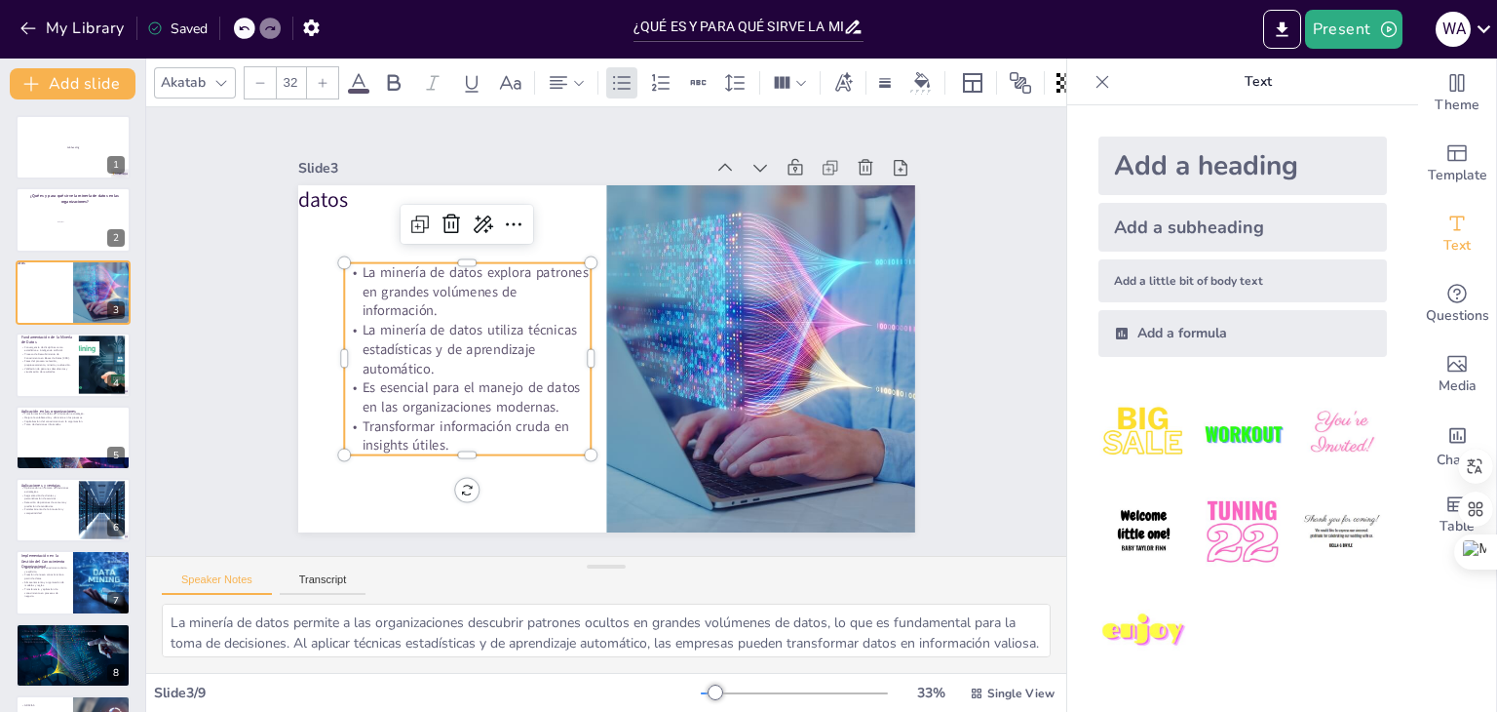
click at [405, 363] on span "Es esencial para el manejo de datos en las organizaciones modernas." at bounding box center [461, 283] width 188 height 160
click at [405, 380] on span "Es esencial para el manejo de datos en las organizaciones modernas." at bounding box center [460, 365] width 221 height 78
click at [405, 380] on span "Es esencial para el manejo de datos en las organizaciones modernas." at bounding box center [464, 381] width 221 height 58
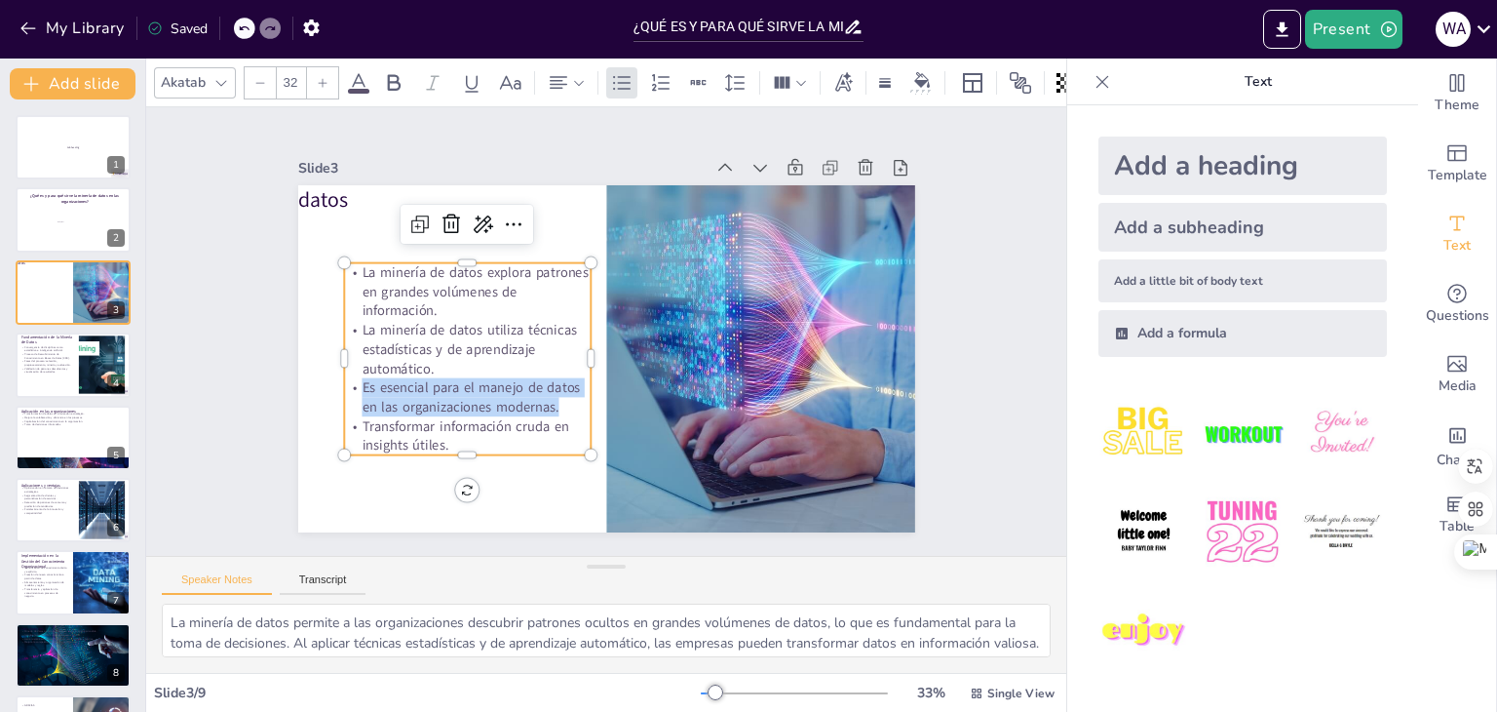
click at [405, 380] on span "Es esencial para el manejo de datos en las organizaciones modernas." at bounding box center [464, 381] width 221 height 58
click at [617, 361] on span "La minería de datos explora patrones en grandes volúmenes de información." at bounding box center [732, 393] width 231 height 65
click at [365, 271] on span "La minería de datos explora patrones en grandes volúmenes de información." at bounding box center [480, 270] width 231 height 65
click at [377, 266] on span "La minería de datos explora patrones en grandes volúmenes de información." at bounding box center [493, 235] width 233 height 88
click at [377, 266] on span "La minería de datos explora patrones en grandes volúmenes de información." at bounding box center [493, 234] width 233 height 88
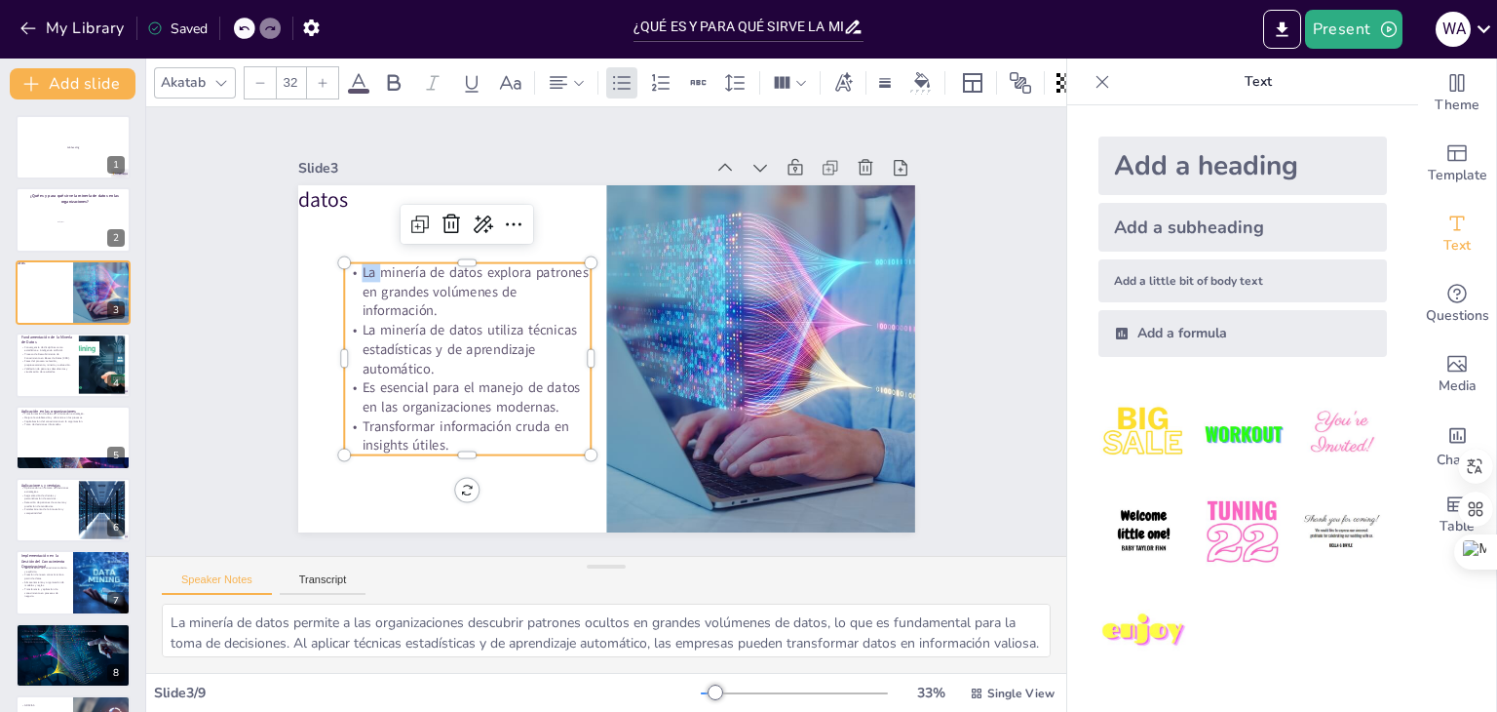
click at [369, 266] on span "La minería de datos explora patrones en grandes volúmenes de información." at bounding box center [485, 249] width 233 height 72
drag, startPoint x: 379, startPoint y: 321, endPoint x: 387, endPoint y: 336, distance: 17.4
click at [381, 324] on span "La minería de datos utiliza técnicas estadísticas y de aprendizaje automático." at bounding box center [469, 306] width 222 height 73
click at [362, 267] on p "La minería de datos explora patrones en grandes volúmenes de información." at bounding box center [488, 250] width 252 height 131
click at [349, 267] on p "La minería de datos explora patrones en grandes volúmenes de información." at bounding box center [474, 277] width 251 height 83
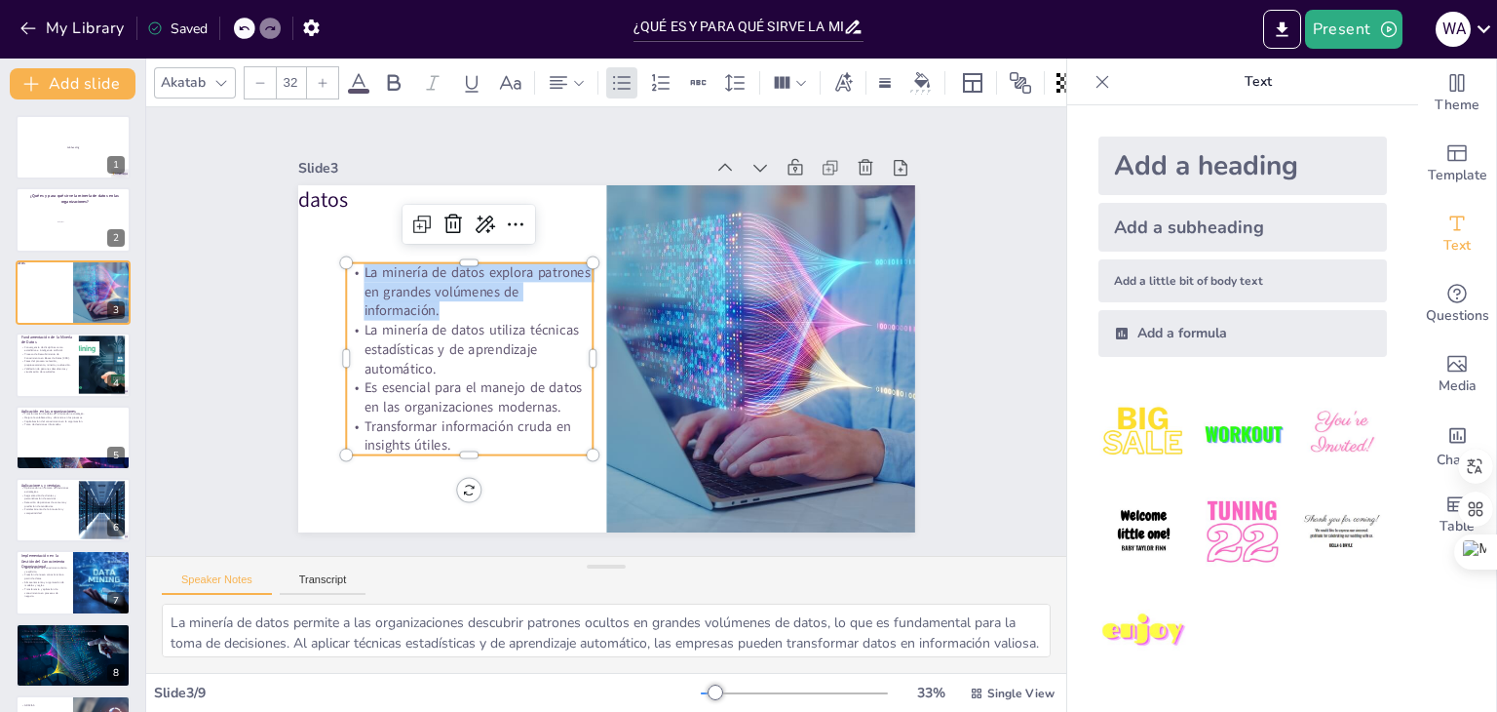
click at [348, 267] on p "La minería de datos explora patrones en grandes volúmenes de información." at bounding box center [473, 277] width 251 height 83
click at [378, 327] on span "La minería de datos utiliza técnicas estadísticas y de aprendizaje automático." at bounding box center [470, 327] width 219 height 64
click at [366, 266] on span "La minería de datos explora patrones en grandes volúmenes de información." at bounding box center [481, 270] width 231 height 65
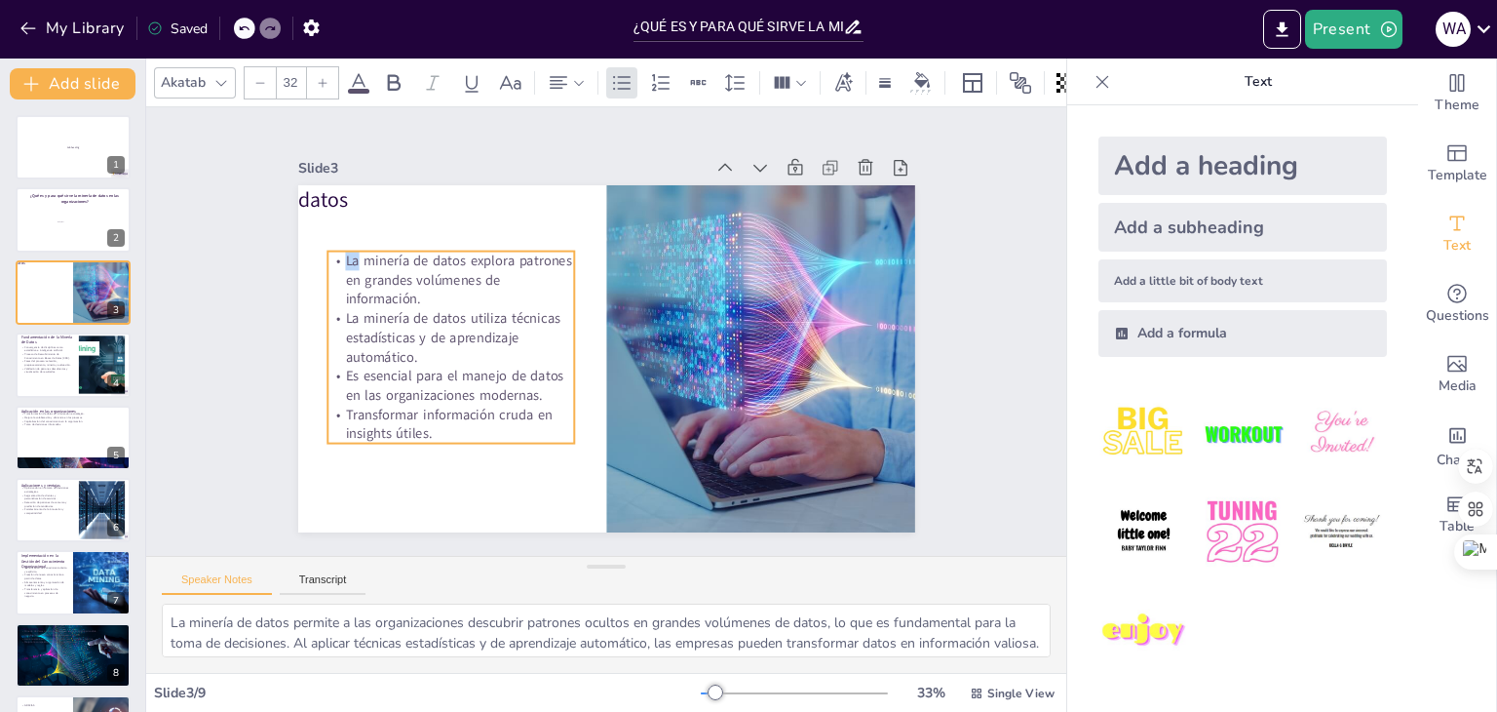
drag, startPoint x: 350, startPoint y: 266, endPoint x: 331, endPoint y: 254, distance: 21.9
click at [349, 254] on span "La minería de datos explora patrones en grandes volúmenes de información." at bounding box center [464, 256] width 231 height 65
click at [416, 421] on p "Transformar información cruda en insights útiles." at bounding box center [442, 407] width 250 height 64
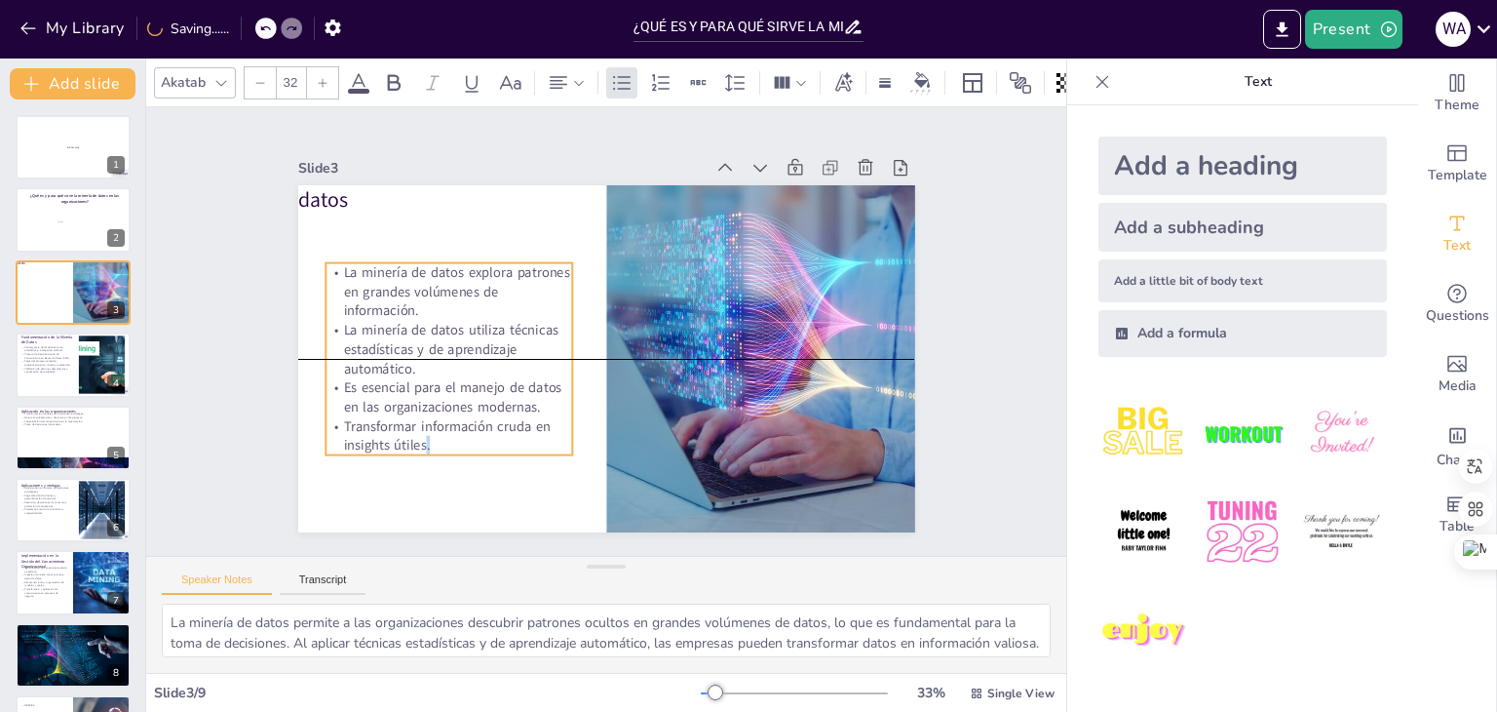
click at [411, 435] on span "Transformar información cruda en insights útiles." at bounding box center [436, 411] width 210 height 47
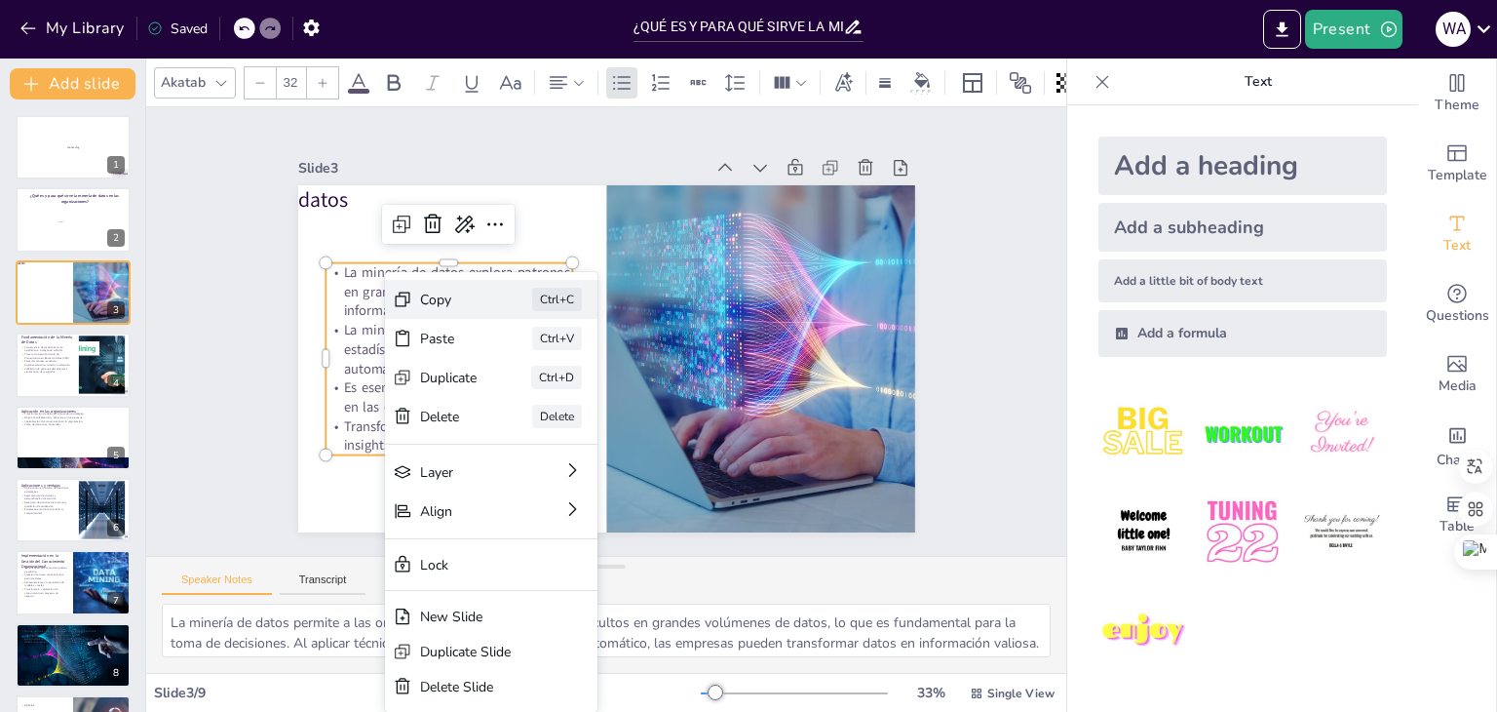
click at [531, 387] on div "Copy Ctrl+C" at bounding box center [637, 406] width 212 height 39
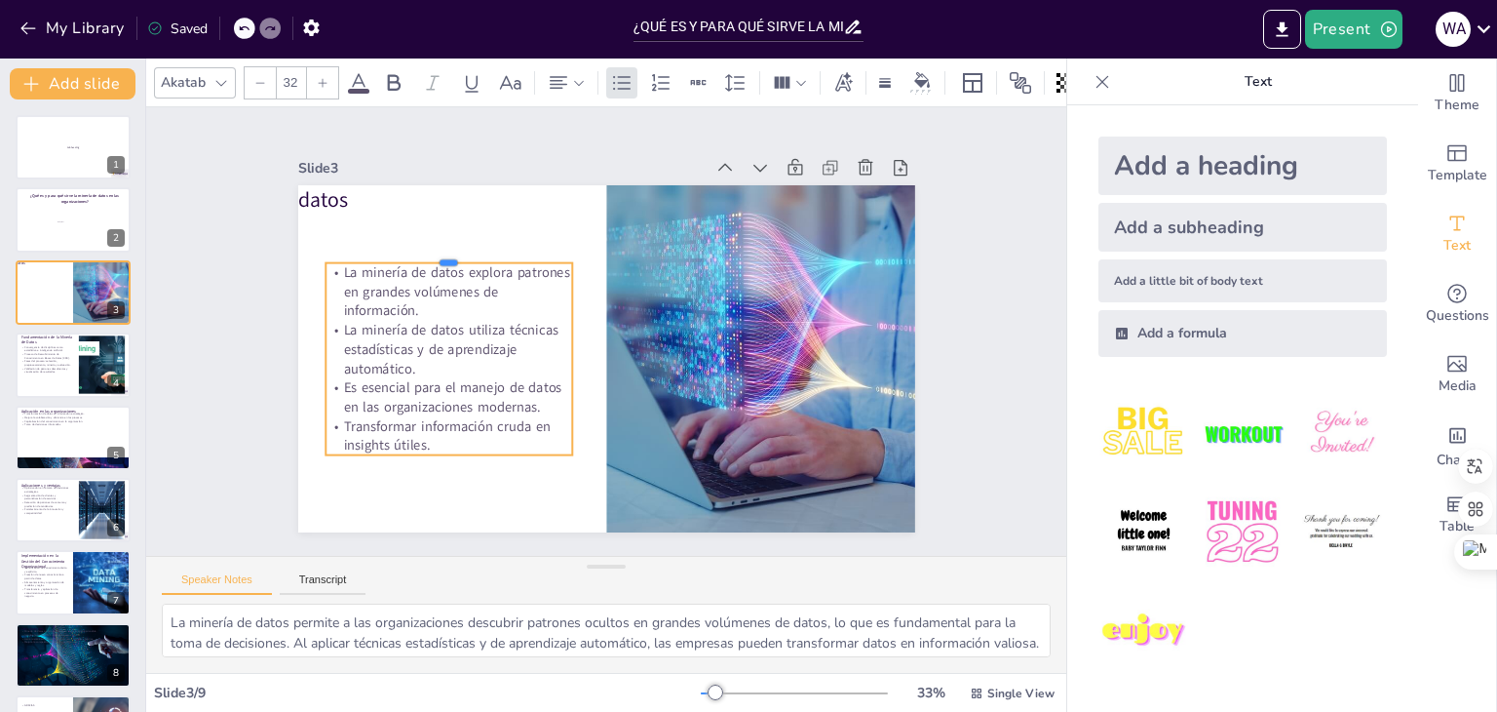
click at [474, 251] on div at bounding box center [449, 256] width 247 height 16
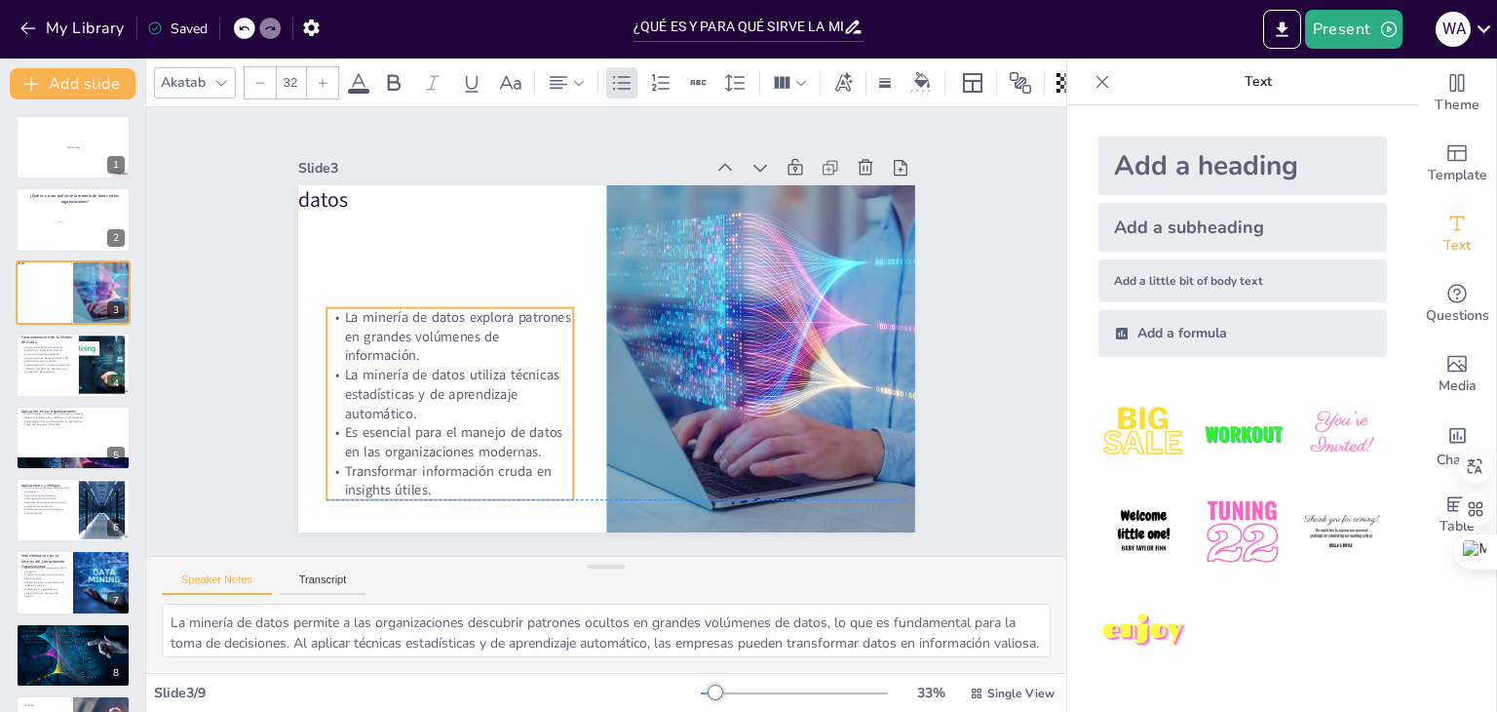
drag, startPoint x: 475, startPoint y: 321, endPoint x: 476, endPoint y: 360, distance: 39.0
click at [476, 360] on span "La minería de datos utiliza técnicas estadísticas y de aprendizaje automático." at bounding box center [445, 369] width 219 height 64
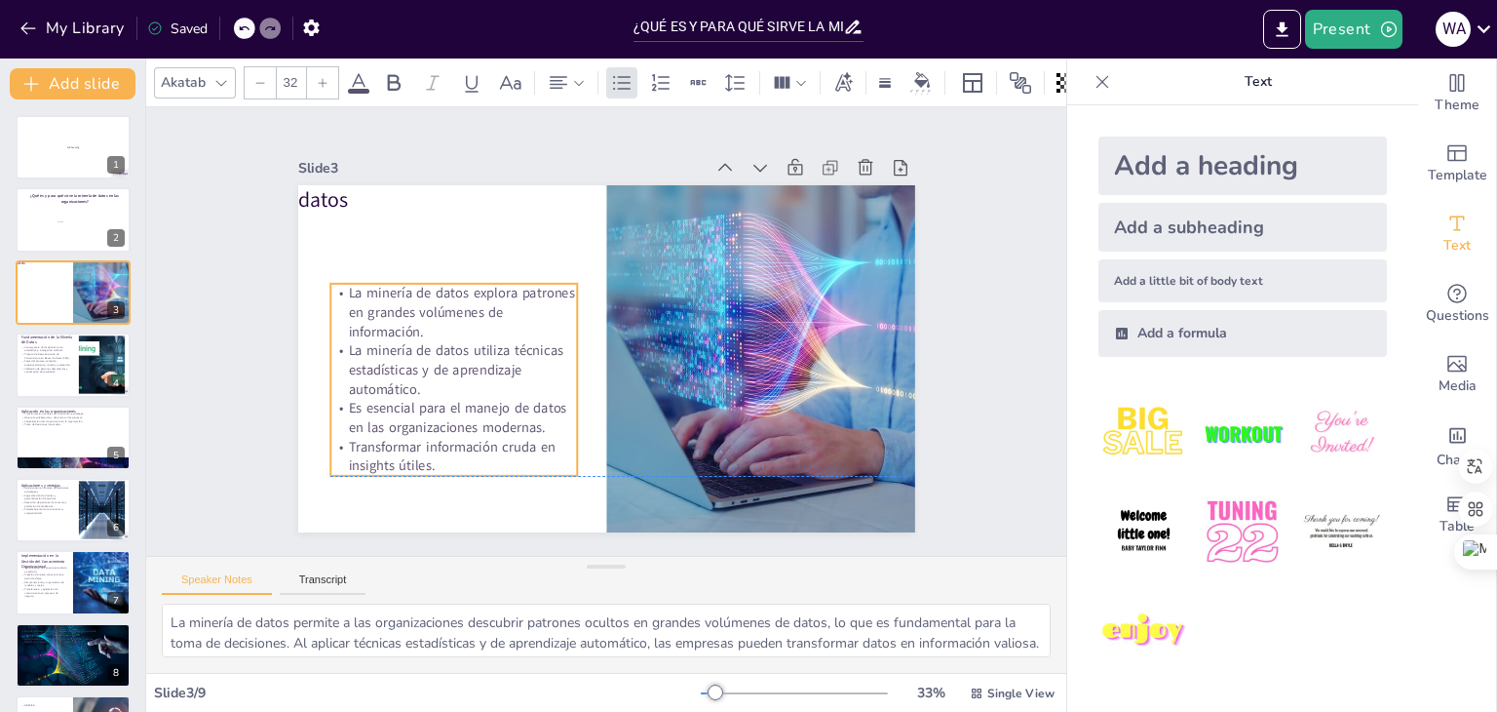
drag, startPoint x: 330, startPoint y: 311, endPoint x: 334, endPoint y: 280, distance: 31.4
click at [349, 280] on span "La minería de datos explora patrones en grandes volúmenes de información." at bounding box center [464, 288] width 231 height 65
click at [419, 459] on p "Transformar información cruda en insights útiles." at bounding box center [442, 439] width 250 height 64
click at [419, 459] on p "Transformar información cruda en insights útiles." at bounding box center [442, 438] width 250 height 63
click at [419, 459] on p "Transformar información cruda en insights útiles." at bounding box center [453, 456] width 247 height 38
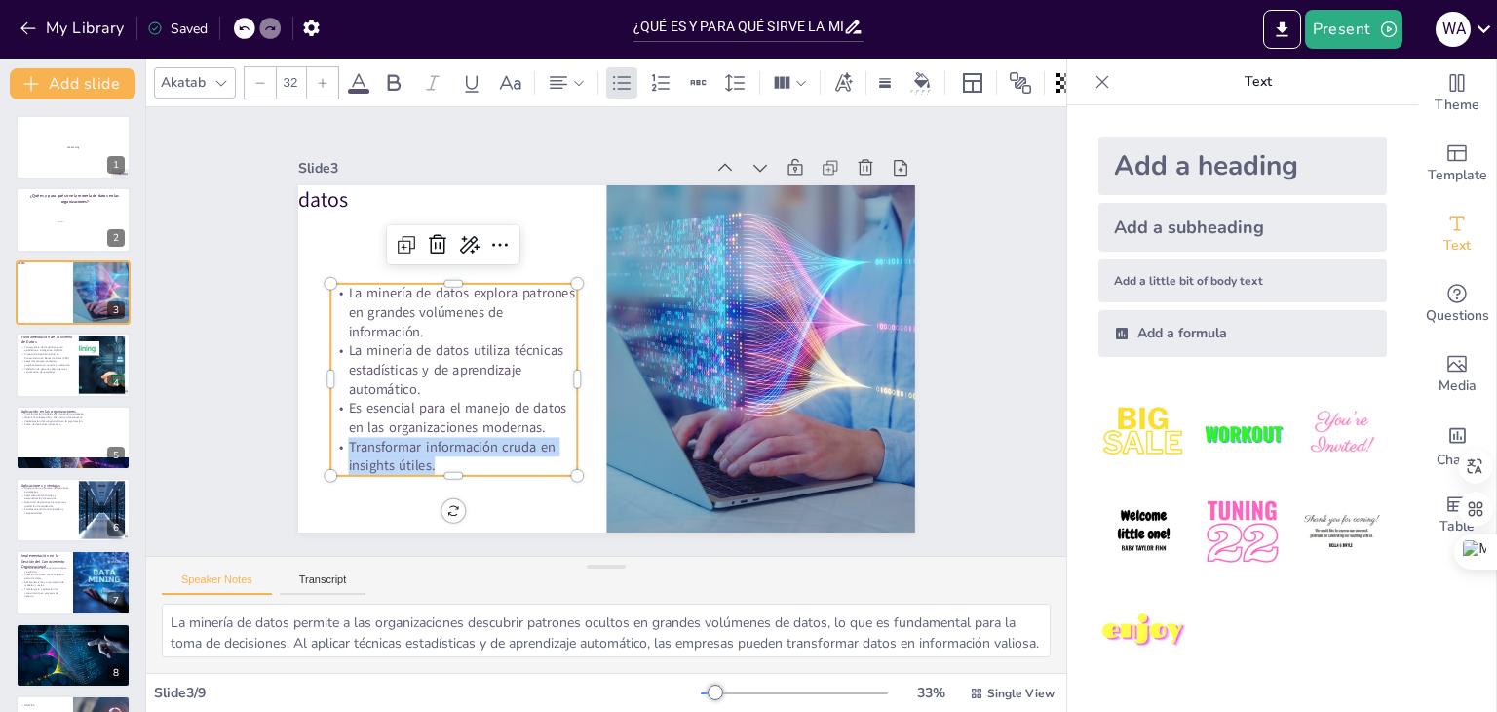
click at [419, 459] on p "Transformar información cruda en insights útiles." at bounding box center [431, 421] width 250 height 89
click at [419, 459] on p "Transformar información cruda en insights útiles." at bounding box center [442, 439] width 250 height 64
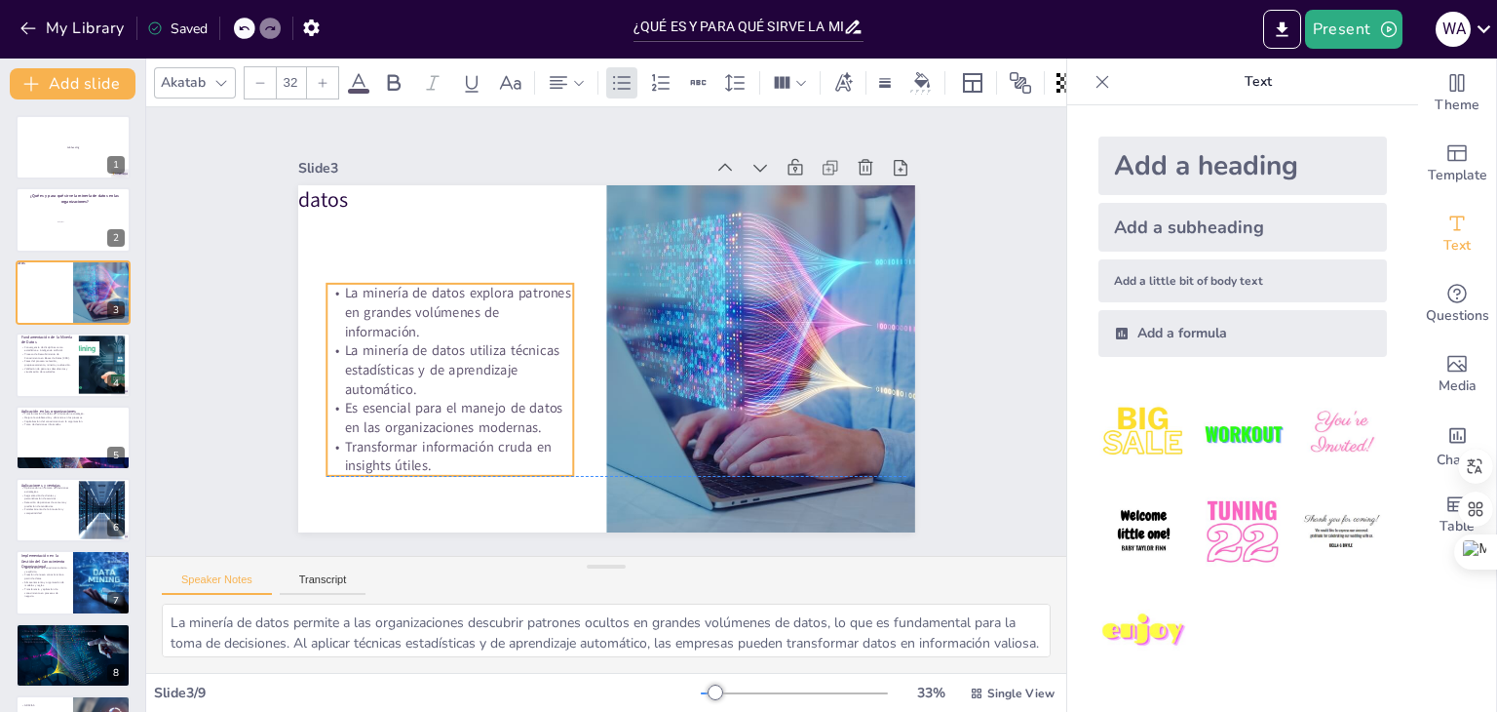
click at [416, 454] on p "Transformar información cruda en insights útiles." at bounding box center [450, 456] width 247 height 38
click at [346, 286] on span "La minería de datos explora patrones en grandes volúmenes de información." at bounding box center [461, 288] width 231 height 65
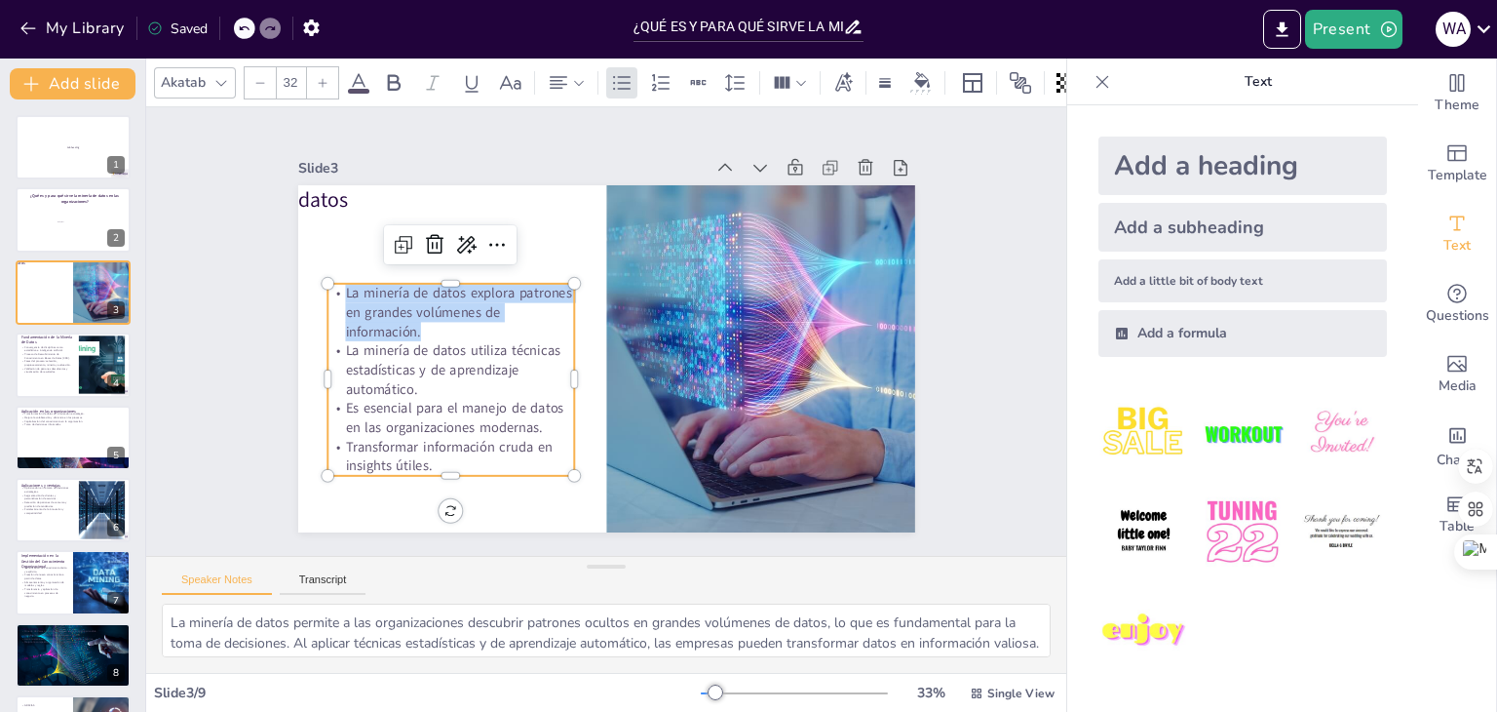
click at [346, 286] on span "La minería de datos explora patrones en grandes volúmenes de información." at bounding box center [461, 288] width 231 height 65
click at [345, 286] on span "La minería de datos explora patrones en grandes volúmenes de información." at bounding box center [458, 313] width 226 height 58
click at [346, 286] on span "La minería de datos explora patrones en grandes volúmenes de información." at bounding box center [461, 288] width 231 height 65
click at [345, 286] on span "La minería de datos explora patrones en grandes volúmenes de información." at bounding box center [458, 313] width 226 height 58
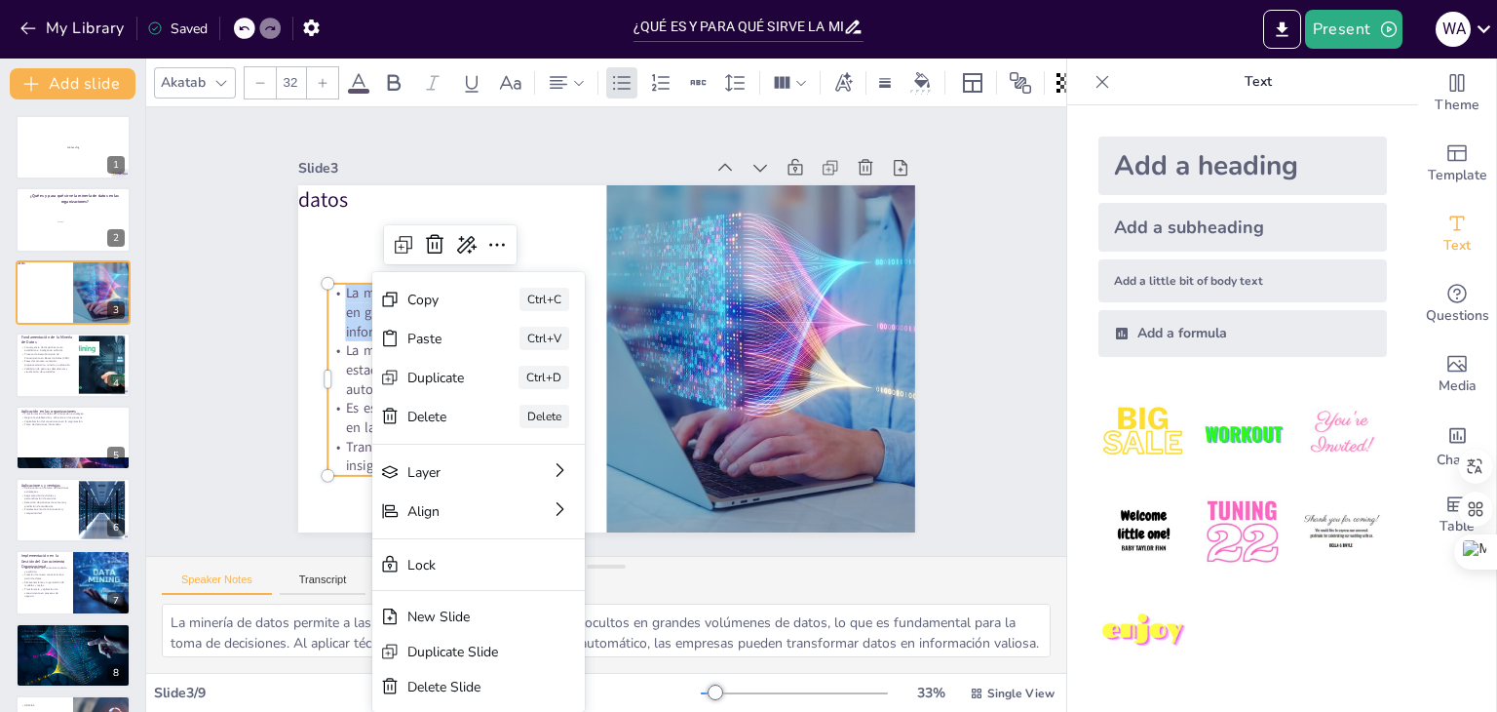
click at [346, 303] on span "La minería de datos explora patrones en grandes volúmenes de información." at bounding box center [458, 313] width 226 height 58
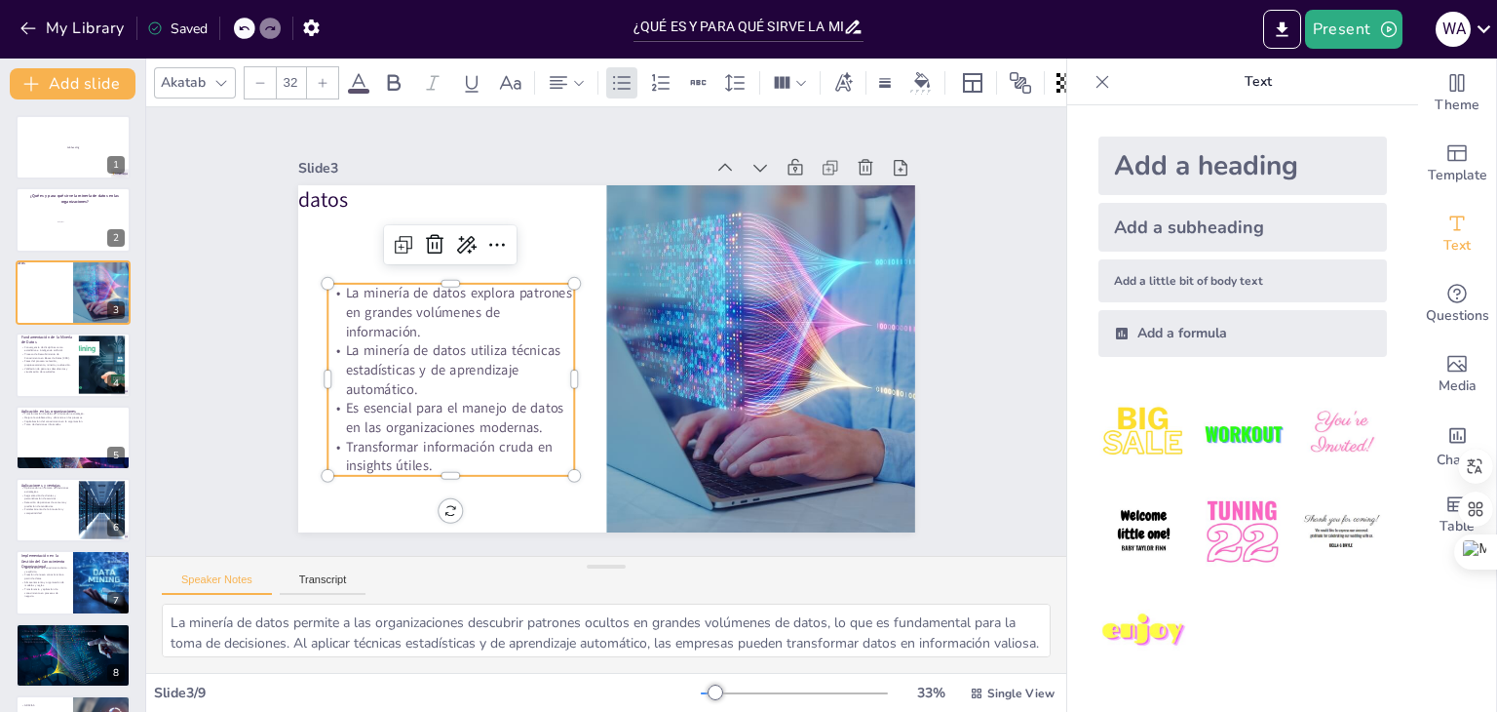
click at [327, 286] on p "La minería de datos explora patrones en grandes volúmenes de información." at bounding box center [452, 295] width 251 height 83
click at [327, 286] on p "La minería de datos explora patrones en grandes volúmenes de información." at bounding box center [450, 313] width 247 height 58
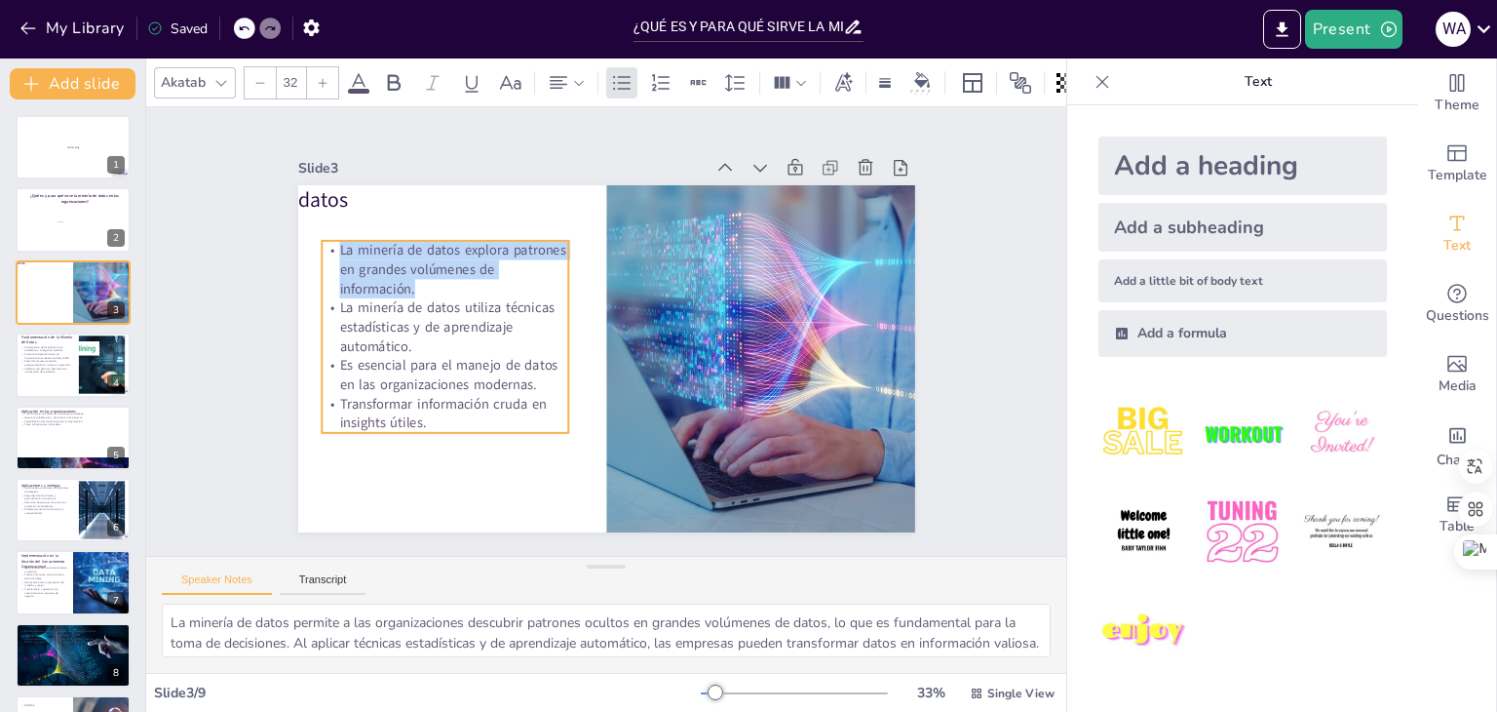
click at [366, 252] on span "La minería de datos explora patrones en grandes volúmenes de información." at bounding box center [459, 245] width 231 height 65
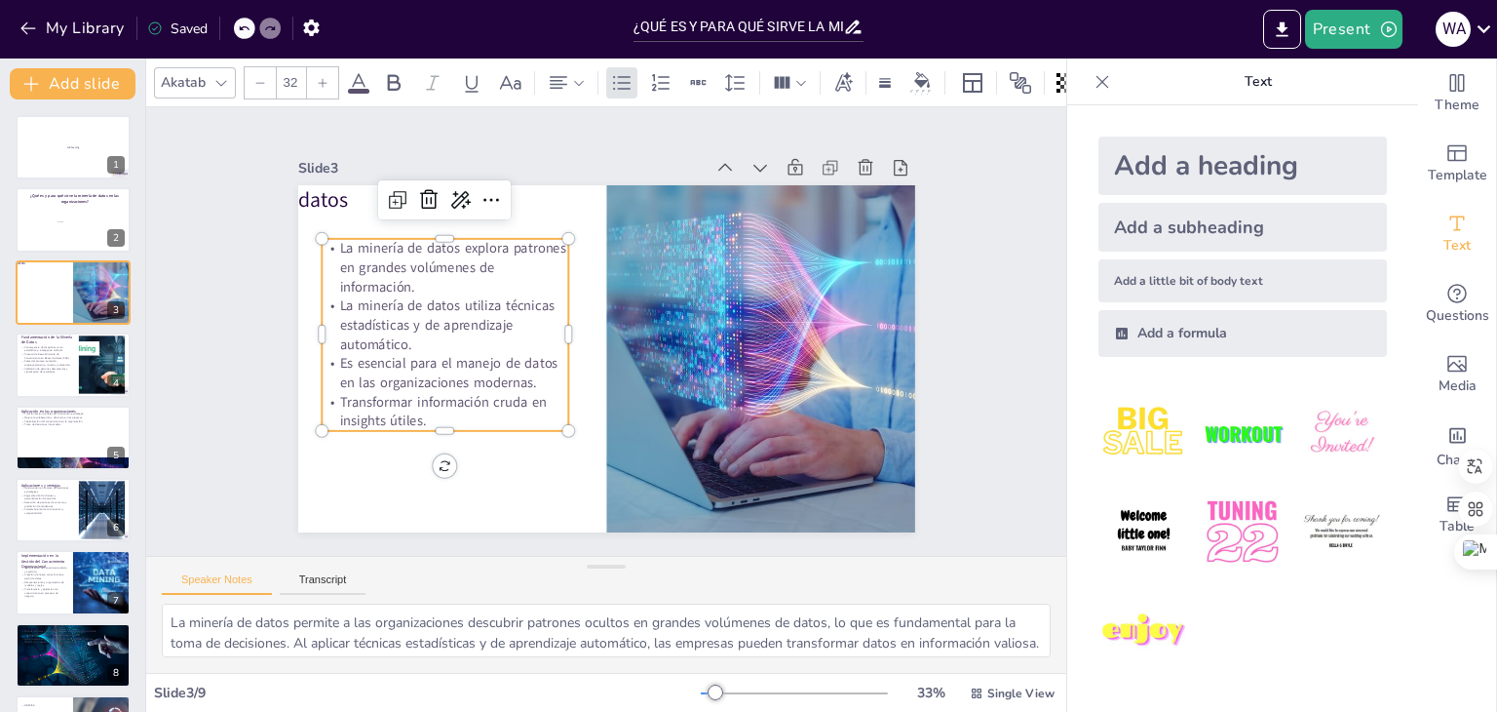
click at [324, 297] on p "La minería de datos utiliza técnicas estadísticas y de aprendizaje automático." at bounding box center [446, 308] width 251 height 83
click at [324, 297] on p "La minería de datos utiliza técnicas estadísticas y de aprendizaje automático." at bounding box center [446, 307] width 251 height 83
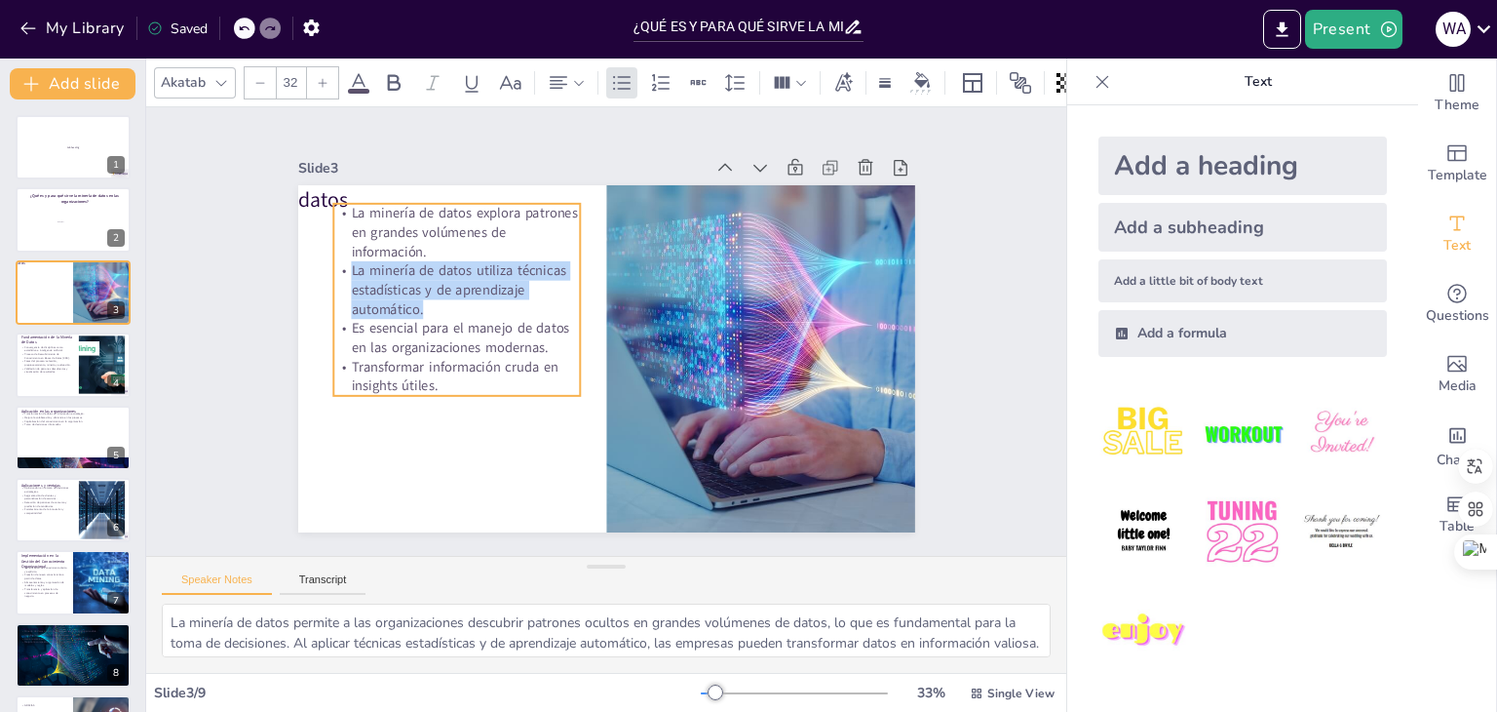
click at [366, 275] on span "La minería de datos utiliza técnicas estadísticas y de aprendizaje automático." at bounding box center [458, 290] width 214 height 58
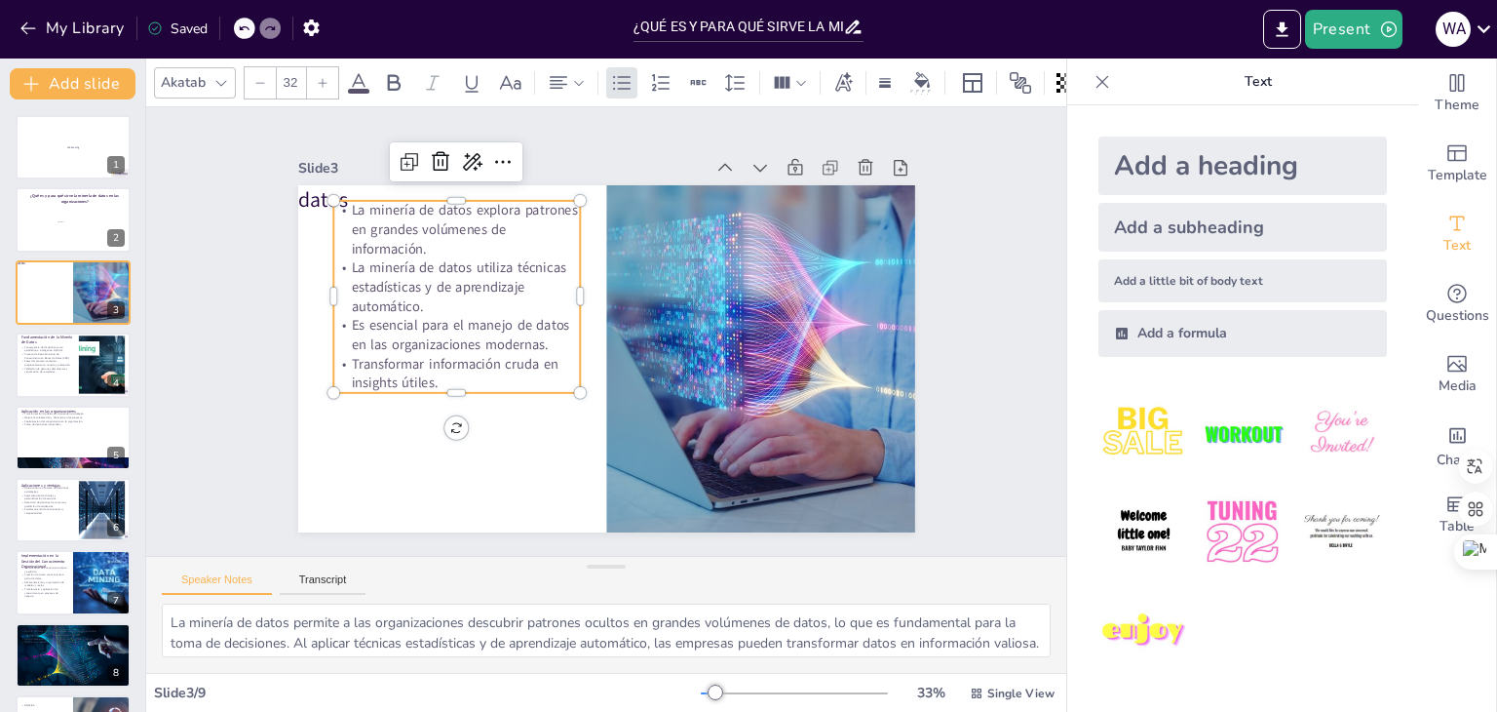
click at [334, 317] on p "Es esencial para el manejo de datos en las organizaciones modernas." at bounding box center [459, 303] width 250 height 89
click at [334, 316] on p "Es esencial para el manejo de datos en las organizaciones modernas." at bounding box center [456, 335] width 247 height 38
click at [334, 316] on p "Es esencial para el manejo de datos en las organizaciones modernas." at bounding box center [456, 334] width 247 height 38
click at [334, 317] on p "Es esencial para el manejo de datos en las organizaciones modernas." at bounding box center [456, 334] width 247 height 38
click at [334, 317] on p "Es esencial para el manejo de datos en las organizaciones modernas." at bounding box center [457, 319] width 250 height 64
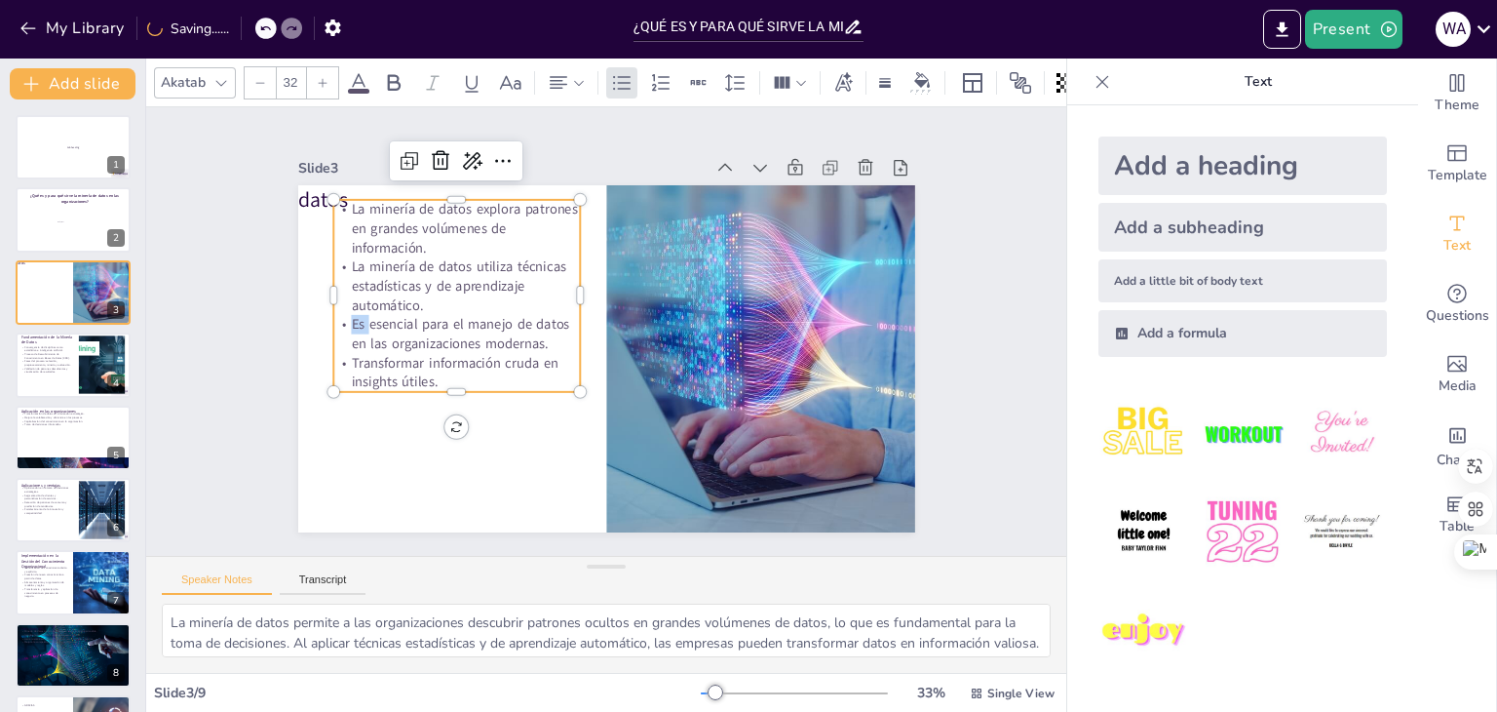
click at [334, 317] on p "Es esencial para el manejo de datos en las organizaciones modernas." at bounding box center [459, 302] width 250 height 89
click at [340, 317] on p "Es esencial para el manejo de datos en las organizaciones modernas." at bounding box center [463, 287] width 247 height 113
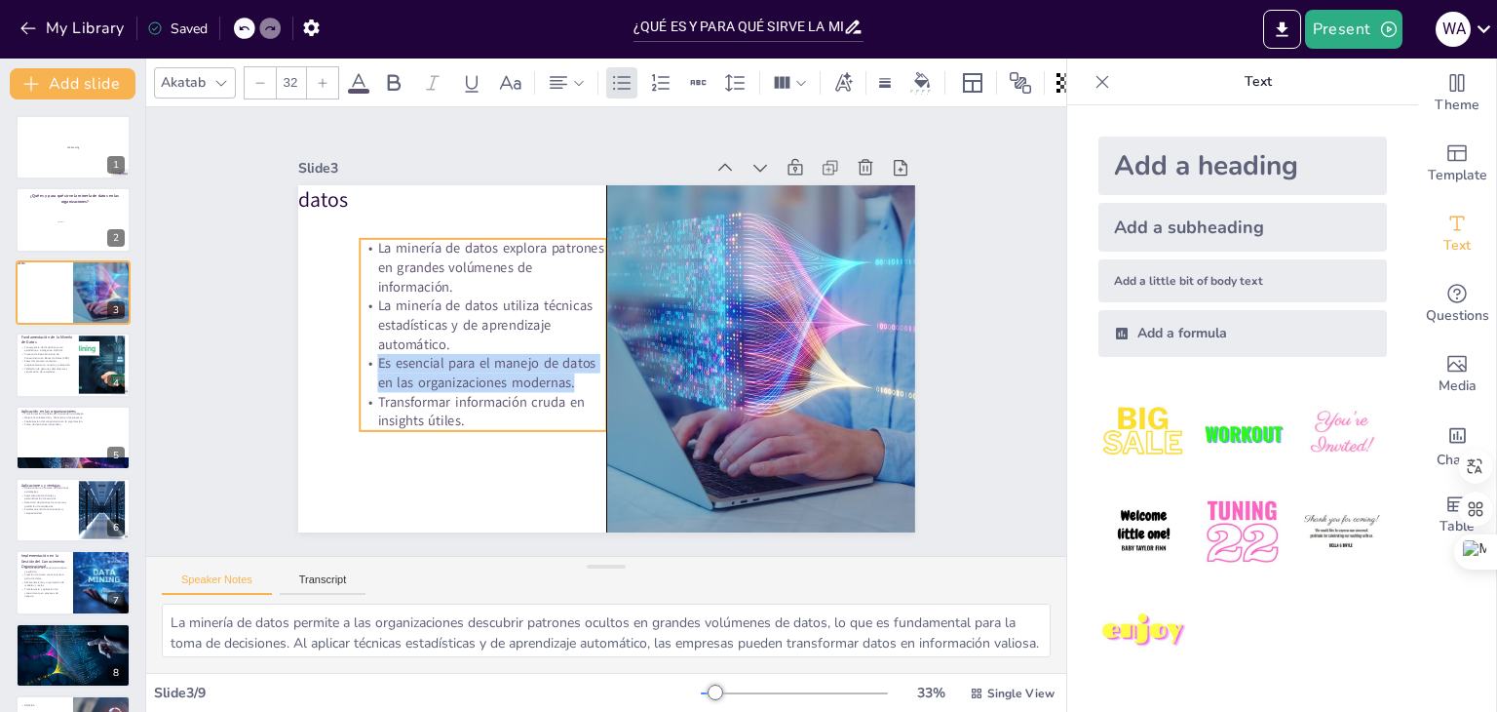
click at [406, 367] on span "Es esencial para el manejo de datos en las organizaciones modernas." at bounding box center [482, 358] width 221 height 58
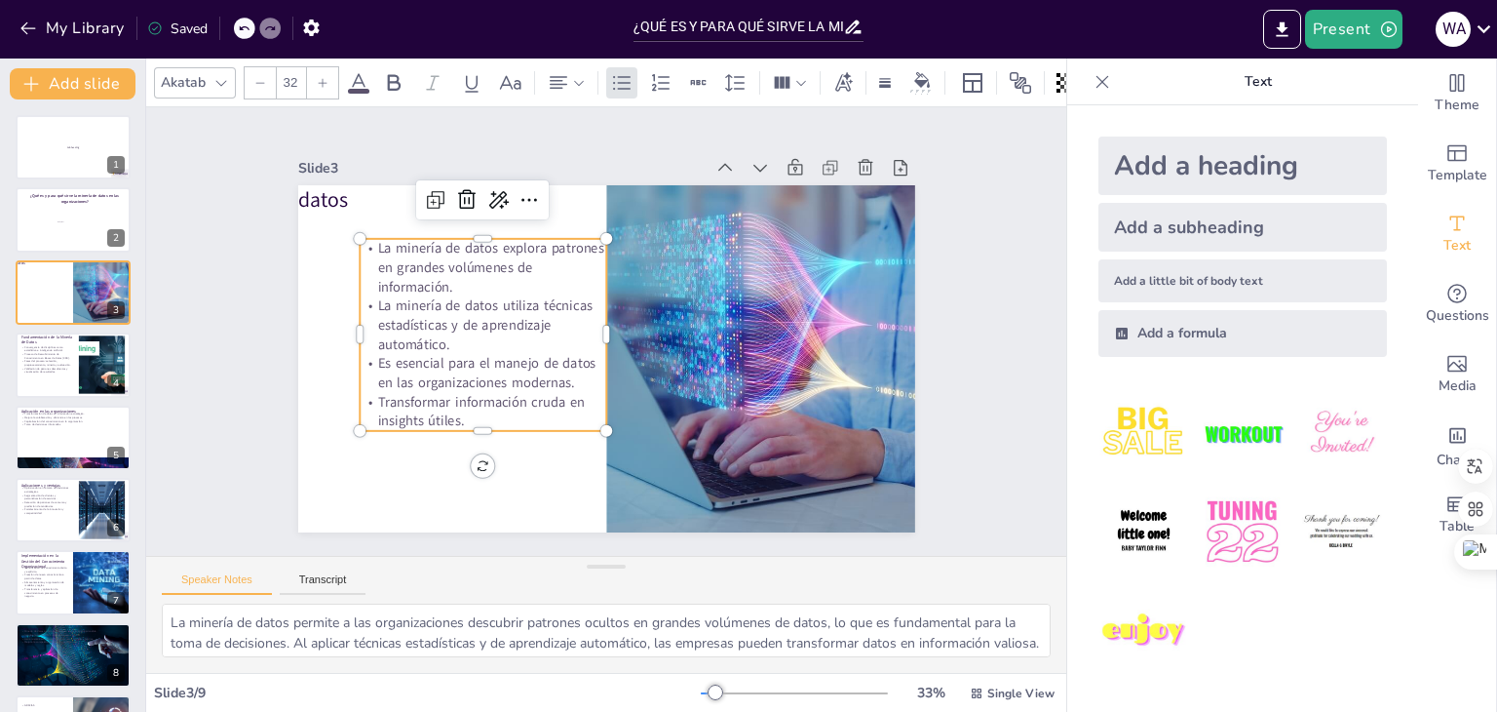
click at [368, 391] on span "Transformar información cruda en insights útiles." at bounding box center [473, 391] width 210 height 47
click at [368, 391] on span "Transformar información cruda en insights útiles." at bounding box center [473, 390] width 210 height 47
click at [363, 391] on span "Transformar información cruda en insights útiles." at bounding box center [467, 373] width 211 height 61
click at [368, 391] on span "Transformar información cruda en insights útiles." at bounding box center [473, 390] width 210 height 47
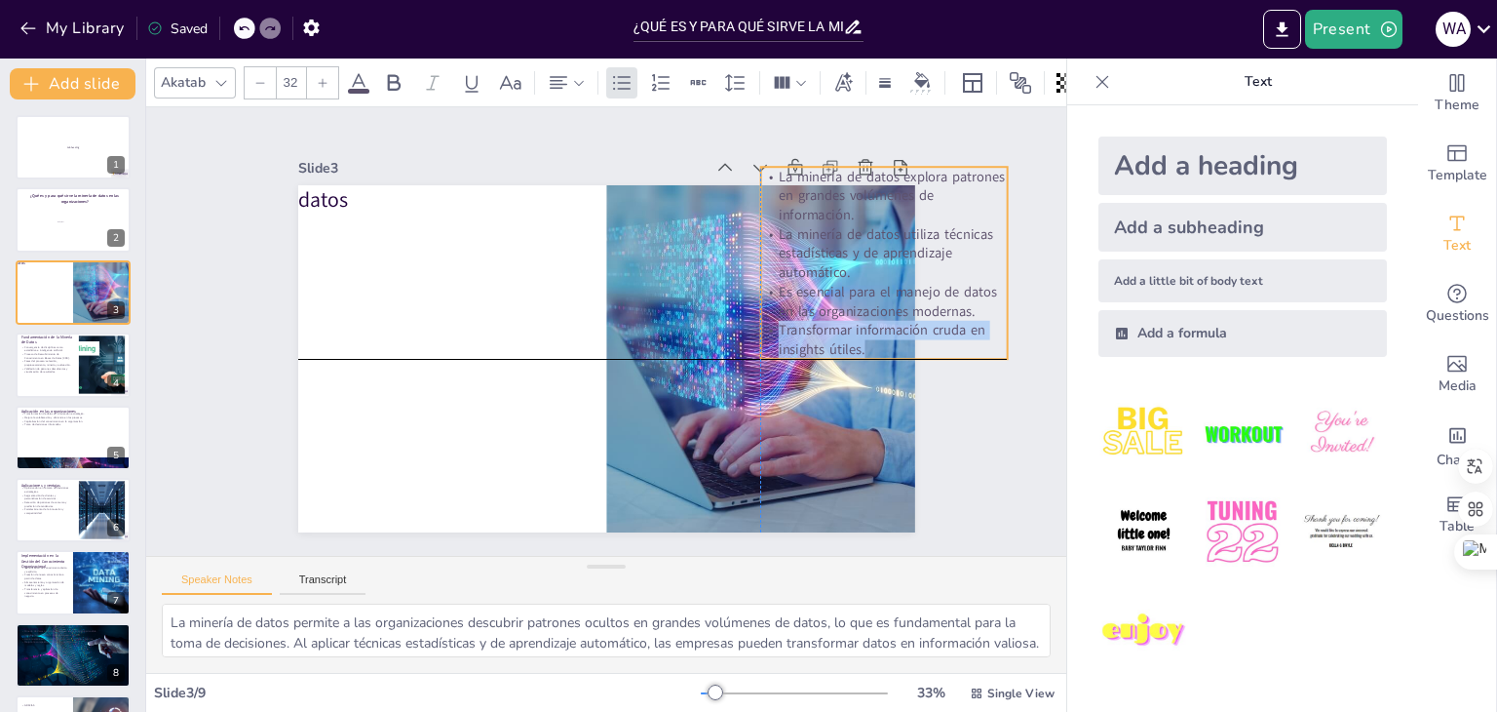
click at [783, 338] on span "Transformar información cruda en insights útiles." at bounding box center [880, 361] width 210 height 47
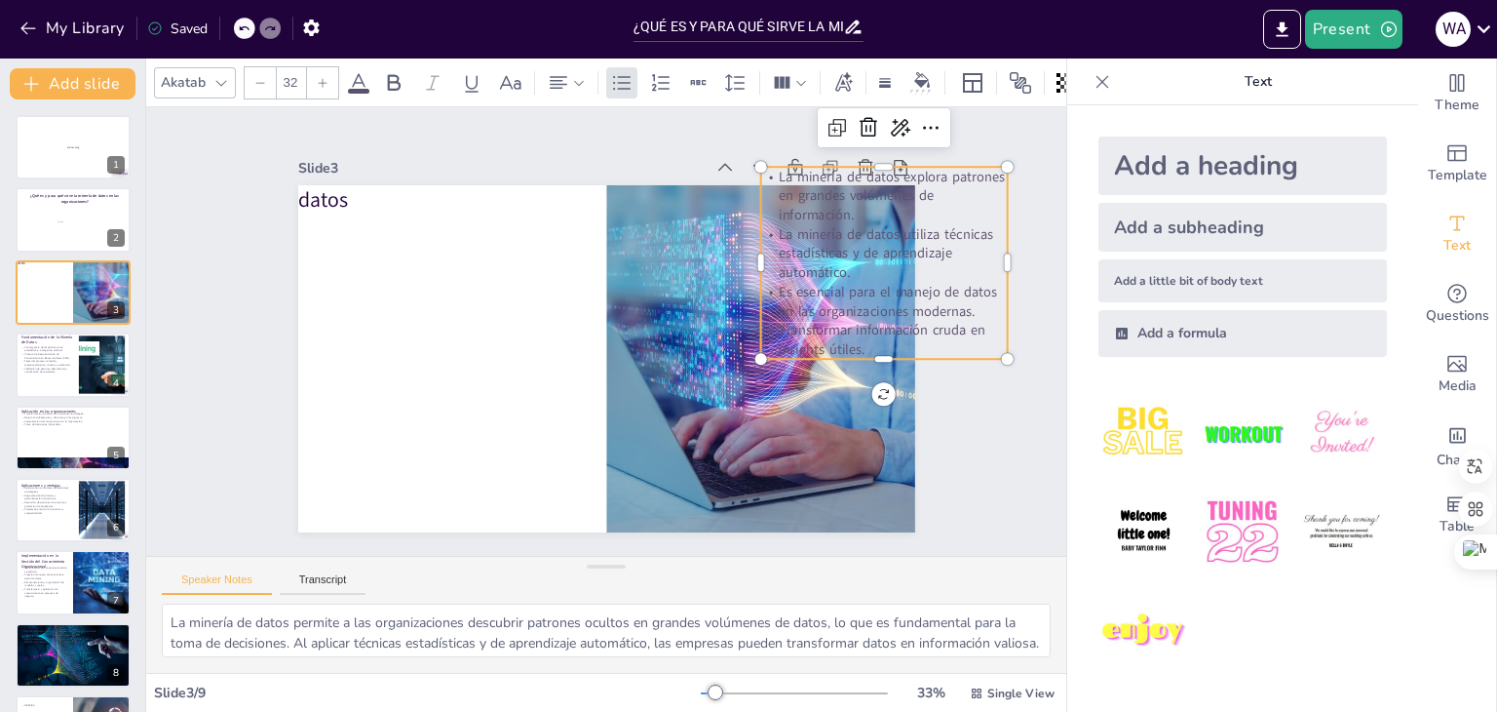
drag, startPoint x: 798, startPoint y: 311, endPoint x: 702, endPoint y: 306, distance: 96.6
click at [789, 319] on span "Es esencial para el manejo de datos en las organizaciones modernas." at bounding box center [887, 358] width 221 height 78
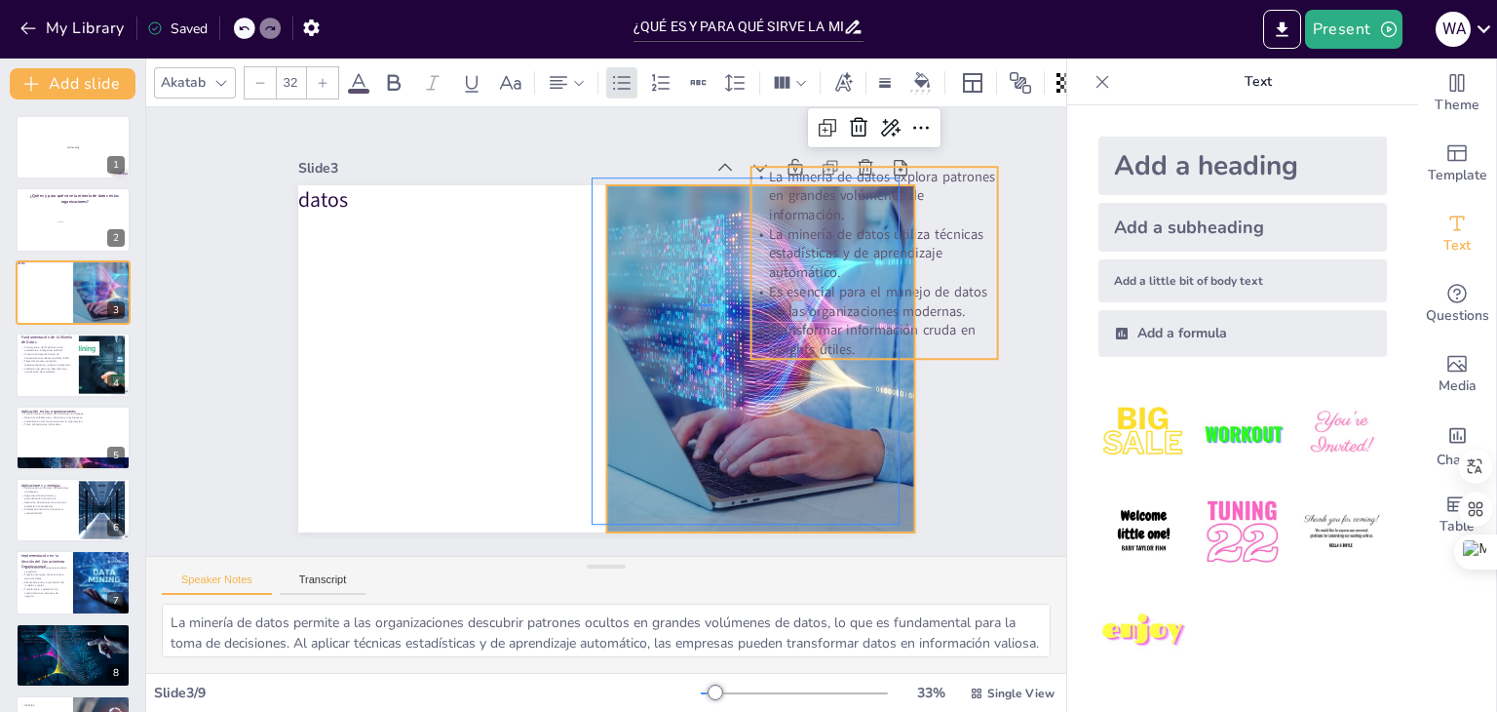
drag, startPoint x: 702, startPoint y: 306, endPoint x: 673, endPoint y: 311, distance: 29.6
click at [673, 311] on div at bounding box center [760, 358] width 520 height 347
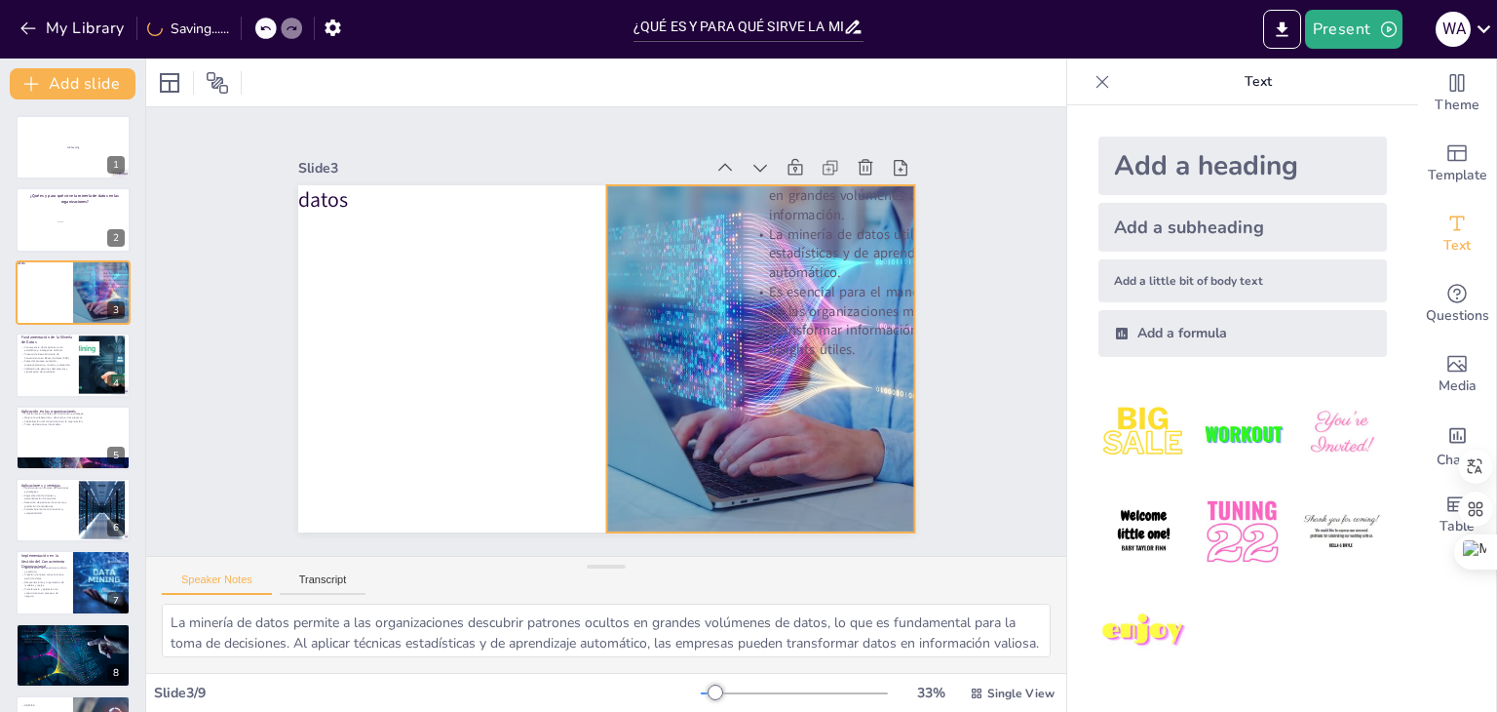
click at [811, 297] on p "Es esencial para el manejo de datos en las organizaciones modernas." at bounding box center [876, 329] width 250 height 64
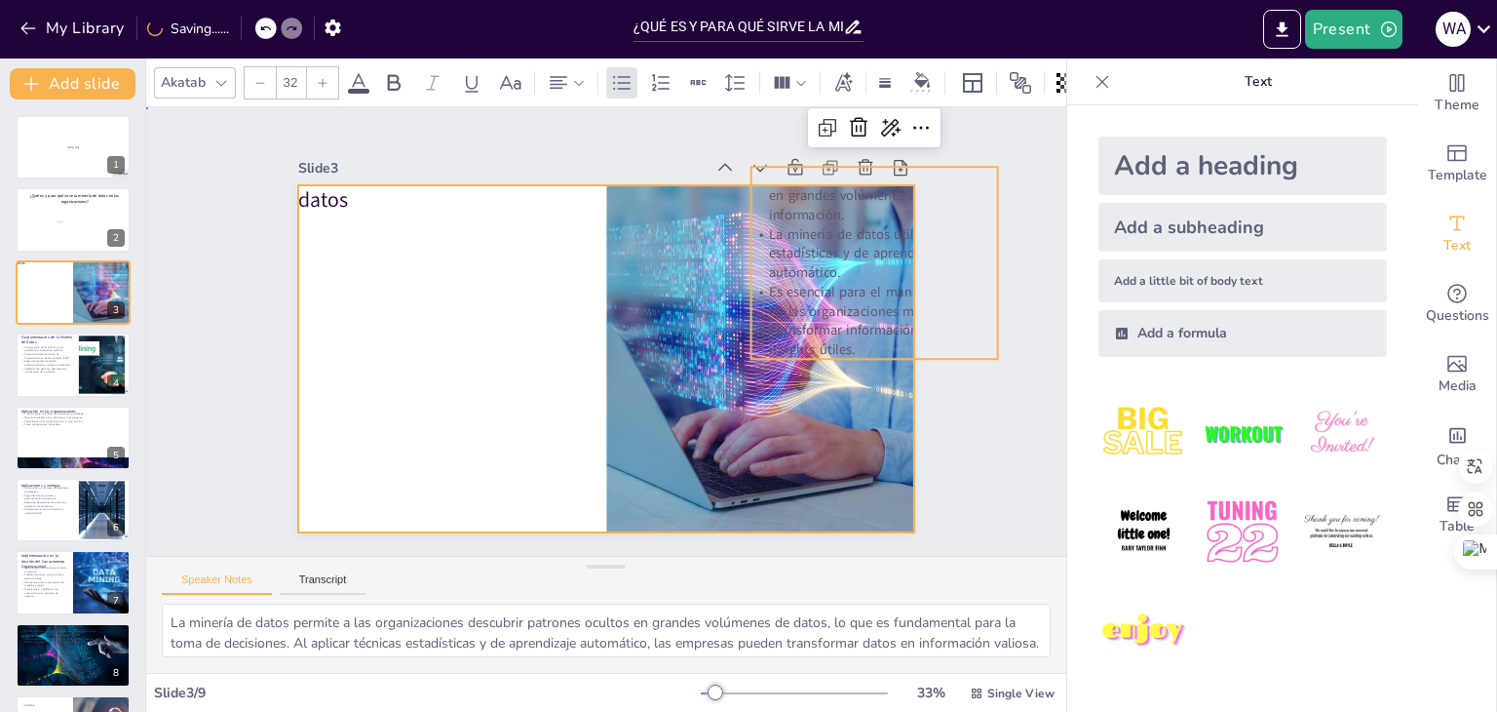
click at [495, 319] on div at bounding box center [604, 358] width 650 height 409
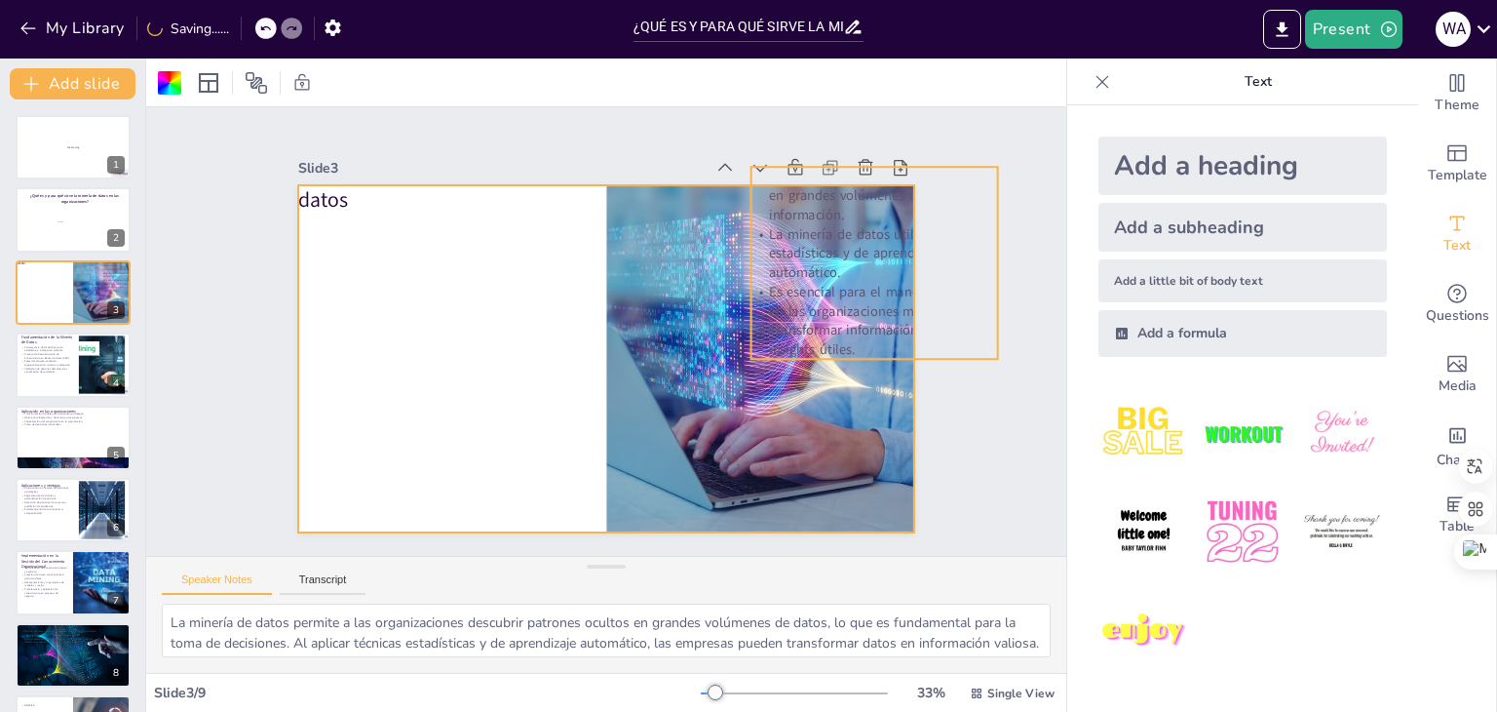
click at [828, 297] on p "Es esencial para el manejo de datos en las organizaciones modernas." at bounding box center [876, 329] width 250 height 64
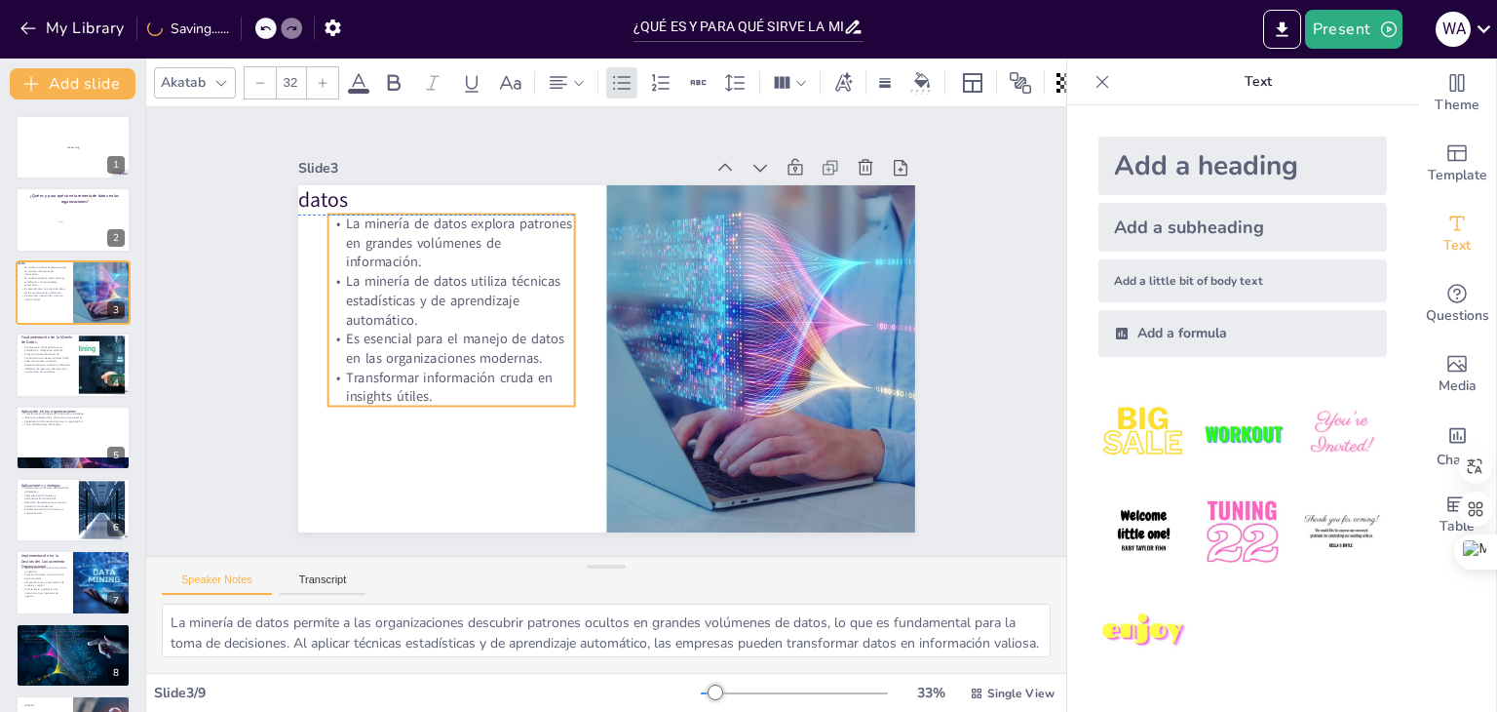
drag, startPoint x: 744, startPoint y: 277, endPoint x: 404, endPoint y: 325, distance: 342.5
click at [404, 325] on p "Es esencial para el manejo de datos en las organizaciones modernas." at bounding box center [451, 332] width 250 height 64
click at [455, 275] on p "La minería de datos utiliza técnicas estadísticas y de aprendizaje automático." at bounding box center [460, 267] width 253 height 107
click at [410, 266] on p "La minería de datos utiliza técnicas estadísticas y de aprendizaje automático." at bounding box center [454, 284] width 251 height 83
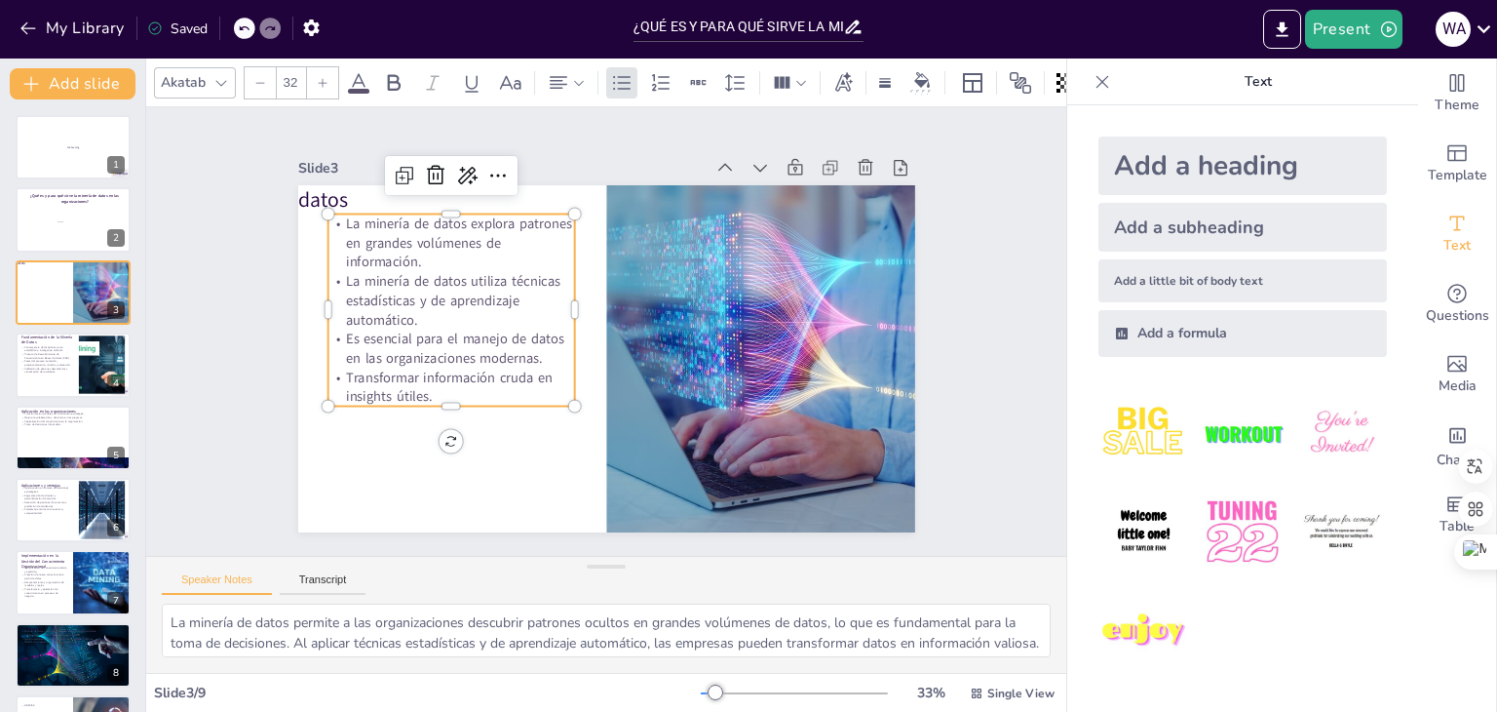
click at [387, 274] on span "La minería de datos utiliza técnicas estadísticas y de aprendizaje automático." at bounding box center [453, 301] width 214 height 58
click at [387, 274] on span "La minería de datos utiliza técnicas estadísticas y de aprendizaje automático." at bounding box center [456, 277] width 219 height 64
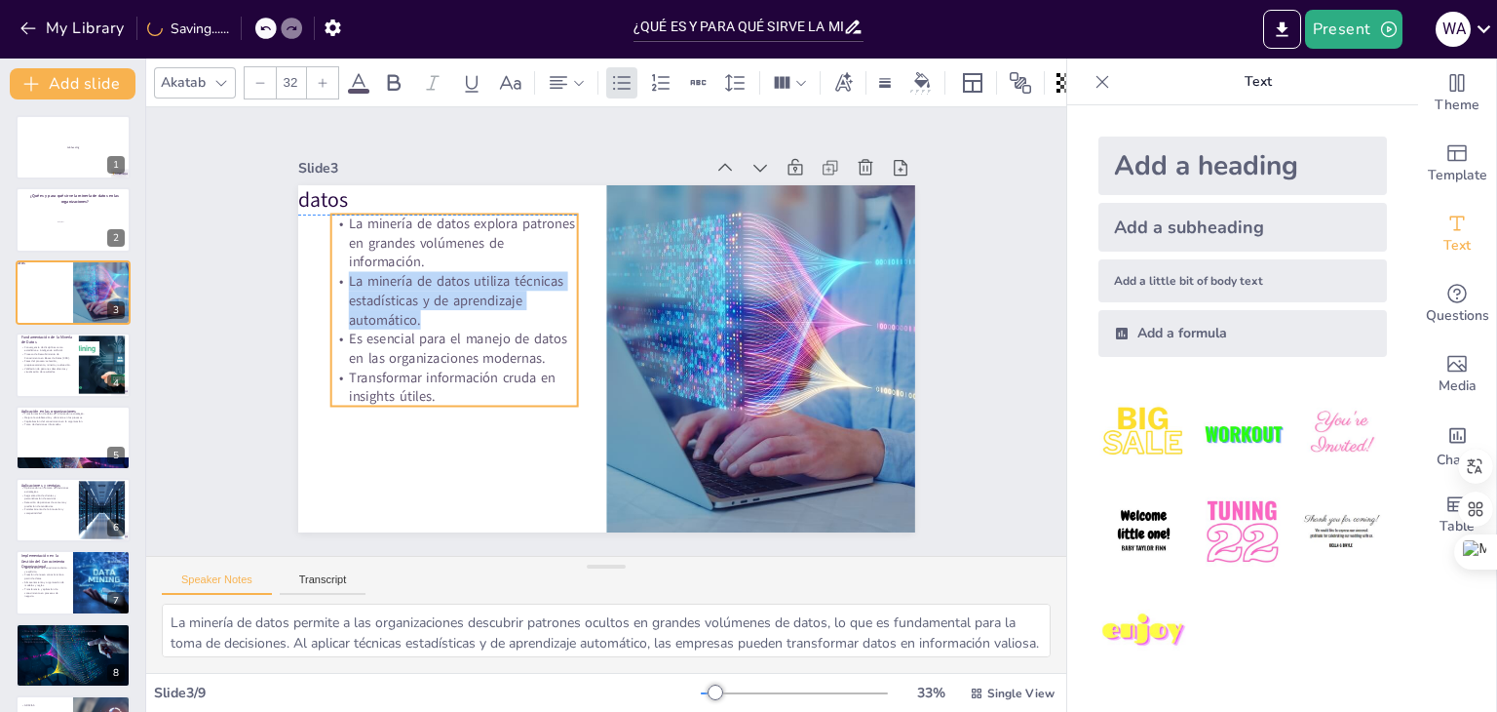
scroll to position [4, 0]
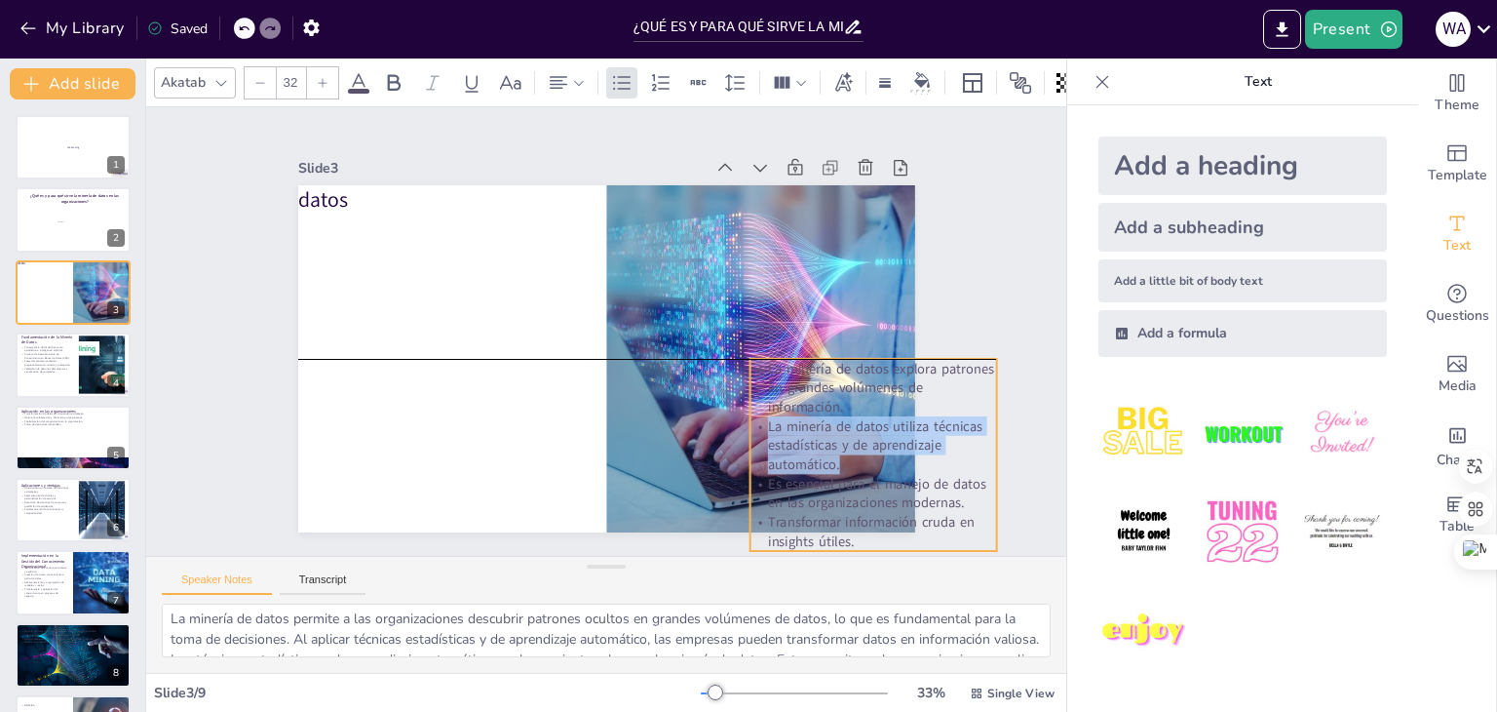
click at [811, 422] on span "La minería de datos utiliza técnicas estadísticas y de aprendizaje automático." at bounding box center [875, 445] width 214 height 58
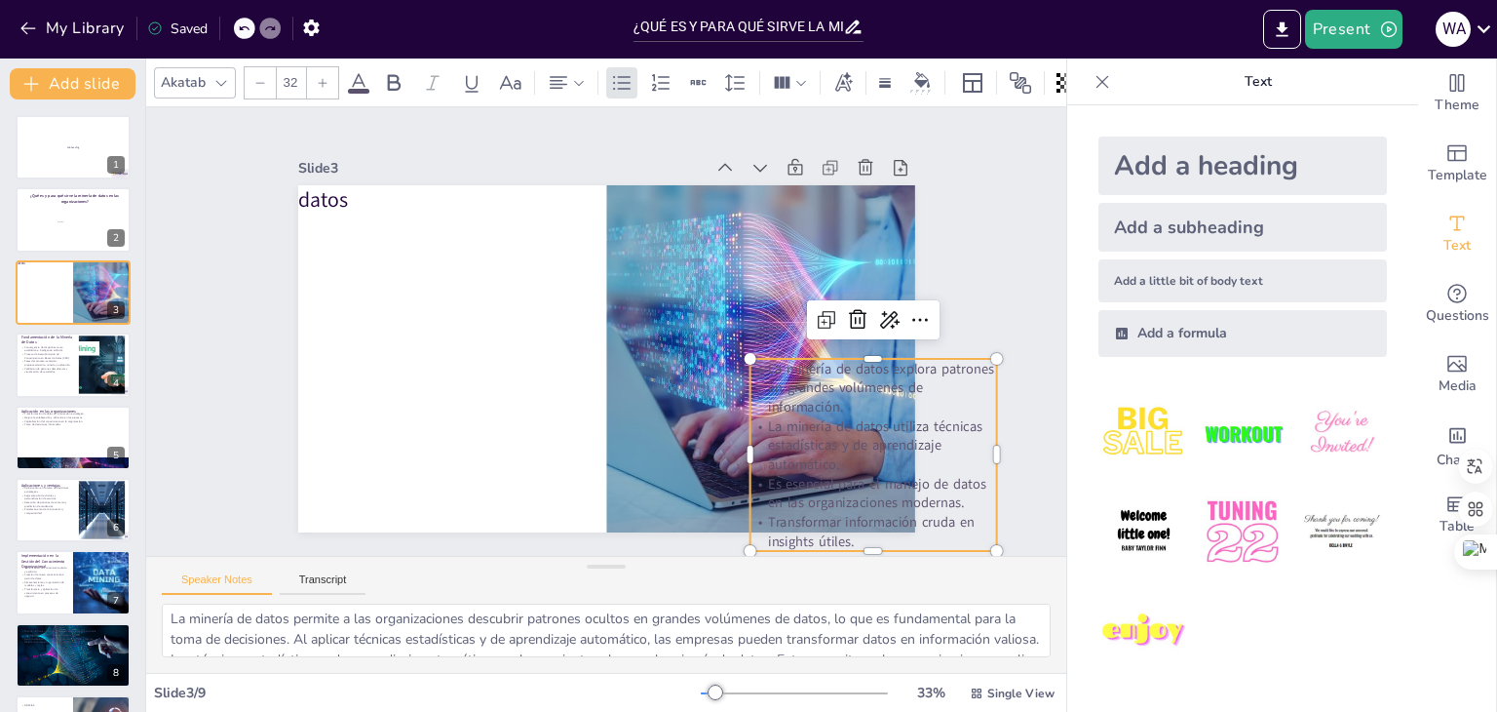
drag, startPoint x: 827, startPoint y: 364, endPoint x: 618, endPoint y: 310, distance: 215.4
click at [768, 359] on span "La minería de datos explora patrones en grandes volúmenes de información." at bounding box center [881, 388] width 226 height 58
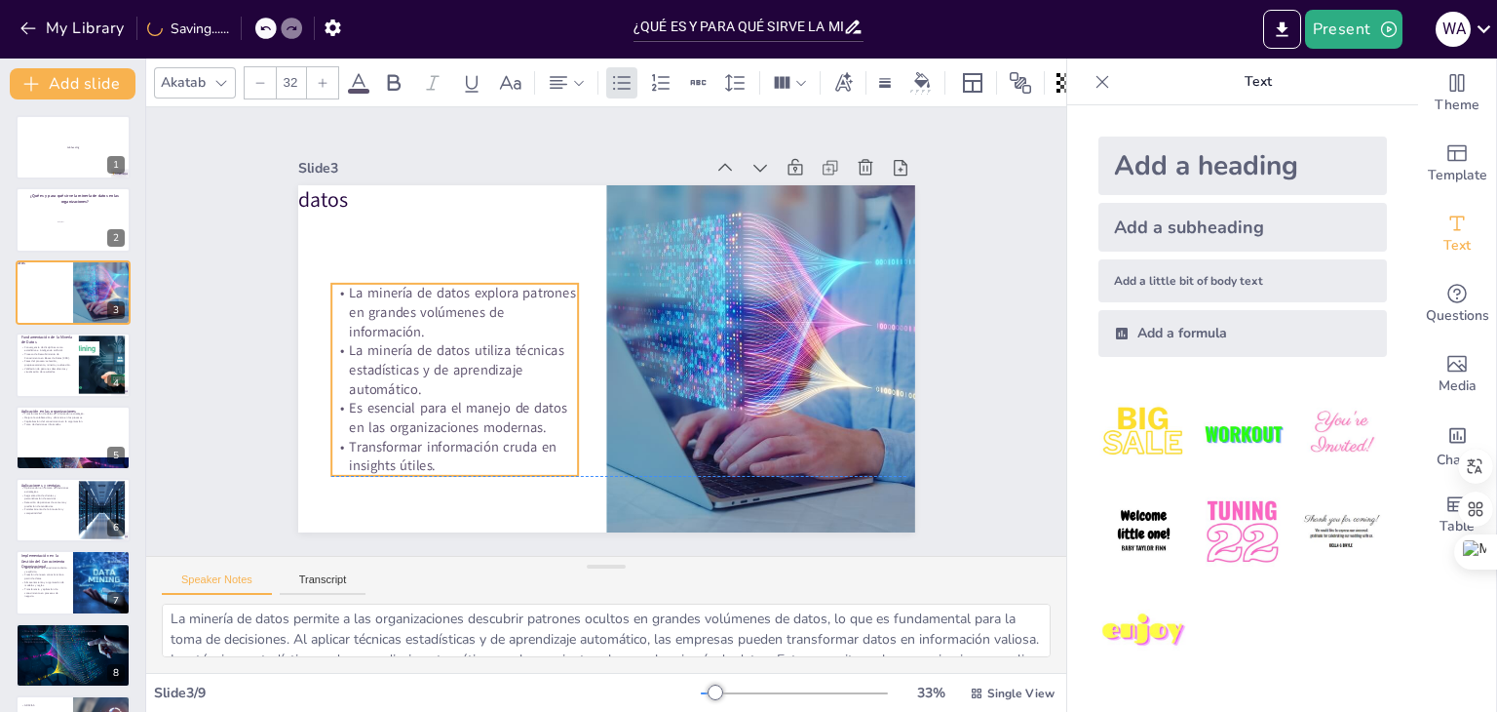
drag, startPoint x: 304, startPoint y: 302, endPoint x: 418, endPoint y: 283, distance: 115.7
click at [418, 283] on span "La minería de datos explora patrones en grandes volúmenes de información." at bounding box center [464, 288] width 231 height 65
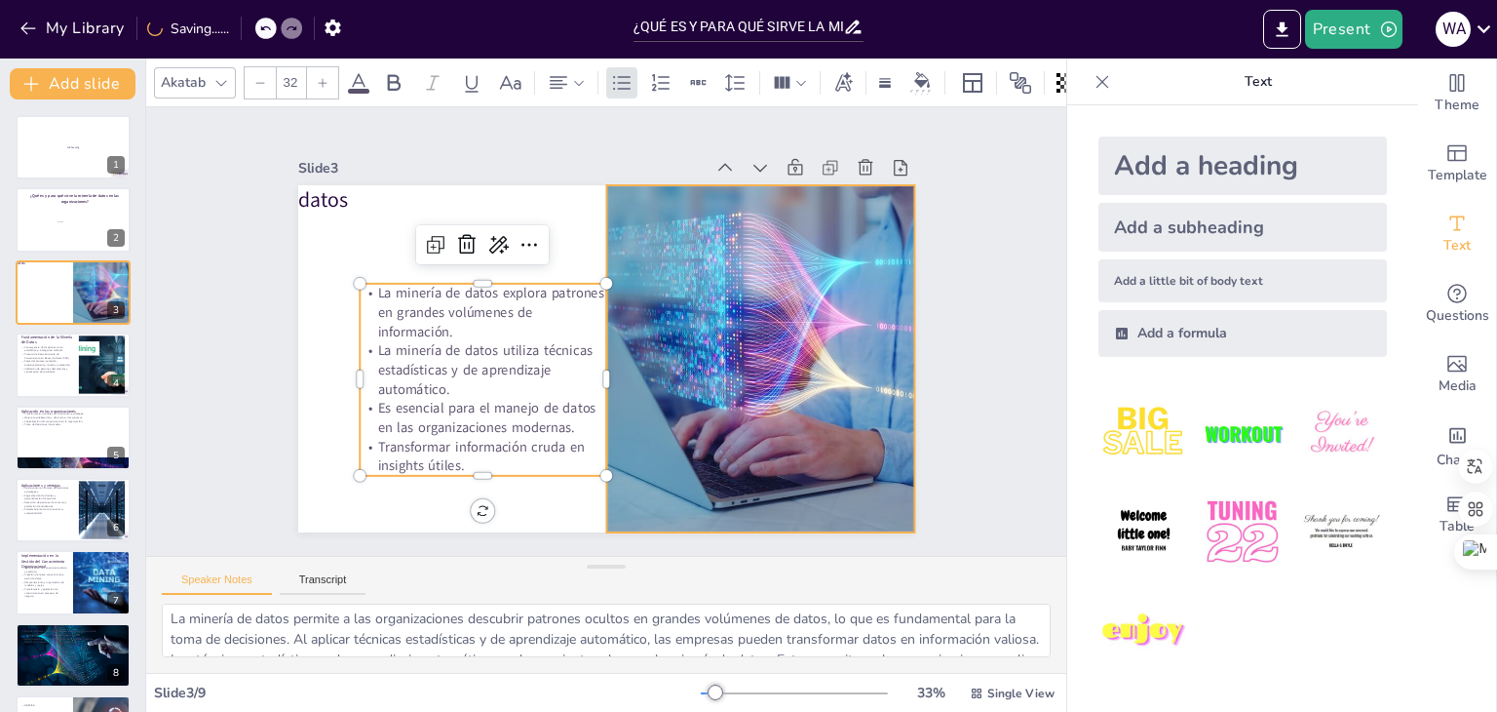
click at [735, 339] on div at bounding box center [760, 358] width 520 height 347
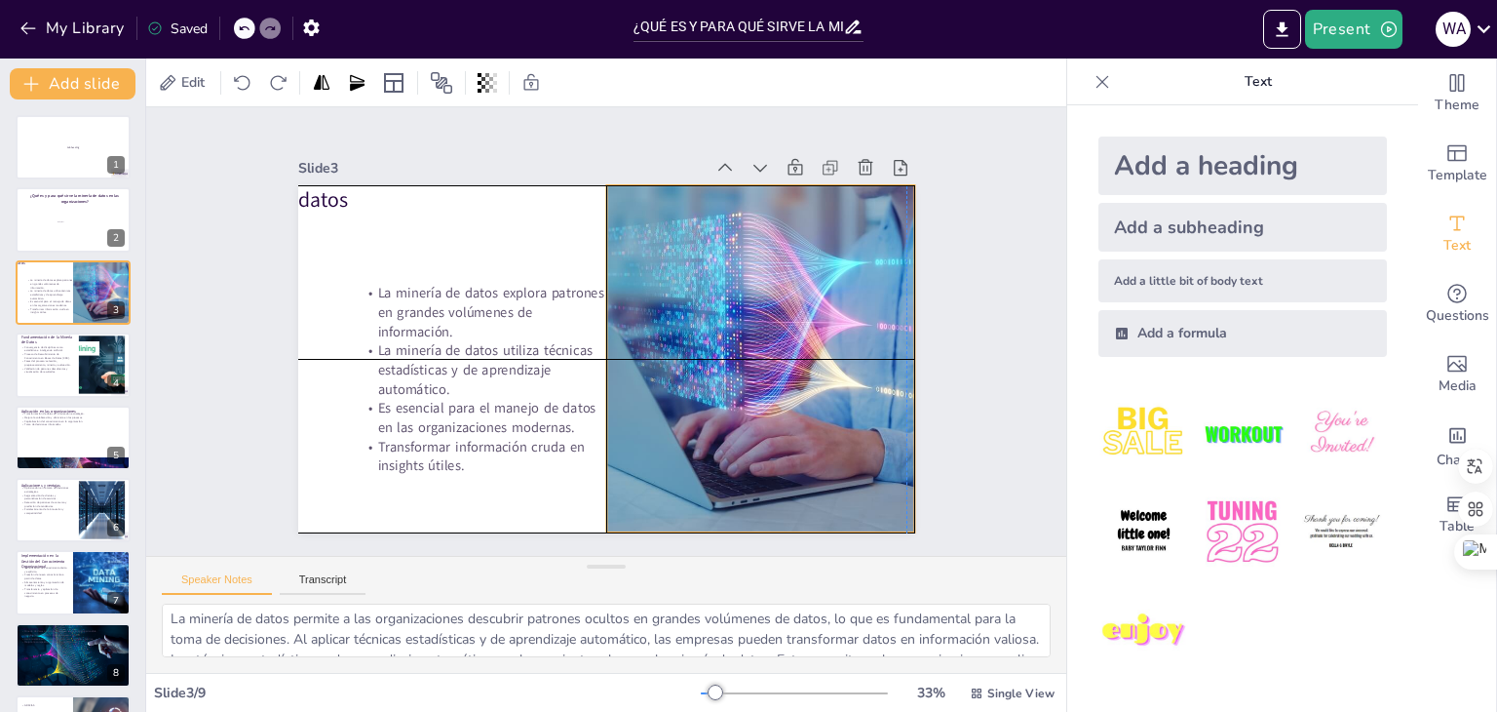
click at [742, 305] on div at bounding box center [760, 358] width 520 height 347
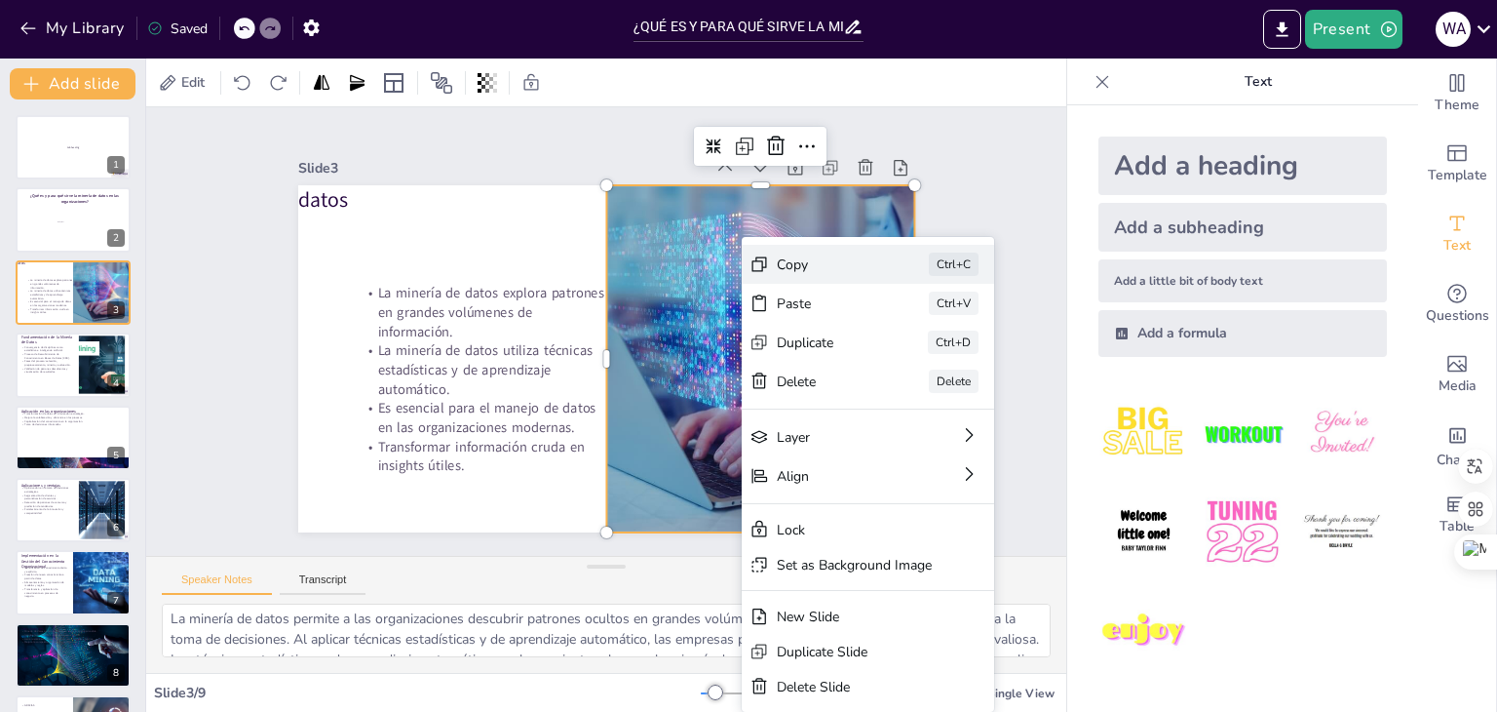
click at [923, 363] on div "Copy" at bounding box center [971, 372] width 97 height 19
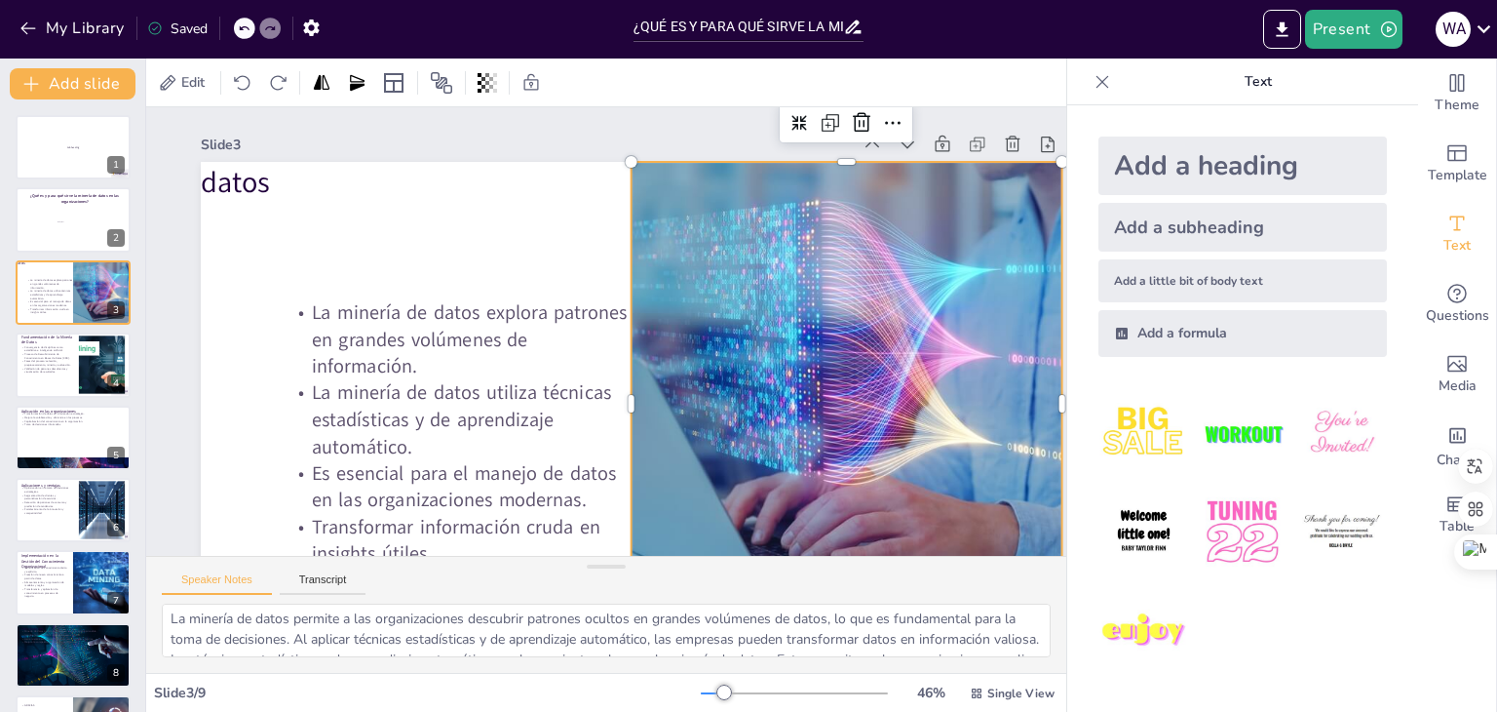
click at [1097, 76] on icon at bounding box center [1103, 81] width 13 height 13
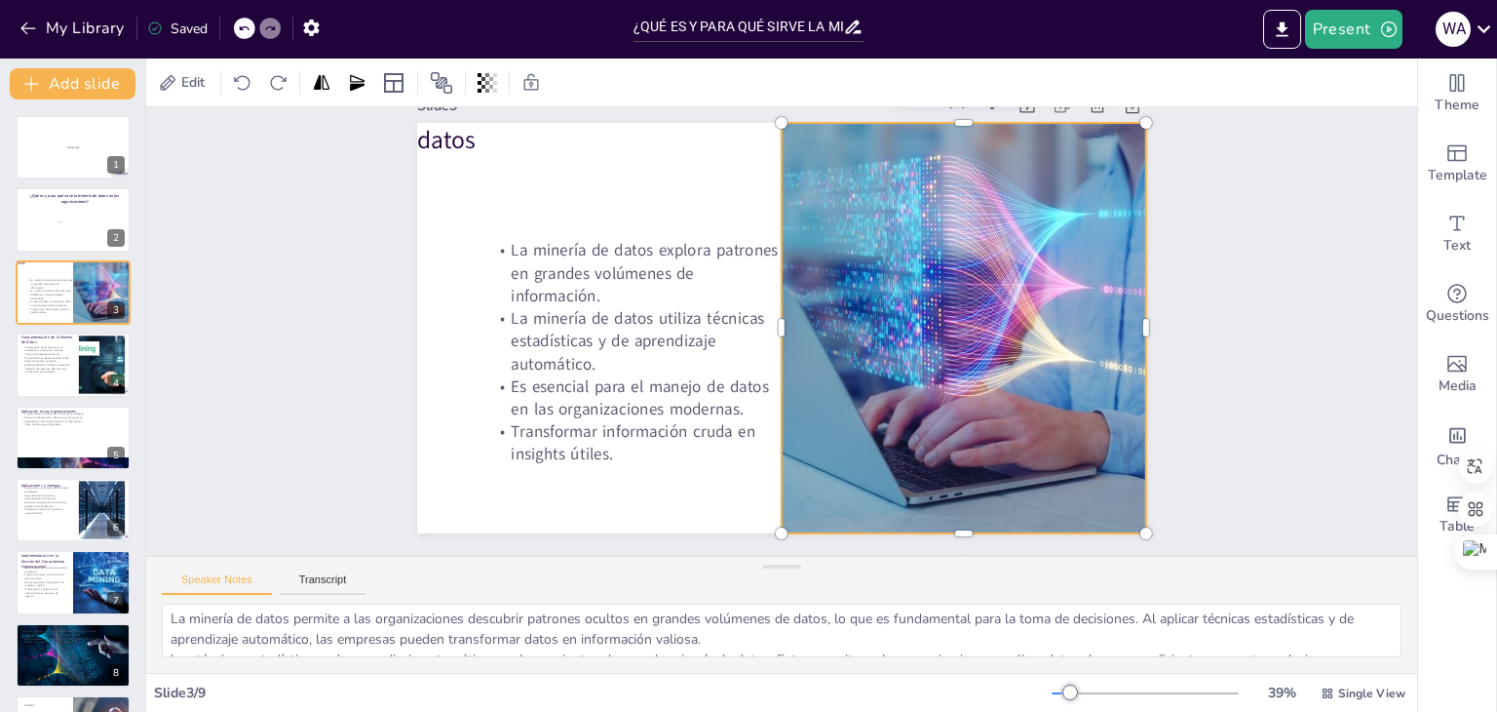
scroll to position [38, 0]
click at [40, 354] on p "Proceso de Descubrimiento de Conocimiento en Bases de Datos (KDD)." at bounding box center [46, 355] width 53 height 7
type textarea "La convergencia de disciplinas es fundamental para el desarrollo de la minería …"
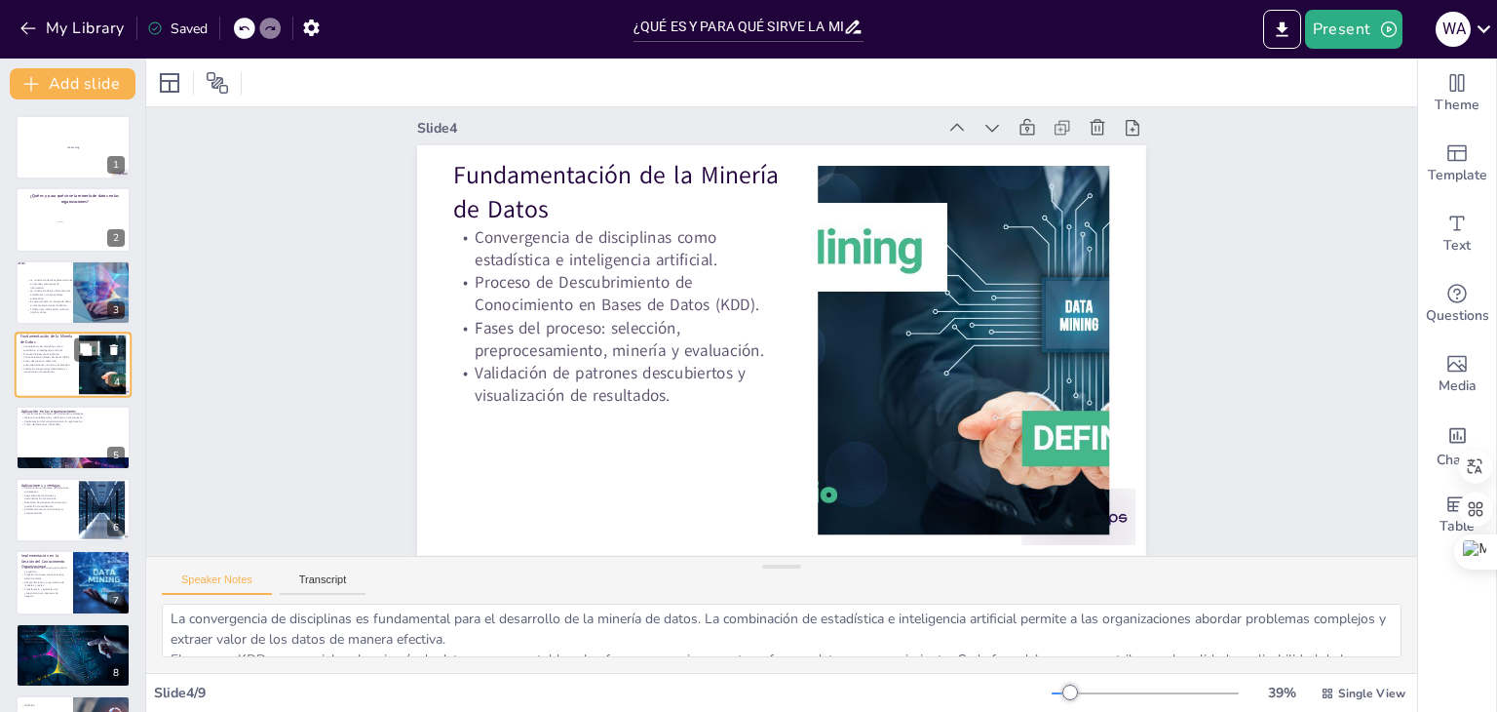
scroll to position [0, 0]
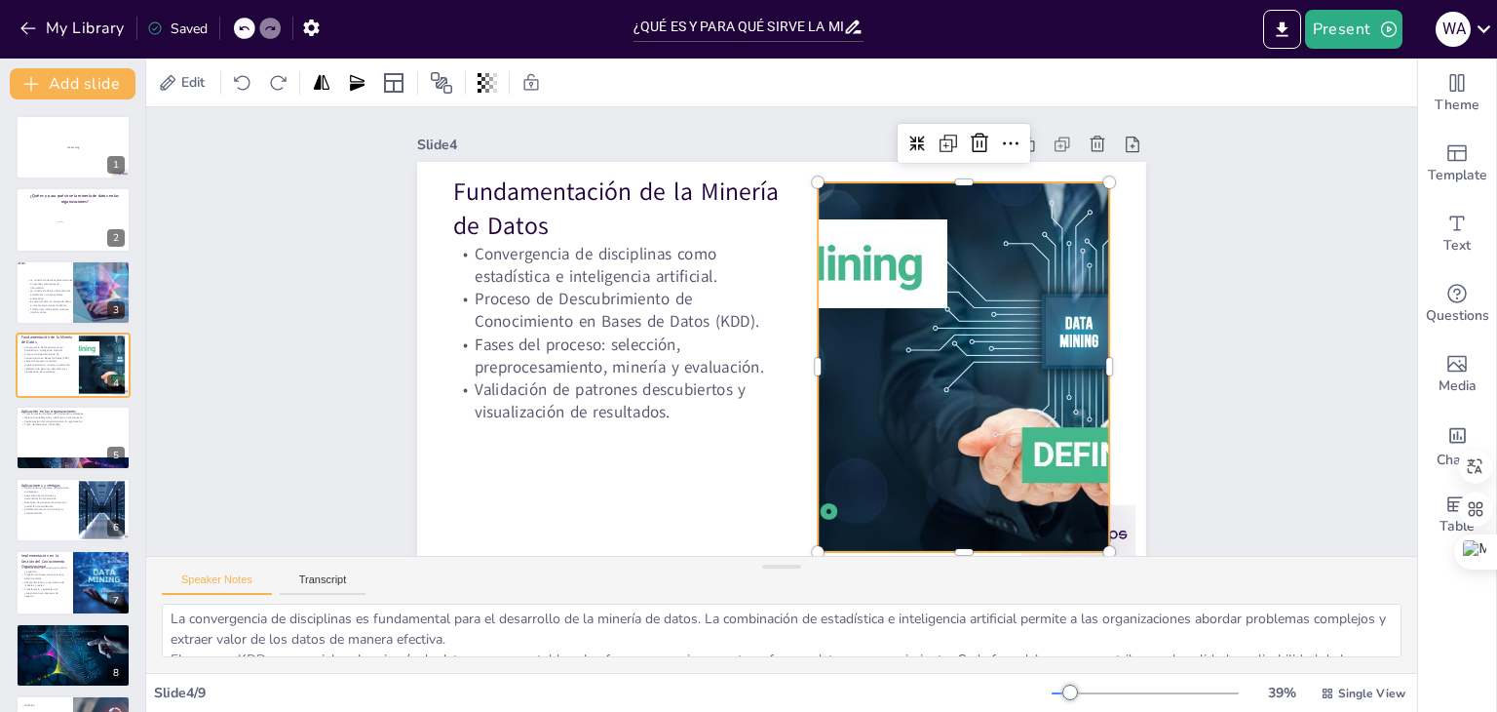
click at [882, 285] on div at bounding box center [959, 386] width 691 height 436
click at [874, 259] on div at bounding box center [959, 386] width 691 height 436
click at [854, 285] on div at bounding box center [959, 386] width 691 height 436
click at [305, 558] on div "Speaker Notes Transcript" at bounding box center [781, 580] width 1271 height 47
click at [307, 570] on div "Speaker Notes Transcript" at bounding box center [781, 580] width 1271 height 47
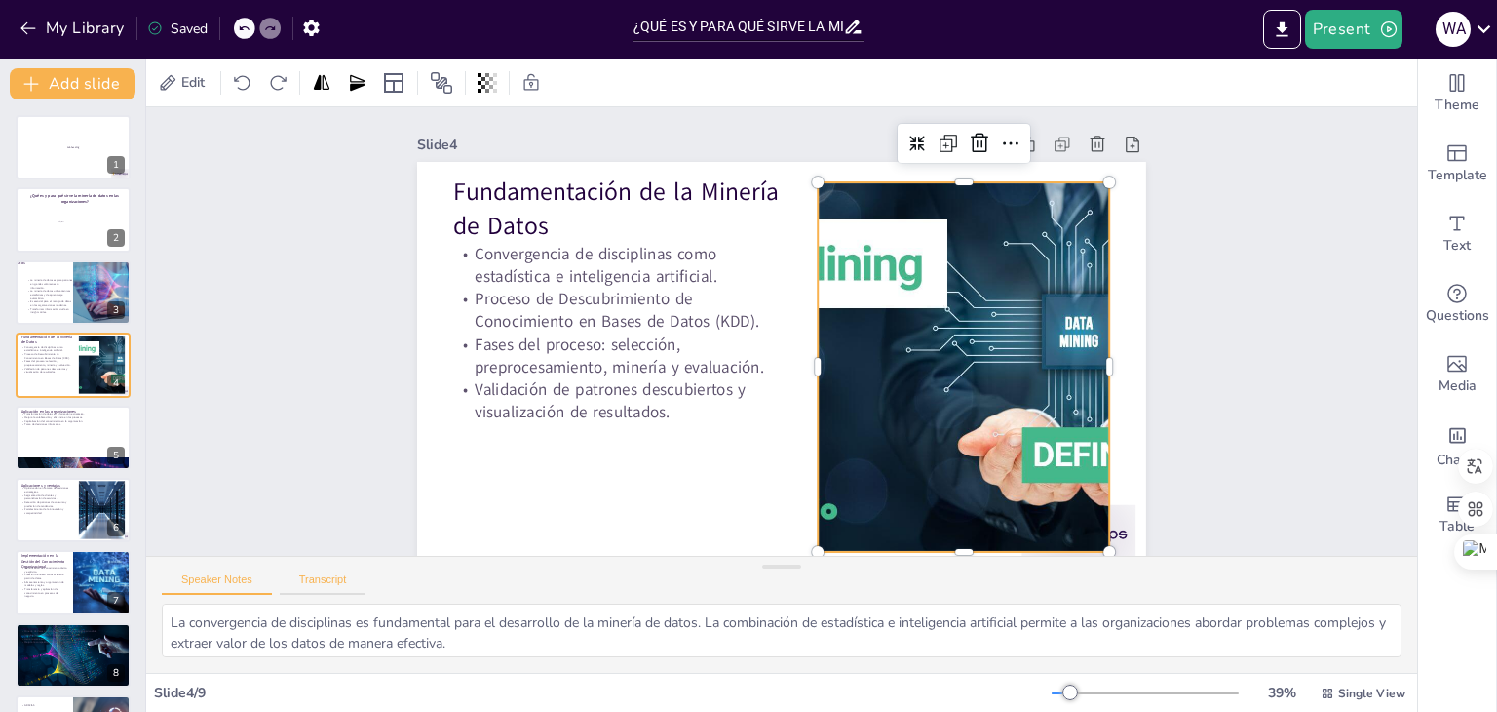
click at [307, 577] on button "Transcript" at bounding box center [323, 583] width 87 height 21
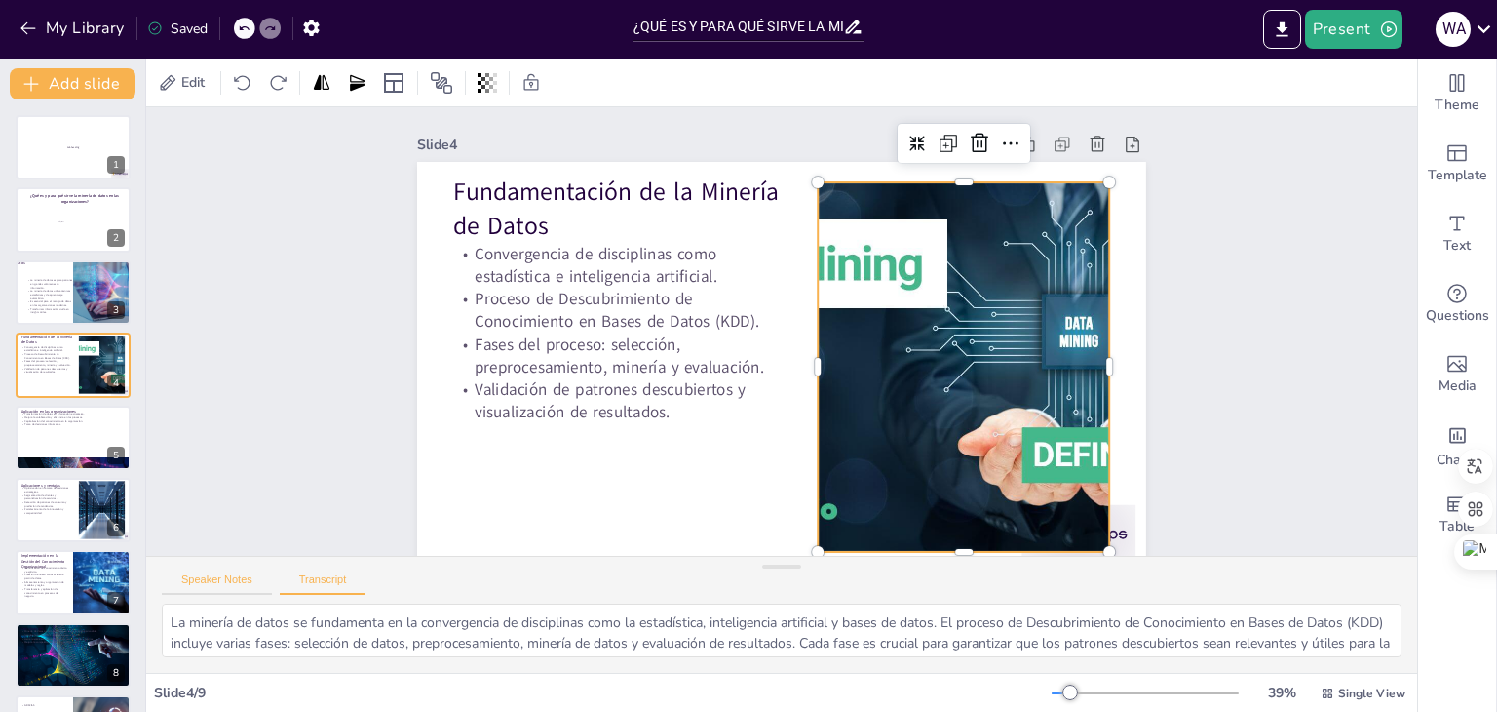
click at [226, 590] on button "Speaker Notes" at bounding box center [217, 583] width 110 height 21
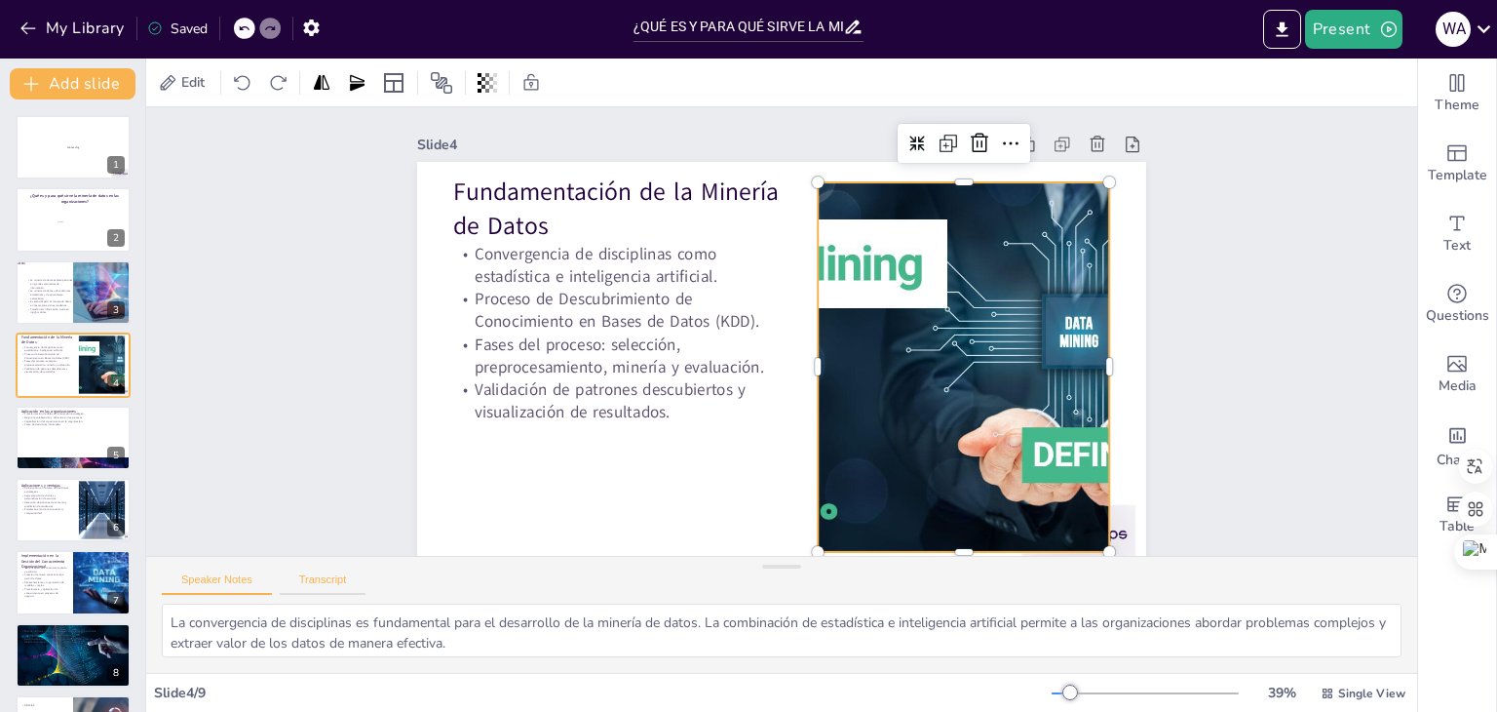
click at [327, 579] on button "Transcript" at bounding box center [323, 583] width 87 height 21
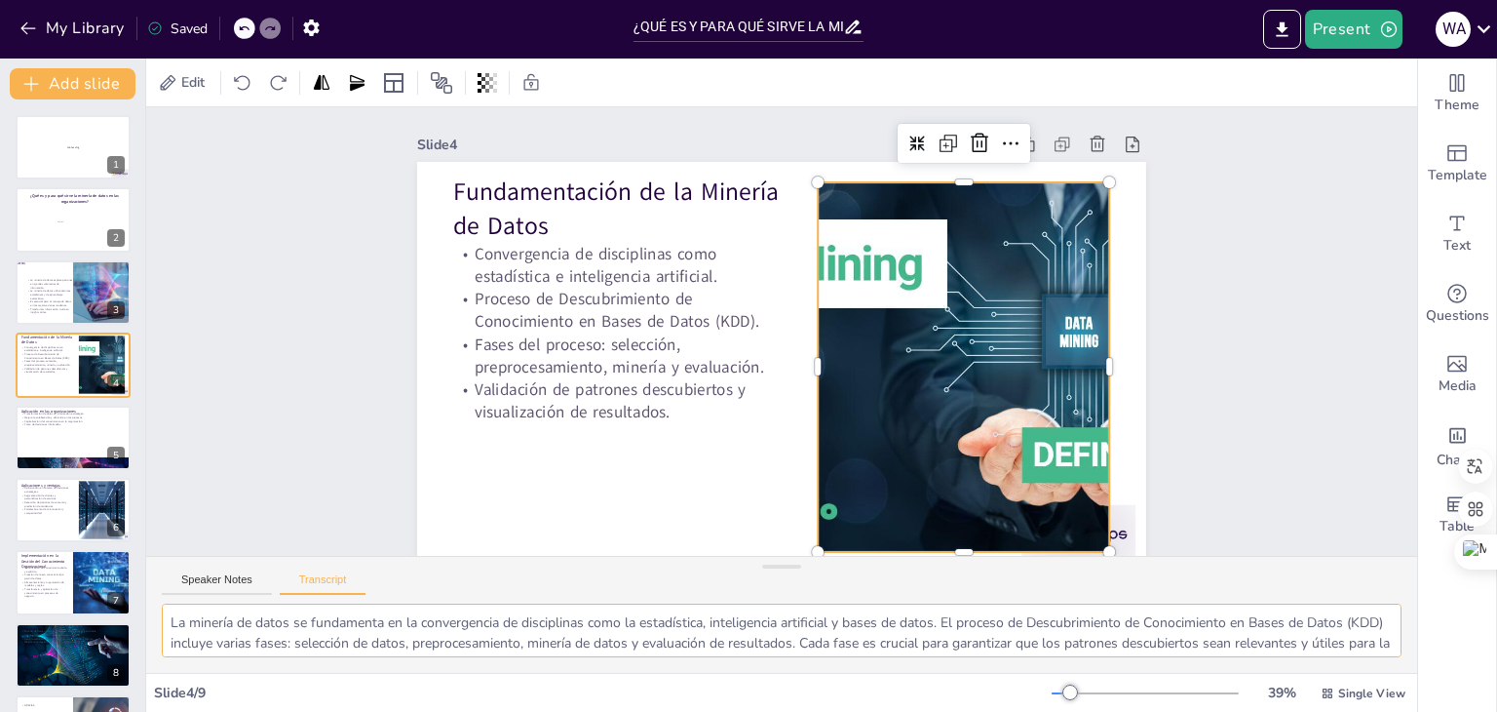
drag, startPoint x: 172, startPoint y: 623, endPoint x: 199, endPoint y: 622, distance: 27.3
click at [199, 622] on textarea "La minería de datos se fundamenta en la convergencia de disciplinas como la est…" at bounding box center [782, 630] width 1240 height 54
click at [57, 285] on p "La minería de datos explora patrones en grandes volúmenes de información." at bounding box center [49, 283] width 47 height 11
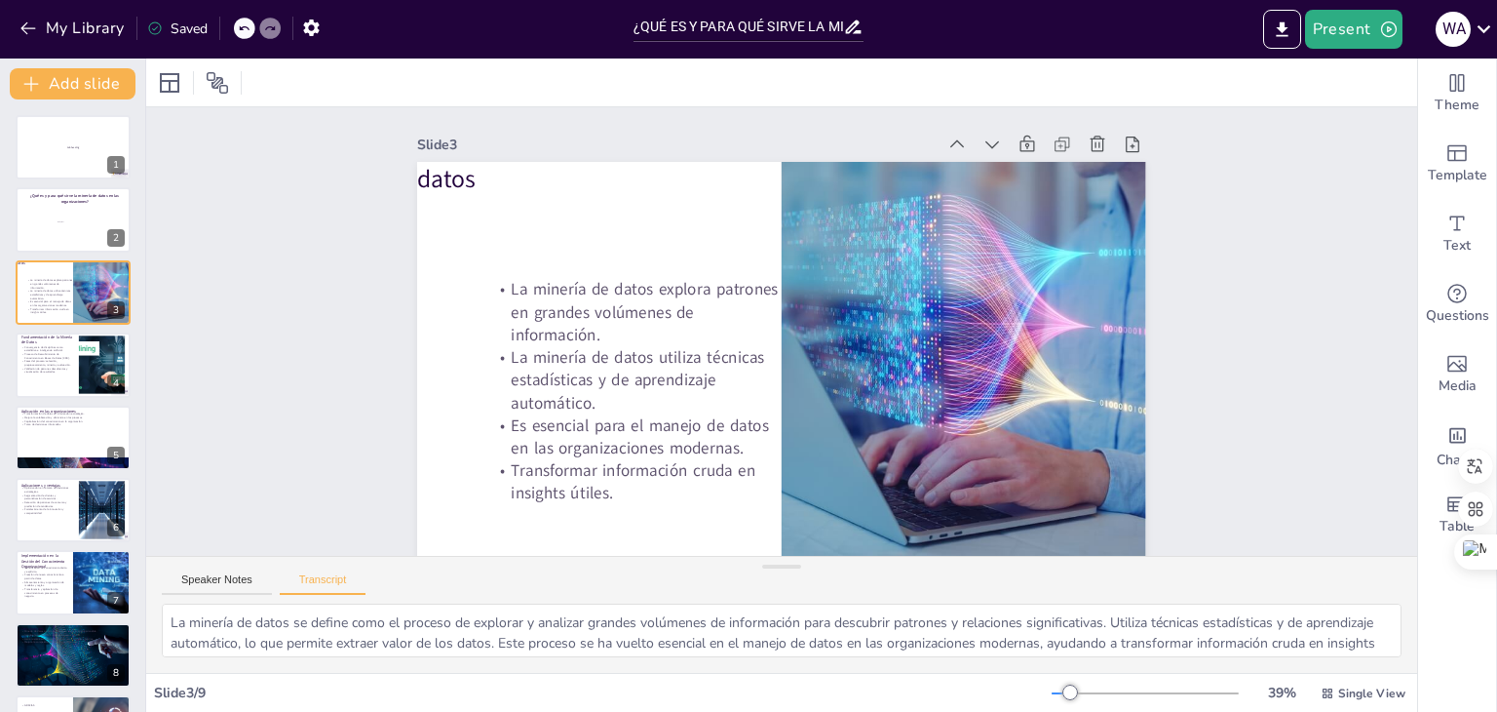
scroll to position [24, 0]
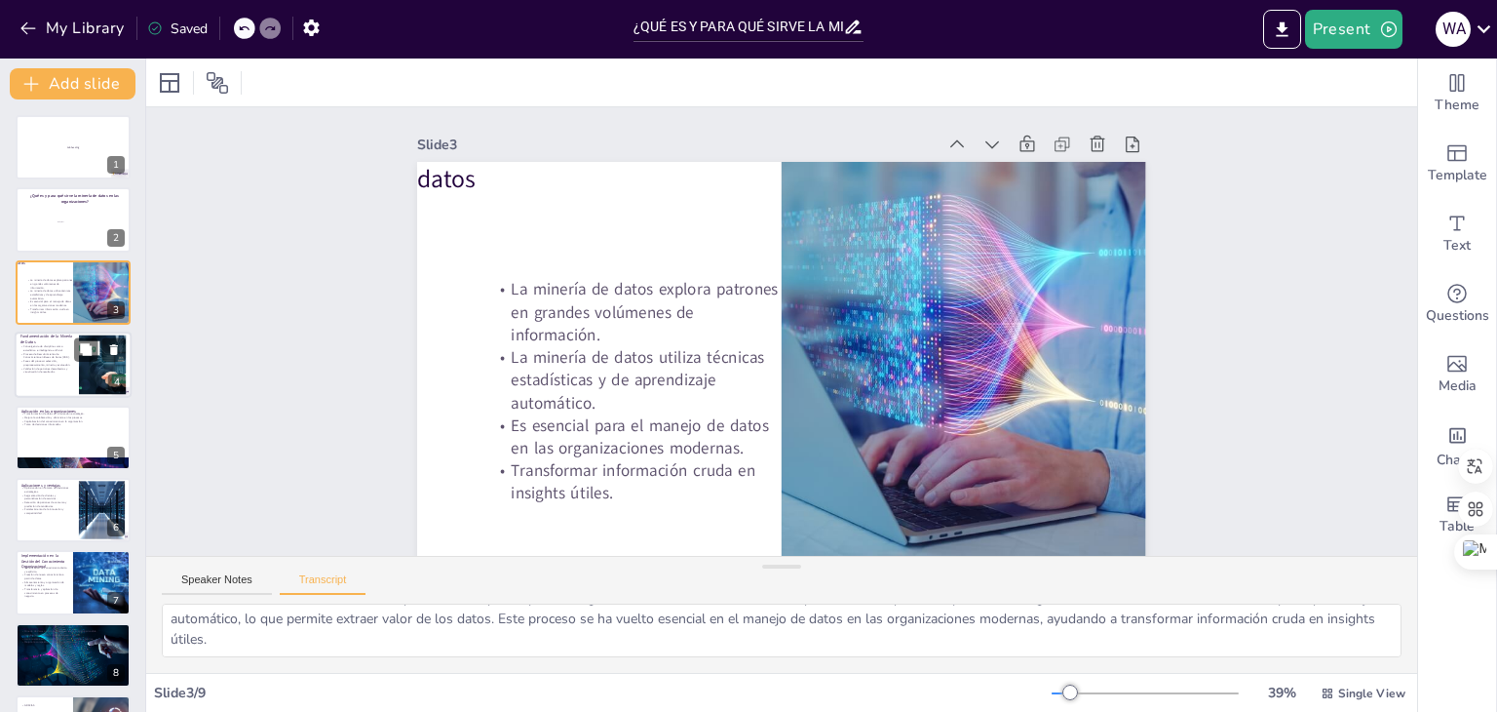
click at [31, 352] on p "Proceso de Descubrimiento de Conocimiento en Bases de Datos (KDD)." at bounding box center [46, 355] width 53 height 7
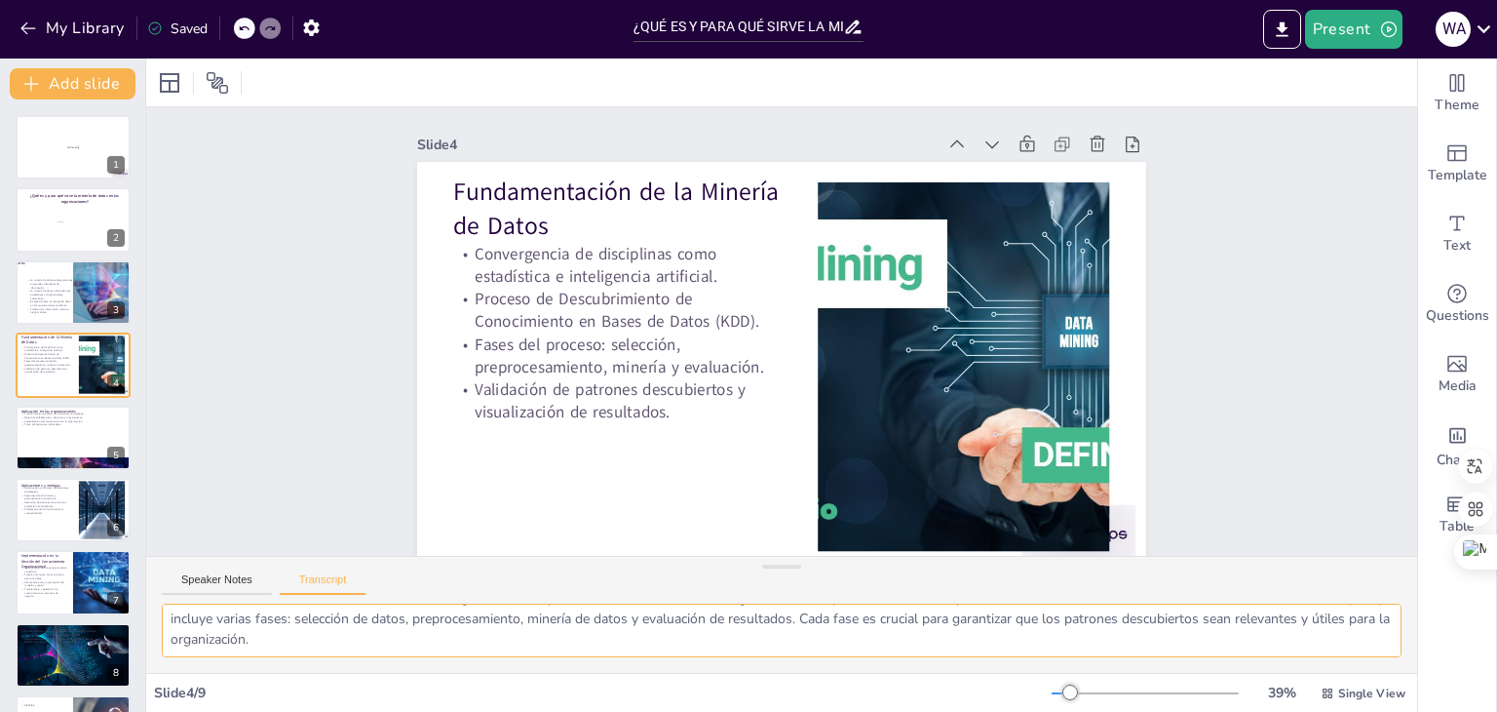
drag, startPoint x: 167, startPoint y: 617, endPoint x: 405, endPoint y: 690, distance: 249.7
click at [405, 690] on div "Slide 1 ¿Qué es y para qué sirve la minería de datos en las organizaciones? Sub…" at bounding box center [781, 384] width 1271 height 653
click at [533, 197] on p "Fundamentación de la Minería de Datos" at bounding box center [647, 176] width 335 height 135
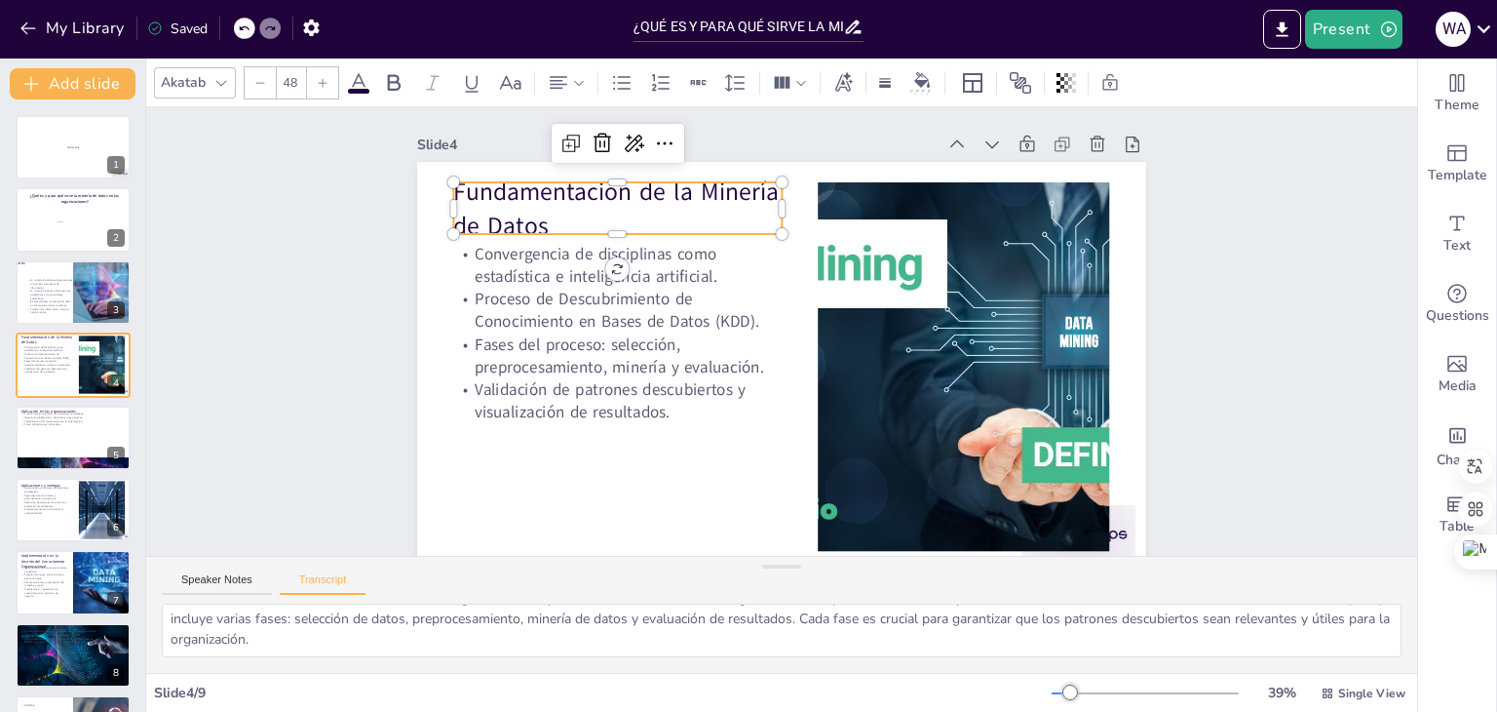
click at [533, 196] on p "Fundamentación de la Minería de Datos" at bounding box center [631, 191] width 333 height 102
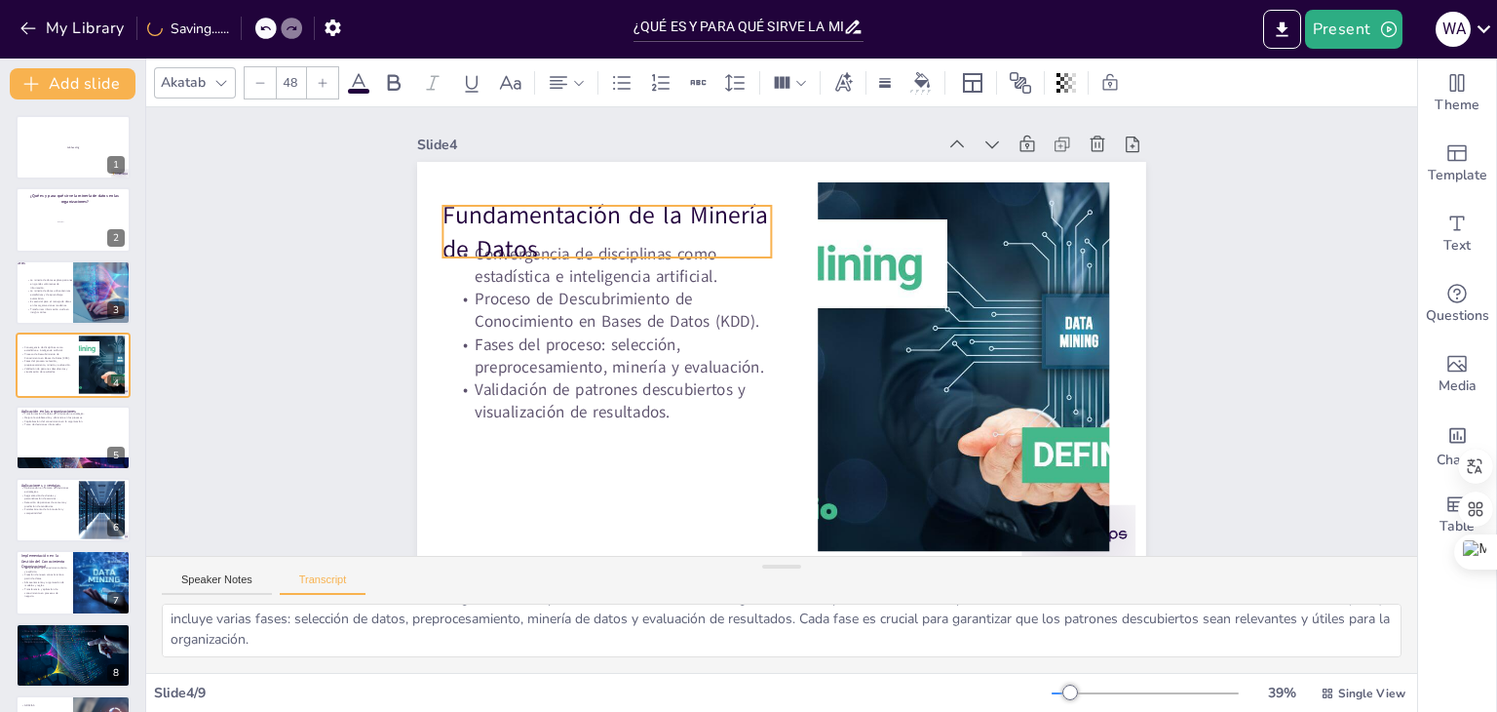
drag, startPoint x: 541, startPoint y: 224, endPoint x: 530, endPoint y: 248, distance: 25.7
click at [530, 248] on p "Fundamentación de la Minería de Datos" at bounding box center [631, 198] width 335 height 135
click at [481, 210] on span "Fundamentación de la Minería de Datos" at bounding box center [645, 165] width 329 height 132
click at [452, 210] on span "Fundamentación de la Minería de Datos" at bounding box center [617, 202] width 330 height 77
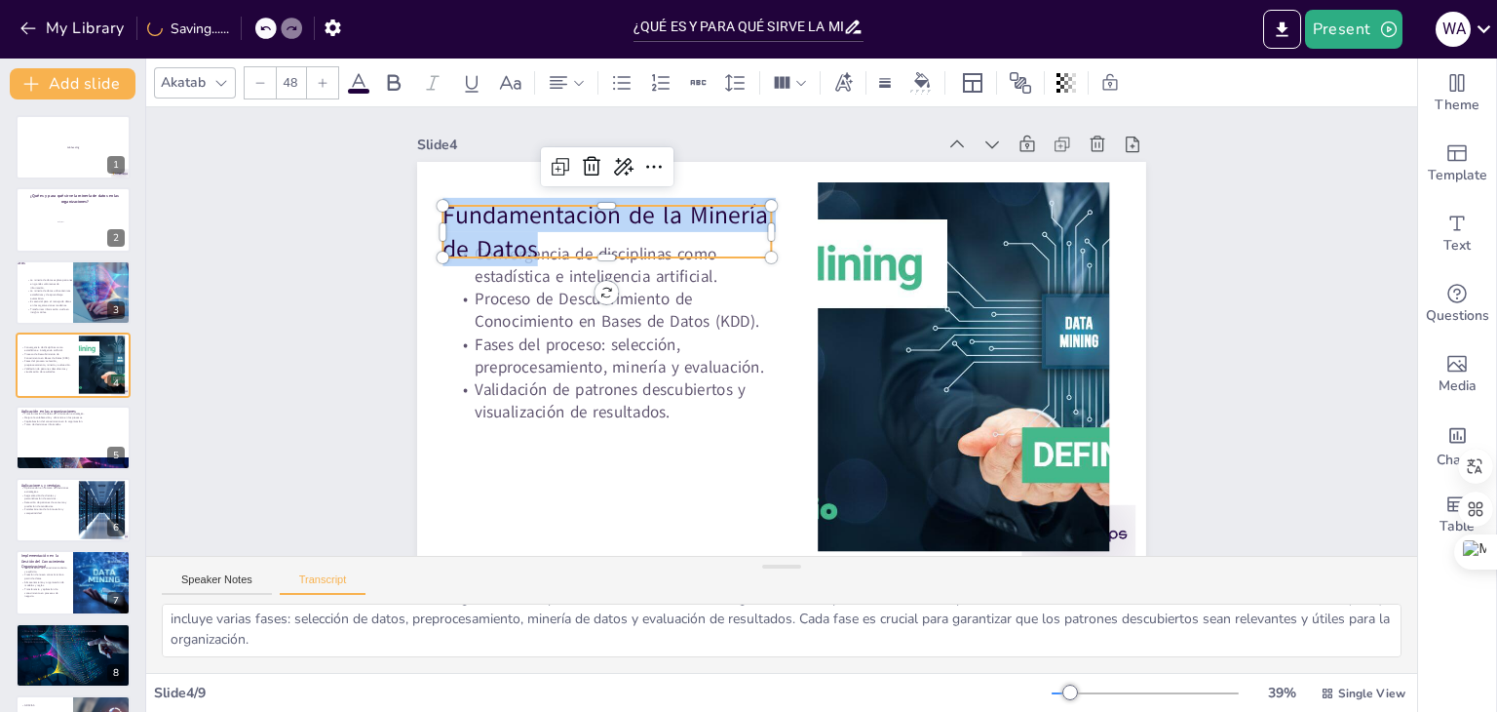
click at [464, 210] on span "Fundamentación de la Minería de Datos" at bounding box center [629, 181] width 331 height 100
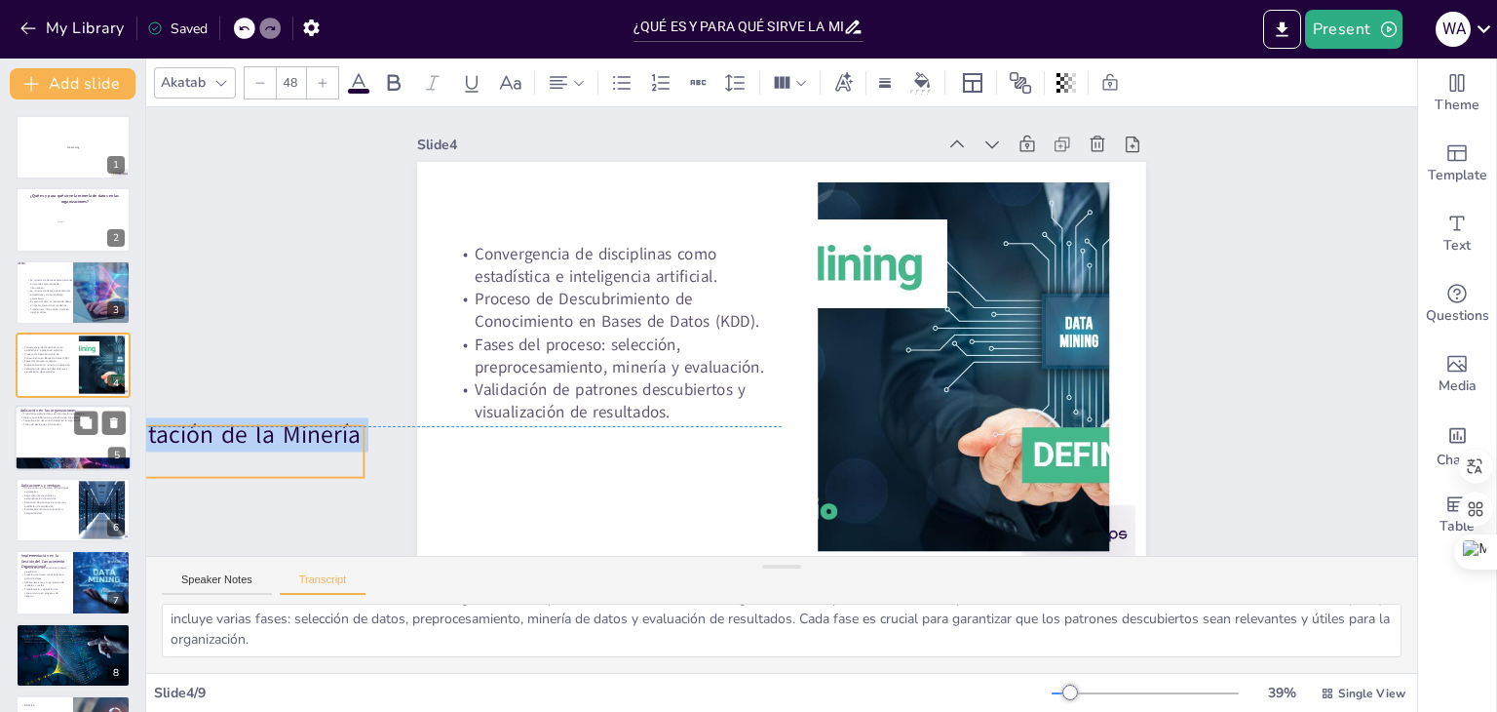
click at [47, 438] on div at bounding box center [73, 437] width 117 height 66
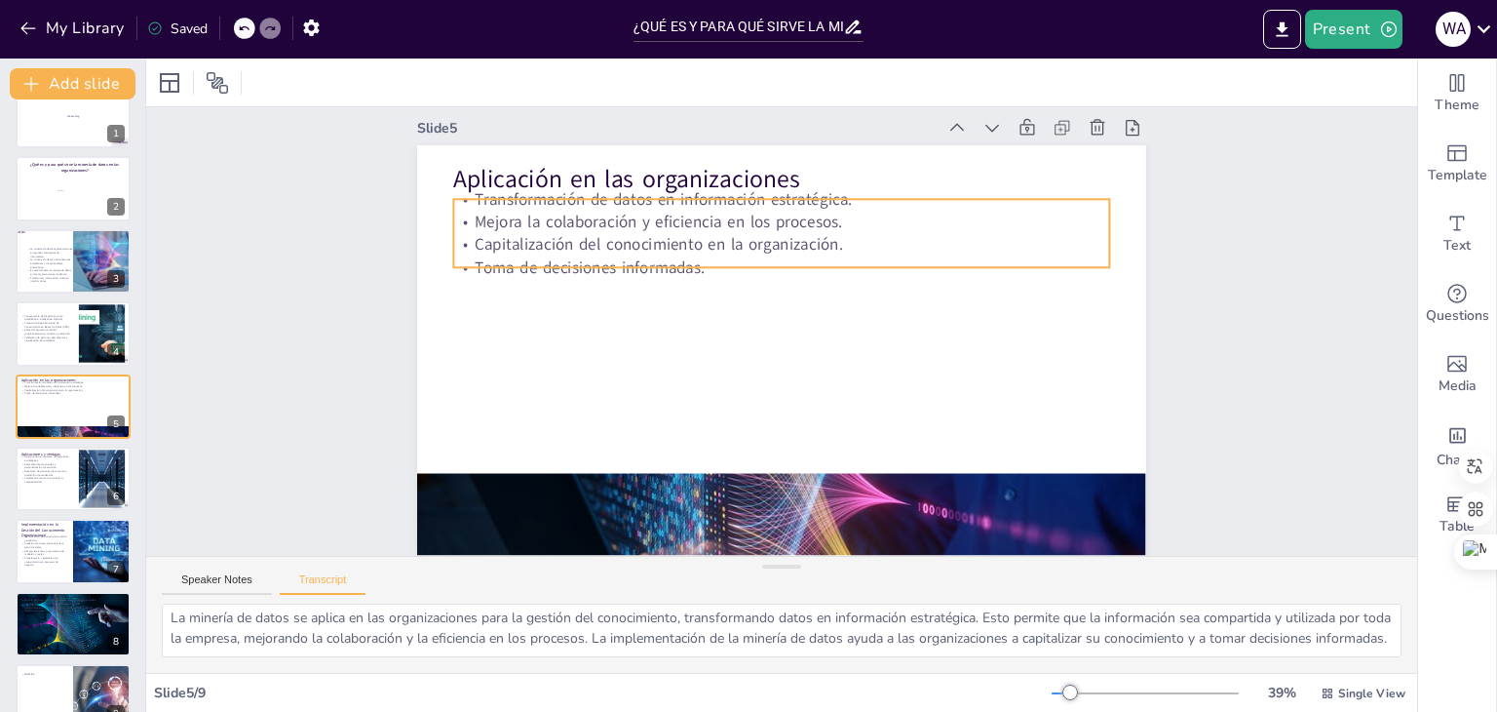
scroll to position [31, 0]
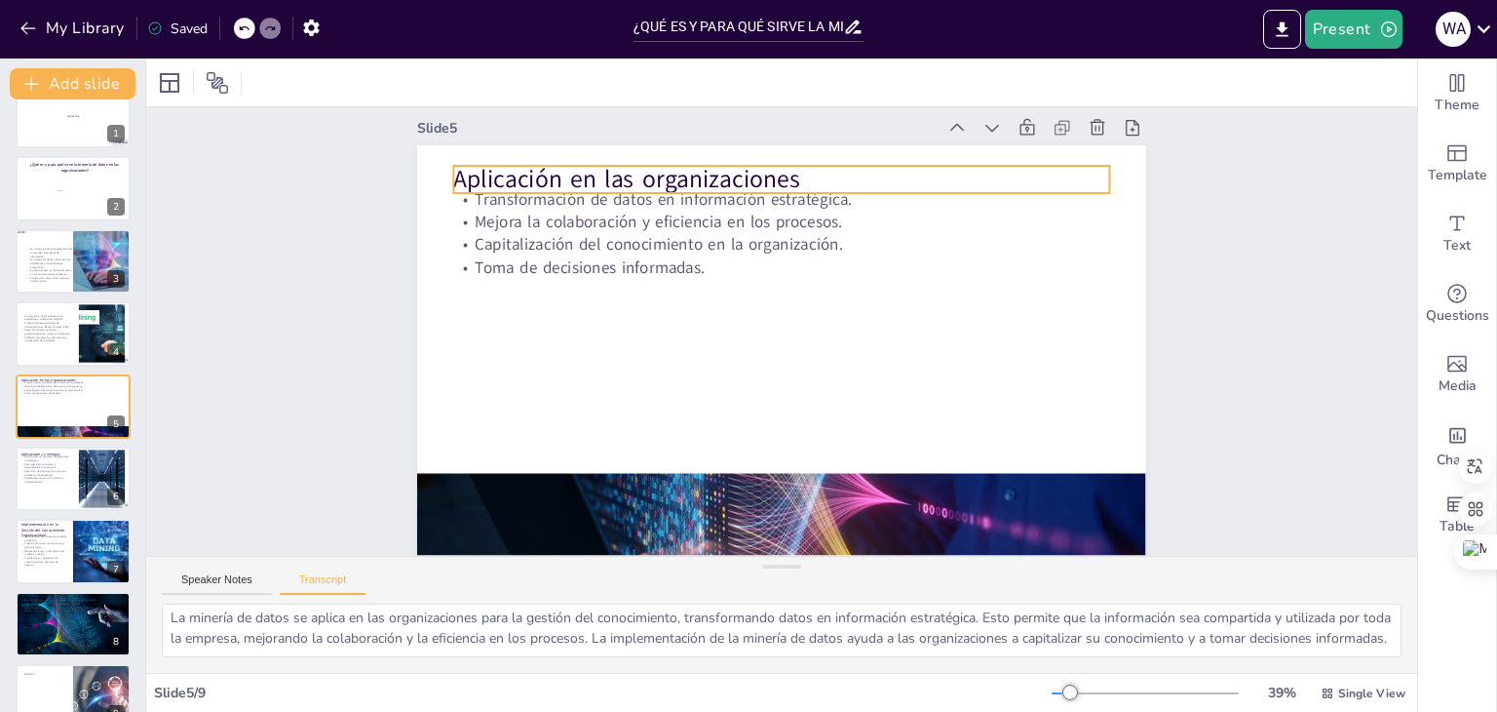
click at [647, 322] on p "Aplicación en las organizaciones" at bounding box center [843, 471] width 613 height 298
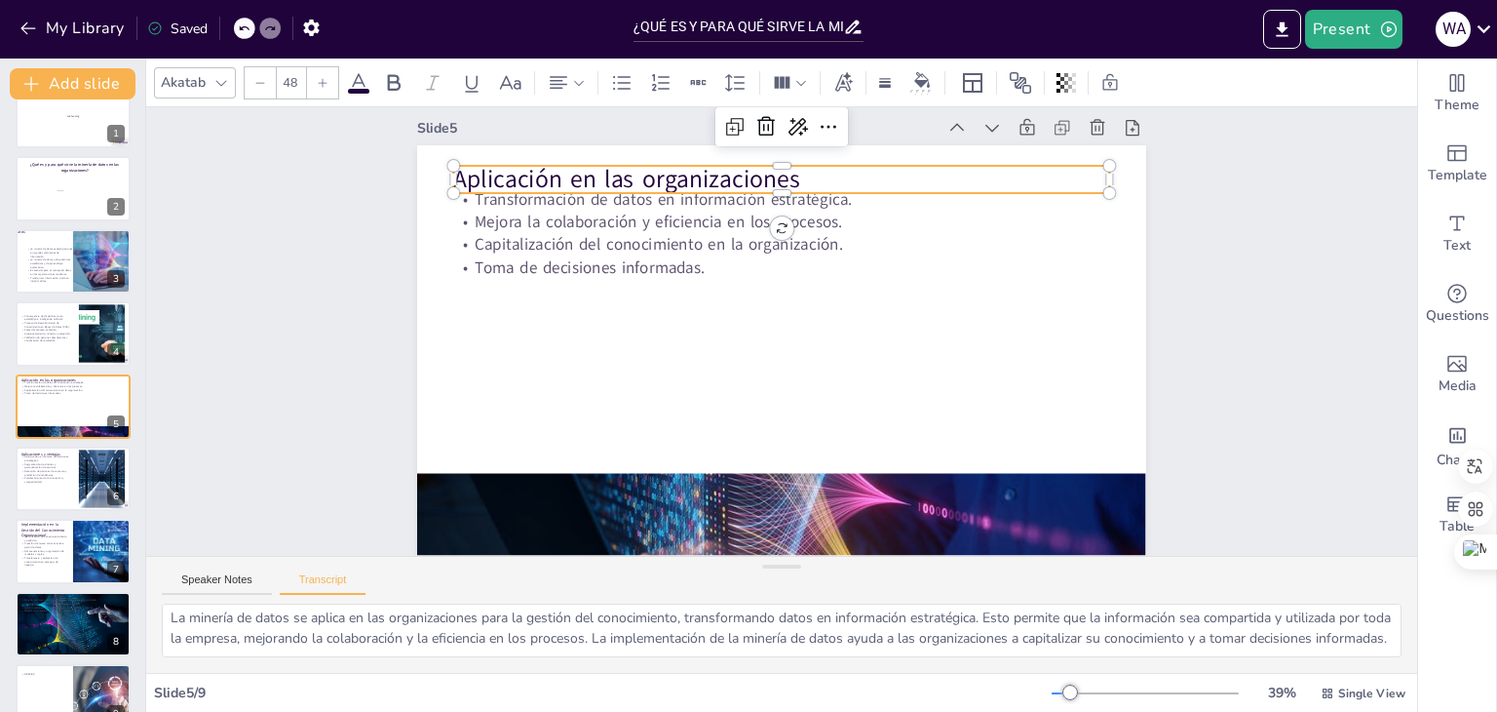
click at [647, 154] on p "Aplicación en las organizaciones" at bounding box center [813, 182] width 648 height 170
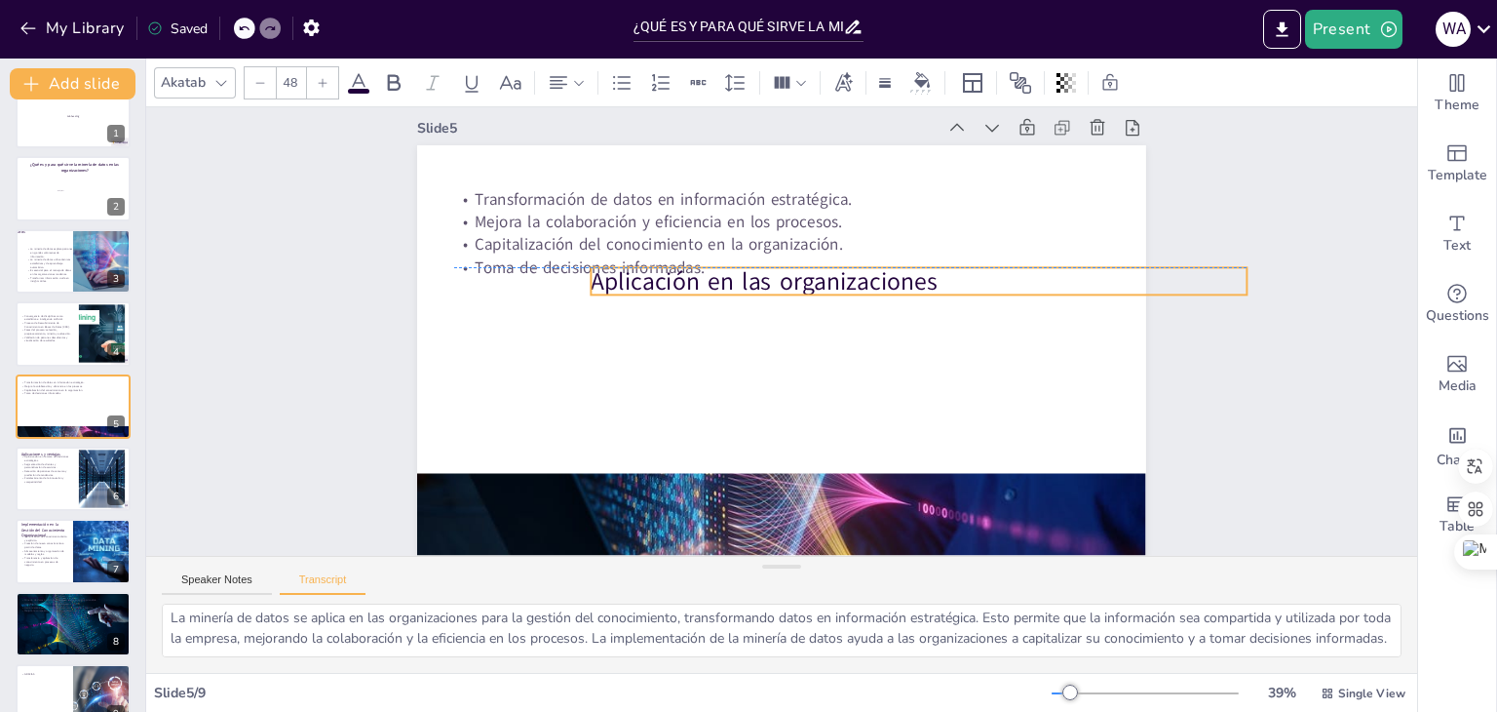
click at [790, 266] on span "Aplicación en las organizaciones" at bounding box center [787, 278] width 330 height 171
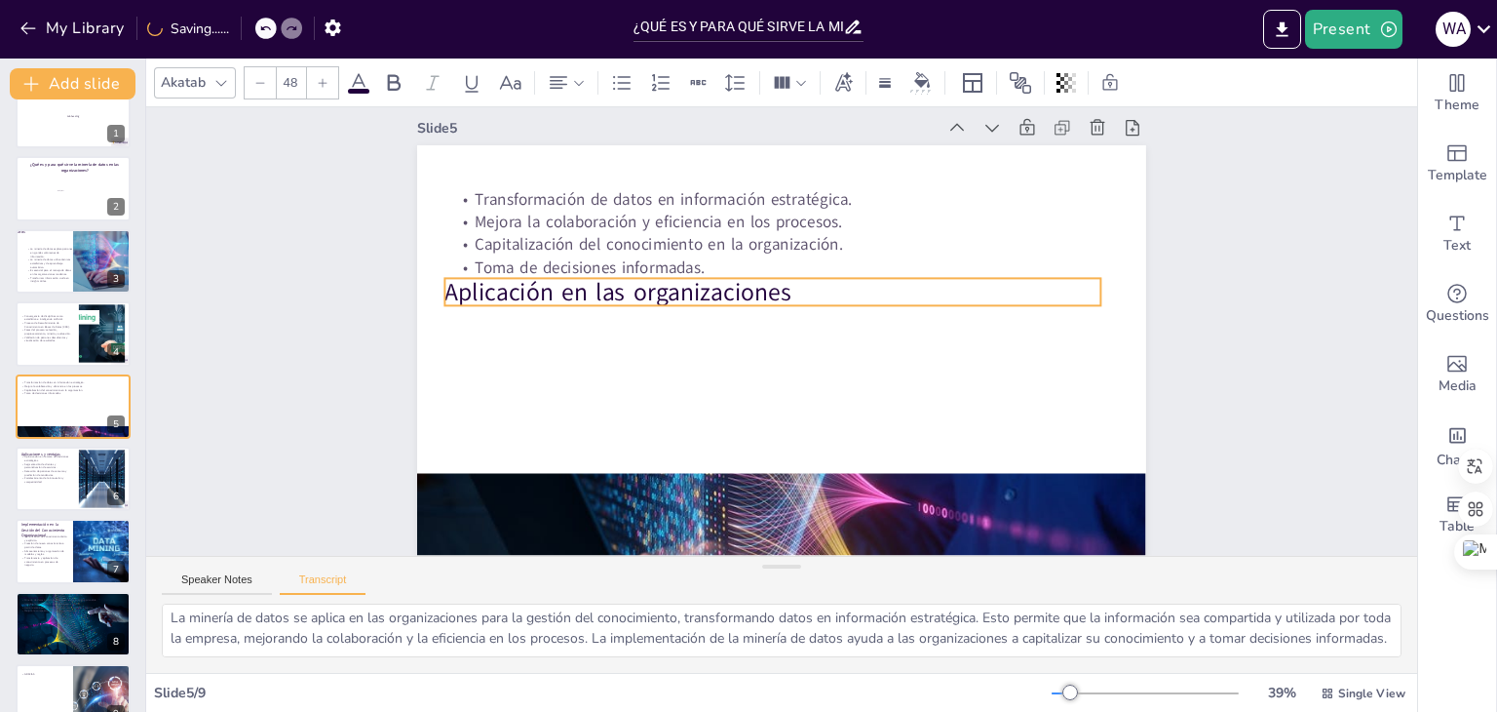
drag, startPoint x: 943, startPoint y: 266, endPoint x: 796, endPoint y: 277, distance: 146.6
click at [796, 277] on p "Aplicación en las organizaciones" at bounding box center [789, 291] width 613 height 298
click at [760, 273] on span "Aplicación en las organizaciones" at bounding box center [630, 259] width 346 height 104
click at [760, 273] on span "Aplicación en las organizaciones" at bounding box center [623, 275] width 348 height 69
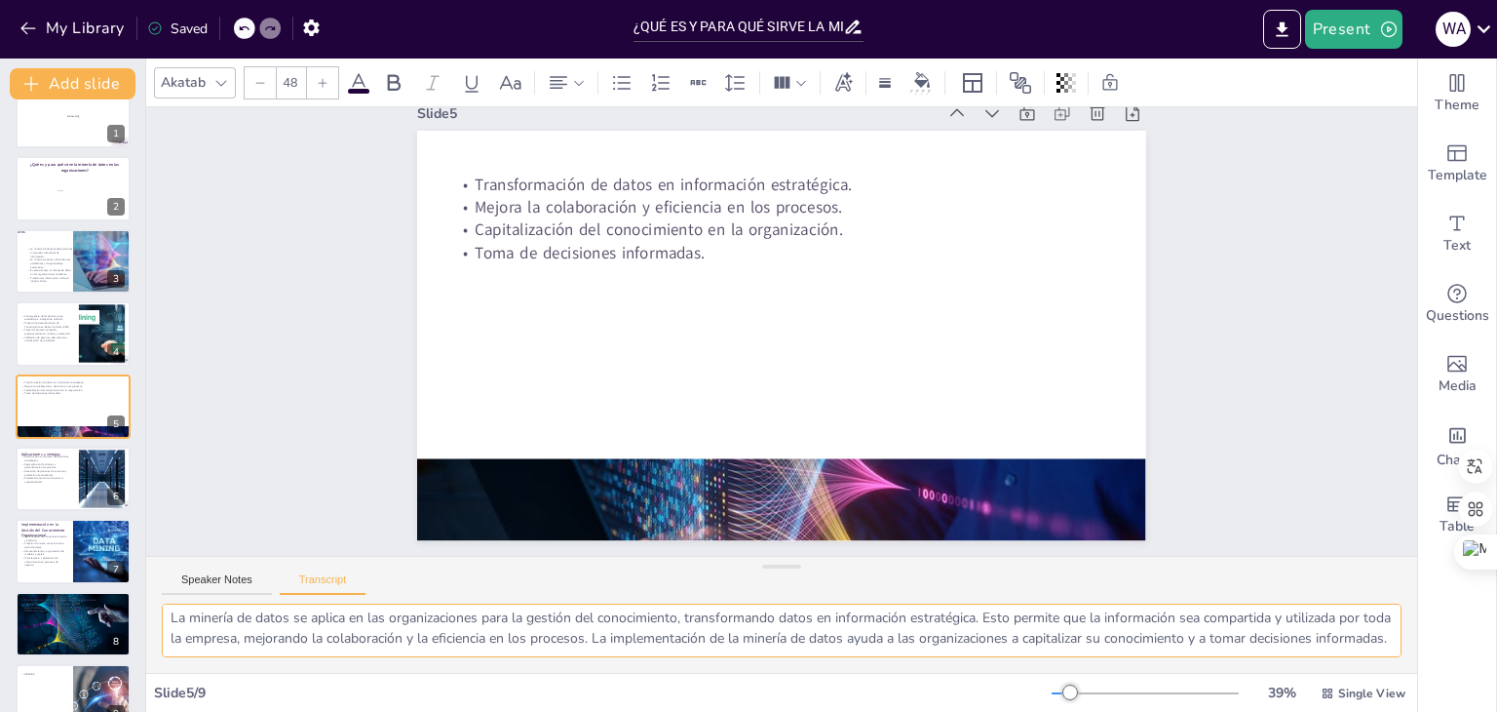
click at [268, 625] on textarea "La minería de datos se aplica en las organizaciones para la gestión del conocim…" at bounding box center [782, 630] width 1240 height 54
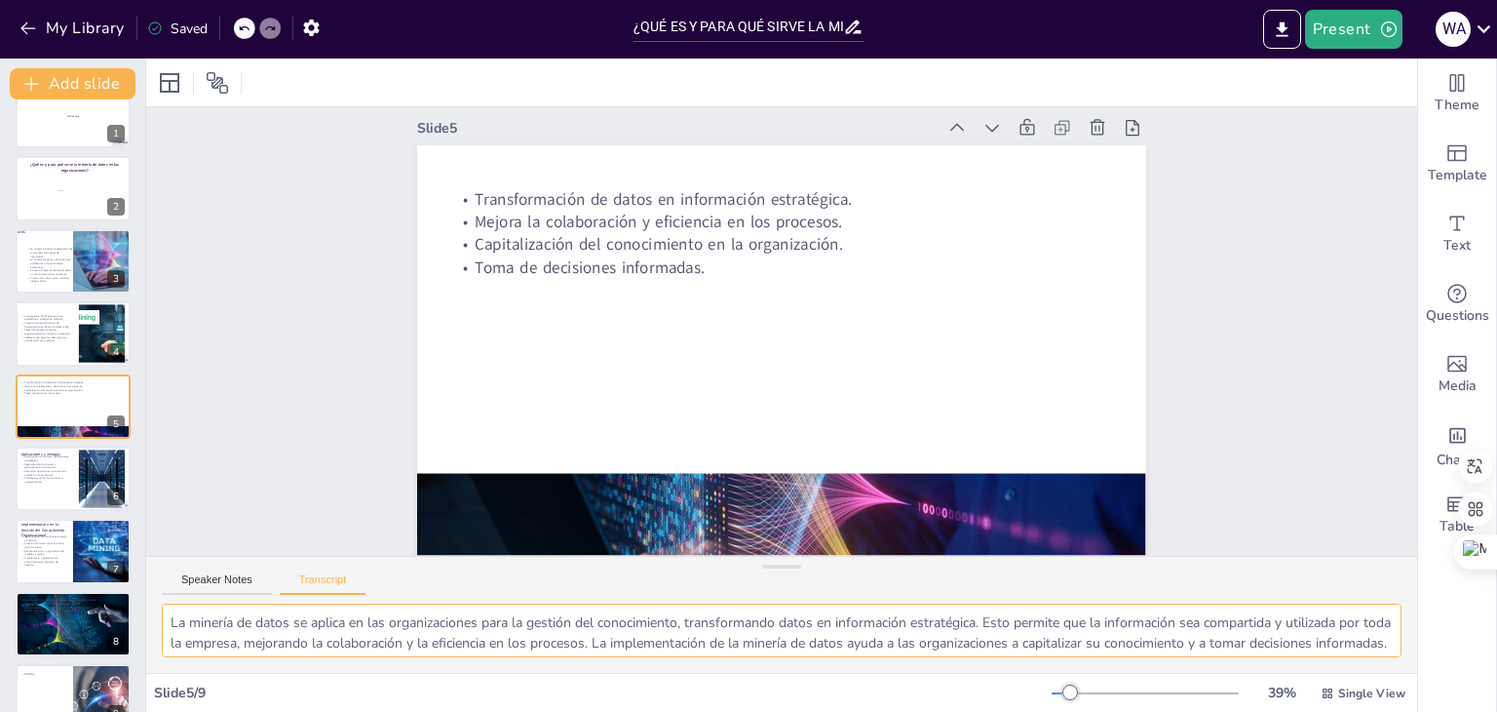
scroll to position [24, 0]
drag, startPoint x: 171, startPoint y: 618, endPoint x: 477, endPoint y: 726, distance: 324.6
click at [477, 711] on html "My Library Saved ¿QUÉ ES Y PARA QUÉ SIRVE LA MINERIA DE DATOS EN LAS ORGANIZACI…" at bounding box center [748, 356] width 1497 height 712
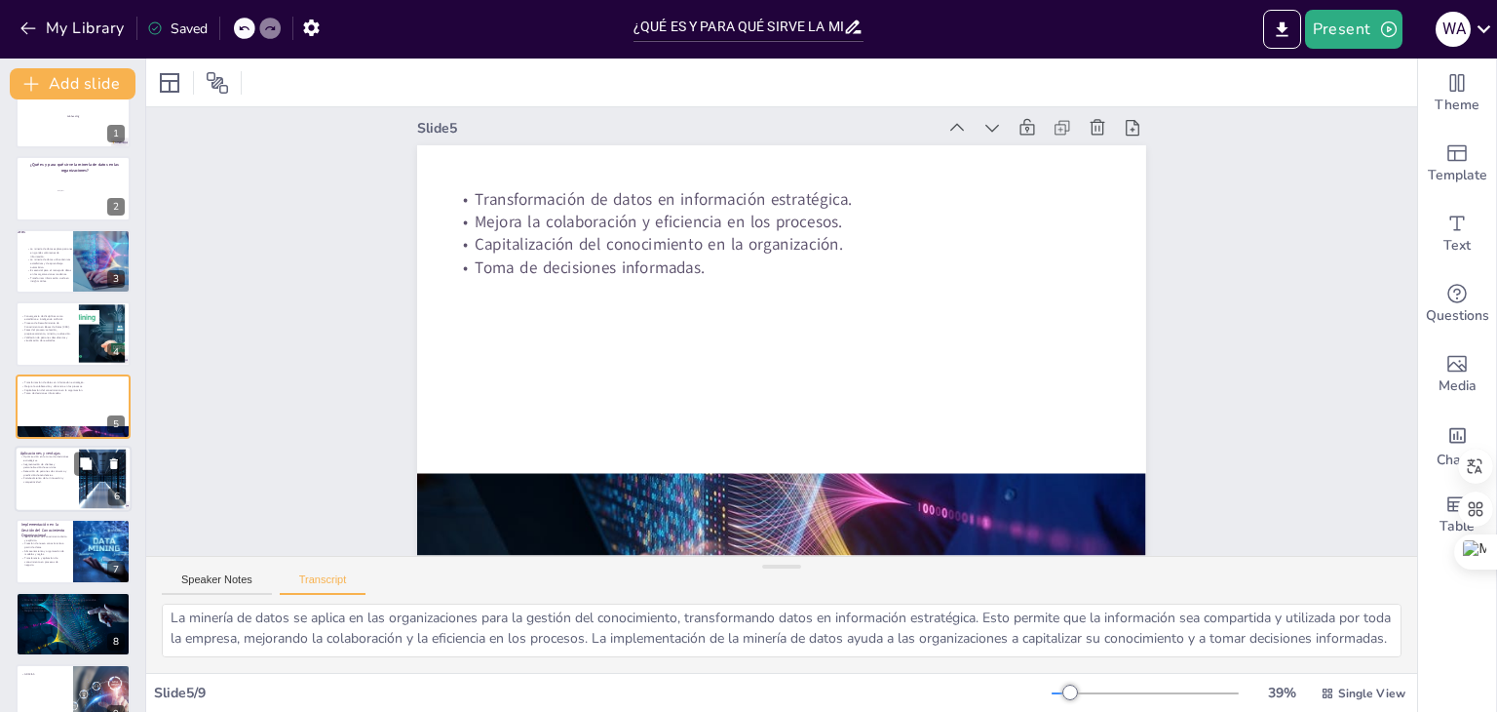
click at [59, 462] on p "Segmentación de clientes y personalización de servicios." at bounding box center [46, 465] width 53 height 7
type textarea "La minería de datos y la gestión del conocimiento ofrecen ventajas significativ…"
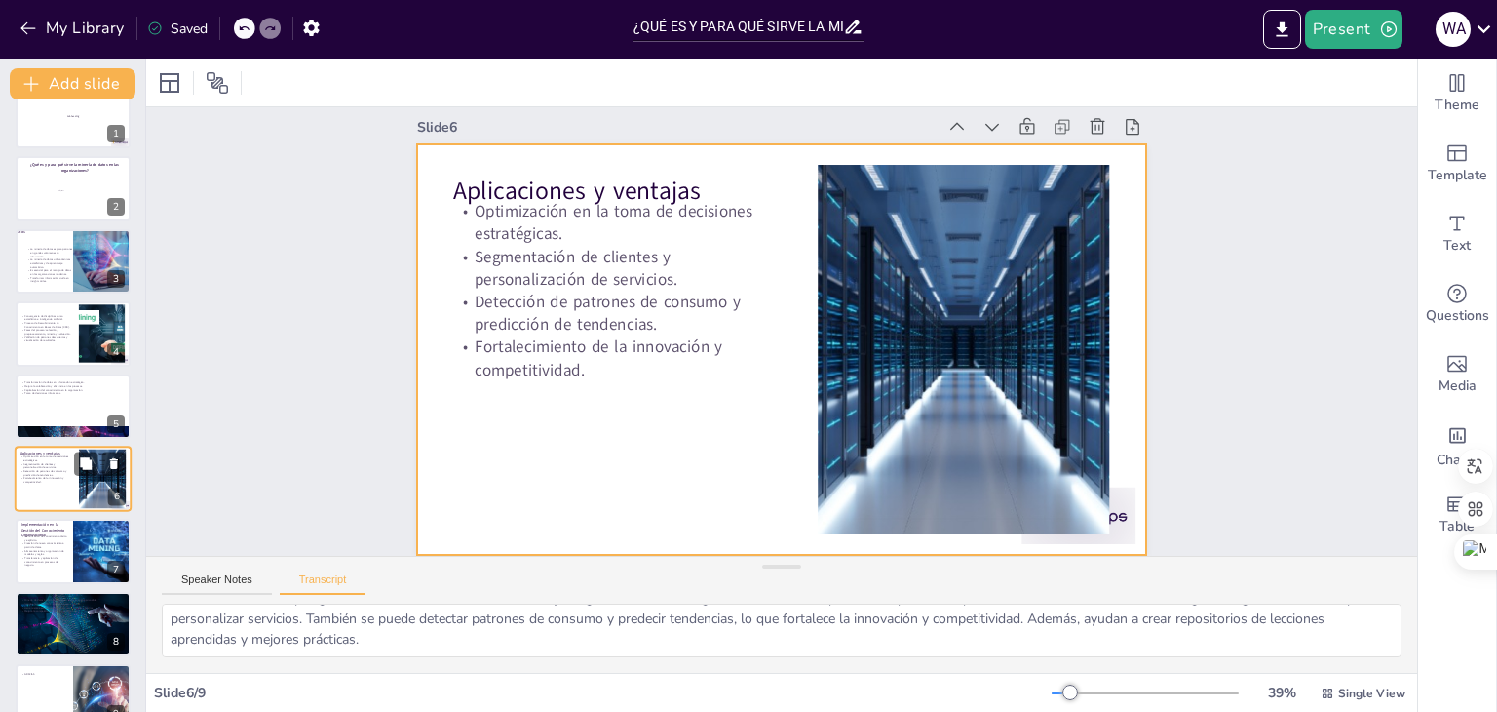
scroll to position [0, 0]
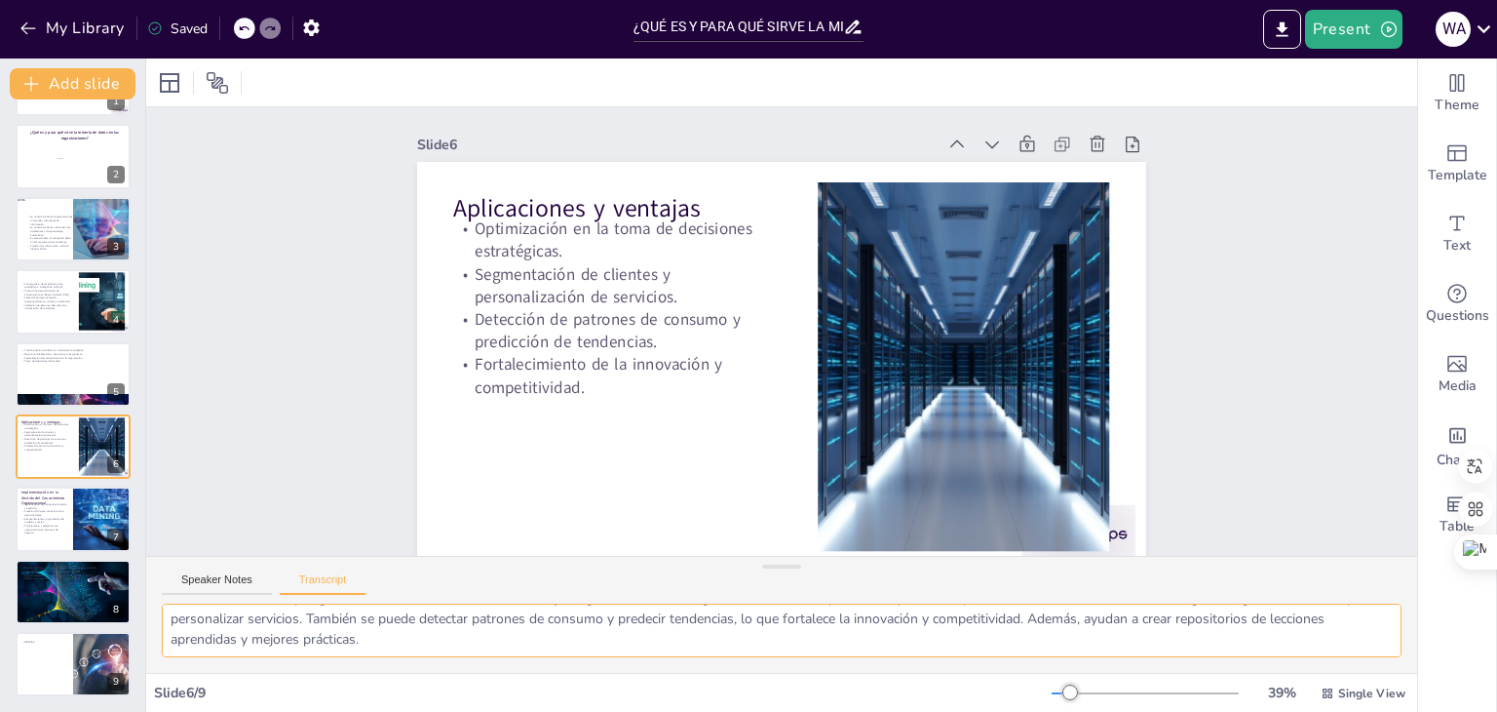
click at [335, 634] on textarea "La minería de datos y la gestión del conocimiento ofrecen ventajas significativ…" at bounding box center [782, 630] width 1240 height 54
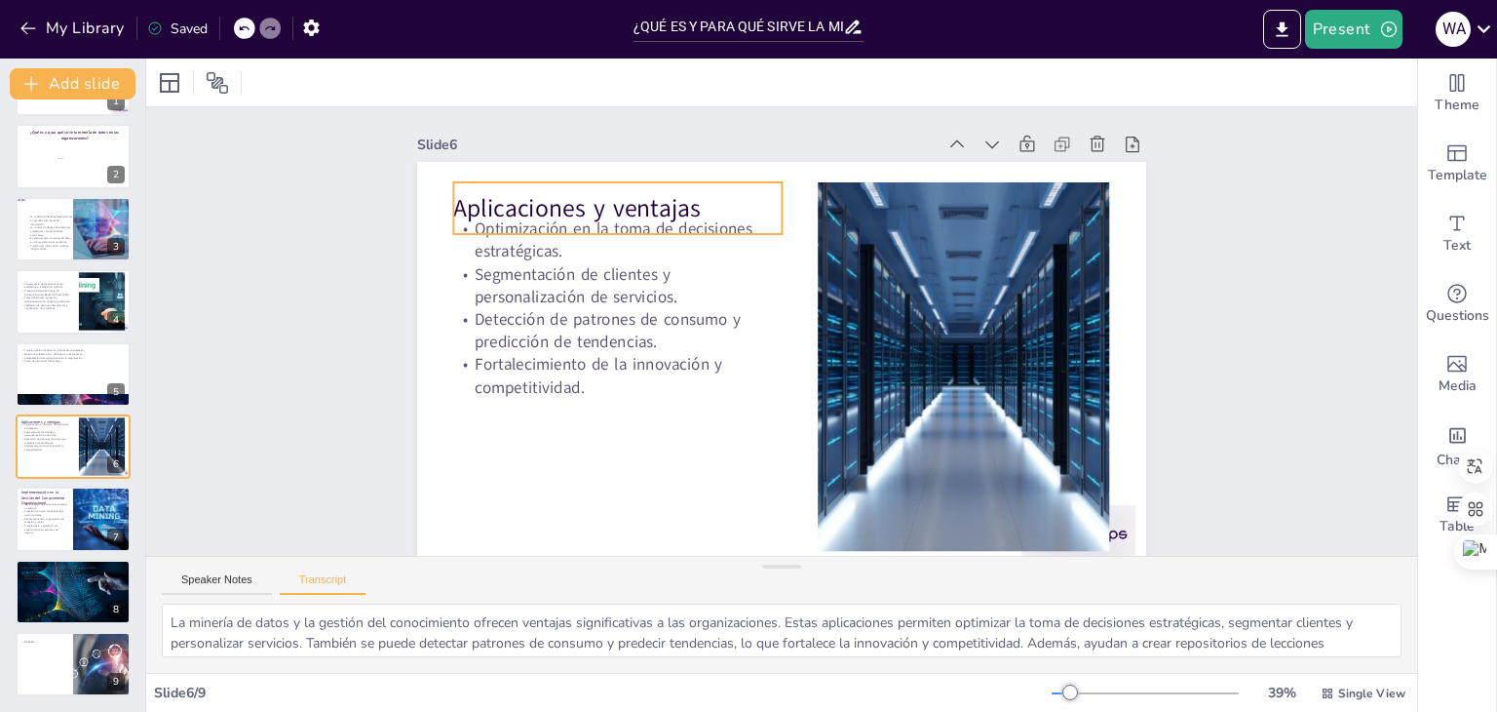
click at [683, 211] on p "Aplicaciones y ventajas" at bounding box center [631, 192] width 329 height 68
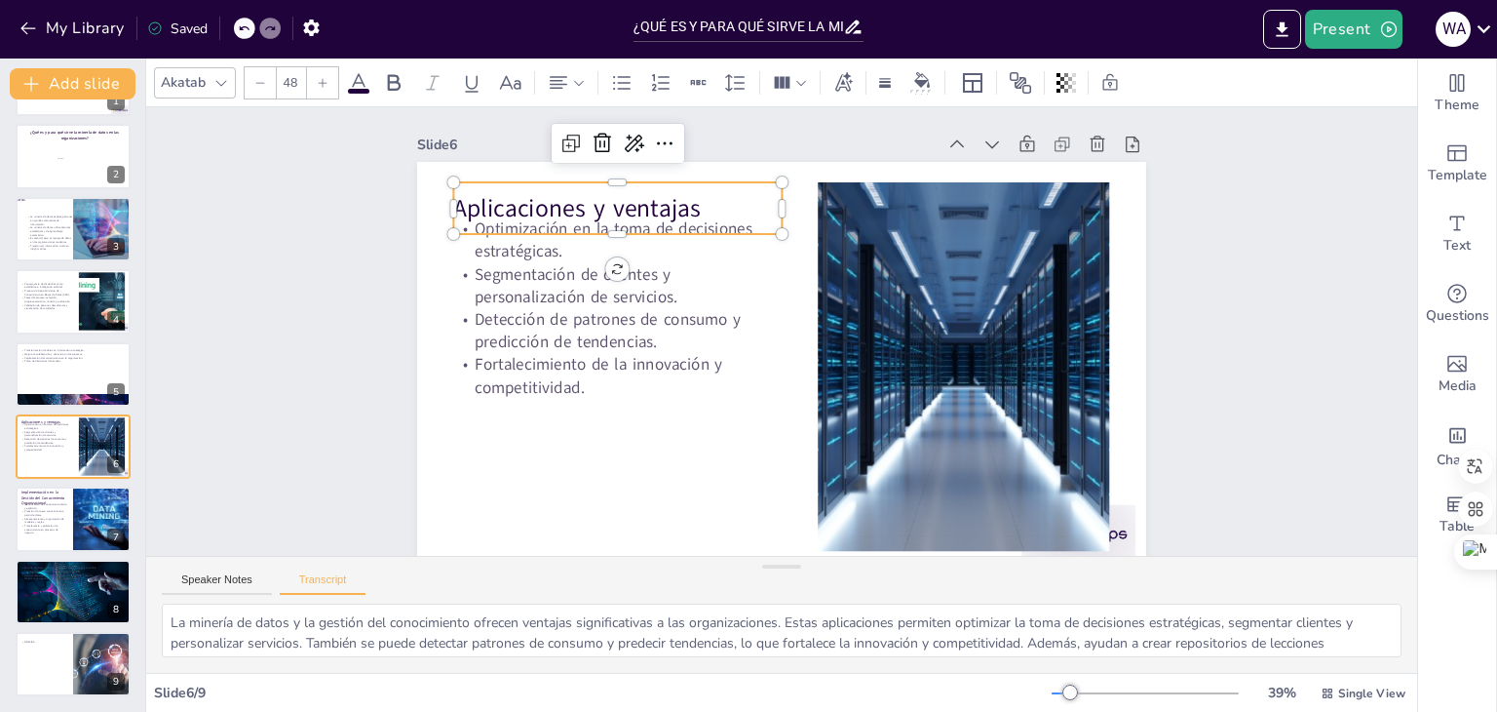
click at [683, 211] on p "Aplicaciones y ventajas" at bounding box center [646, 176] width 327 height 101
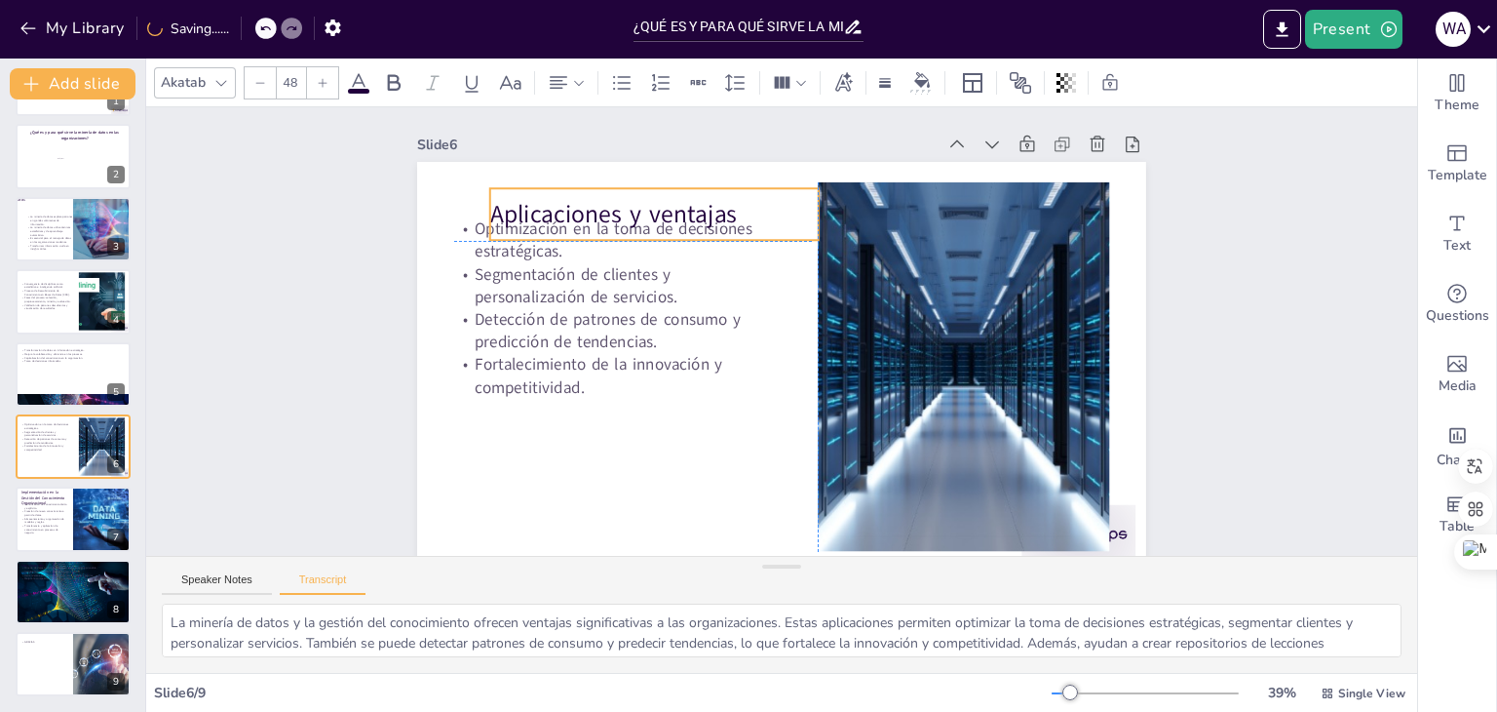
drag, startPoint x: 685, startPoint y: 208, endPoint x: 716, endPoint y: 218, distance: 33.0
click at [716, 218] on p "Aplicaciones y ventajas" at bounding box center [666, 202] width 329 height 68
click at [688, 215] on span "Aplicaciones y ventajas" at bounding box center [614, 214] width 248 height 33
click at [688, 215] on span "Aplicaciones y ventajas" at bounding box center [627, 197] width 250 height 58
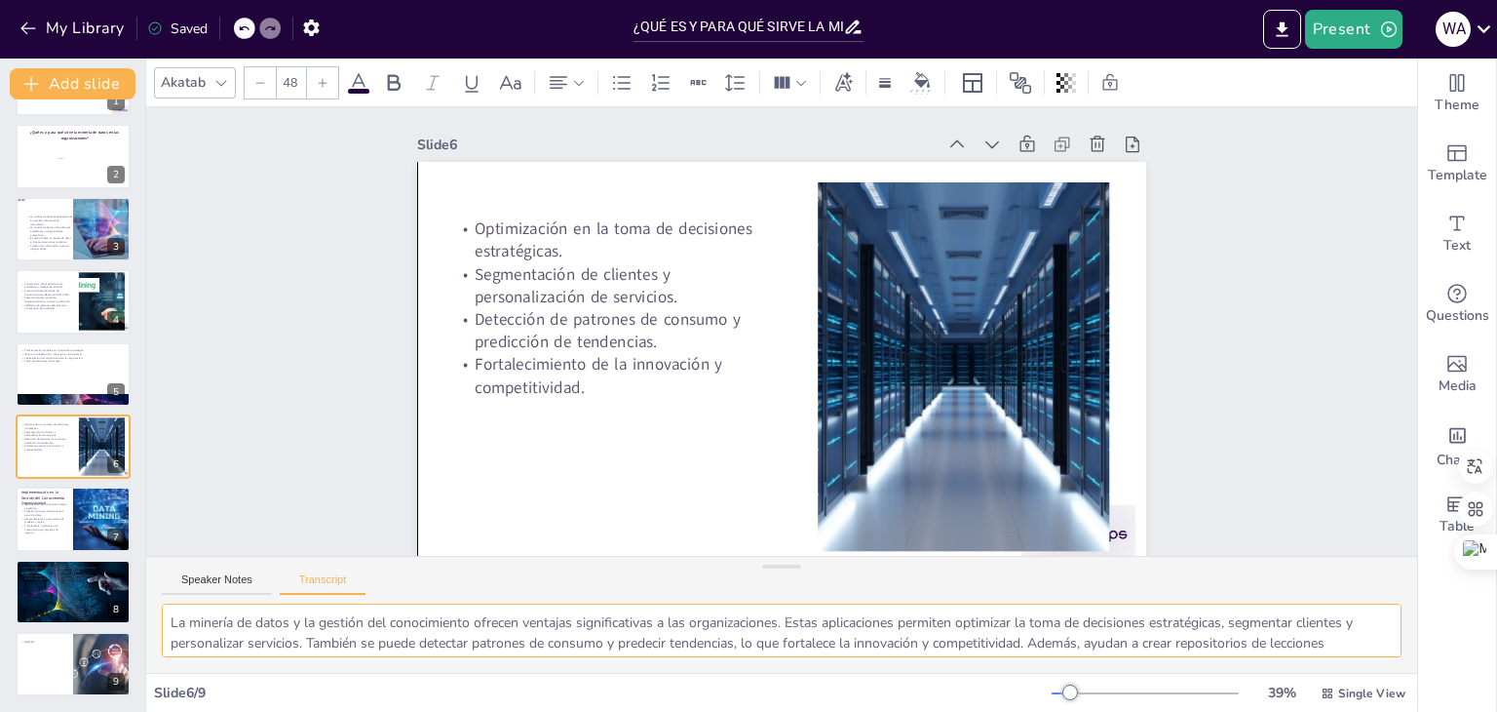
scroll to position [24, 0]
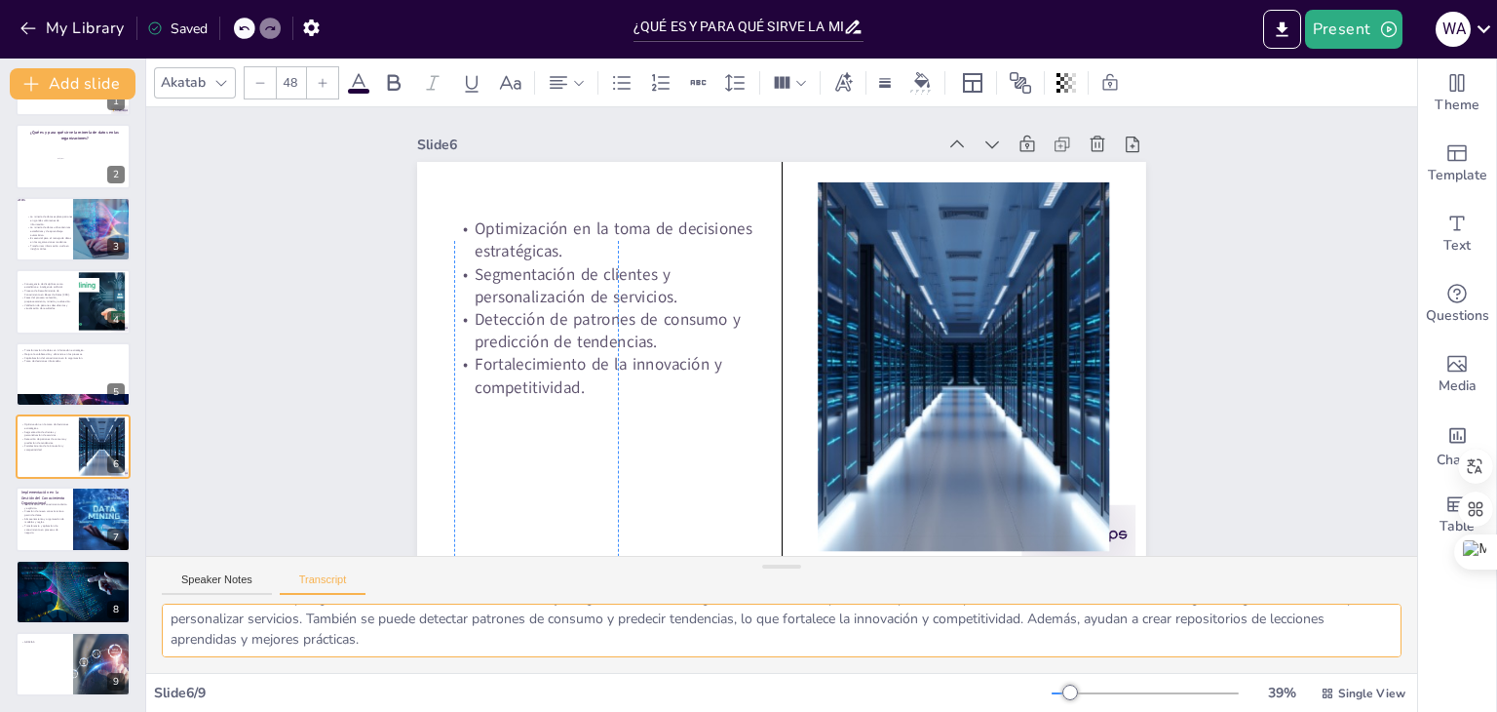
drag, startPoint x: 170, startPoint y: 624, endPoint x: 658, endPoint y: 648, distance: 488.9
click at [658, 648] on textarea "La minería de datos y la gestión del conocimiento ofrecen ventajas significativ…" at bounding box center [782, 630] width 1240 height 54
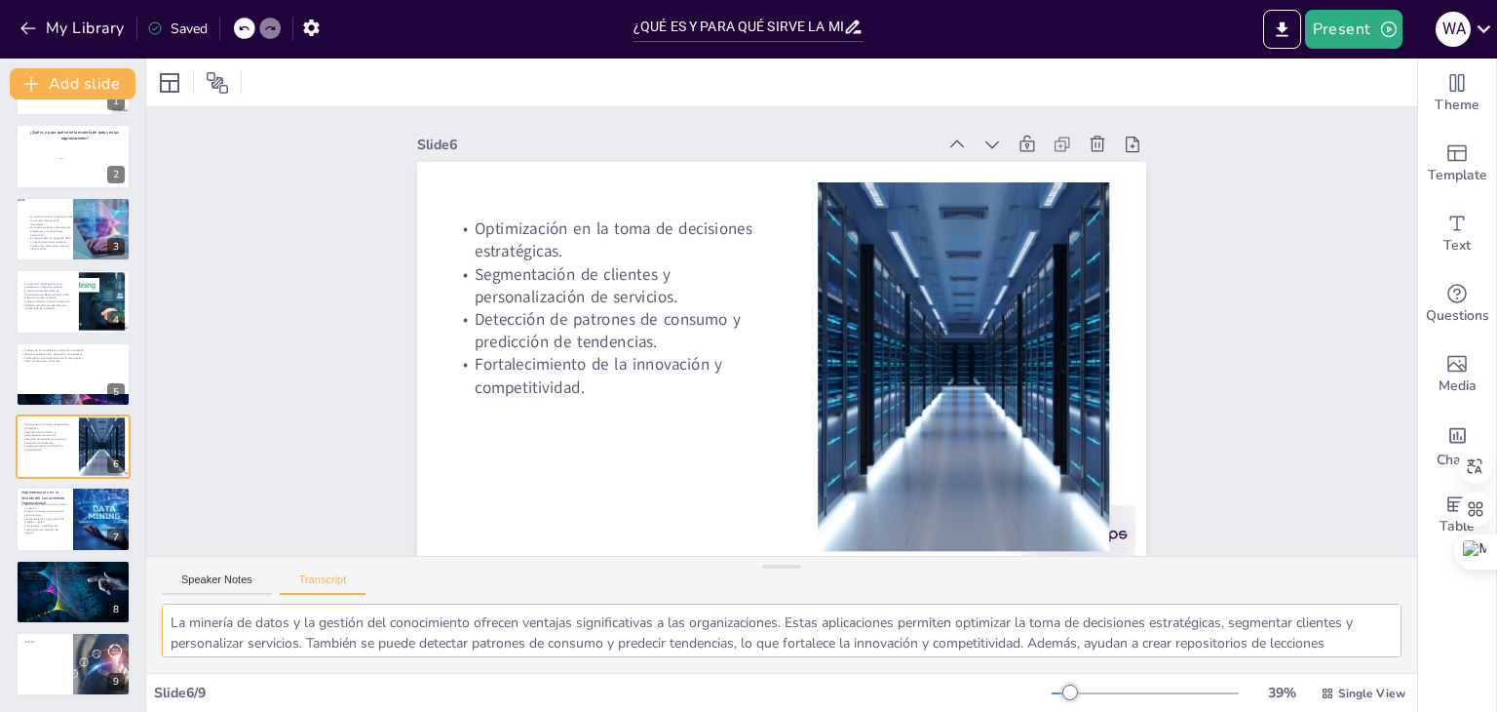
scroll to position [0, 0]
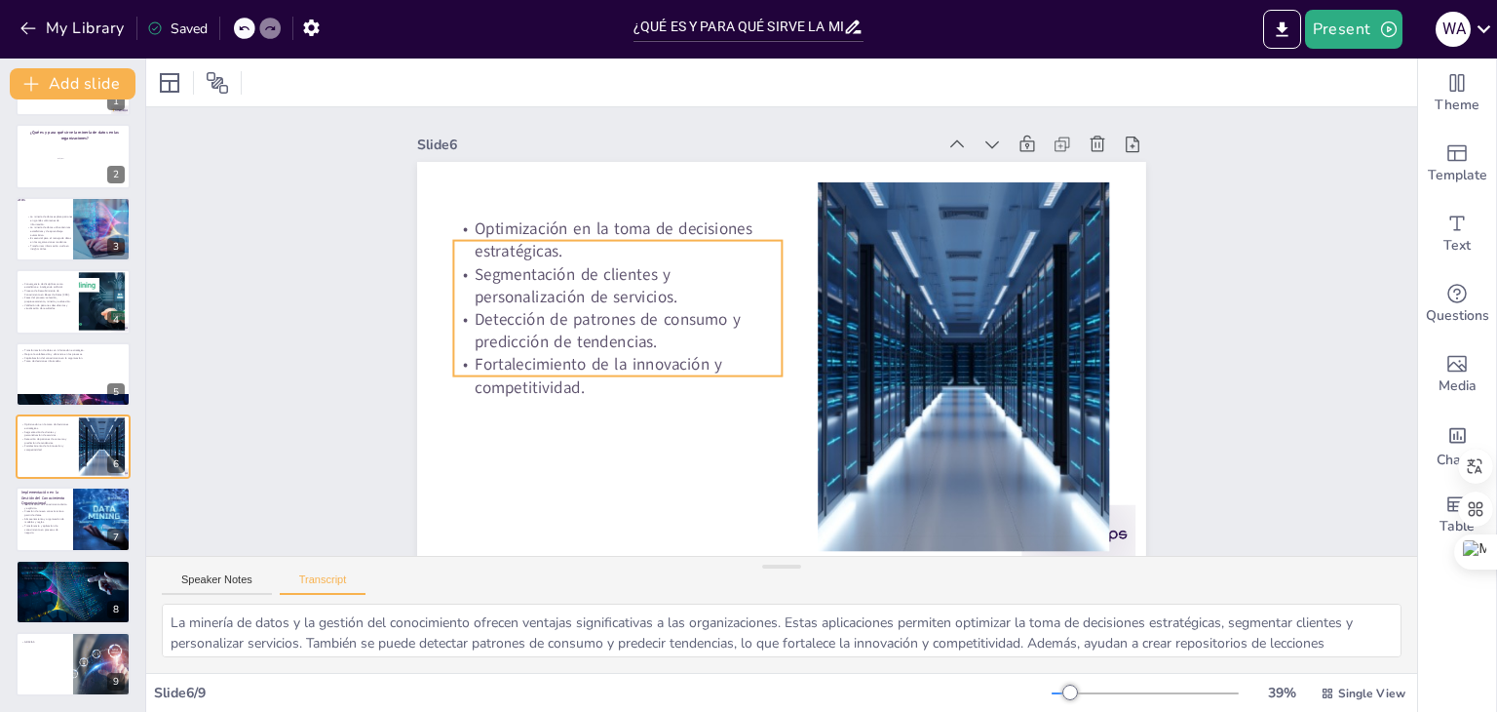
click at [499, 232] on p "Optimización en la toma de decisiones estratégicas." at bounding box center [628, 222] width 330 height 79
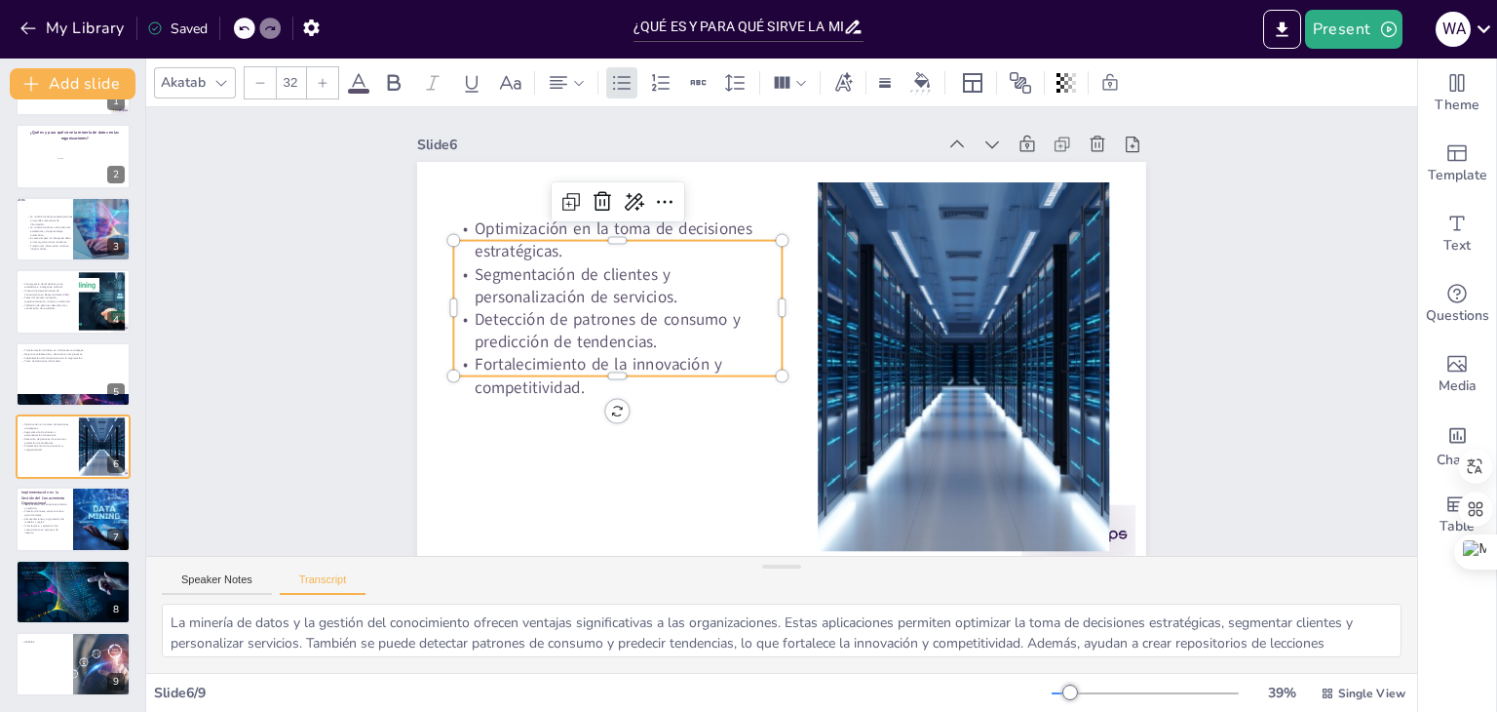
click at [482, 227] on p "Optimización en la toma de decisiones estratégicas." at bounding box center [628, 222] width 330 height 79
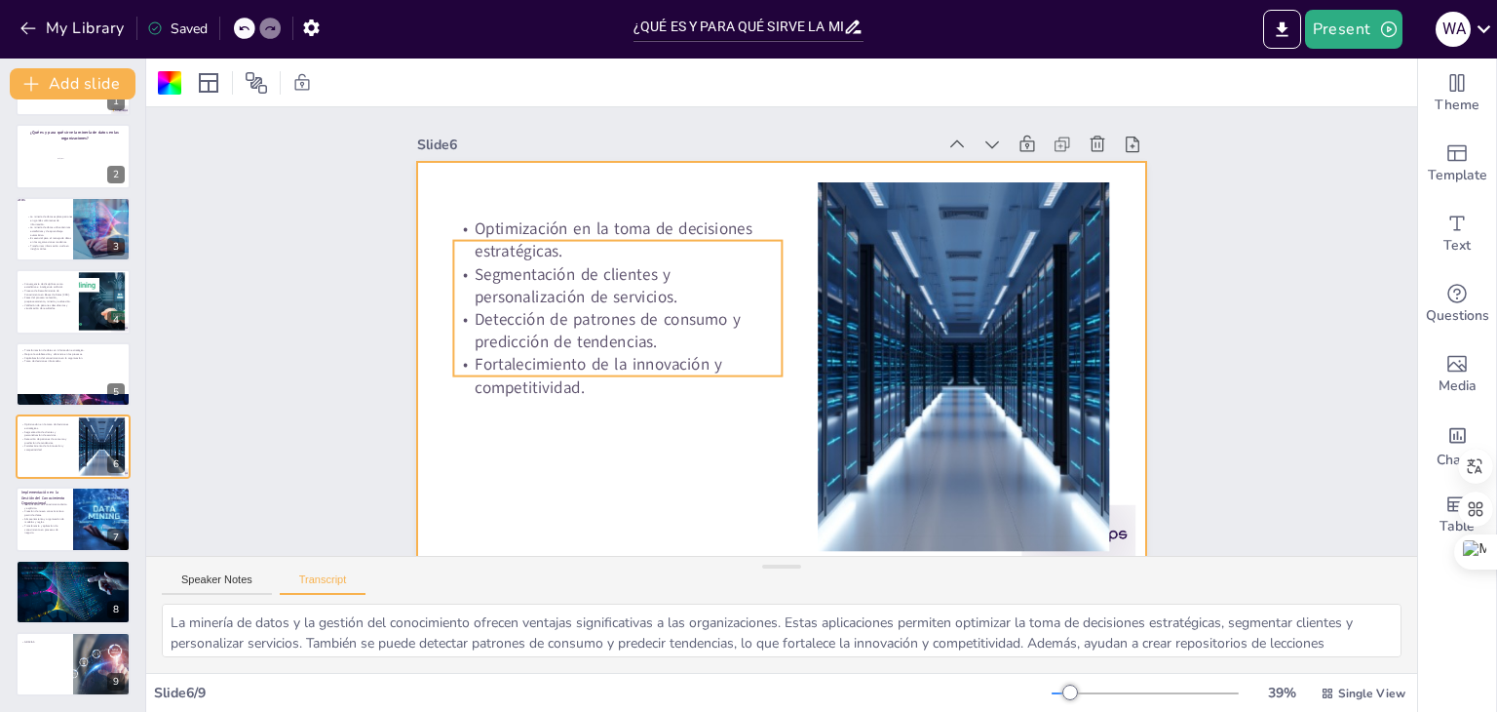
click at [463, 232] on p "Optimización en la toma de decisiones estratégicas." at bounding box center [628, 223] width 330 height 80
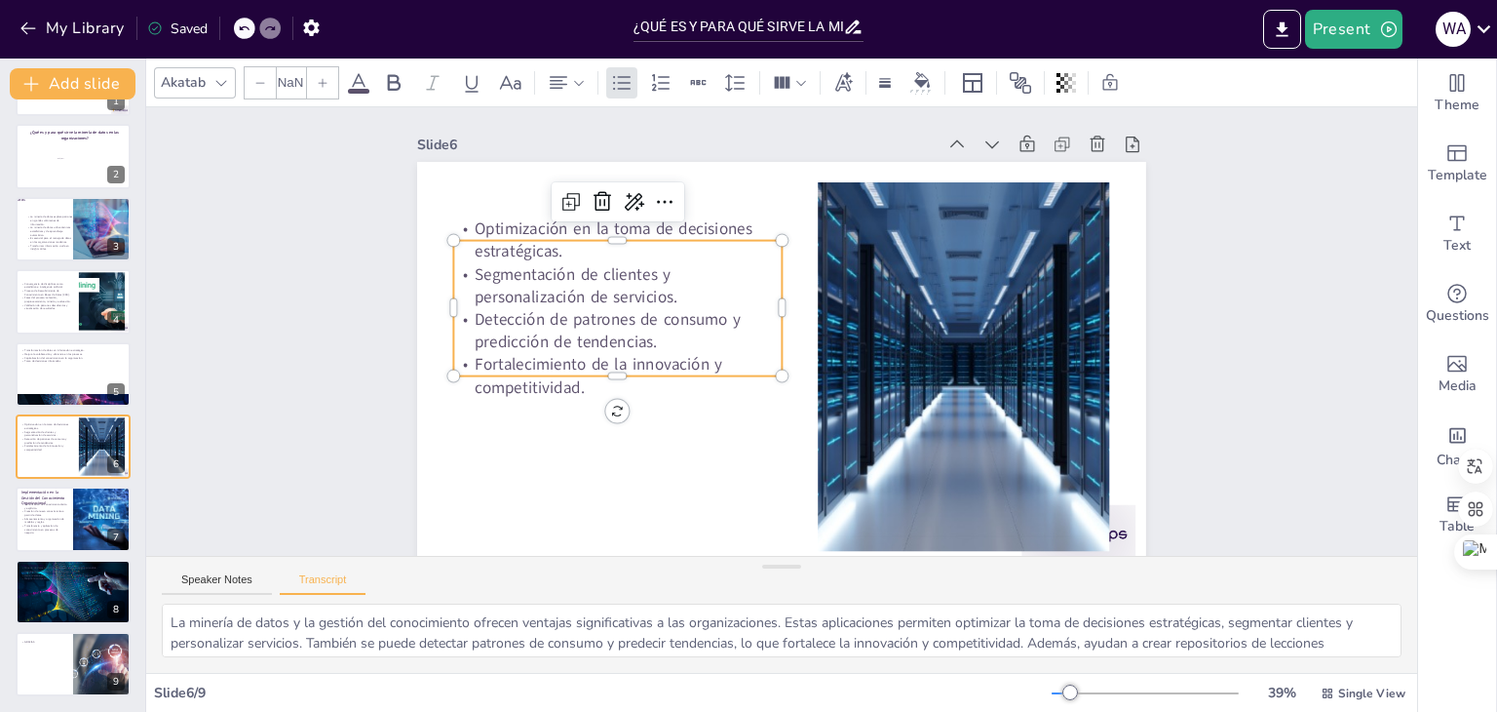
type input "32"
click at [463, 227] on p "Optimización en la toma de decisiones estratégicas." at bounding box center [628, 223] width 330 height 80
click at [491, 227] on p "Optimización en la toma de decisiones estratégicas." at bounding box center [654, 194] width 326 height 144
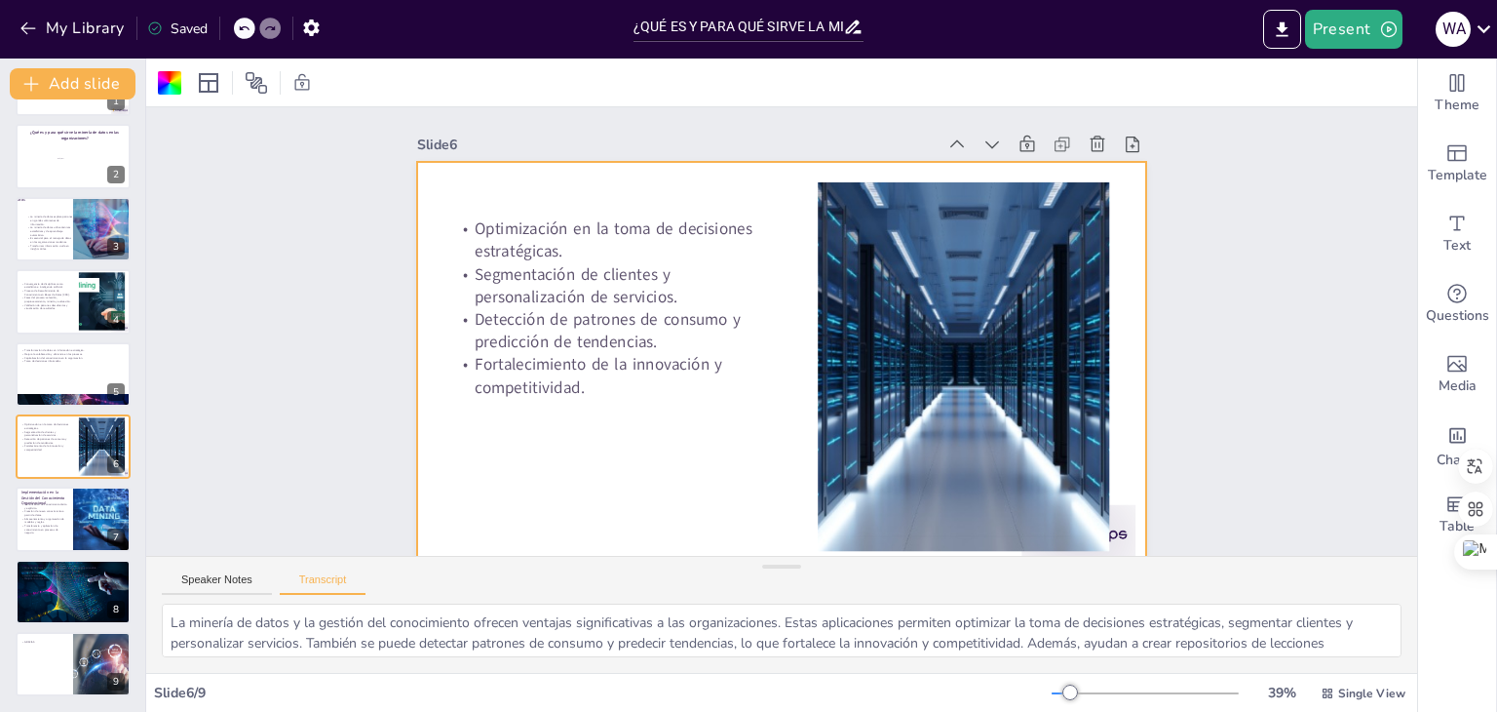
click at [463, 227] on p "Optimización en la toma de decisiones estratégicas." at bounding box center [617, 240] width 327 height 46
click at [464, 229] on p "Optimización en la toma de decisiones estratégicas." at bounding box center [628, 222] width 330 height 79
click at [464, 229] on p "Optimización en la toma de decisiones estratégicas." at bounding box center [617, 240] width 327 height 46
click at [464, 229] on p "Optimización en la toma de decisiones estratégicas." at bounding box center [628, 222] width 330 height 79
click at [464, 229] on p "Optimización en la toma de decisiones estratégicas." at bounding box center [617, 240] width 327 height 46
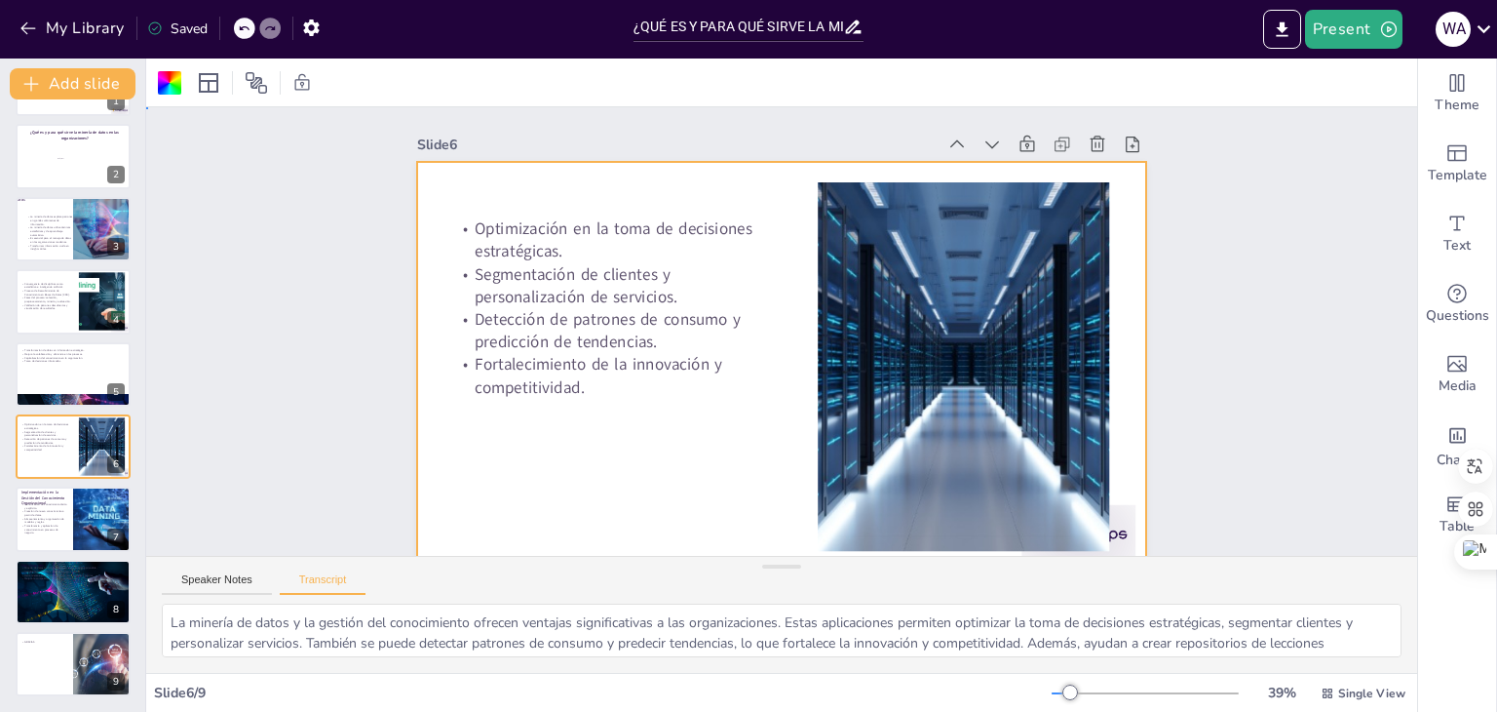
click at [464, 229] on p "Optimización en la toma de decisiones estratégicas." at bounding box center [628, 222] width 330 height 79
click at [464, 229] on p "Optimización en la toma de decisiones estratégicas." at bounding box center [628, 223] width 330 height 79
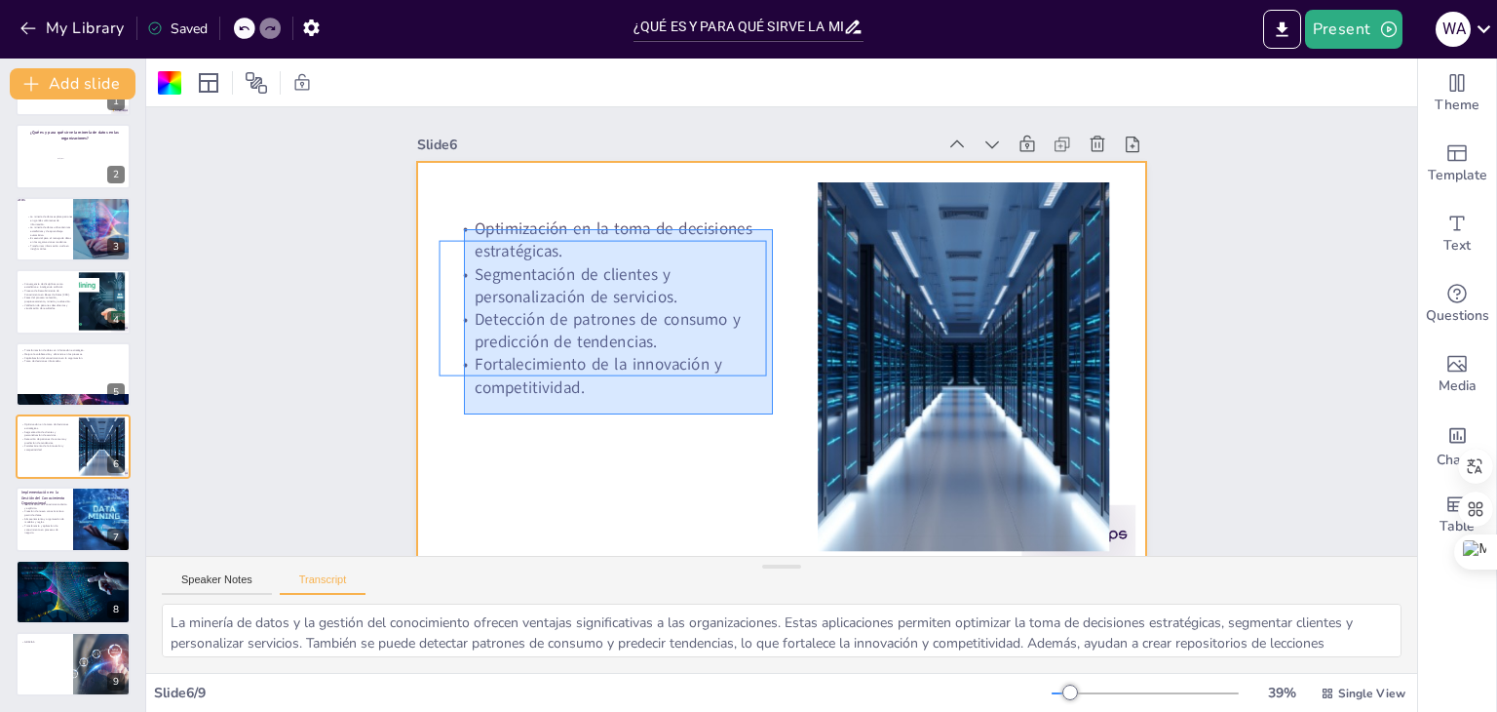
drag, startPoint x: 464, startPoint y: 229, endPoint x: 774, endPoint y: 414, distance: 361.1
click at [774, 201] on div "Optimización en la toma de decisiones estratégicas. Segmentación de clientes y …" at bounding box center [799, 163] width 725 height 76
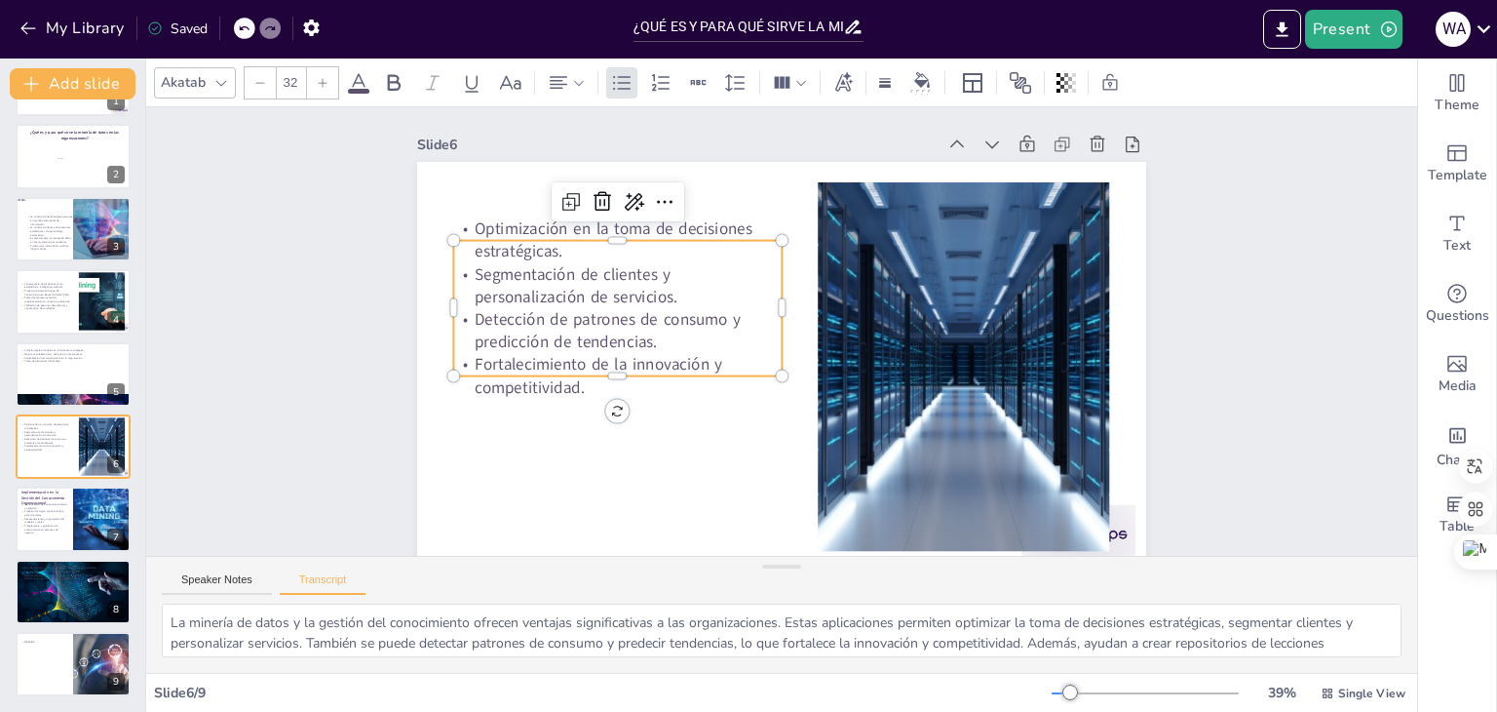
click at [466, 265] on p "Segmentación de clientes y personalización de servicios." at bounding box center [617, 285] width 327 height 46
click at [466, 265] on p "Segmentación de clientes y personalización de servicios." at bounding box center [623, 268] width 330 height 79
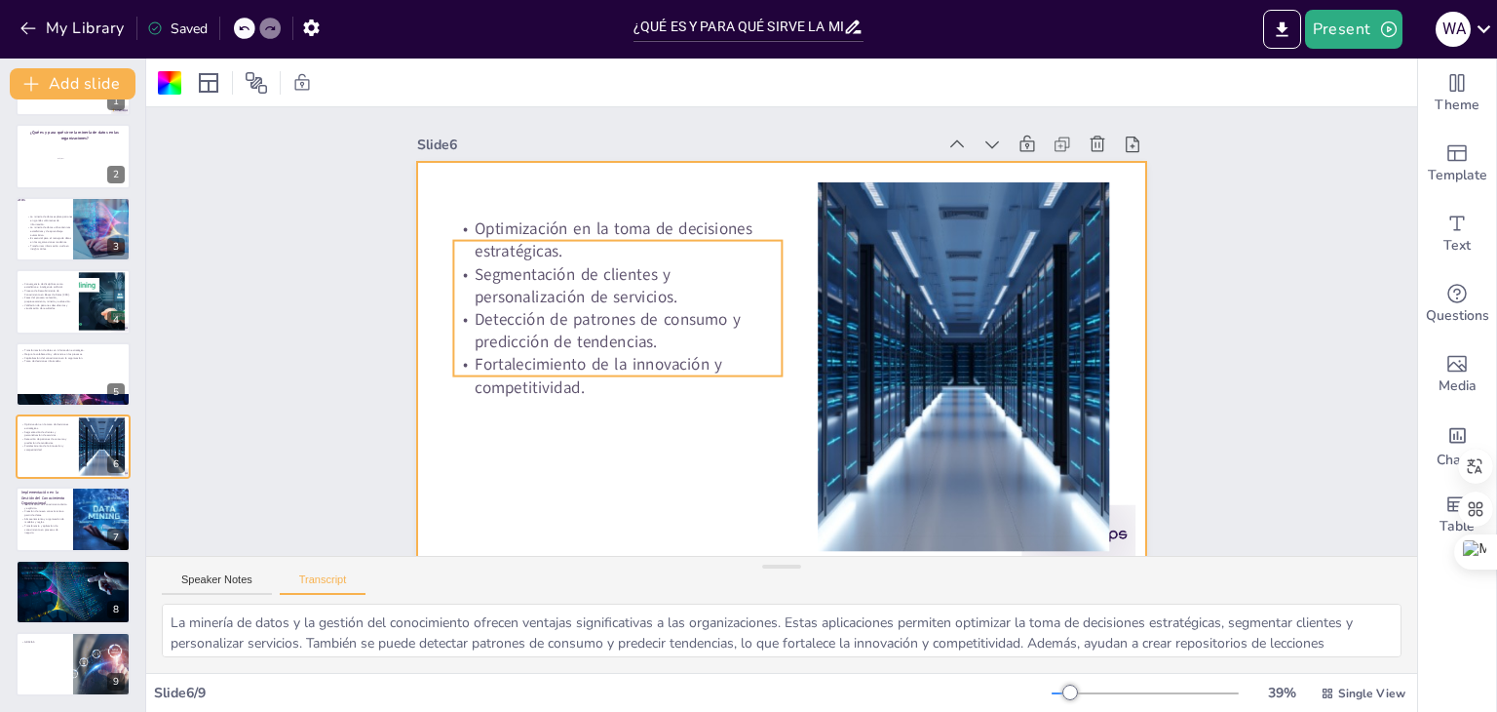
click at [475, 224] on p "Optimización en la toma de decisiones estratégicas." at bounding box center [628, 222] width 330 height 79
click at [472, 225] on p "Optimización en la toma de decisiones estratégicas." at bounding box center [628, 222] width 330 height 79
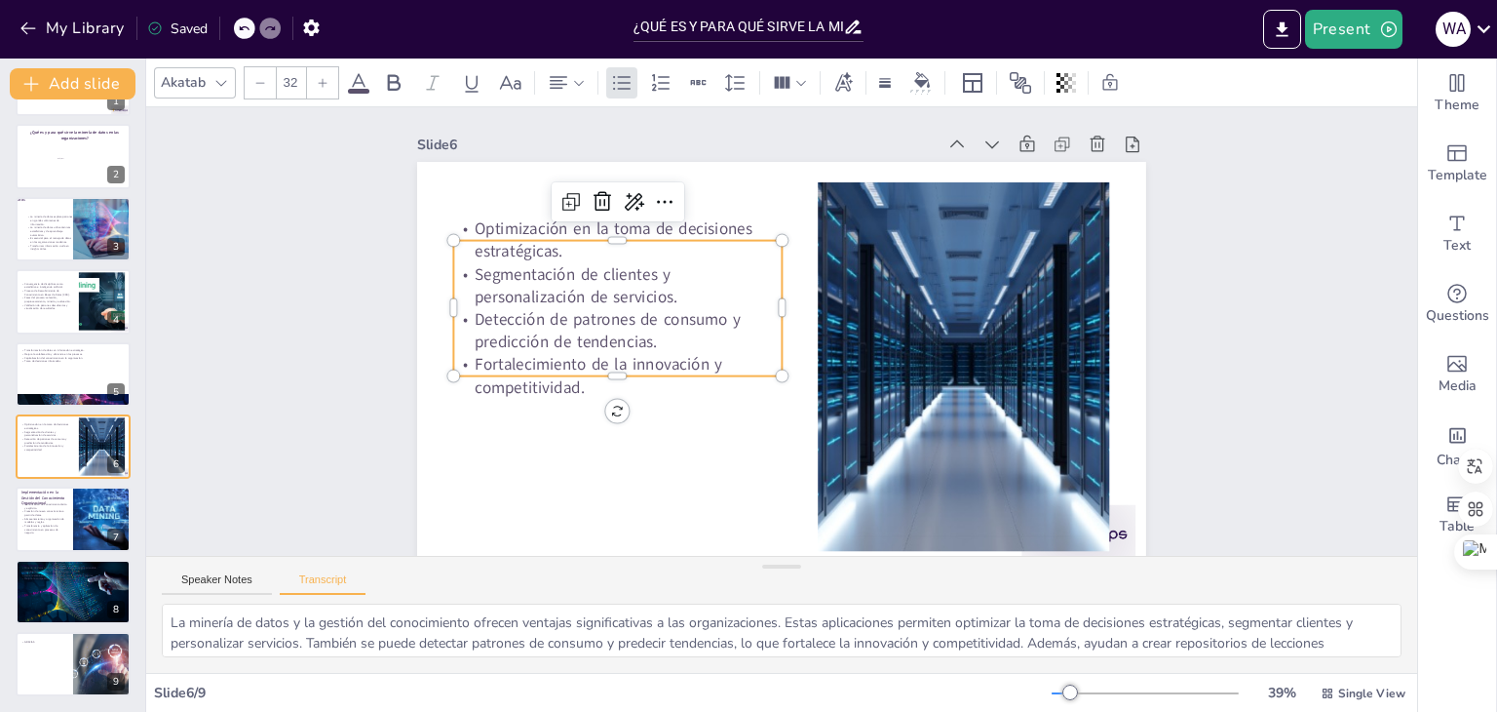
click at [472, 225] on p "Optimización en la toma de decisiones estratégicas." at bounding box center [628, 222] width 330 height 79
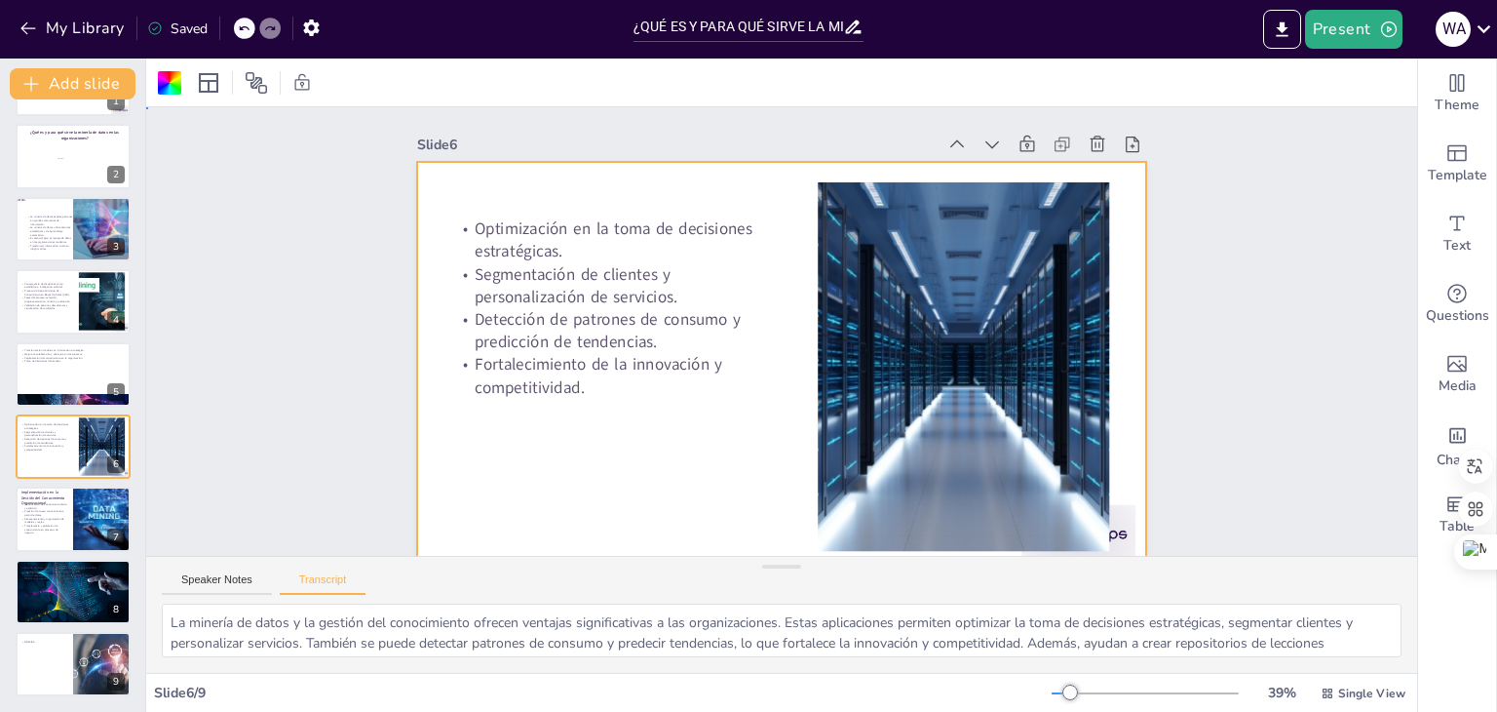
click at [472, 225] on p "Optimización en la toma de decisiones estratégicas." at bounding box center [617, 240] width 327 height 46
click at [476, 230] on p "Optimización en la toma de decisiones estratégicas." at bounding box center [628, 222] width 330 height 79
click at [463, 226] on p "Optimización en la toma de decisiones estratégicas." at bounding box center [628, 222] width 330 height 79
drag, startPoint x: 483, startPoint y: 251, endPoint x: 483, endPoint y: 264, distance: 12.7
click at [483, 254] on p "Optimización en la toma de decisiones estratégicas." at bounding box center [628, 222] width 330 height 79
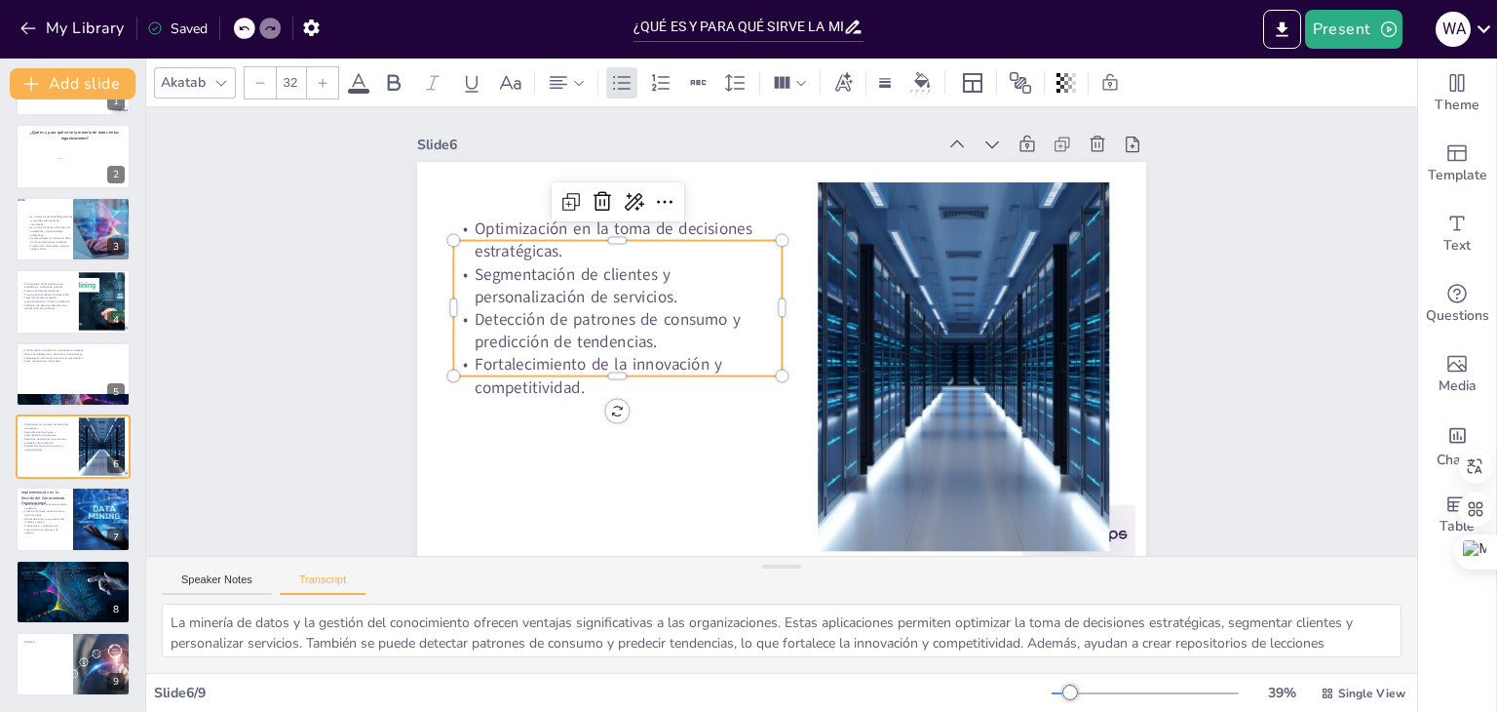
click at [480, 238] on div at bounding box center [642, 201] width 324 height 84
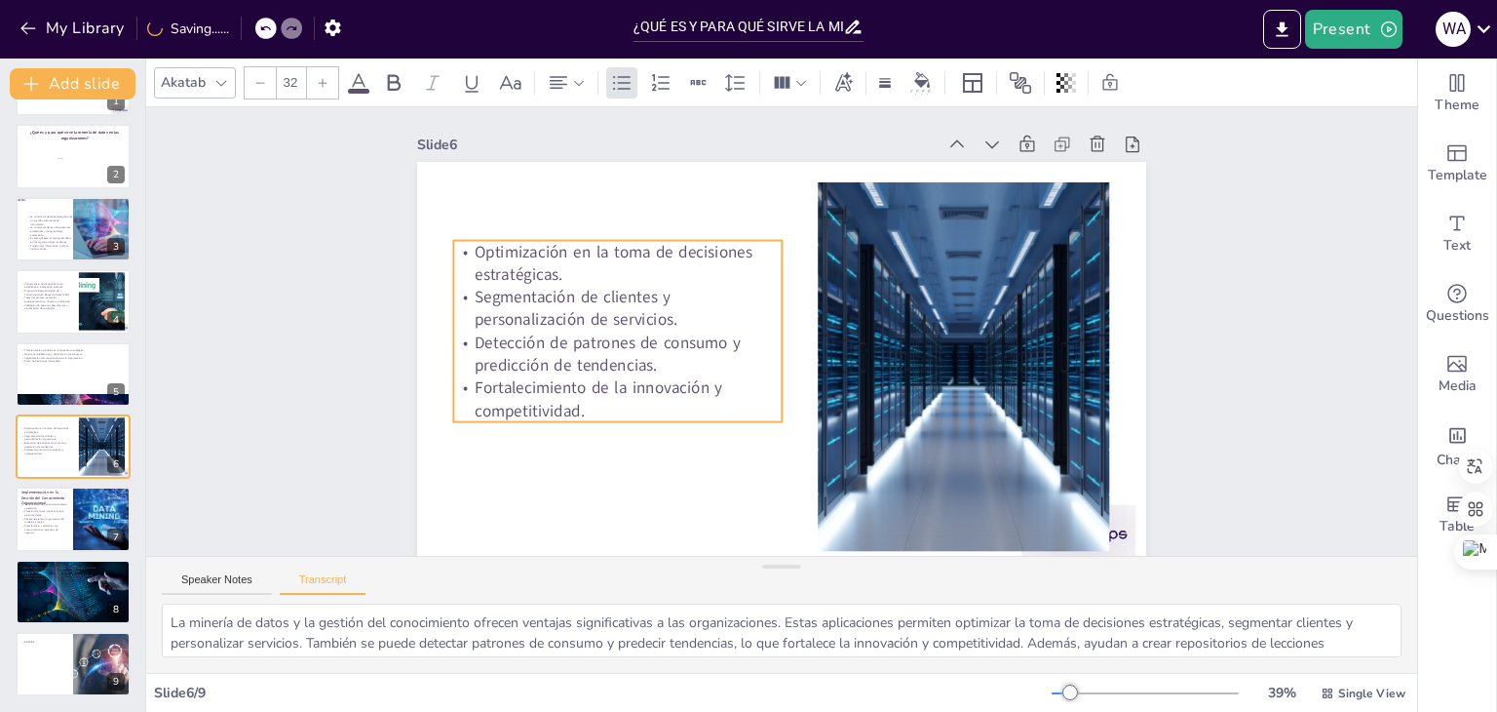
click at [469, 247] on p "Optimización en la toma de decisiones estratégicas." at bounding box center [625, 246] width 330 height 79
click at [468, 250] on p "Optimización en la toma de decisiones estratégicas." at bounding box center [625, 246] width 330 height 79
click at [471, 251] on p "Optimización en la toma de decisiones estratégicas." at bounding box center [636, 230] width 330 height 112
click at [460, 251] on p "Optimización en la toma de decisiones estratégicas." at bounding box center [625, 246] width 330 height 79
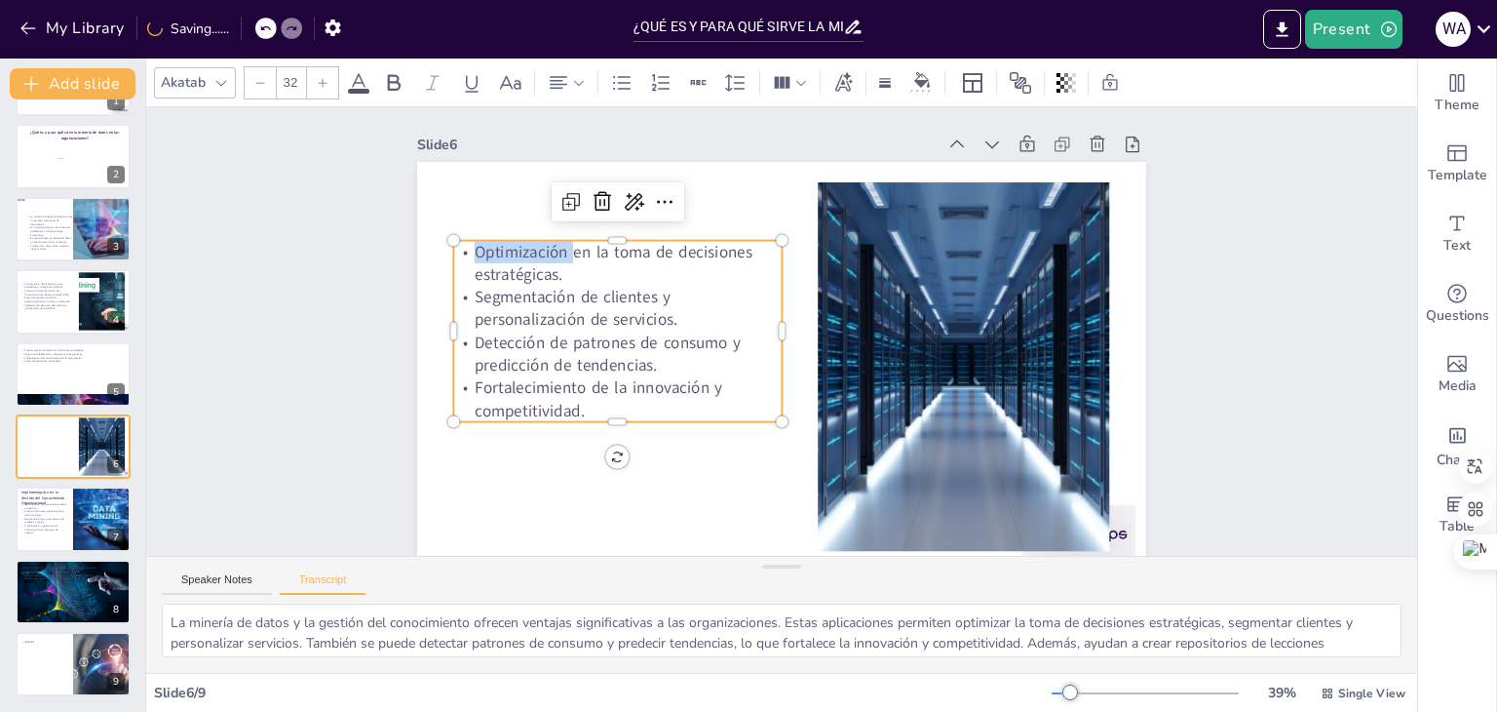
click at [459, 251] on p "Optimización en la toma de decisiones estratégicas." at bounding box center [617, 264] width 327 height 46
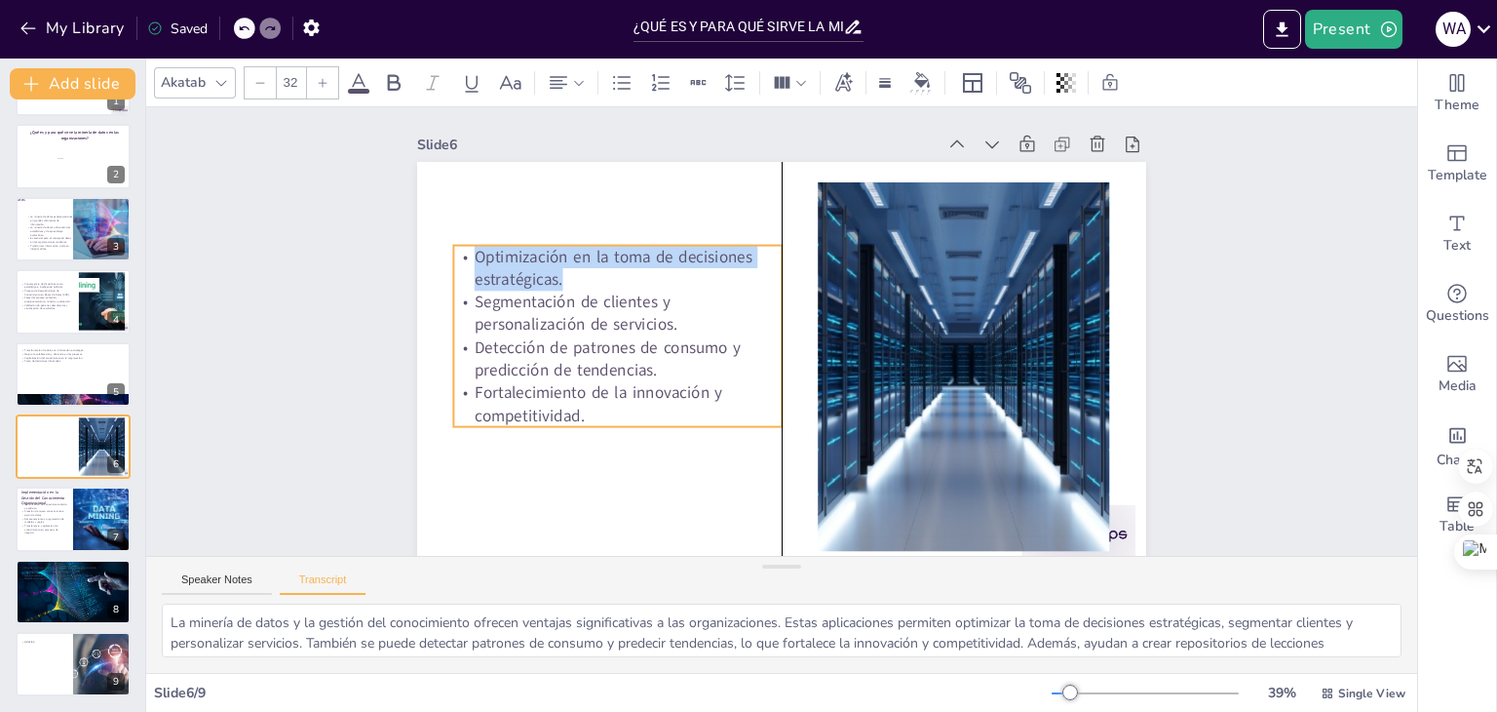
click at [472, 256] on p "Optimización en la toma de decisiones estratégicas." at bounding box center [617, 269] width 327 height 46
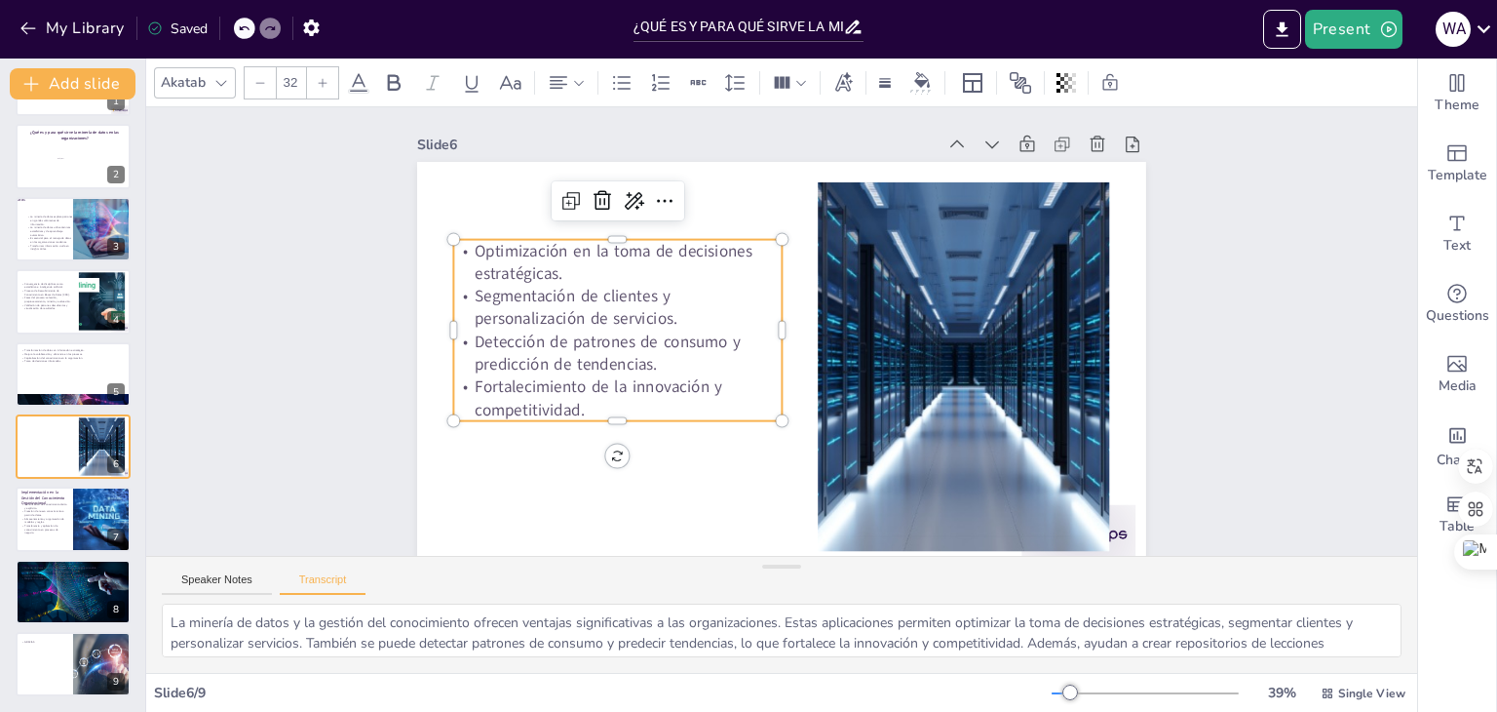
click at [461, 294] on p "Segmentación de clientes y personalización de servicios." at bounding box center [621, 290] width 330 height 80
click at [461, 294] on p "Segmentación de clientes y personalización de servicios." at bounding box center [621, 289] width 330 height 79
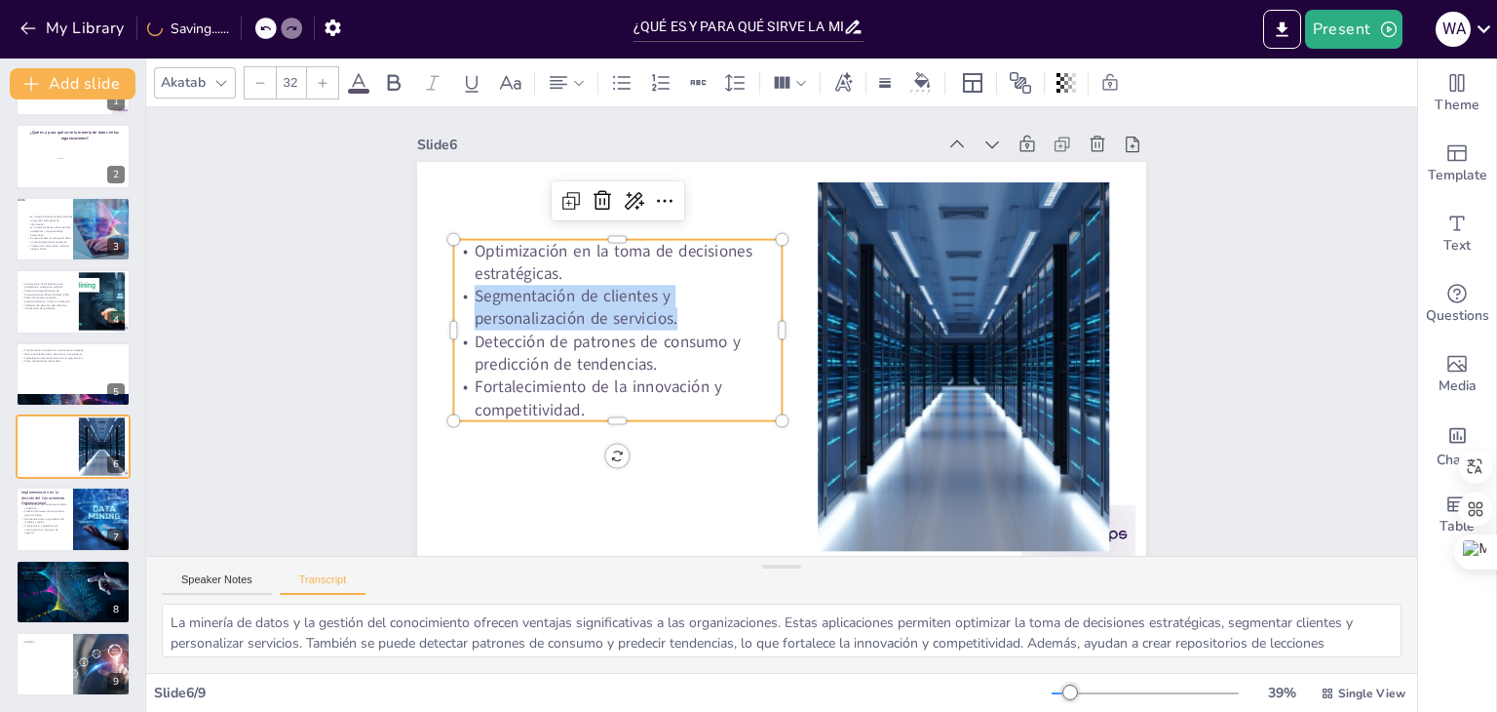
click at [461, 294] on p "Segmentación de clientes y personalización de servicios." at bounding box center [617, 308] width 327 height 46
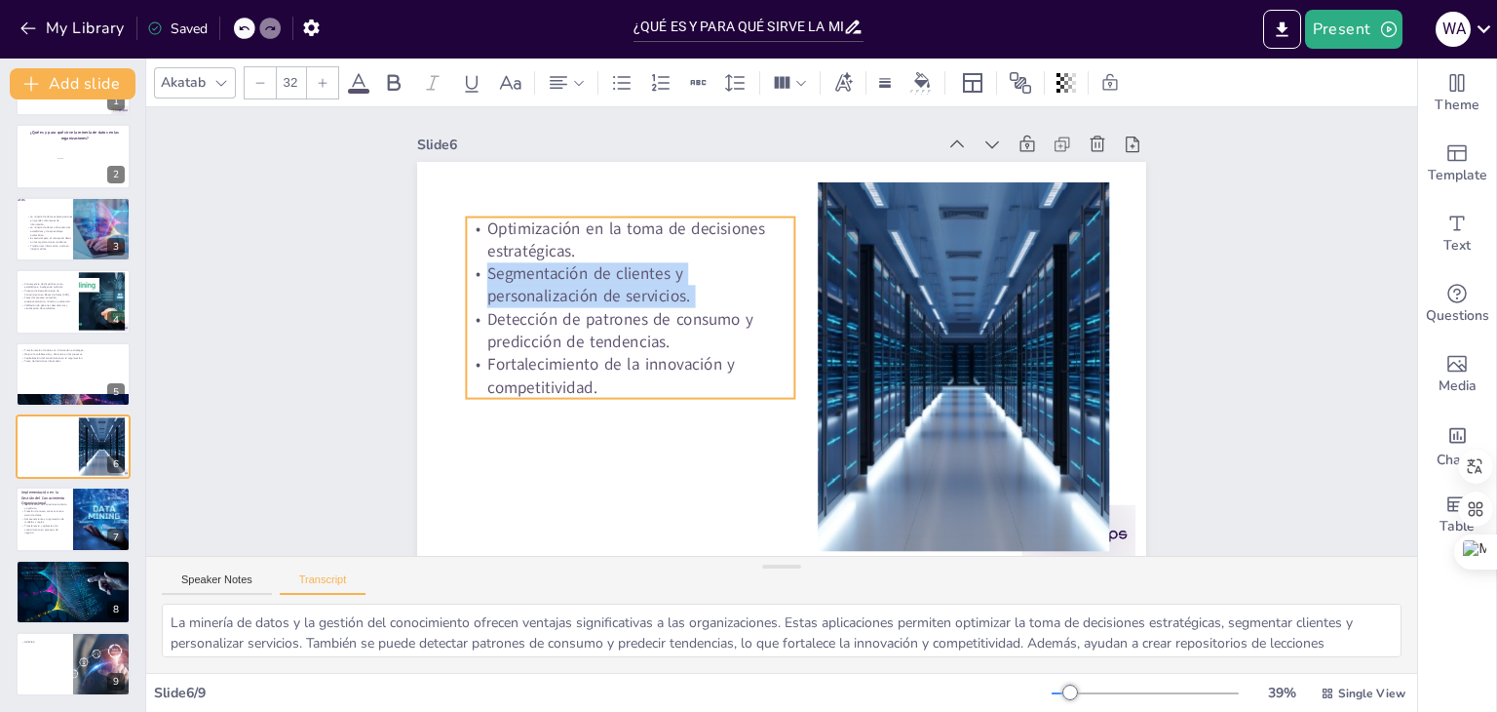
click at [491, 283] on p "Segmentación de clientes y personalización de servicios." at bounding box center [636, 269] width 330 height 79
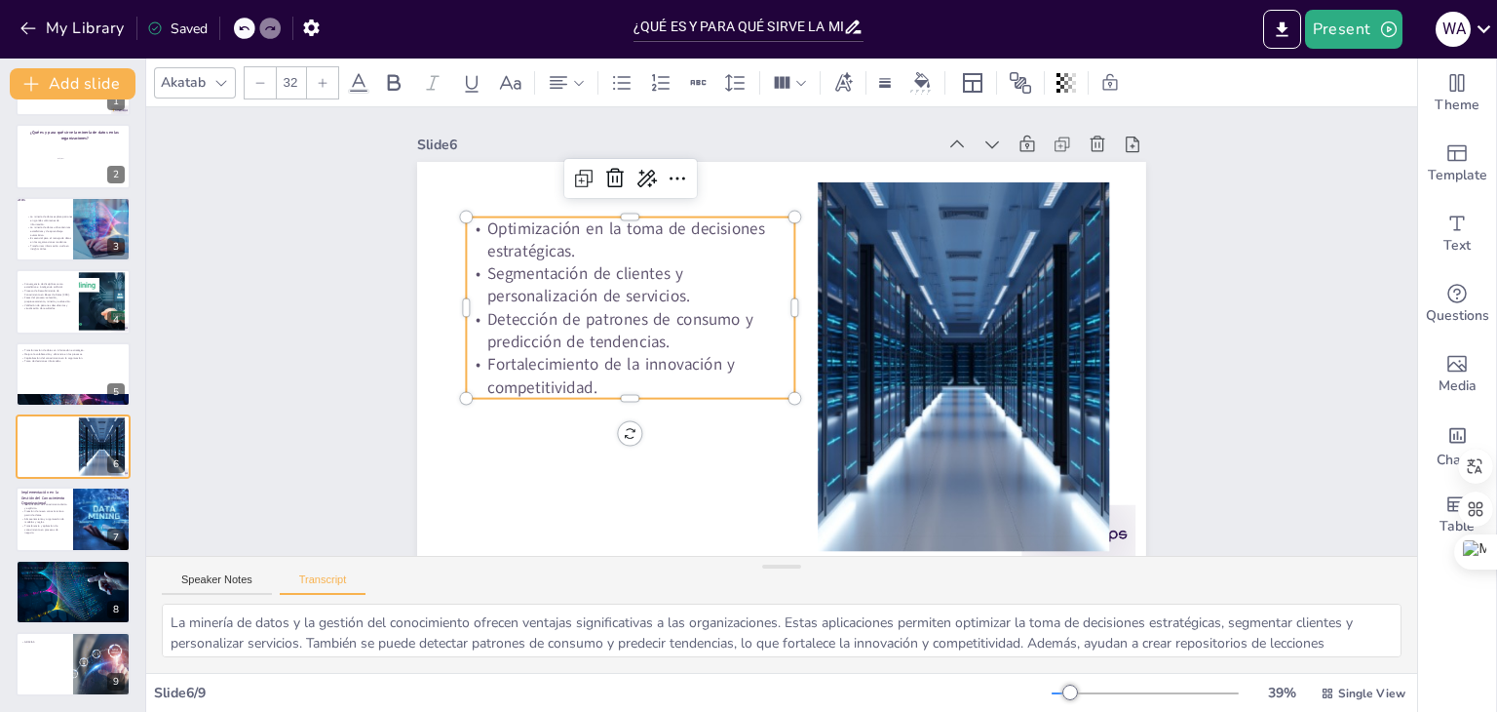
click at [475, 319] on p "Detección de patrones de consumo y predicción de tendencias." at bounding box center [630, 331] width 327 height 46
click at [475, 319] on p "Detección de patrones de consumo y predicción de tendencias." at bounding box center [631, 314] width 330 height 79
click at [475, 319] on p "Detección de patrones de consumo y predicción de tendencias." at bounding box center [631, 315] width 330 height 80
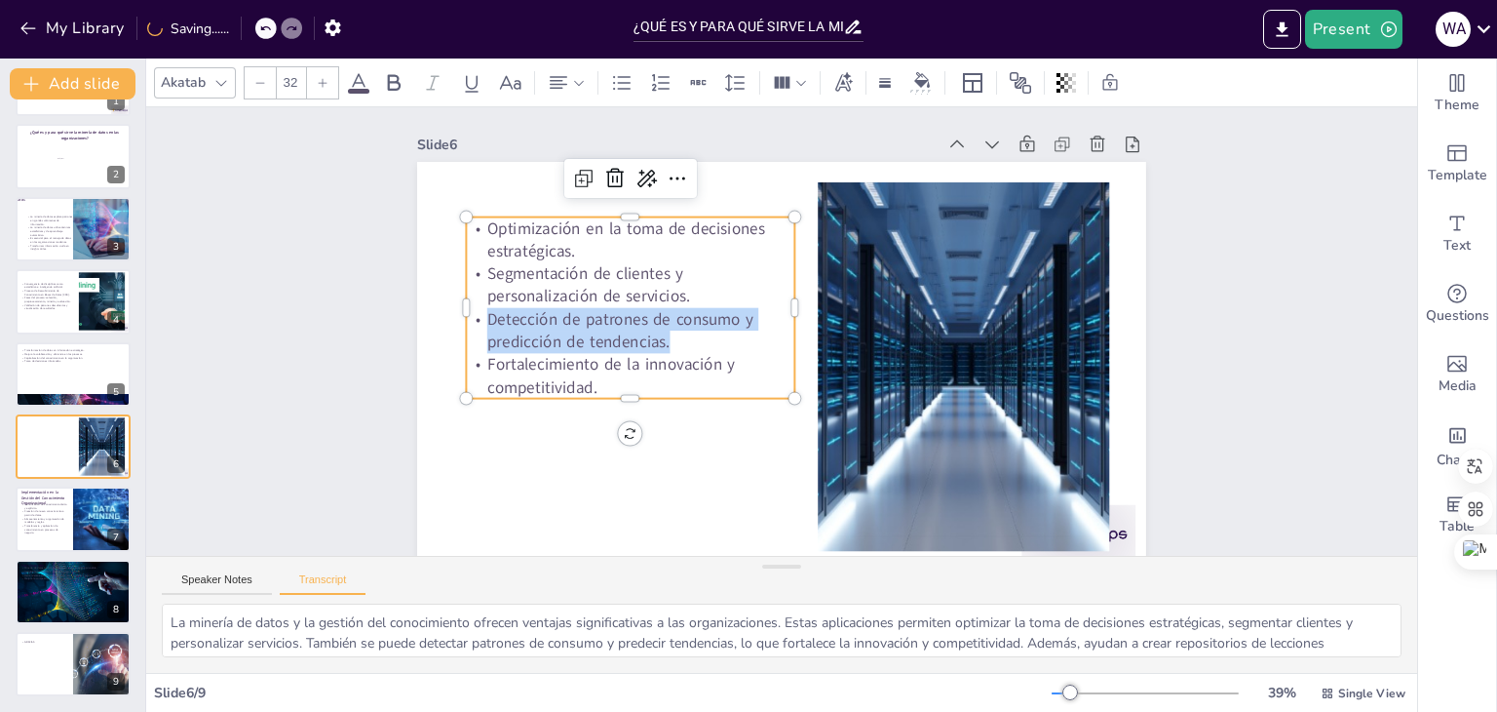
click at [475, 319] on p "Detección de patrones de consumo y predicción de tendencias." at bounding box center [631, 314] width 330 height 79
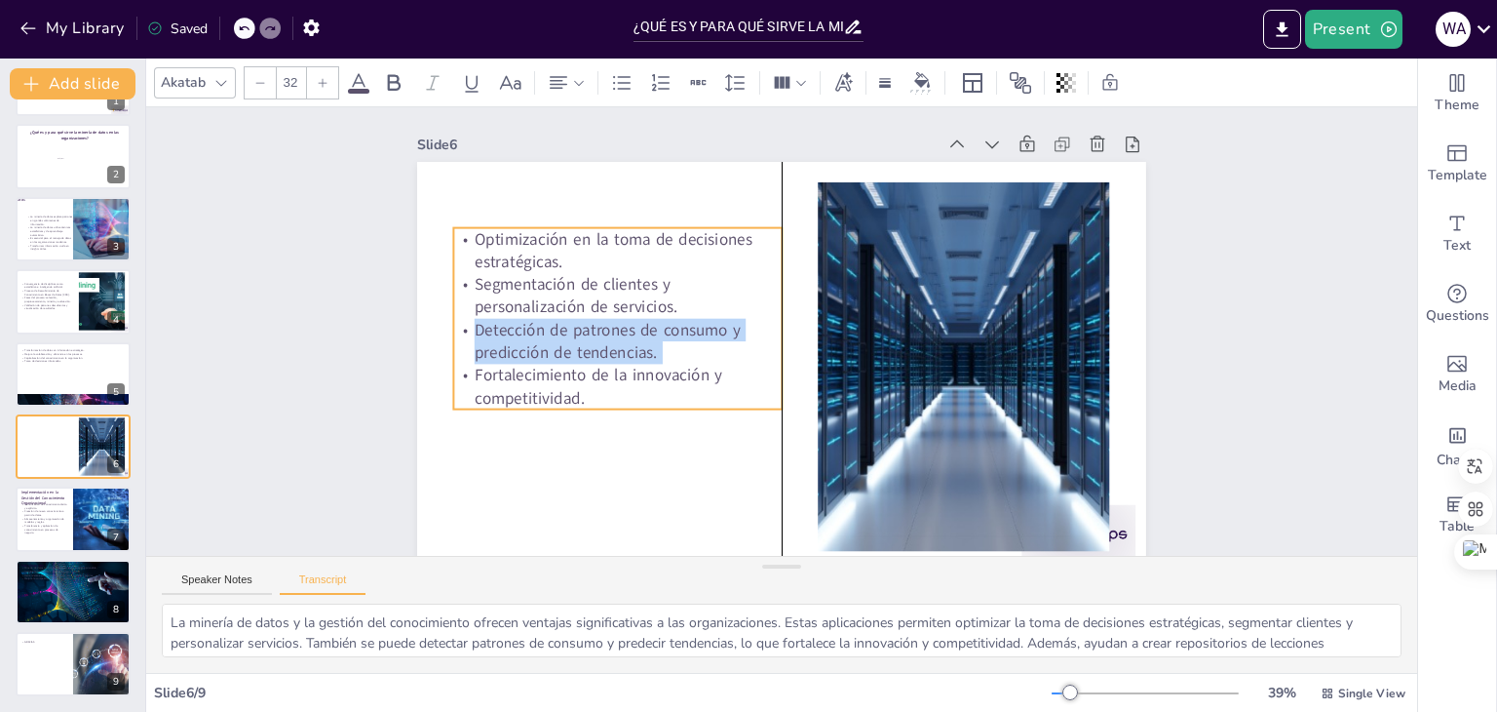
click at [481, 319] on p "Detección de patrones de consumo y predicción de tendencias." at bounding box center [617, 342] width 327 height 46
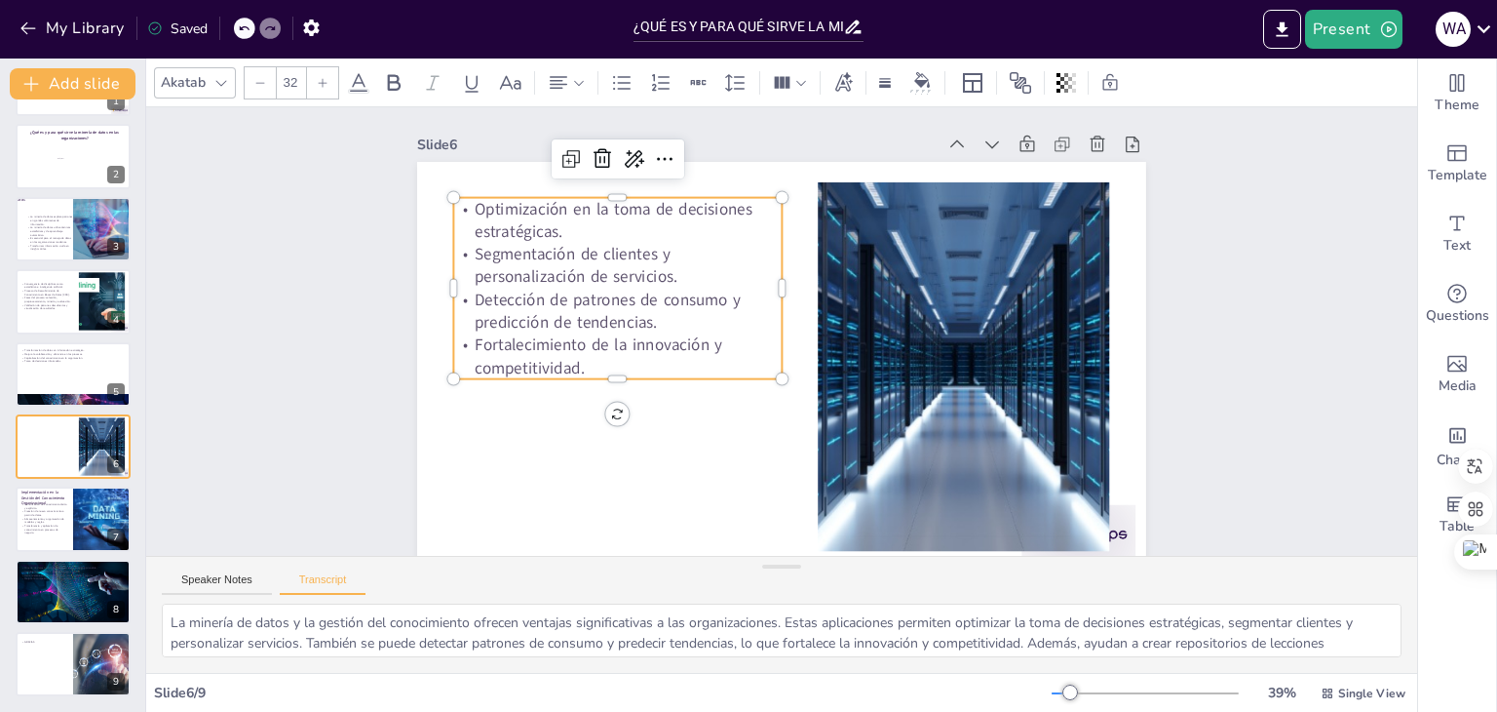
click at [462, 342] on p "Fortalecimiento de la innovación y competitividad." at bounding box center [617, 356] width 327 height 46
click at [462, 342] on p "Fortalecimiento de la innovación y competitividad." at bounding box center [615, 338] width 330 height 79
click at [461, 342] on p "Fortalecimiento de la innovación y competitividad." at bounding box center [616, 321] width 330 height 112
click at [461, 342] on p "Fortalecimiento de la innovación y competitividad." at bounding box center [615, 338] width 330 height 79
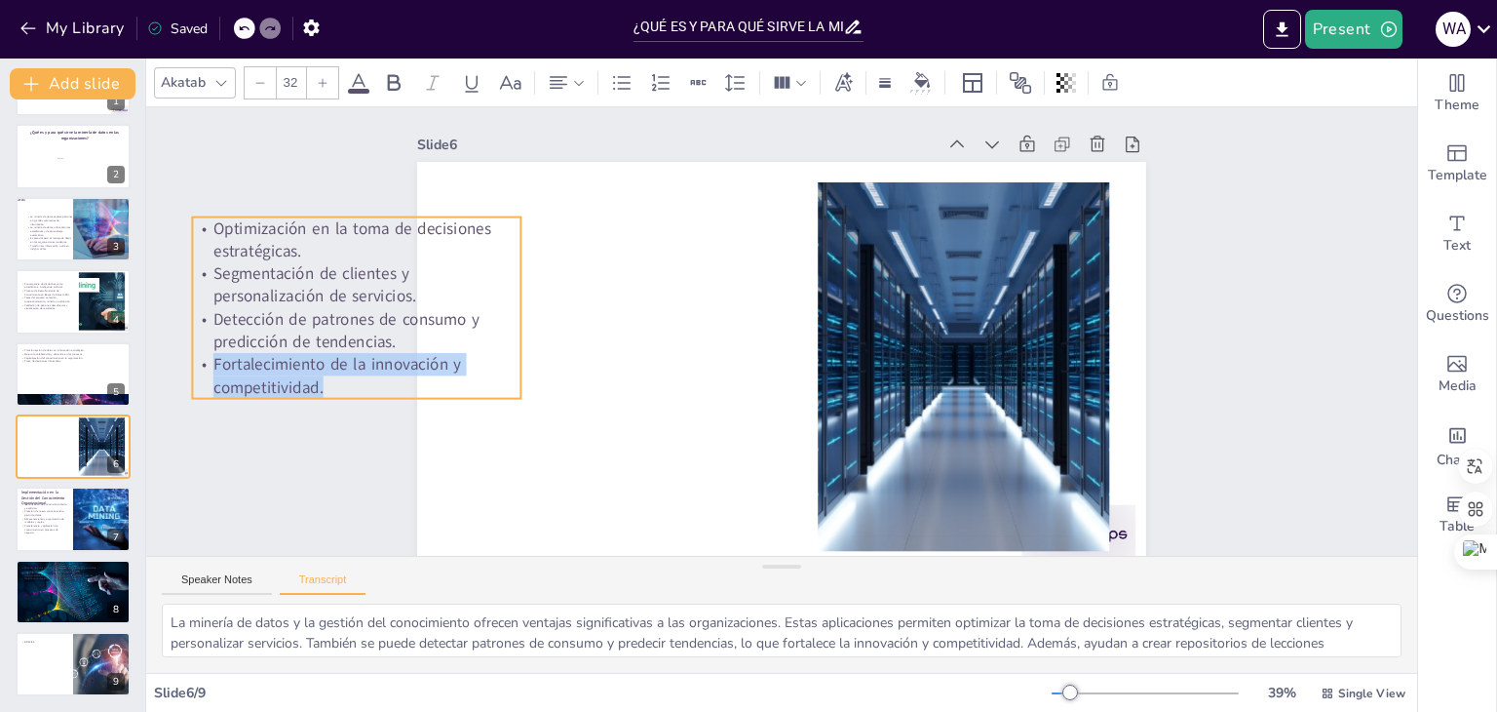
click at [244, 314] on p "Fortalecimiento de la innovación y competitividad." at bounding box center [364, 242] width 326 height 144
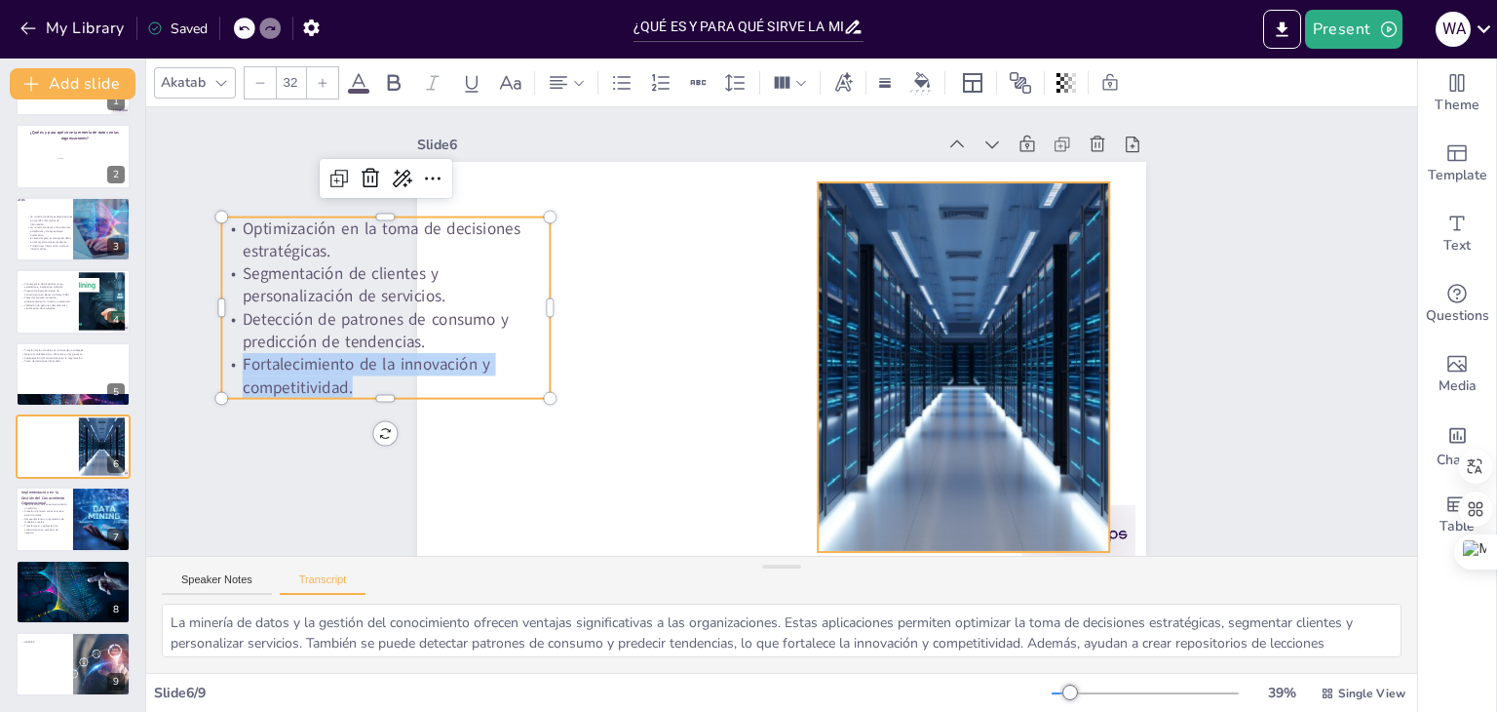
click at [902, 404] on div at bounding box center [933, 437] width 655 height 561
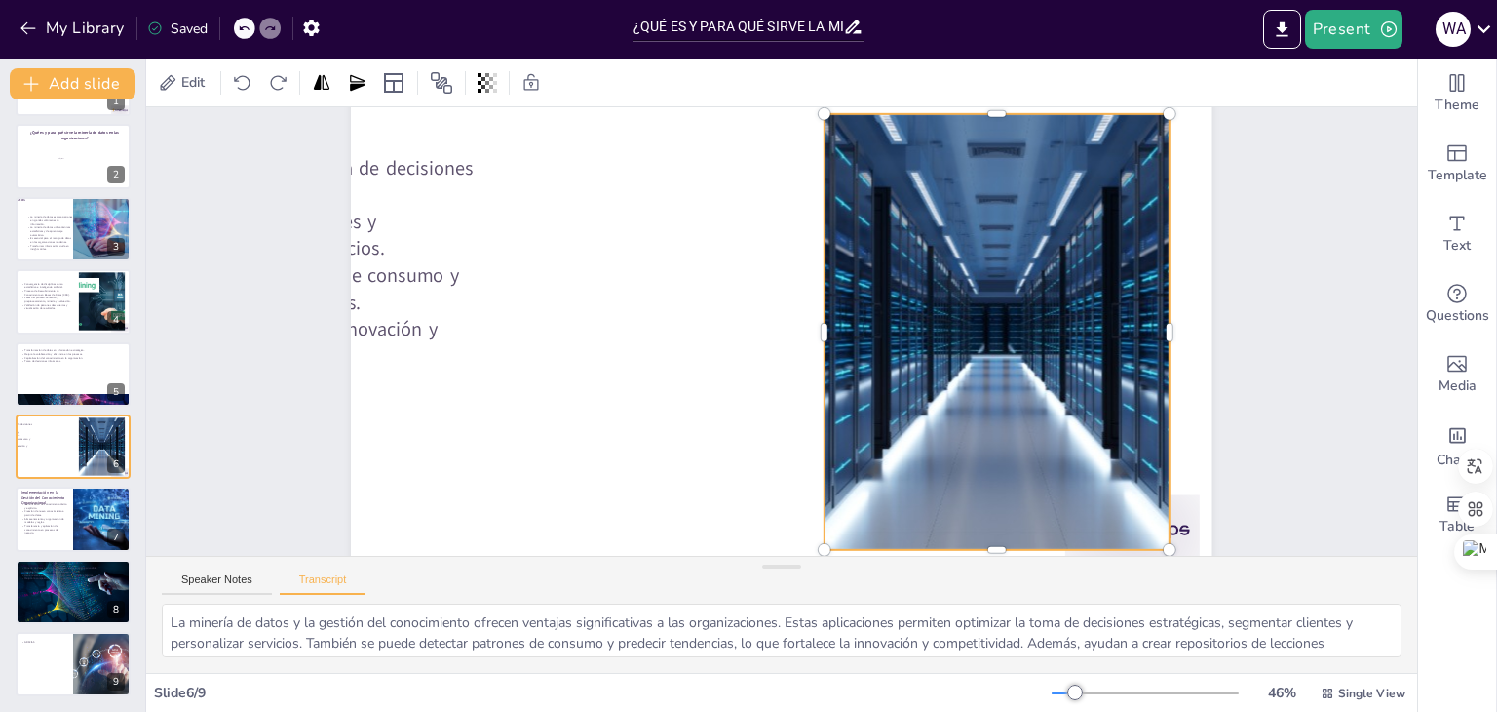
scroll to position [68, 0]
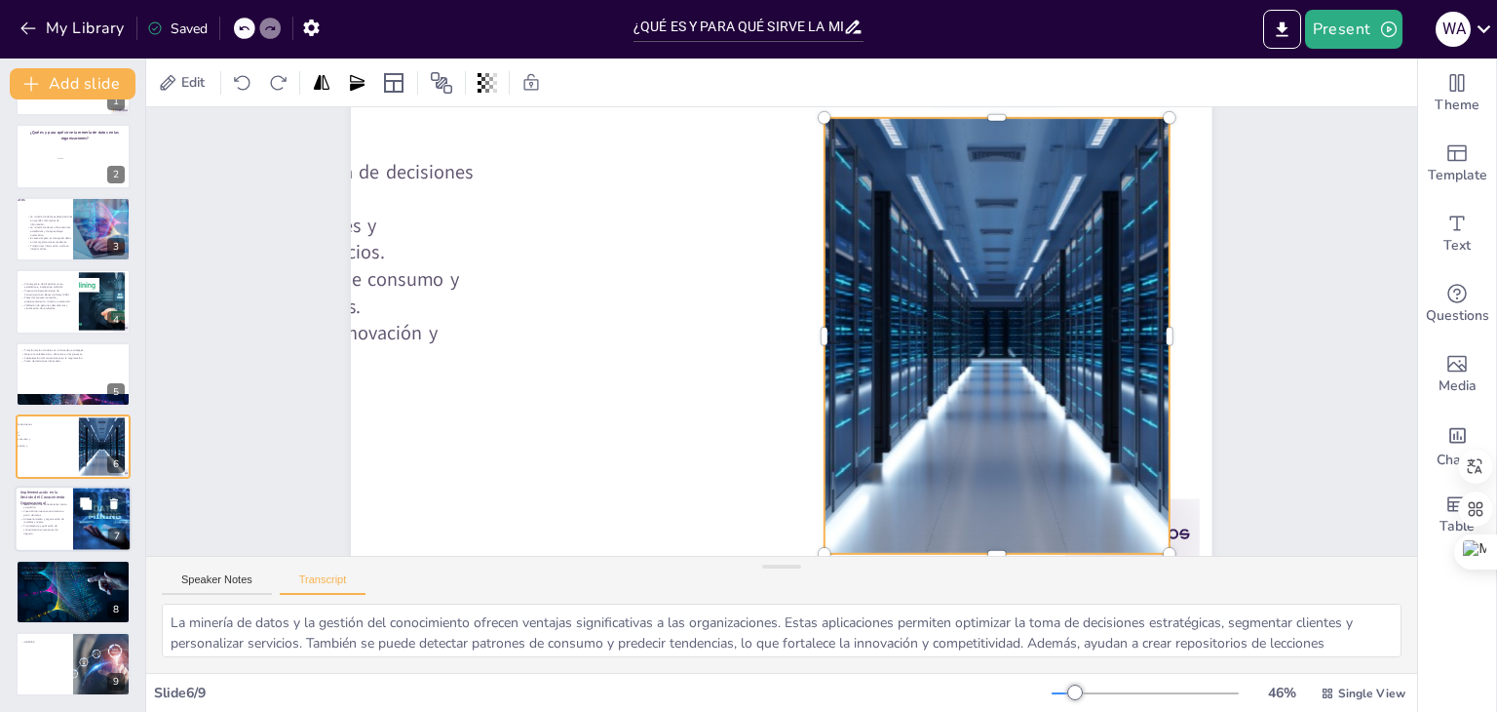
click at [39, 515] on p "Creación de nuevo conocimiento a partir de datos." at bounding box center [43, 513] width 47 height 7
type textarea "La implementación de la minería de datos en la gestión del conocimiento organiz…"
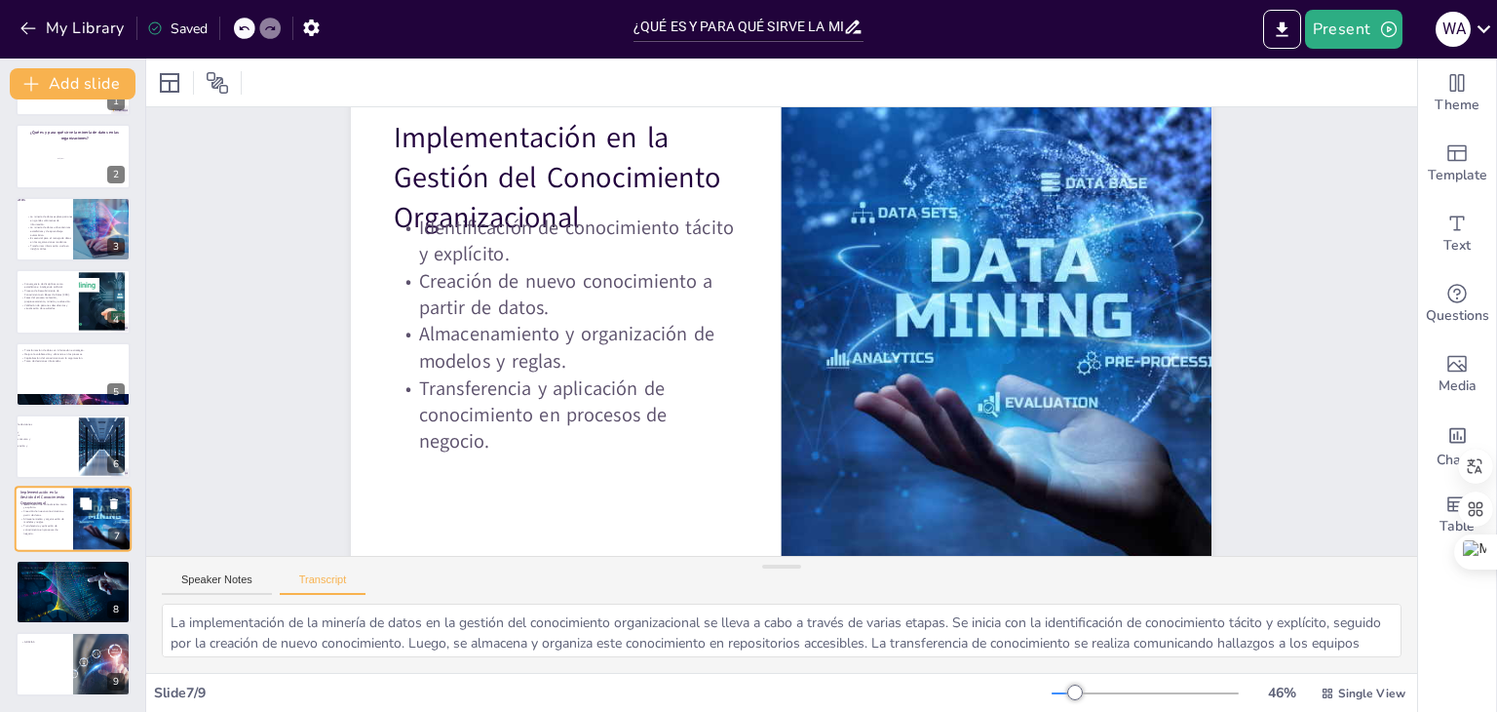
scroll to position [0, 0]
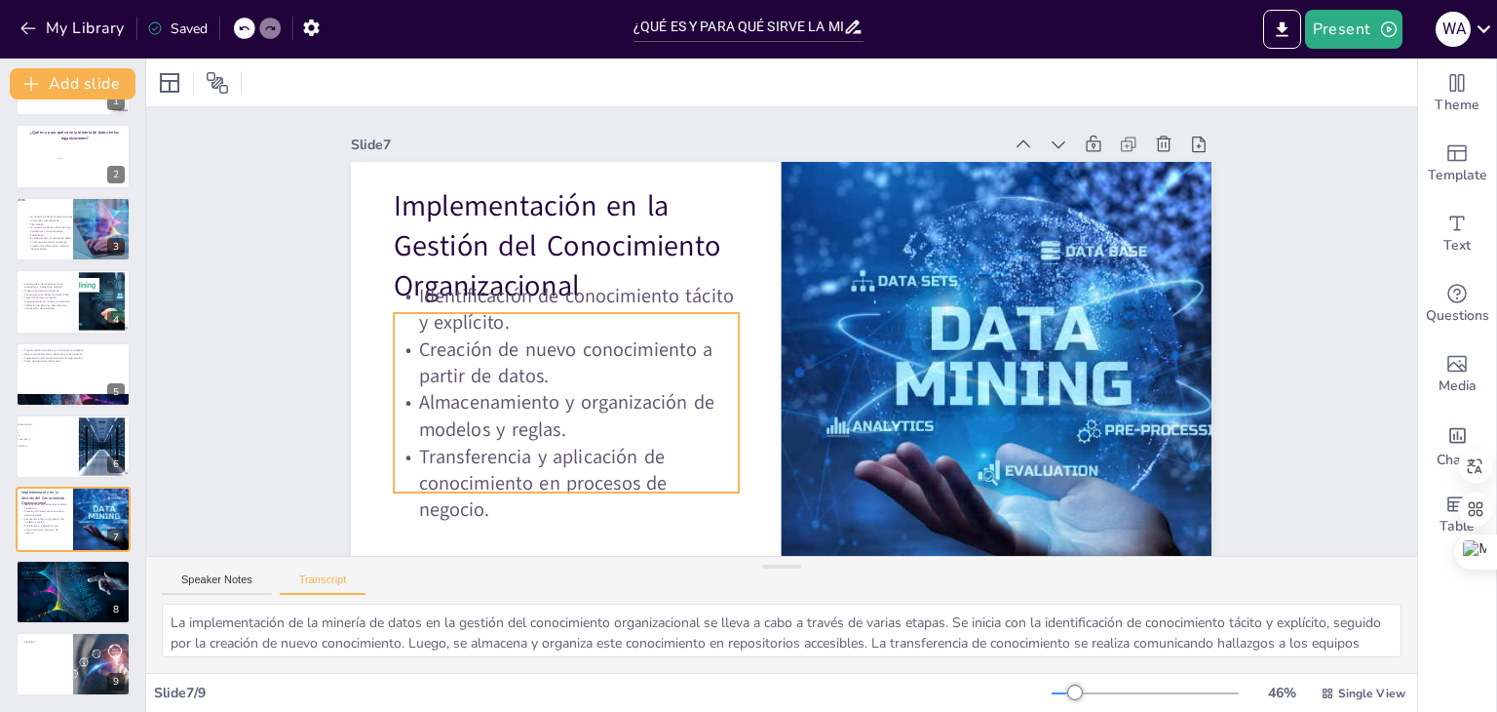
click at [542, 282] on div "Implementación en la Gestión del Conocimiento Organizacional Identificación de …" at bounding box center [766, 402] width 943 height 653
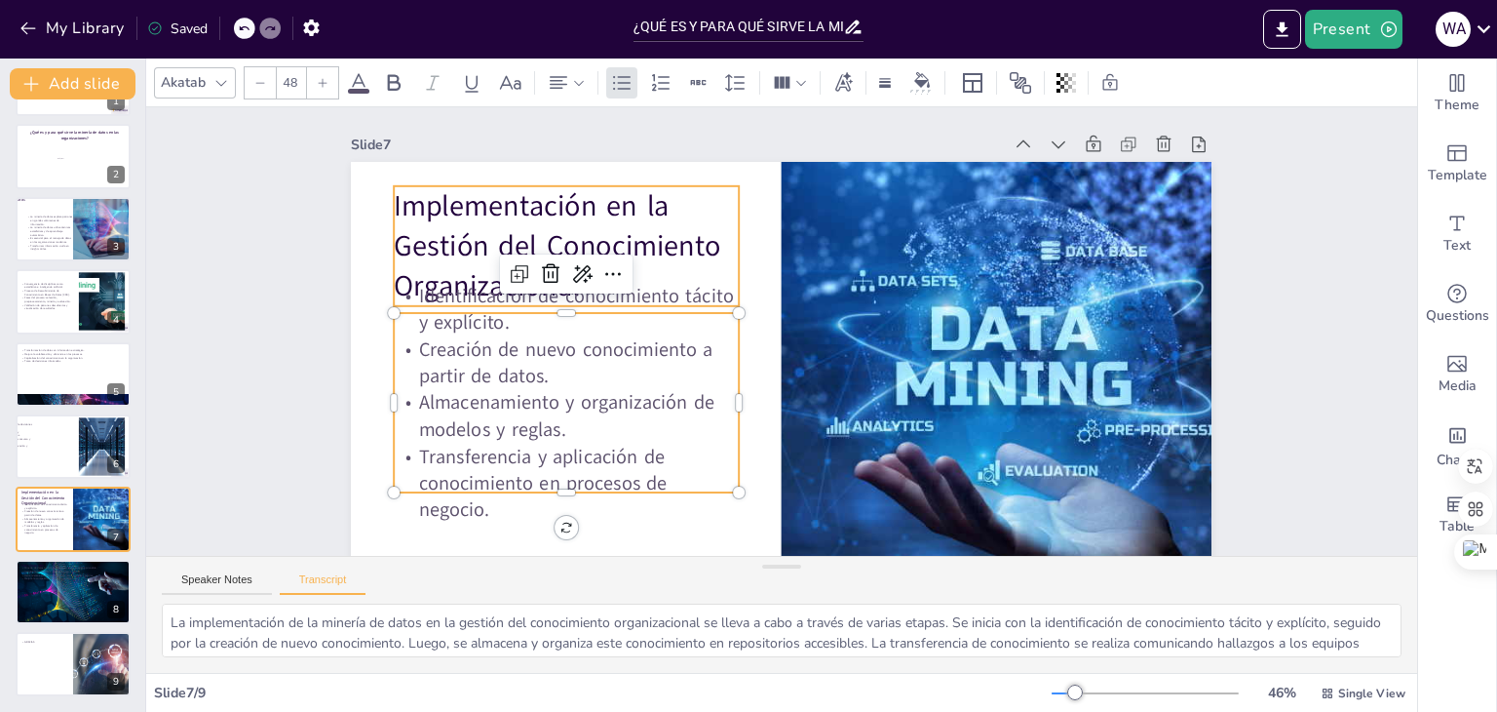
click at [399, 202] on p "Implementación en la Gestión del Conocimiento Organizacional" at bounding box center [576, 224] width 355 height 156
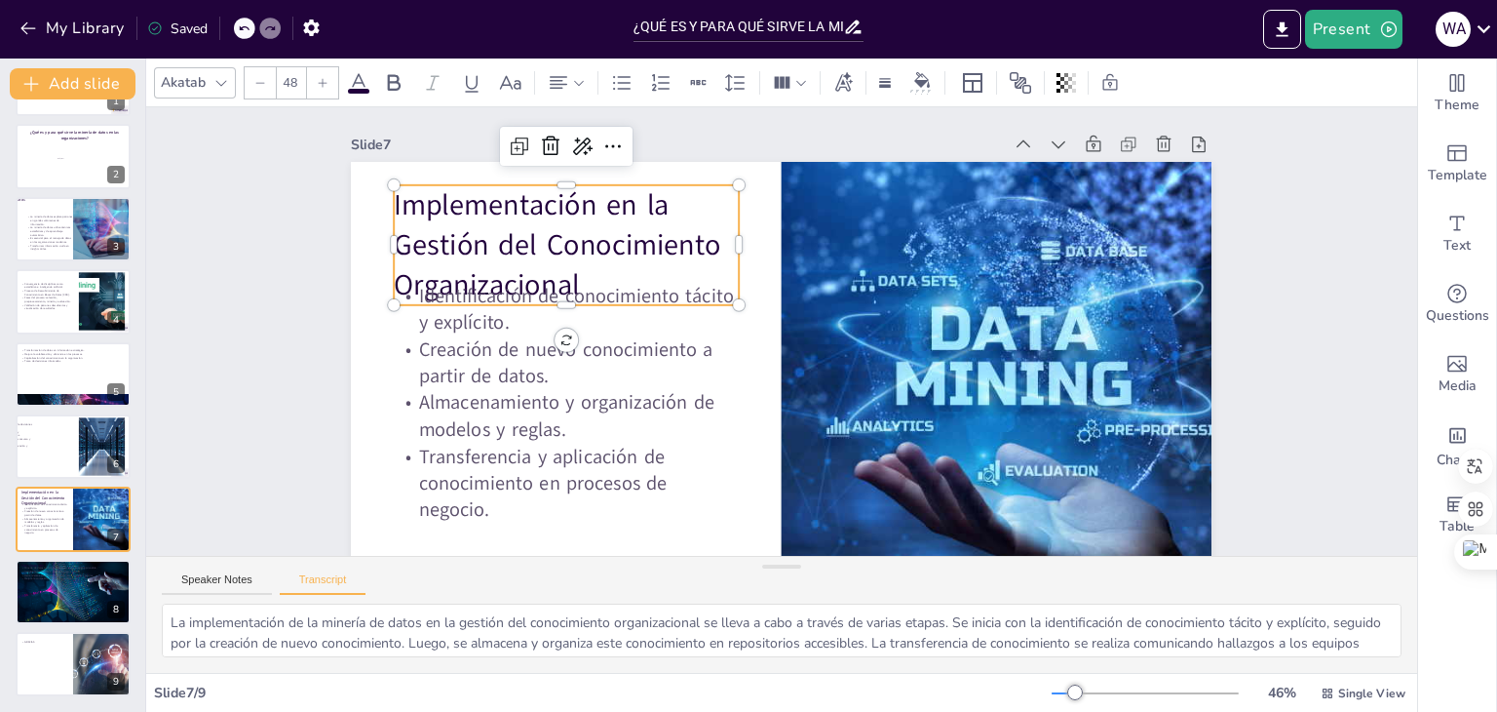
click at [408, 202] on p "Implementación en la Gestión del Conocimiento Organizacional" at bounding box center [589, 201] width 362 height 189
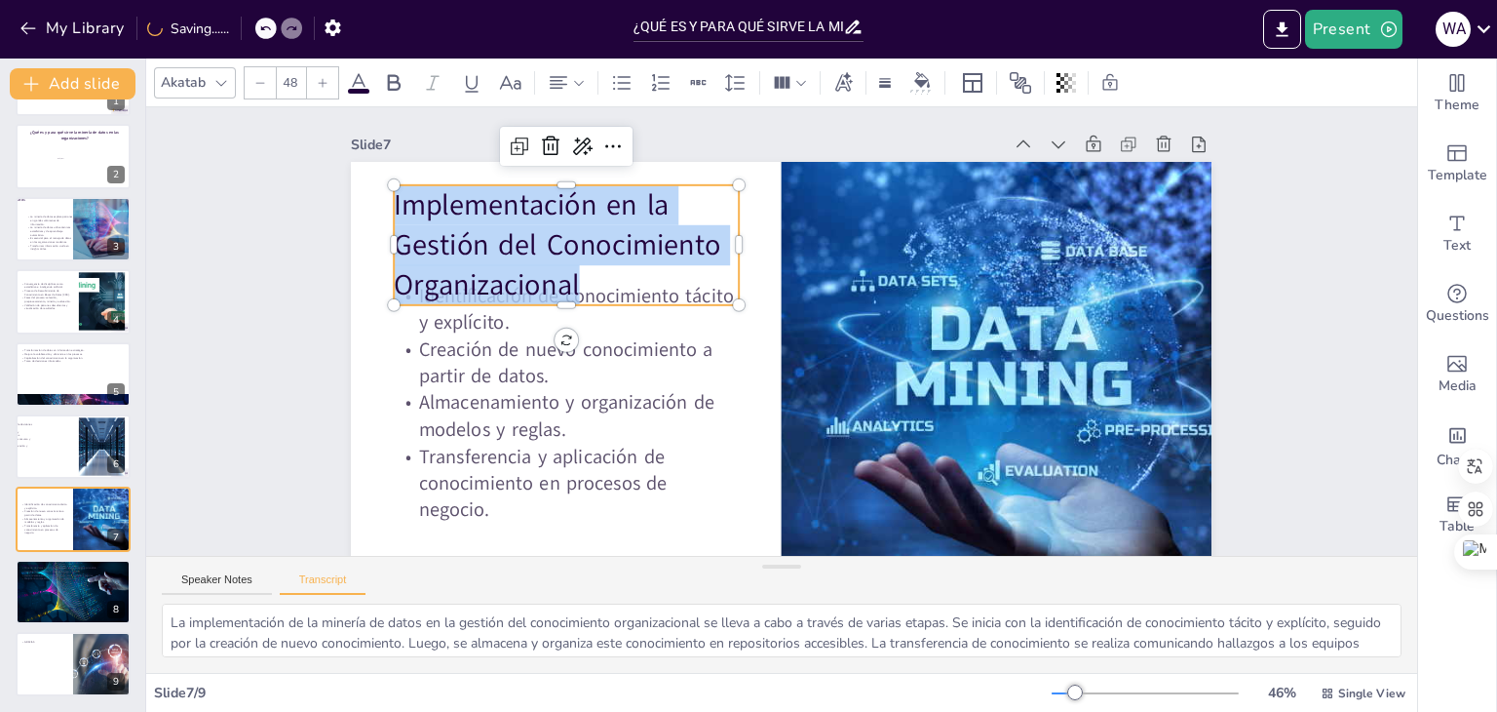
click at [408, 202] on span "Implementación en la Gestión del Conocimiento Organizacional" at bounding box center [576, 185] width 336 height 155
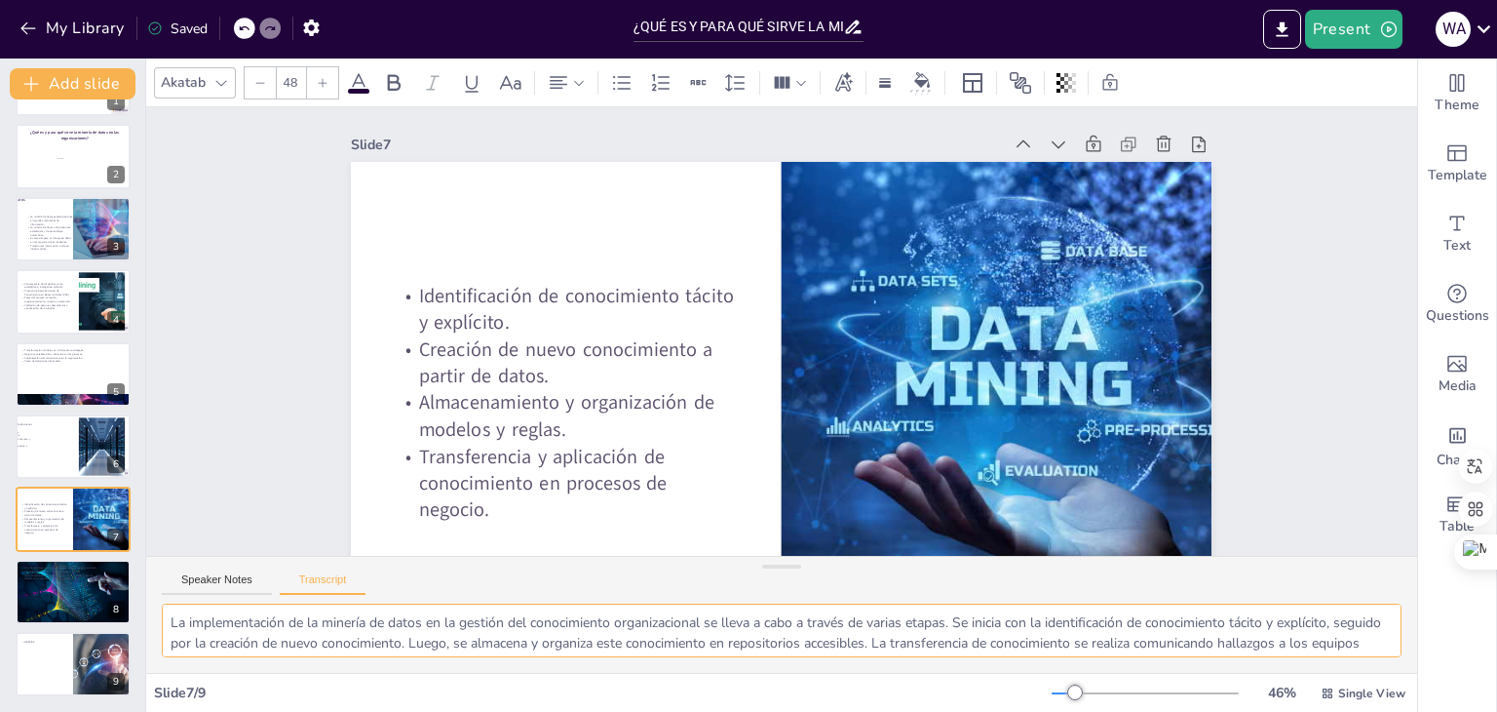
drag, startPoint x: 170, startPoint y: 618, endPoint x: 954, endPoint y: 617, distance: 784.6
click at [954, 617] on textarea "La implementación de la minería de datos en la gestión del conocimiento organiz…" at bounding box center [782, 630] width 1240 height 54
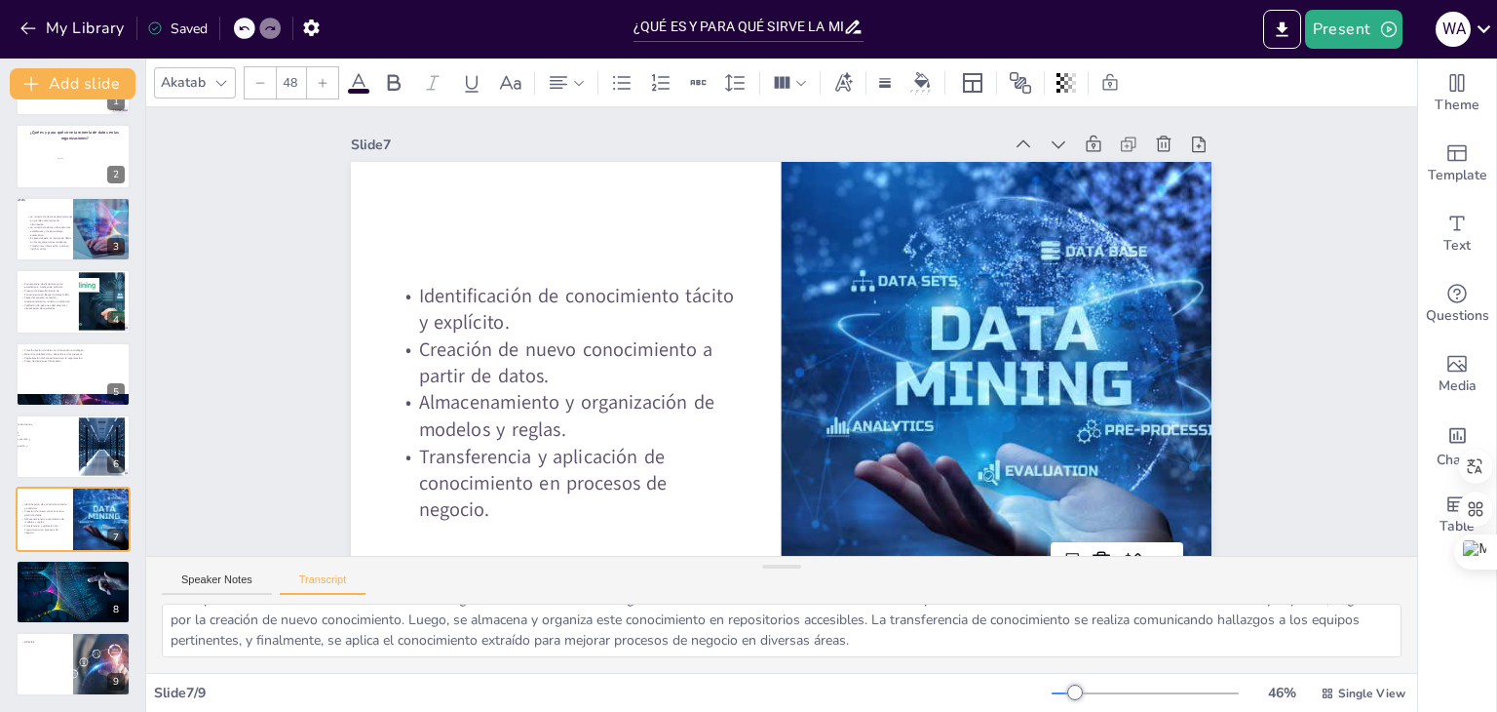
scroll to position [24, 0]
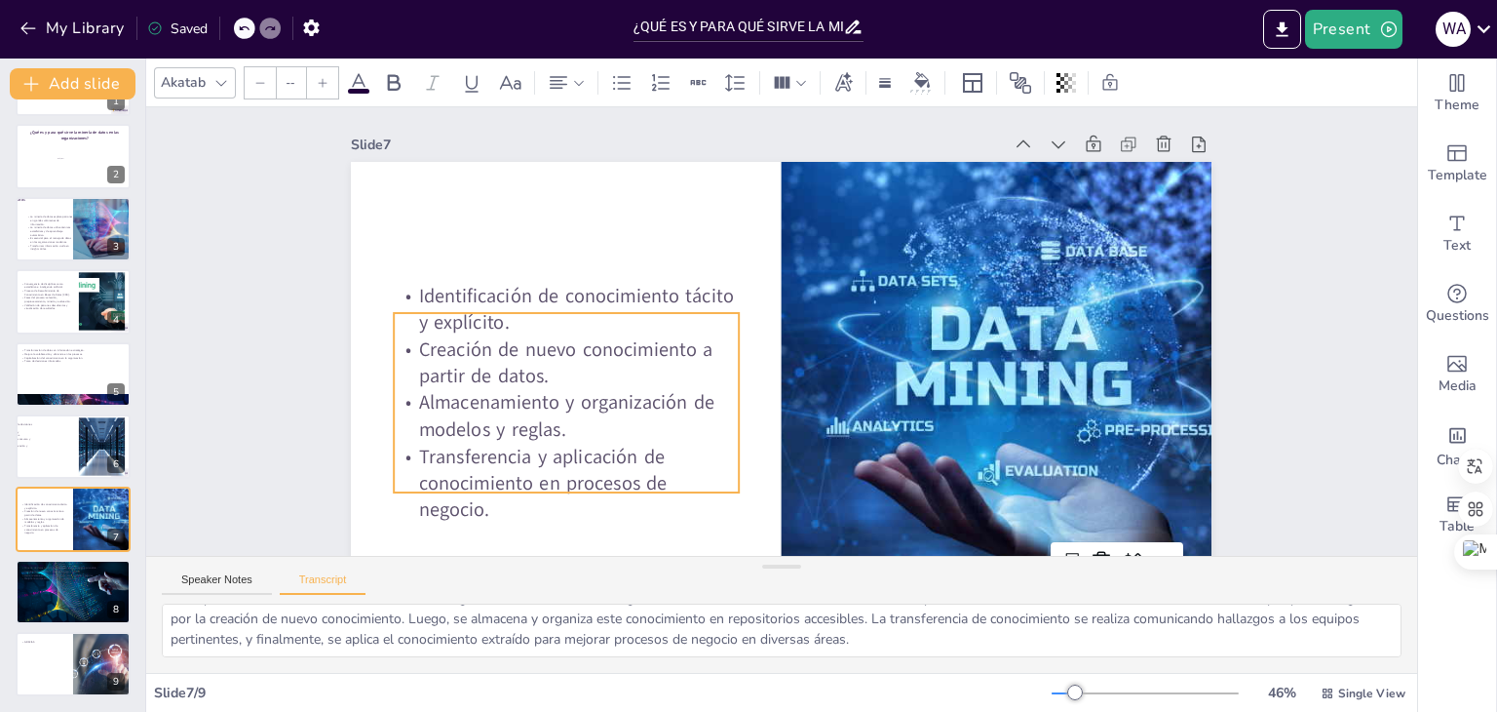
type input "32"
click at [415, 300] on p "Identificación de conocimiento tácito y explícito." at bounding box center [576, 265] width 348 height 124
click at [403, 296] on p "Identificación de conocimiento tácito y explícito." at bounding box center [570, 287] width 348 height 90
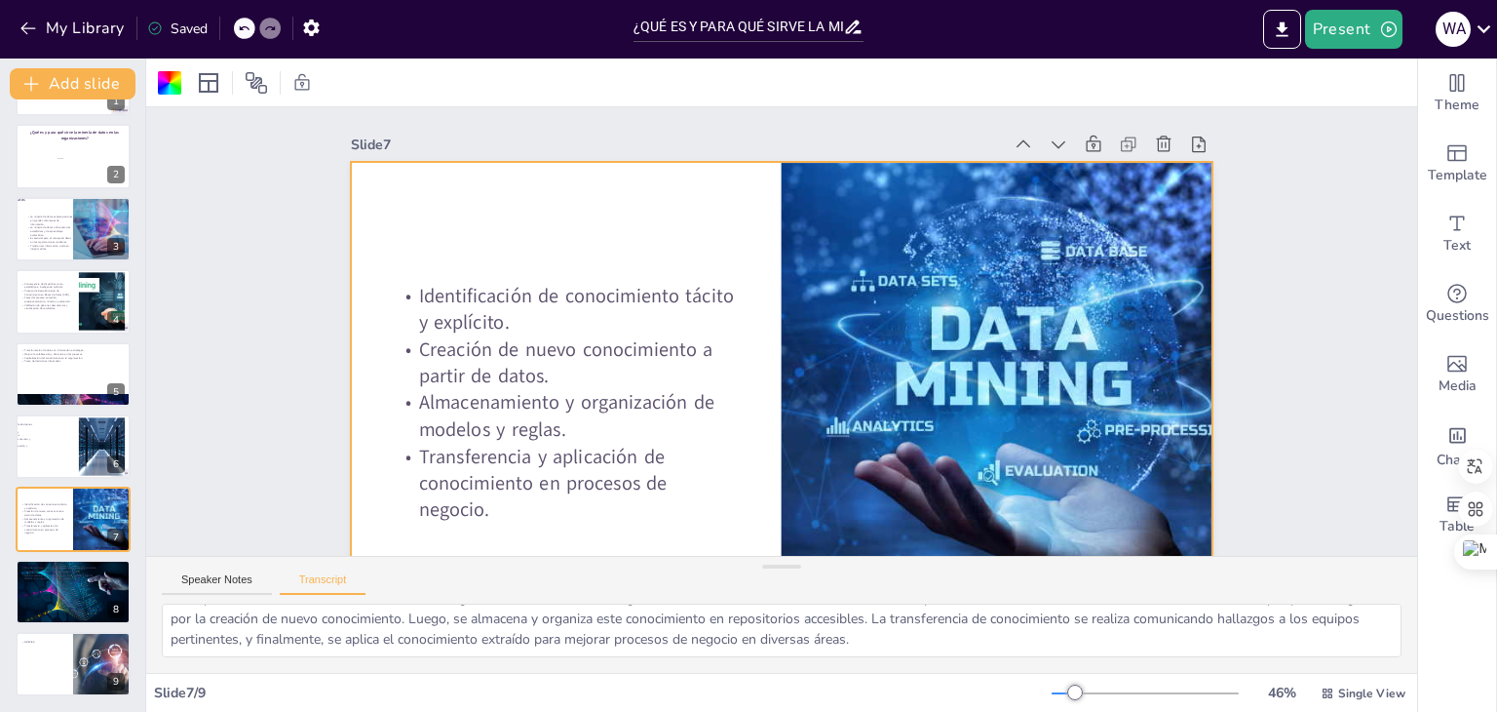
click at [412, 294] on p "Identificación de conocimiento tácito y explícito." at bounding box center [584, 244] width 344 height 158
click at [407, 294] on p "Identificación de conocimiento tácito y explícito." at bounding box center [567, 309] width 344 height 54
click at [407, 294] on p "Identificación de conocimiento tácito y explícito." at bounding box center [576, 265] width 348 height 124
click at [425, 308] on p "Identificación de conocimiento tácito y explícito." at bounding box center [576, 265] width 348 height 124
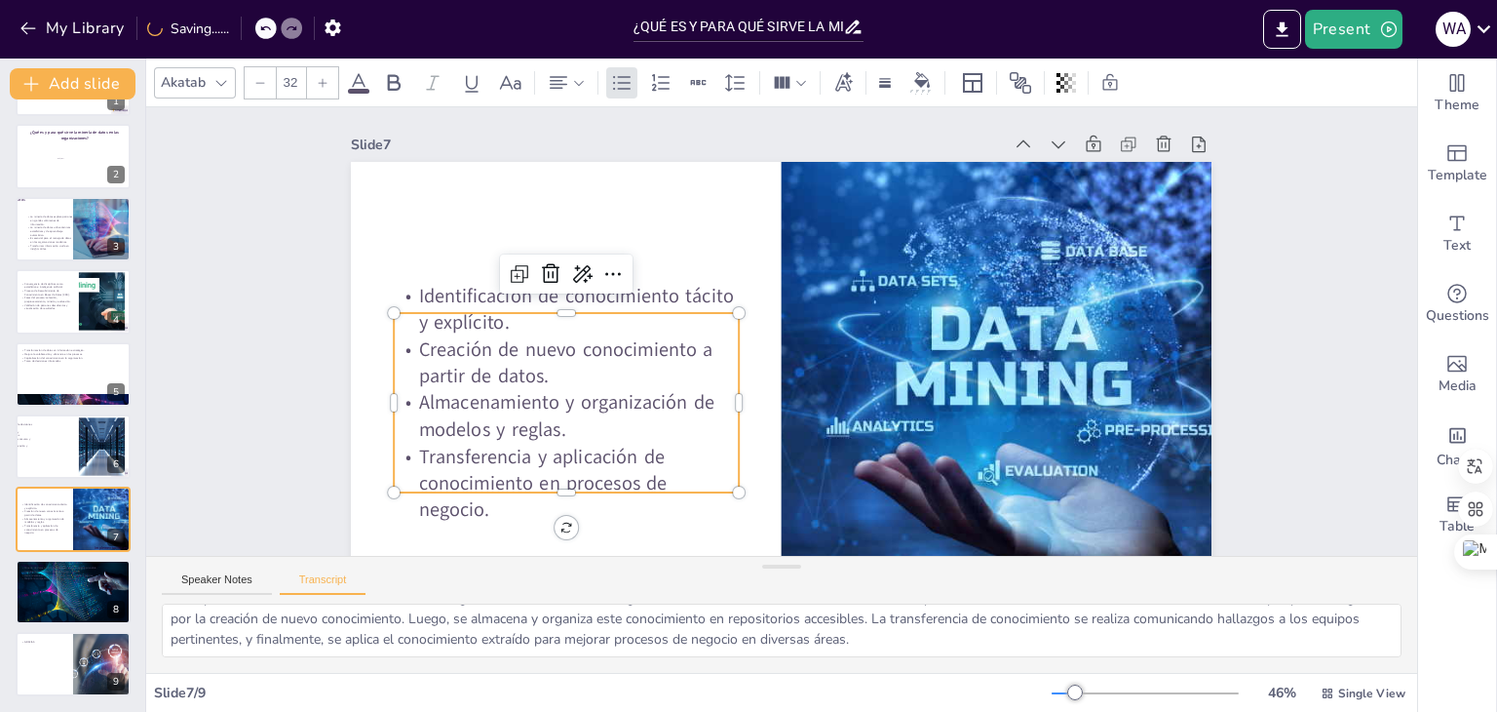
click at [428, 296] on p "Identificación de conocimiento tácito y explícito." at bounding box center [570, 287] width 348 height 90
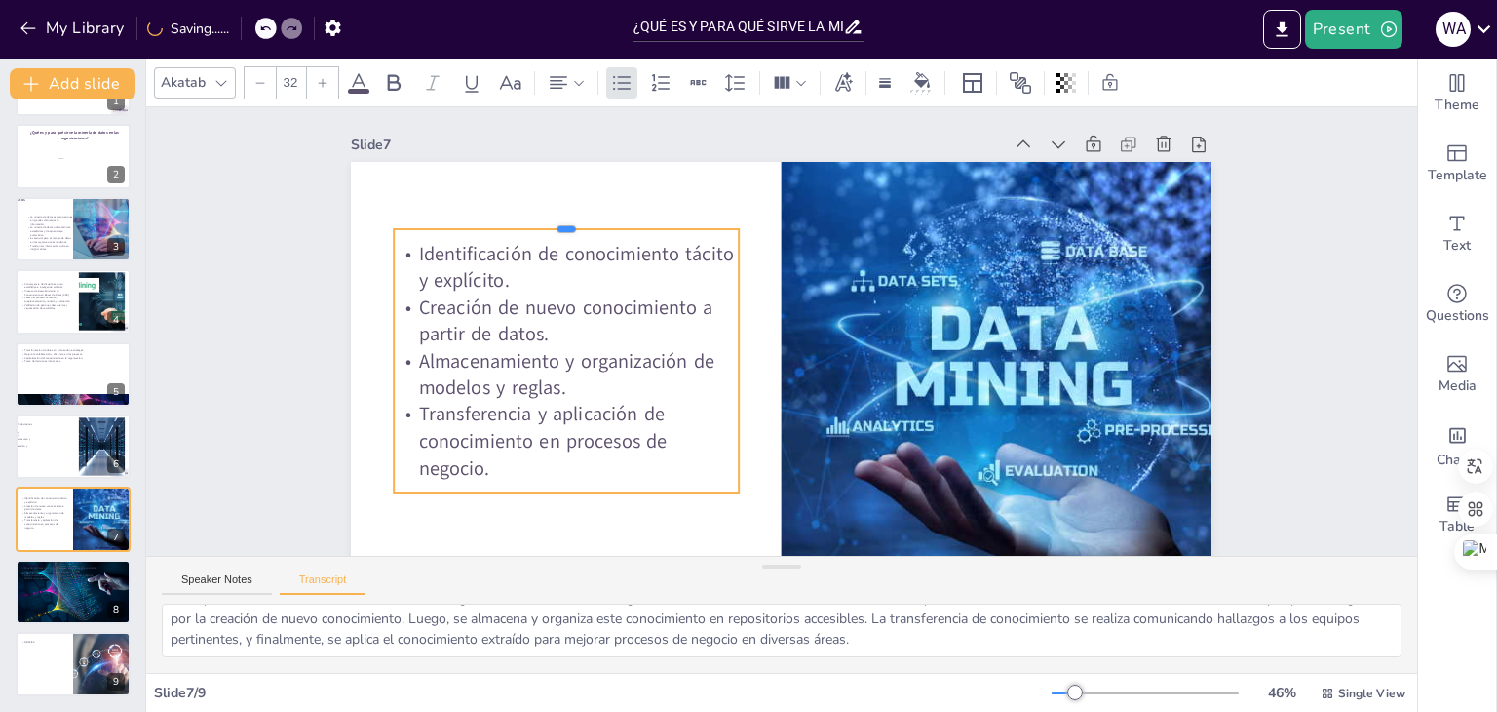
drag, startPoint x: 414, startPoint y: 311, endPoint x: 413, endPoint y: 223, distance: 87.7
click at [424, 222] on div at bounding box center [594, 178] width 340 height 87
click at [408, 249] on p "Identificación de conocimiento tácito y explícito." at bounding box center [575, 243] width 348 height 90
click at [411, 257] on p "Identificación de conocimiento tácito y explícito." at bounding box center [585, 222] width 348 height 124
click at [427, 254] on p "Identificación de conocimiento tácito y explícito." at bounding box center [598, 202] width 344 height 158
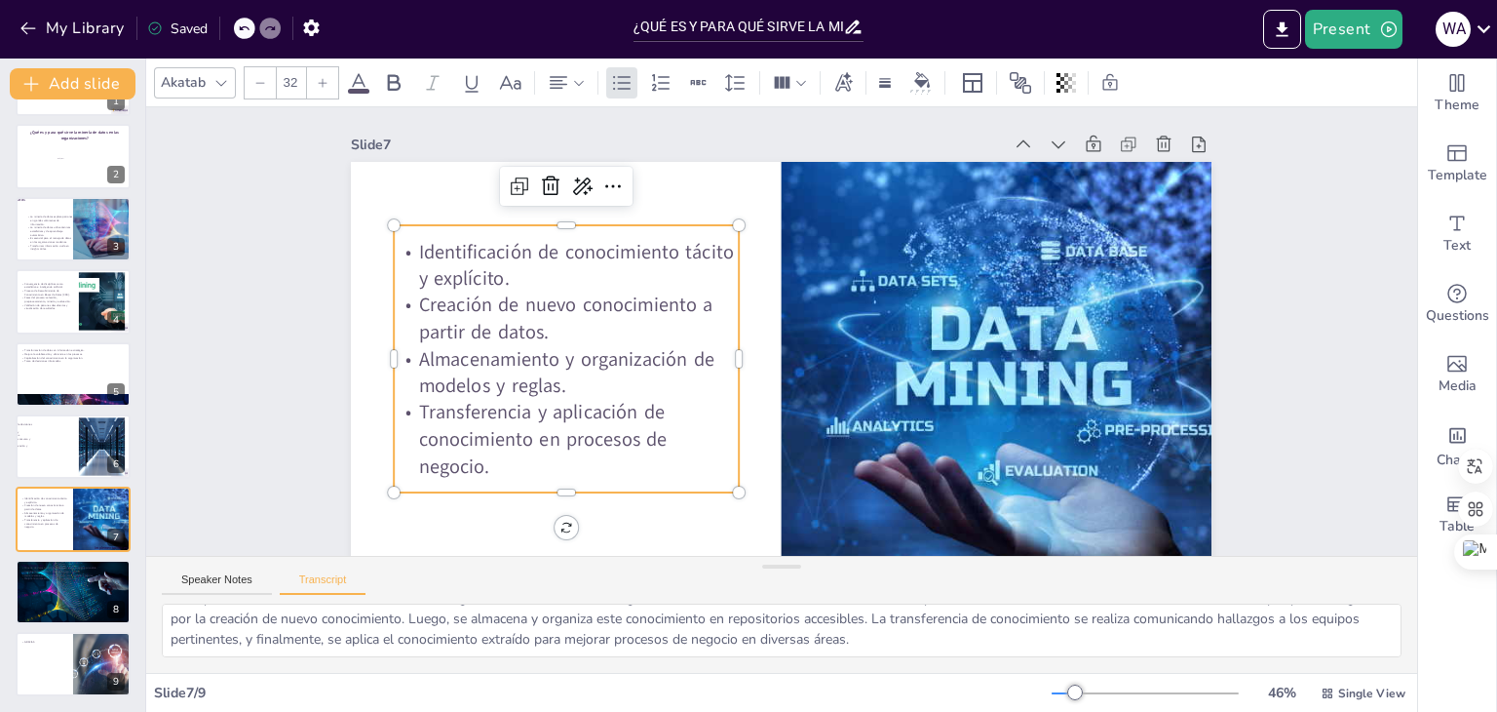
click at [427, 254] on p "Identificación de conocimiento tácito y explícito." at bounding box center [575, 243] width 348 height 90
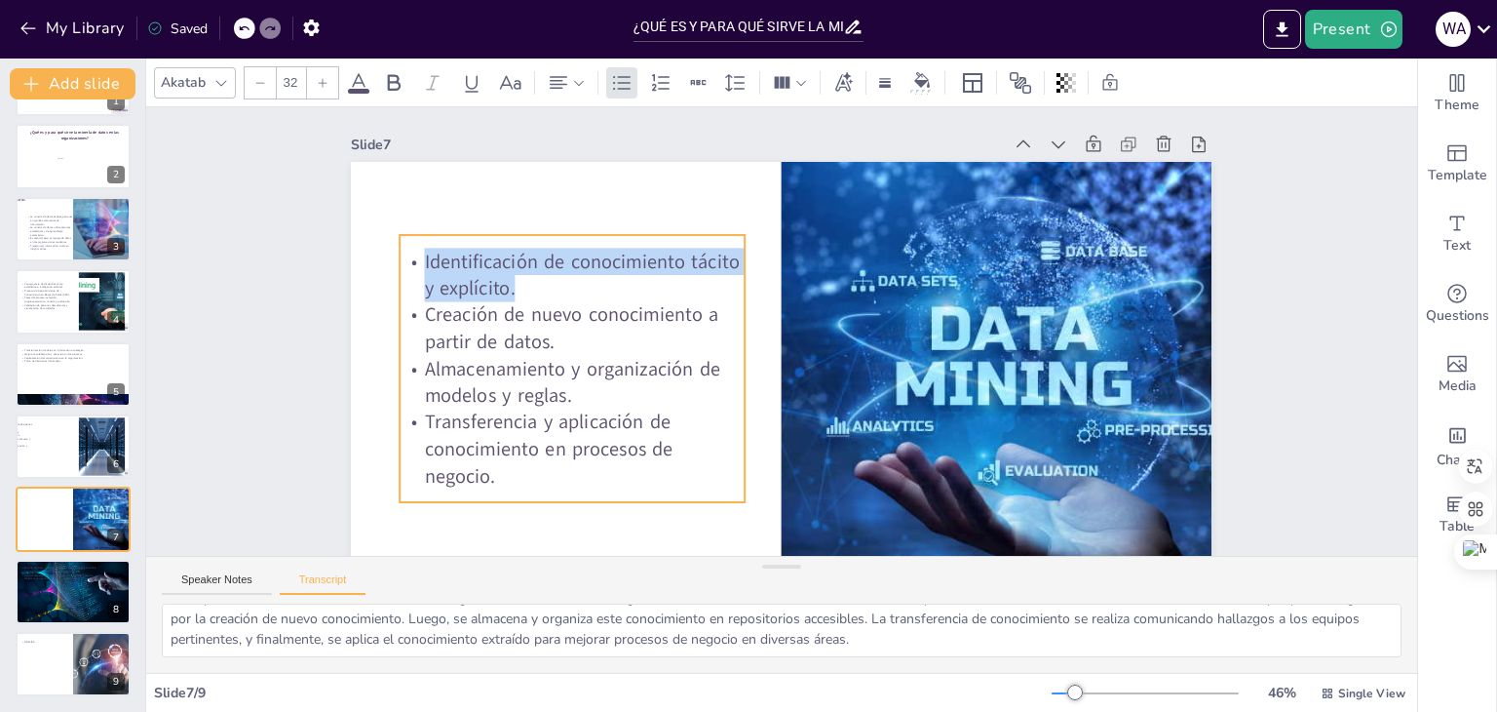
drag, startPoint x: 427, startPoint y: 254, endPoint x: 433, endPoint y: 264, distance: 11.4
click at [433, 264] on span "Identificación de conocimiento tácito y explícito." at bounding box center [589, 243] width 319 height 62
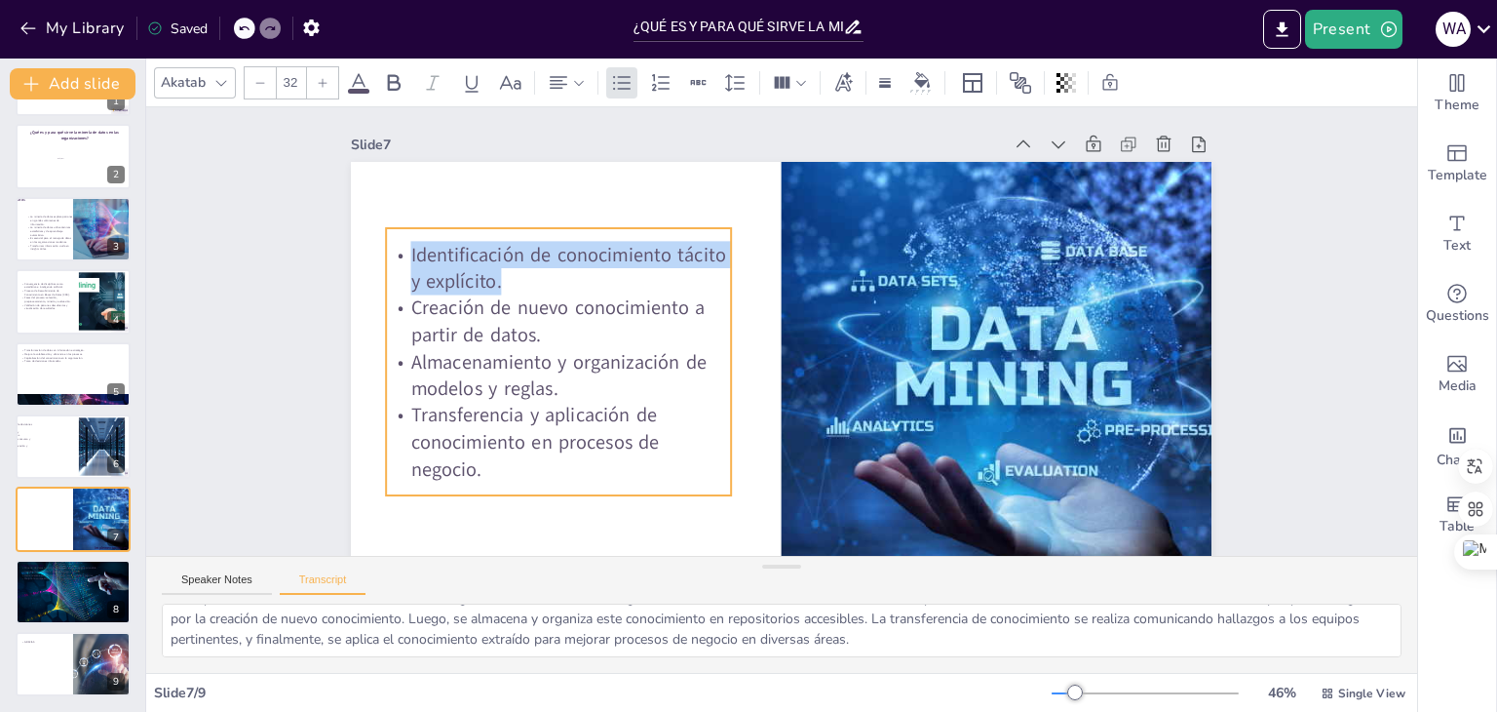
click at [425, 247] on span "Identificación de conocimiento tácito y explícito." at bounding box center [576, 234] width 319 height 62
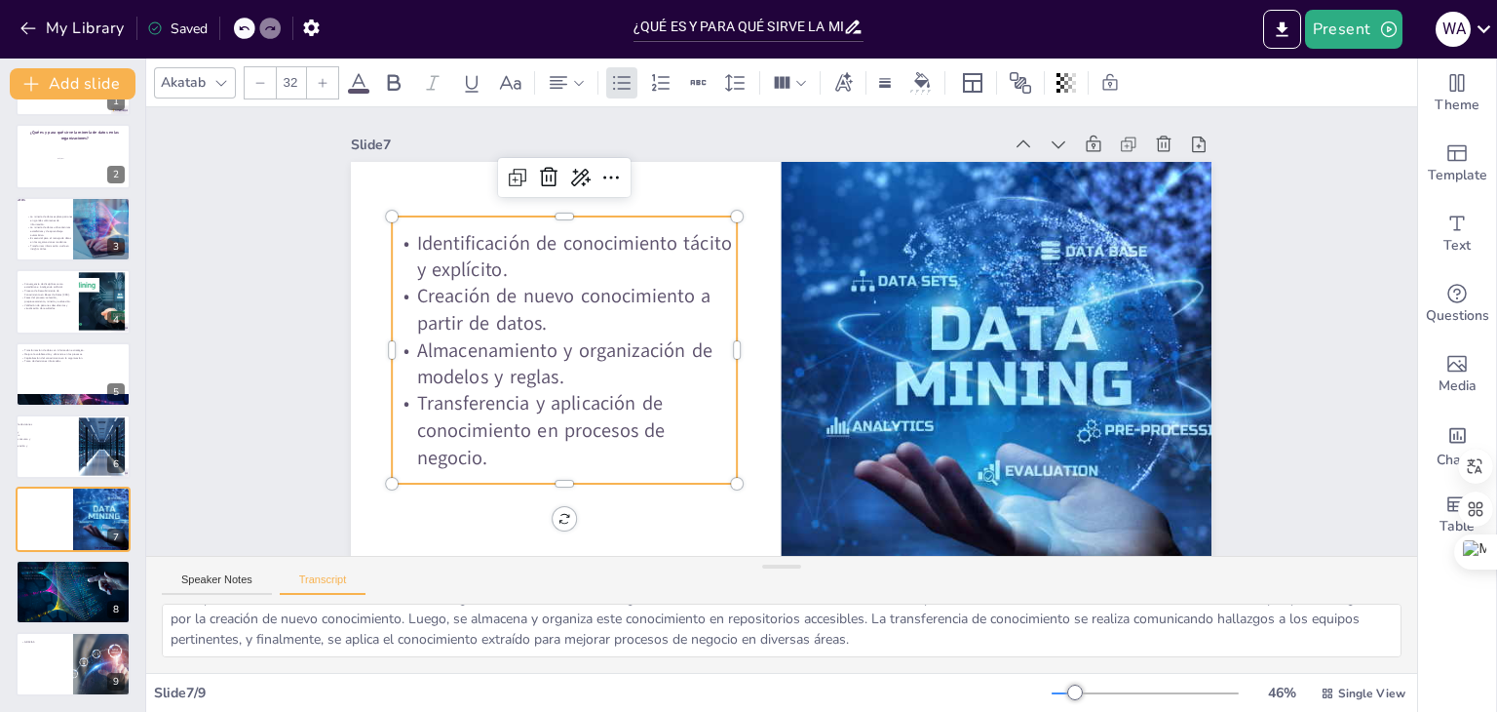
click at [419, 296] on span "Creación de nuevo conocimiento a partir de datos." at bounding box center [568, 279] width 298 height 66
click at [419, 296] on span "Creación de nuevo conocimiento a partir de datos." at bounding box center [568, 278] width 298 height 66
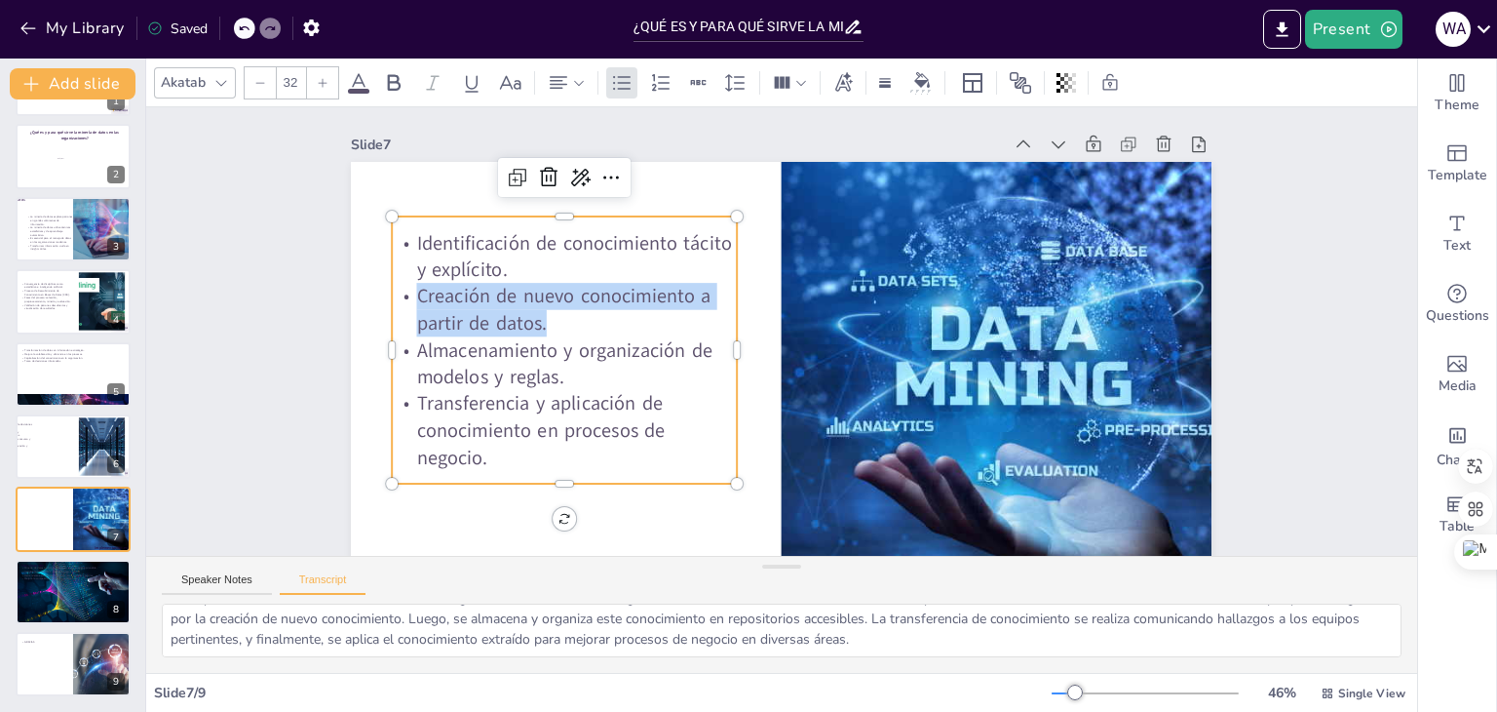
click at [424, 295] on span "Creación de nuevo conocimiento a partir de datos." at bounding box center [573, 252] width 299 height 87
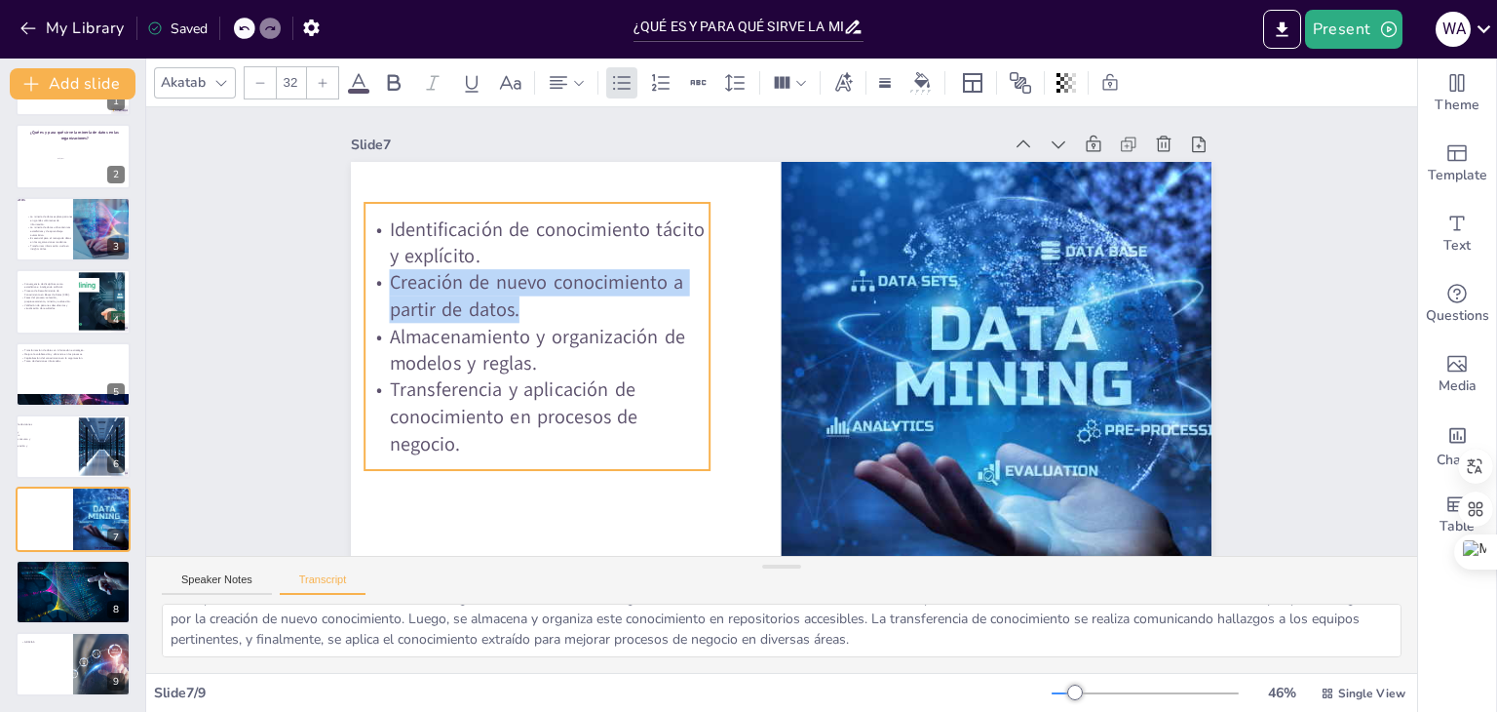
click at [395, 286] on span "Creación de nuevo conocimiento a partir de datos." at bounding box center [542, 262] width 298 height 66
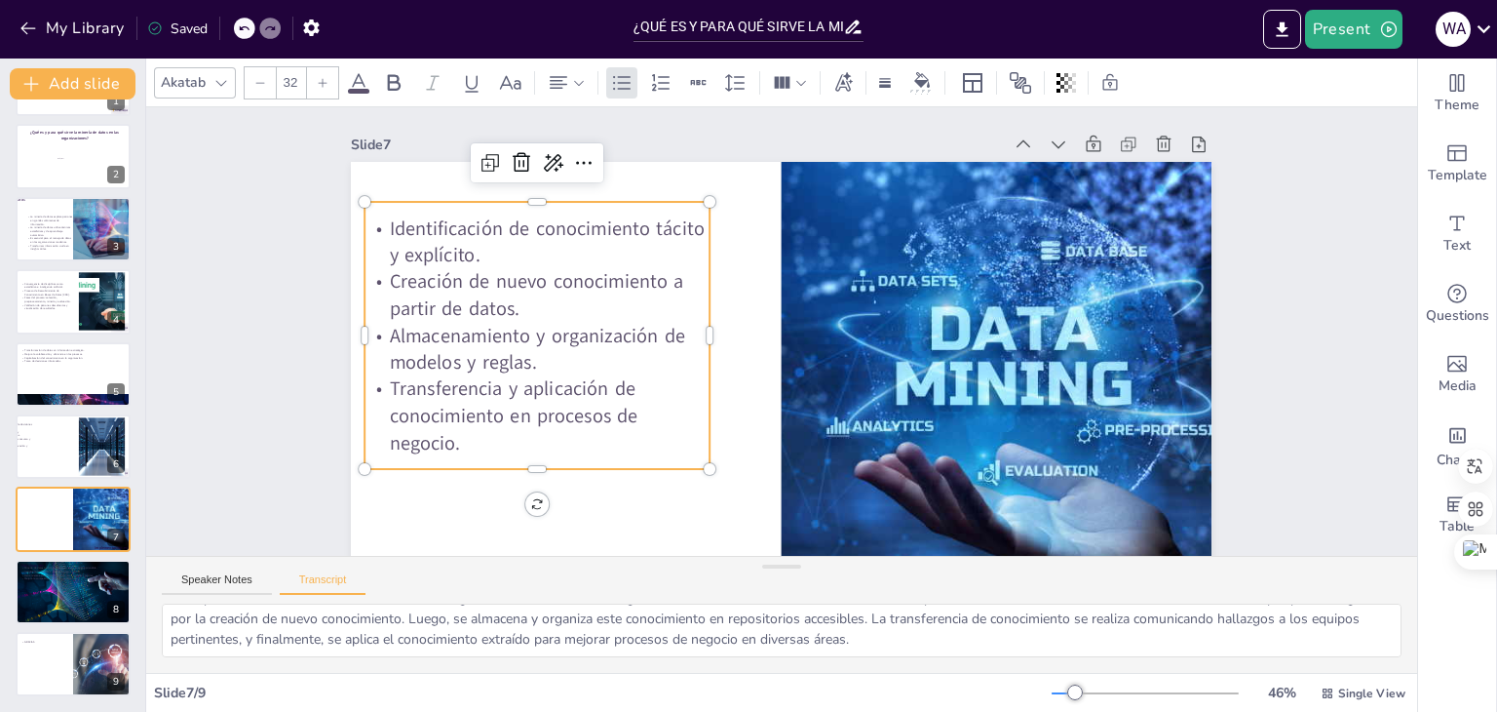
click at [878, 333] on span "Almacenamiento y organización de modelos y reglas." at bounding box center [1025, 315] width 295 height 54
click at [388, 332] on span "Almacenamiento y organización de modelos y reglas." at bounding box center [537, 314] width 299 height 68
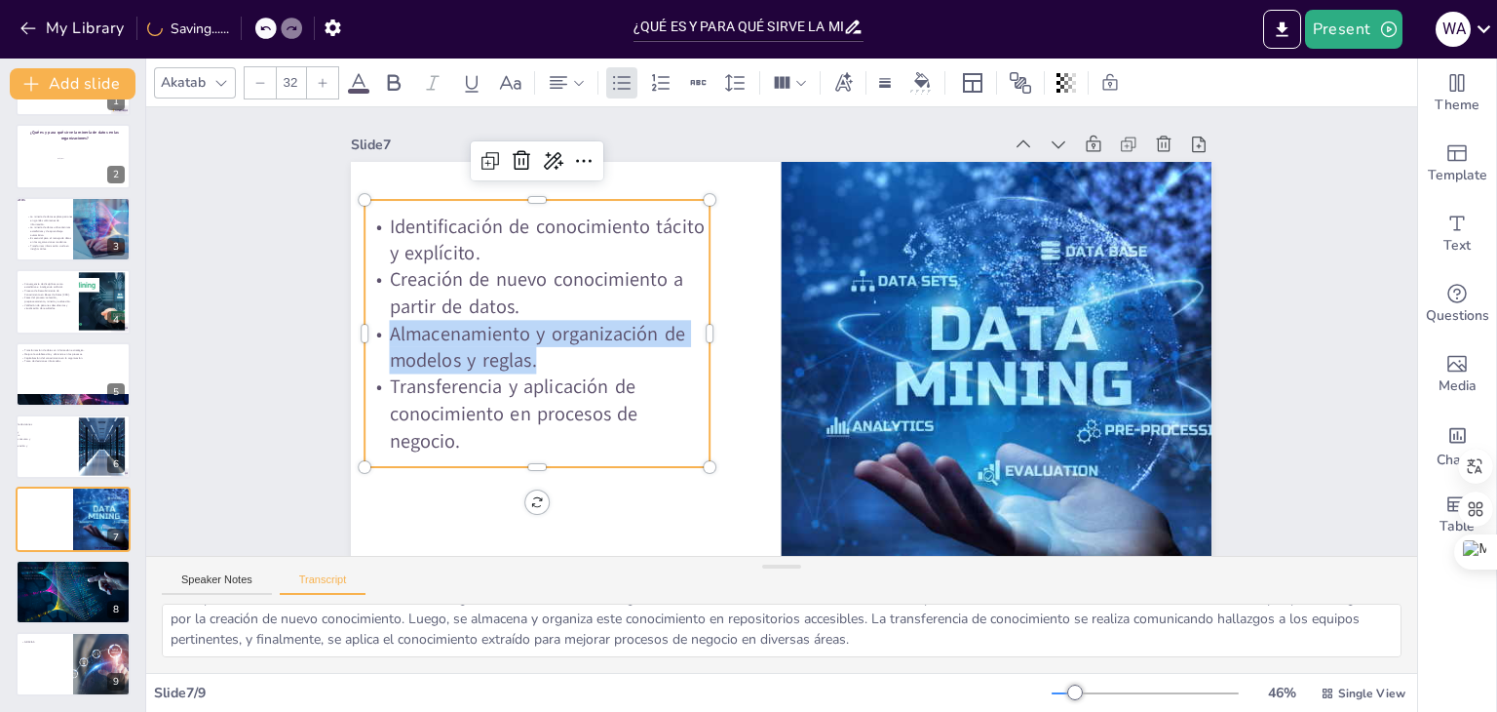
click at [388, 332] on span "Almacenamiento y organización de modelos y reglas." at bounding box center [537, 313] width 299 height 68
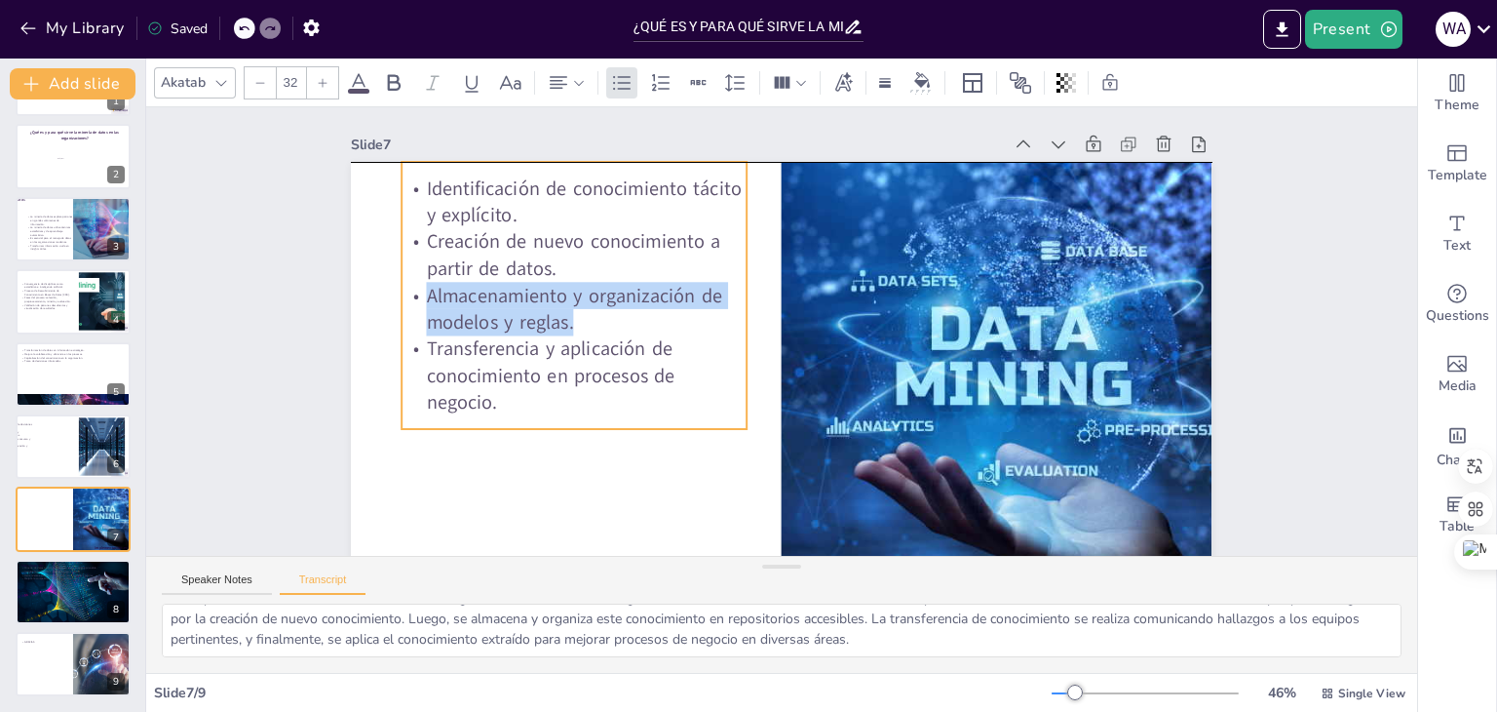
click at [434, 297] on span "Almacenamiento y organización de modelos y reglas." at bounding box center [584, 254] width 300 height 88
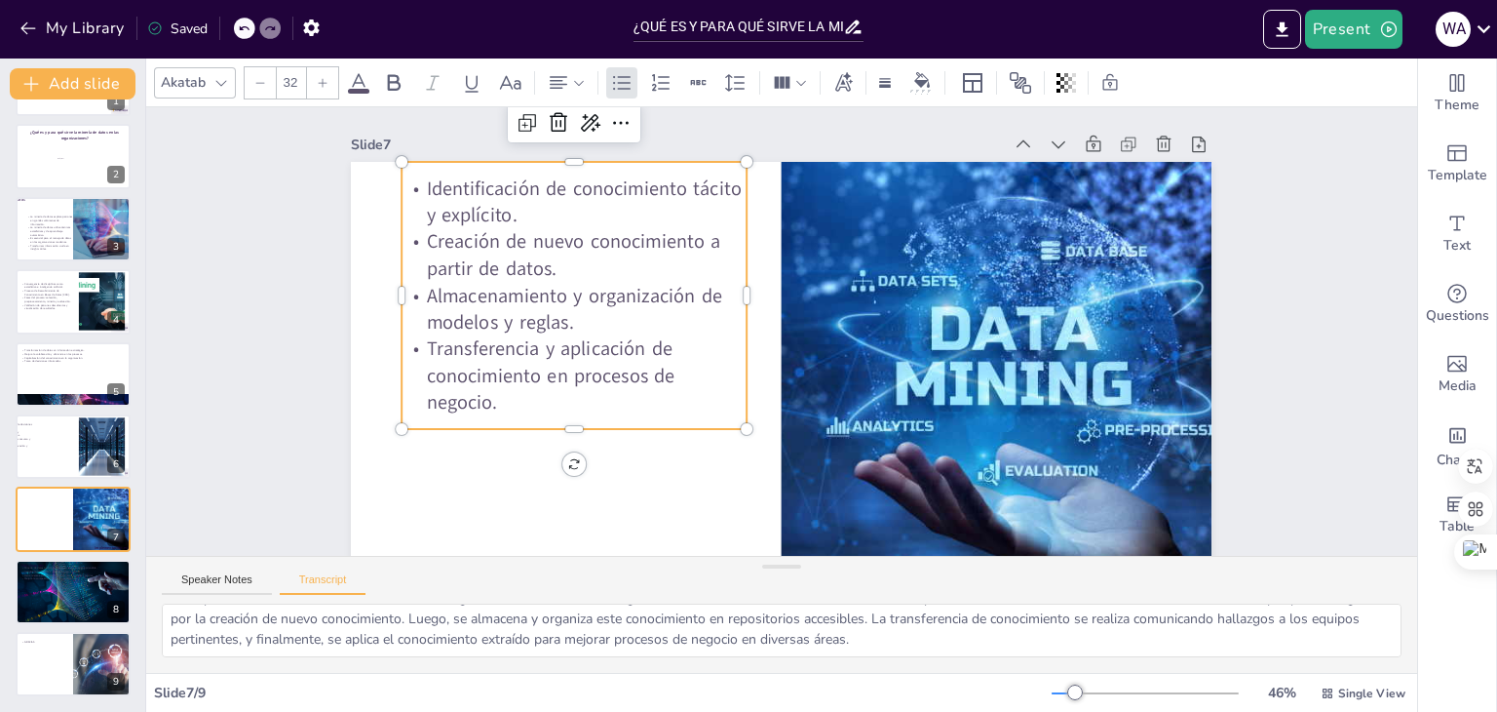
click at [420, 352] on span "Transferencia y aplicación de conocimiento en procesos de negocio." at bounding box center [546, 341] width 252 height 87
click at [427, 349] on span "Transferencia y aplicación de conocimiento en procesos de negocio." at bounding box center [551, 375] width 249 height 80
click at [420, 349] on span "Transferencia y aplicación de conocimiento en procesos de negocio." at bounding box center [546, 341] width 252 height 87
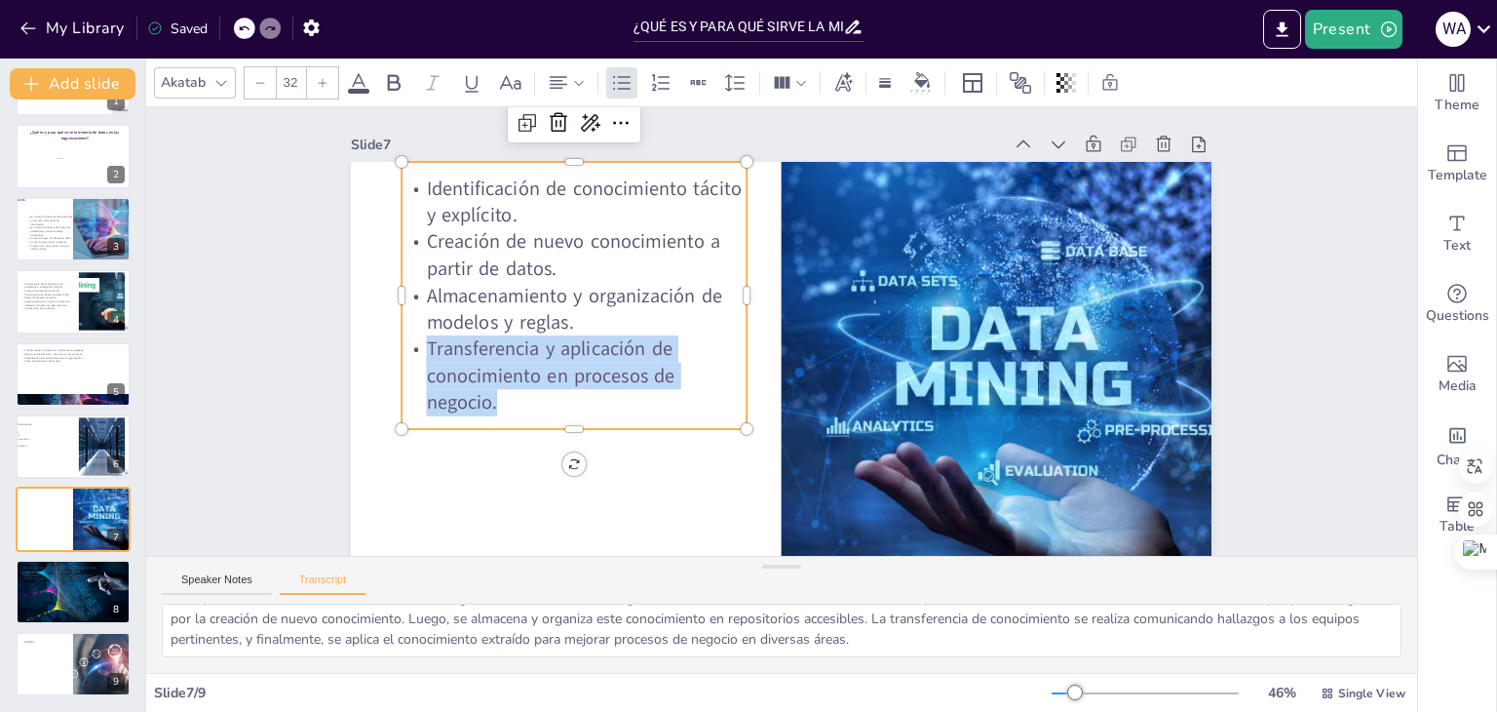
click at [417, 349] on span "Transferencia y aplicación de conocimiento en procesos de negocio." at bounding box center [545, 312] width 257 height 103
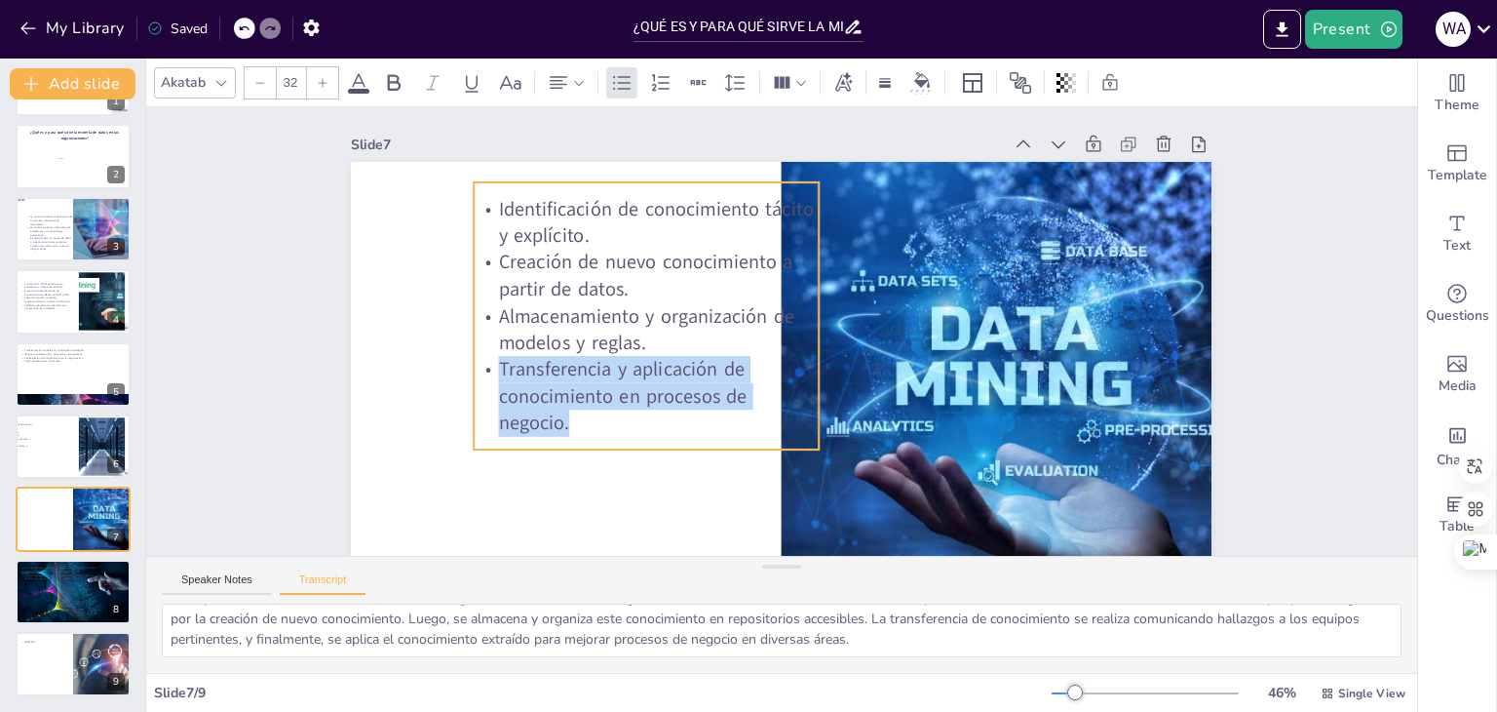
click at [499, 369] on span "Transferencia y aplicación de conocimiento en procesos de negocio." at bounding box center [623, 396] width 249 height 80
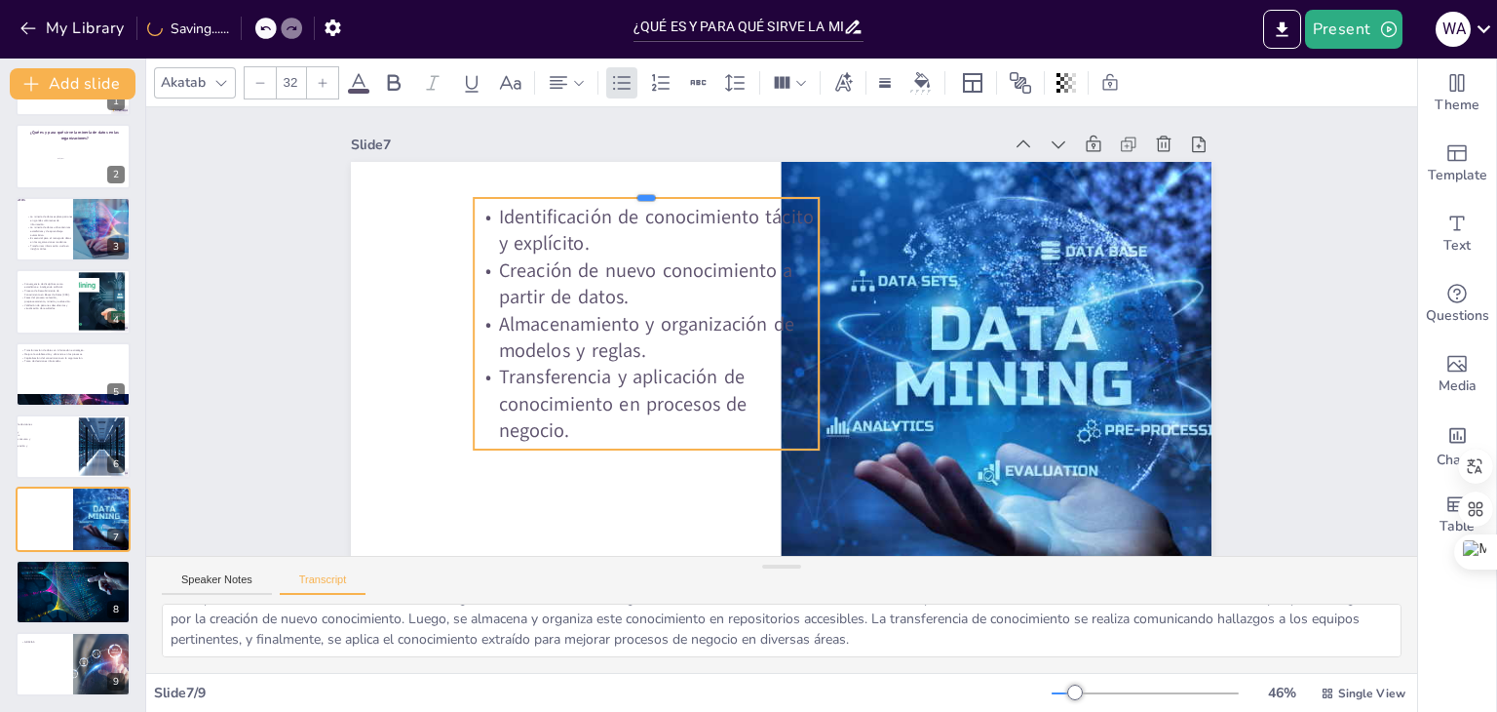
drag, startPoint x: 698, startPoint y: 180, endPoint x: 604, endPoint y: 196, distance: 94.9
click at [604, 196] on div at bounding box center [661, 177] width 344 height 52
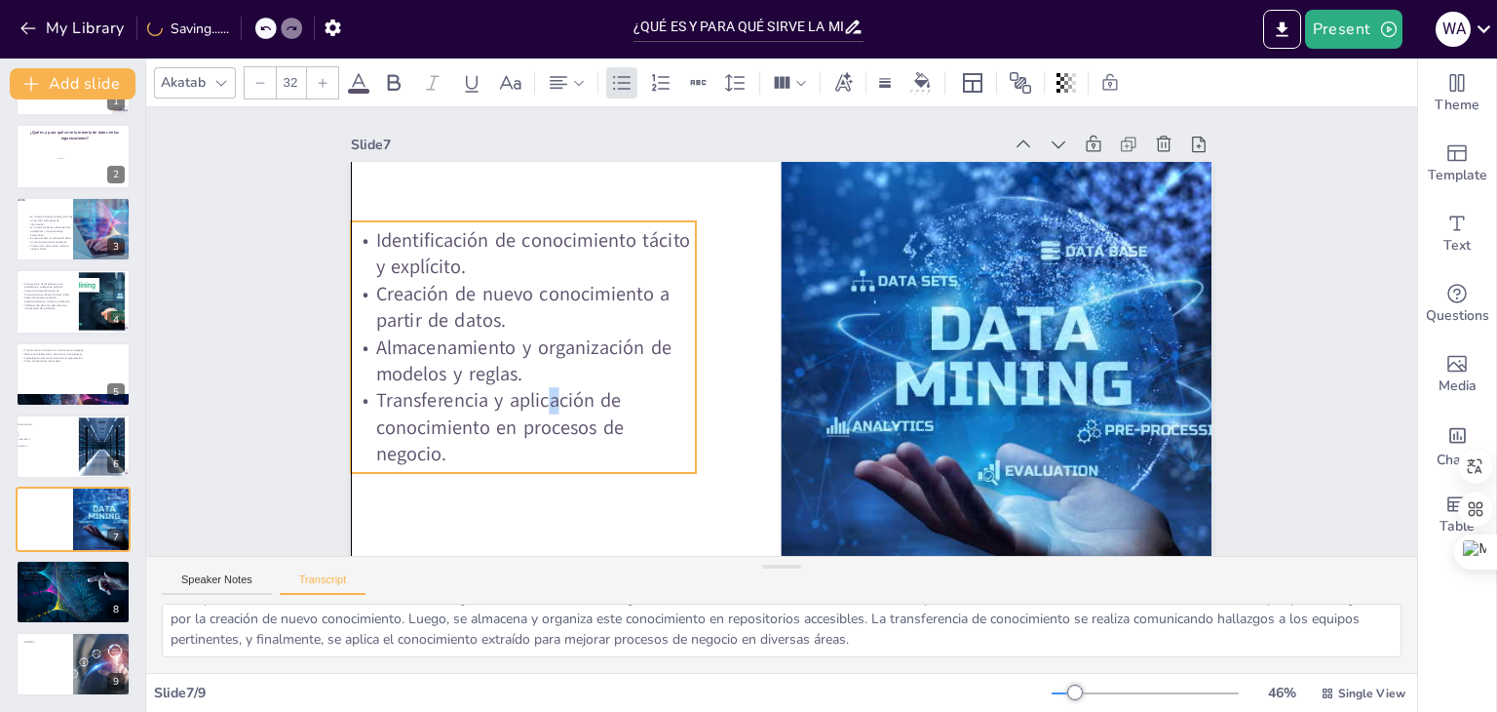
drag, startPoint x: 663, startPoint y: 382, endPoint x: 532, endPoint y: 405, distance: 132.7
click at [532, 405] on span "Transferencia y aplicación de conocimiento en procesos de negocio." at bounding box center [500, 427] width 249 height 80
click at [59, 603] on div at bounding box center [73, 591] width 119 height 66
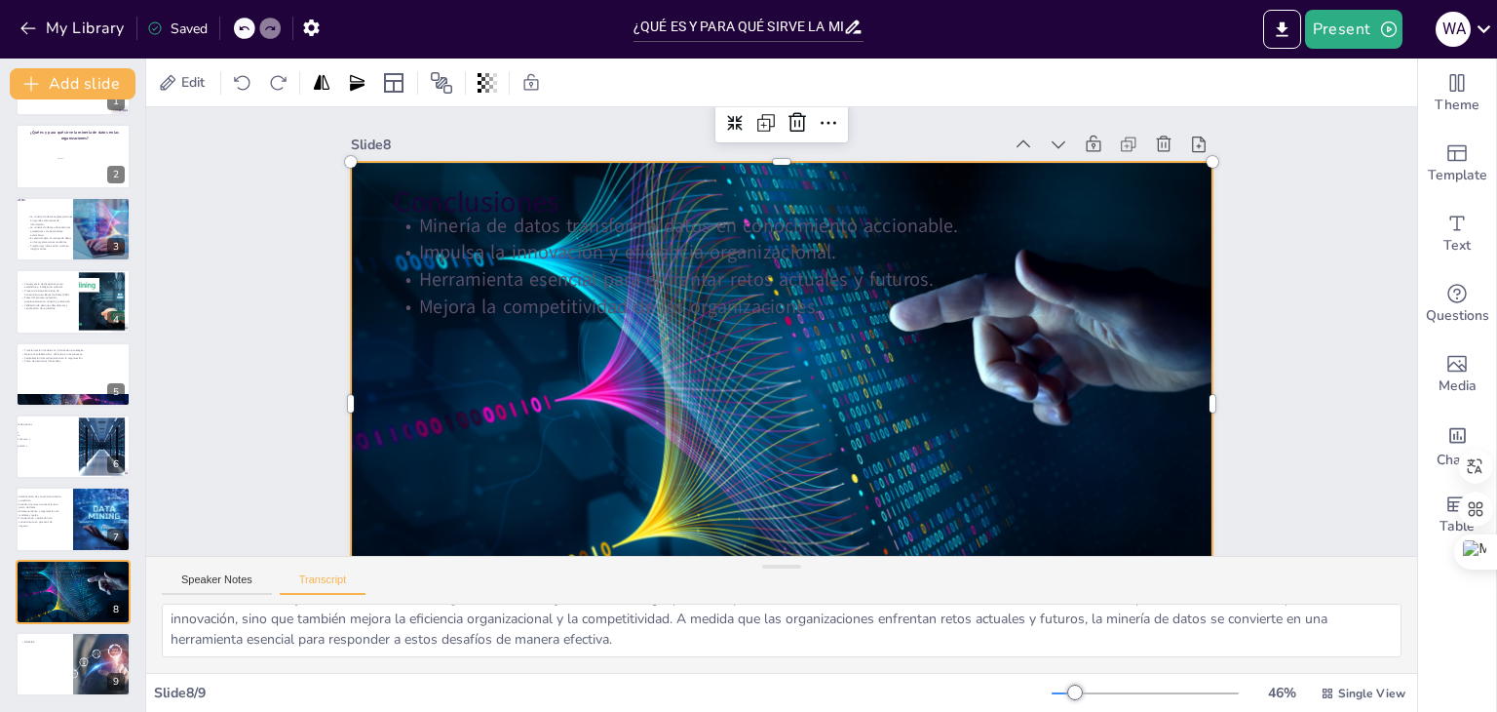
click at [442, 450] on div at bounding box center [759, 400] width 979 height 730
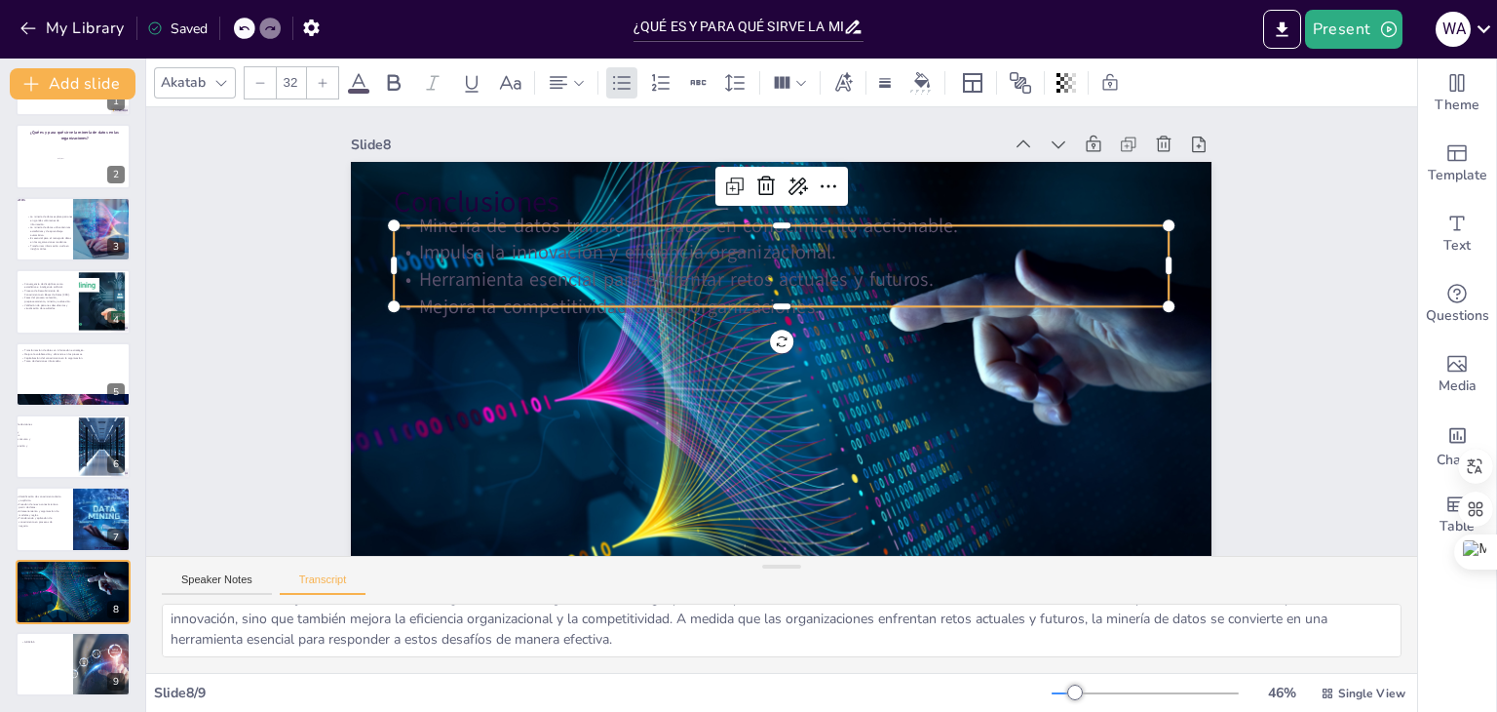
click at [514, 261] on p "Impulsa la innovación y eficiencia organizacional." at bounding box center [790, 252] width 773 height 107
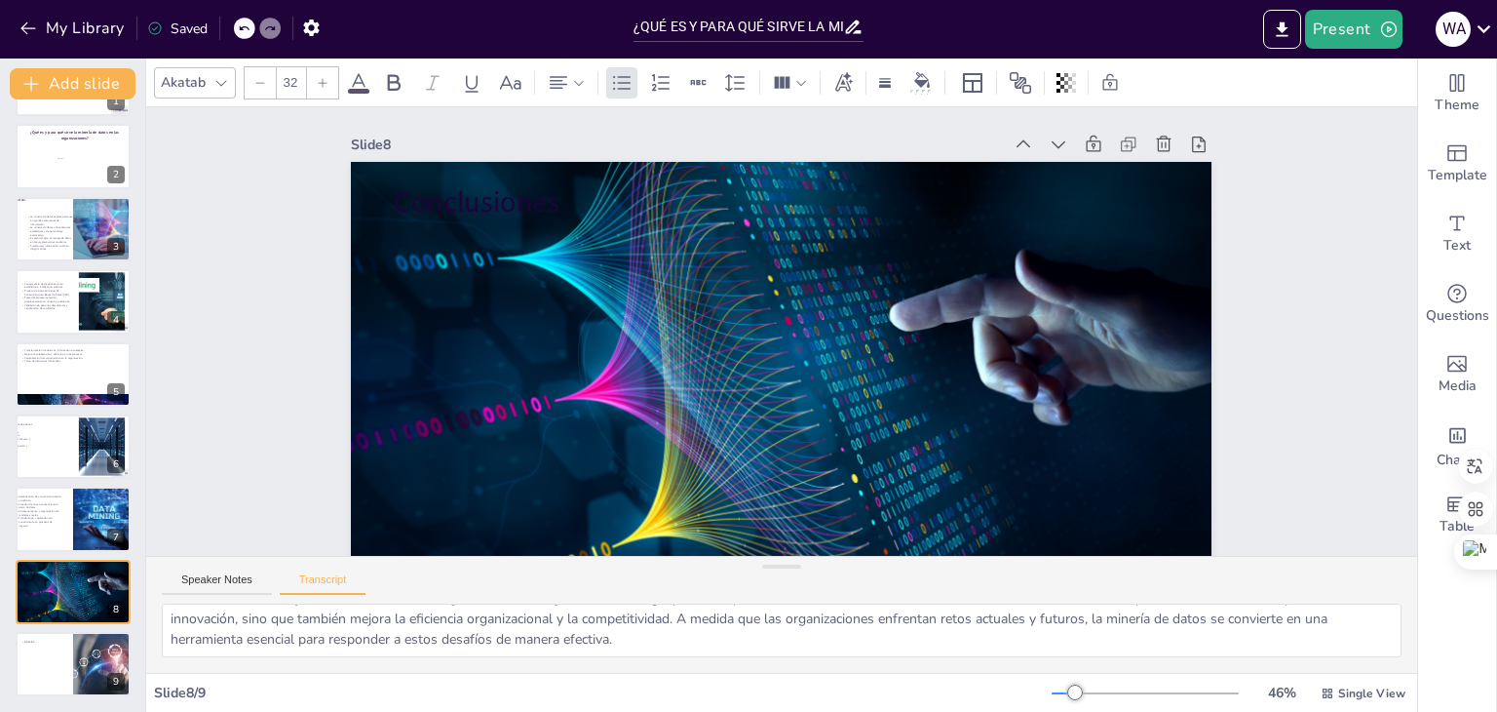
drag, startPoint x: 519, startPoint y: 262, endPoint x: 508, endPoint y: 51, distance: 211.8
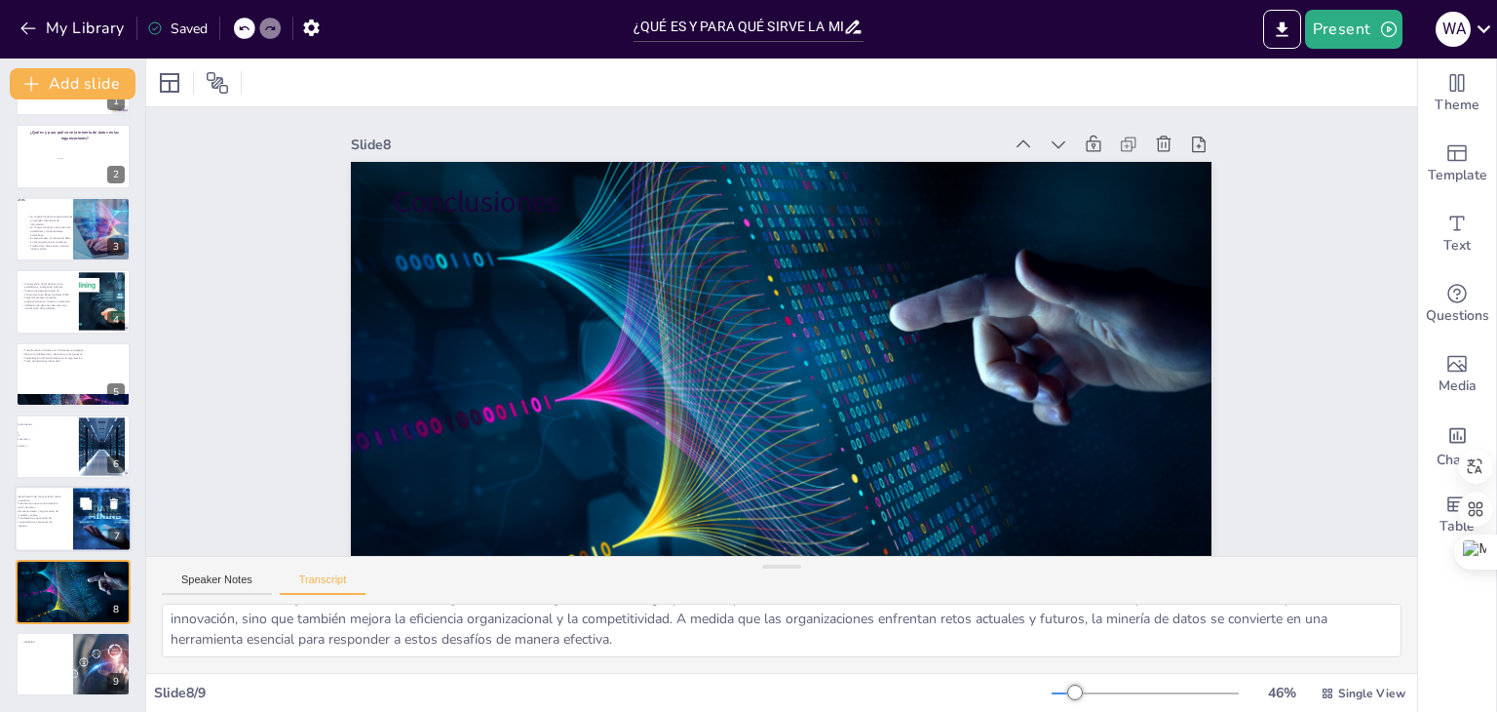
click at [48, 517] on p "Transferencia y aplicación de conocimiento en procesos de negocio." at bounding box center [38, 522] width 47 height 11
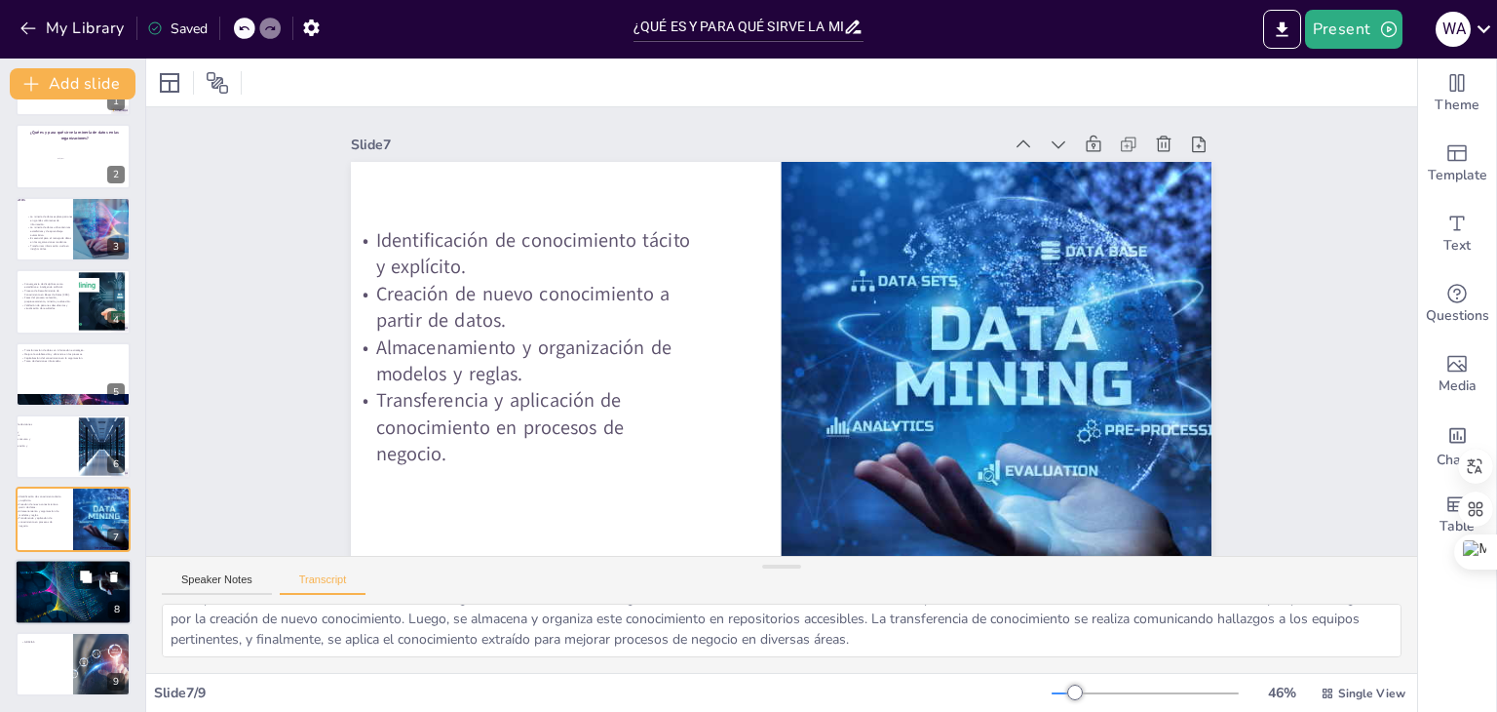
click at [69, 586] on div at bounding box center [73, 591] width 119 height 66
type textarea "La minería de datos, junto con modelos como KIM, es una estrategia poderosa par…"
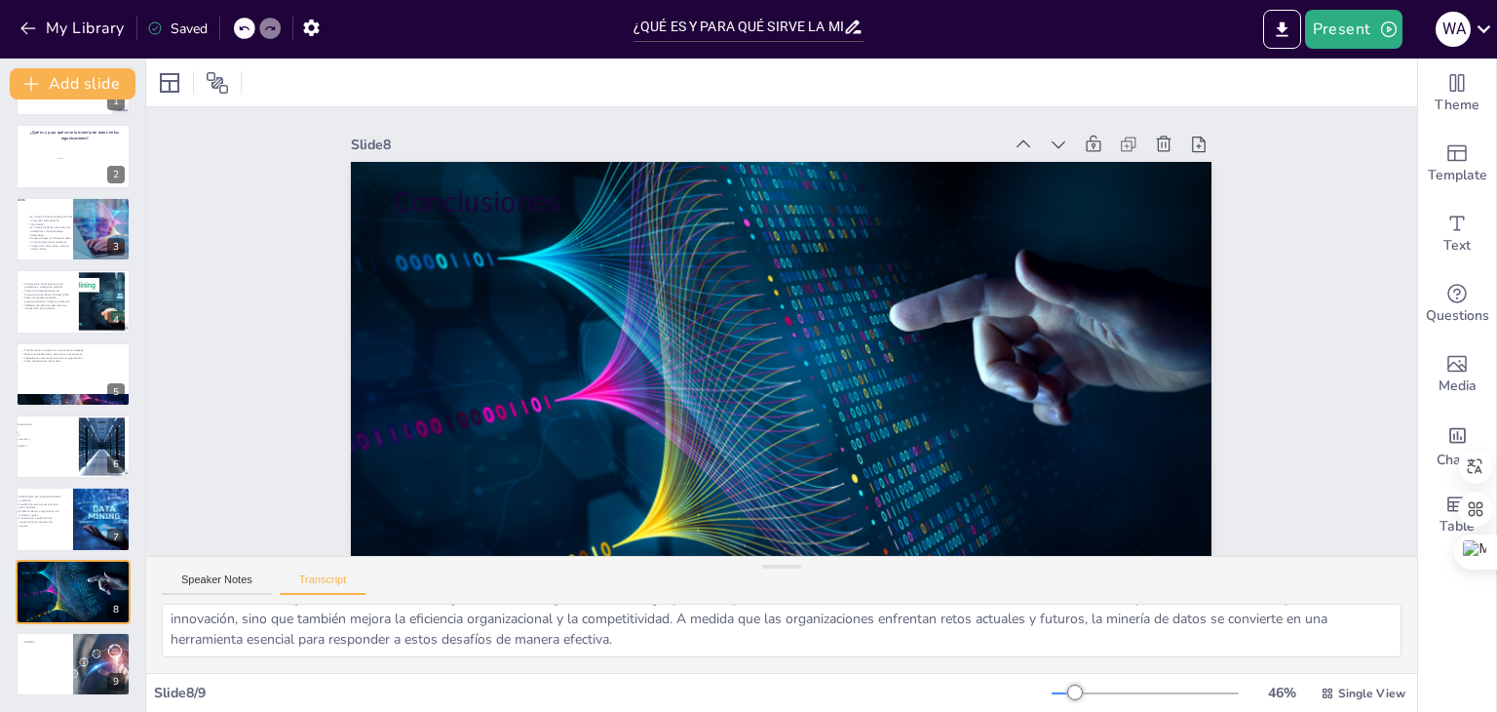
click at [696, 135] on div "Slide 8" at bounding box center [696, 134] width 649 height 87
click at [357, 625] on textarea "La minería de datos, junto con modelos como KIM, es una estrategia poderosa par…" at bounding box center [782, 630] width 1240 height 54
drag, startPoint x: 169, startPoint y: 617, endPoint x: 560, endPoint y: 647, distance: 393.0
click at [560, 647] on textarea "La minería de datos, junto con modelos como KIM, es una estrategia poderosa par…" at bounding box center [782, 630] width 1240 height 54
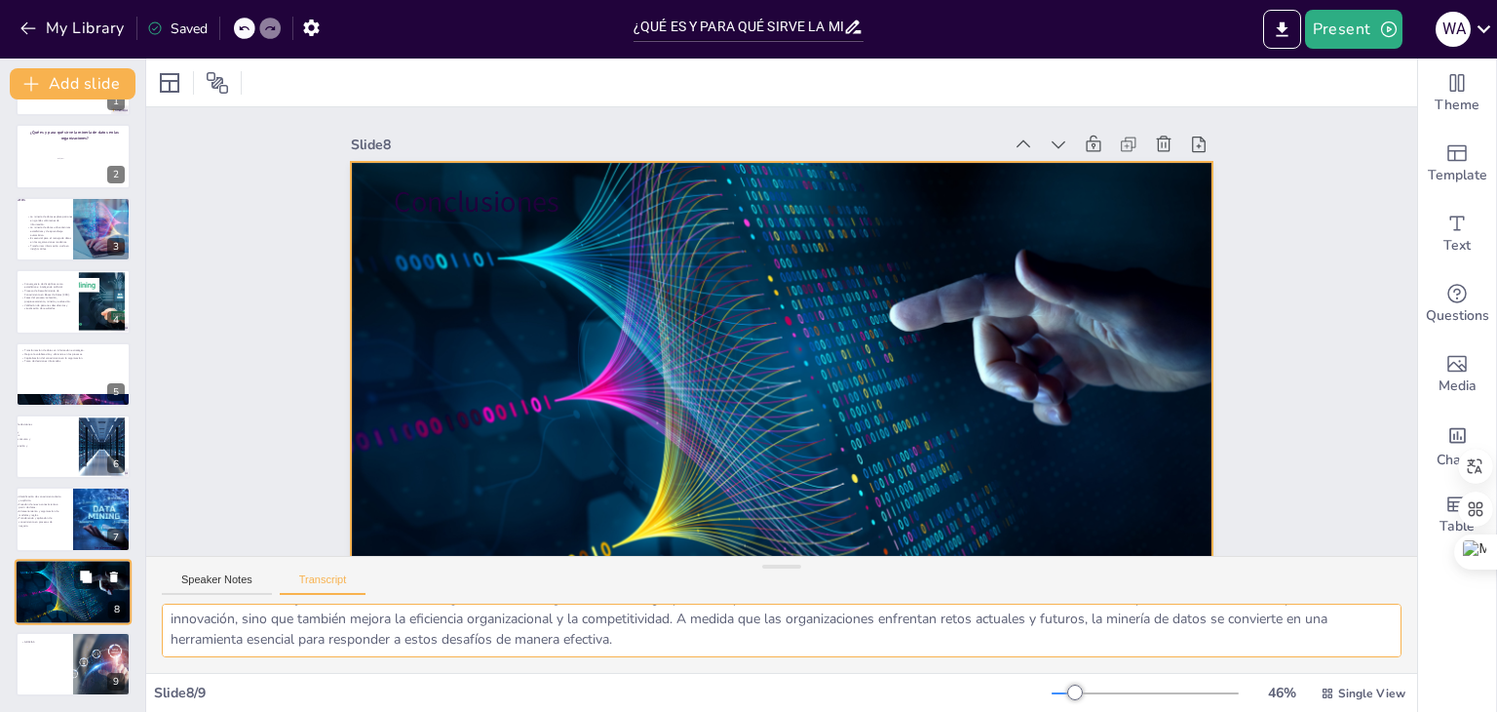
click at [56, 597] on div at bounding box center [73, 591] width 119 height 66
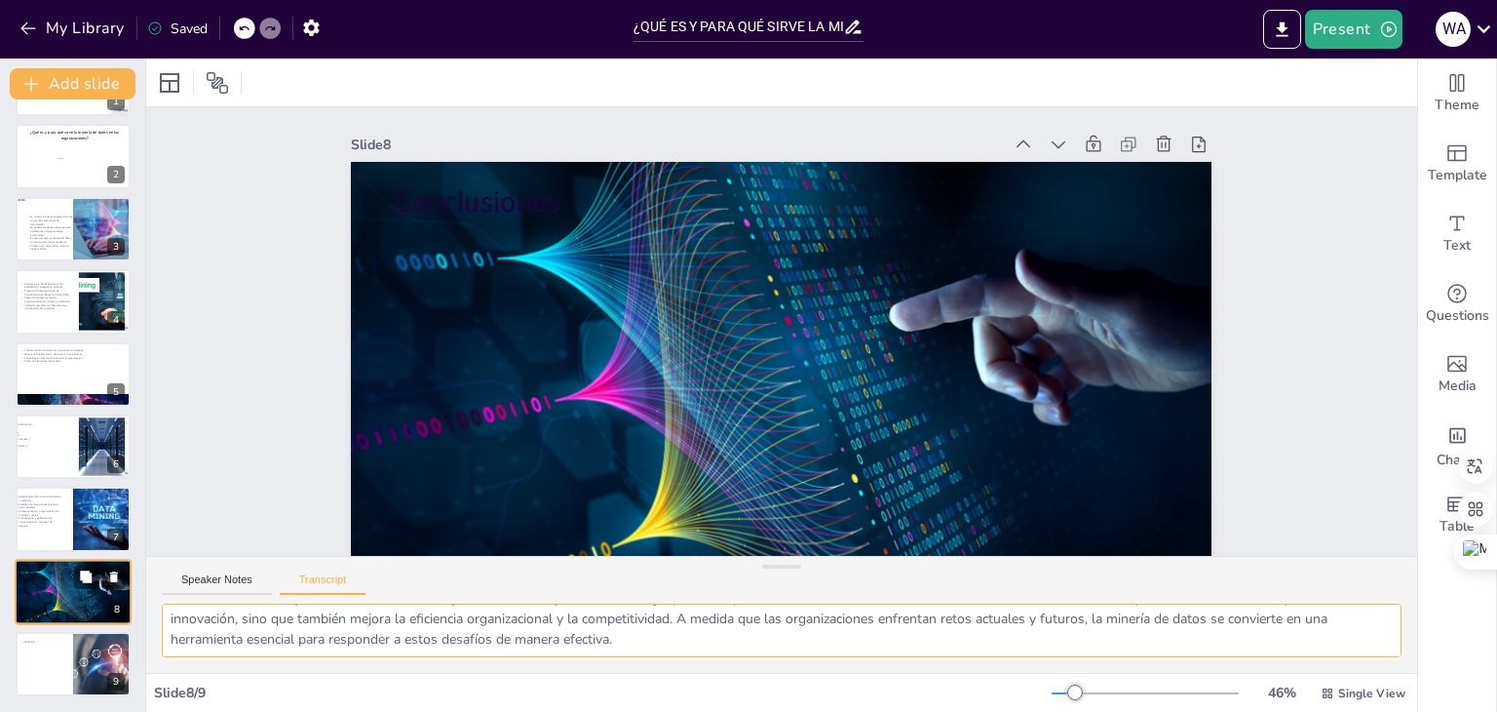
scroll to position [72, 0]
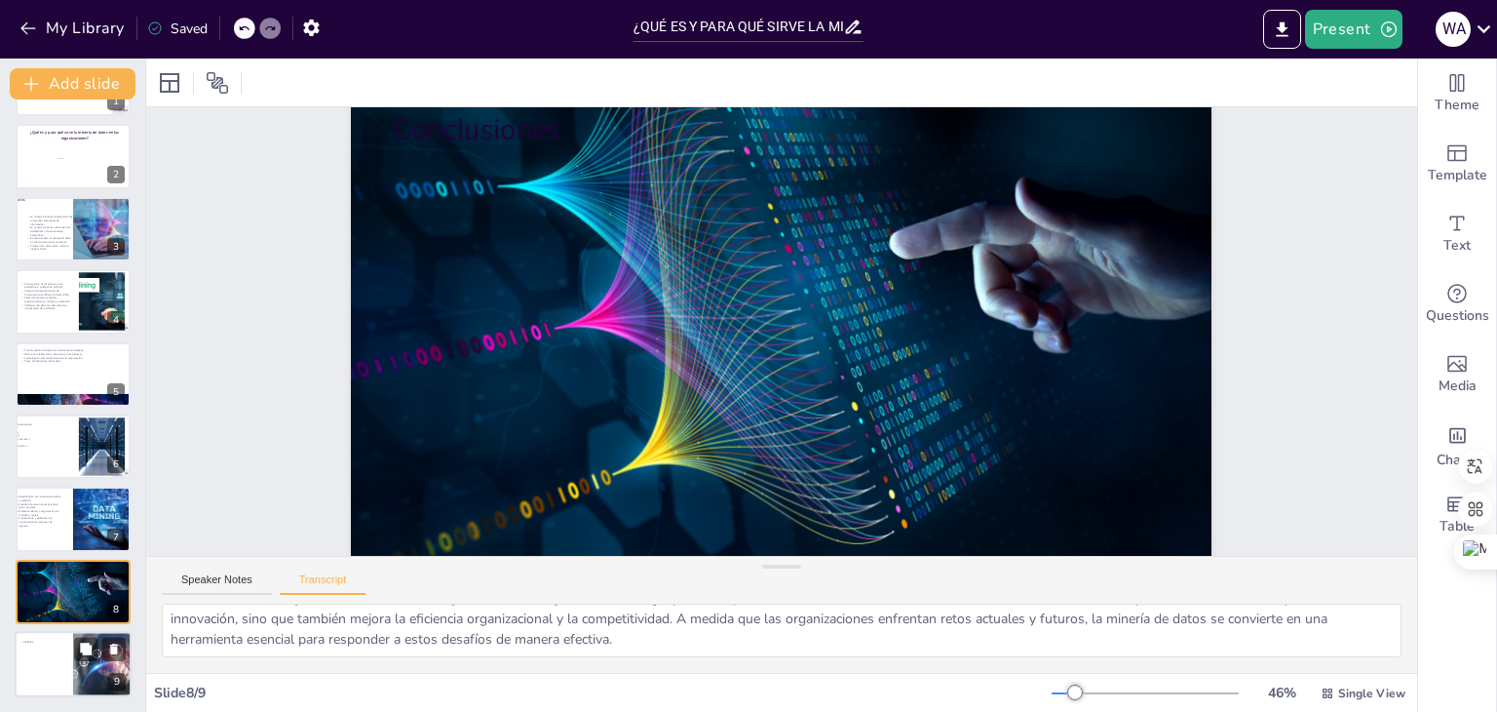
click at [113, 663] on div at bounding box center [102, 664] width 119 height 66
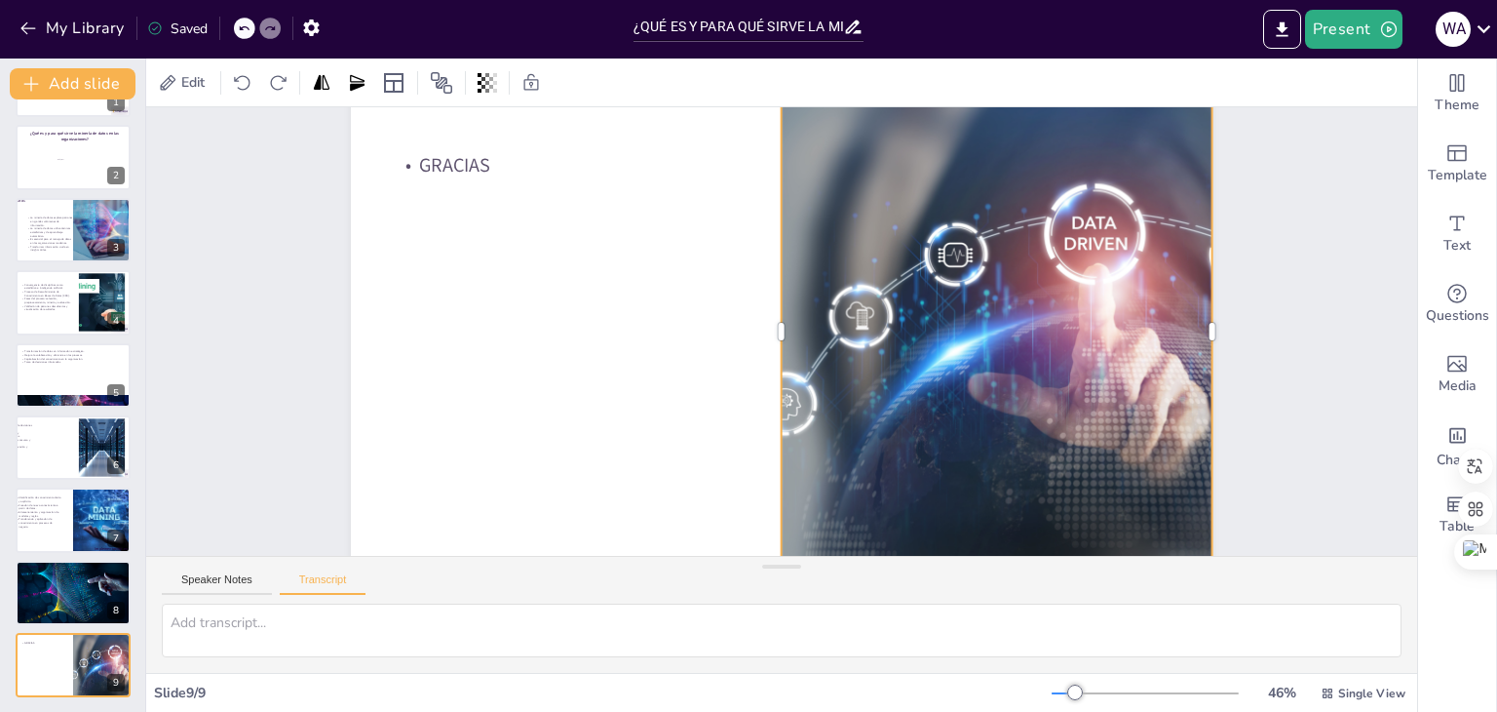
click at [977, 377] on div at bounding box center [995, 354] width 917 height 572
click at [61, 613] on div at bounding box center [73, 592] width 119 height 66
type textarea "La minería de datos, junto con modelos como KIM, es una estrategia poderosa par…"
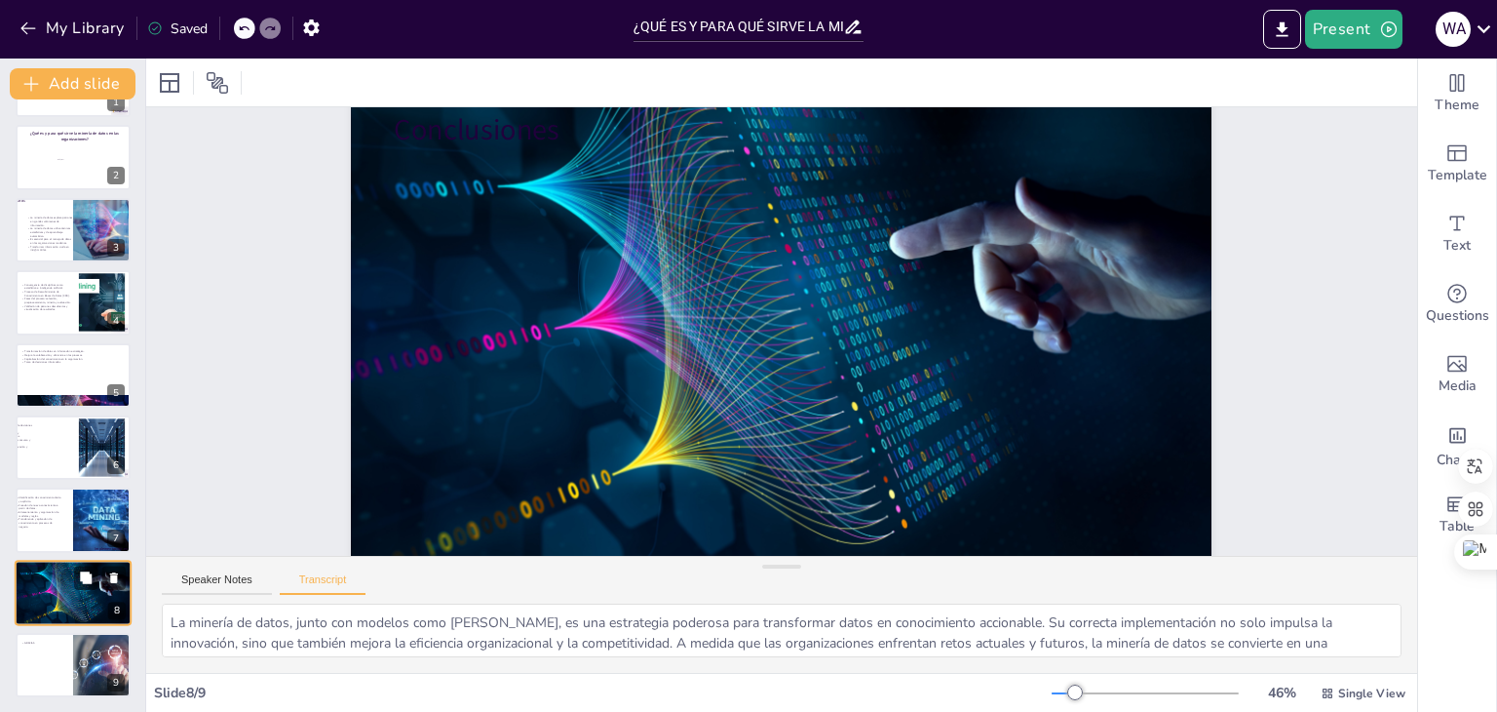
scroll to position [0, 0]
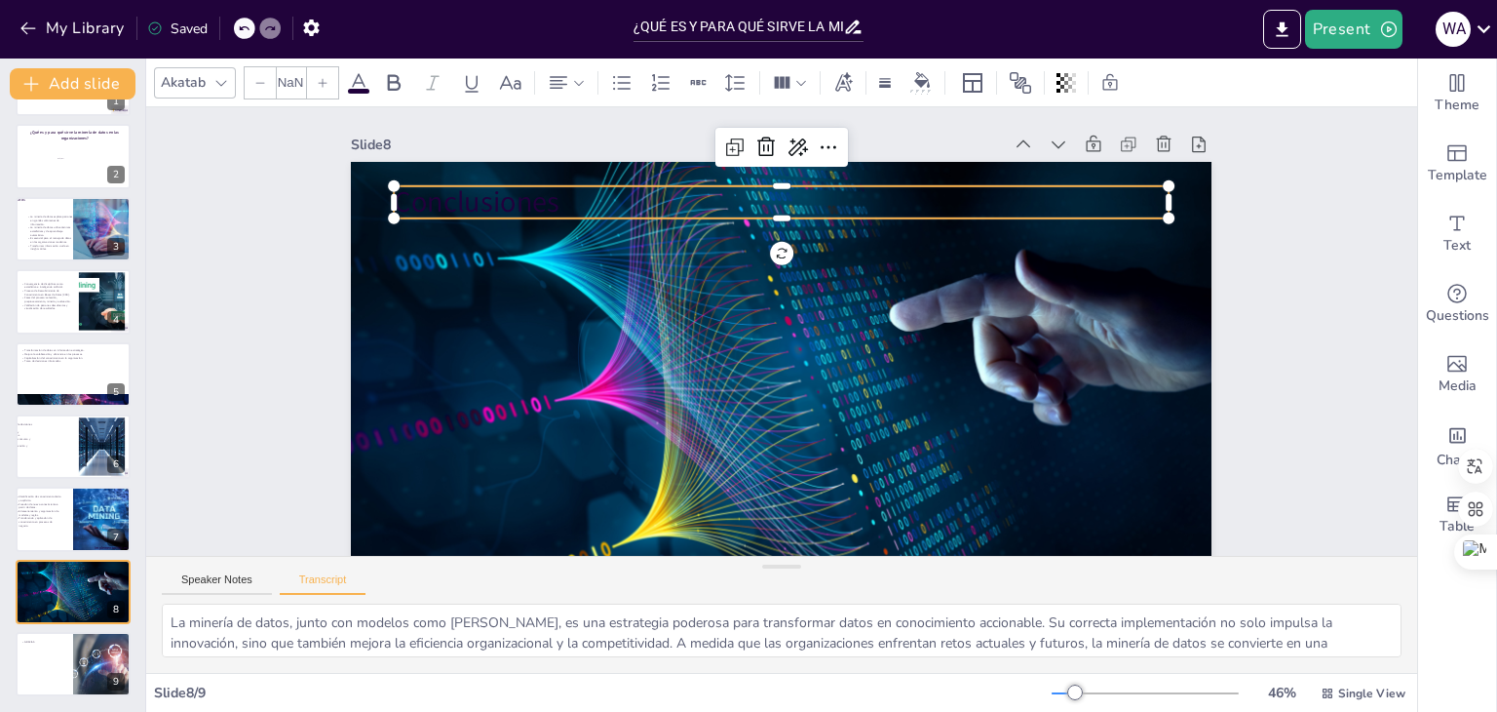
type input "48"
click at [416, 209] on p "Conclusiones" at bounding box center [782, 202] width 775 height 40
